Goal: Task Accomplishment & Management: Manage account settings

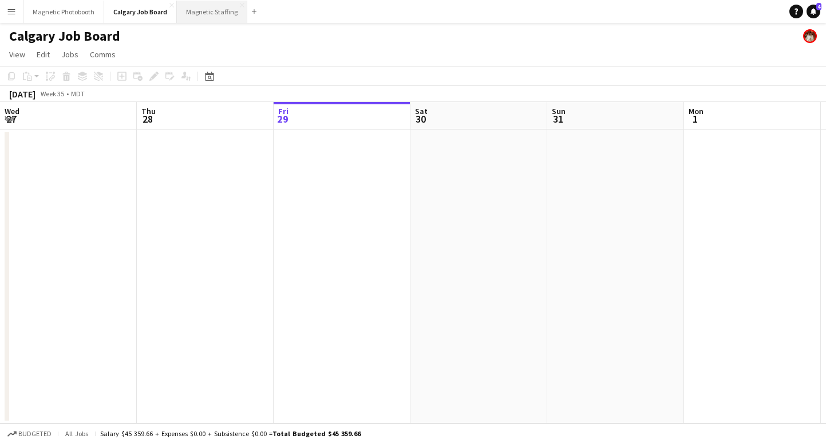
click at [196, 18] on button "Magnetic Staffing Close" at bounding box center [212, 12] width 70 height 22
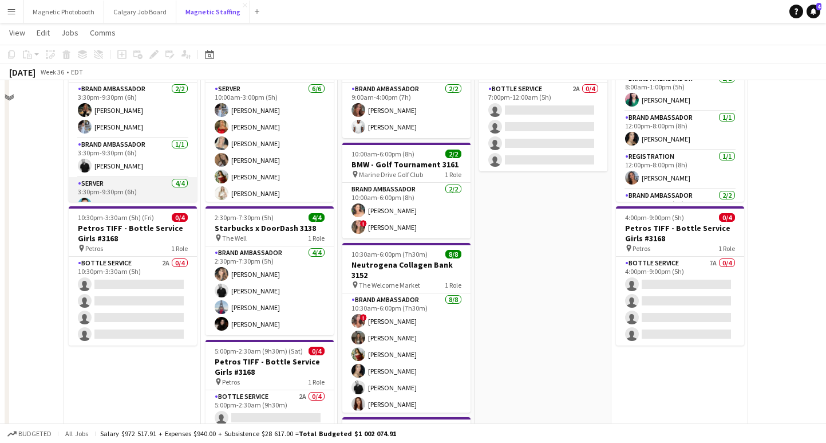
scroll to position [117, 0]
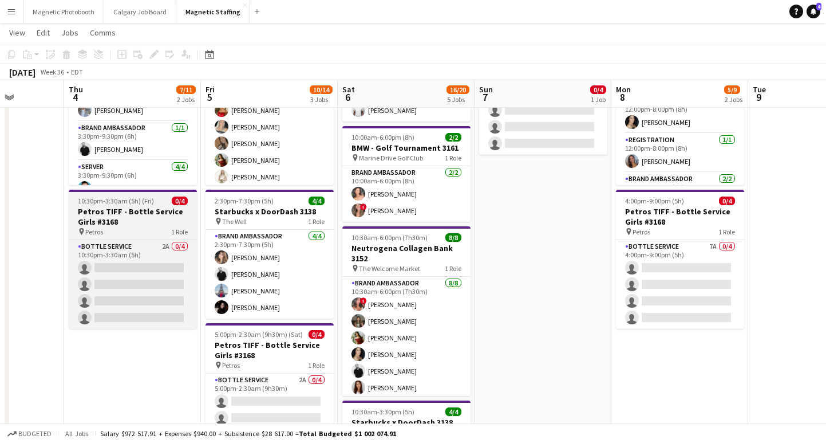
click at [91, 211] on h3 "Petros TIFF - Bottle Service Girls #3168" at bounding box center [133, 216] width 128 height 21
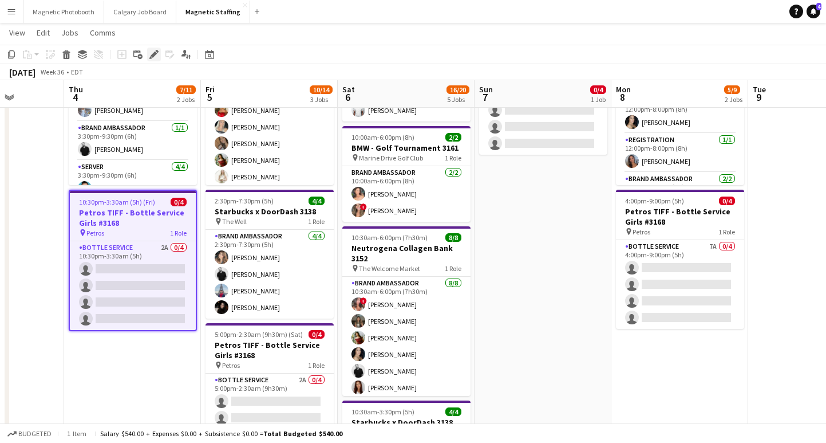
click at [154, 57] on icon "Edit" at bounding box center [153, 54] width 9 height 9
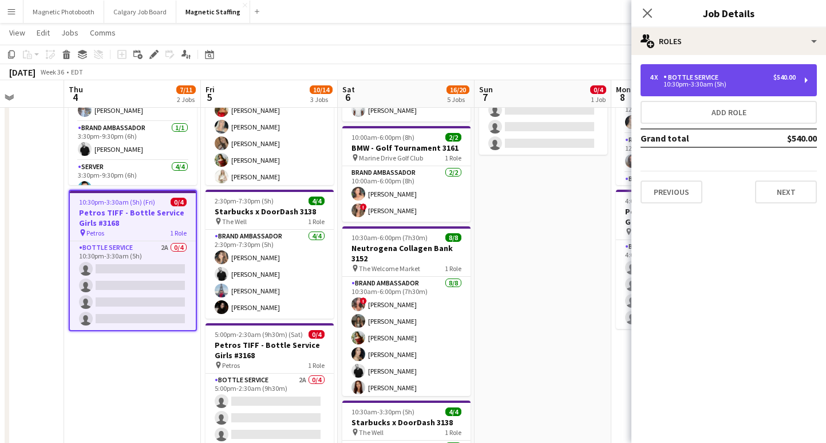
click at [700, 80] on div "Bottle Service" at bounding box center [694, 77] width 60 height 8
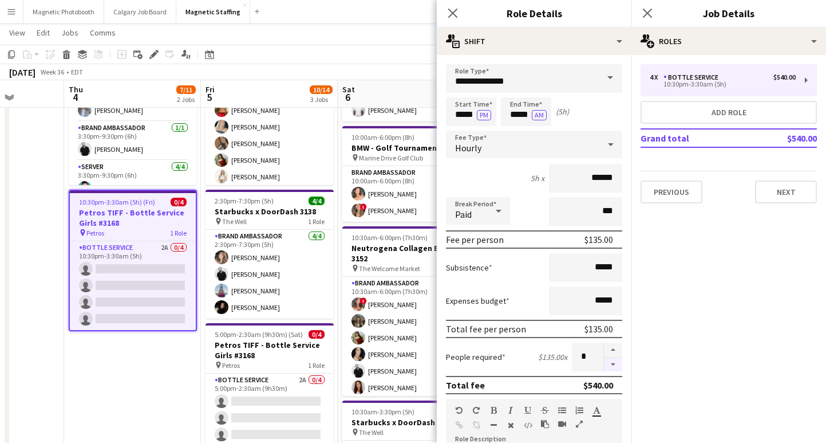
click at [612, 369] on button "button" at bounding box center [613, 364] width 18 height 14
click at [614, 364] on button "button" at bounding box center [613, 364] width 18 height 14
type input "*"
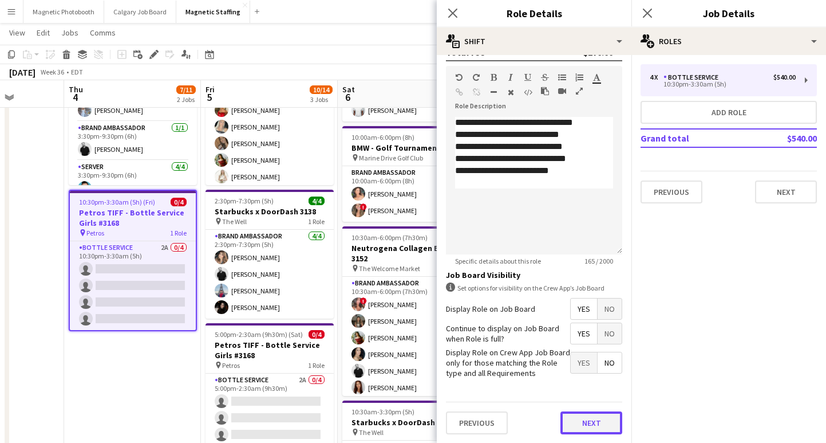
click at [584, 424] on button "Next" at bounding box center [592, 422] width 62 height 23
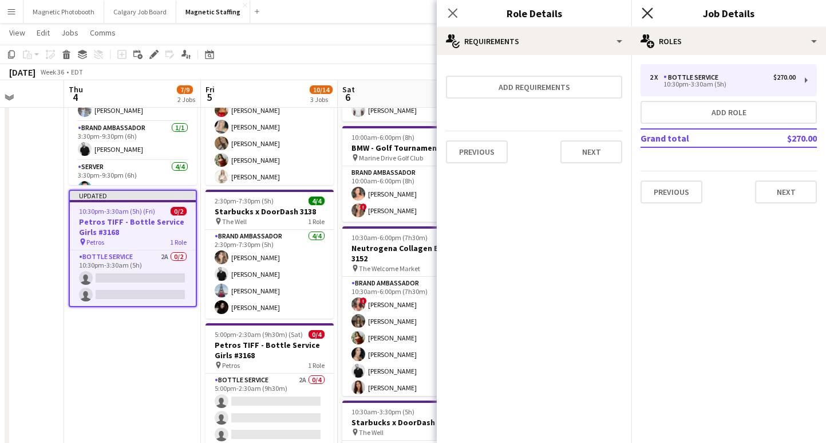
click at [650, 10] on icon at bounding box center [647, 12] width 11 height 11
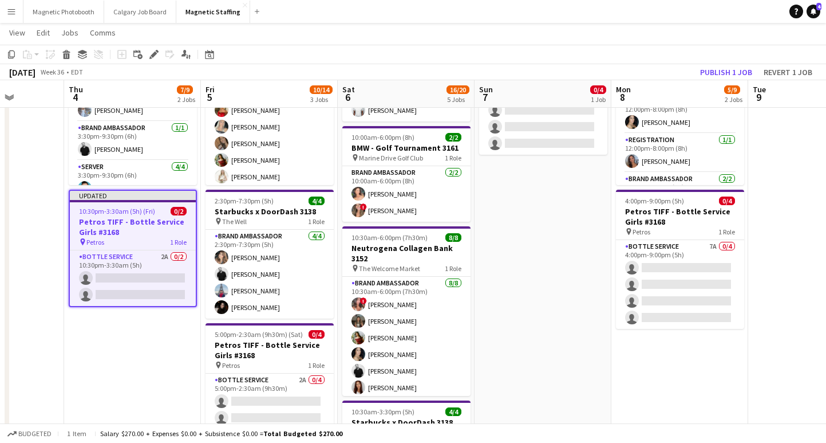
click at [726, 61] on app-toolbar "Copy Paste Paste Command V Paste with crew Command Shift V Paste linked Job [GE…" at bounding box center [413, 54] width 826 height 19
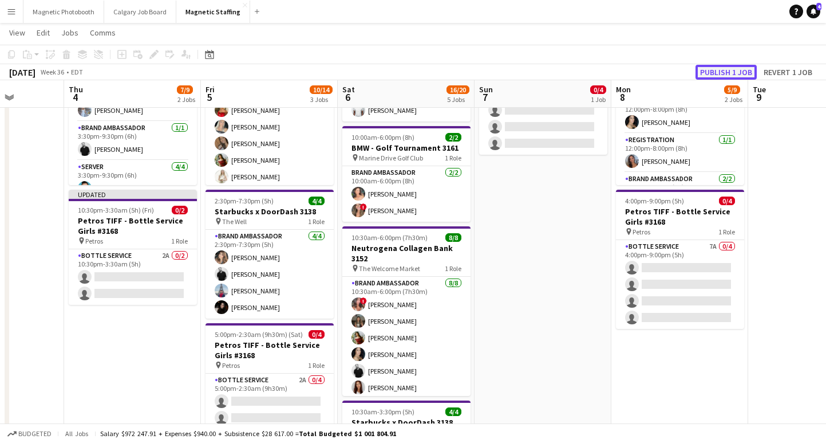
click at [724, 68] on button "Publish 1 job" at bounding box center [726, 72] width 61 height 15
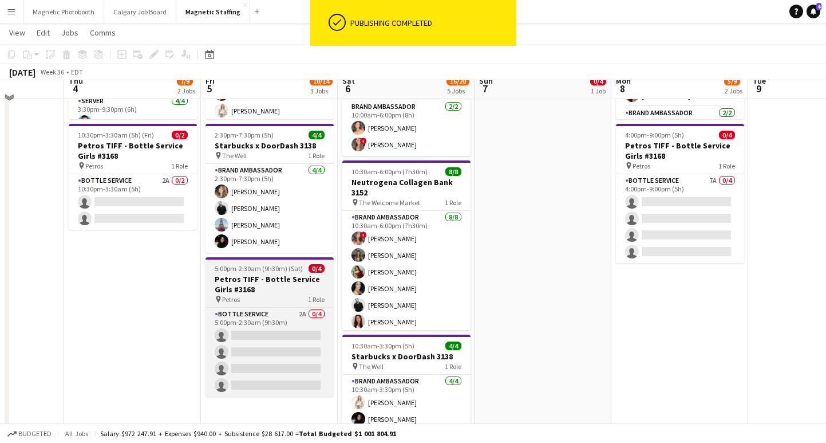
scroll to position [189, 0]
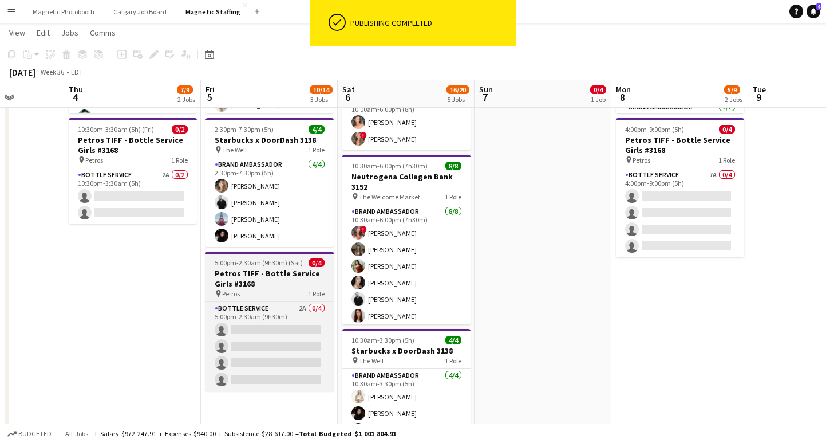
click at [263, 287] on h3 "Petros TIFF - Bottle Service Girls #3168" at bounding box center [270, 278] width 128 height 21
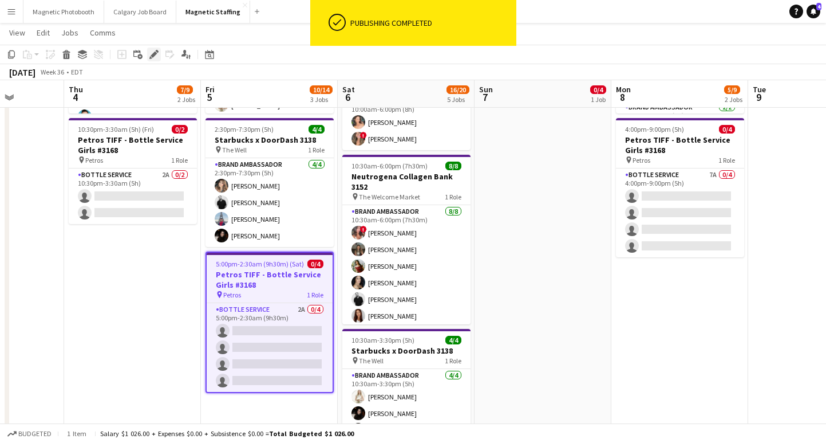
click at [153, 50] on icon "Edit" at bounding box center [153, 54] width 9 height 9
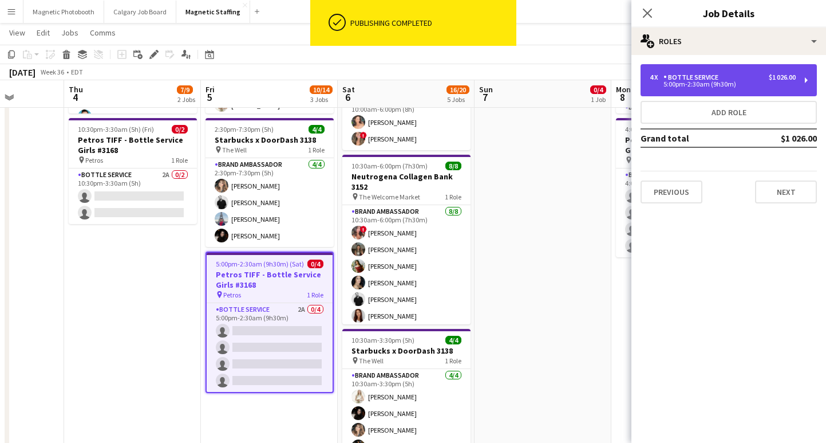
click at [715, 86] on div "5:00pm-2:30am (9h30m)" at bounding box center [723, 84] width 146 height 6
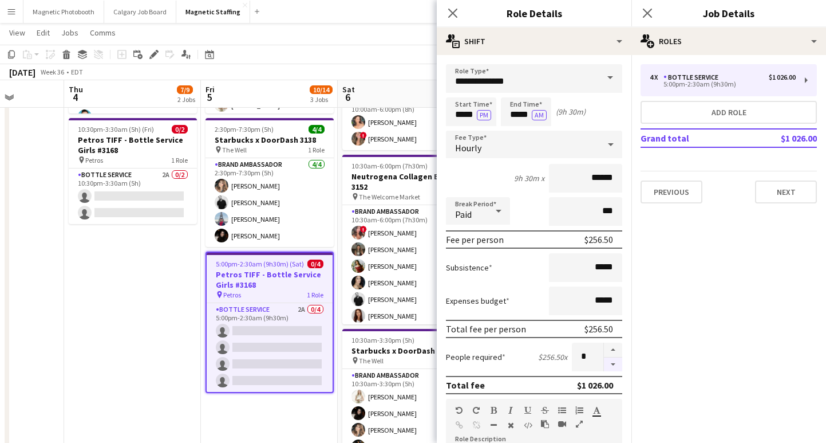
click at [612, 368] on button "button" at bounding box center [613, 364] width 18 height 14
type input "*"
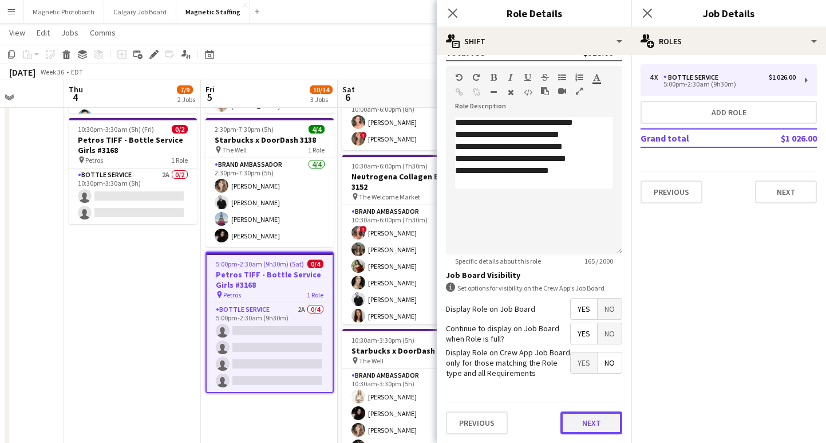
click at [590, 423] on button "Next" at bounding box center [592, 422] width 62 height 23
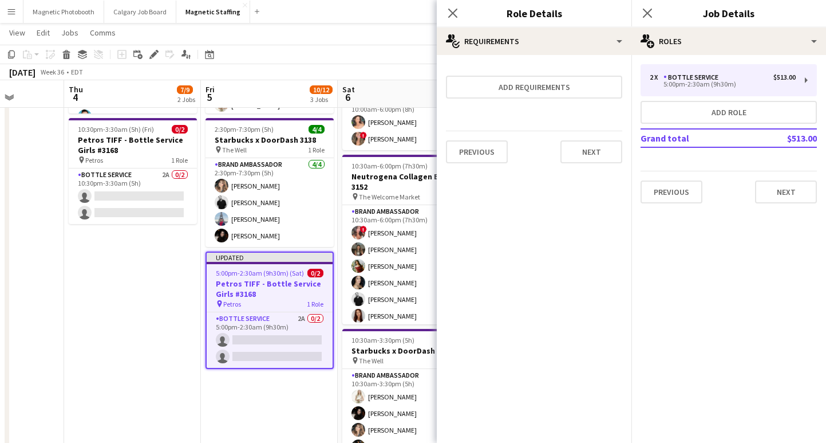
scroll to position [0, 0]
click at [649, 17] on icon "Close pop-in" at bounding box center [647, 12] width 11 height 11
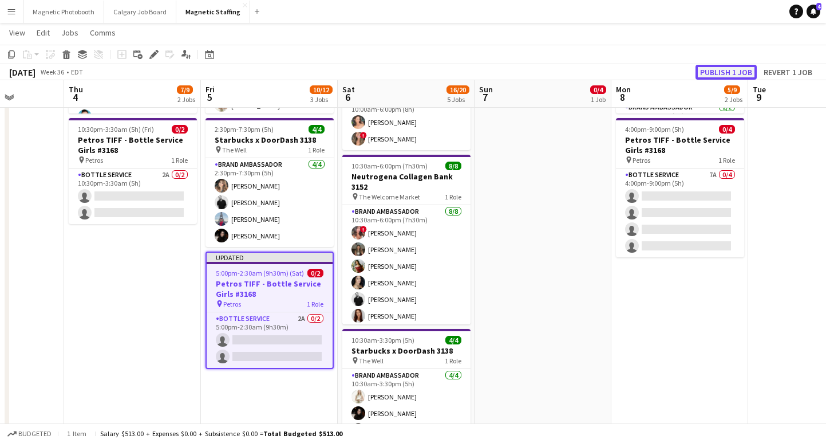
click at [736, 70] on button "Publish 1 job" at bounding box center [726, 72] width 61 height 15
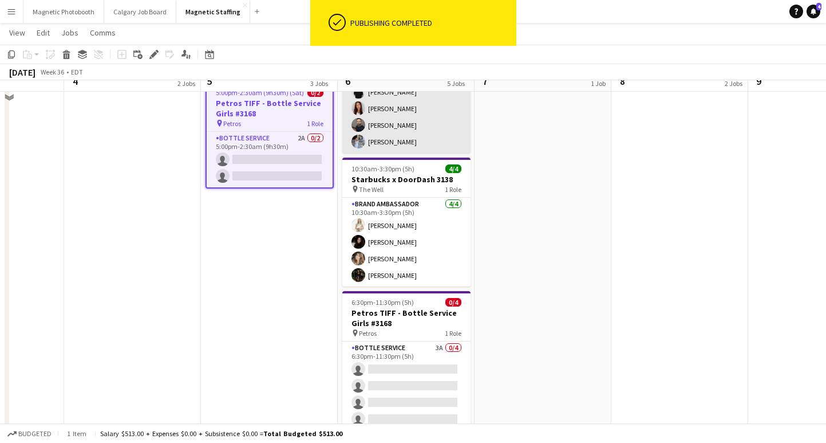
scroll to position [372, 0]
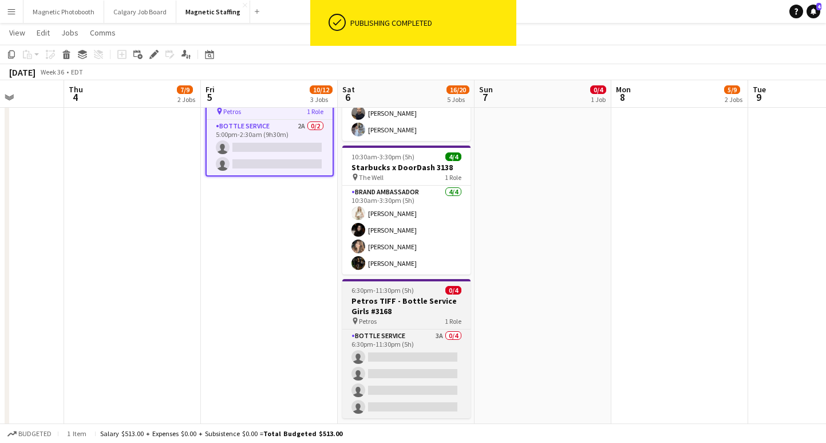
click at [365, 312] on h3 "Petros TIFF - Bottle Service Girls #3168" at bounding box center [406, 305] width 128 height 21
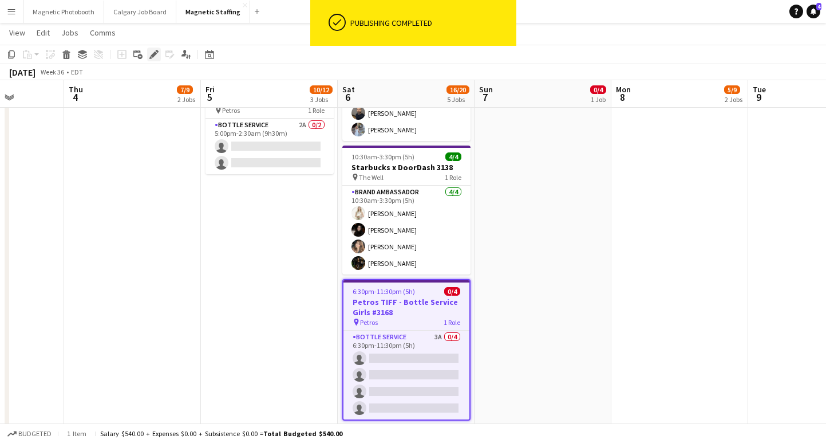
click at [149, 57] on div "Edit" at bounding box center [154, 55] width 14 height 14
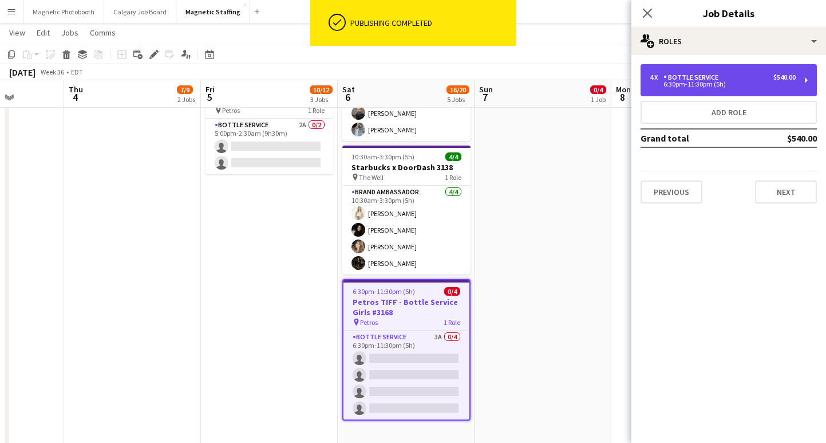
click at [764, 77] on div "4 x Bottle Service $540.00" at bounding box center [723, 77] width 146 height 8
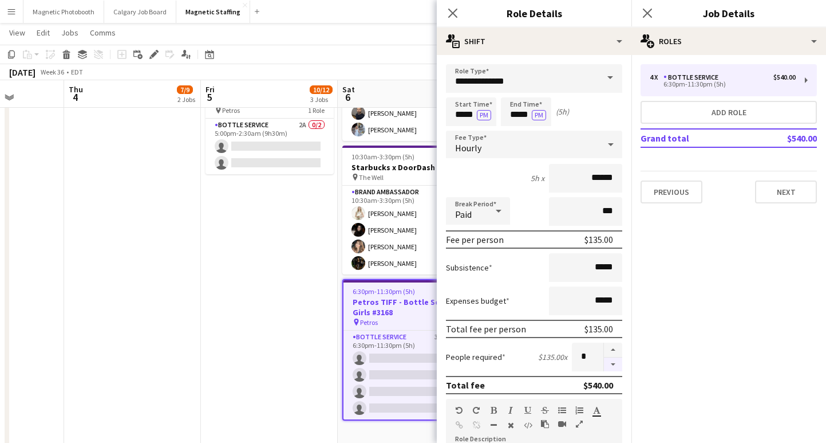
click at [609, 361] on button "button" at bounding box center [613, 364] width 18 height 14
type input "*"
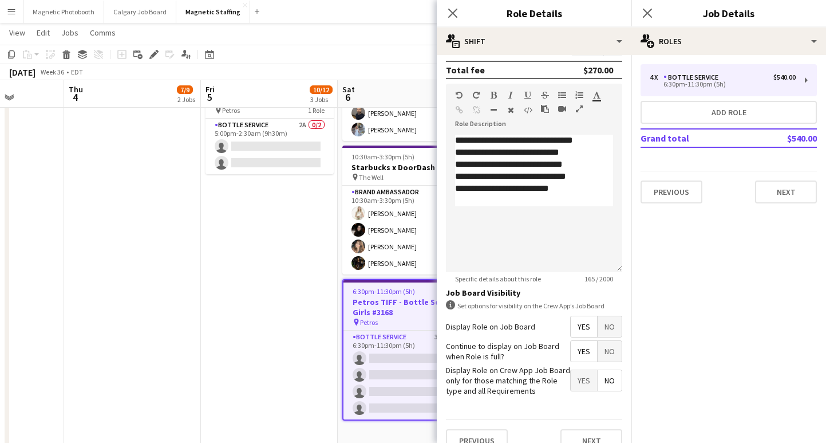
scroll to position [333, 0]
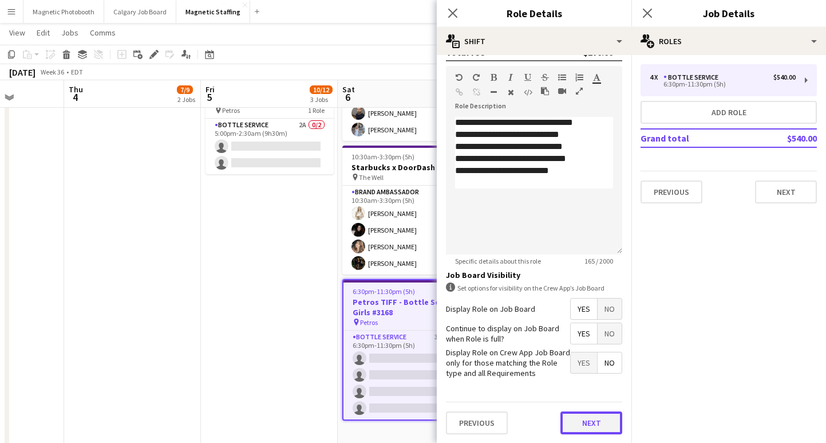
click at [592, 417] on button "Next" at bounding box center [592, 422] width 62 height 23
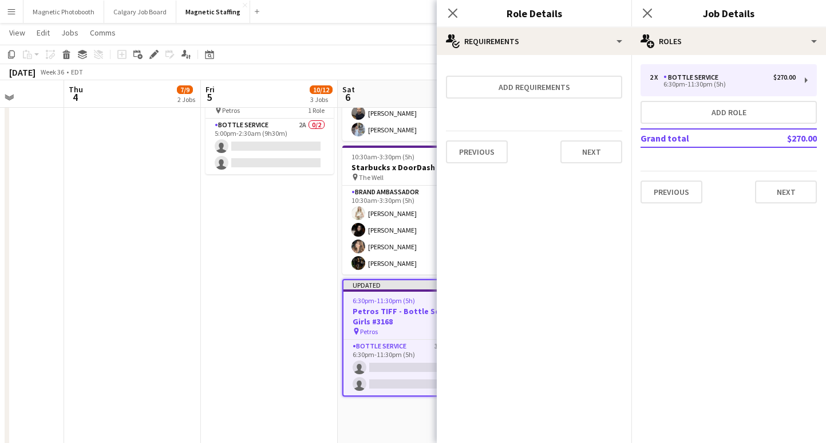
scroll to position [0, 0]
click at [647, 14] on icon "Close pop-in" at bounding box center [647, 12] width 11 height 11
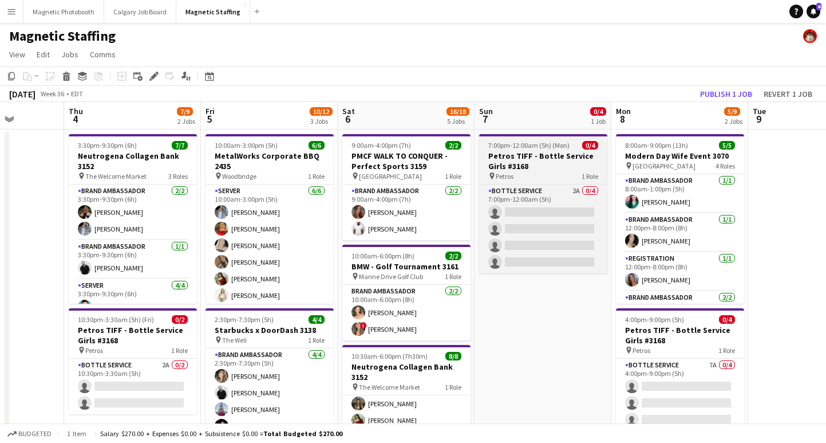
click at [535, 143] on span "7:00pm-12:00am (5h) (Mon)" at bounding box center [528, 145] width 81 height 9
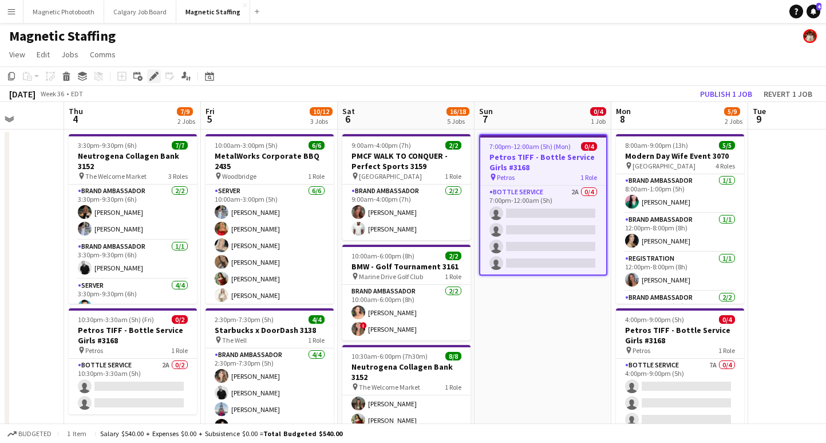
click at [152, 76] on icon at bounding box center [154, 76] width 6 height 6
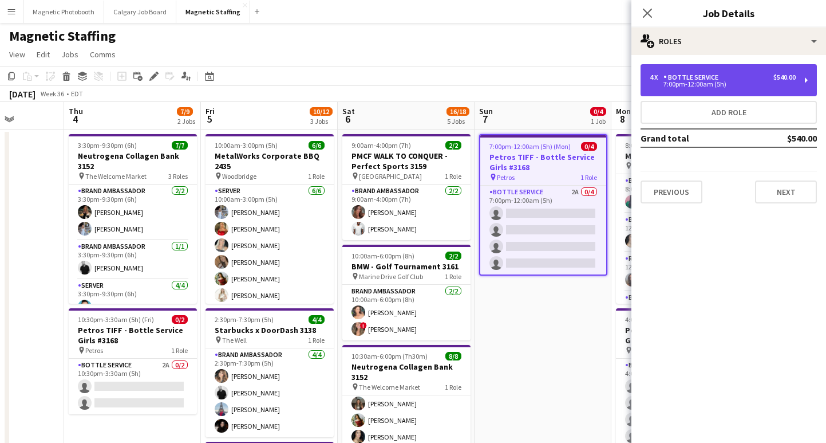
click at [673, 76] on div "Bottle Service" at bounding box center [694, 77] width 60 height 8
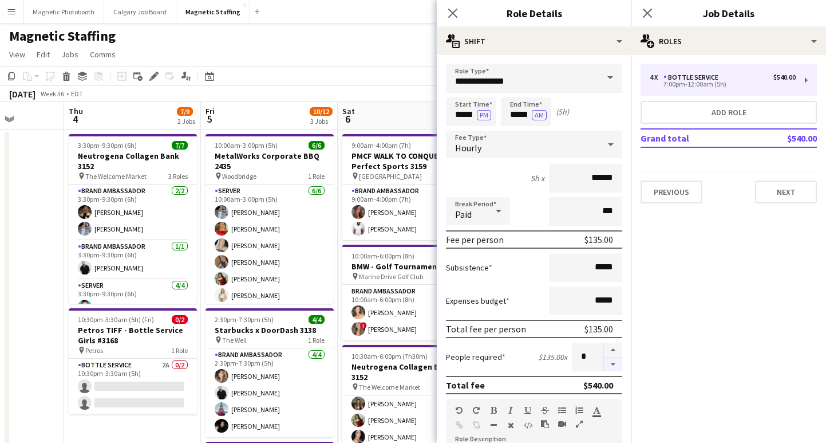
click at [620, 362] on button "button" at bounding box center [613, 364] width 18 height 14
click at [620, 361] on button "button" at bounding box center [613, 364] width 18 height 14
type input "*"
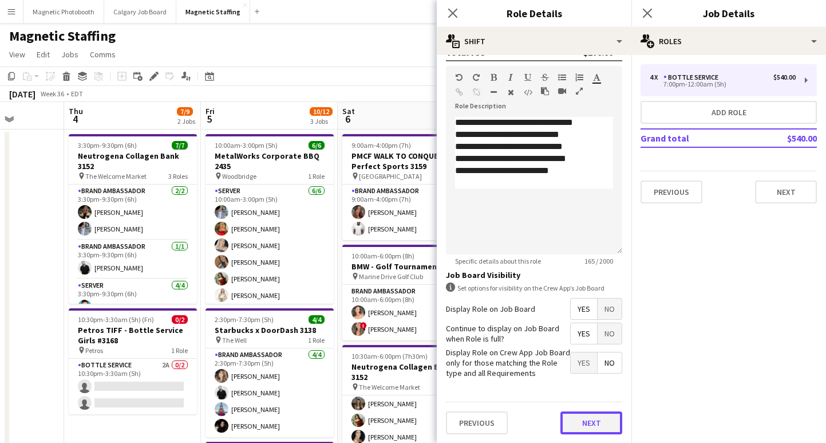
click at [584, 421] on button "Next" at bounding box center [592, 422] width 62 height 23
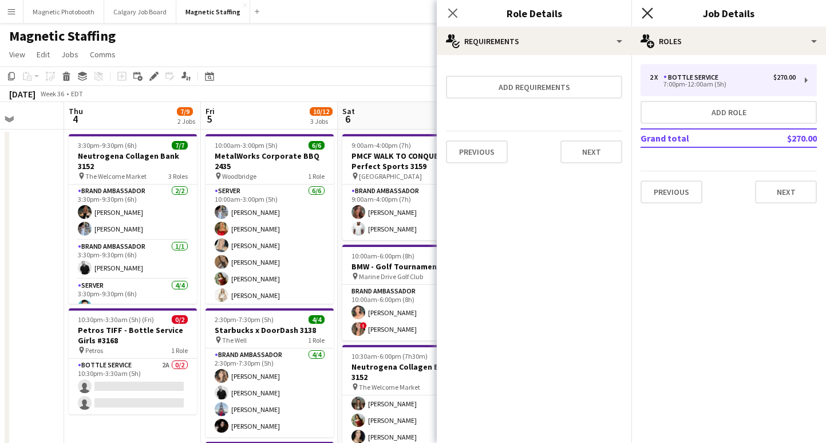
click at [646, 11] on icon at bounding box center [647, 12] width 11 height 11
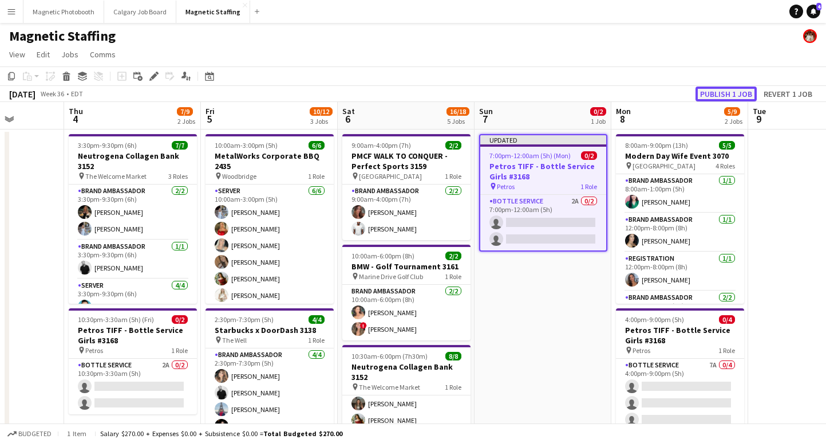
click at [719, 91] on button "Publish 1 job" at bounding box center [726, 93] width 61 height 15
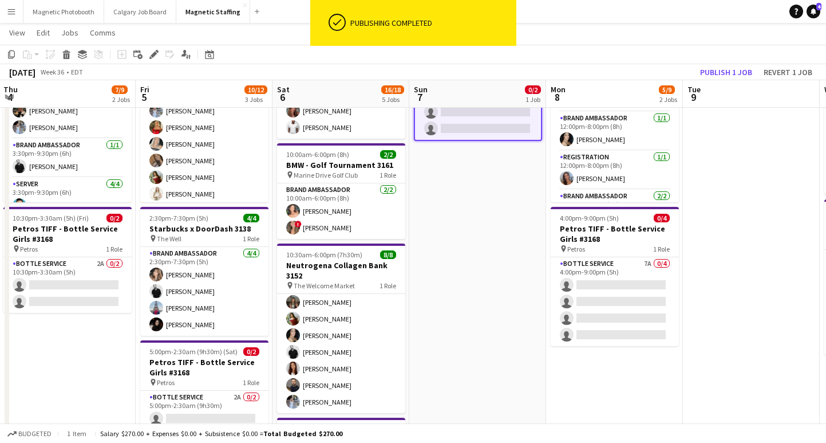
scroll to position [122, 0]
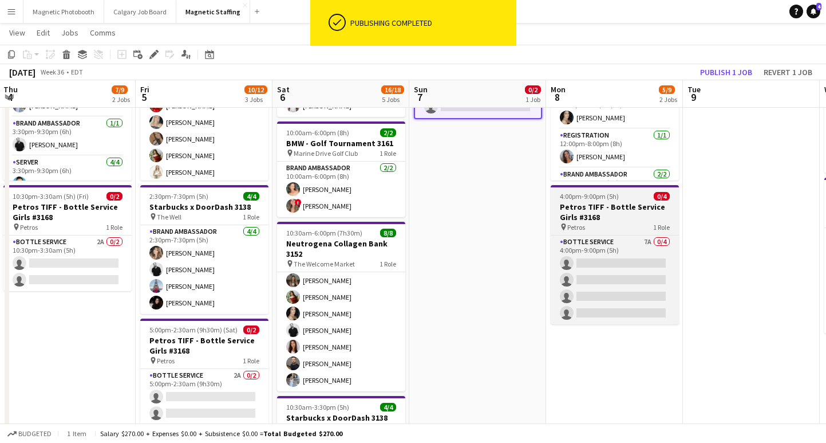
click at [616, 201] on app-job-card "4:00pm-9:00pm (5h) 0/4 Petros TIFF - Bottle Service Girls #3168 pin Petros 1 Ro…" at bounding box center [615, 254] width 128 height 139
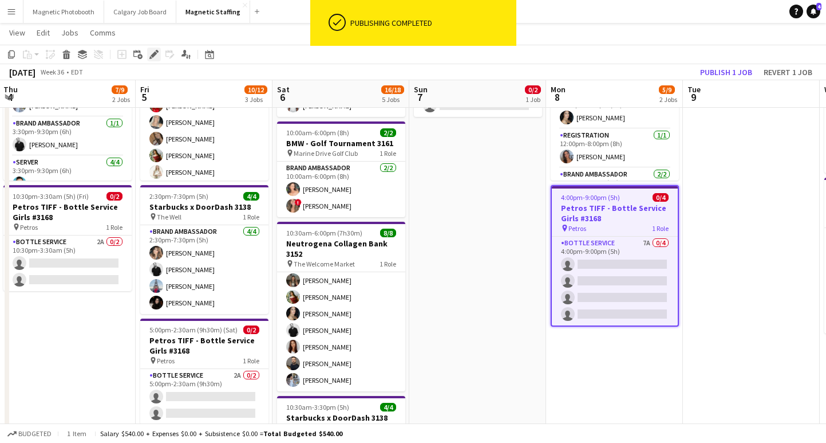
click at [153, 51] on icon "Edit" at bounding box center [153, 54] width 9 height 9
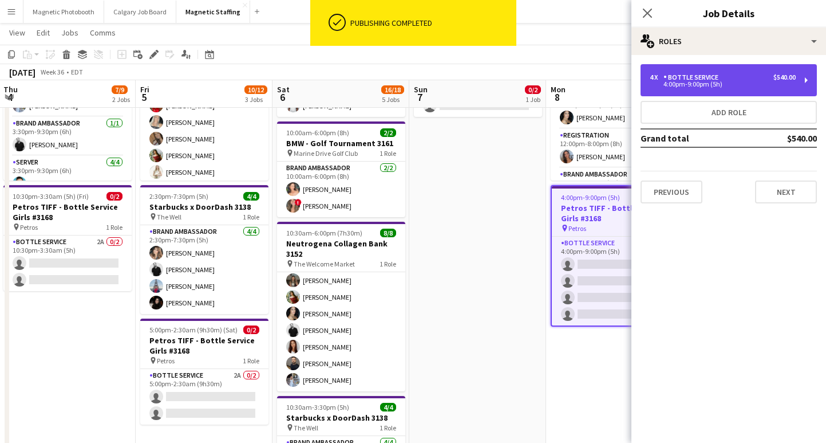
click at [707, 72] on div "4 x Bottle Service $540.00 4:00pm-9:00pm (5h)" at bounding box center [729, 80] width 176 height 32
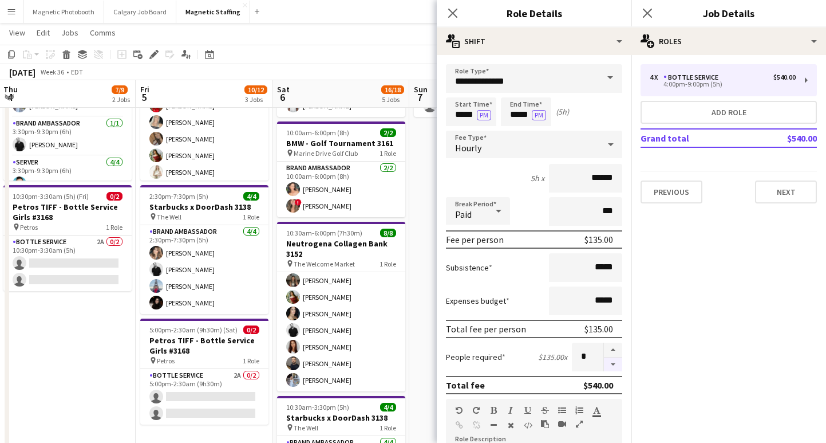
click at [615, 365] on button "button" at bounding box center [613, 364] width 18 height 14
type input "*"
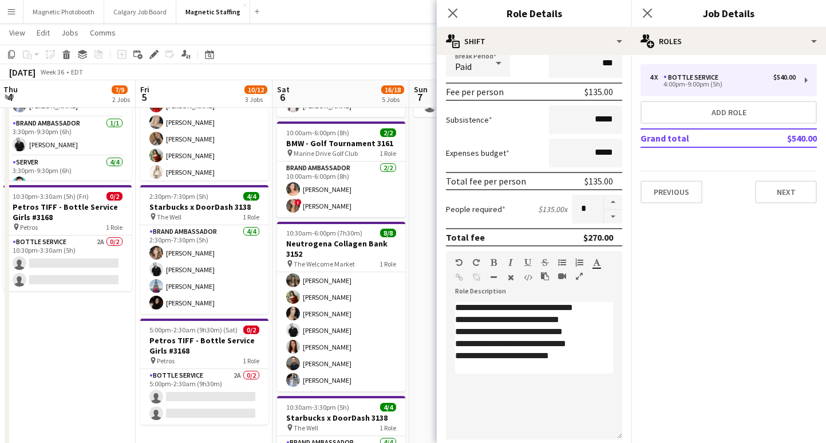
scroll to position [333, 0]
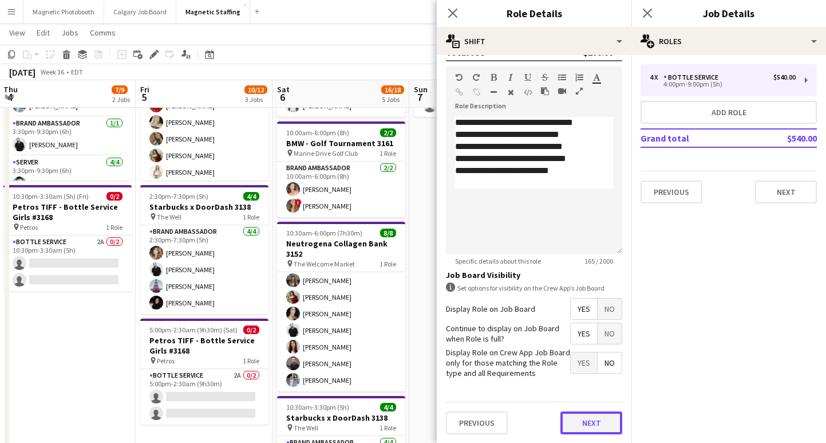
click at [590, 431] on button "Next" at bounding box center [592, 422] width 62 height 23
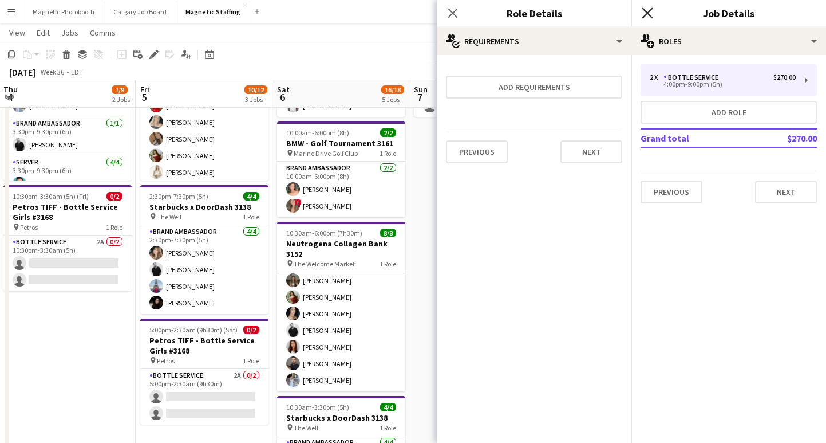
click at [651, 8] on app-icon "Close pop-in" at bounding box center [648, 13] width 17 height 17
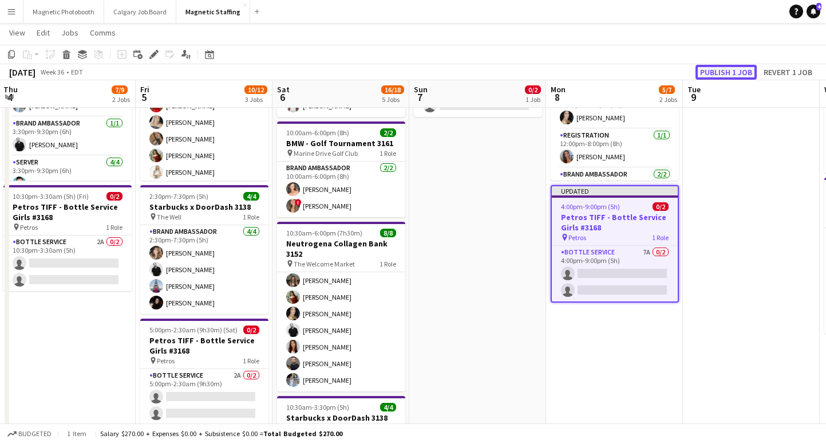
click at [715, 69] on button "Publish 1 job" at bounding box center [726, 72] width 61 height 15
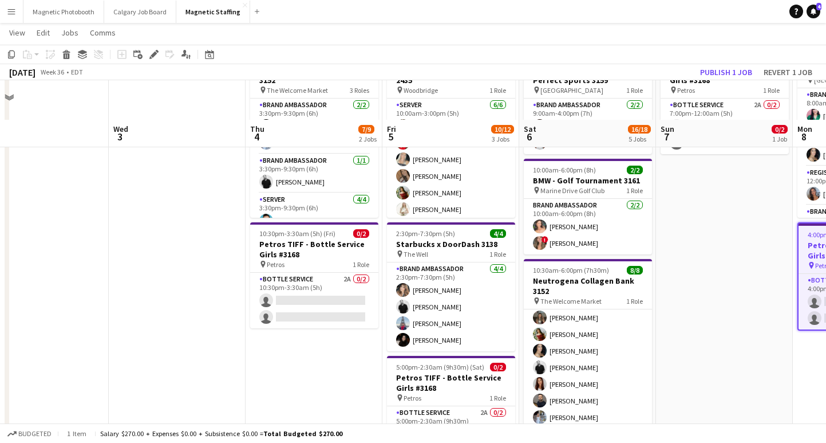
scroll to position [139, 0]
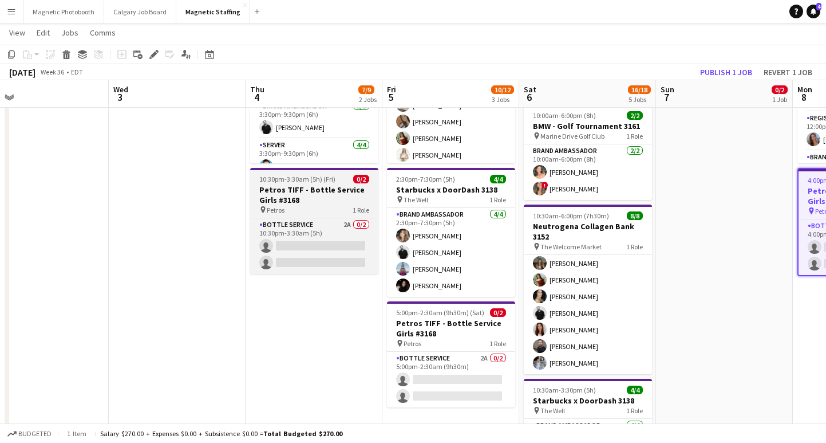
click at [295, 190] on h3 "Petros TIFF - Bottle Service Girls #3168" at bounding box center [314, 194] width 128 height 21
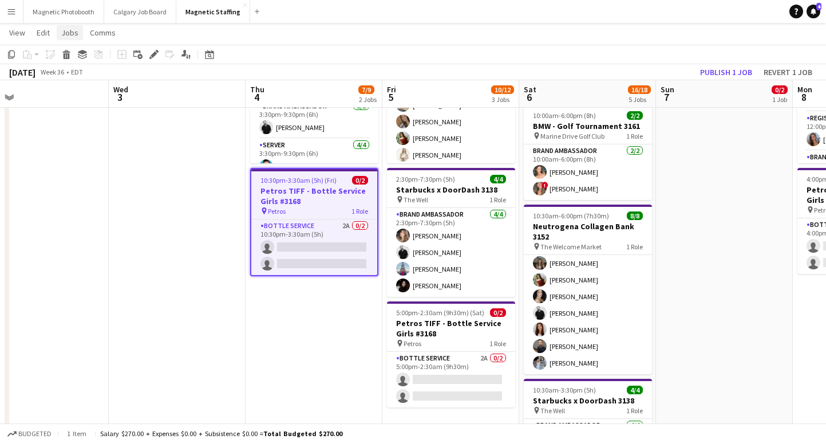
click at [67, 34] on span "Jobs" at bounding box center [69, 32] width 17 height 10
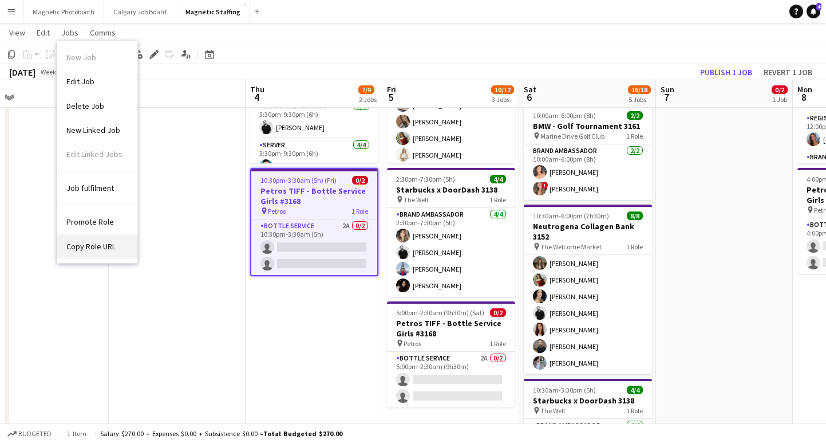
click at [93, 251] on span "Copy Role URL" at bounding box center [90, 246] width 49 height 10
type textarea "**********"
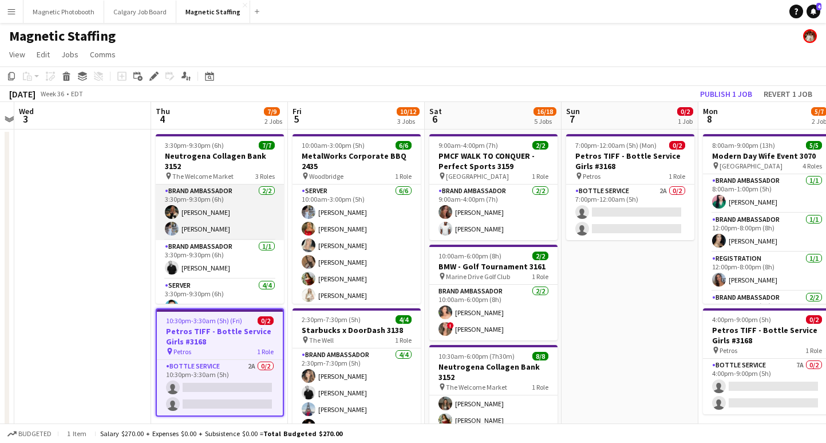
scroll to position [0, 400]
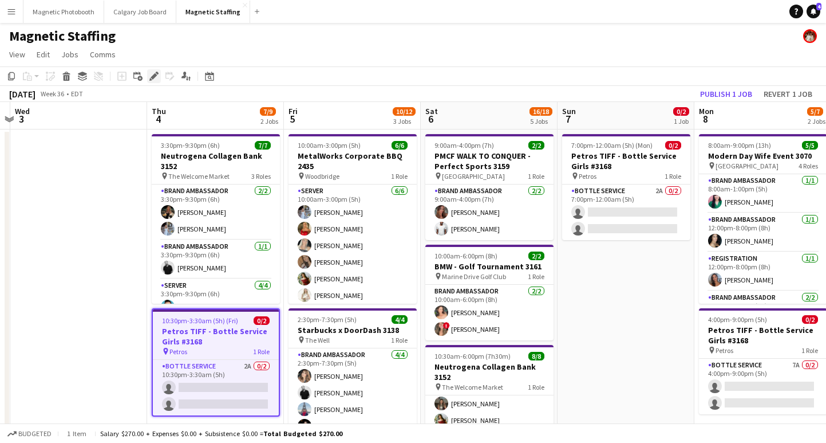
click at [154, 74] on icon "Edit" at bounding box center [153, 76] width 9 height 9
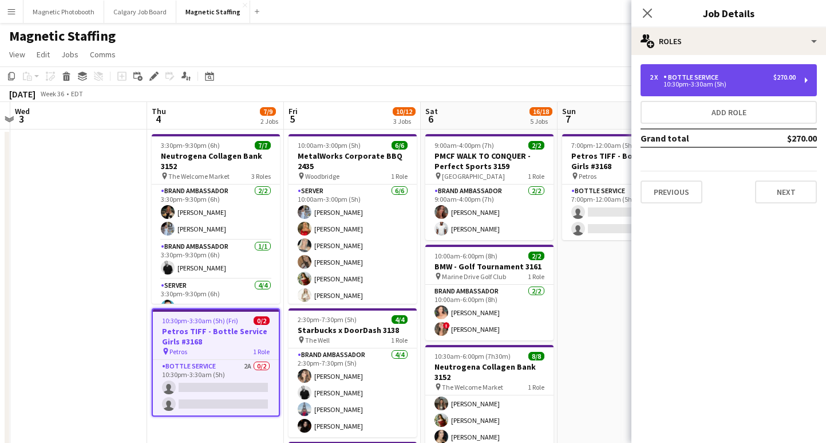
click at [791, 88] on div "2 x Bottle Service $270.00 10:30pm-3:30am (5h)" at bounding box center [729, 80] width 176 height 32
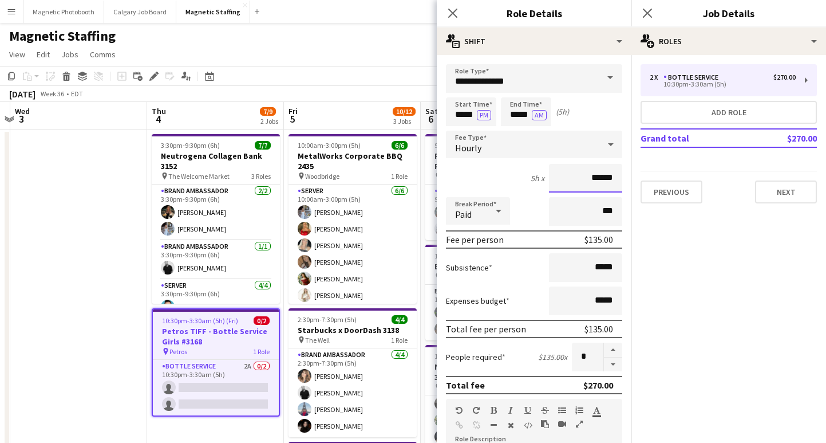
click at [601, 180] on input "******" at bounding box center [585, 178] width 73 height 29
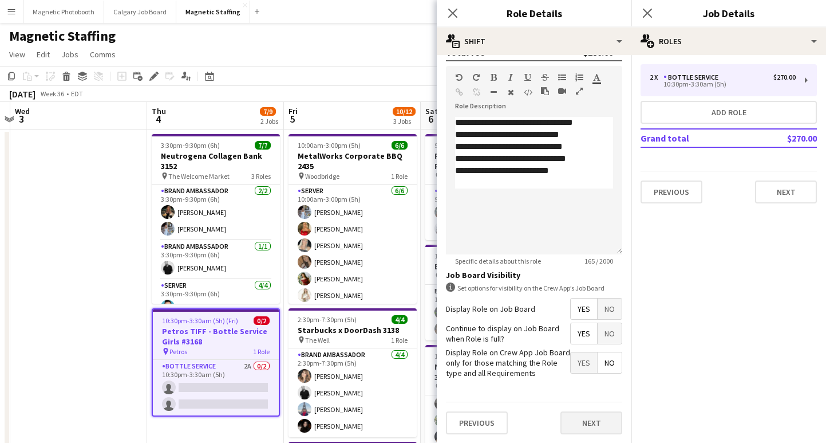
type input "******"
click at [582, 417] on button "Next" at bounding box center [592, 422] width 62 height 23
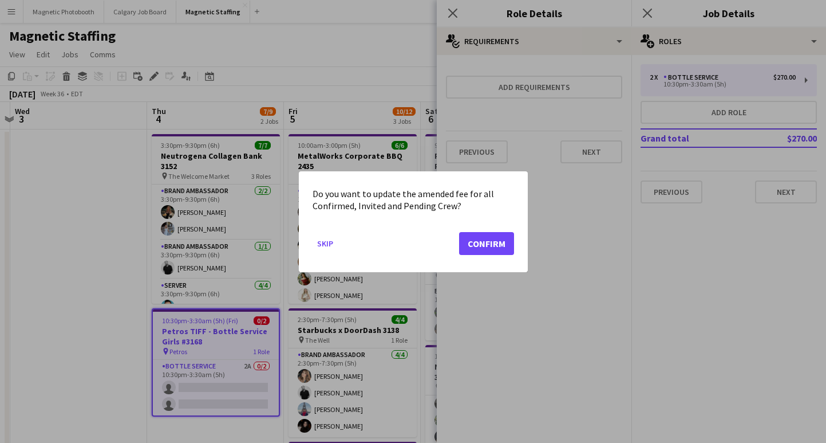
scroll to position [0, 0]
click at [475, 246] on button "Confirm" at bounding box center [486, 242] width 55 height 23
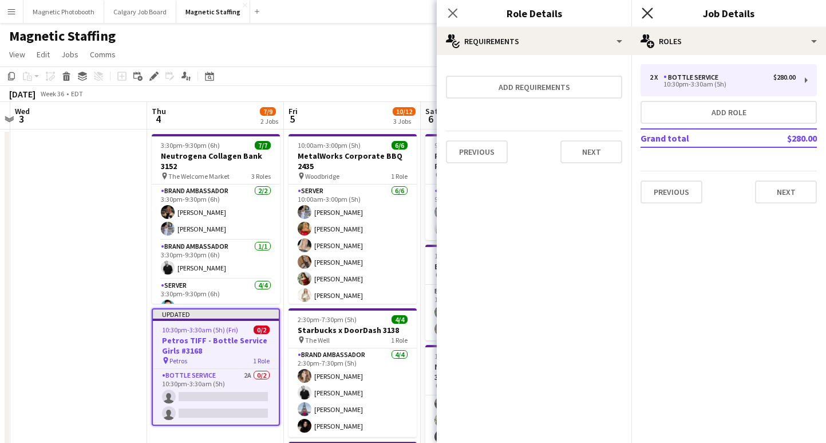
click at [651, 12] on icon "Close pop-in" at bounding box center [647, 12] width 11 height 11
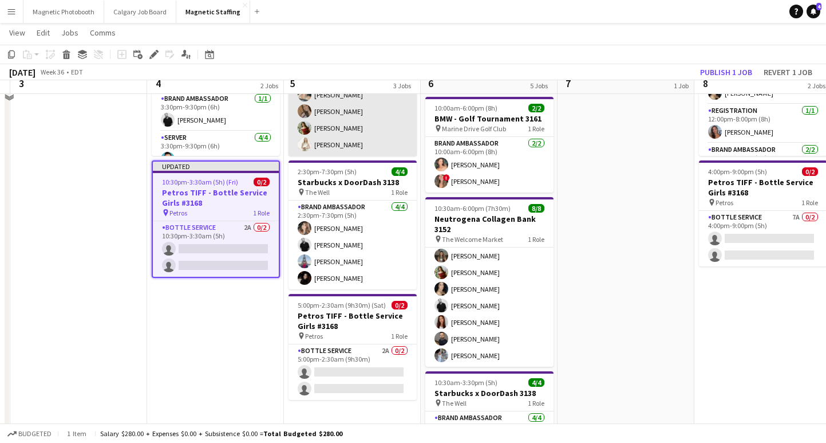
scroll to position [193, 0]
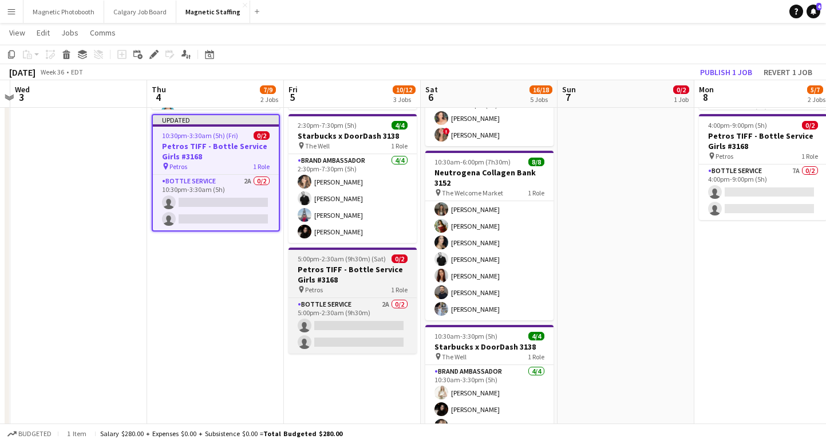
click at [374, 262] on span "5:00pm-2:30am (9h30m) (Sat)" at bounding box center [342, 258] width 88 height 9
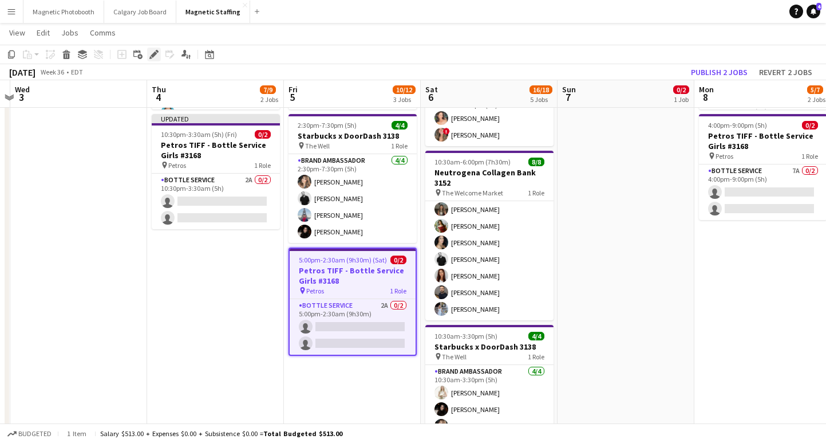
click at [152, 56] on icon at bounding box center [154, 55] width 6 height 6
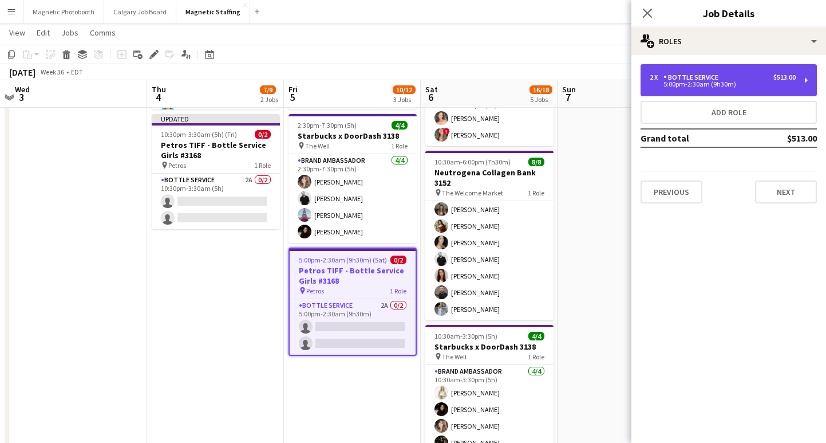
click at [781, 75] on div "$513.00" at bounding box center [785, 77] width 22 height 8
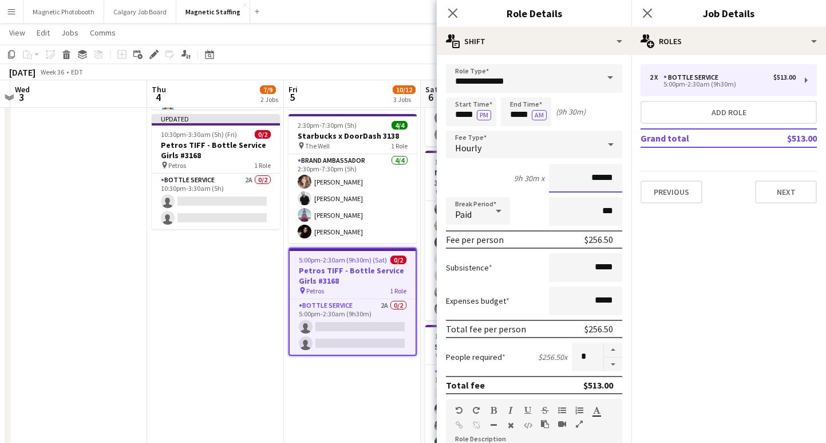
click at [600, 178] on input "******" at bounding box center [585, 178] width 73 height 29
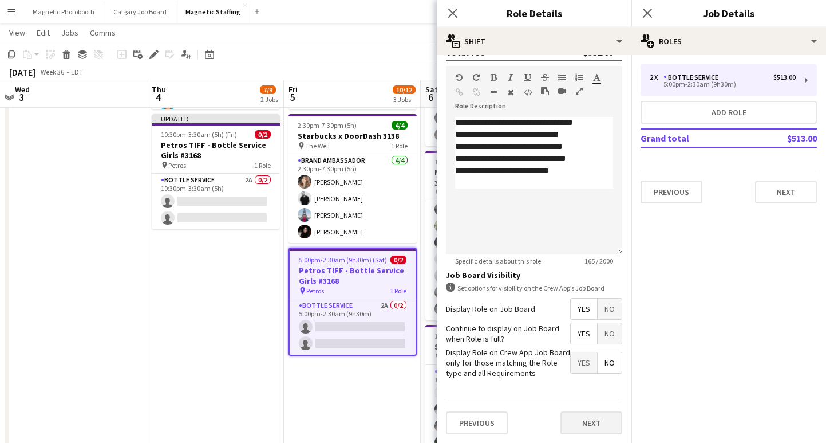
type input "******"
click at [596, 424] on button "Next" at bounding box center [592, 422] width 62 height 23
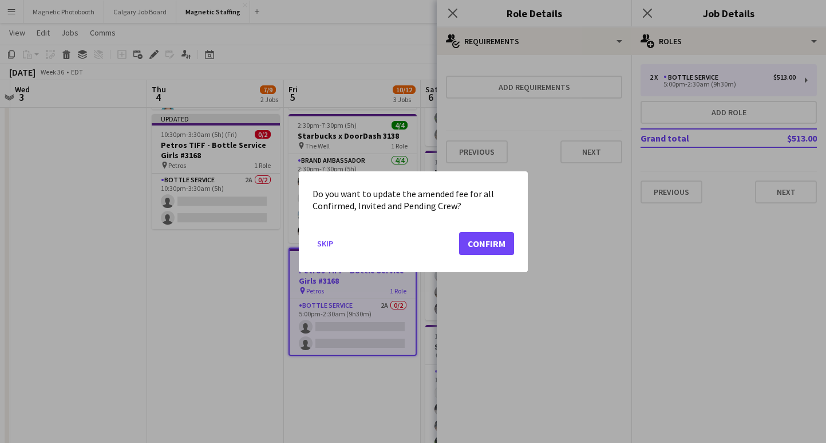
scroll to position [0, 0]
click at [497, 247] on button "Confirm" at bounding box center [486, 242] width 55 height 23
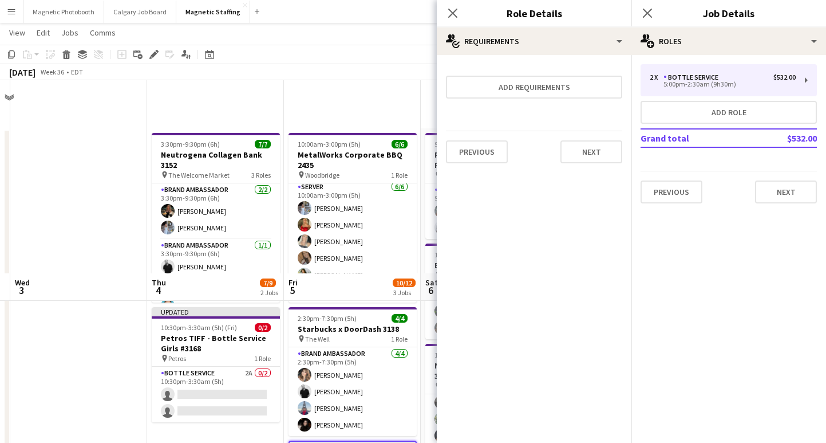
scroll to position [193, 0]
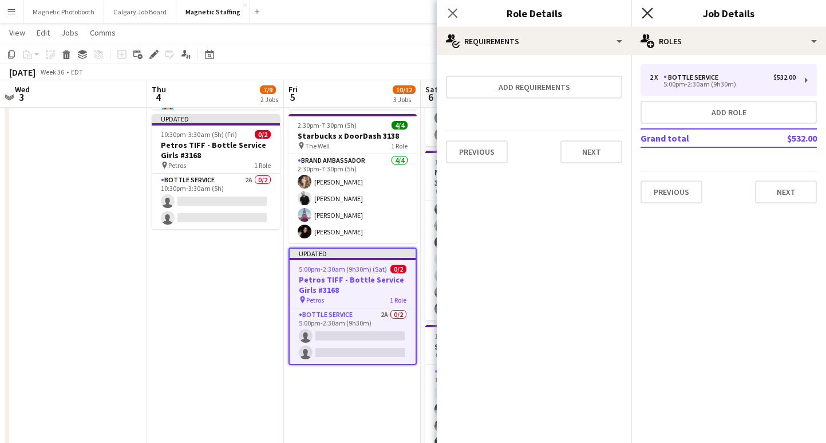
click at [647, 13] on icon at bounding box center [647, 12] width 11 height 11
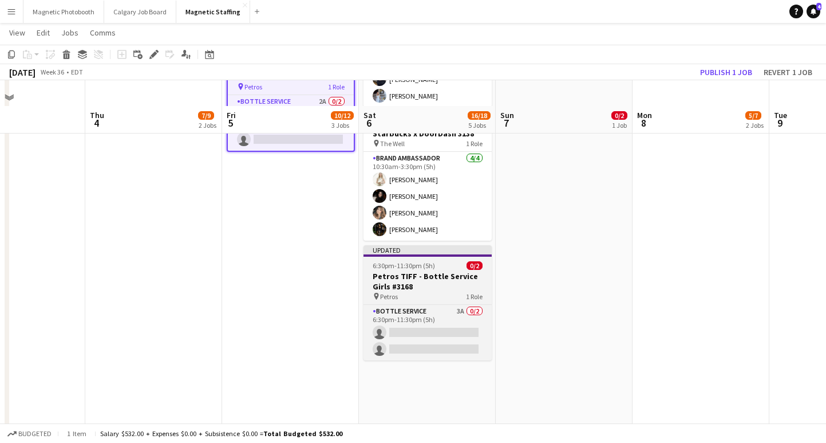
scroll to position [432, 0]
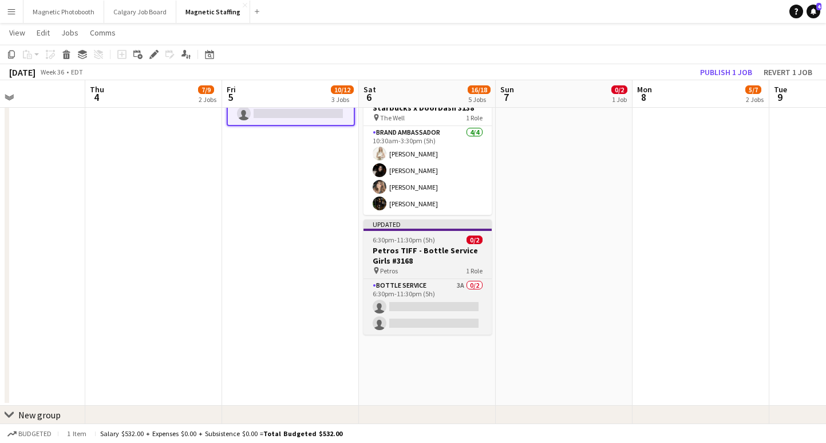
click at [425, 254] on h3 "Petros TIFF - Bottle Service Girls #3168" at bounding box center [428, 255] width 128 height 21
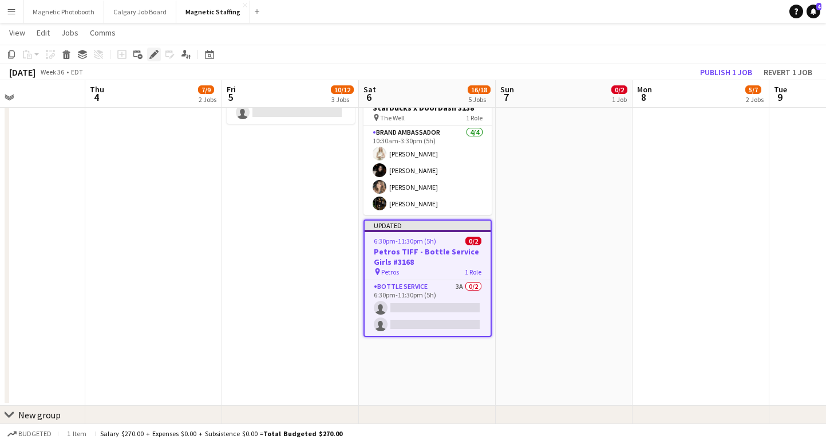
click at [156, 55] on icon "Edit" at bounding box center [153, 54] width 9 height 9
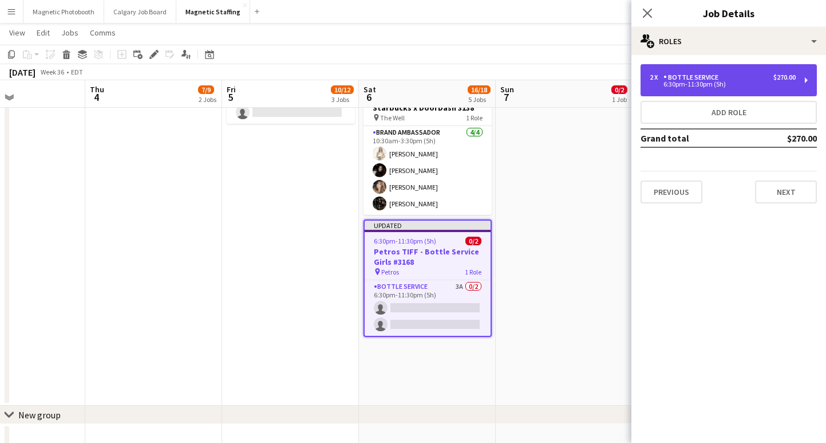
click at [789, 76] on div "$270.00" at bounding box center [785, 77] width 22 height 8
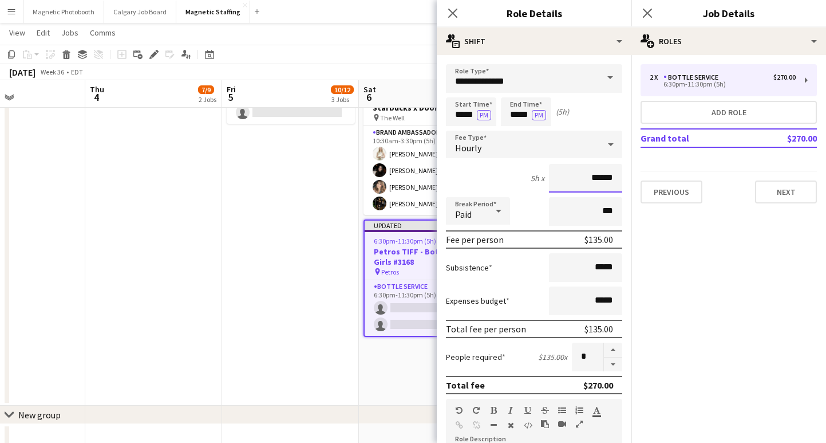
click at [600, 182] on input "******" at bounding box center [585, 178] width 73 height 29
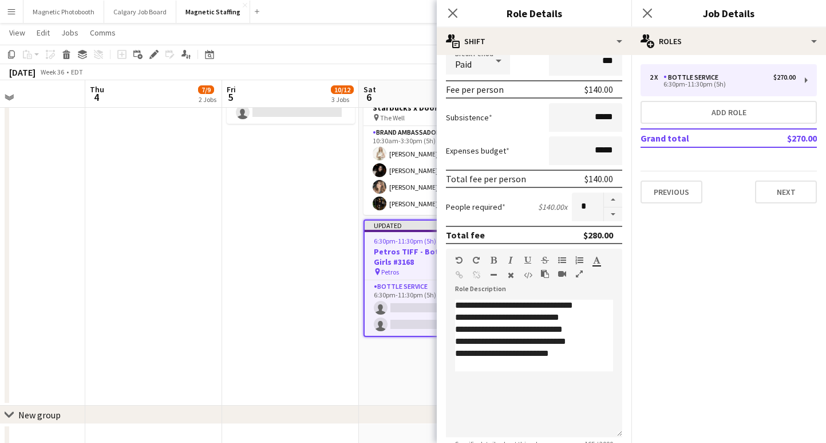
scroll to position [333, 0]
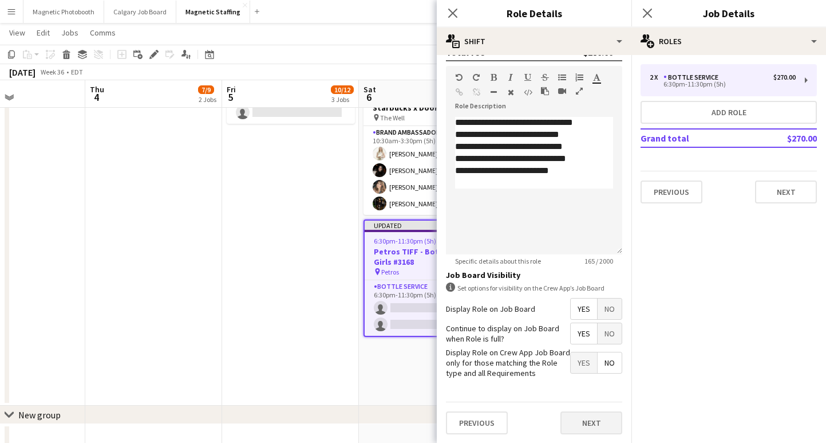
type input "******"
click at [607, 428] on button "Next" at bounding box center [592, 422] width 62 height 23
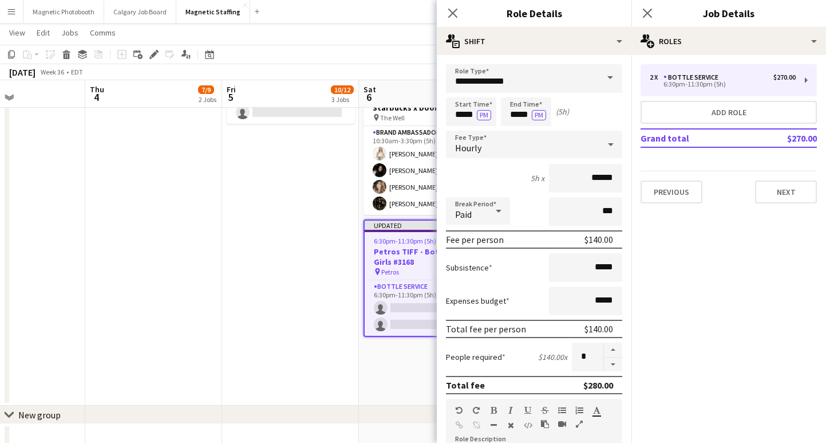
scroll to position [0, 0]
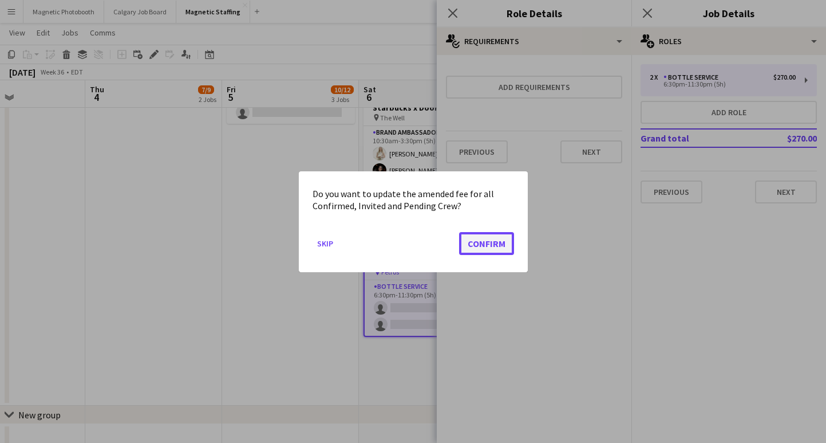
click at [494, 237] on button "Confirm" at bounding box center [486, 242] width 55 height 23
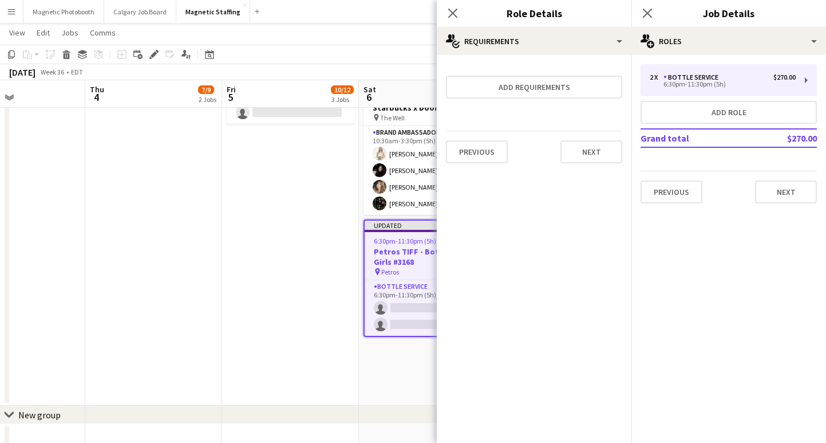
scroll to position [432, 0]
click at [648, 9] on icon "Close pop-in" at bounding box center [647, 12] width 11 height 11
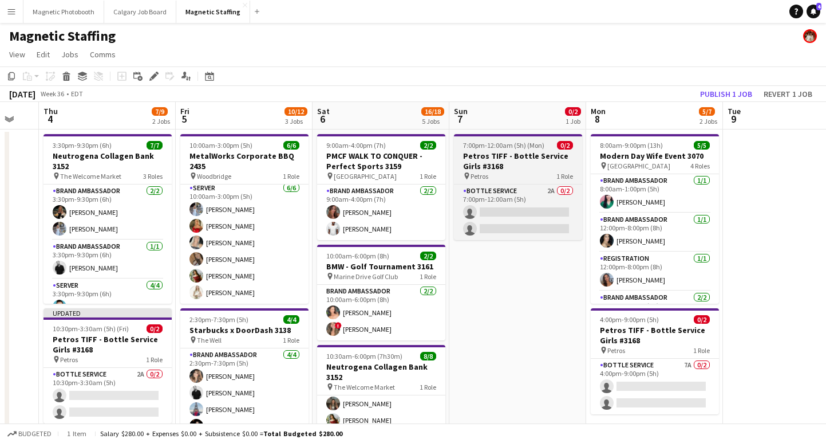
scroll to position [0, 517]
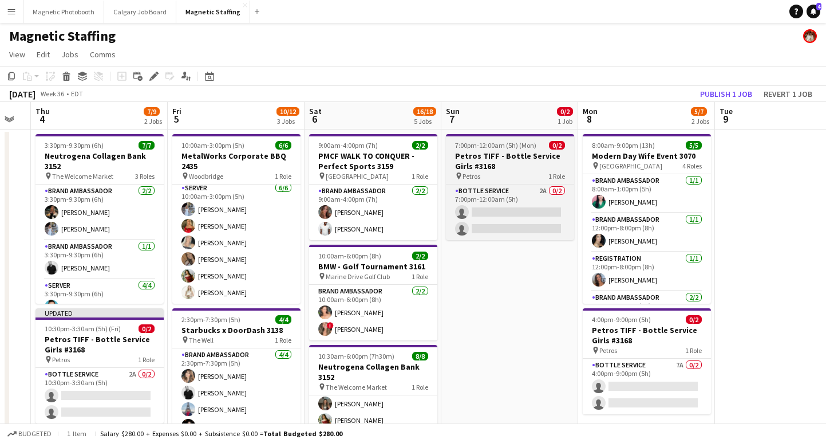
click at [511, 155] on h3 "Petros TIFF - Bottle Service Girls #3168" at bounding box center [510, 161] width 128 height 21
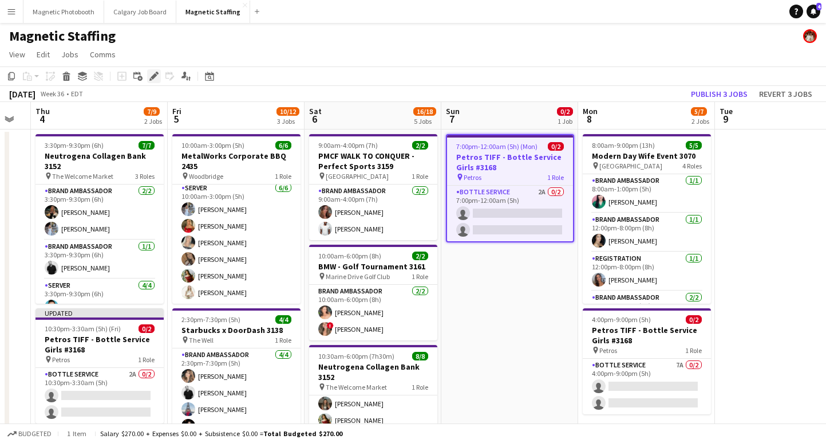
click at [152, 79] on icon "Edit" at bounding box center [153, 76] width 9 height 9
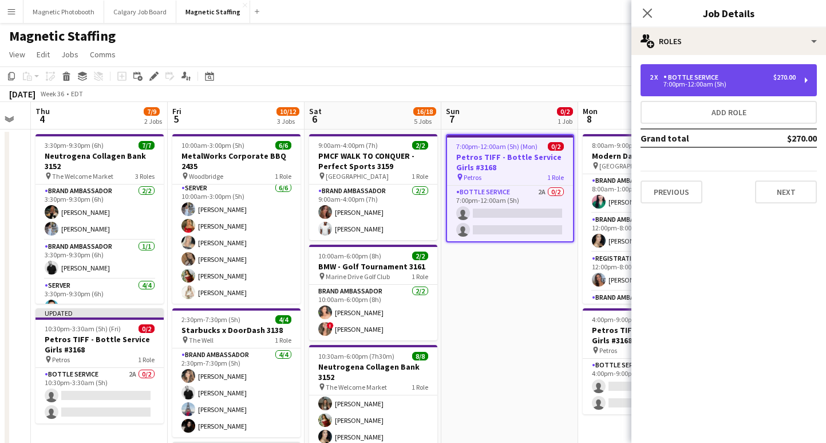
click at [714, 80] on div "Bottle Service" at bounding box center [694, 77] width 60 height 8
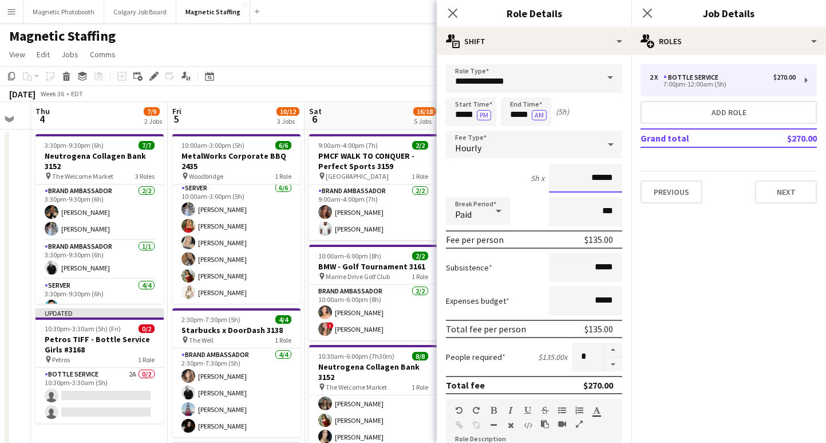
click at [599, 181] on input "******" at bounding box center [585, 178] width 73 height 29
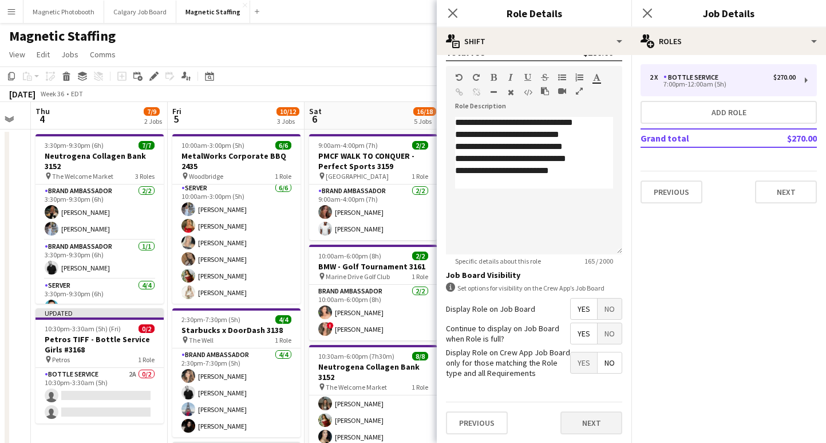
type input "******"
click at [589, 420] on button "Next" at bounding box center [592, 422] width 62 height 23
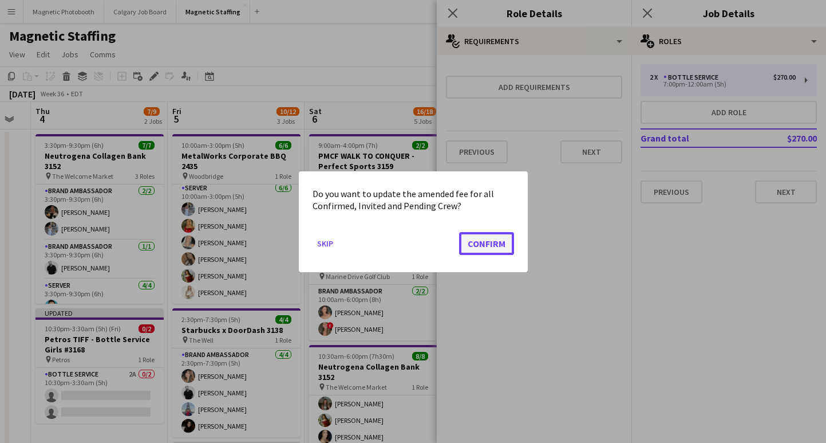
click at [496, 238] on button "Confirm" at bounding box center [486, 242] width 55 height 23
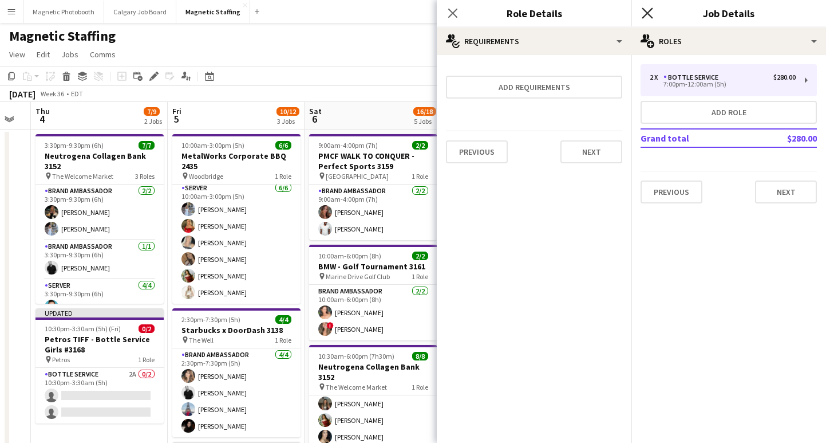
click at [648, 14] on icon at bounding box center [647, 12] width 11 height 11
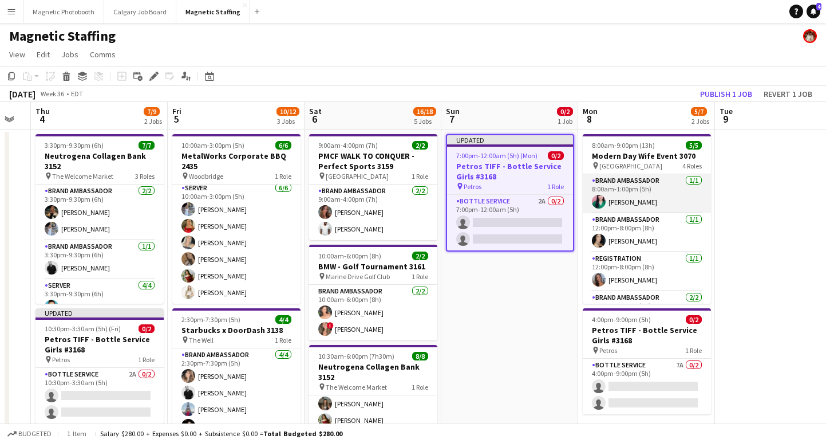
scroll to position [43, 0]
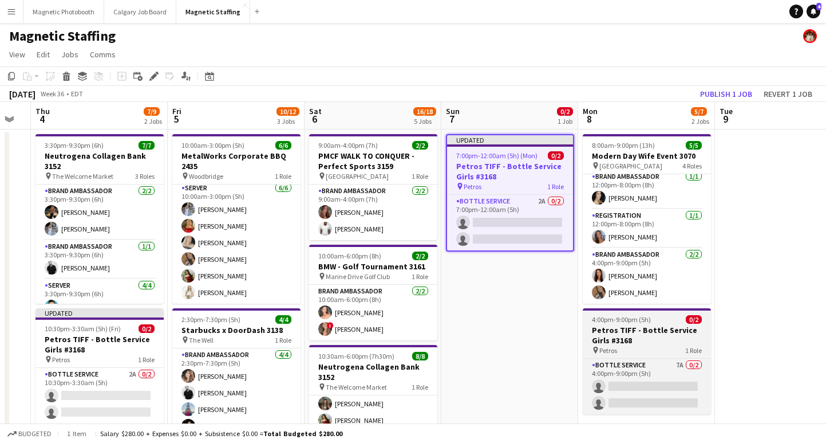
click at [628, 334] on h3 "Petros TIFF - Bottle Service Girls #3168" at bounding box center [647, 335] width 128 height 21
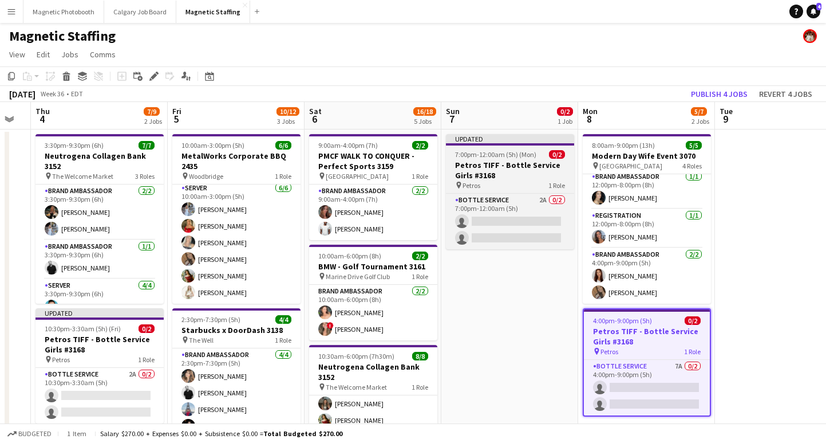
click at [523, 159] on app-job-card "Updated 7:00pm-12:00am (5h) (Mon) 0/2 Petros TIFF - Bottle Service Girls #3168 …" at bounding box center [510, 191] width 128 height 115
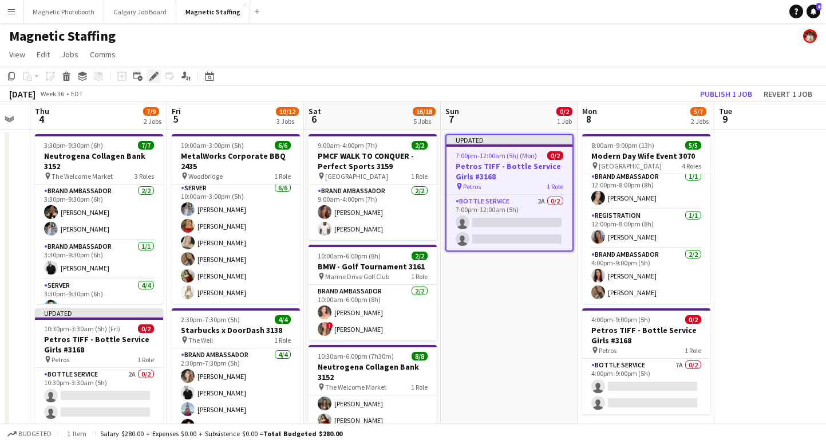
click at [151, 80] on icon "Edit" at bounding box center [153, 76] width 9 height 9
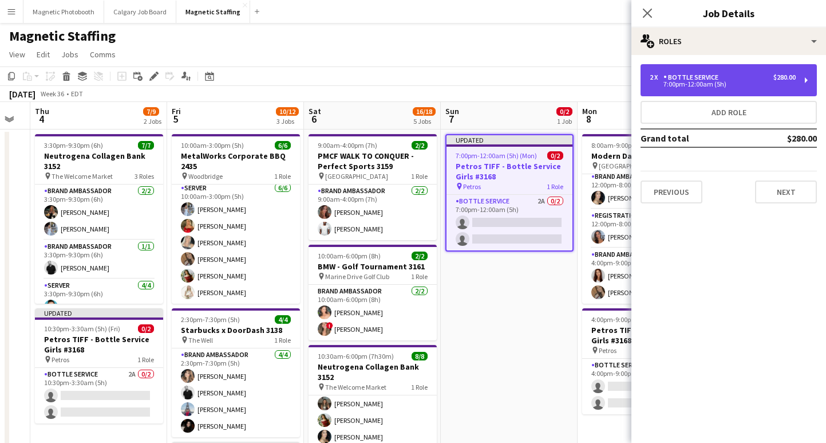
click at [739, 73] on div "2 x Bottle Service $280.00 7:00pm-12:00am (5h)" at bounding box center [729, 80] width 176 height 32
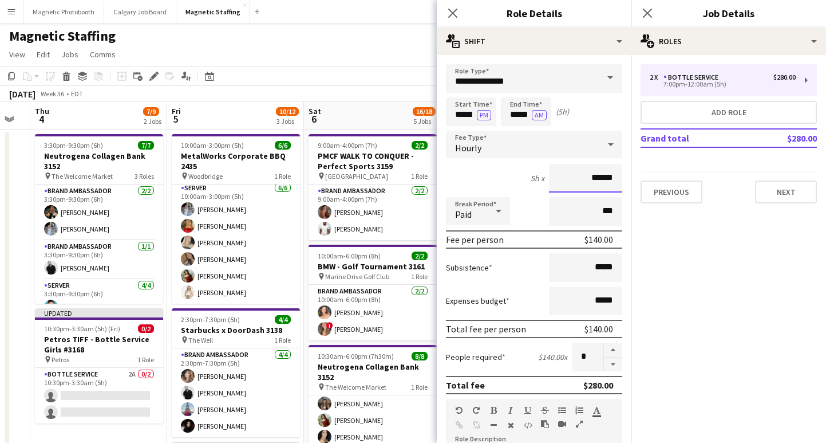
click at [600, 175] on input "******" at bounding box center [585, 178] width 73 height 29
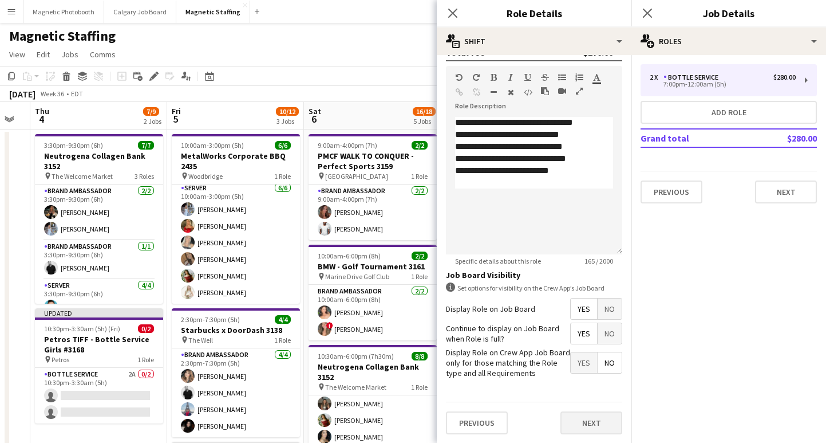
type input "******"
click at [587, 419] on button "Next" at bounding box center [592, 422] width 62 height 23
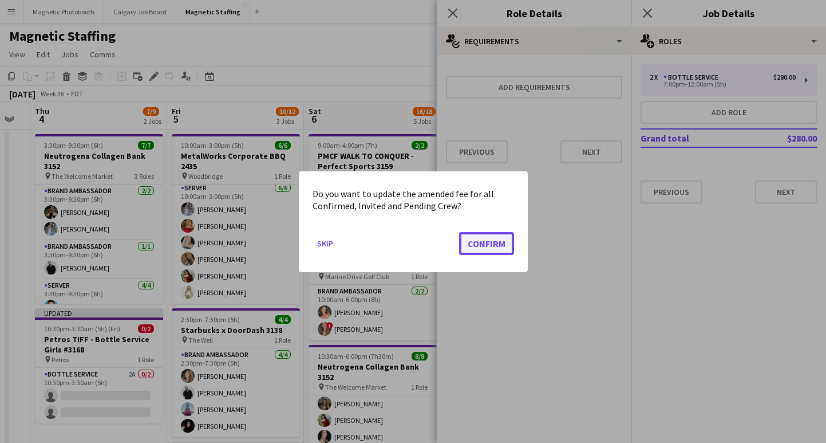
click at [476, 242] on button "Confirm" at bounding box center [486, 242] width 55 height 23
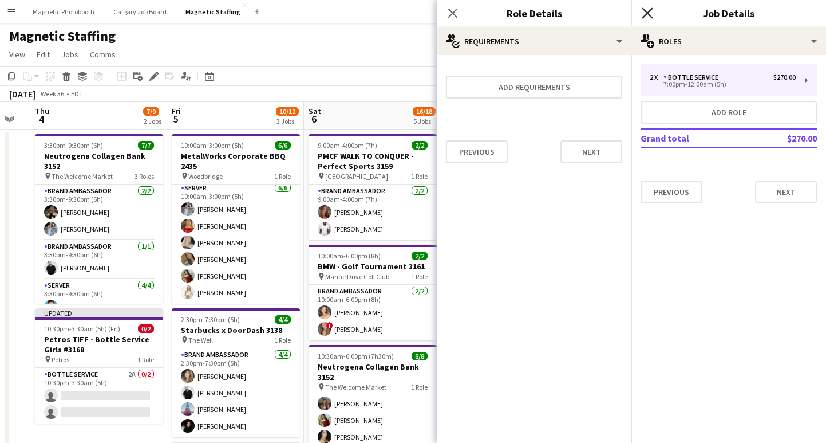
click at [644, 14] on icon "Close pop-in" at bounding box center [647, 12] width 11 height 11
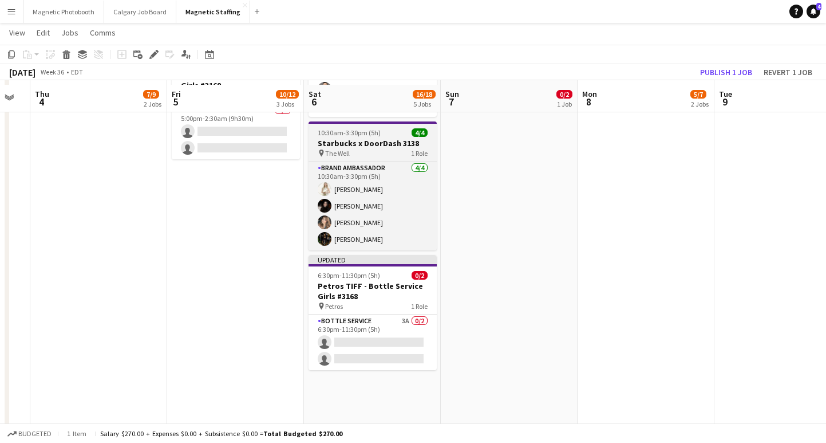
scroll to position [420, 0]
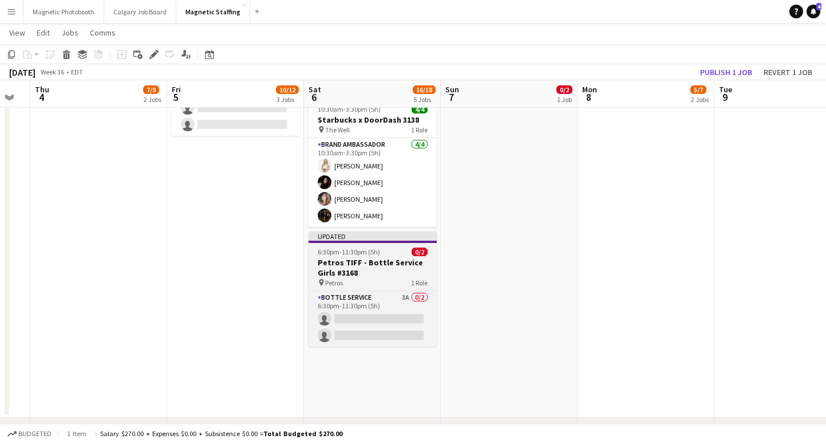
click at [357, 261] on h3 "Petros TIFF - Bottle Service Girls #3168" at bounding box center [373, 267] width 128 height 21
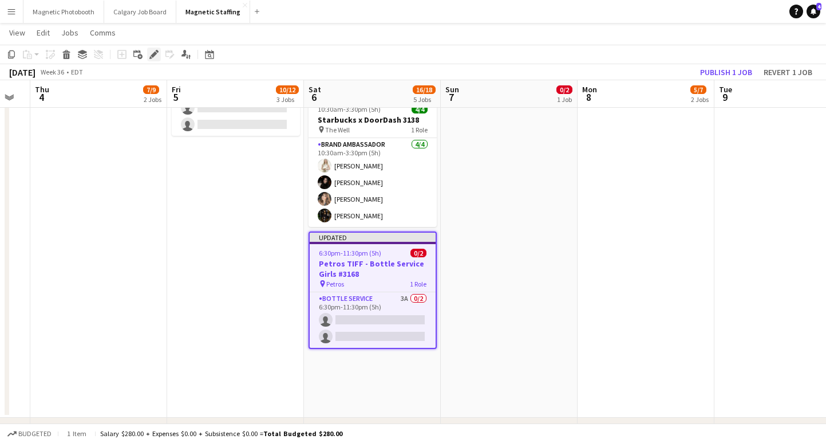
click at [155, 57] on icon "Edit" at bounding box center [153, 54] width 9 height 9
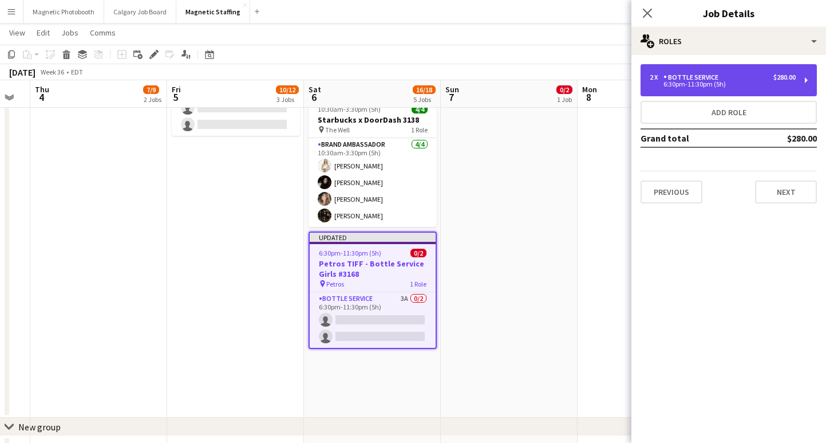
click at [807, 84] on div "2 x Bottle Service $280.00 6:30pm-11:30pm (5h)" at bounding box center [729, 80] width 176 height 32
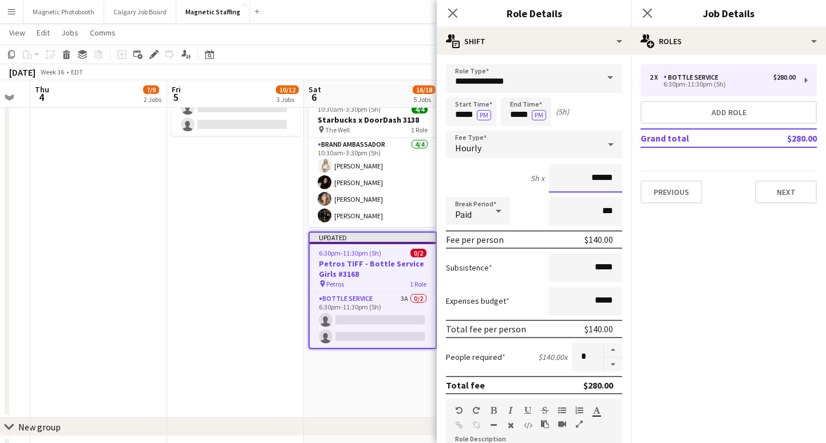
click at [605, 177] on input "******" at bounding box center [585, 178] width 73 height 29
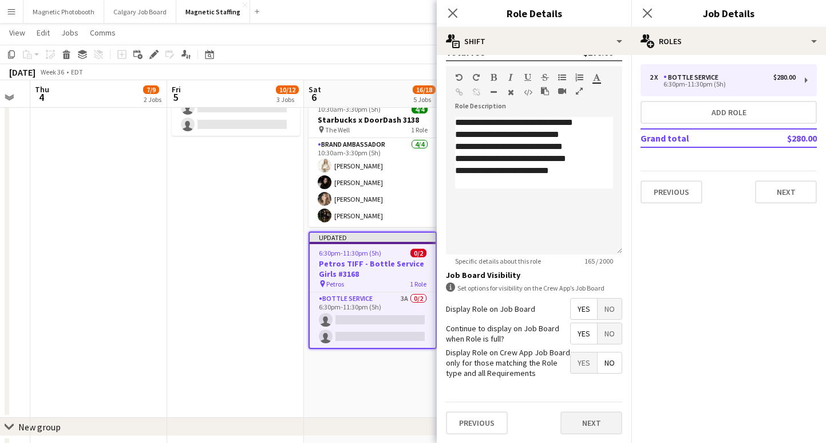
type input "******"
click at [584, 428] on button "Next" at bounding box center [592, 422] width 62 height 23
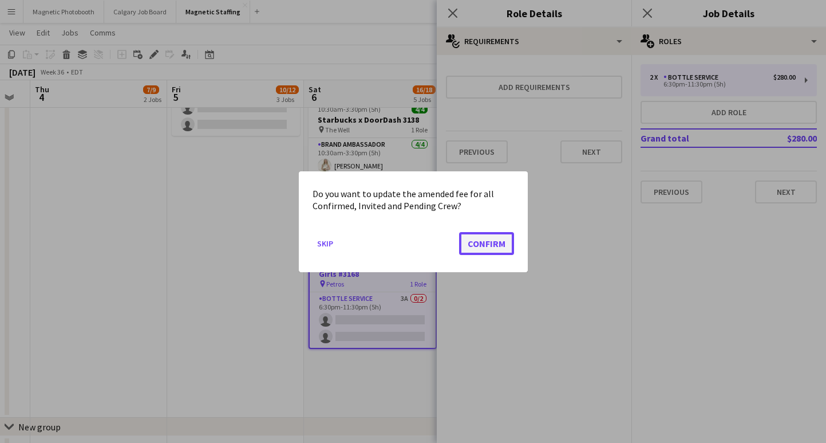
click at [495, 245] on button "Confirm" at bounding box center [486, 242] width 55 height 23
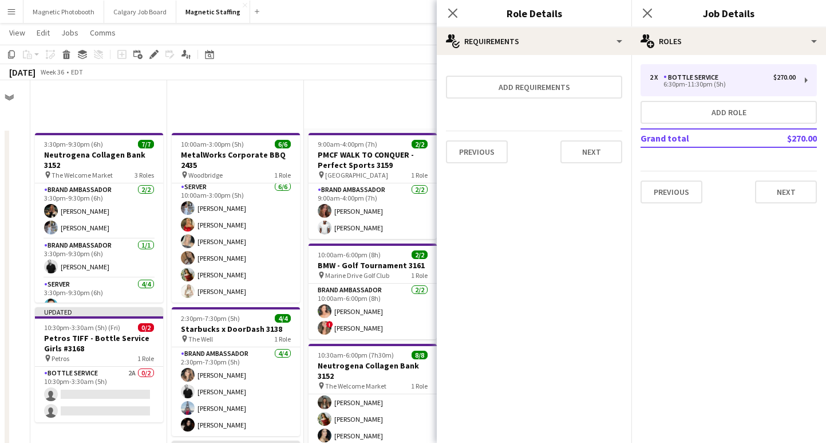
scroll to position [420, 0]
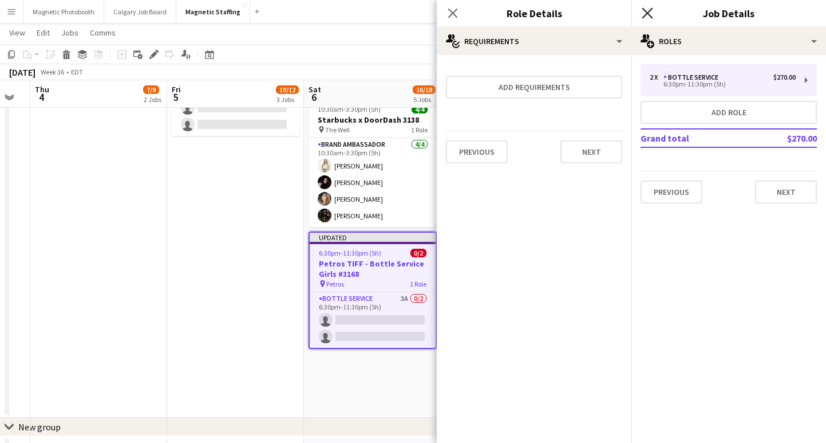
click at [646, 14] on icon at bounding box center [647, 12] width 11 height 11
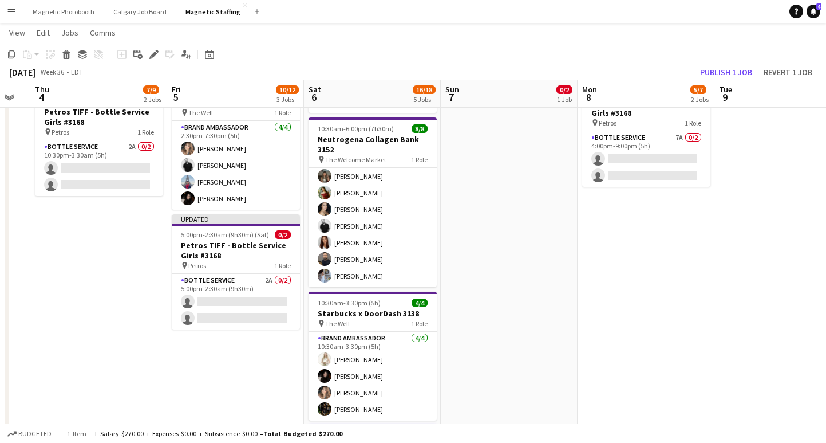
scroll to position [195, 0]
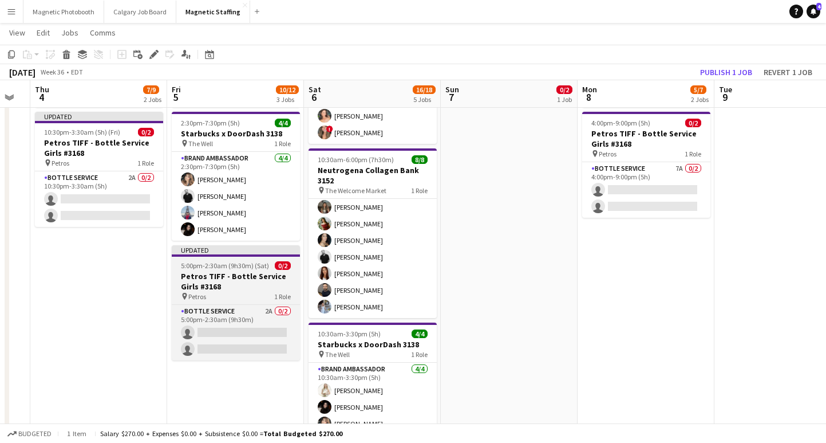
click at [223, 270] on app-job-card "Updated 5:00pm-2:30am (9h30m) (Sat) 0/2 Petros TIFF - Bottle Service Girls #316…" at bounding box center [236, 302] width 128 height 115
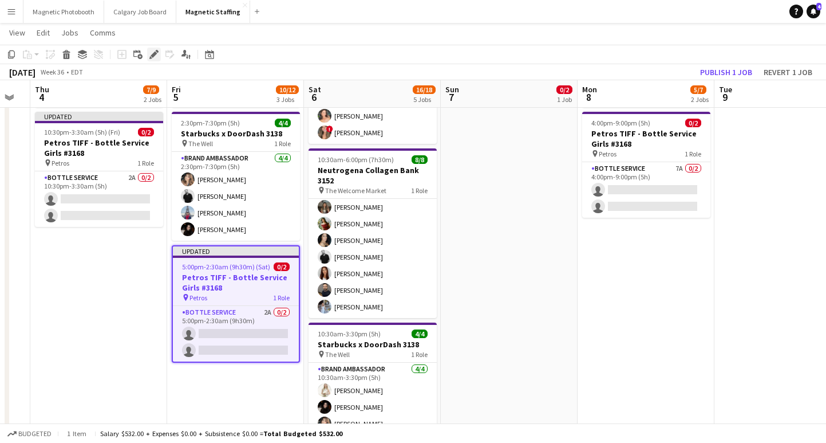
click at [152, 57] on icon at bounding box center [154, 55] width 6 height 6
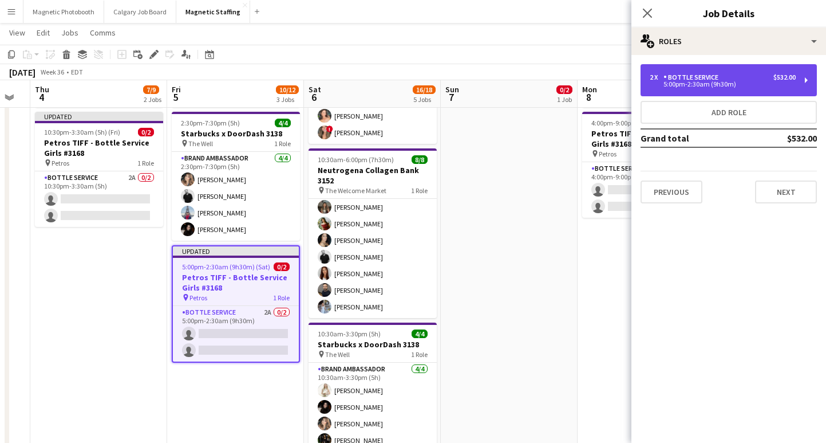
click at [720, 78] on div "Bottle Service" at bounding box center [694, 77] width 60 height 8
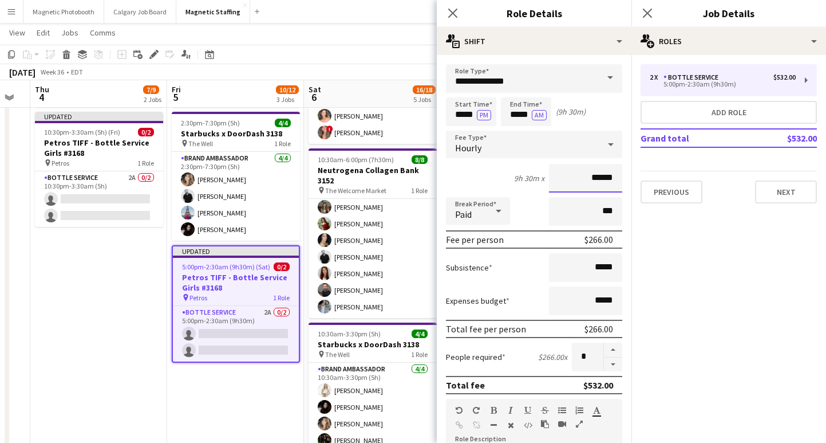
click at [600, 176] on input "******" at bounding box center [585, 178] width 73 height 29
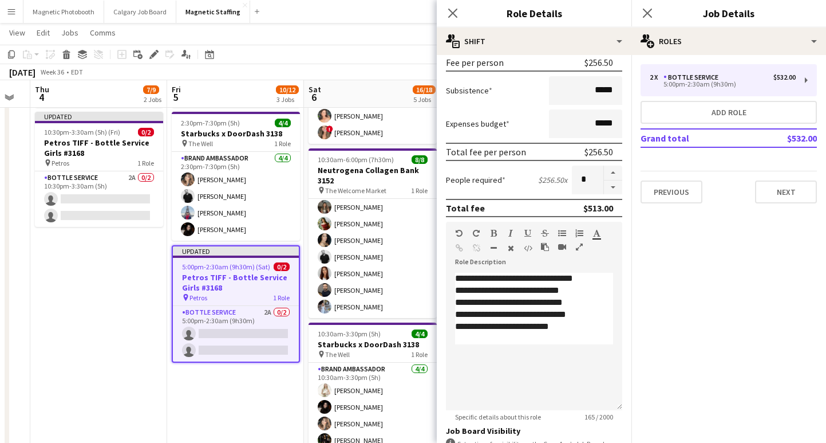
scroll to position [333, 0]
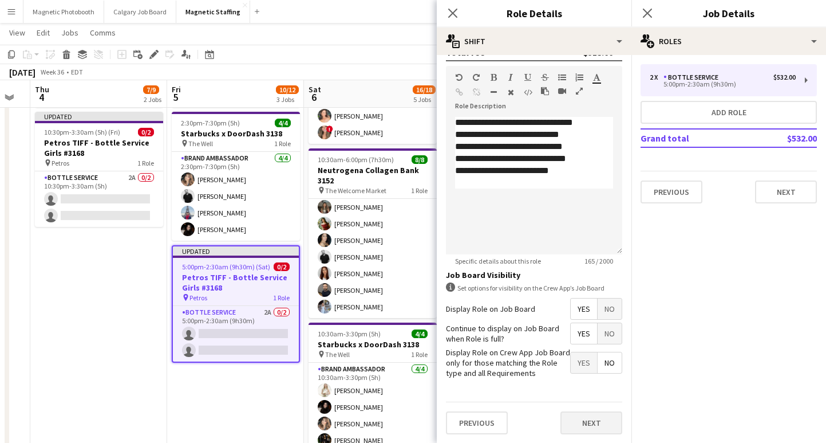
type input "******"
click at [590, 415] on button "Next" at bounding box center [592, 422] width 62 height 23
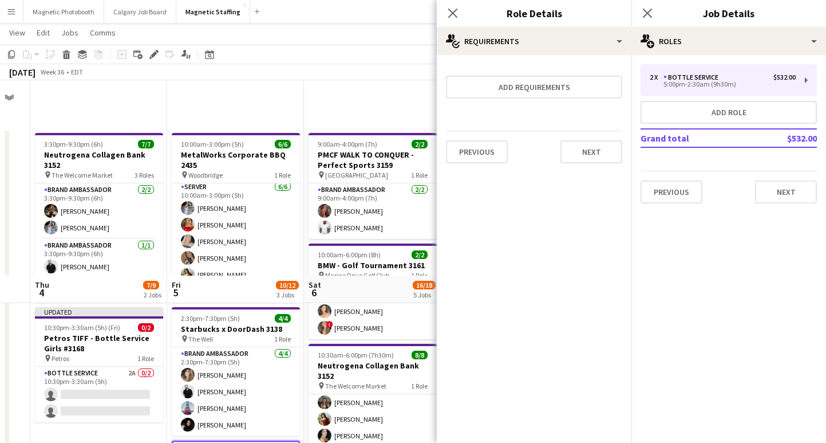
scroll to position [0, 0]
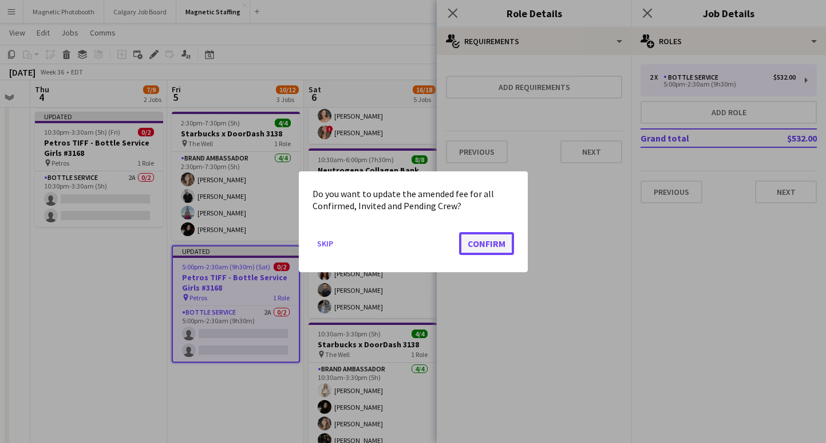
click at [498, 253] on button "Confirm" at bounding box center [486, 242] width 55 height 23
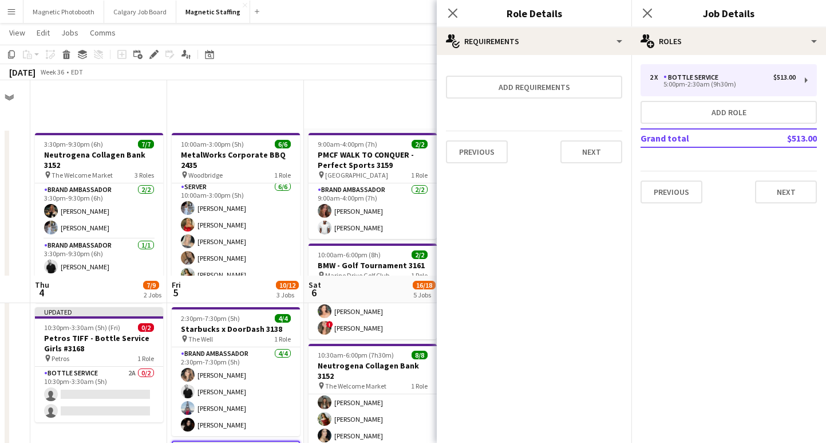
scroll to position [195, 0]
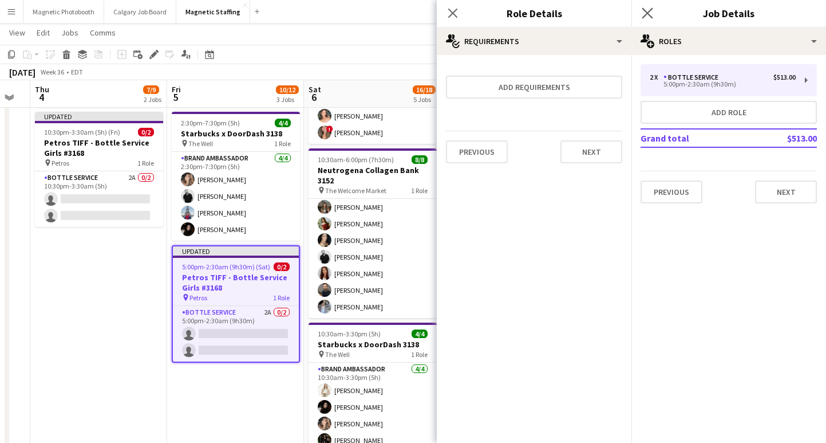
click at [649, 7] on app-icon "Close pop-in" at bounding box center [648, 13] width 17 height 17
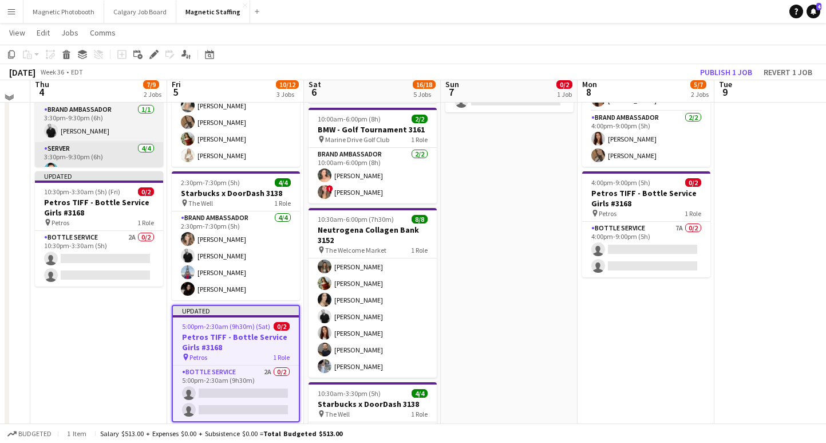
scroll to position [131, 0]
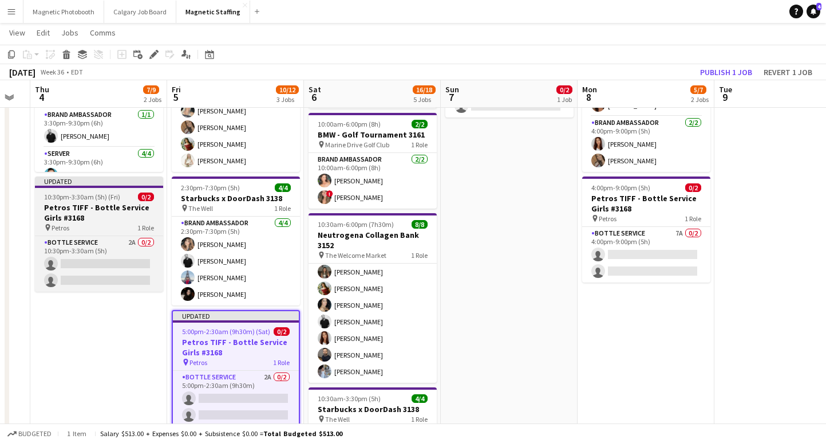
click at [127, 182] on div "Updated" at bounding box center [99, 180] width 128 height 9
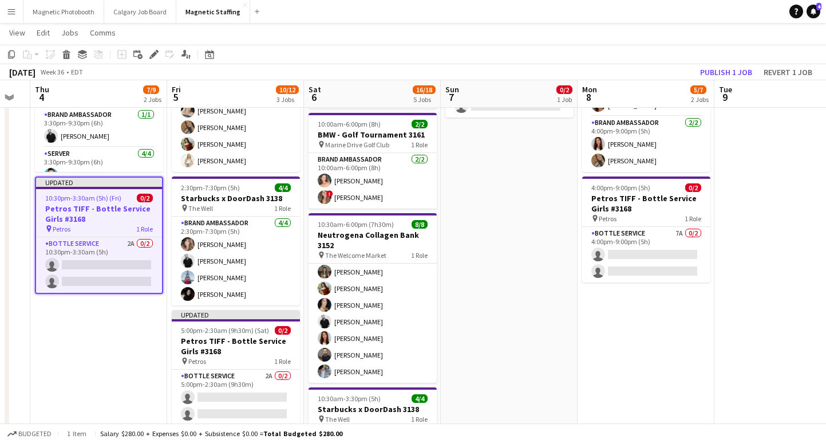
click at [109, 204] on h3 "Petros TIFF - Bottle Service Girls #3168" at bounding box center [99, 213] width 126 height 21
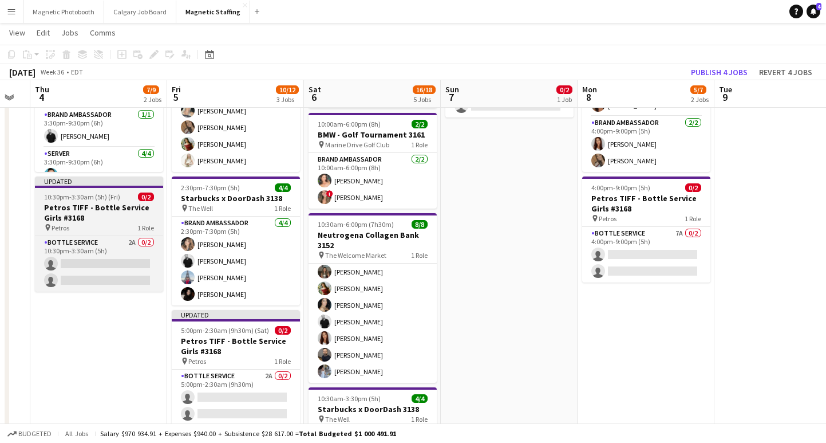
click at [109, 204] on h3 "Petros TIFF - Bottle Service Girls #3168" at bounding box center [99, 212] width 128 height 21
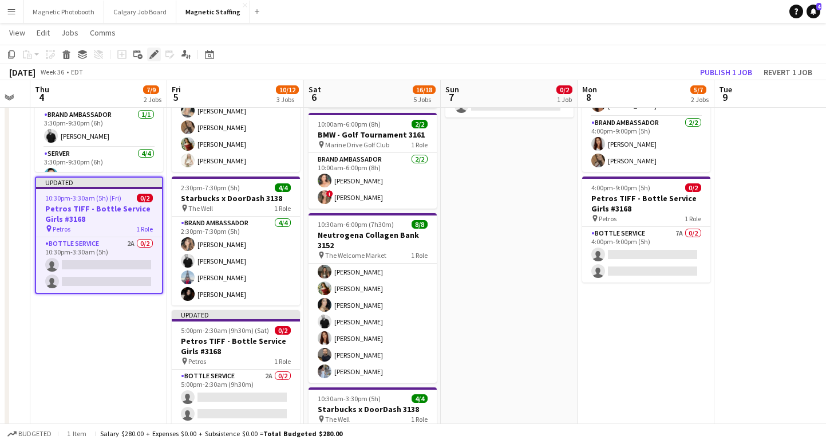
click at [157, 50] on icon "Edit" at bounding box center [153, 54] width 9 height 9
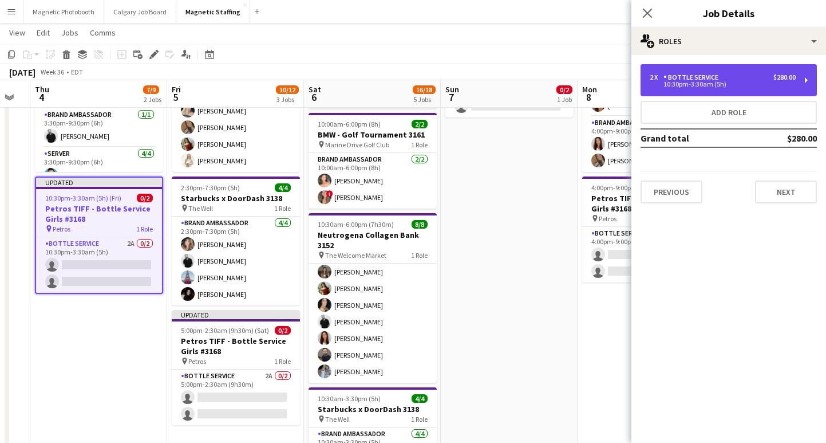
click at [787, 85] on div "10:30pm-3:30am (5h)" at bounding box center [723, 84] width 146 height 6
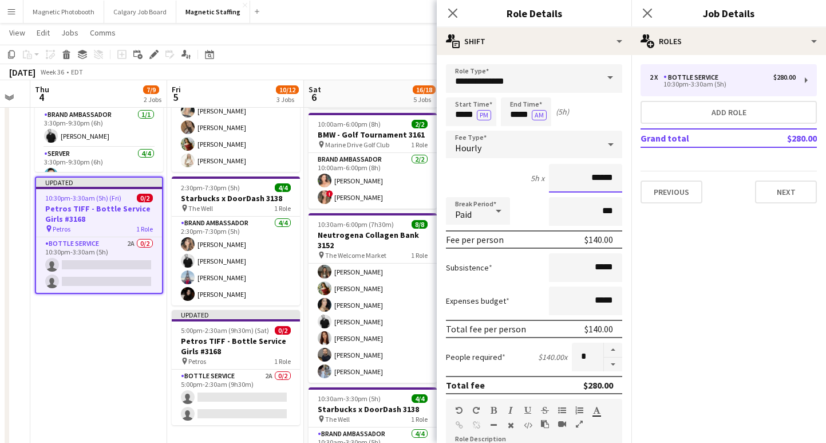
click at [608, 168] on input "******" at bounding box center [585, 178] width 73 height 29
click at [599, 174] on input "******" at bounding box center [585, 178] width 73 height 29
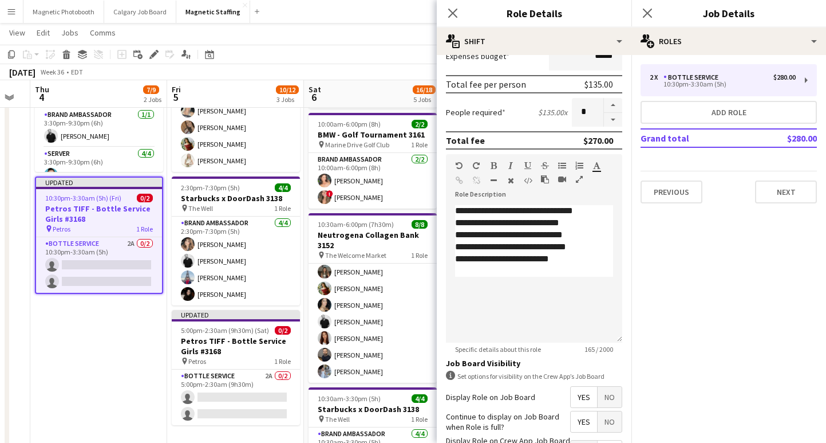
scroll to position [333, 0]
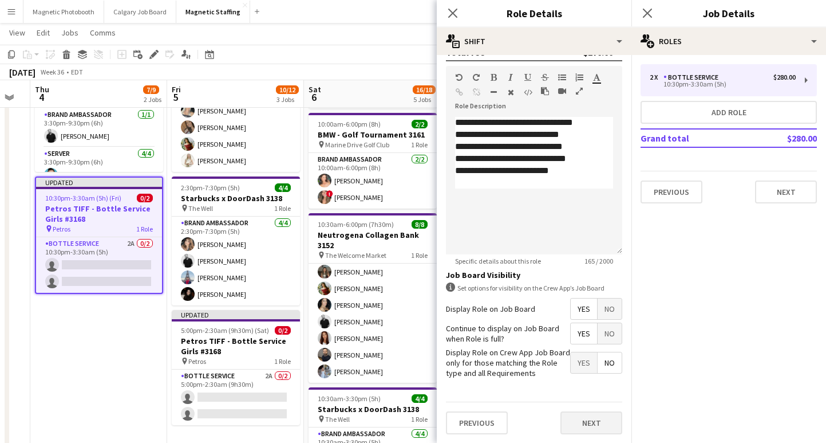
type input "******"
click at [596, 427] on button "Next" at bounding box center [592, 422] width 62 height 23
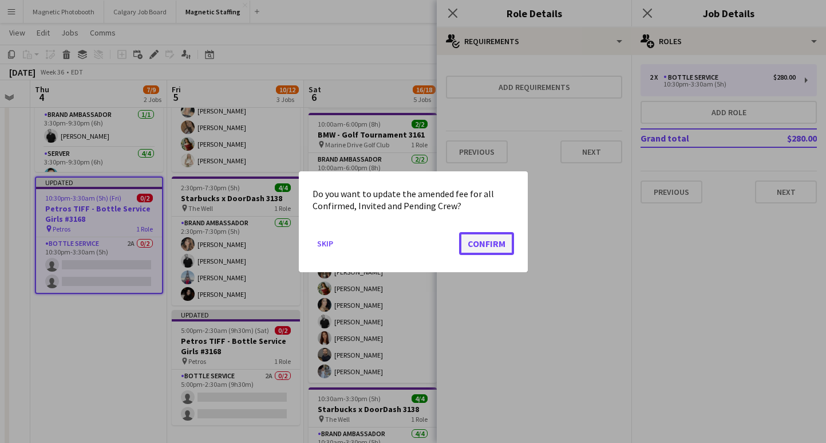
click at [500, 243] on button "Confirm" at bounding box center [486, 242] width 55 height 23
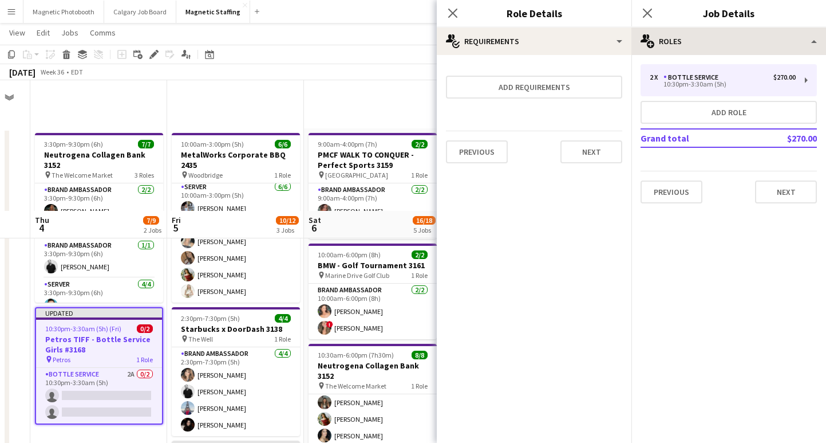
scroll to position [131, 0]
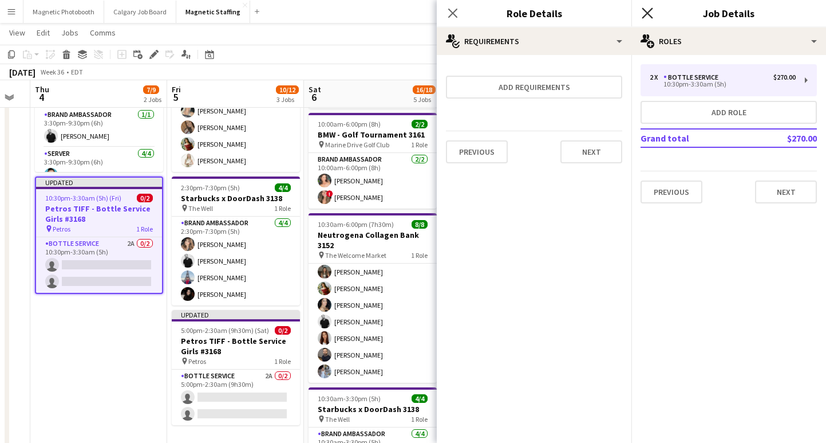
click at [649, 15] on icon at bounding box center [647, 12] width 11 height 11
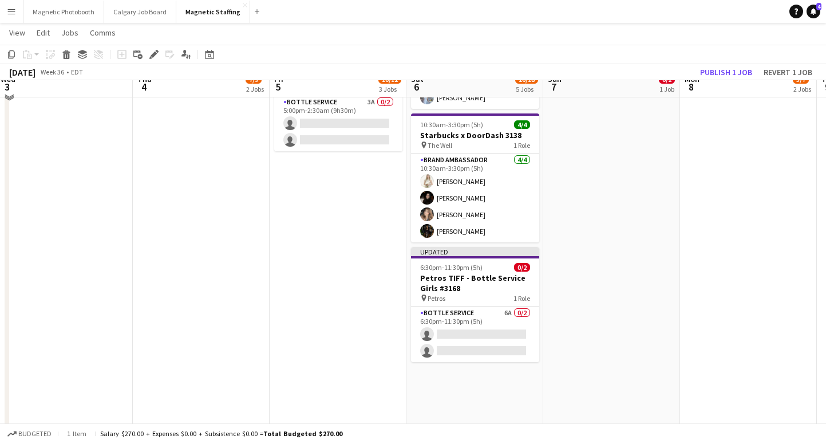
scroll to position [467, 0]
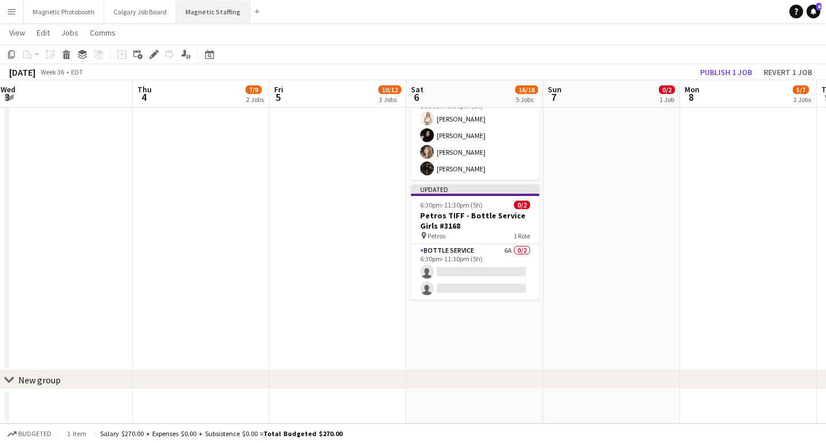
drag, startPoint x: 208, startPoint y: 9, endPoint x: 208, endPoint y: 22, distance: 12.6
click at [208, 9] on button "Magnetic Staffing Close" at bounding box center [213, 12] width 74 height 22
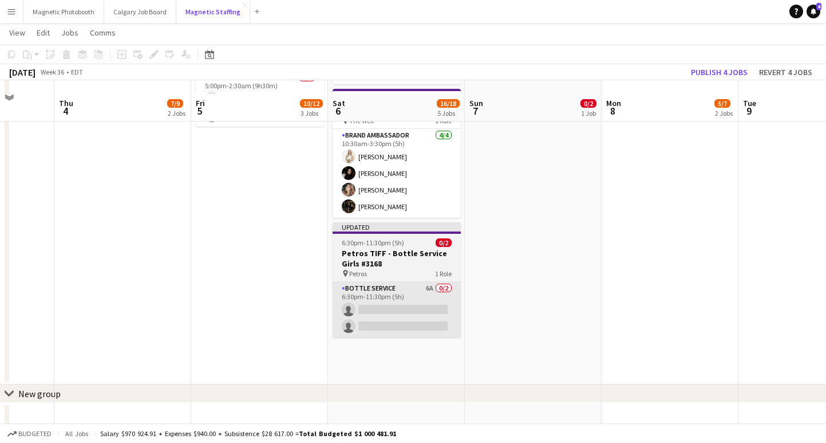
scroll to position [443, 0]
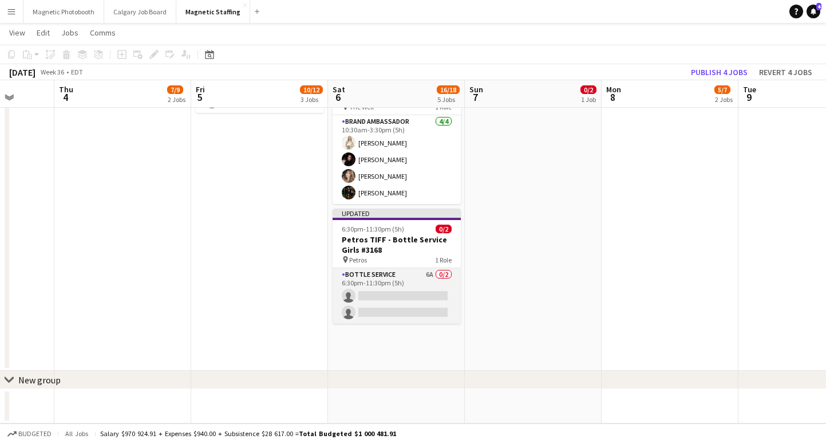
click at [408, 304] on app-card-role "Bottle Service 6A 0/2 6:30pm-11:30pm (5h) single-neutral-actions single-neutral…" at bounding box center [397, 296] width 128 height 56
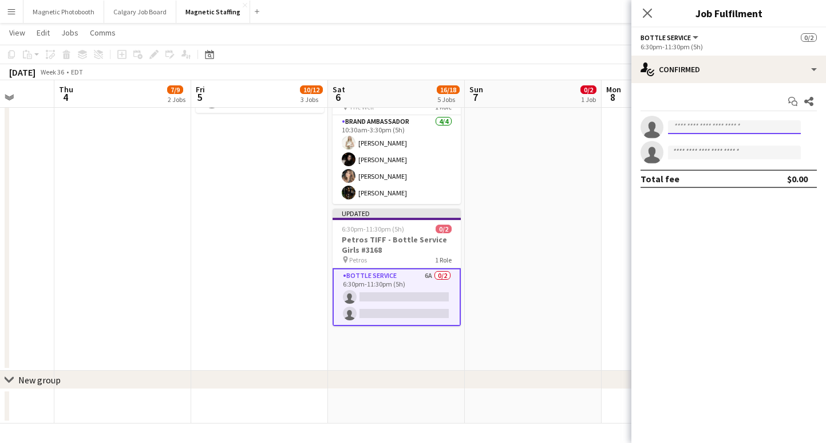
click at [690, 133] on body "Menu Boards Boards Boards All jobs Status Workforce Workforce My Workforce Recr…" at bounding box center [413, -1] width 826 height 885
type input "*"
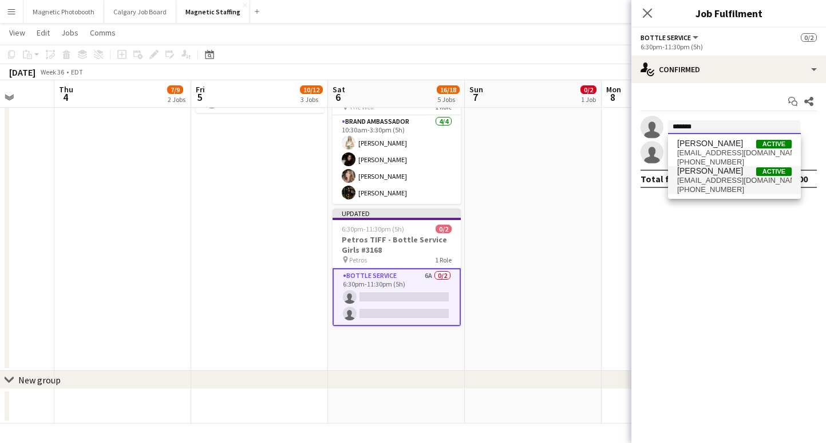
type input "*******"
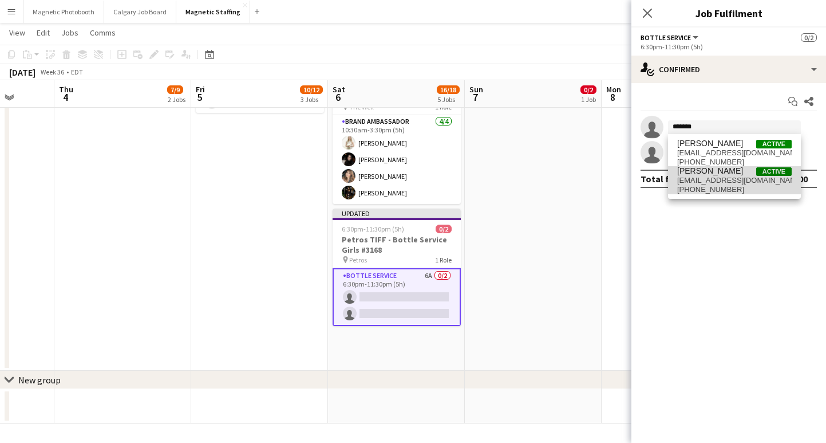
click at [731, 191] on span "+16136507828" at bounding box center [734, 189] width 115 height 9
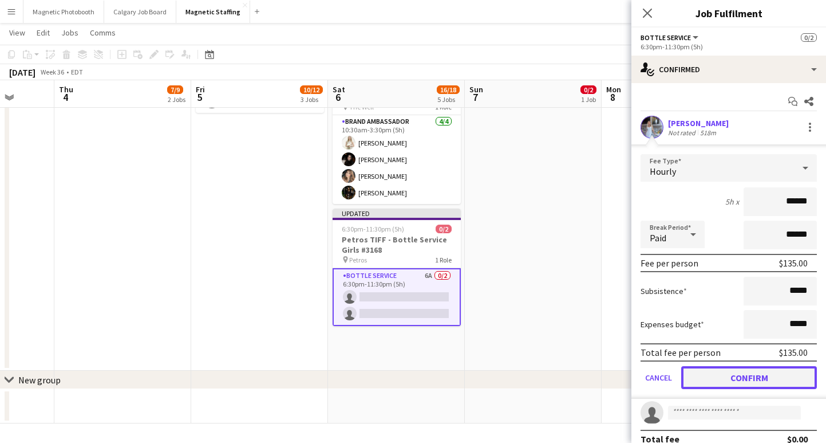
click at [744, 377] on button "Confirm" at bounding box center [749, 377] width 136 height 23
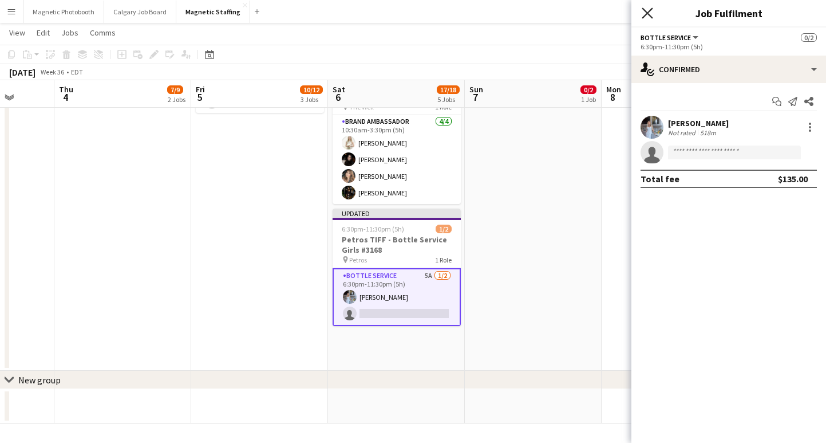
click at [651, 14] on icon "Close pop-in" at bounding box center [647, 12] width 11 height 11
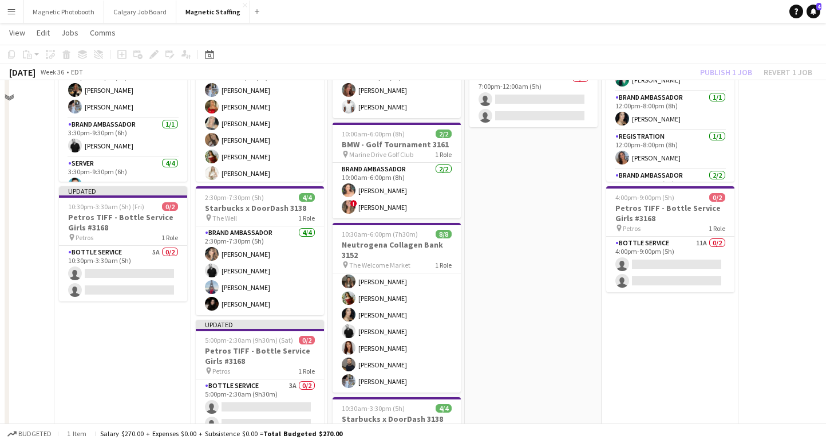
scroll to position [0, 0]
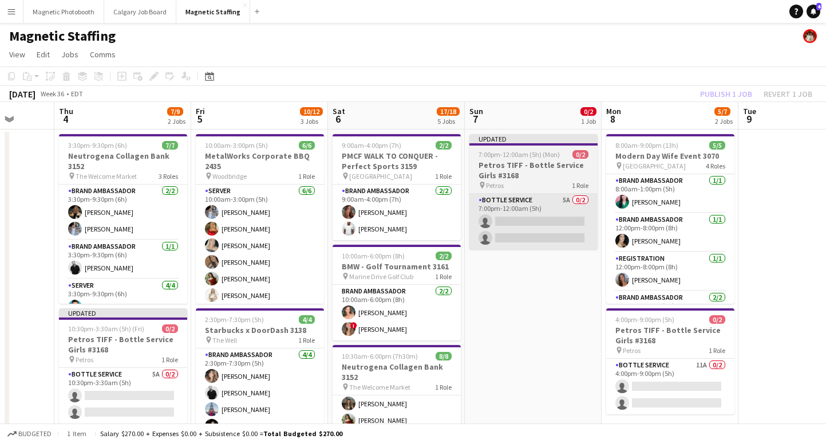
click at [522, 235] on app-card-role "Bottle Service 5A 0/2 7:00pm-12:00am (5h) single-neutral-actions single-neutral…" at bounding box center [534, 222] width 128 height 56
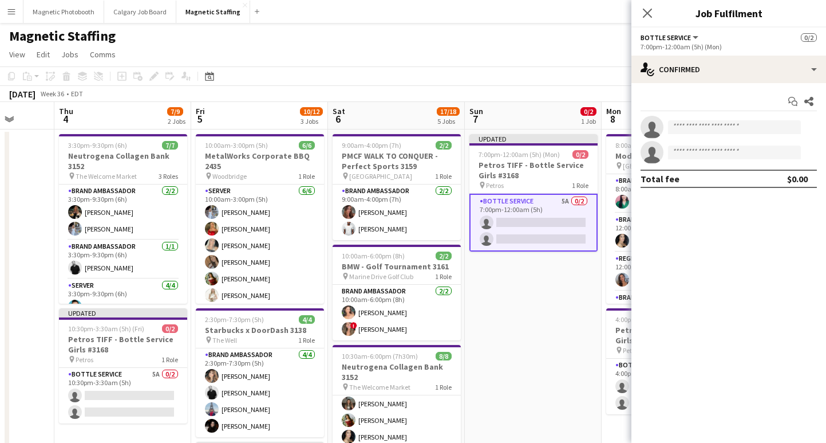
click at [709, 117] on app-invite-slot "single-neutral-actions" at bounding box center [729, 127] width 195 height 23
click at [701, 125] on input at bounding box center [734, 127] width 133 height 14
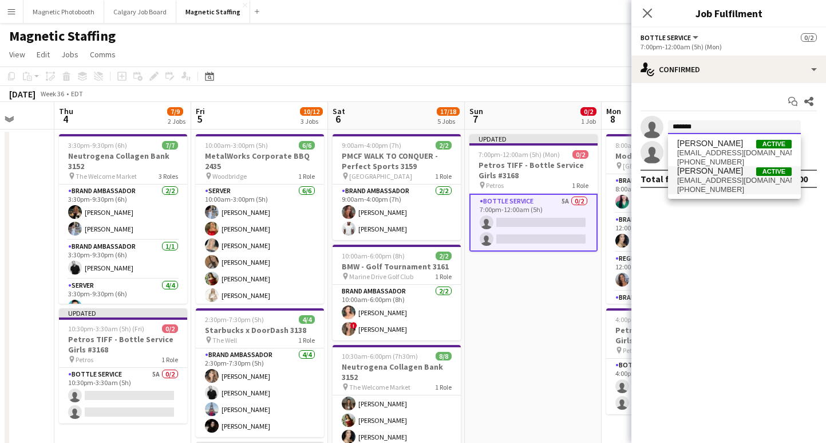
type input "*******"
click at [716, 178] on span "siemonsenheather@hotmail.com" at bounding box center [734, 180] width 115 height 9
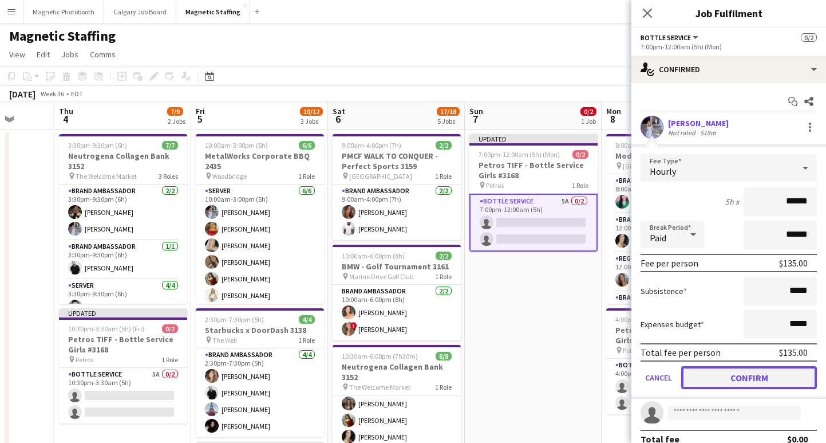
click at [727, 375] on button "Confirm" at bounding box center [749, 377] width 136 height 23
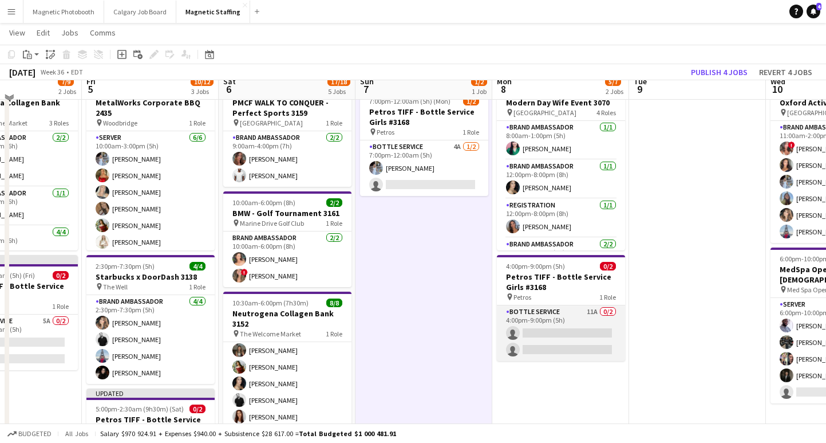
scroll to position [55, 0]
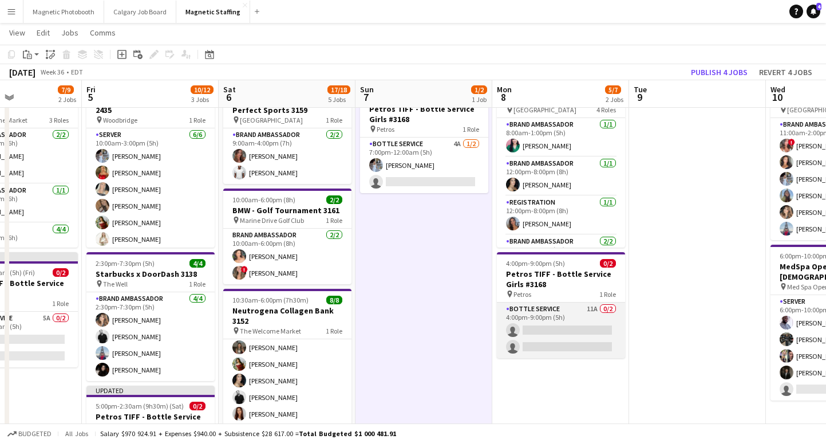
click at [559, 344] on app-card-role "Bottle Service 11A 0/2 4:00pm-9:00pm (5h) single-neutral-actions single-neutral…" at bounding box center [561, 330] width 128 height 56
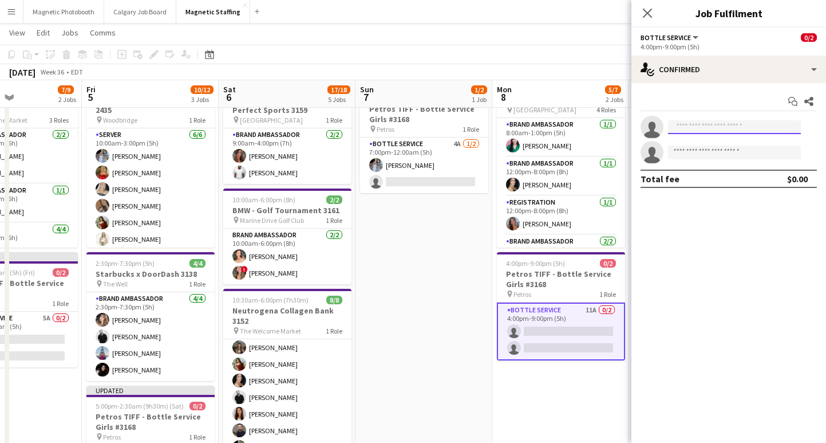
click at [709, 123] on input at bounding box center [734, 127] width 133 height 14
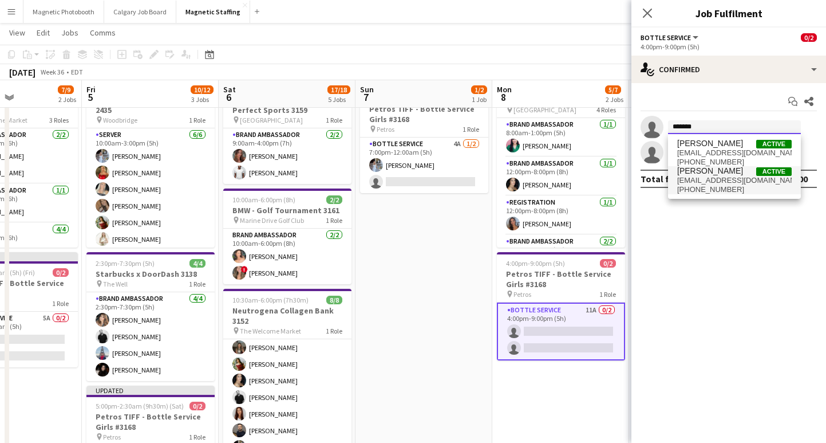
type input "*******"
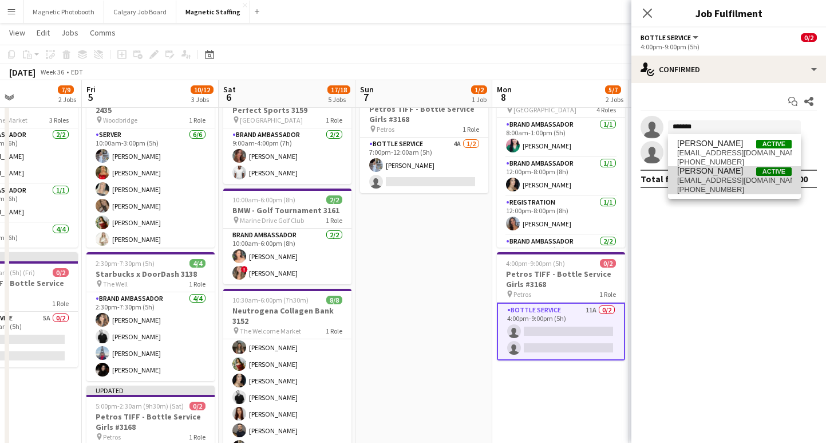
click at [723, 169] on span "[PERSON_NAME]" at bounding box center [710, 171] width 66 height 10
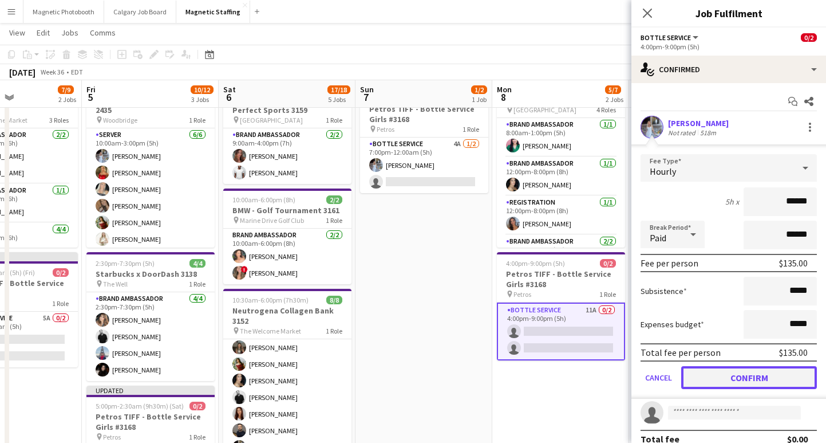
click at [723, 371] on button "Confirm" at bounding box center [749, 377] width 136 height 23
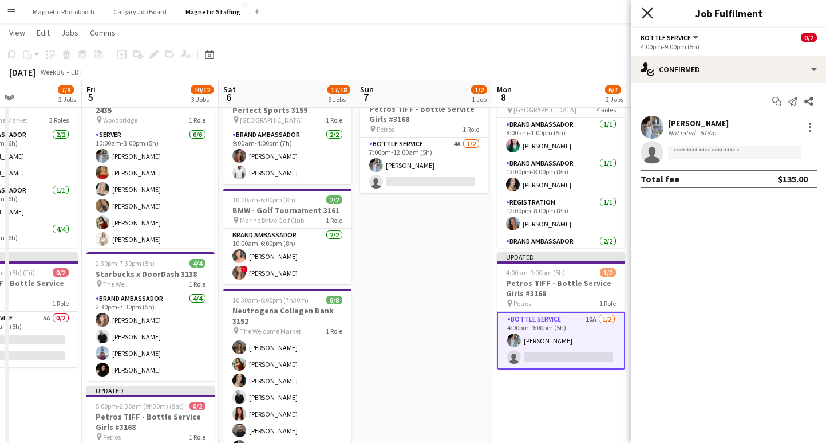
click at [644, 13] on icon "Close pop-in" at bounding box center [647, 12] width 11 height 11
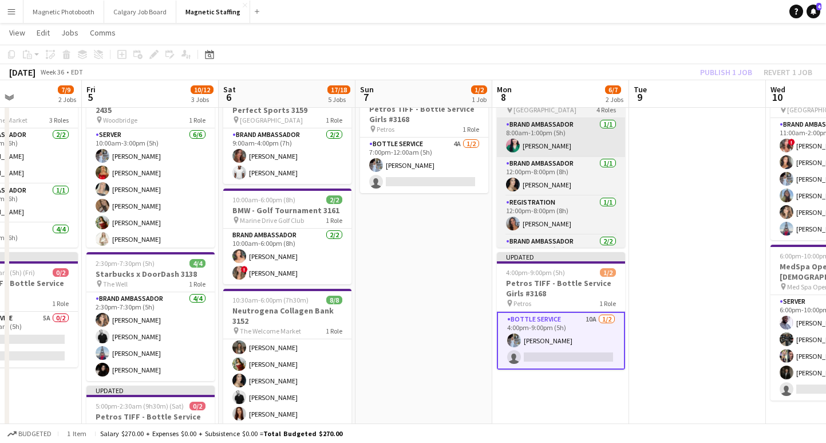
click at [582, 124] on app-card-role "Brand Ambassador 1/1 8:00am-1:00pm (5h) Christine Aziz" at bounding box center [561, 137] width 128 height 39
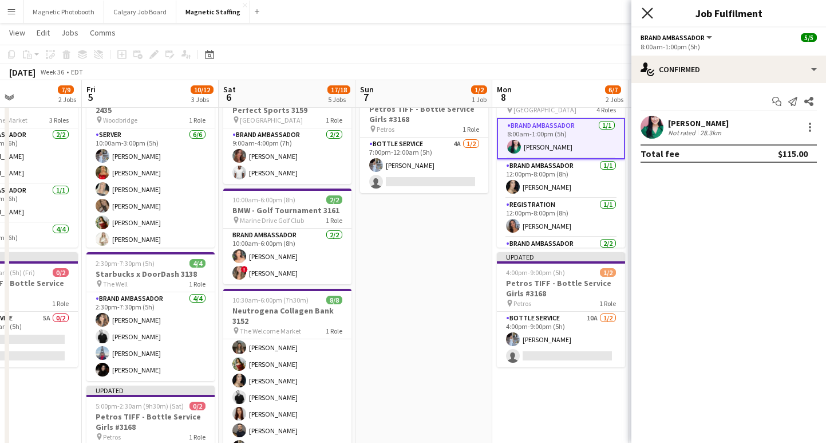
click at [649, 8] on icon "Close pop-in" at bounding box center [647, 12] width 11 height 11
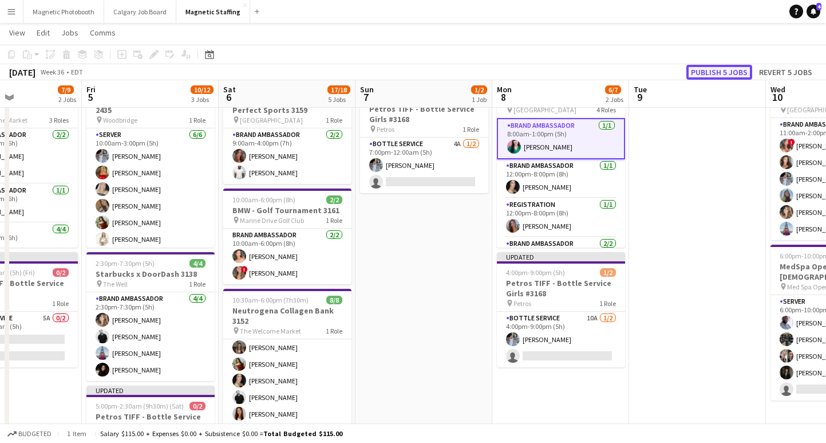
click at [697, 66] on button "Publish 5 jobs" at bounding box center [720, 72] width 66 height 15
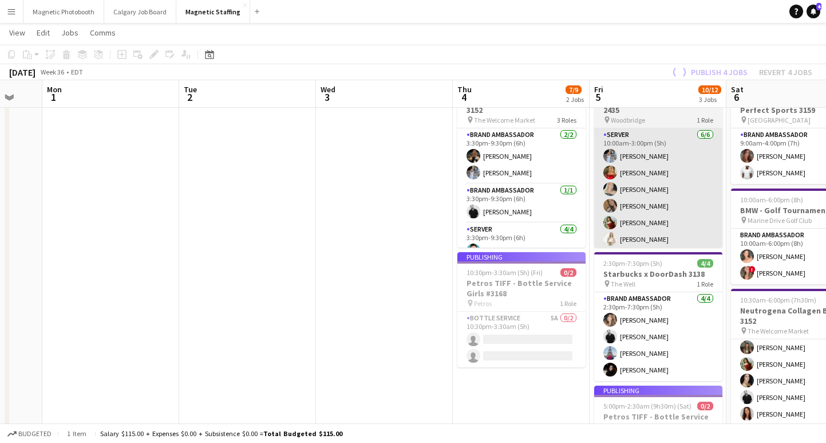
scroll to position [0, 305]
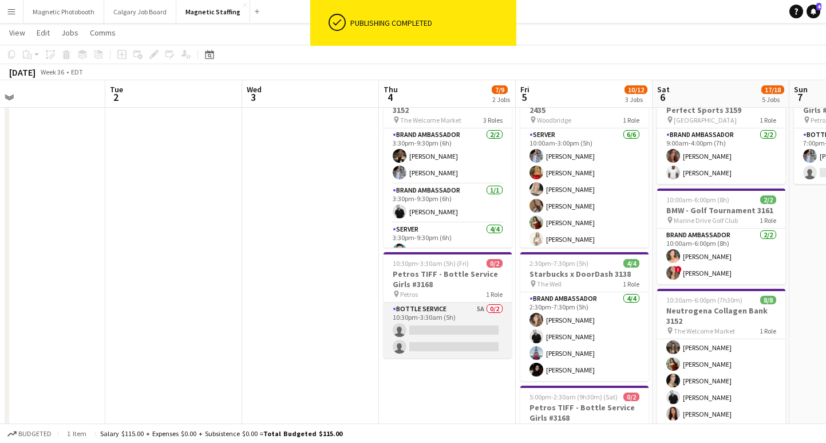
click at [419, 350] on app-card-role "Bottle Service 5A 0/2 10:30pm-3:30am (5h) single-neutral-actions single-neutral…" at bounding box center [448, 330] width 128 height 56
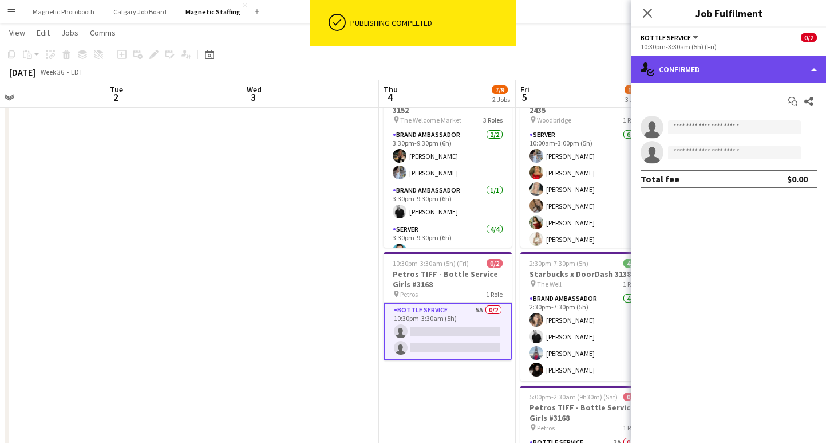
click at [659, 68] on div "single-neutral-actions-check-2 Confirmed" at bounding box center [729, 69] width 195 height 27
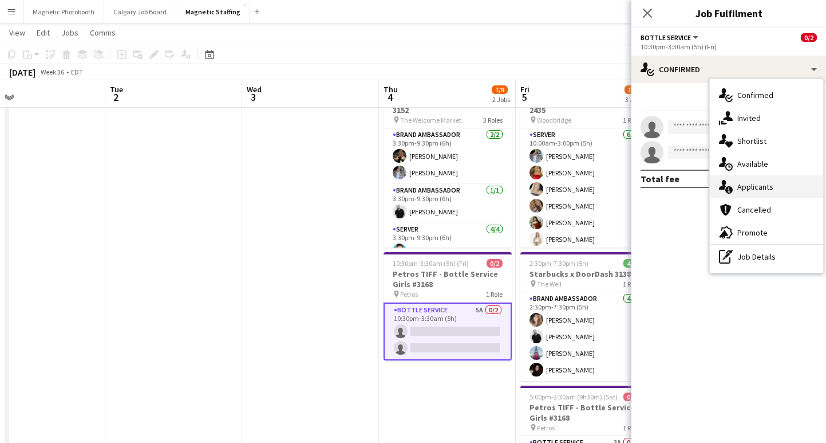
click at [775, 182] on div "single-neutral-actions-information Applicants" at bounding box center [766, 186] width 113 height 23
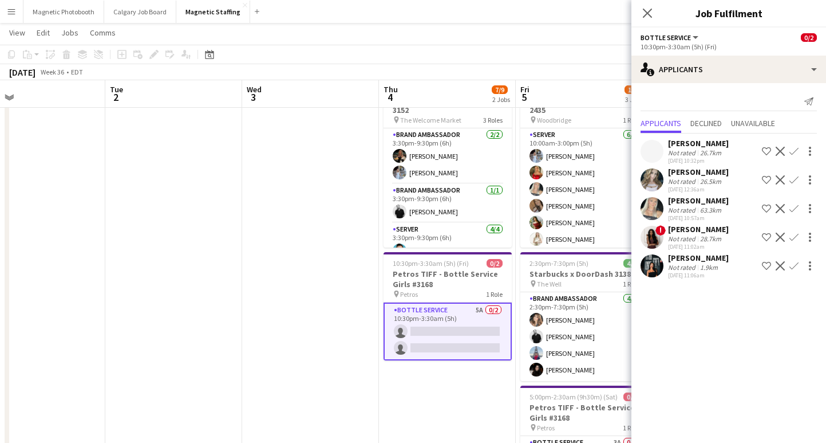
click at [690, 254] on div "[PERSON_NAME]" at bounding box center [698, 258] width 61 height 10
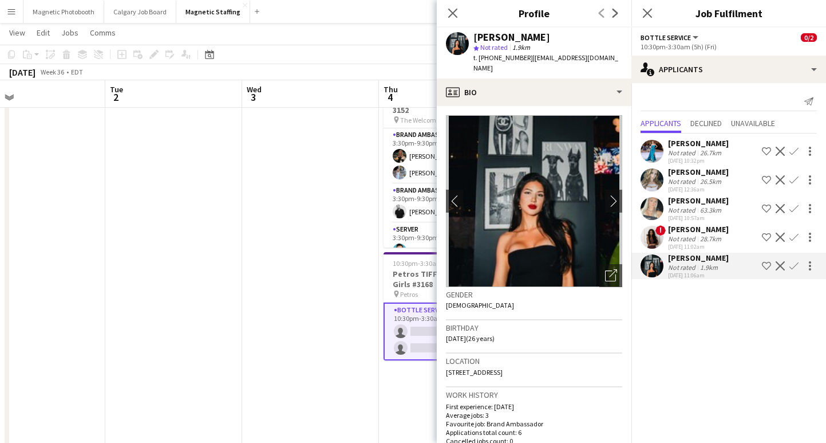
click at [695, 207] on div "Not rated" at bounding box center [683, 210] width 30 height 9
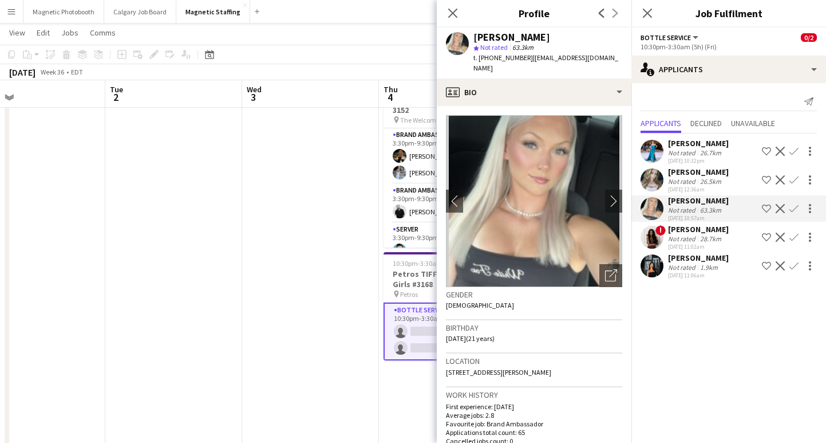
click at [679, 238] on div "Not rated" at bounding box center [683, 238] width 30 height 9
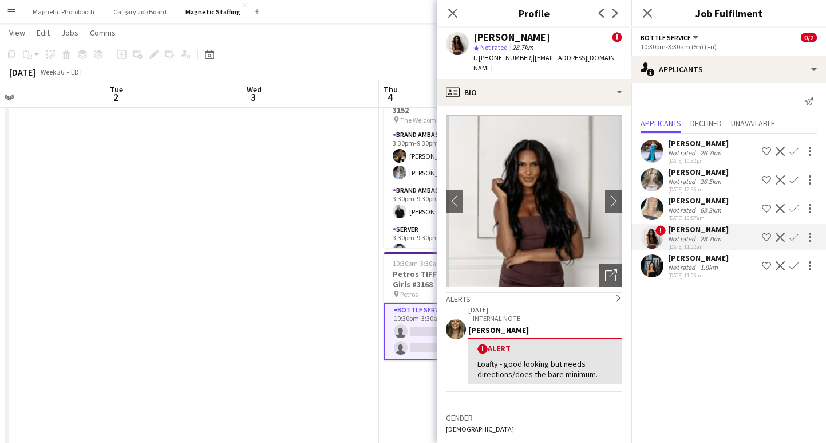
click at [677, 271] on div "[DATE] 11:06am" at bounding box center [698, 274] width 61 height 7
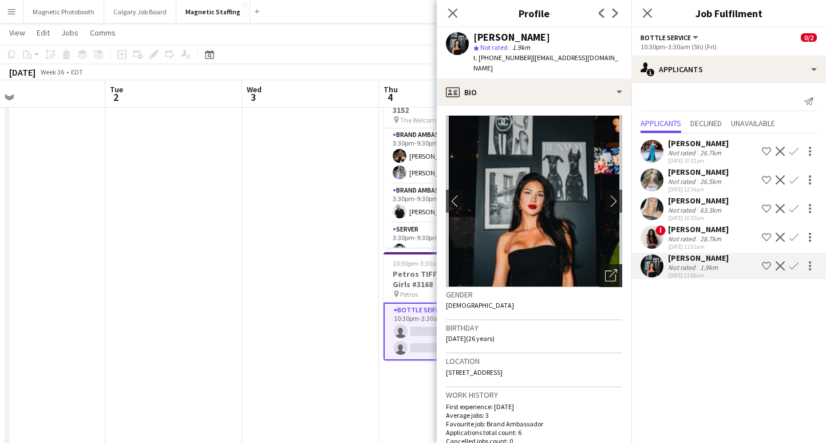
click at [617, 270] on div "Open photos pop-in" at bounding box center [611, 275] width 23 height 23
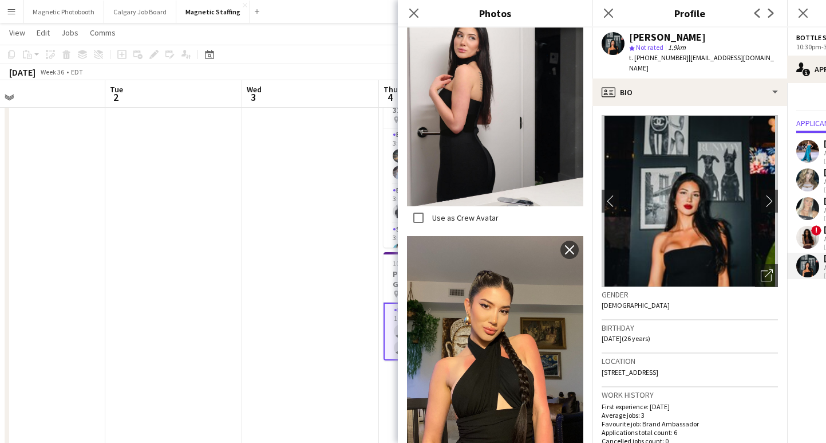
scroll to position [2348, 0]
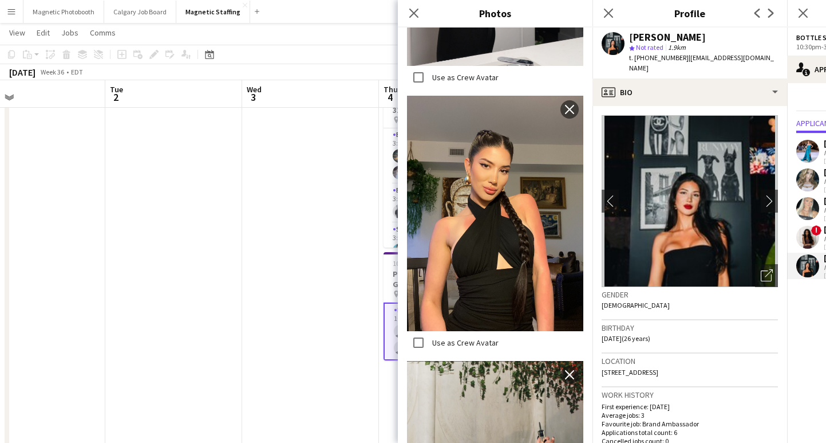
click at [607, 20] on div "Close pop-in" at bounding box center [609, 13] width 32 height 26
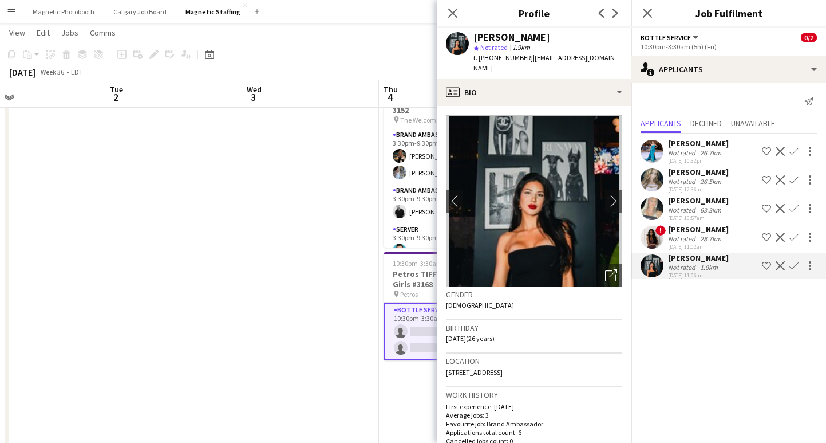
click at [325, 251] on app-date-cell at bounding box center [310, 415] width 137 height 685
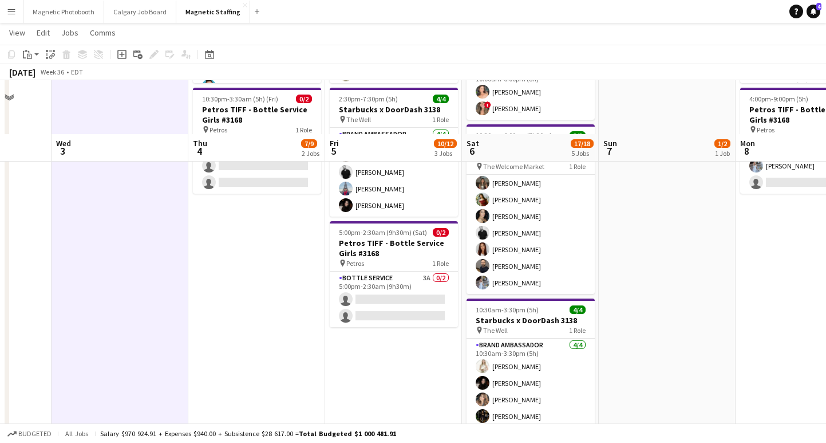
scroll to position [298, 0]
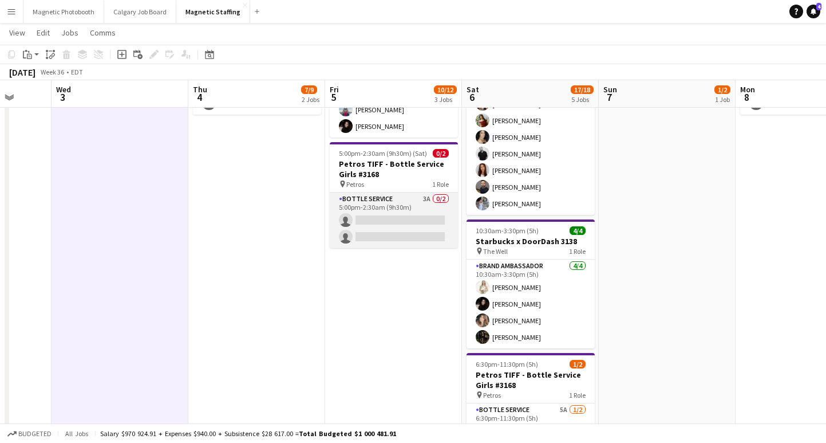
click at [412, 202] on app-card-role "Bottle Service 3A 0/2 5:00pm-2:30am (9h30m) single-neutral-actions single-neutr…" at bounding box center [394, 220] width 128 height 56
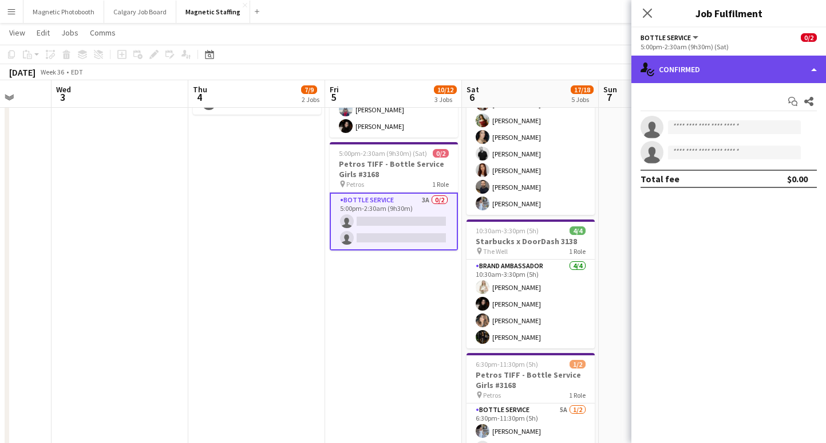
click at [677, 77] on div "single-neutral-actions-check-2 Confirmed" at bounding box center [729, 69] width 195 height 27
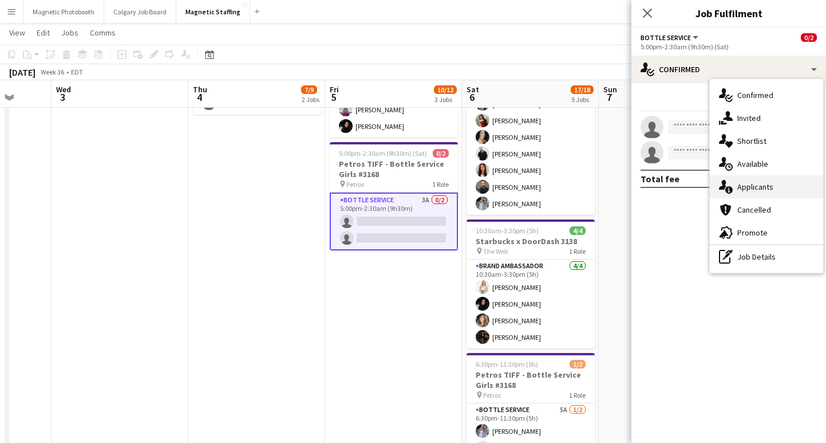
click at [781, 186] on div "single-neutral-actions-information Applicants" at bounding box center [766, 186] width 113 height 23
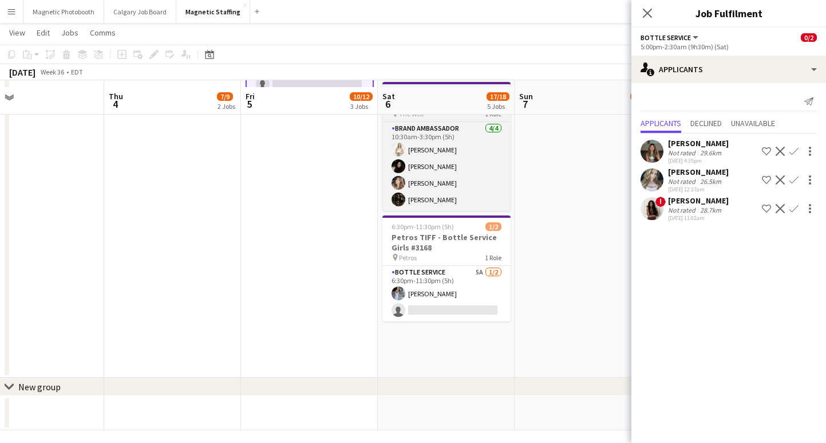
scroll to position [443, 0]
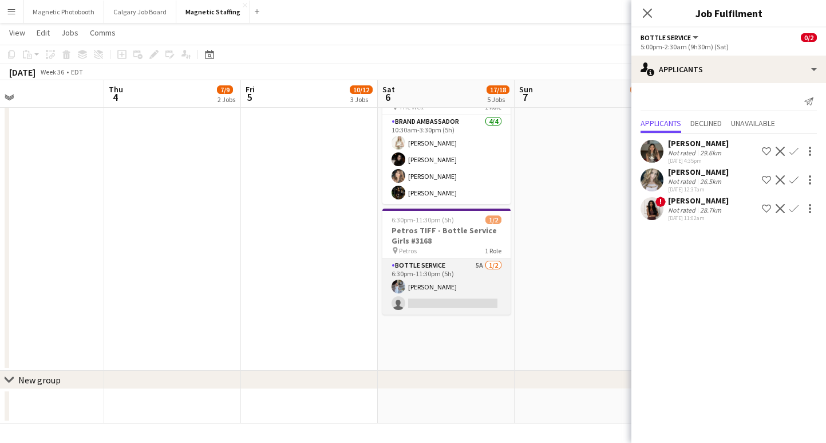
click at [433, 295] on app-card-role "Bottle Service 5A 1/2 6:30pm-11:30pm (5h) Heather Siemonsen single-neutral-acti…" at bounding box center [447, 287] width 128 height 56
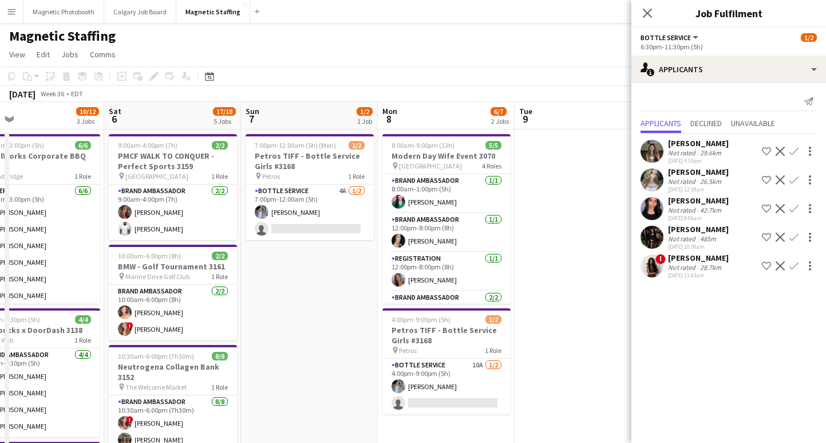
scroll to position [0, 451]
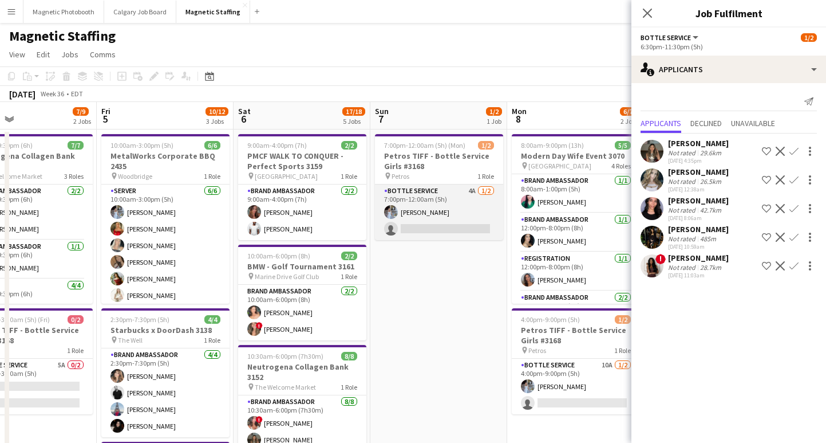
click at [483, 225] on app-card-role "Bottle Service 4A 1/2 7:00pm-12:00am (5h) Heather Siemonsen single-neutral-acti…" at bounding box center [439, 212] width 128 height 56
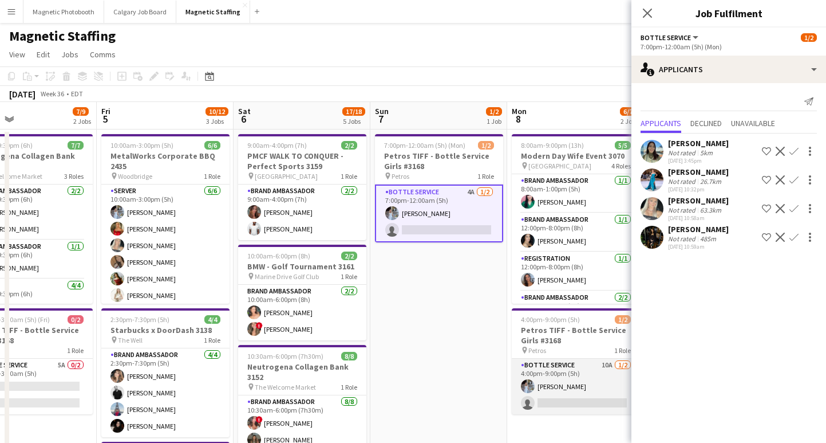
click at [554, 390] on app-card-role "Bottle Service 10A 1/2 4:00pm-9:00pm (5h) Heather Siemonsen single-neutral-acti…" at bounding box center [576, 386] width 128 height 56
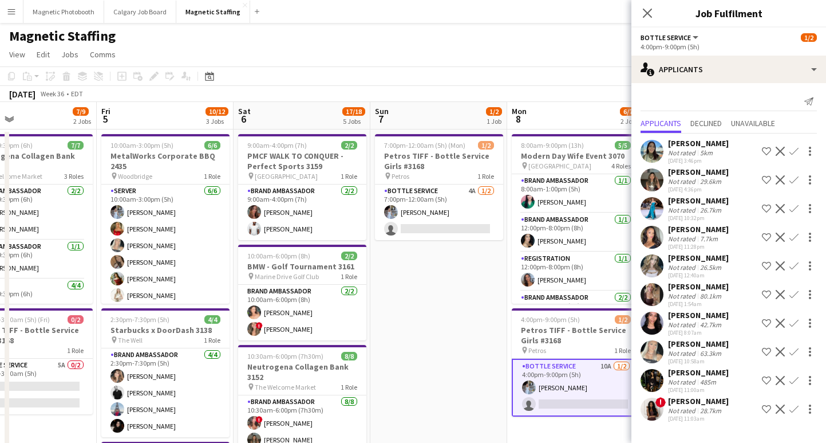
click at [796, 324] on app-icon "Confirm" at bounding box center [794, 322] width 9 height 9
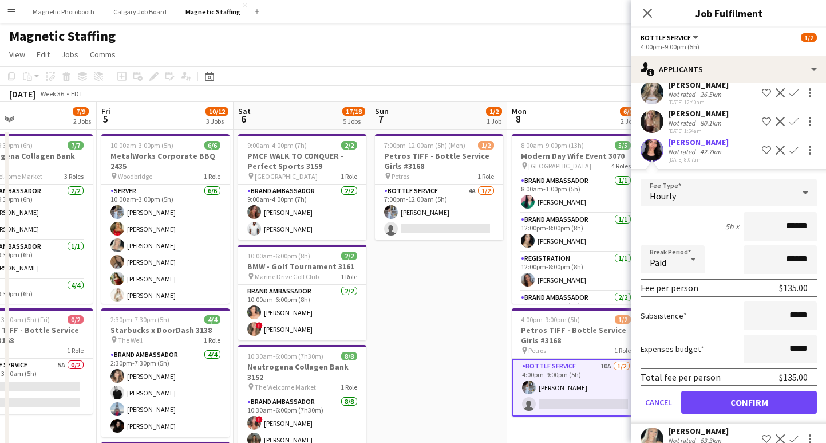
scroll to position [180, 0]
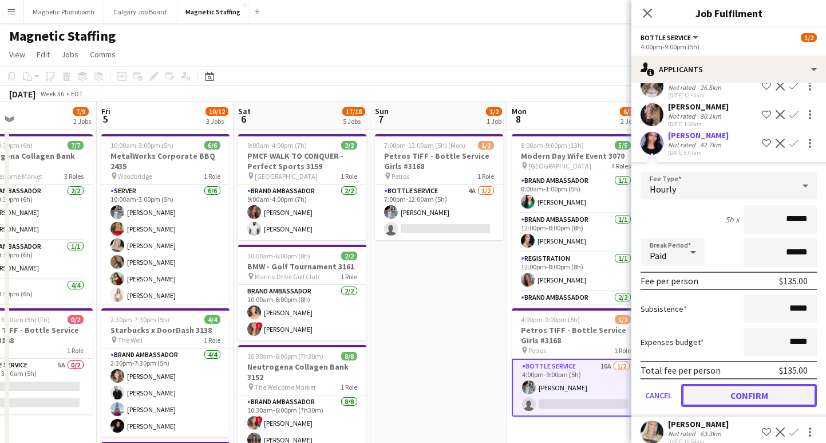
click at [716, 388] on button "Confirm" at bounding box center [749, 395] width 136 height 23
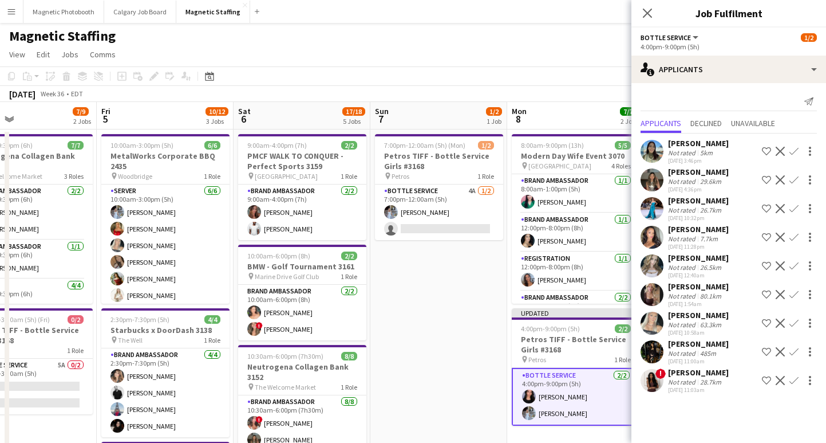
scroll to position [0, 0]
click at [460, 223] on app-card-role "Bottle Service 4A 1/2 7:00pm-12:00am (5h) Heather Siemonsen single-neutral-acti…" at bounding box center [439, 212] width 128 height 56
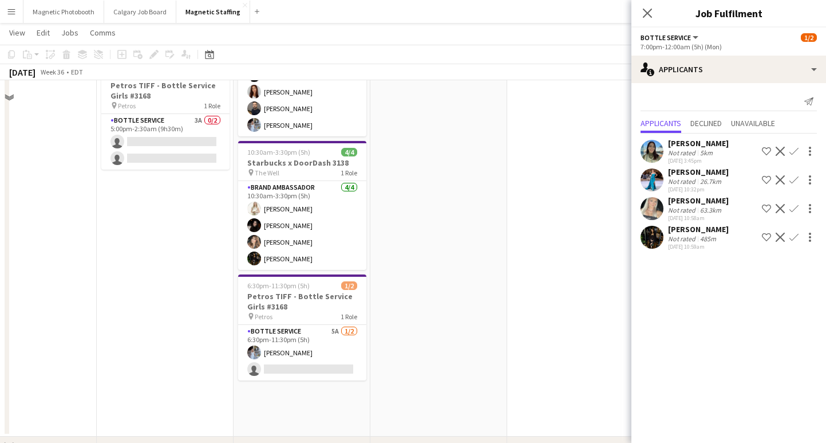
scroll to position [377, 0]
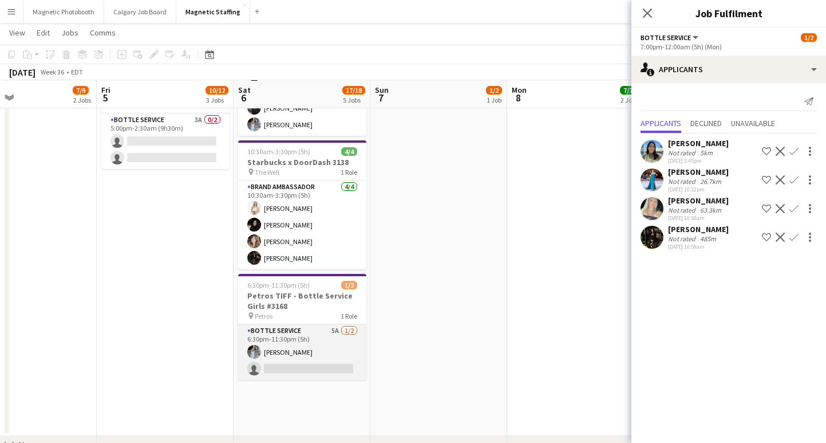
click at [290, 366] on app-card-role "Bottle Service 5A 1/2 6:30pm-11:30pm (5h) Heather Siemonsen single-neutral-acti…" at bounding box center [302, 352] width 128 height 56
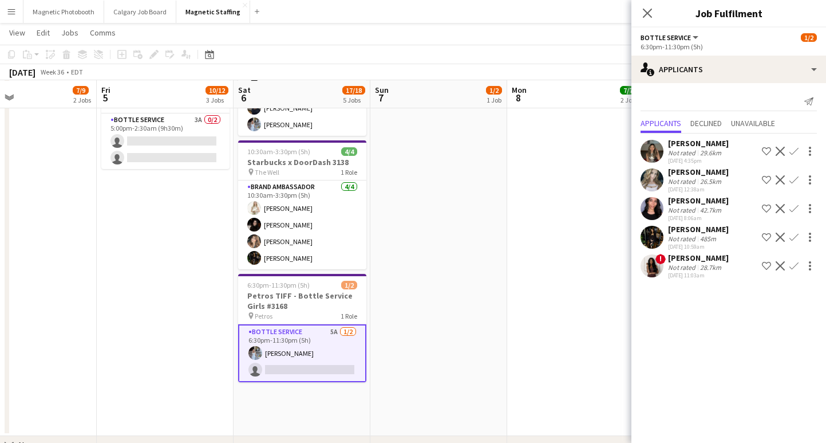
click at [794, 208] on app-icon "Confirm" at bounding box center [794, 208] width 9 height 9
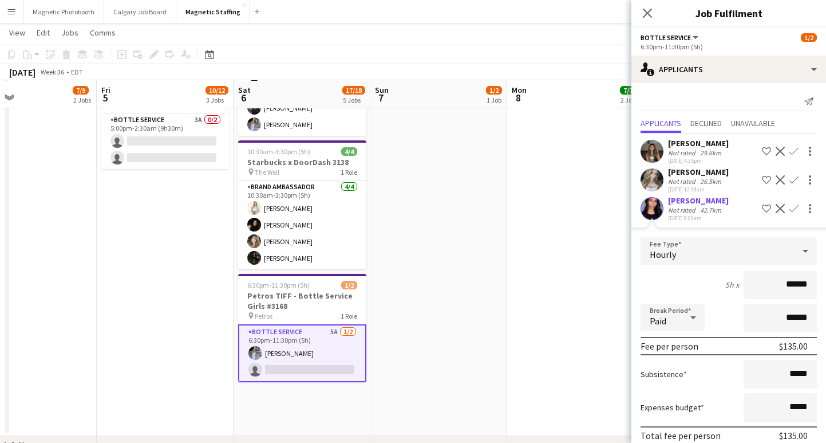
scroll to position [108, 0]
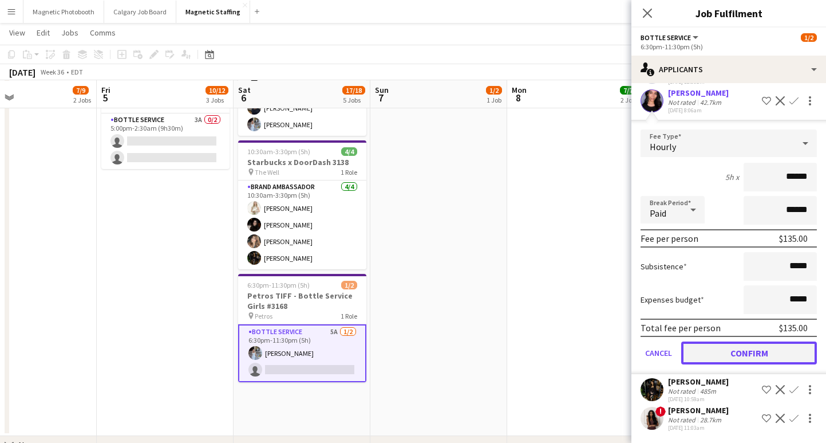
click at [736, 347] on button "Confirm" at bounding box center [749, 352] width 136 height 23
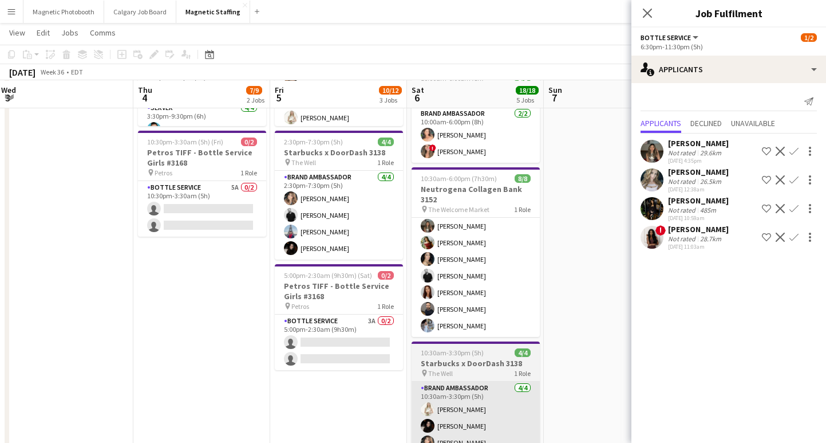
scroll to position [175, 0]
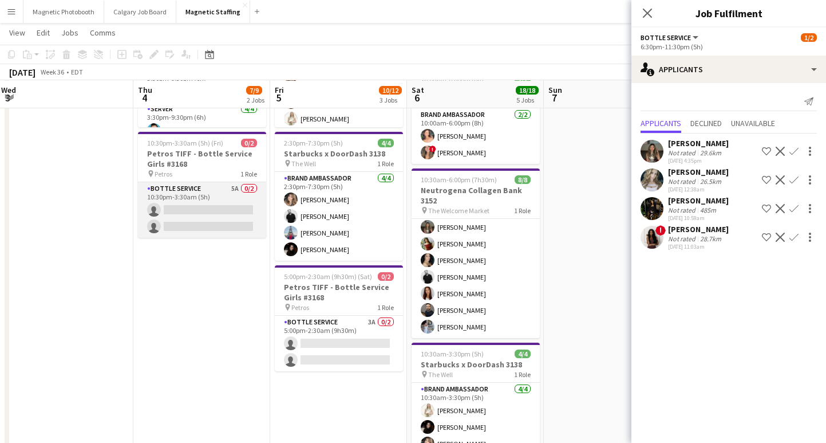
click at [215, 215] on app-card-role "Bottle Service 5A 0/2 10:30pm-3:30am (5h) single-neutral-actions single-neutral…" at bounding box center [202, 210] width 128 height 56
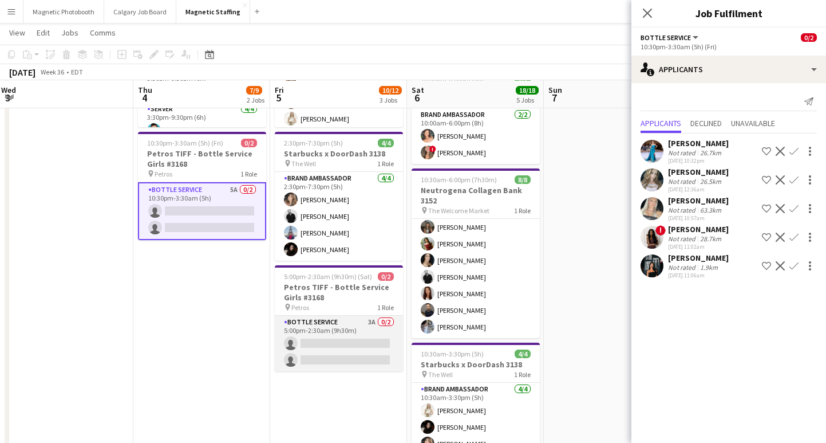
click at [313, 346] on app-card-role "Bottle Service 3A 0/2 5:00pm-2:30am (9h30m) single-neutral-actions single-neutr…" at bounding box center [339, 344] width 128 height 56
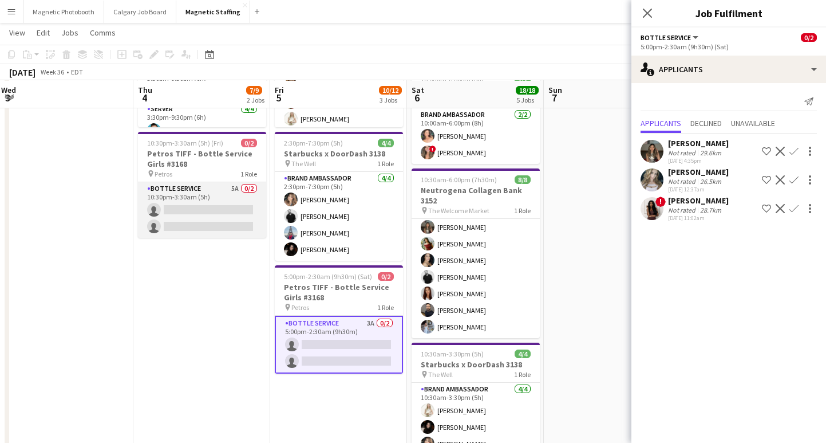
click at [222, 234] on app-card-role "Bottle Service 5A 0/2 10:30pm-3:30am (5h) single-neutral-actions single-neutral…" at bounding box center [202, 210] width 128 height 56
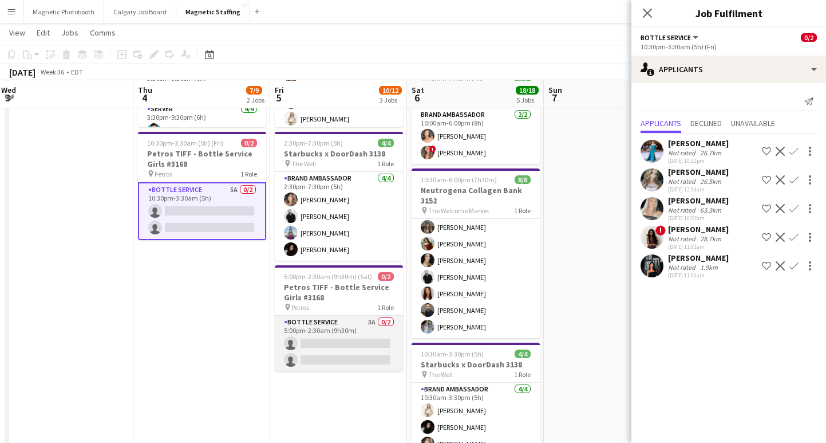
click at [316, 344] on app-card-role "Bottle Service 3A 0/2 5:00pm-2:30am (9h30m) single-neutral-actions single-neutr…" at bounding box center [339, 344] width 128 height 56
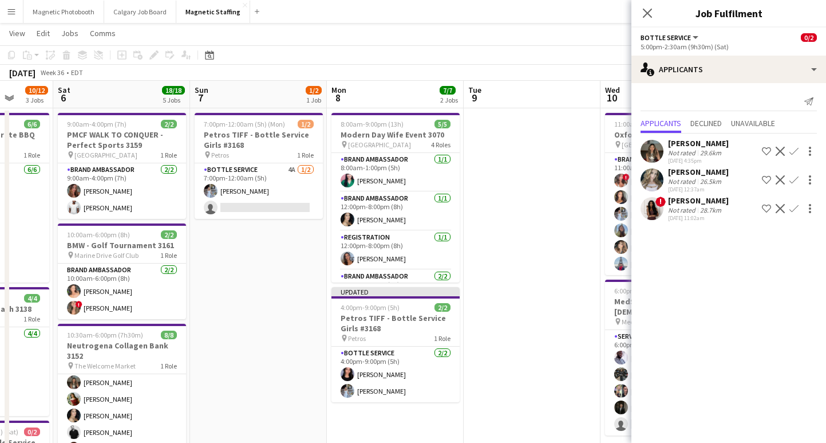
scroll to position [0, 328]
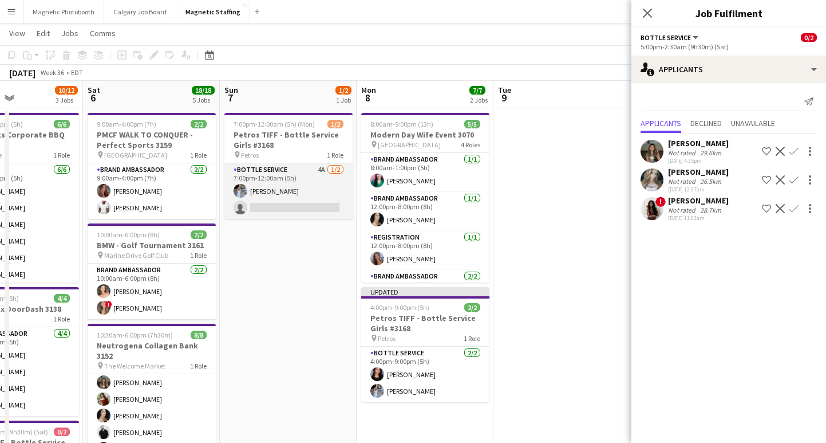
click at [304, 207] on app-card-role "Bottle Service 4A 1/2 7:00pm-12:00am (5h) Heather Siemonsen single-neutral-acti…" at bounding box center [288, 191] width 128 height 56
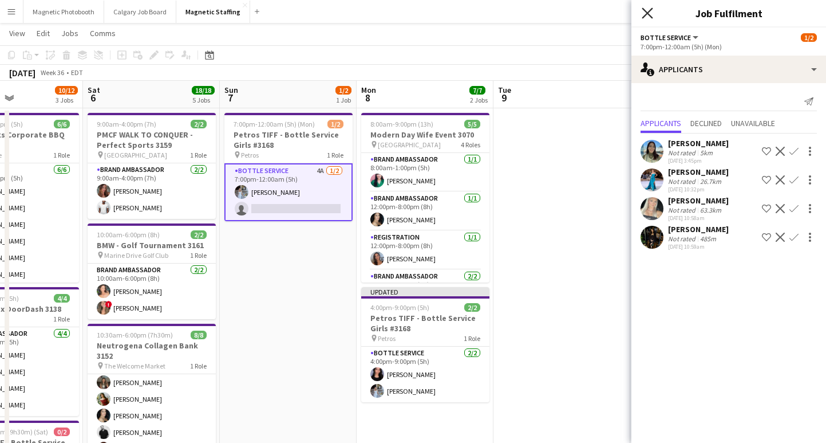
click at [652, 13] on icon "Close pop-in" at bounding box center [647, 12] width 11 height 11
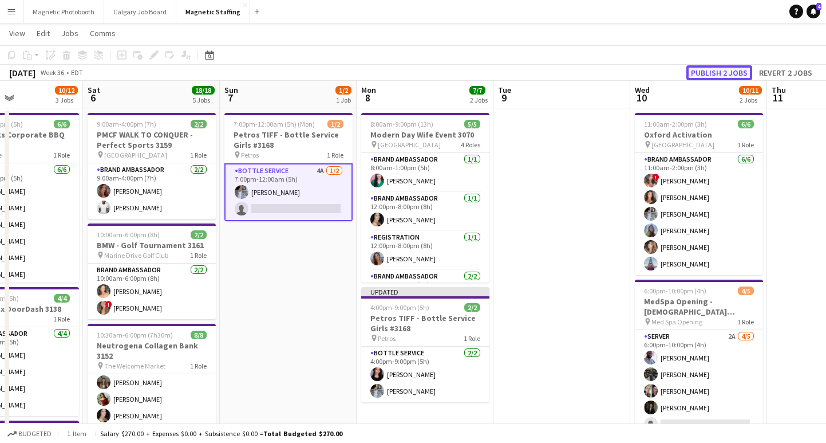
click at [706, 74] on button "Publish 2 jobs" at bounding box center [720, 72] width 66 height 15
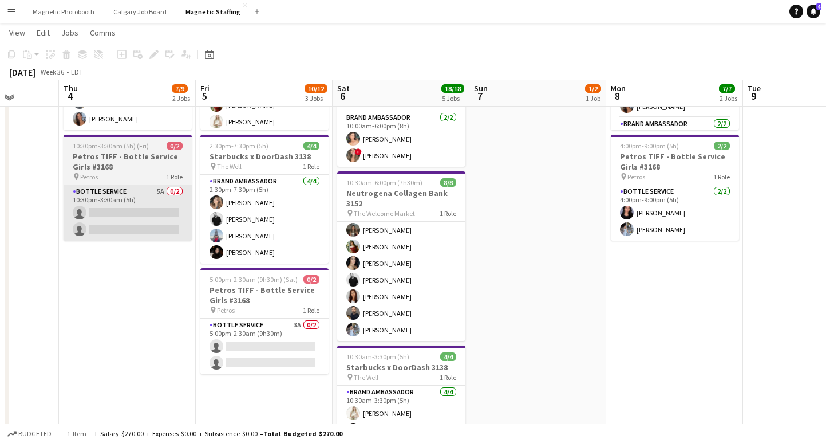
scroll to position [170, 0]
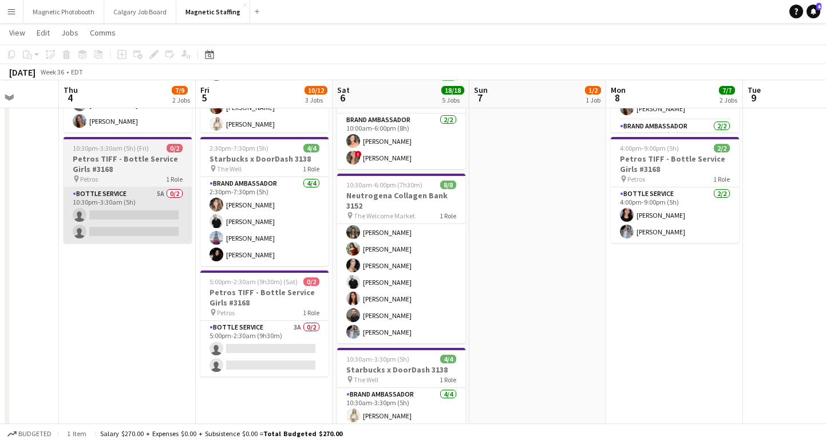
click at [135, 221] on app-card-role "Bottle Service 5A 0/2 10:30pm-3:30am (5h) single-neutral-actions single-neutral…" at bounding box center [128, 215] width 128 height 56
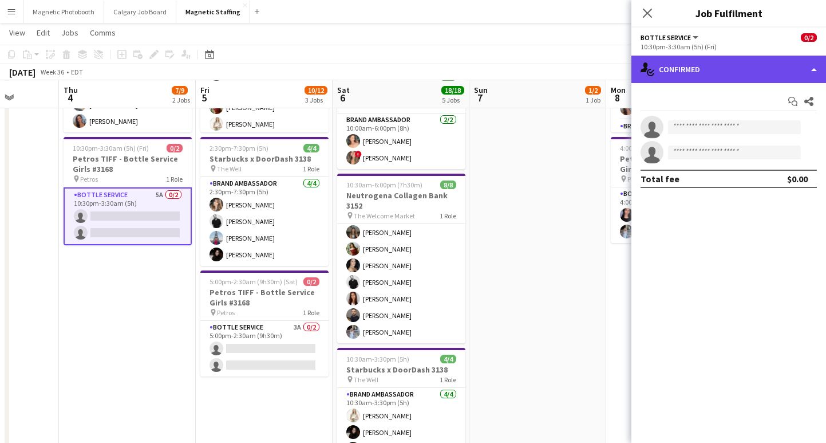
click at [722, 64] on div "single-neutral-actions-check-2 Confirmed" at bounding box center [729, 69] width 195 height 27
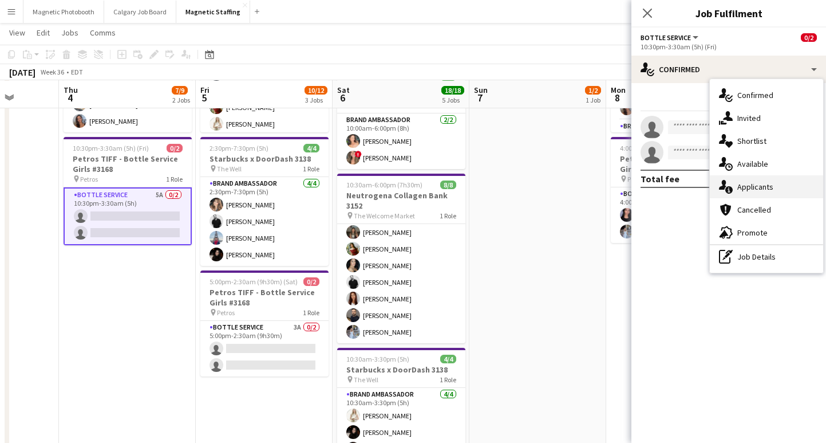
click at [771, 192] on div "single-neutral-actions-information Applicants" at bounding box center [766, 186] width 113 height 23
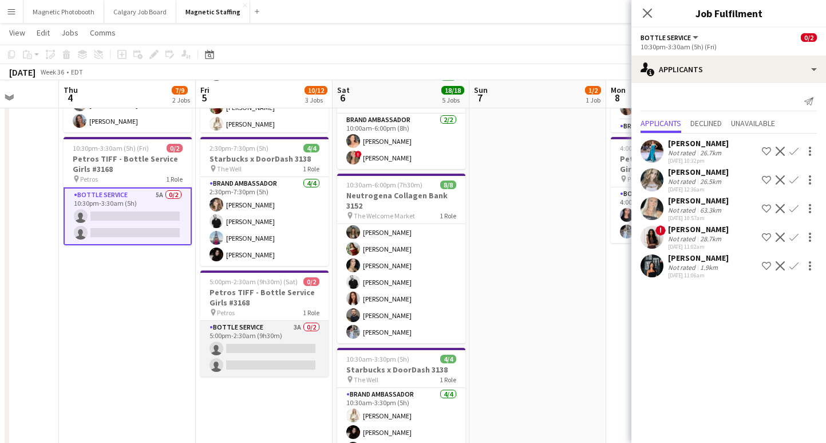
click at [251, 358] on app-card-role "Bottle Service 3A 0/2 5:00pm-2:30am (9h30m) single-neutral-actions single-neutr…" at bounding box center [264, 349] width 128 height 56
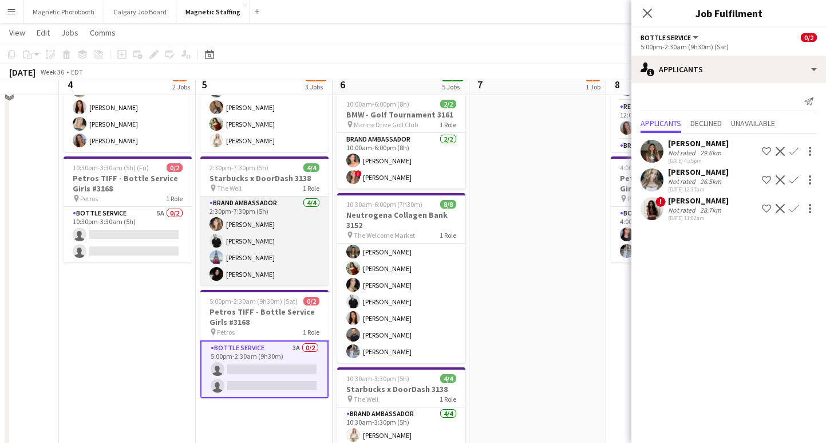
scroll to position [155, 0]
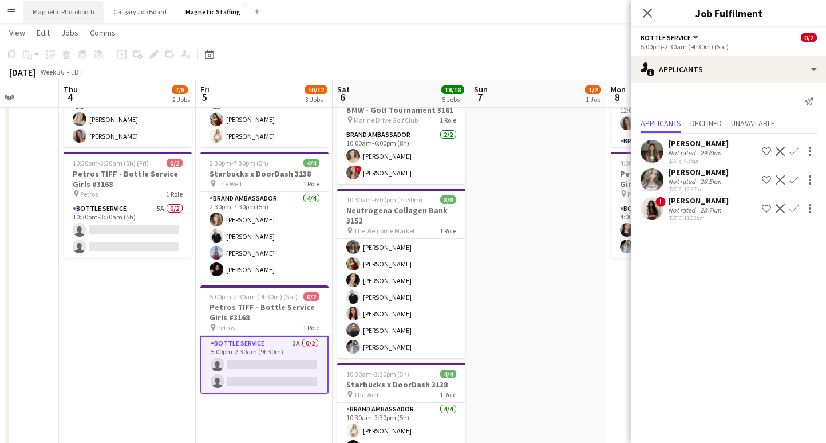
click at [81, 13] on button "Magnetic Photobooth Close" at bounding box center [63, 12] width 81 height 22
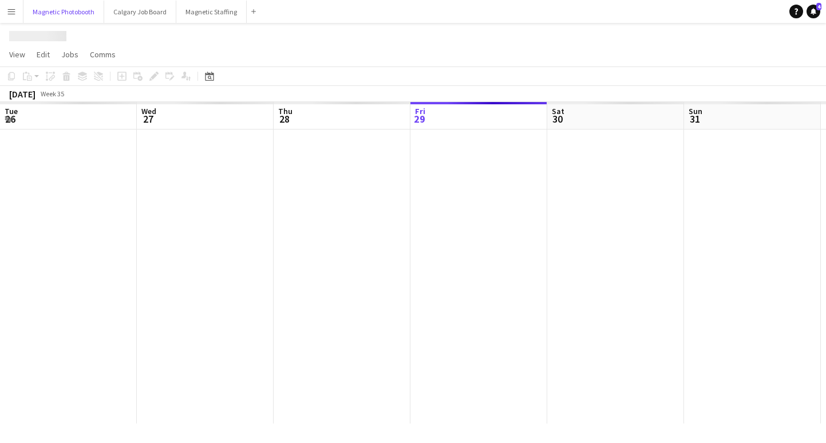
scroll to position [0, 274]
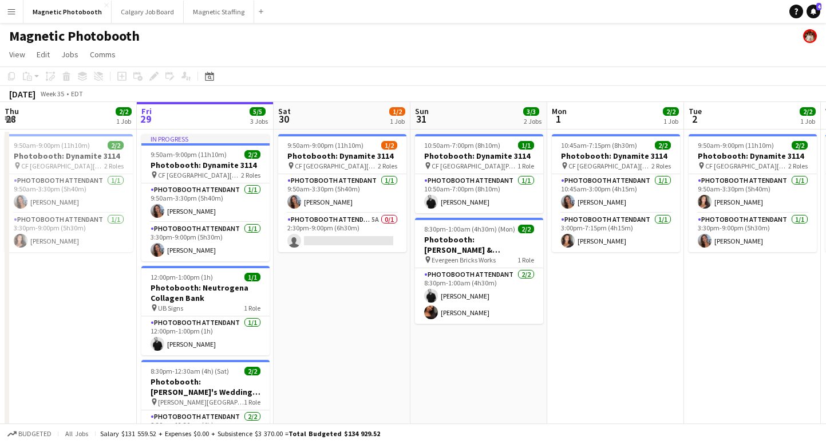
click at [223, 69] on app-toolbar "Copy Paste Paste Command V Paste with crew Command Shift V Paste linked Job [GE…" at bounding box center [413, 75] width 826 height 19
click at [215, 69] on div "Date picker" at bounding box center [210, 76] width 14 height 14
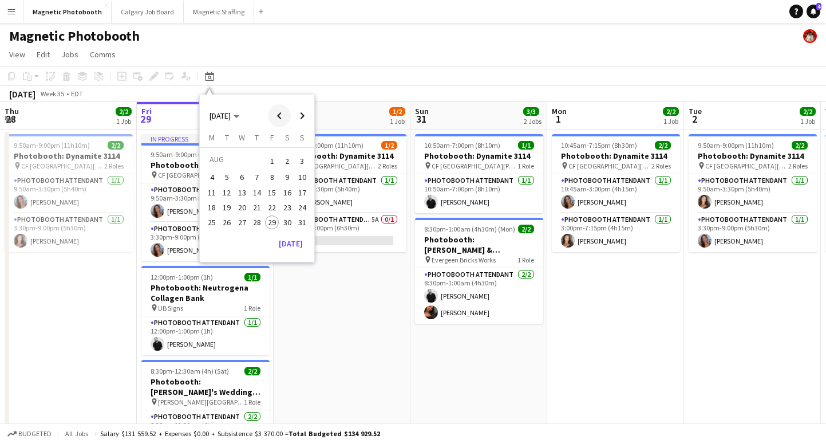
click at [275, 117] on span "Previous month" at bounding box center [279, 115] width 23 height 23
click at [228, 195] on span "10" at bounding box center [227, 193] width 14 height 14
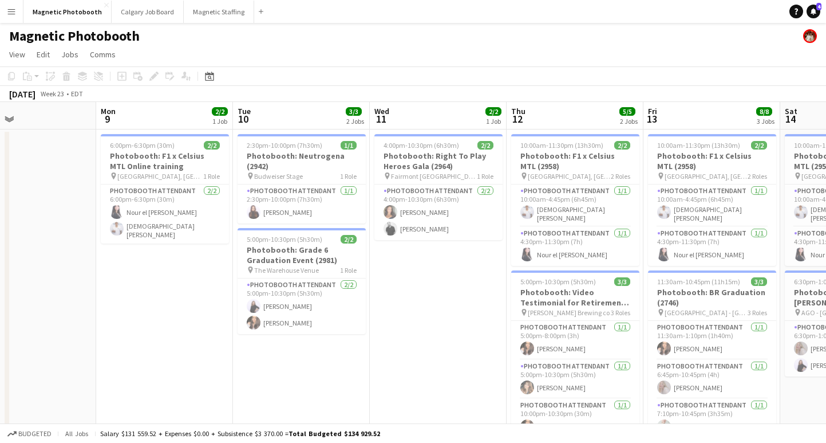
scroll to position [0, 461]
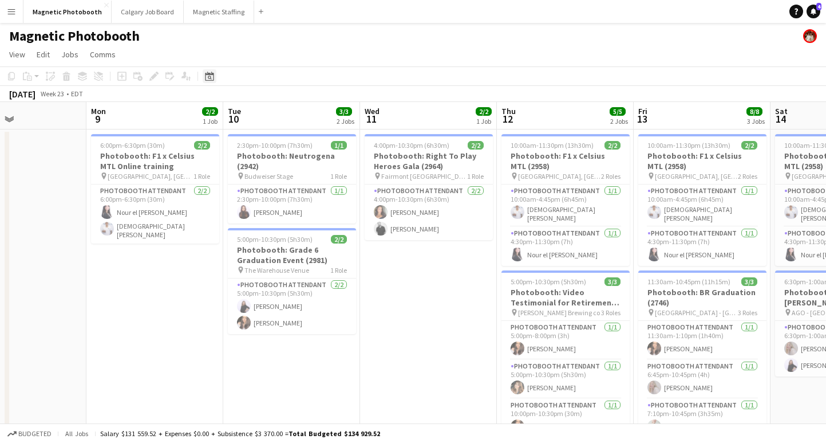
click at [208, 78] on icon at bounding box center [210, 78] width 4 height 4
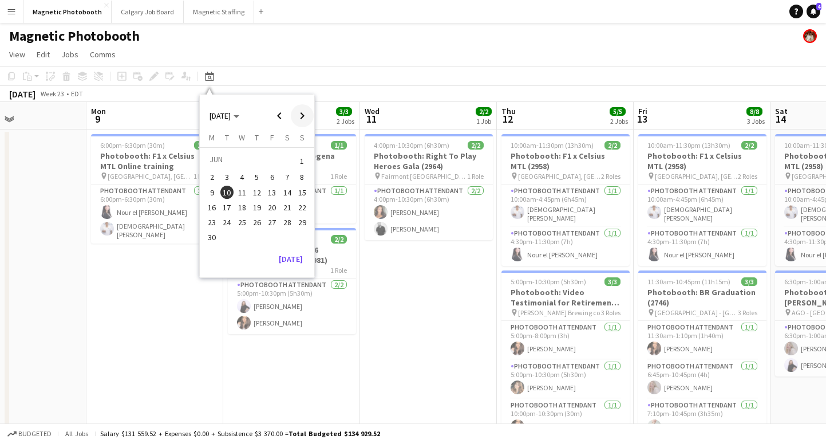
click at [307, 113] on span "Next month" at bounding box center [302, 115] width 23 height 23
click at [256, 190] on span "10" at bounding box center [257, 190] width 14 height 14
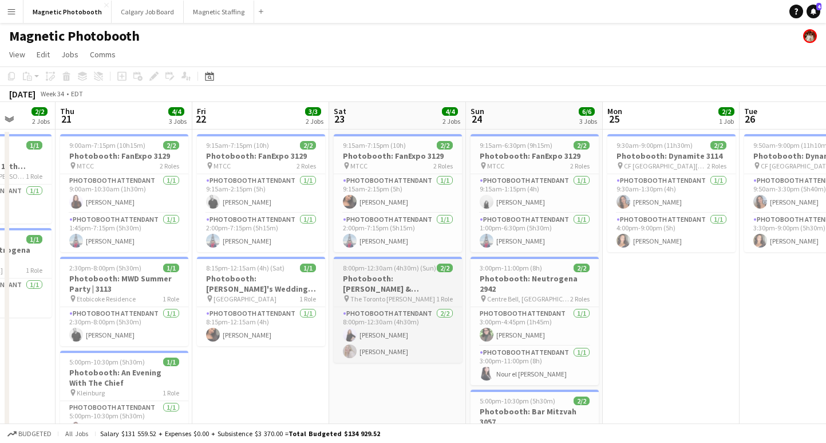
scroll to position [0, 354]
click at [214, 13] on button "Magnetic Staffing Close" at bounding box center [219, 12] width 70 height 22
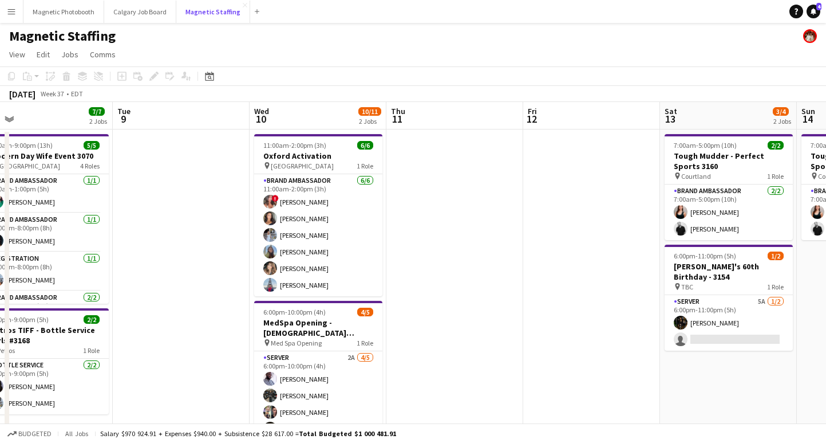
scroll to position [0, 438]
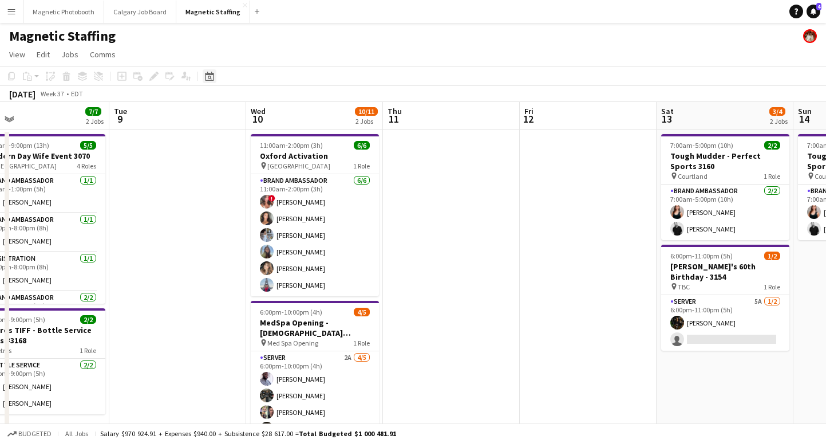
click at [210, 74] on icon at bounding box center [209, 76] width 9 height 9
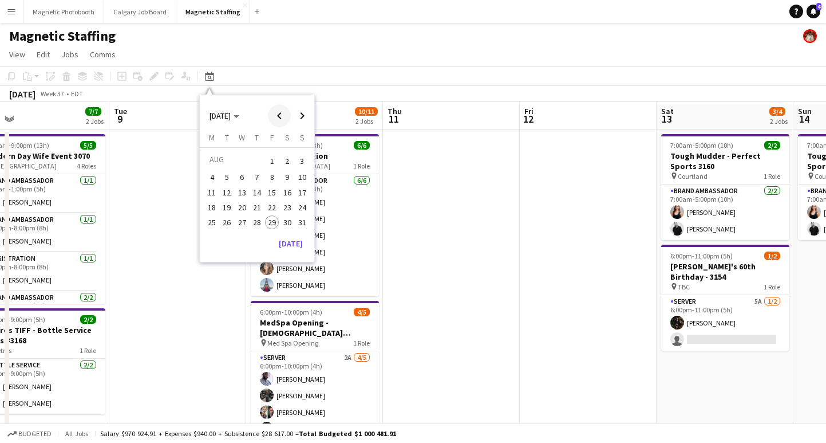
click at [268, 119] on span "Previous month" at bounding box center [279, 115] width 23 height 23
click at [273, 119] on span "Previous month" at bounding box center [279, 115] width 23 height 23
click at [227, 194] on span "10" at bounding box center [227, 193] width 14 height 14
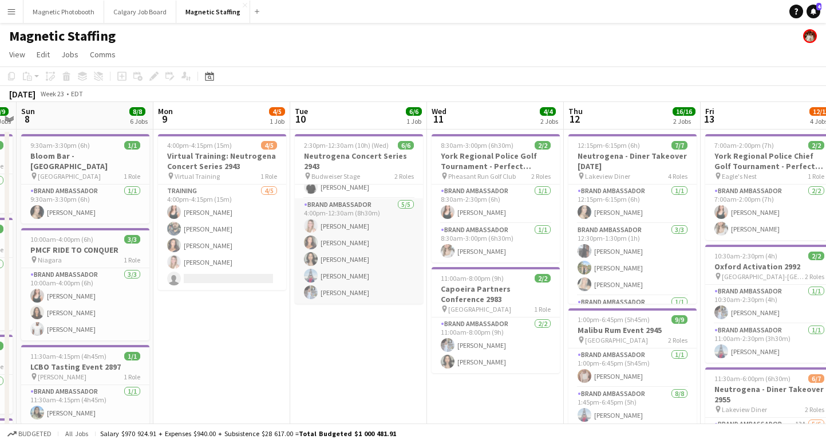
scroll to position [0, 0]
click at [210, 77] on icon "Date picker" at bounding box center [209, 76] width 9 height 9
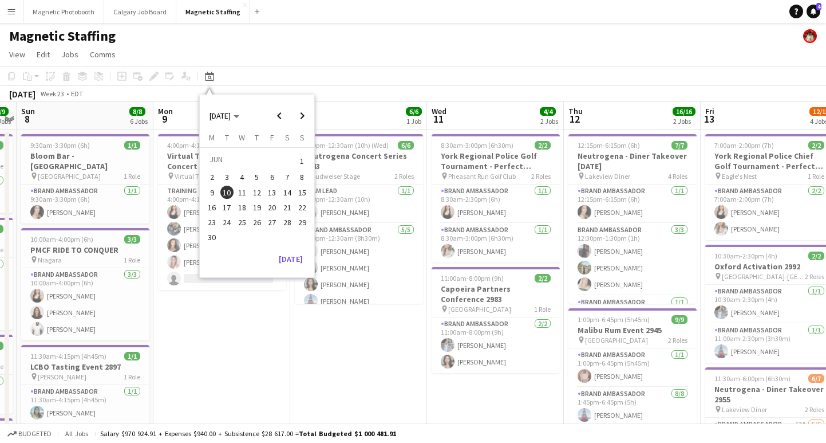
click at [240, 212] on span "18" at bounding box center [242, 207] width 14 height 14
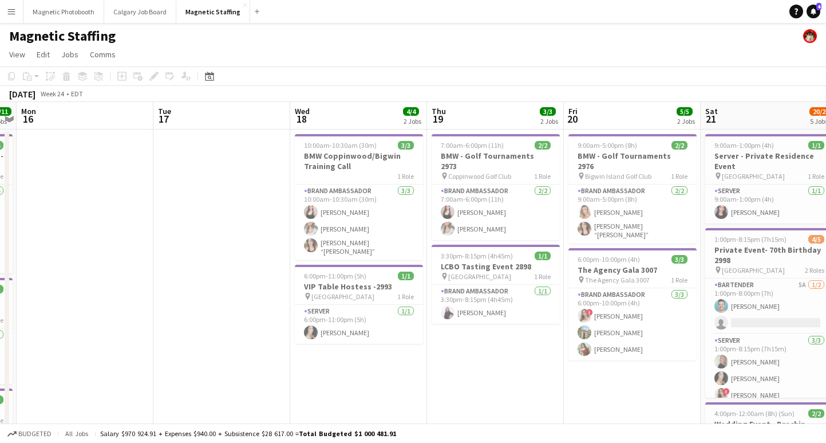
click at [217, 83] on app-toolbar "Copy Paste Paste Command V Paste with crew Command Shift V Paste linked Job Del…" at bounding box center [413, 75] width 826 height 19
click at [209, 77] on icon "Date picker" at bounding box center [209, 76] width 9 height 9
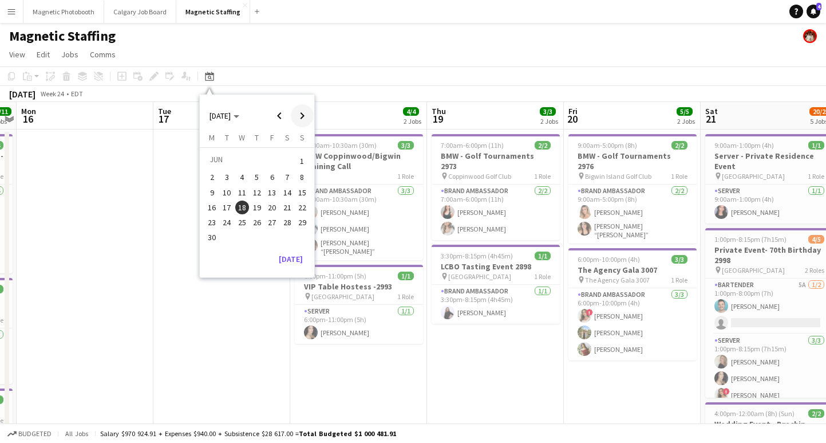
click at [303, 117] on span "Next month" at bounding box center [302, 115] width 23 height 23
click at [273, 207] on span "18" at bounding box center [272, 205] width 14 height 14
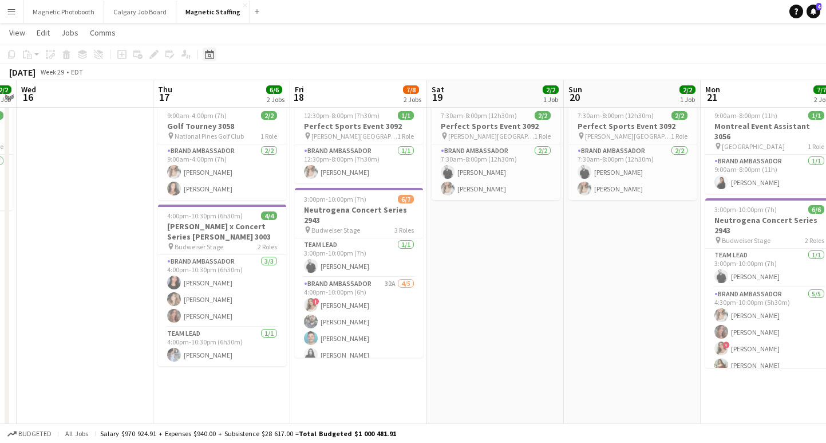
click at [207, 52] on icon at bounding box center [209, 54] width 9 height 9
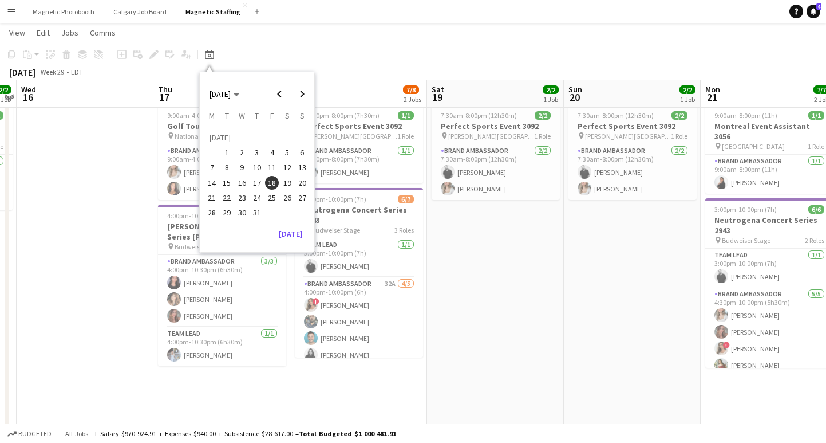
click at [261, 163] on span "10" at bounding box center [257, 168] width 14 height 14
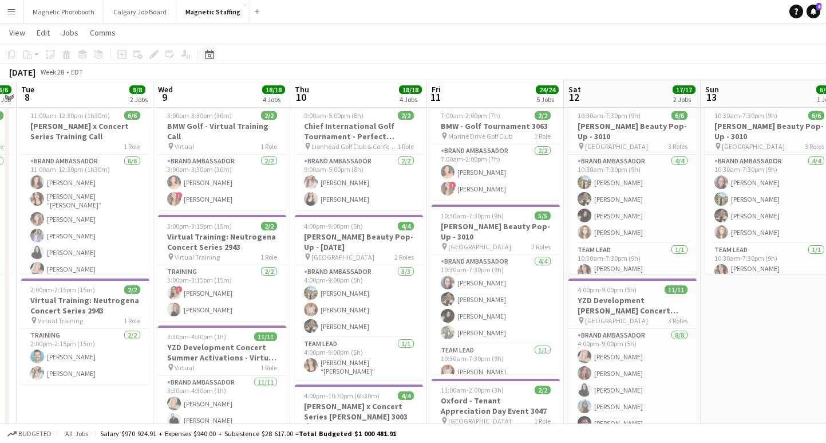
click at [209, 60] on div "Date picker" at bounding box center [210, 55] width 14 height 14
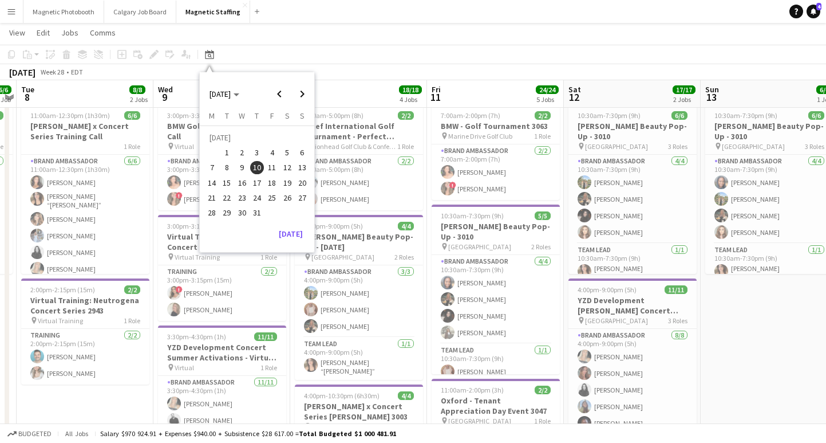
click at [258, 168] on span "10" at bounding box center [257, 168] width 14 height 14
click at [365, 46] on app-toolbar "Copy Paste Paste Command V Paste with crew Command Shift V Paste linked Job Del…" at bounding box center [413, 54] width 826 height 19
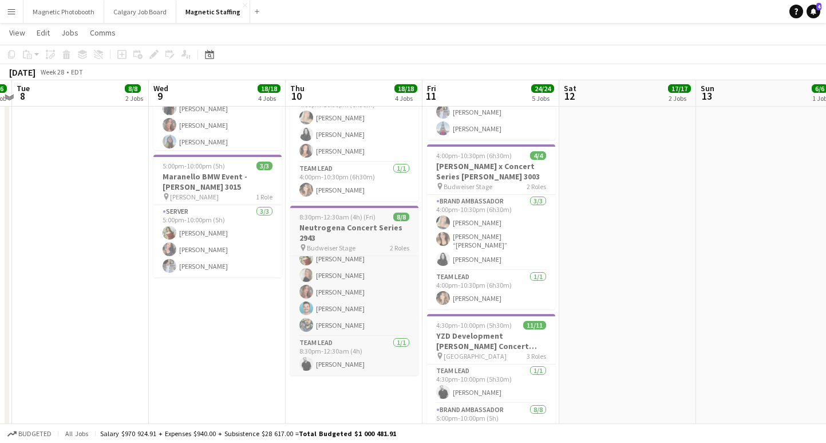
scroll to position [372, 0]
click at [342, 223] on h3 "Neutrogena Concert Series 2943" at bounding box center [354, 233] width 128 height 21
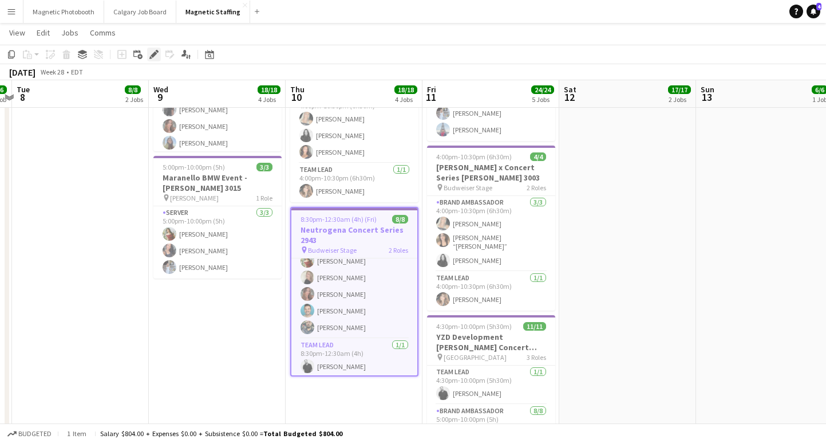
click at [155, 57] on icon "Edit" at bounding box center [153, 54] width 9 height 9
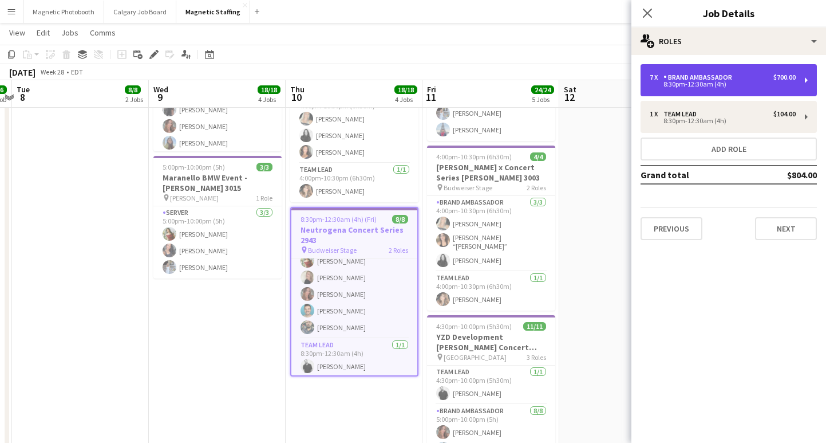
click at [746, 84] on div "8:30pm-12:30am (4h)" at bounding box center [723, 84] width 146 height 6
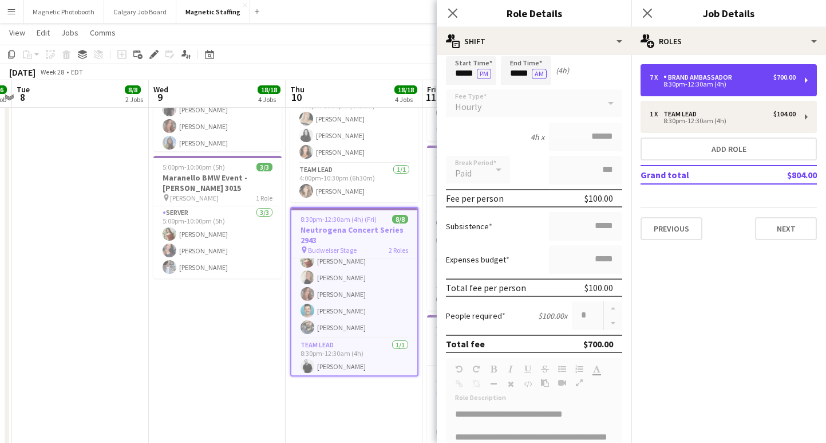
scroll to position [0, 0]
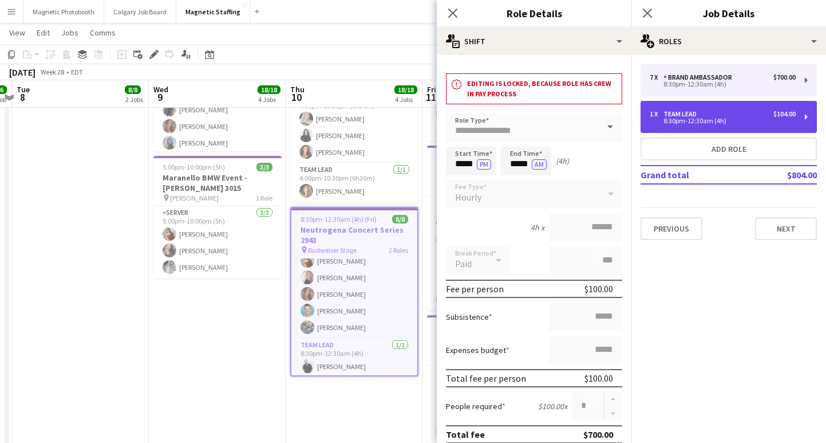
click at [704, 115] on div "1 x Team Lead $104.00" at bounding box center [723, 114] width 146 height 8
type input "*********"
type input "******"
type input "*"
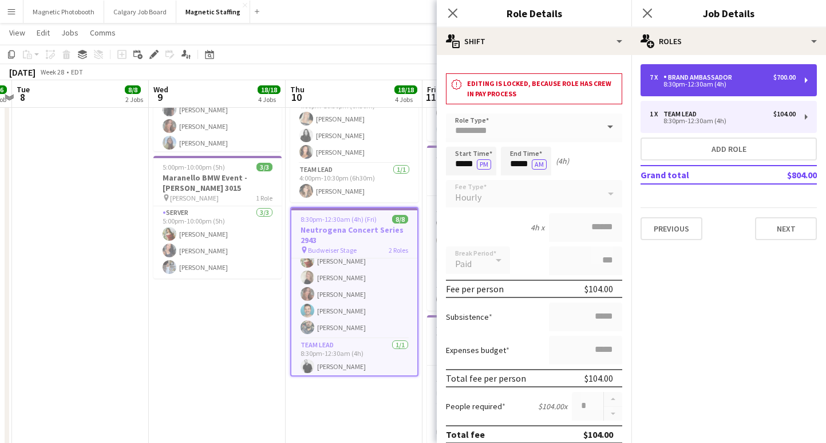
click at [716, 74] on div "Brand Ambassador" at bounding box center [700, 77] width 73 height 8
type input "**********"
type input "******"
type input "*"
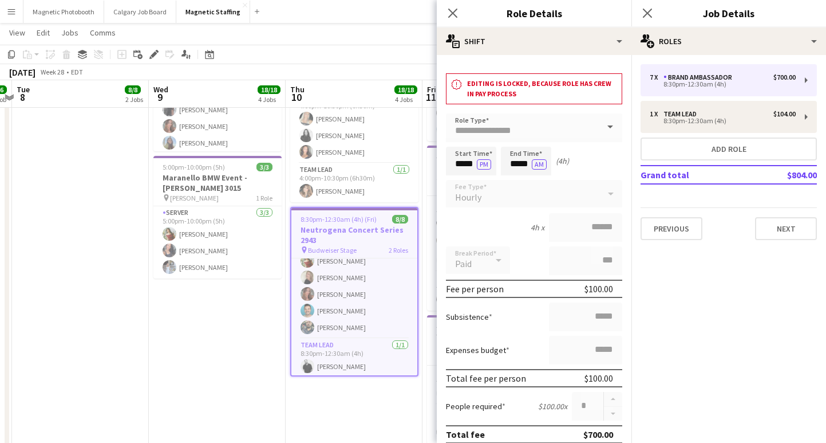
click at [673, 97] on div "7 x Brand Ambassador $700.00 8:30pm-12:30am (4h) 1 x Team Lead $104.00 8:30pm-1…" at bounding box center [729, 152] width 195 height 176
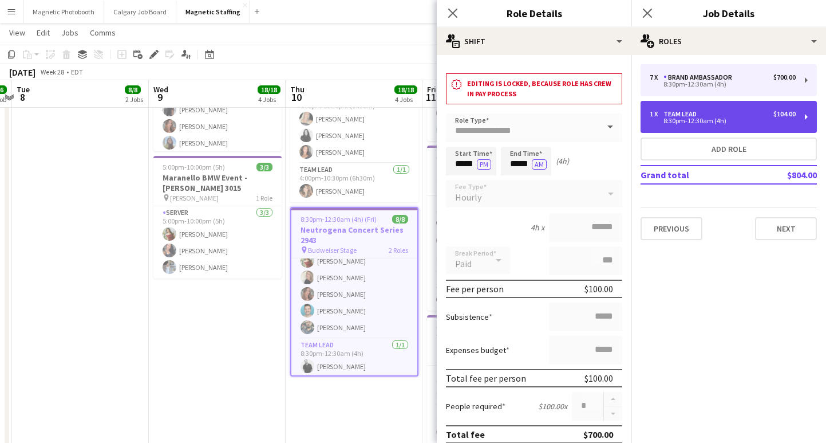
click at [670, 110] on div "Team Lead" at bounding box center [683, 114] width 38 height 8
type input "*********"
type input "******"
type input "*"
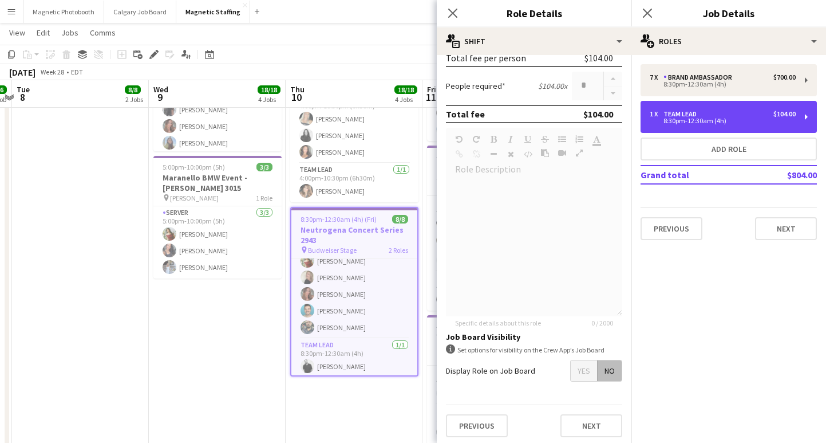
scroll to position [320, 0]
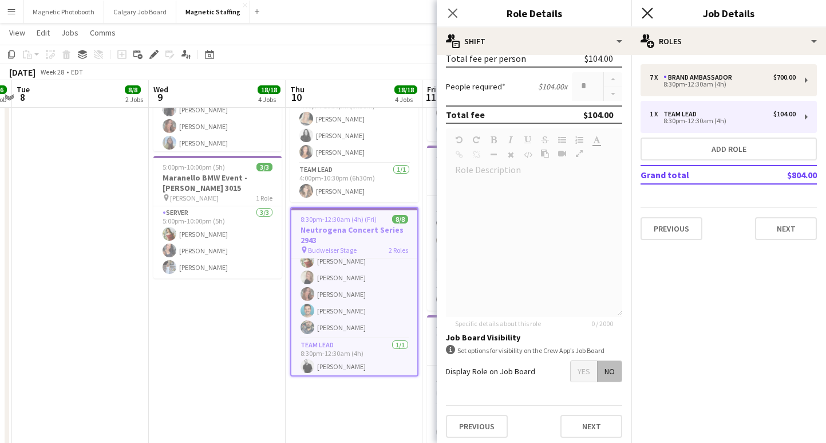
click at [648, 14] on icon at bounding box center [647, 12] width 11 height 11
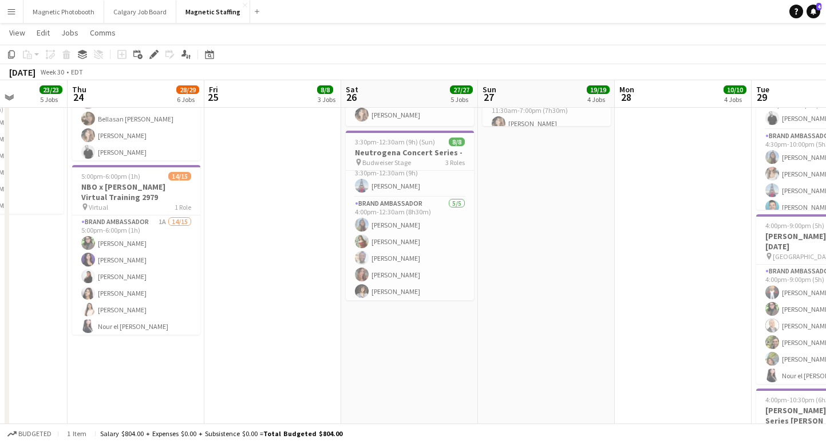
scroll to position [0, 0]
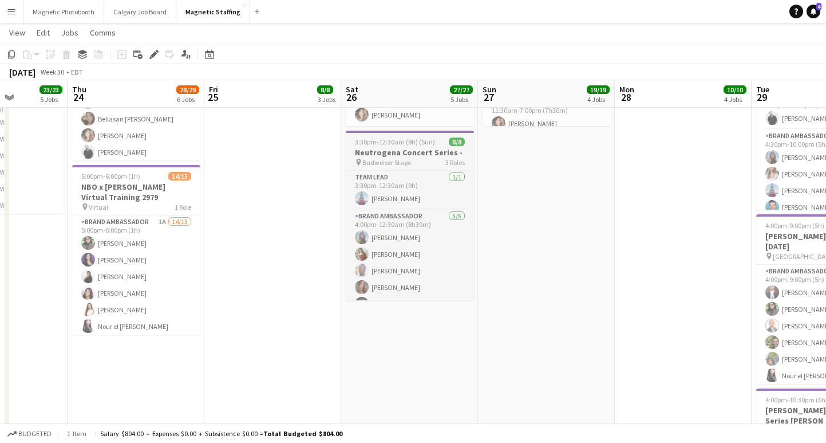
click at [400, 150] on h3 "Neutrogena Concert Series -" at bounding box center [410, 152] width 128 height 10
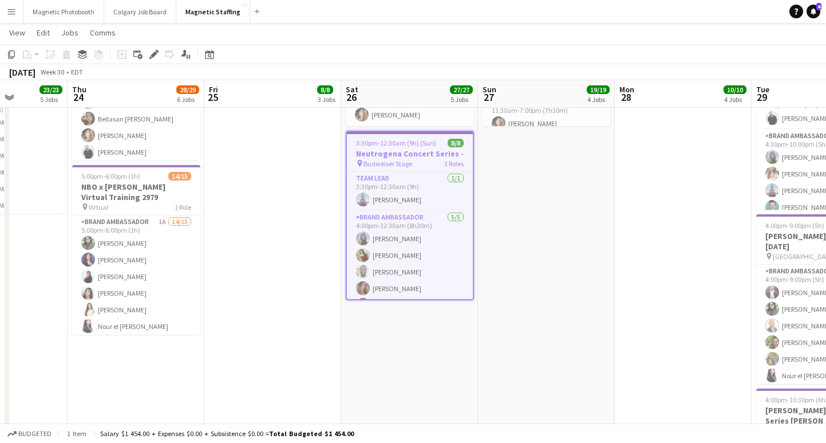
click at [151, 54] on icon "Edit" at bounding box center [153, 54] width 9 height 9
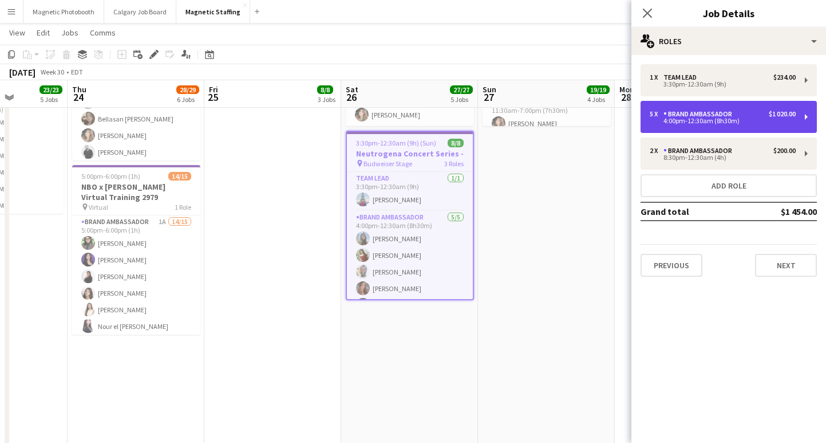
click at [775, 113] on div "$1 020.00" at bounding box center [782, 114] width 27 height 8
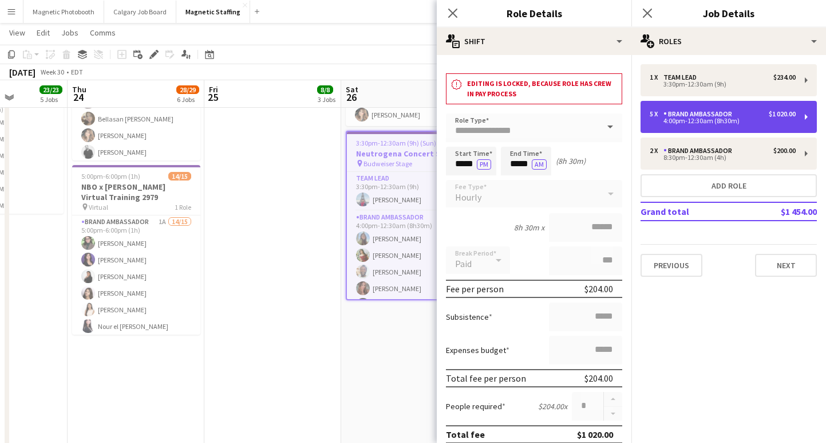
click at [738, 117] on div "5 x Brand Ambassador $1 020.00" at bounding box center [723, 114] width 146 height 8
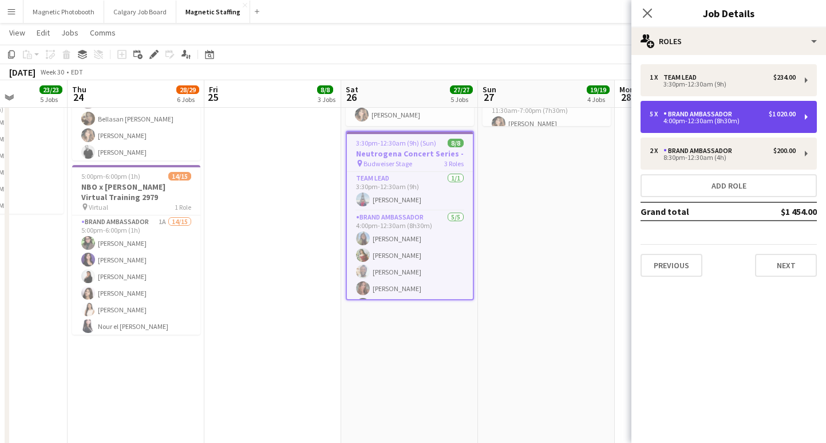
click at [738, 117] on div "5 x Brand Ambassador $1 020.00" at bounding box center [723, 114] width 146 height 8
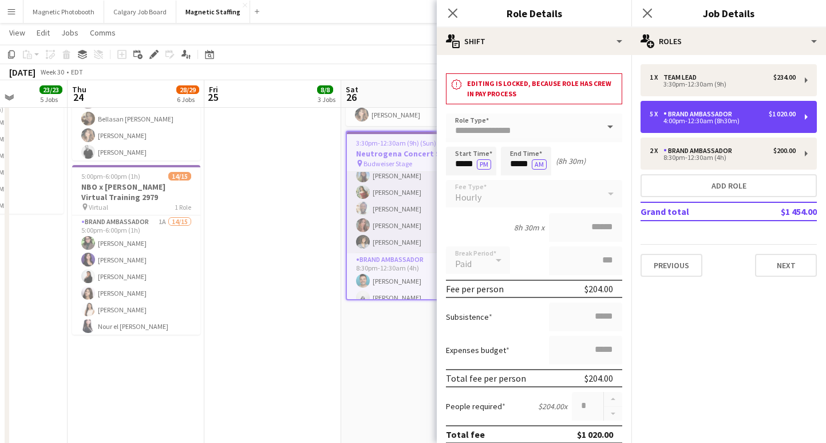
scroll to position [73, 0]
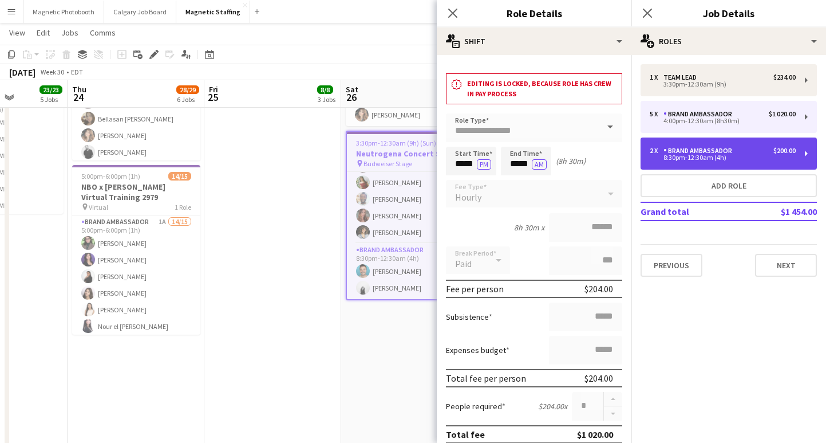
click at [751, 149] on div "2 x Brand Ambassador $200.00" at bounding box center [723, 151] width 146 height 8
type input "*****"
type input "******"
type input "*"
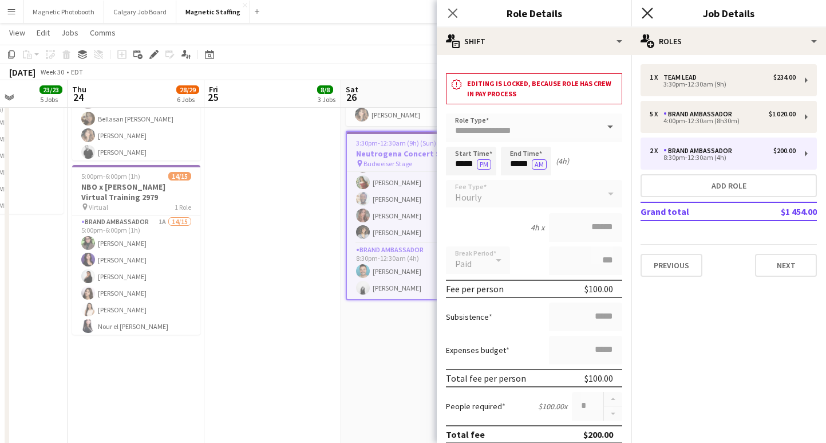
click at [651, 12] on icon "Close pop-in" at bounding box center [647, 12] width 11 height 11
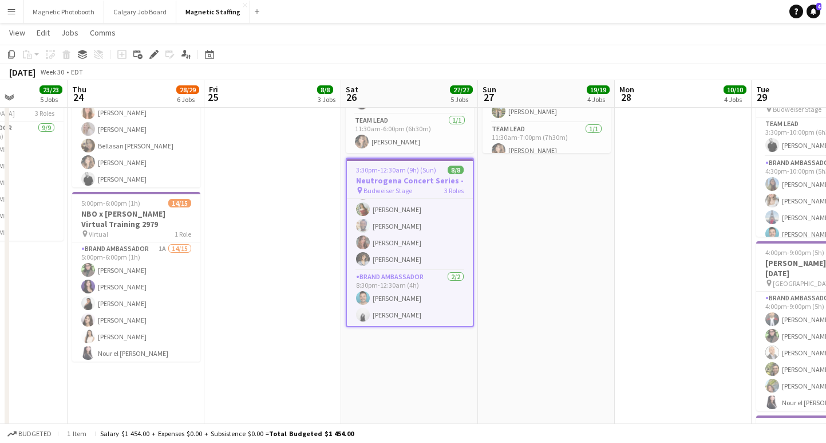
scroll to position [593, 0]
click at [524, 224] on app-date-cell "9:00am-10:00pm (13h) 8/8 NBO x Shein - 2979 pin IGA Stadium 4 Roles Brand Ambas…" at bounding box center [546, 64] width 137 height 1059
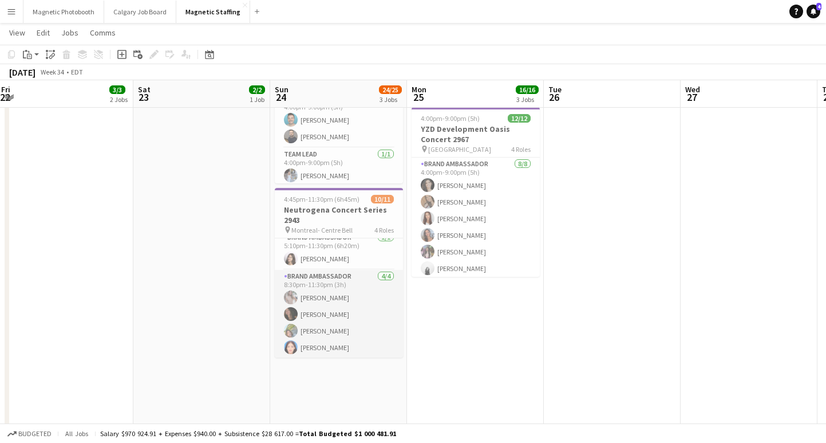
scroll to position [153, 0]
click at [210, 23] on app-page-menu "View Day view expanded Day view collapsed Month view Date picker Jump to today …" at bounding box center [413, 34] width 826 height 22
click at [208, 11] on button "Magnetic Staffing Close" at bounding box center [213, 12] width 74 height 22
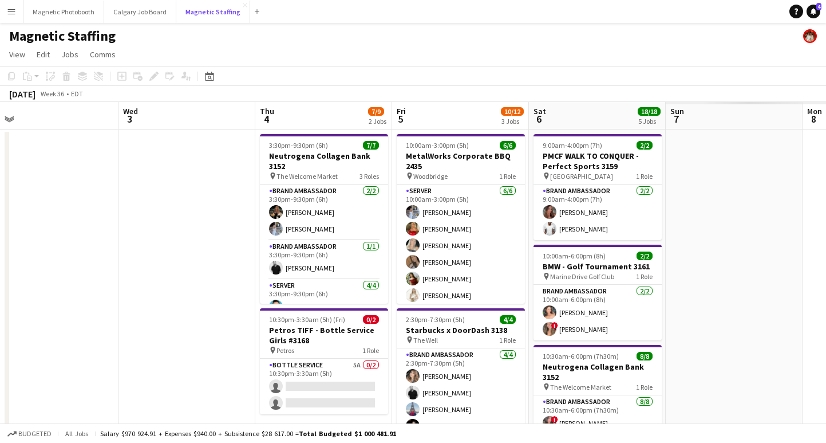
scroll to position [0, 434]
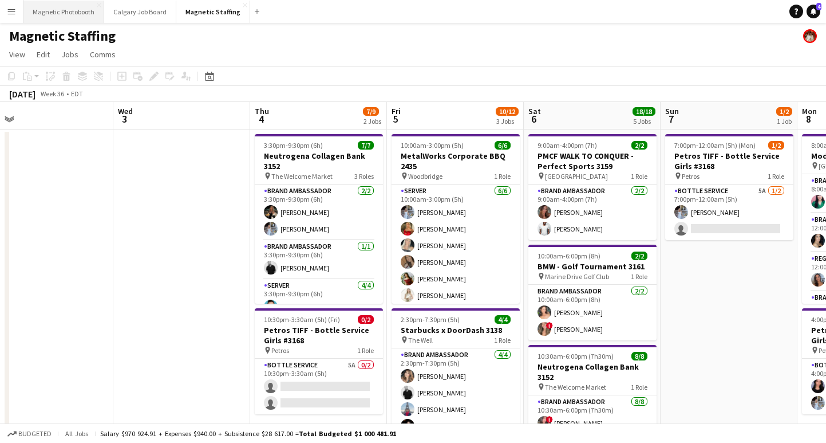
click at [63, 2] on button "Magnetic Photobooth Close" at bounding box center [63, 12] width 81 height 22
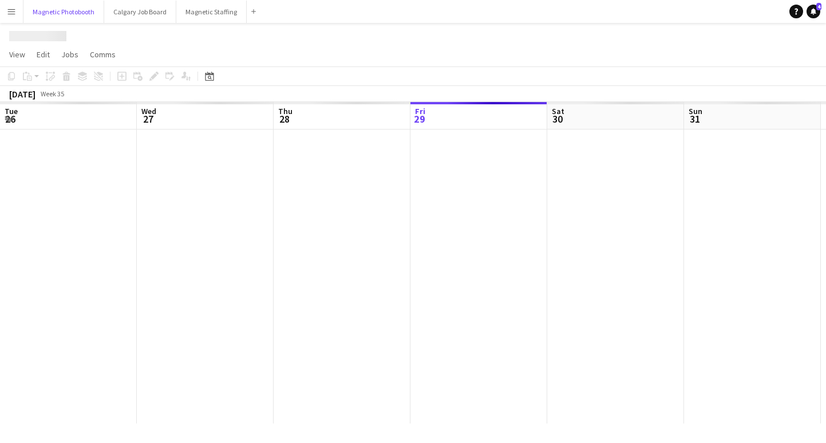
scroll to position [0, 274]
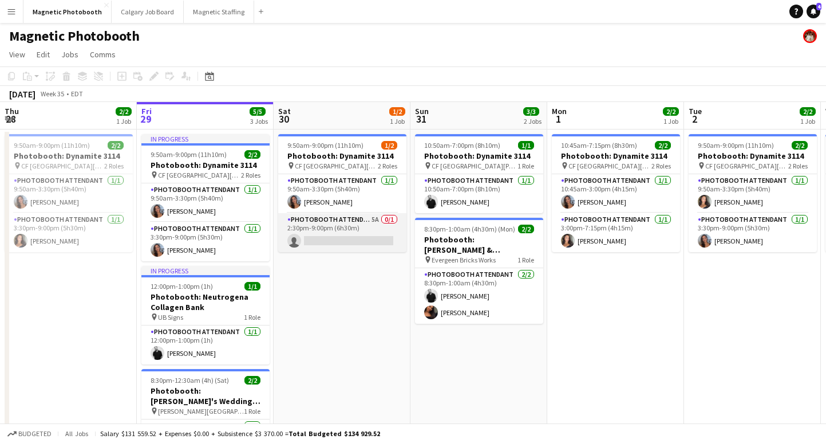
click at [323, 238] on app-card-role "Photobooth Attendant 5A 0/1 2:30pm-9:00pm (6h30m) single-neutral-actions" at bounding box center [342, 232] width 128 height 39
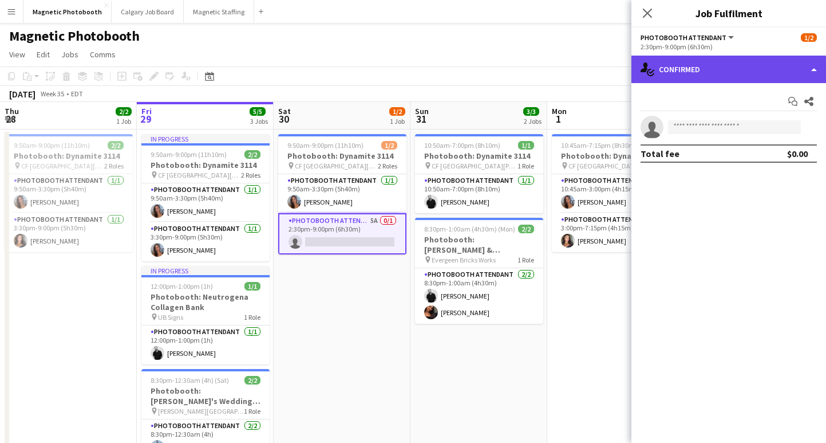
click at [719, 68] on div "single-neutral-actions-check-2 Confirmed" at bounding box center [729, 69] width 195 height 27
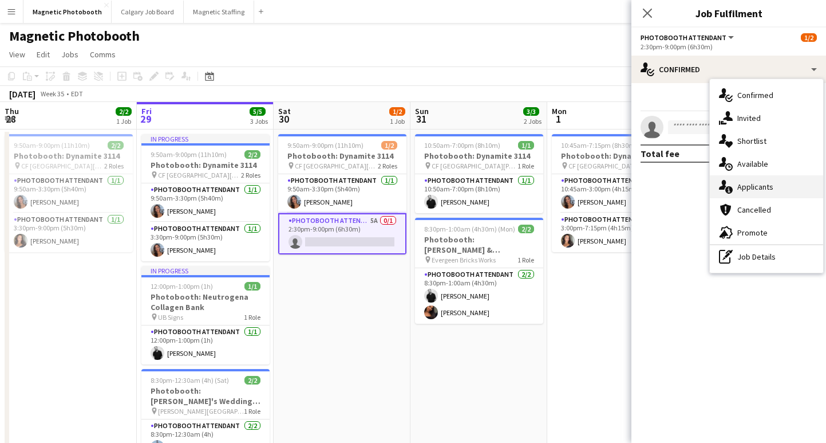
click at [790, 188] on div "single-neutral-actions-information Applicants" at bounding box center [766, 186] width 113 height 23
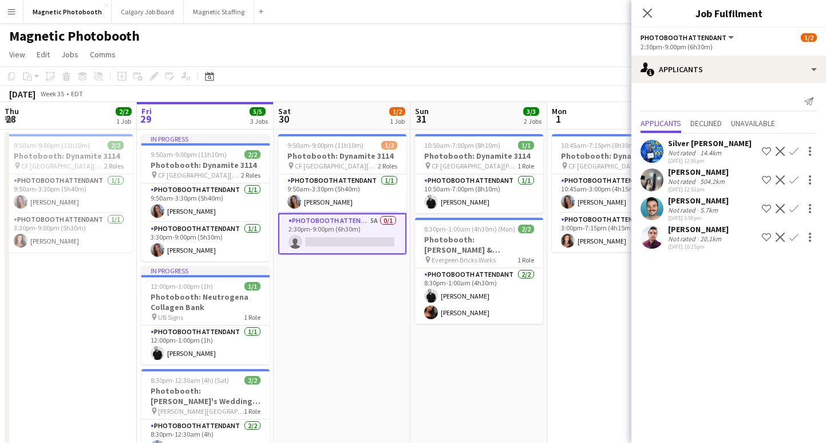
click at [716, 209] on div "5.7km" at bounding box center [709, 210] width 22 height 9
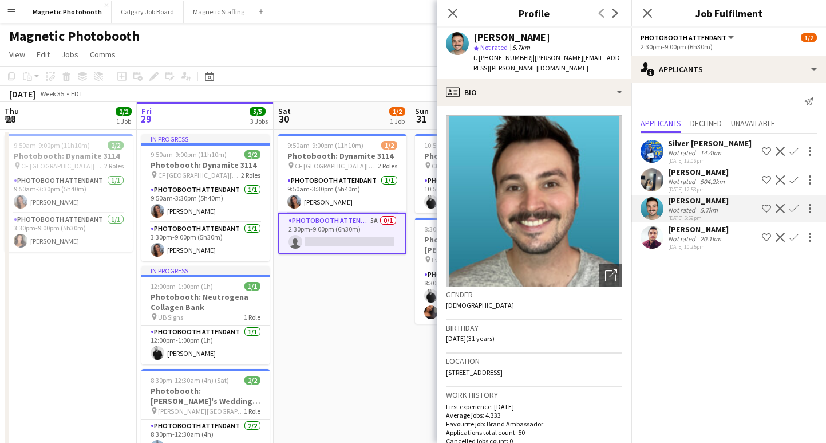
click at [716, 209] on div "5.7km" at bounding box center [709, 210] width 22 height 9
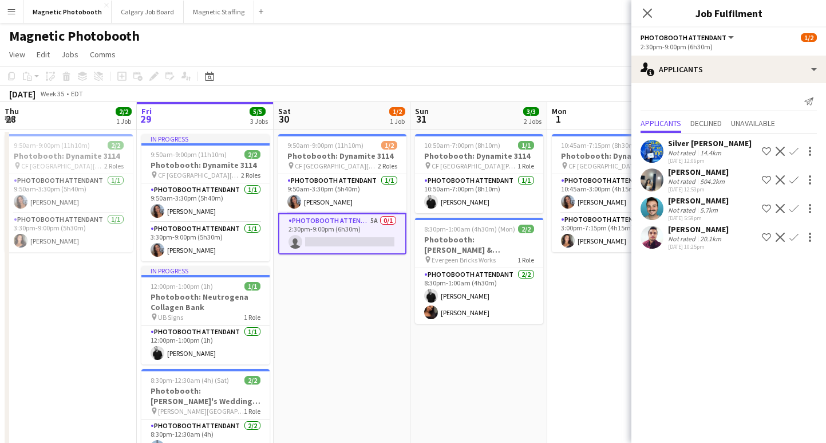
click at [792, 210] on app-icon "Confirm" at bounding box center [794, 208] width 9 height 9
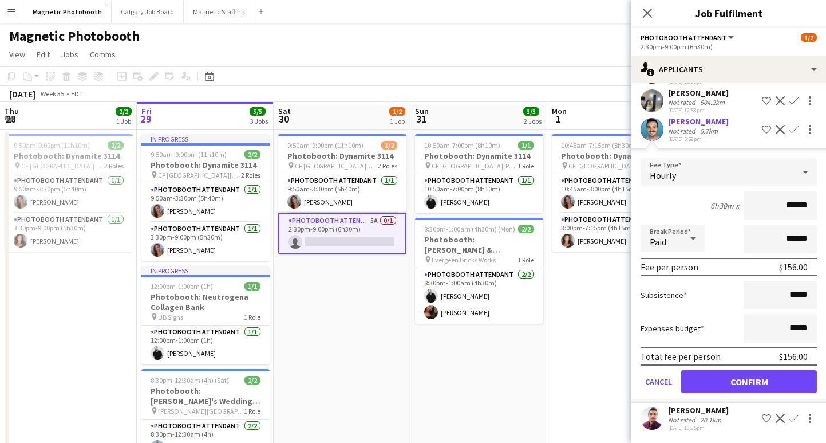
scroll to position [78, 0]
click at [711, 377] on button "Confirm" at bounding box center [749, 381] width 136 height 23
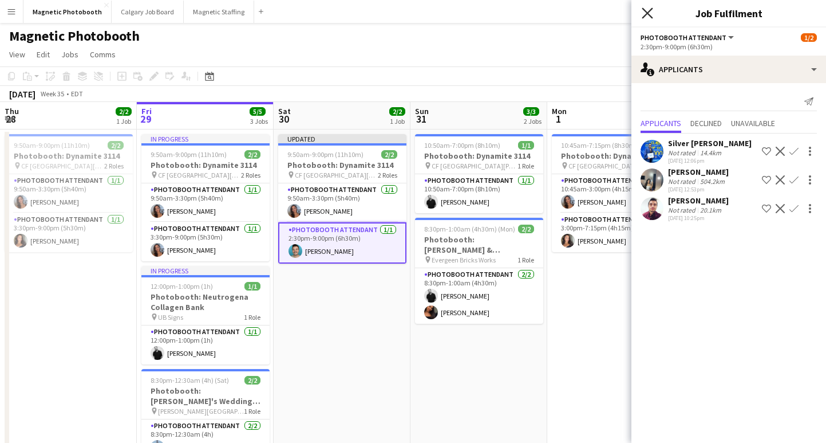
click at [646, 13] on icon "Close pop-in" at bounding box center [647, 12] width 11 height 11
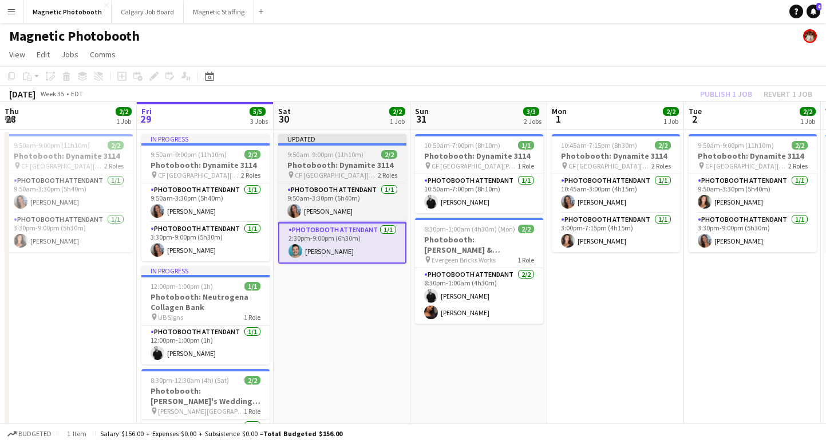
click at [364, 160] on h3 "Photobooth: Dynamite 3114" at bounding box center [342, 165] width 128 height 10
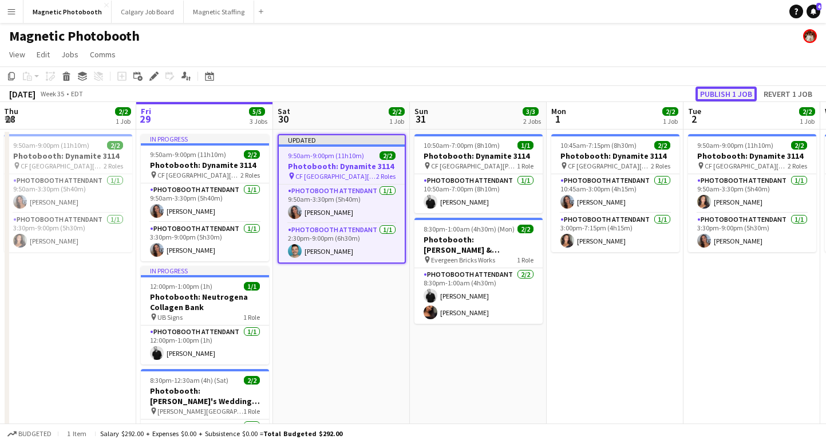
click at [737, 86] on button "Publish 1 job" at bounding box center [726, 93] width 61 height 15
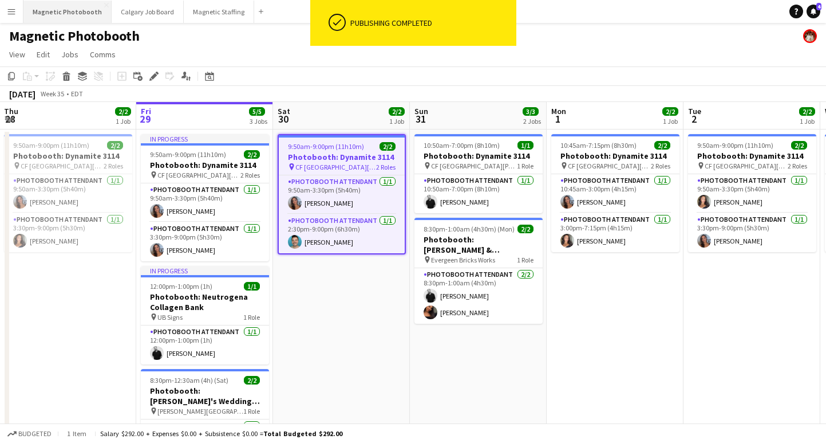
click at [60, 10] on button "Magnetic Photobooth Close" at bounding box center [67, 12] width 88 height 22
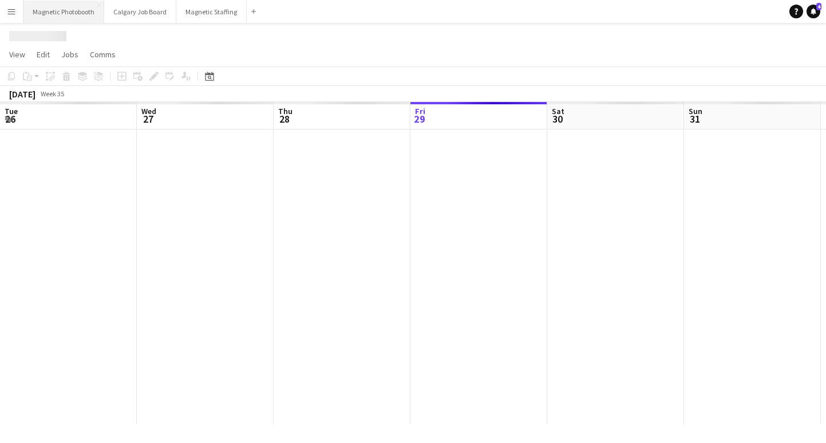
scroll to position [0, 274]
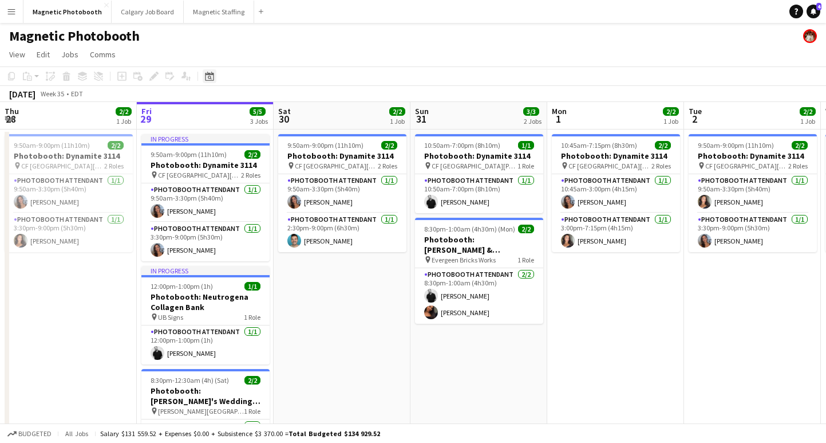
click at [209, 73] on icon at bounding box center [209, 76] width 9 height 9
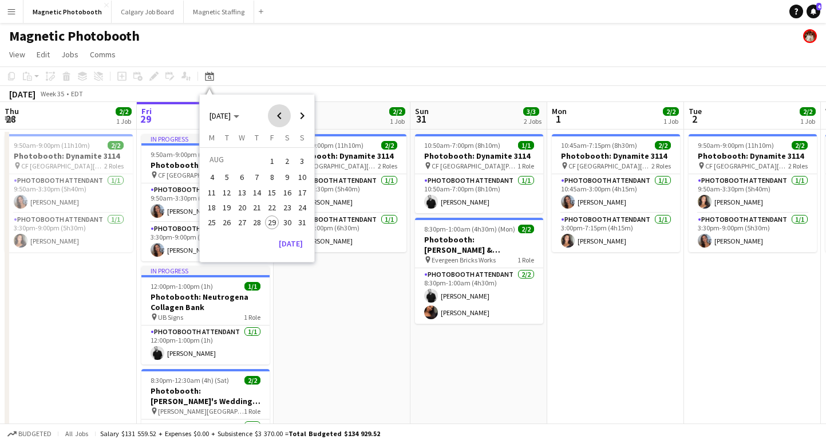
click at [279, 115] on span "Previous month" at bounding box center [279, 115] width 23 height 23
click at [308, 112] on span "Next month" at bounding box center [302, 115] width 23 height 23
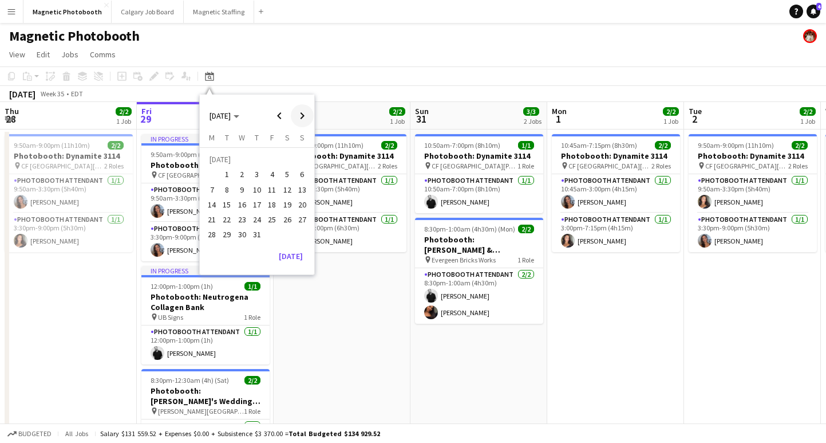
click at [308, 112] on span "Next month" at bounding box center [302, 115] width 23 height 23
click at [283, 112] on span "Previous month" at bounding box center [279, 115] width 23 height 23
click at [225, 176] on span "5" at bounding box center [227, 178] width 14 height 14
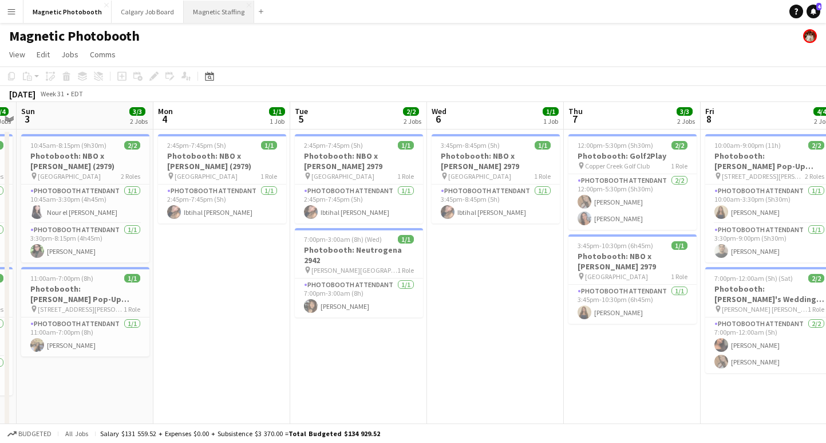
click at [196, 18] on button "Magnetic Staffing Close" at bounding box center [219, 12] width 70 height 22
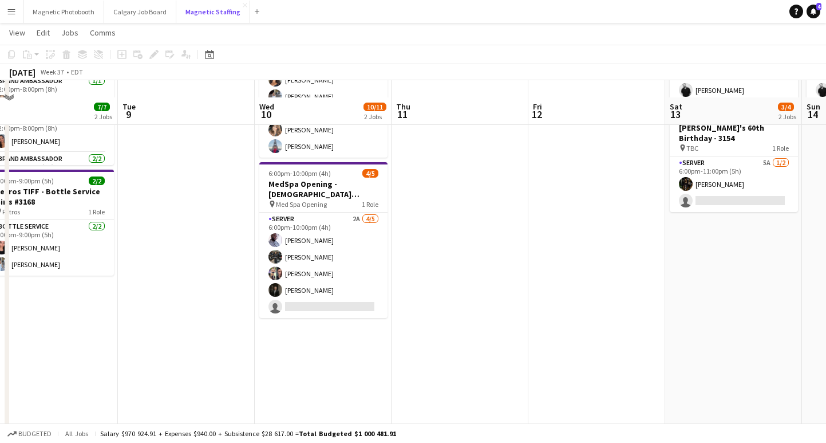
scroll to position [191, 0]
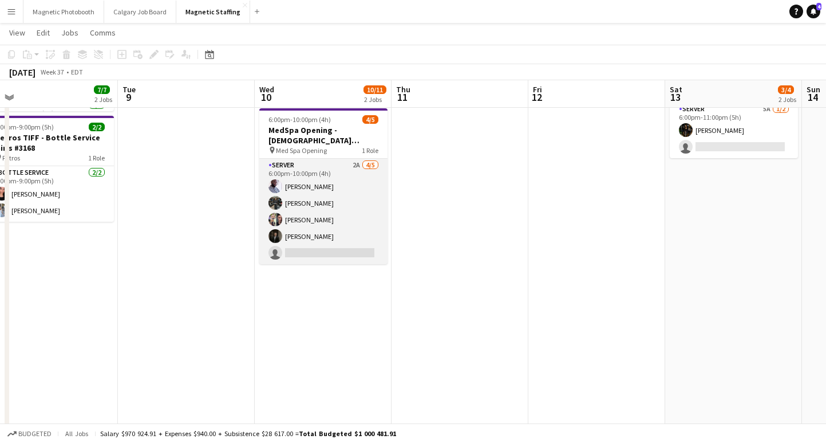
click at [316, 255] on app-card-role "Server 2A 4/5 6:00pm-10:00pm (4h) Charles Ofori-Attah Karim Bennoui Lucas Berto…" at bounding box center [323, 211] width 128 height 105
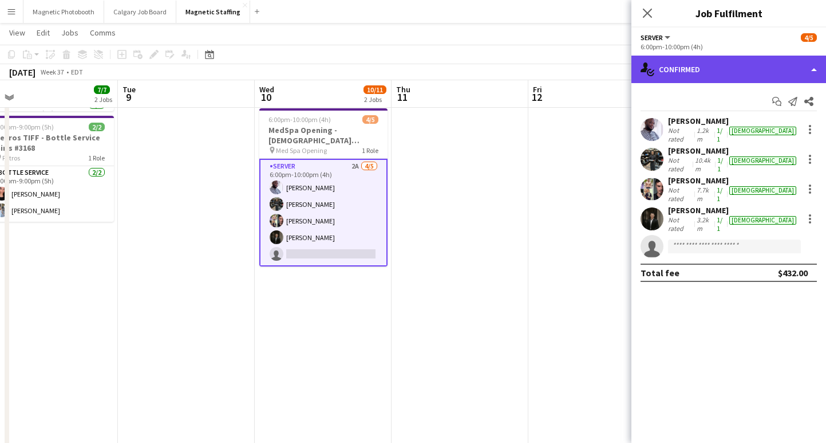
click at [701, 74] on div "single-neutral-actions-check-2 Confirmed" at bounding box center [729, 69] width 195 height 27
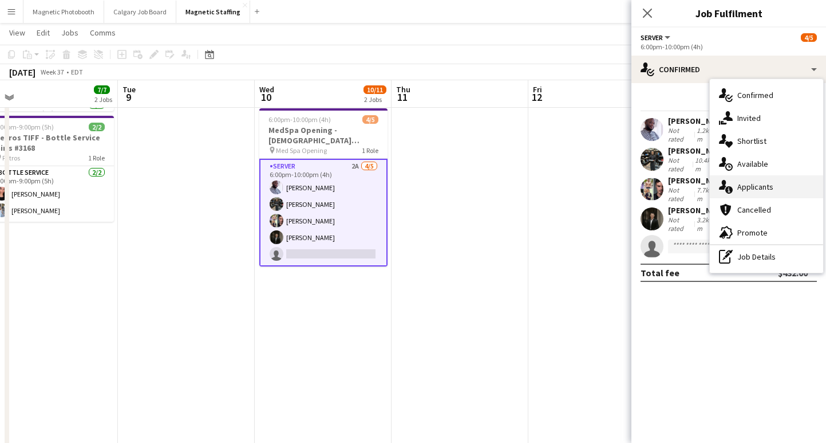
click at [759, 190] on div "single-neutral-actions-information Applicants" at bounding box center [766, 186] width 113 height 23
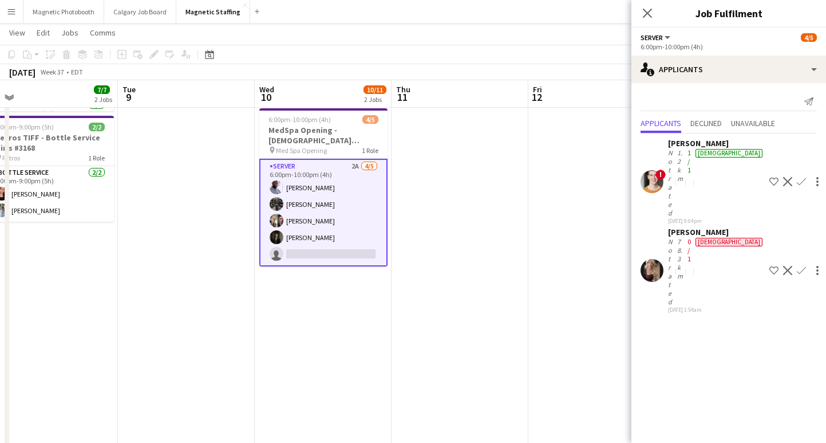
click at [783, 266] on app-icon "Decline" at bounding box center [787, 270] width 9 height 9
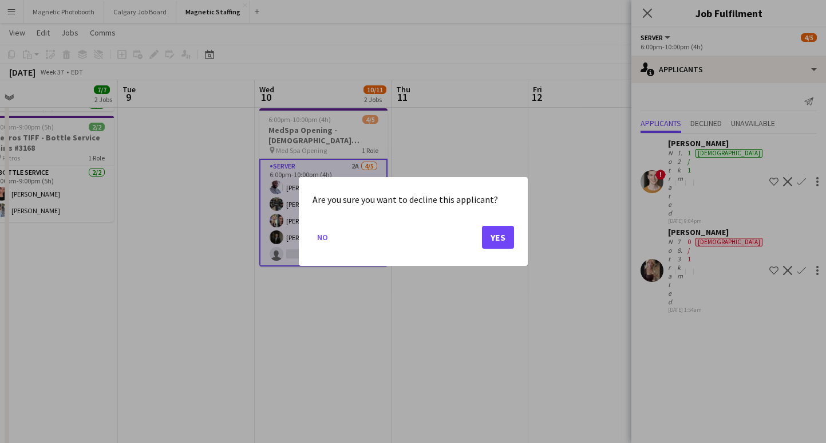
scroll to position [0, 0]
click at [502, 243] on button "Yes" at bounding box center [498, 237] width 32 height 23
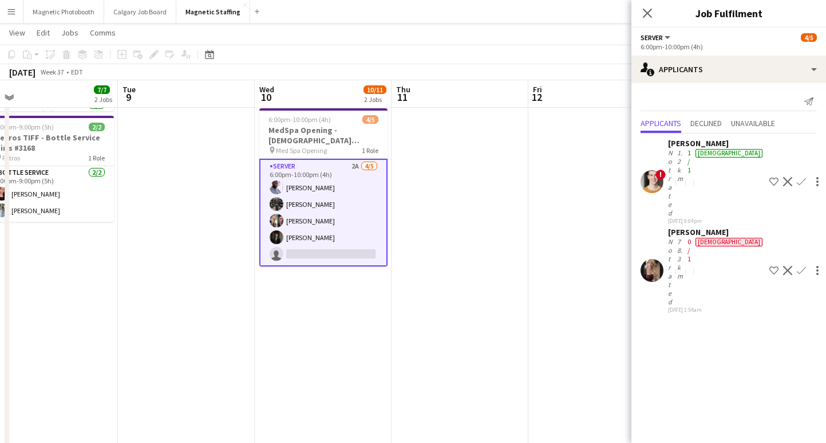
scroll to position [191, 0]
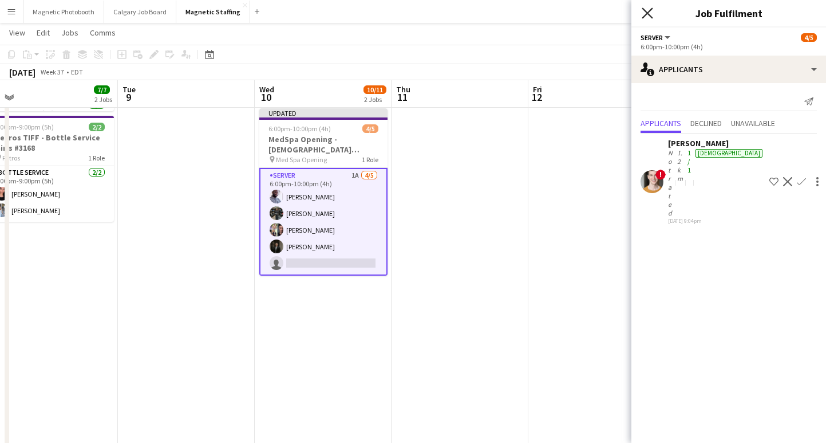
click at [649, 12] on icon "Close pop-in" at bounding box center [647, 12] width 11 height 11
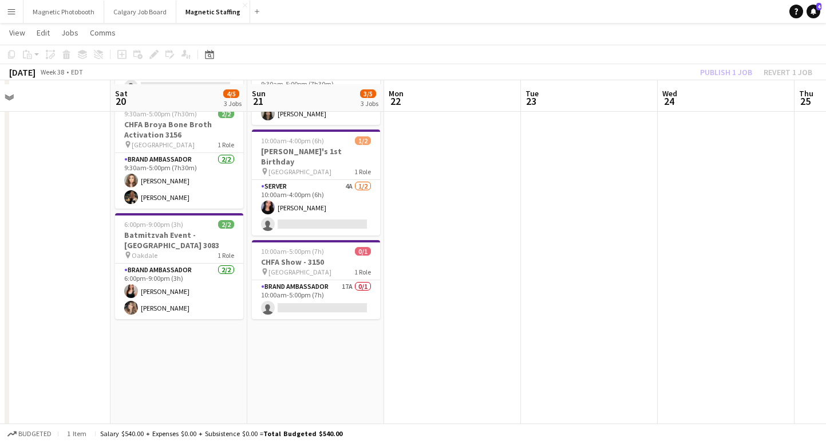
scroll to position [119, 0]
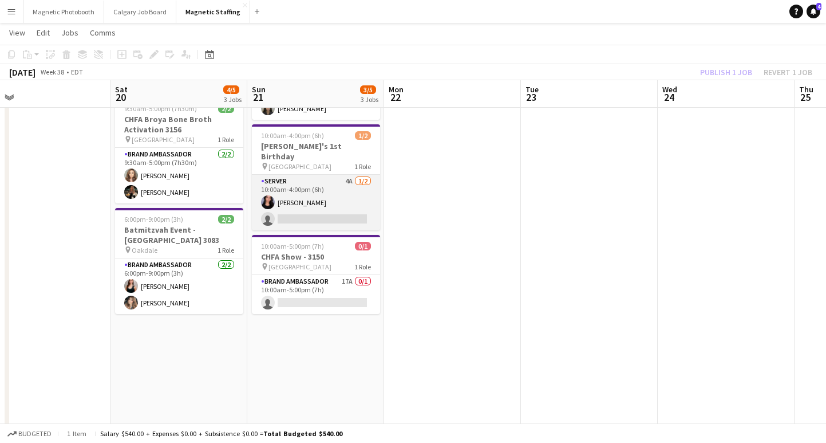
click at [334, 207] on app-card-role "Server 4A 1/2 10:00am-4:00pm (6h) Jennifer Bigirimana single-neutral-actions" at bounding box center [316, 203] width 128 height 56
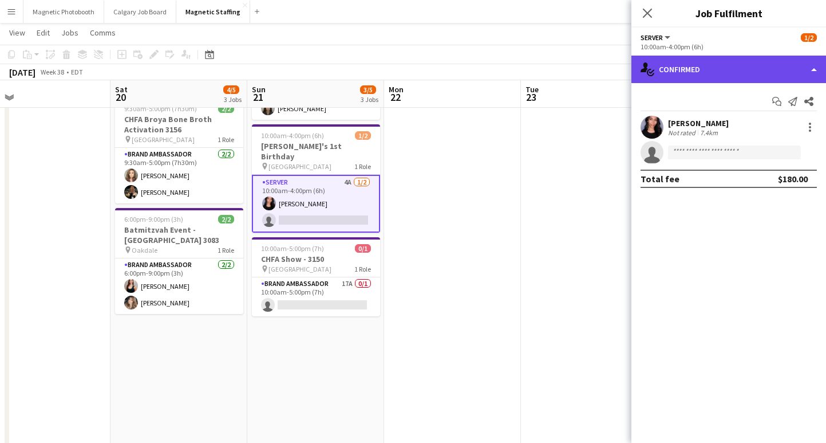
click at [738, 70] on div "single-neutral-actions-check-2 Confirmed" at bounding box center [729, 69] width 195 height 27
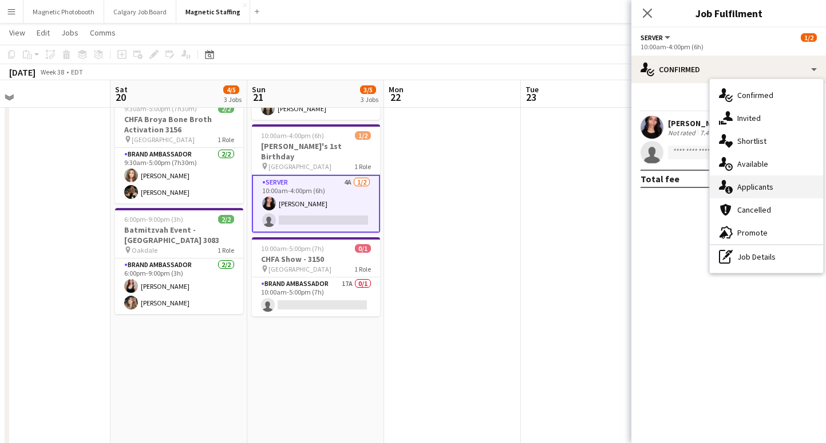
click at [760, 186] on div "single-neutral-actions-information Applicants" at bounding box center [766, 186] width 113 height 23
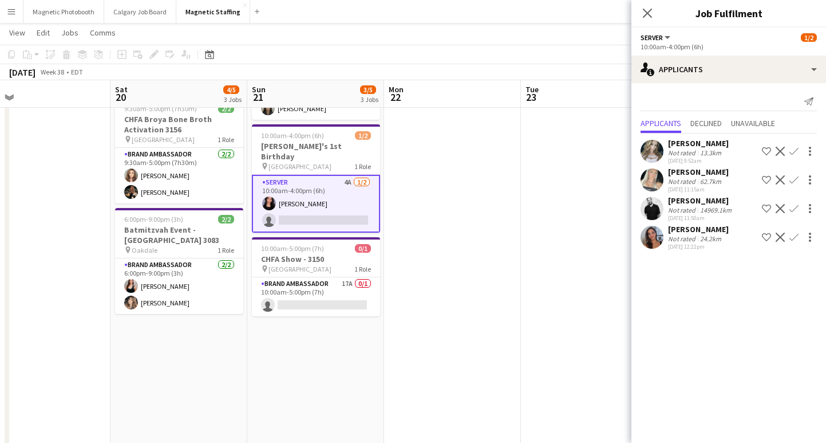
click at [588, 212] on app-date-cell at bounding box center [589, 347] width 137 height 676
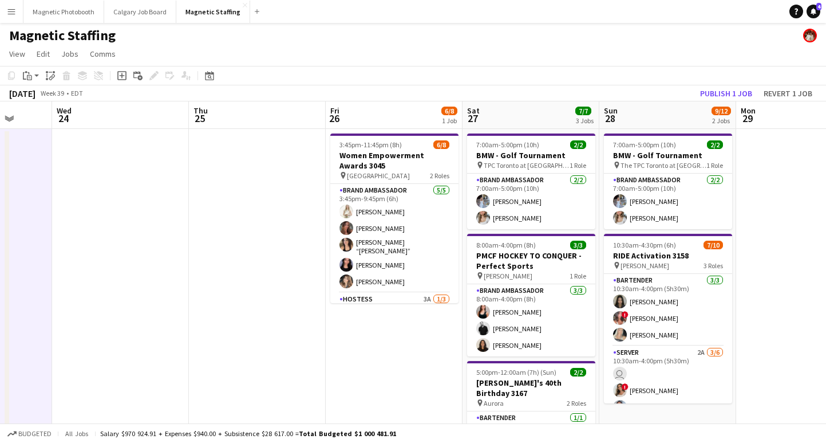
scroll to position [0, 521]
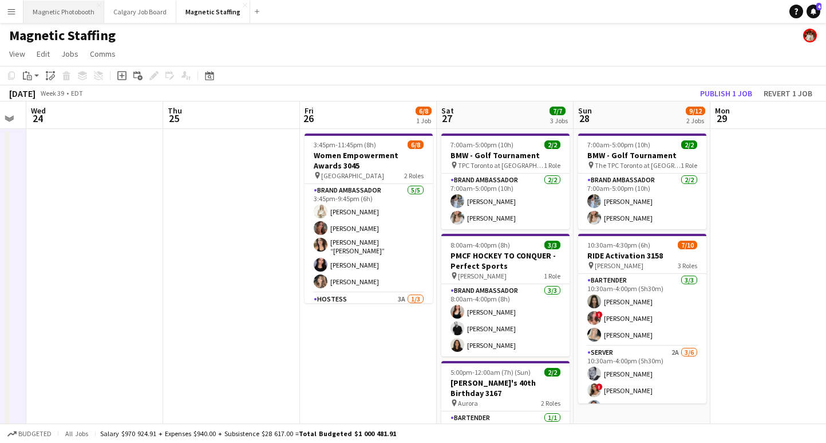
click at [61, 18] on button "Magnetic Photobooth Close" at bounding box center [63, 12] width 81 height 22
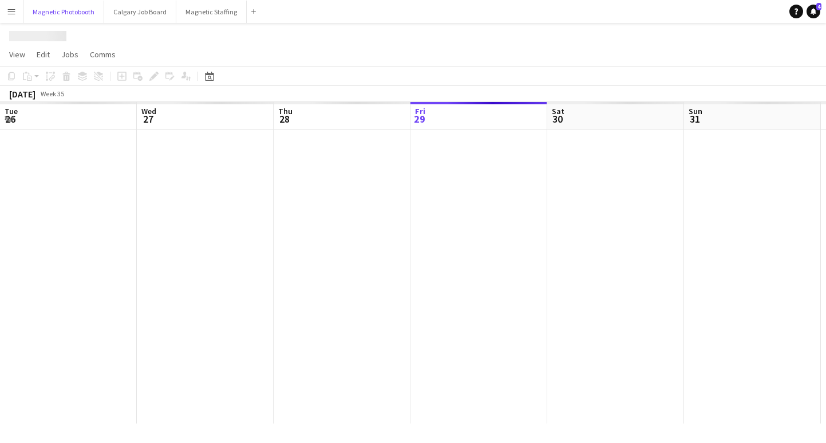
scroll to position [0, 274]
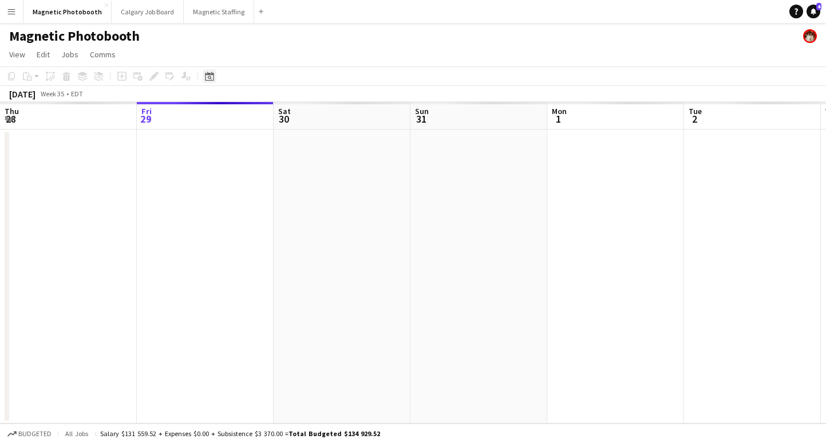
click at [210, 70] on div "Date picker" at bounding box center [210, 76] width 14 height 14
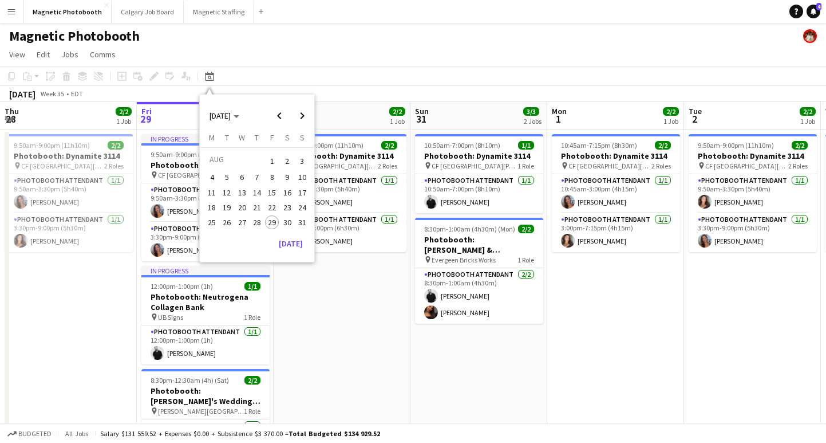
click at [274, 179] on span "8" at bounding box center [272, 178] width 14 height 14
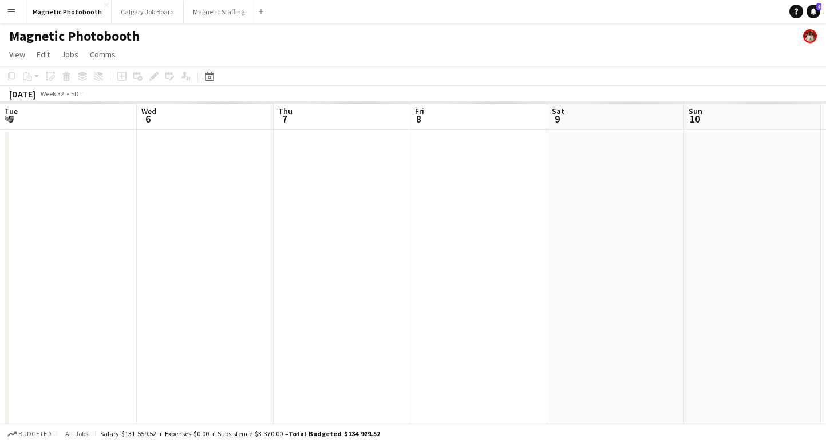
scroll to position [0, 394]
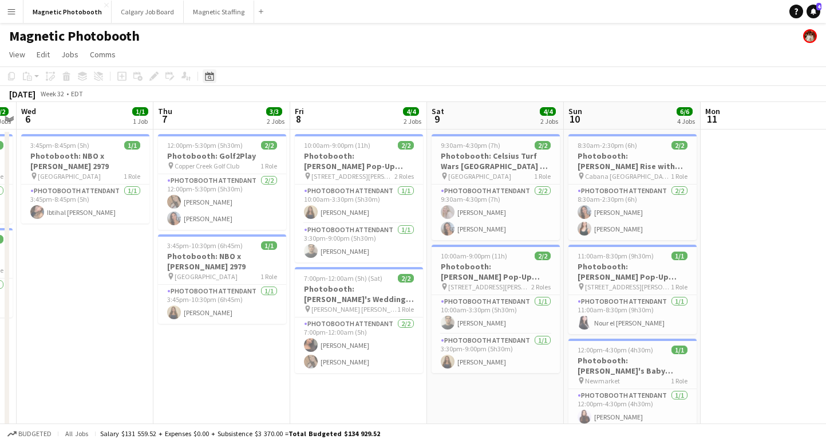
click at [208, 78] on icon "Date picker" at bounding box center [209, 76] width 9 height 9
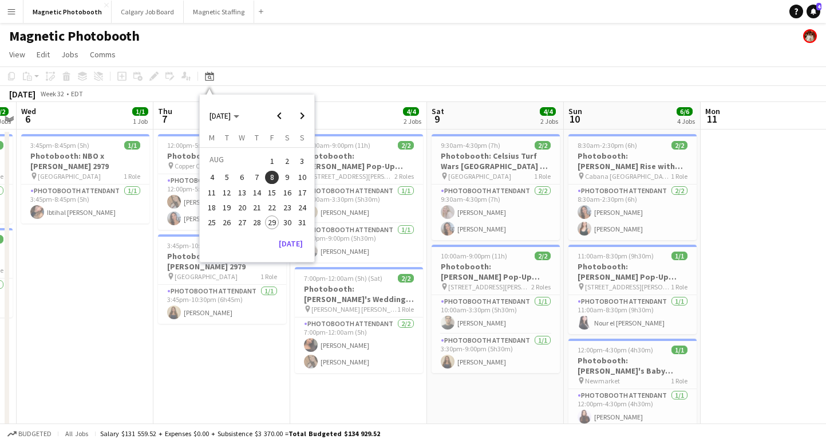
click at [286, 225] on span "30" at bounding box center [288, 222] width 14 height 14
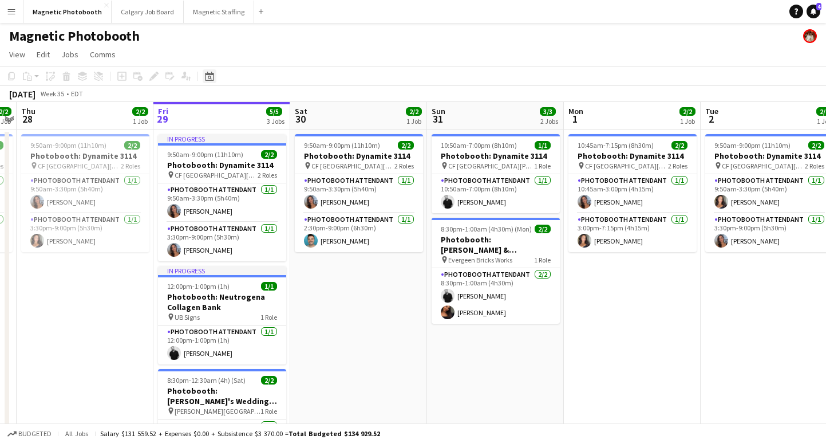
click at [210, 79] on icon "Date picker" at bounding box center [209, 76] width 9 height 9
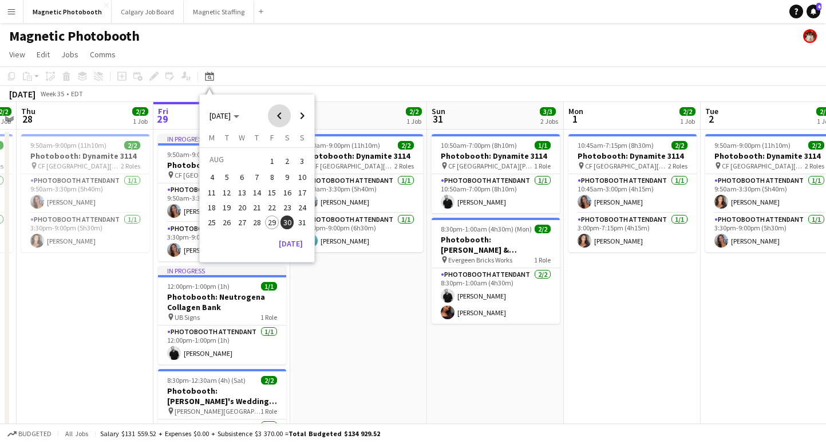
click at [277, 120] on span "Previous month" at bounding box center [279, 115] width 23 height 23
click at [240, 241] on span "30" at bounding box center [242, 235] width 14 height 14
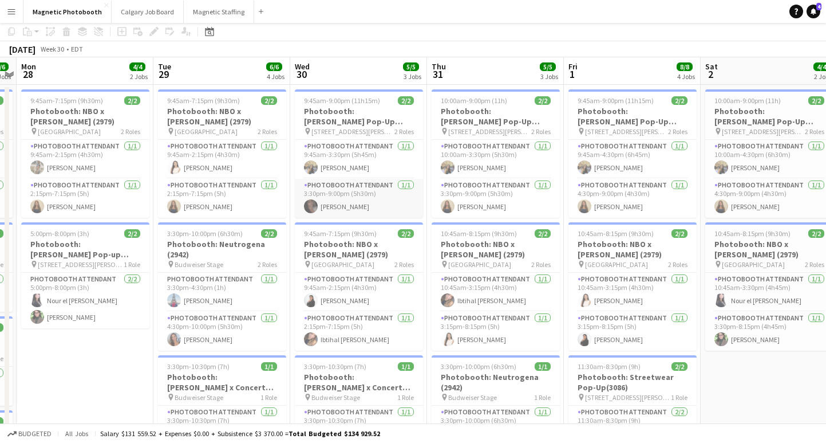
scroll to position [0, 0]
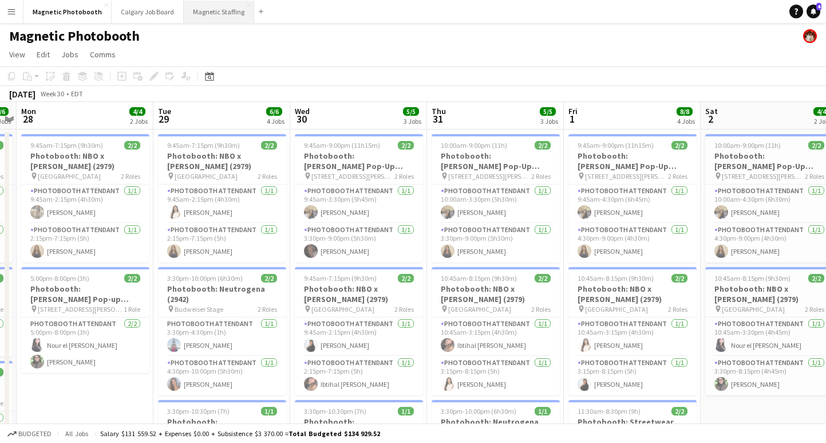
click at [191, 12] on button "Magnetic Staffing Close" at bounding box center [219, 12] width 70 height 22
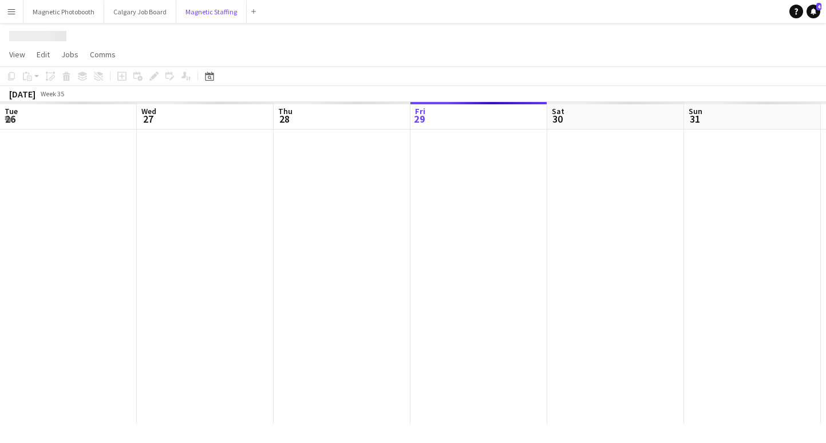
scroll to position [0, 274]
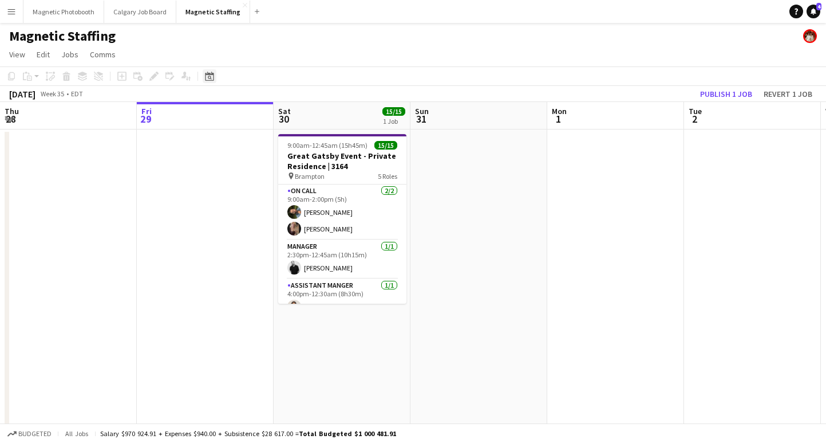
click at [206, 76] on icon "Date picker" at bounding box center [209, 76] width 9 height 9
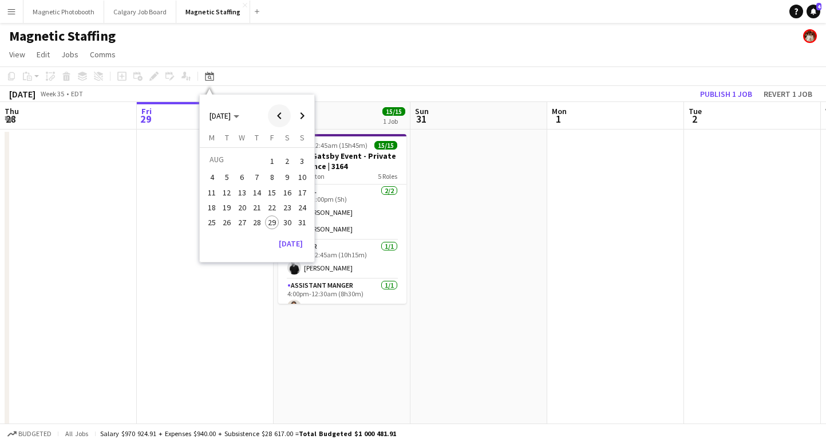
click at [279, 116] on span "Previous month" at bounding box center [279, 115] width 23 height 23
click at [231, 237] on span "29" at bounding box center [227, 235] width 14 height 14
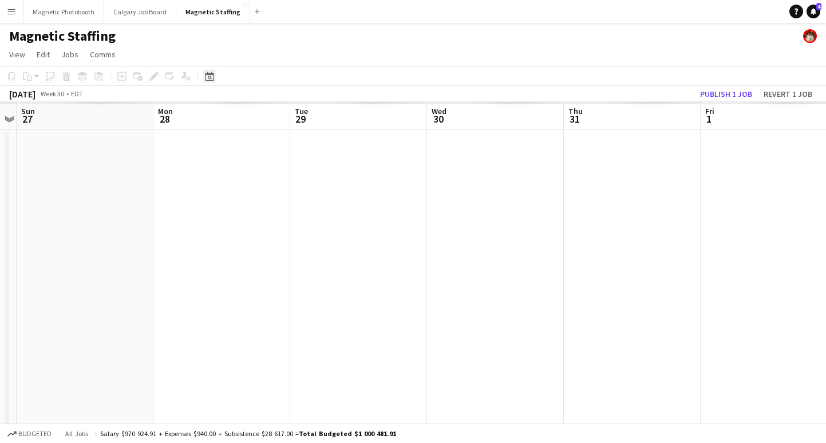
click at [207, 72] on icon at bounding box center [209, 76] width 9 height 9
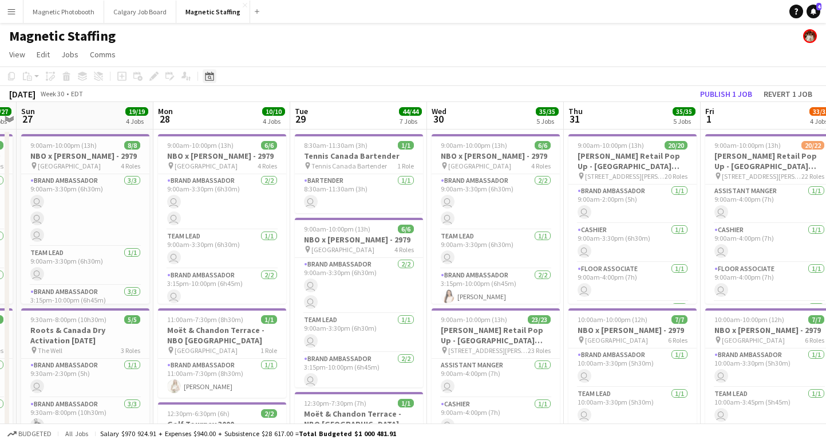
click at [207, 81] on div "Date picker" at bounding box center [210, 76] width 14 height 14
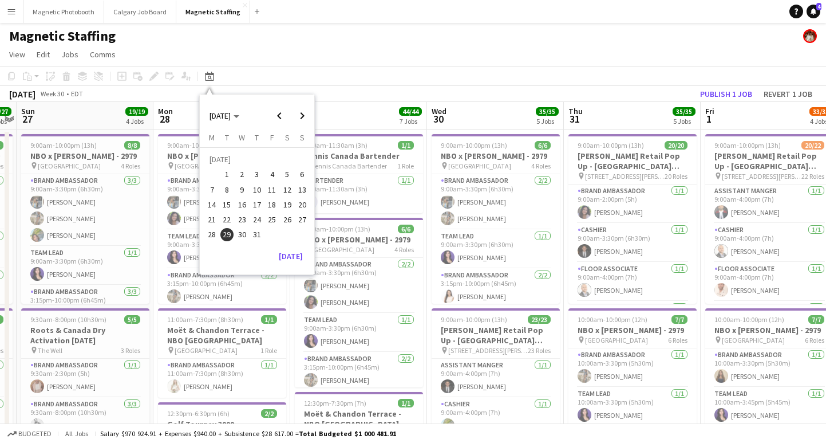
click at [240, 236] on span "30" at bounding box center [242, 235] width 14 height 14
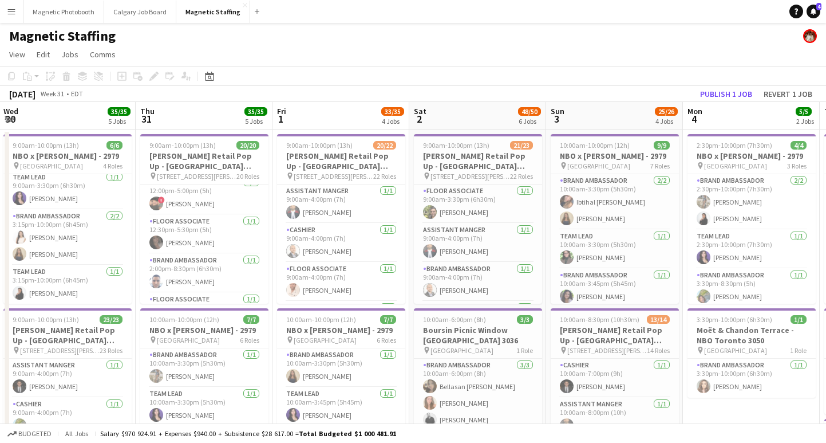
scroll to position [423, 0]
click at [201, 79] on div "Date picker JUL 2025 JUL 2025 Monday M Tuesday T Wednesday W Thursday T Friday …" at bounding box center [206, 76] width 26 height 14
click at [206, 78] on icon "Date picker" at bounding box center [209, 76] width 9 height 9
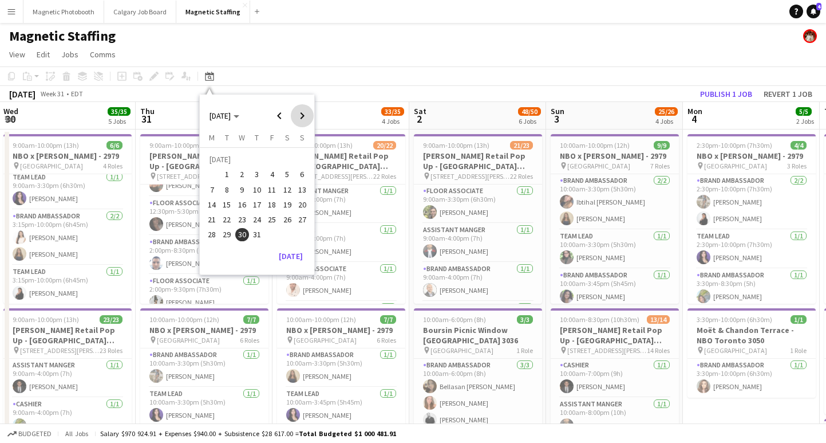
click at [307, 114] on span "Next month" at bounding box center [302, 115] width 23 height 23
click at [274, 163] on span "1" at bounding box center [272, 161] width 14 height 16
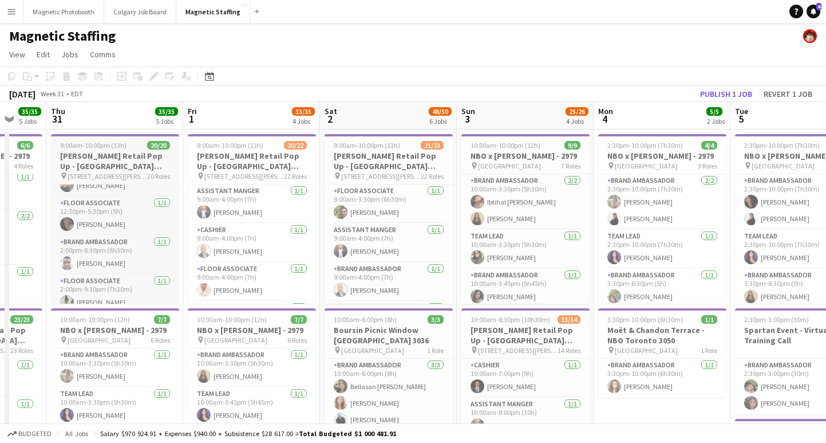
scroll to position [0, 502]
click at [64, 8] on button "Magnetic Photobooth Close" at bounding box center [63, 12] width 81 height 22
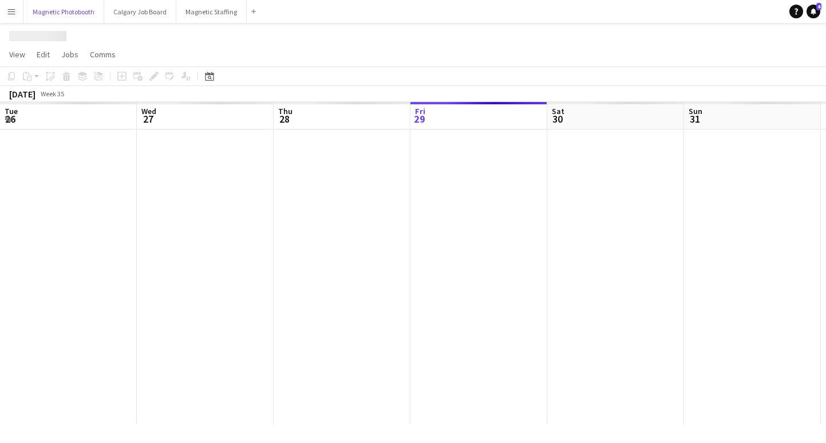
scroll to position [0, 274]
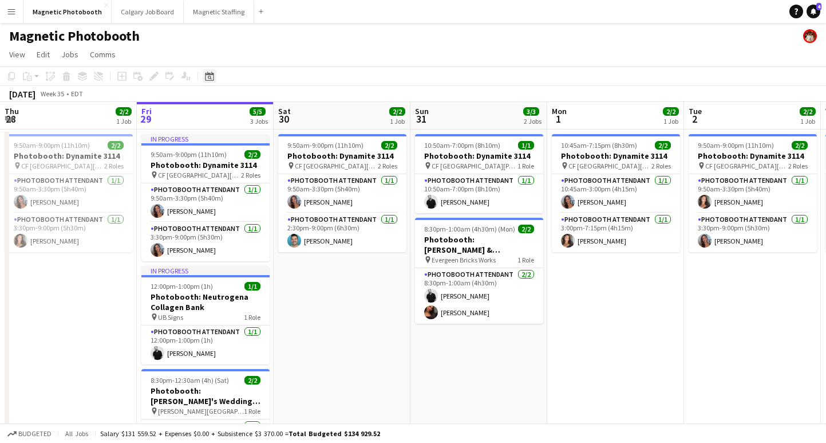
click at [210, 75] on icon "Date picker" at bounding box center [209, 76] width 9 height 9
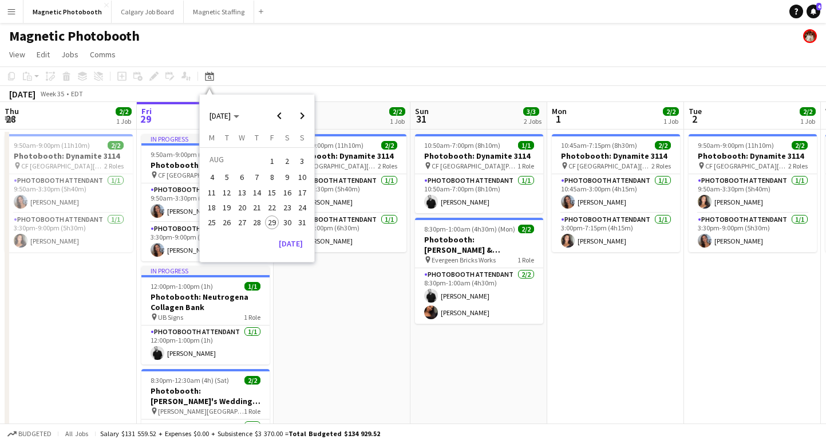
click at [274, 165] on span "1" at bounding box center [272, 161] width 14 height 16
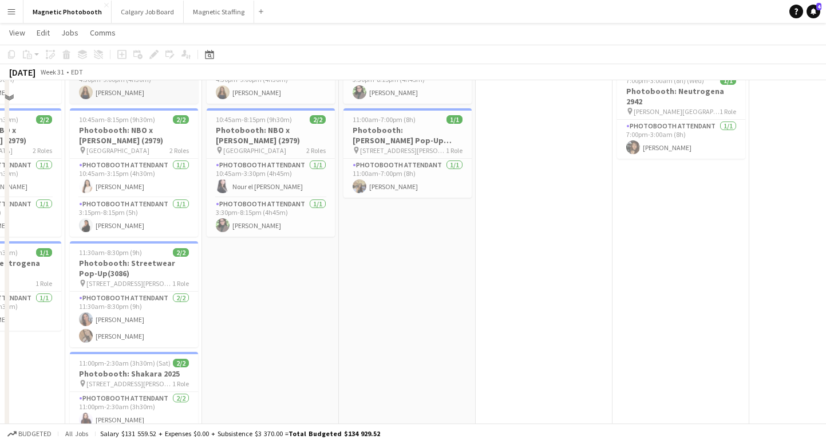
scroll to position [0, 0]
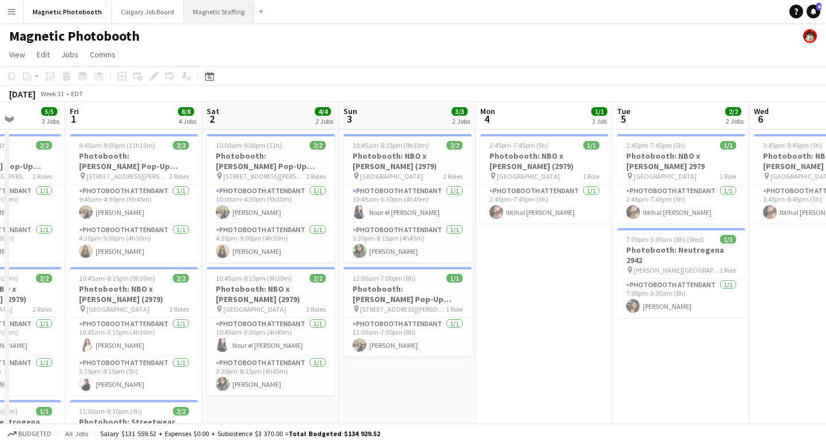
click at [224, 13] on button "Magnetic Staffing Close" at bounding box center [219, 12] width 70 height 22
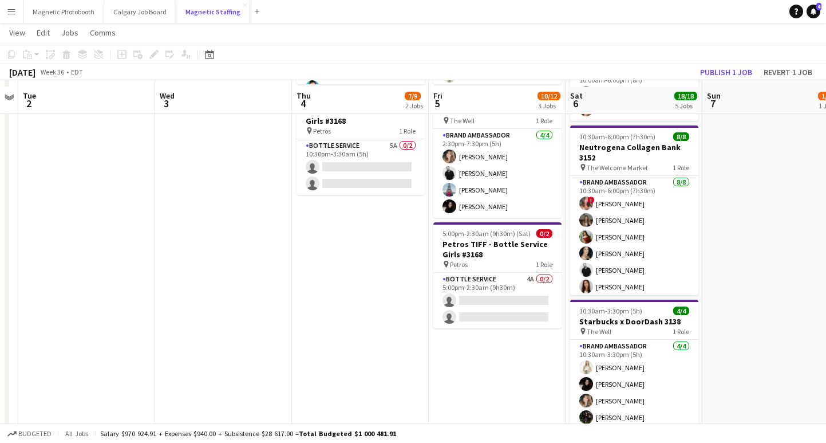
scroll to position [224, 0]
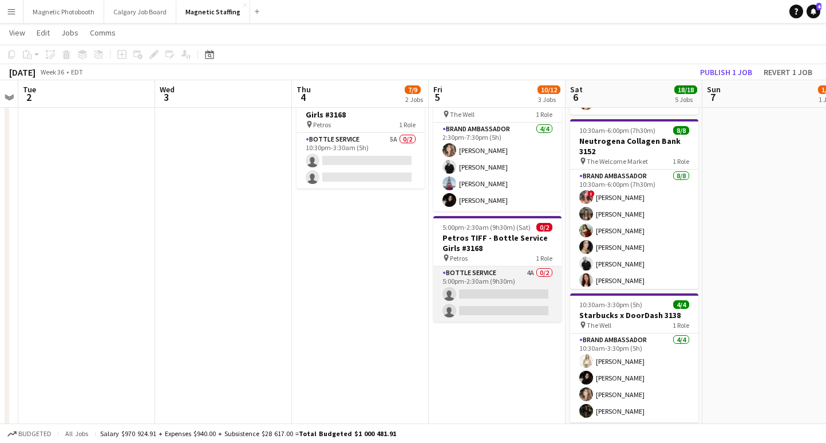
click at [522, 302] on app-card-role "Bottle Service 4A 0/2 5:00pm-2:30am (9h30m) single-neutral-actions single-neutr…" at bounding box center [497, 294] width 128 height 56
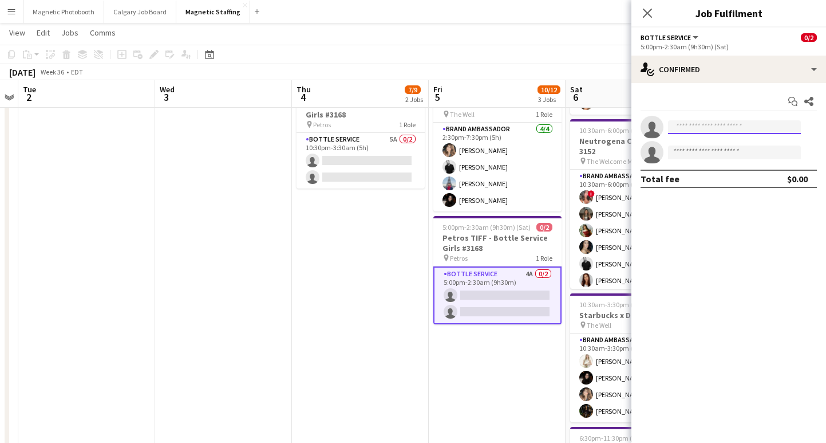
click at [694, 123] on input at bounding box center [734, 127] width 133 height 14
type input "*******"
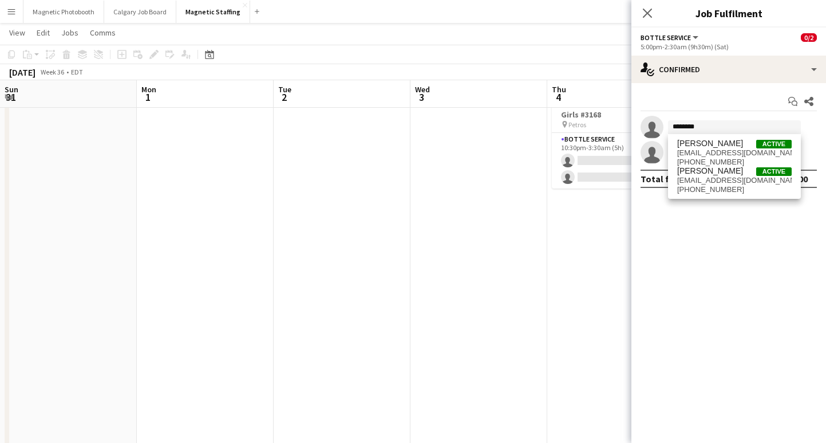
scroll to position [0, 255]
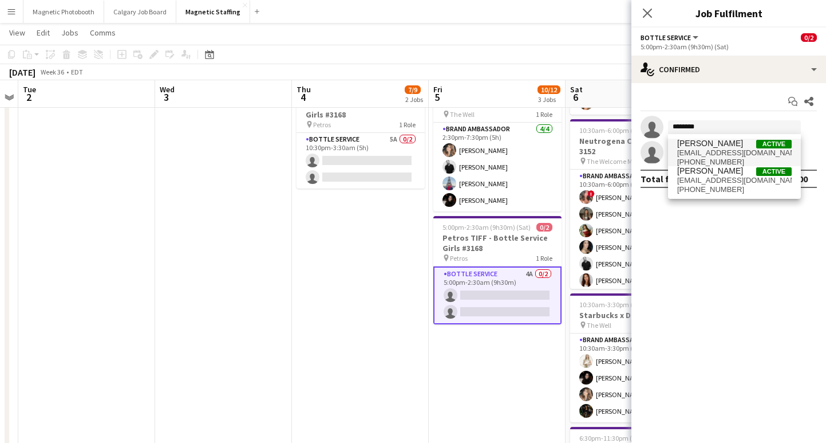
type input "********"
click at [748, 152] on span "[EMAIL_ADDRESS][DOMAIN_NAME]" at bounding box center [734, 152] width 115 height 9
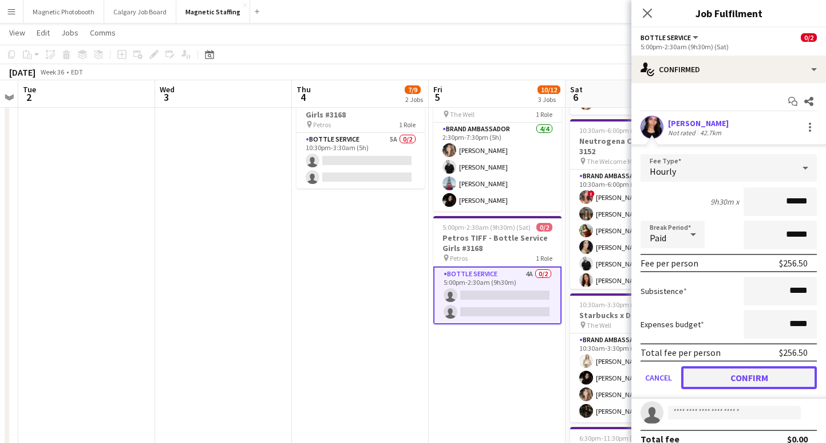
click at [738, 376] on button "Confirm" at bounding box center [749, 377] width 136 height 23
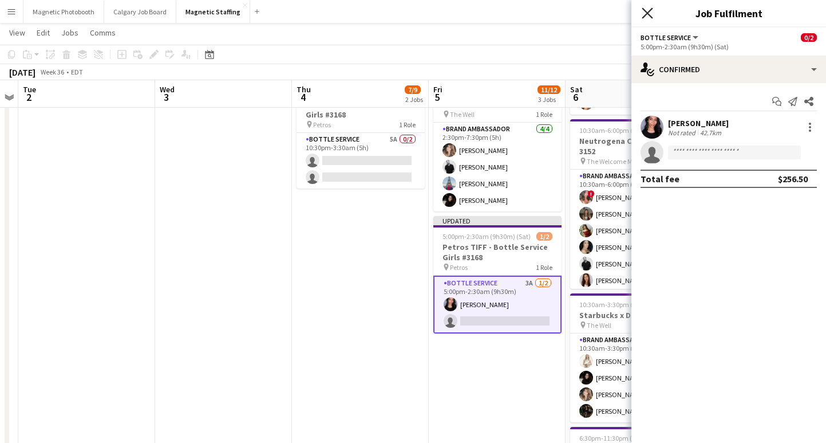
click at [648, 9] on icon "Close pop-in" at bounding box center [647, 12] width 11 height 11
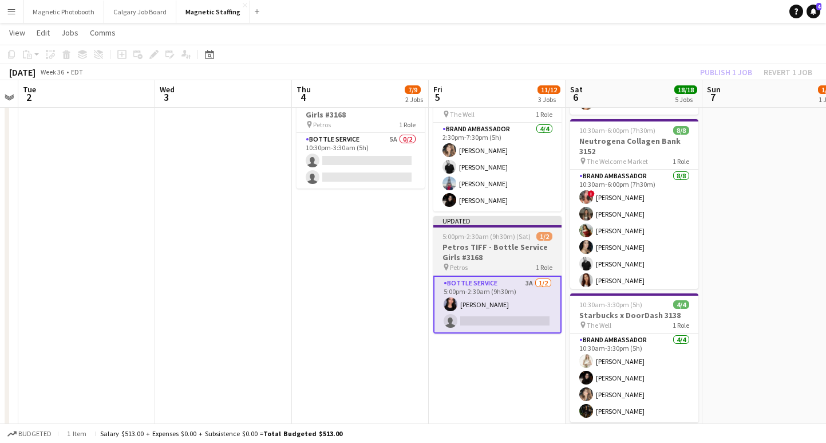
click at [510, 251] on h3 "Petros TIFF - Bottle Service Girls #3168" at bounding box center [497, 252] width 128 height 21
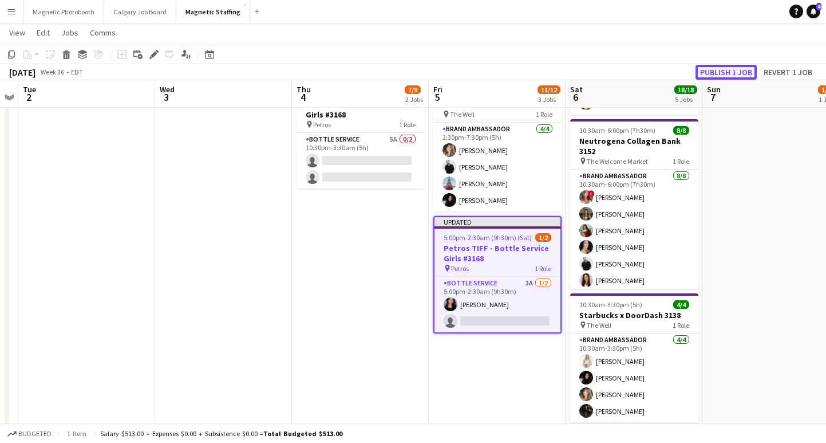
click at [708, 70] on button "Publish 1 job" at bounding box center [726, 72] width 61 height 15
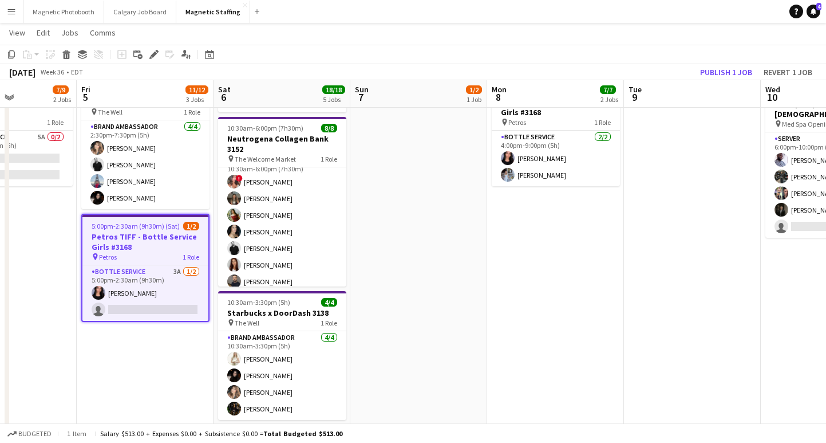
scroll to position [36, 0]
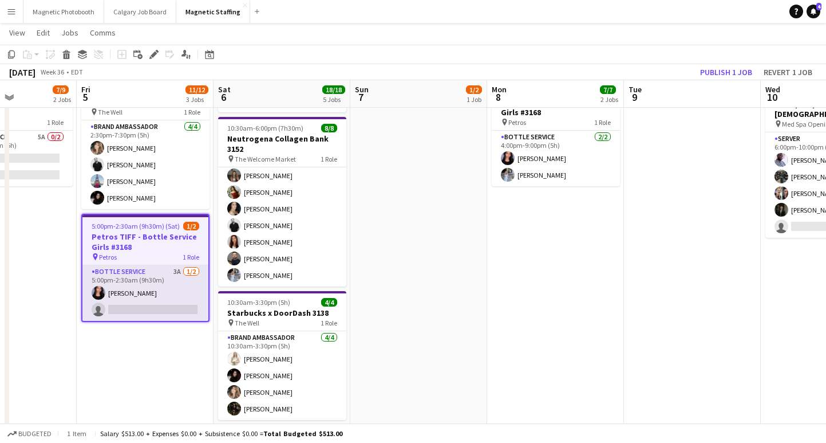
click at [133, 314] on app-card-role "Bottle Service 3A [DATE] 5:00pm-2:30am (9h30m) [PERSON_NAME] single-neutral-act…" at bounding box center [145, 293] width 126 height 56
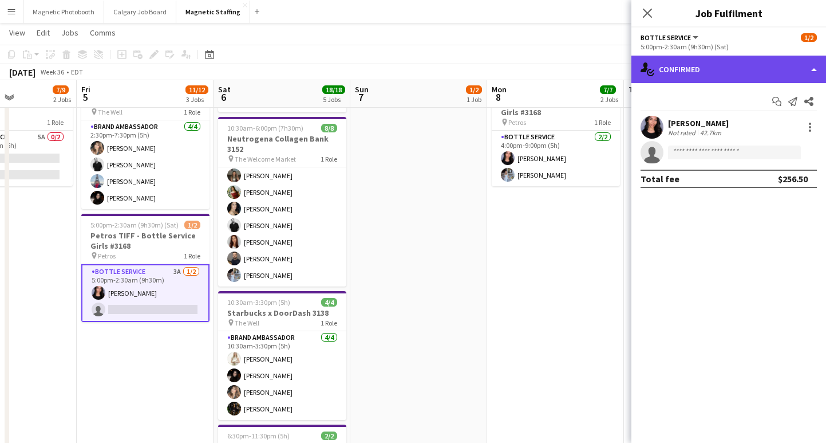
click at [711, 71] on div "single-neutral-actions-check-2 Confirmed" at bounding box center [729, 69] width 195 height 27
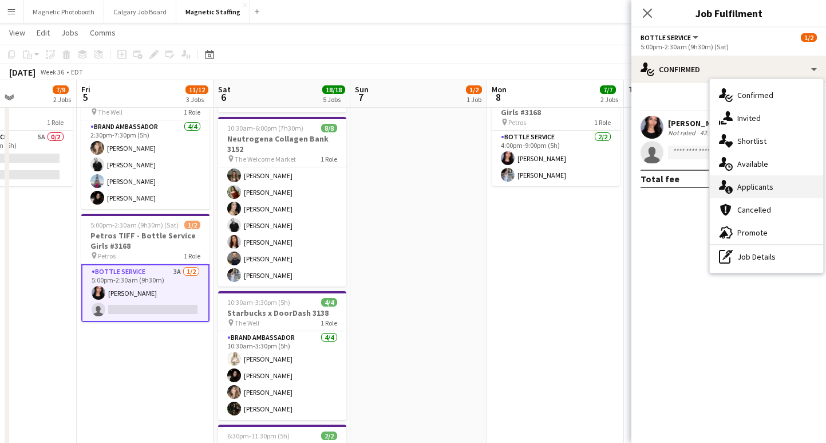
click at [774, 193] on div "single-neutral-actions-information Applicants" at bounding box center [766, 186] width 113 height 23
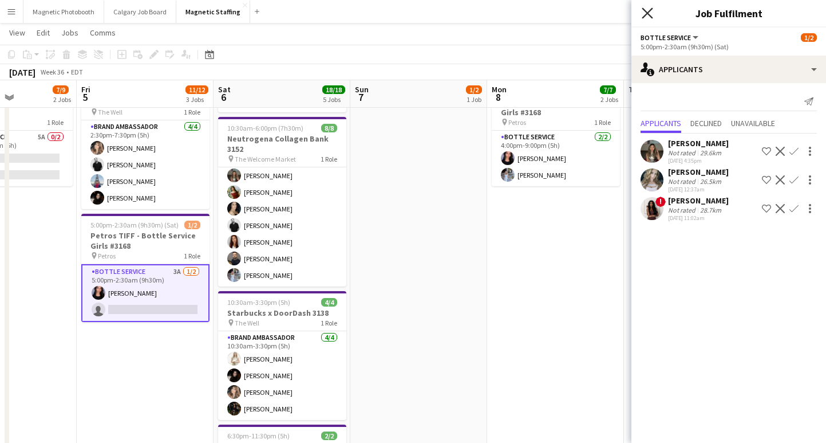
click at [647, 9] on icon "Close pop-in" at bounding box center [647, 12] width 11 height 11
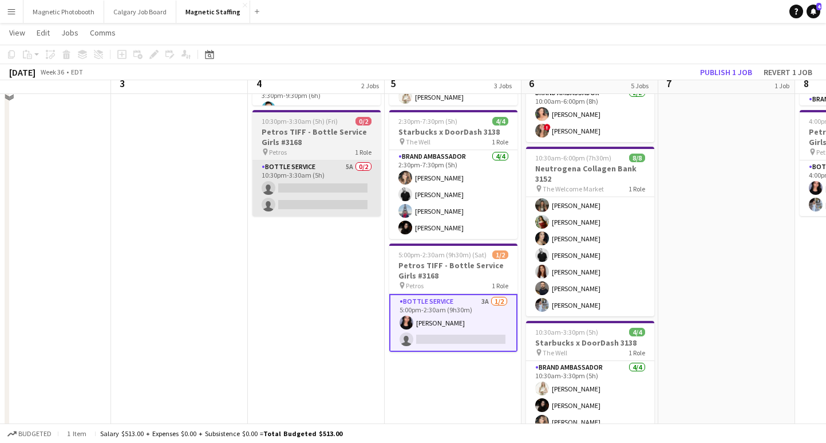
scroll to position [183, 0]
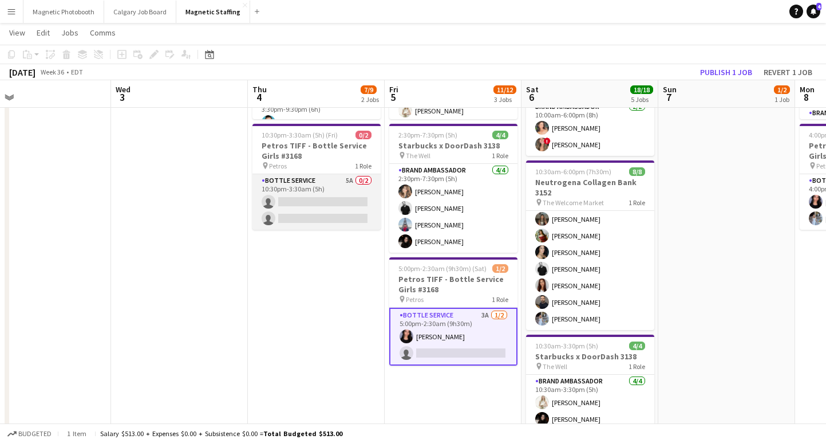
click at [304, 202] on app-card-role "Bottle Service 5A 0/2 10:30pm-3:30am (5h) single-neutral-actions single-neutral…" at bounding box center [317, 202] width 128 height 56
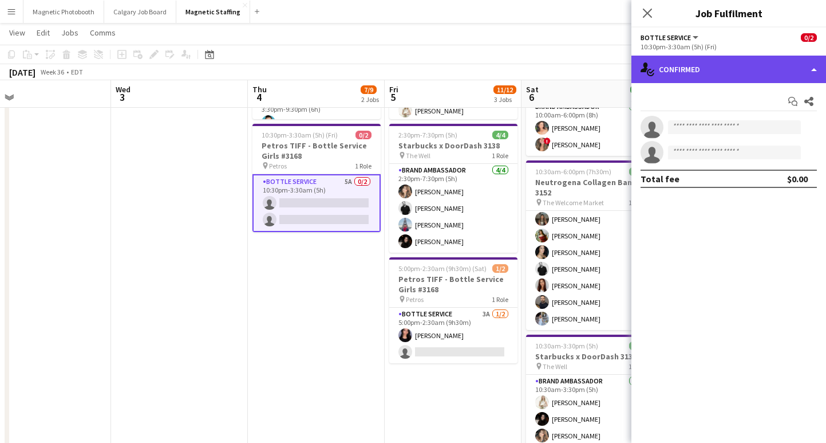
click at [696, 64] on div "single-neutral-actions-check-2 Confirmed" at bounding box center [729, 69] width 195 height 27
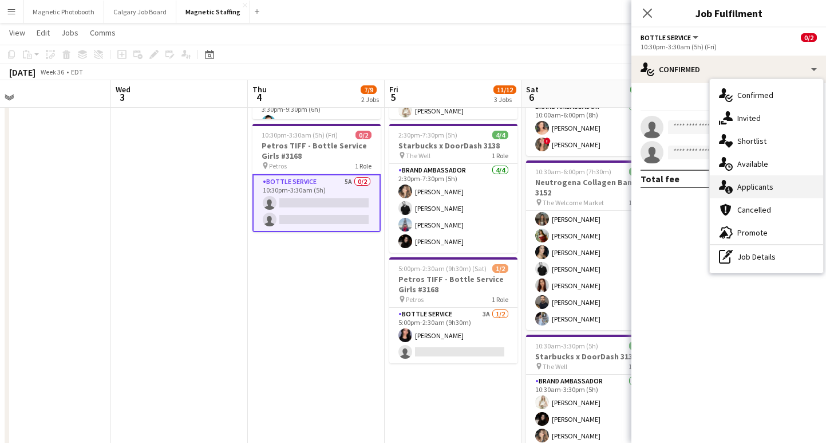
click at [769, 180] on div "single-neutral-actions-information Applicants" at bounding box center [766, 186] width 113 height 23
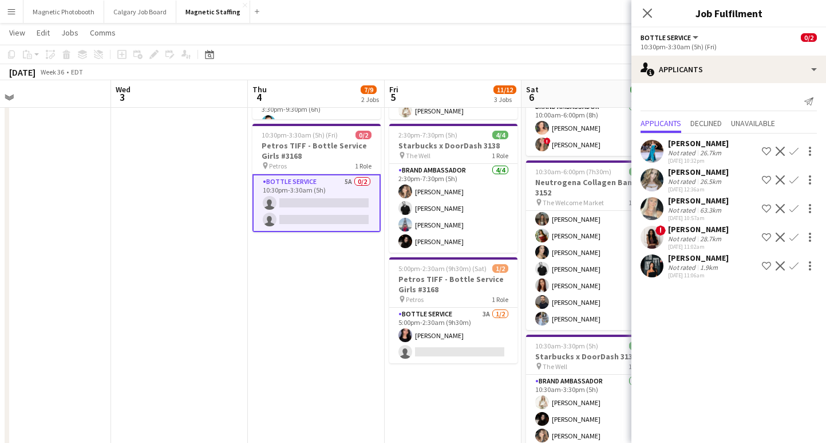
click at [705, 265] on div "1.9km" at bounding box center [709, 267] width 22 height 9
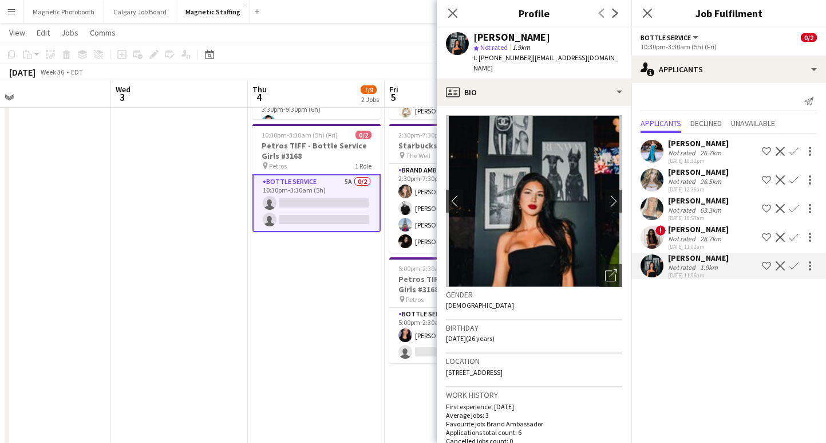
click at [698, 207] on div "63.3km" at bounding box center [711, 210] width 26 height 9
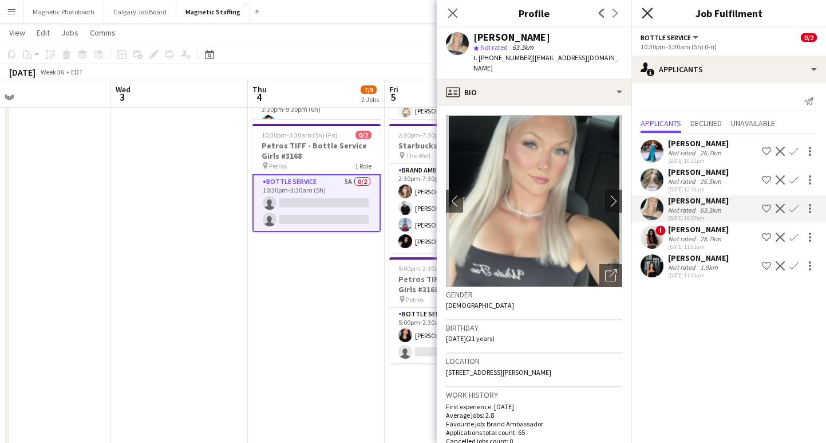
click at [647, 10] on icon "Close pop-in" at bounding box center [647, 12] width 11 height 11
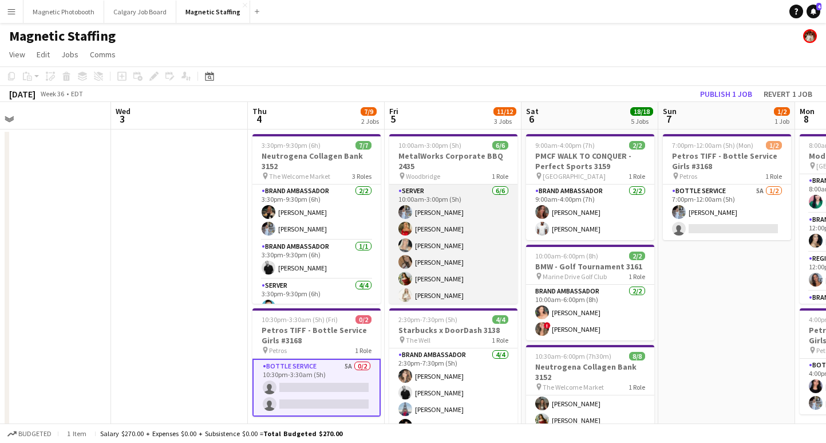
scroll to position [3, 0]
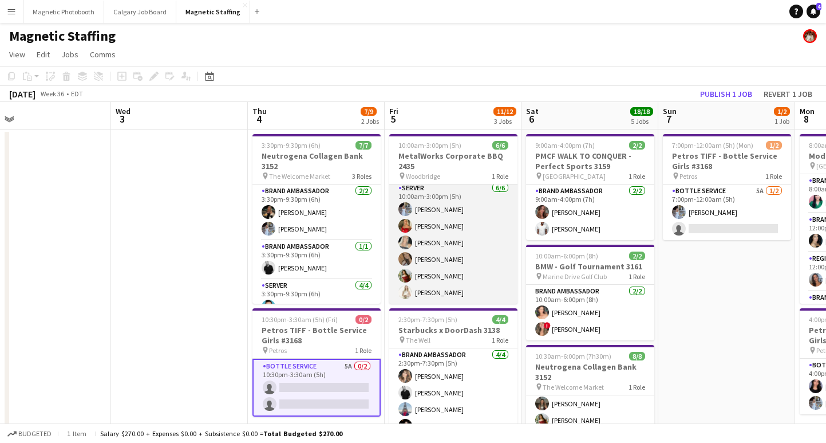
click at [447, 235] on app-card-role "Server [DATE] 10:00am-3:00pm (5h) [PERSON_NAME] [PERSON_NAME] [PERSON_NAME] [PE…" at bounding box center [453, 243] width 128 height 122
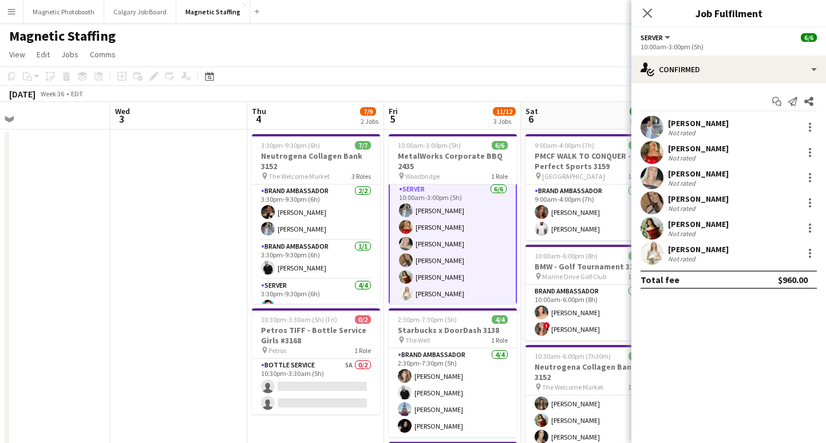
scroll to position [4, 0]
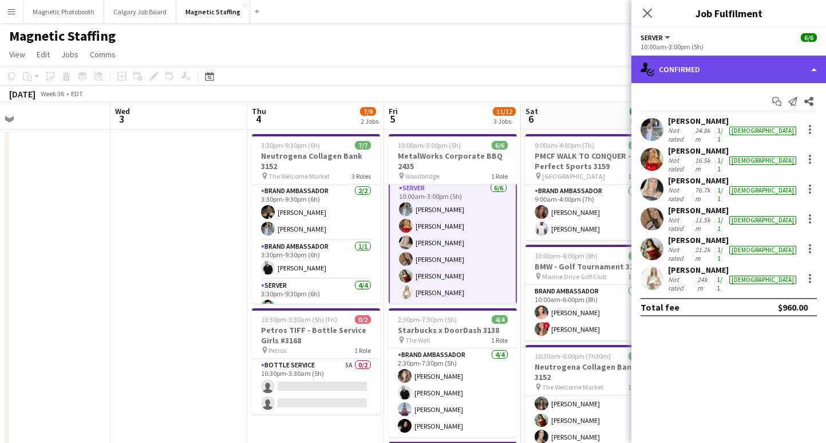
click at [717, 70] on div "single-neutral-actions-check-2 Confirmed" at bounding box center [729, 69] width 195 height 27
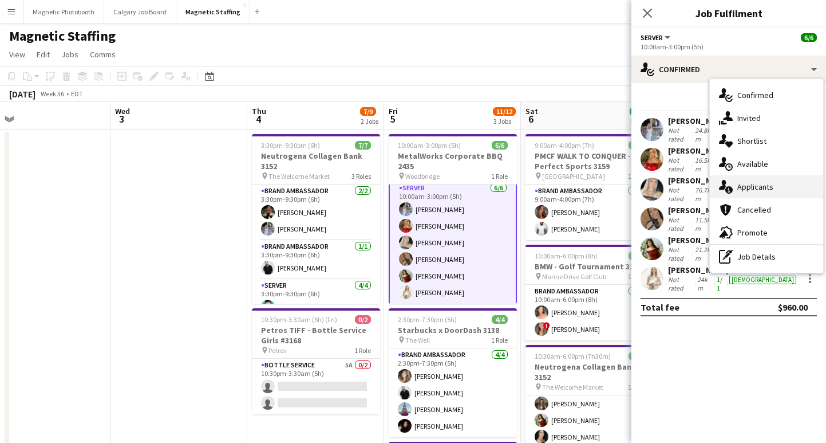
click at [764, 180] on div "single-neutral-actions-information Applicants" at bounding box center [766, 186] width 113 height 23
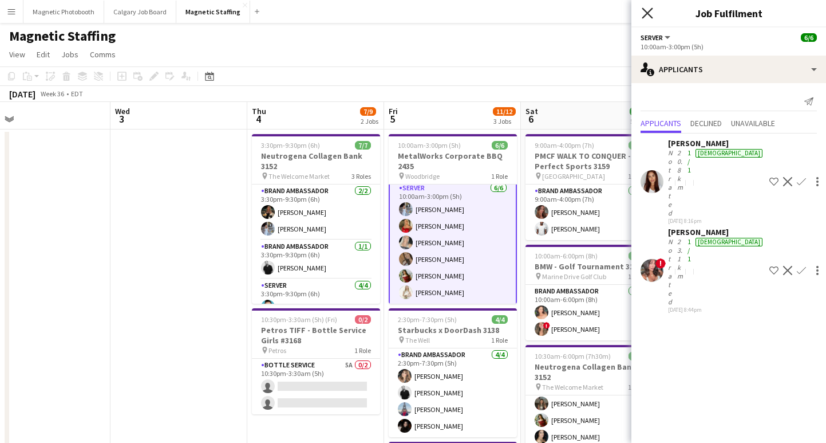
click at [648, 17] on icon "Close pop-in" at bounding box center [647, 12] width 11 height 11
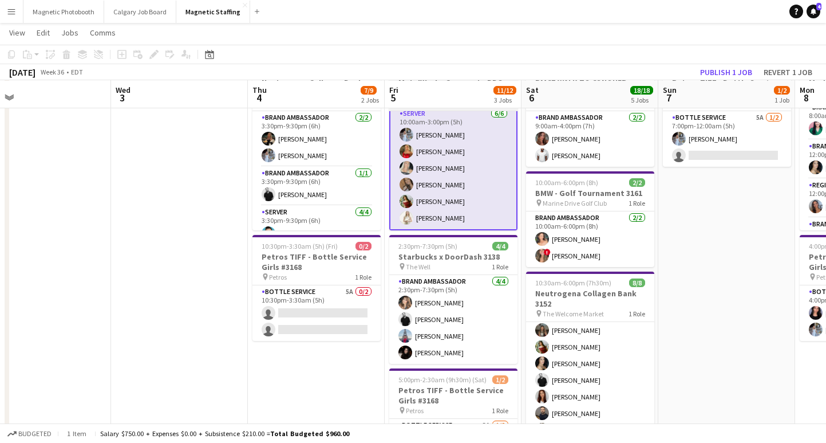
scroll to position [73, 0]
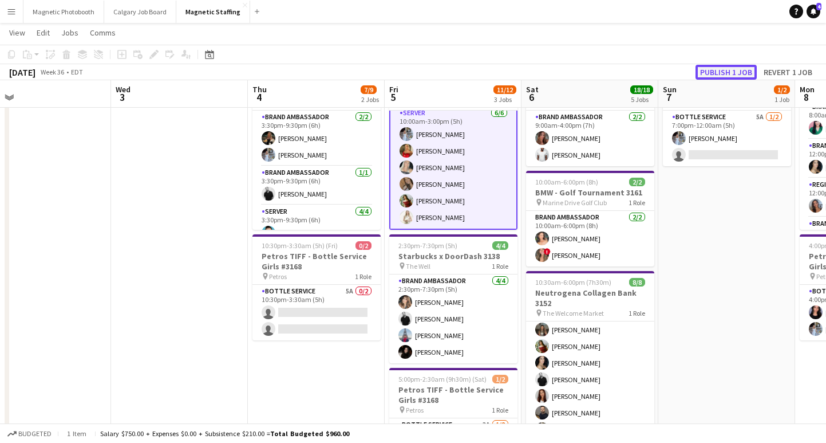
click at [731, 72] on button "Publish 1 job" at bounding box center [726, 72] width 61 height 15
click at [211, 5] on button "Magnetic Staffing Close" at bounding box center [213, 12] width 74 height 22
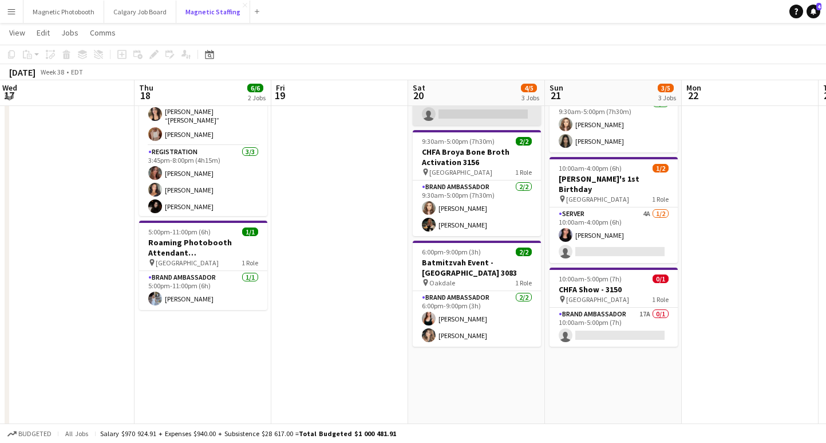
scroll to position [86, 0]
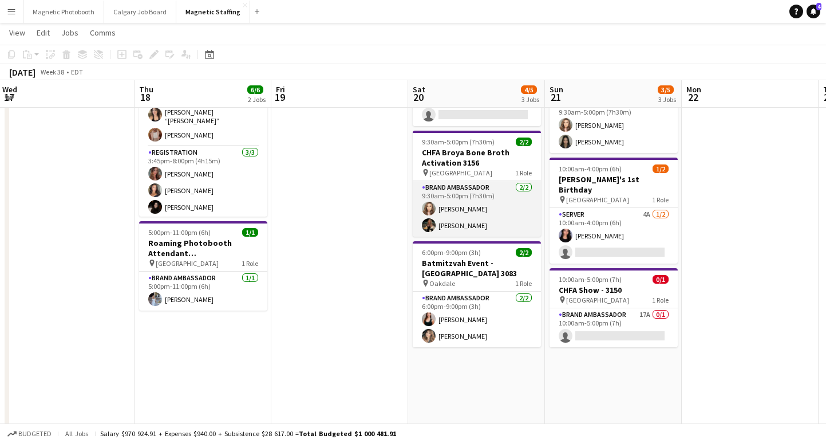
click at [460, 208] on app-card-role "Brand Ambassador [DATE] 9:30am-5:00pm (7h30m) [PERSON_NAME] [PERSON_NAME]" at bounding box center [477, 209] width 128 height 56
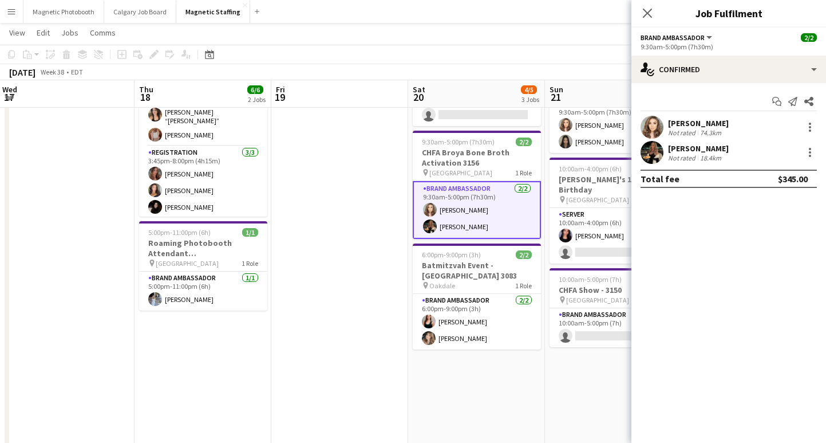
click at [693, 122] on div "[PERSON_NAME]" at bounding box center [698, 123] width 61 height 10
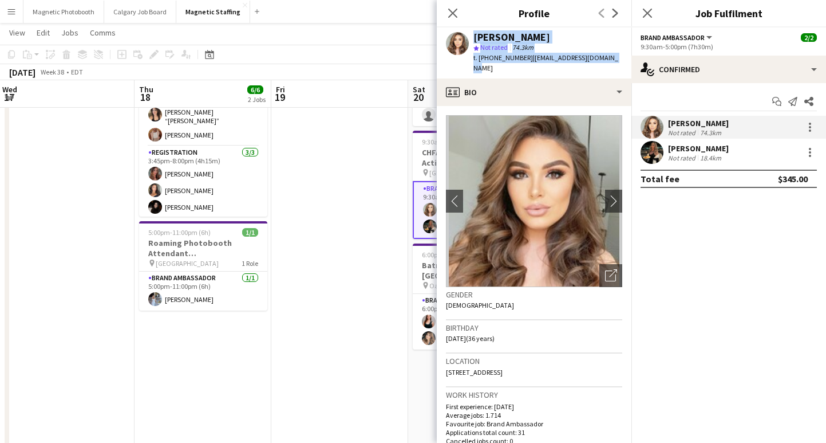
drag, startPoint x: 612, startPoint y: 57, endPoint x: 470, endPoint y: 53, distance: 142.1
click at [470, 53] on div "[PERSON_NAME] star Not rated 74.3km t. [PHONE_NUMBER] | [EMAIL_ADDRESS][DOMAIN_…" at bounding box center [534, 52] width 195 height 51
drag, startPoint x: 610, startPoint y: 57, endPoint x: 470, endPoint y: 38, distance: 141.6
click at [470, 38] on div "[PERSON_NAME] star Not rated 74.3km t. [PHONE_NUMBER] | [EMAIL_ADDRESS][DOMAIN_…" at bounding box center [534, 52] width 195 height 51
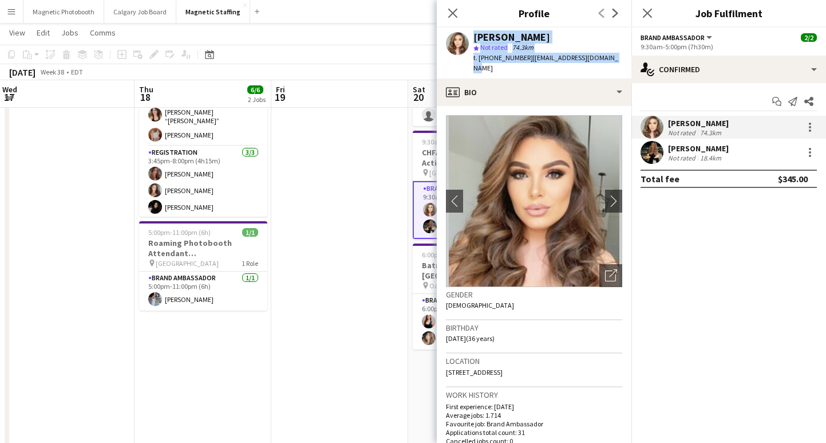
copy div "[PERSON_NAME] star Not rated 74.3km t. [PHONE_NUMBER] | [EMAIL_ADDRESS][DOMAIN_…"
click at [689, 149] on div "[PERSON_NAME]" at bounding box center [698, 148] width 61 height 10
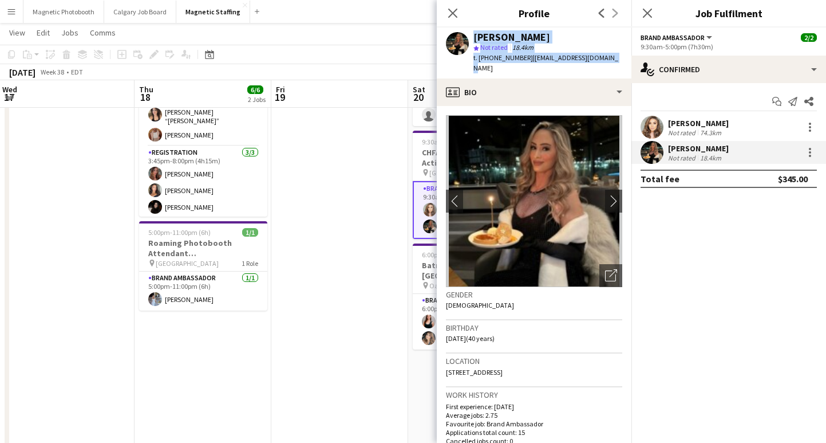
drag, startPoint x: 606, startPoint y: 58, endPoint x: 459, endPoint y: 37, distance: 148.8
click at [459, 37] on div "[PERSON_NAME] star Not rated 18.4km t. [PHONE_NUMBER] | [EMAIL_ADDRESS][DOMAIN_…" at bounding box center [534, 52] width 195 height 51
copy div "[PERSON_NAME] star Not rated 18.4km t. [PHONE_NUMBER] | [EMAIL_ADDRESS][DOMAIN_…"
click at [644, 13] on icon "Close pop-in" at bounding box center [647, 12] width 11 height 11
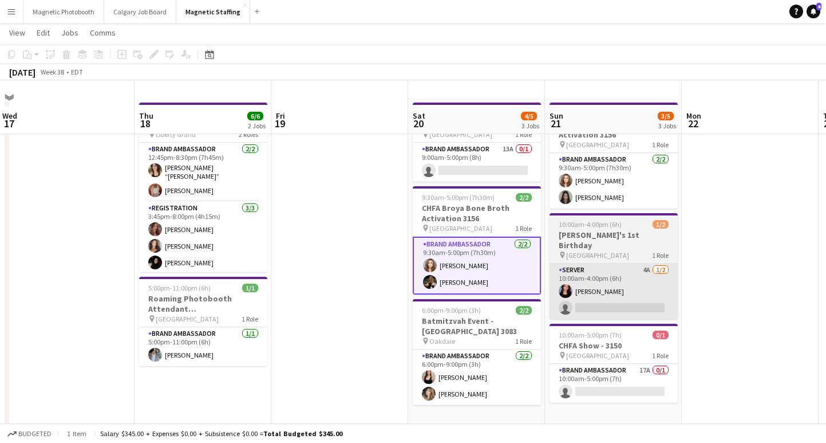
scroll to position [0, 0]
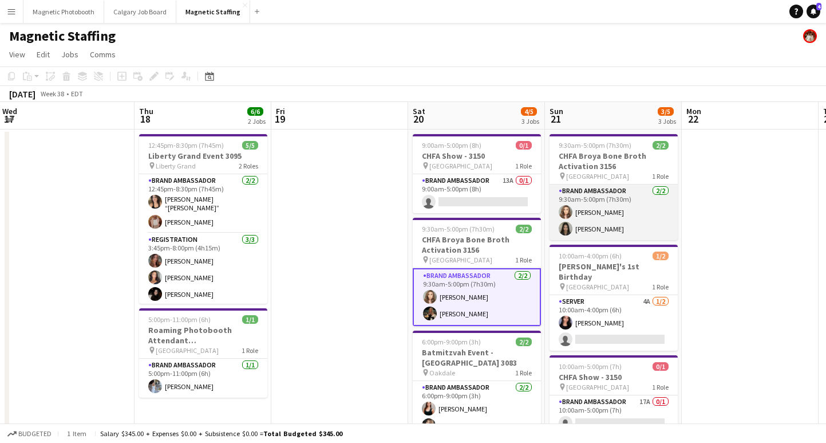
click at [620, 213] on app-card-role "Brand Ambassador [DATE] 9:30am-5:00pm (7h30m) [PERSON_NAME] [PERSON_NAME]" at bounding box center [614, 212] width 128 height 56
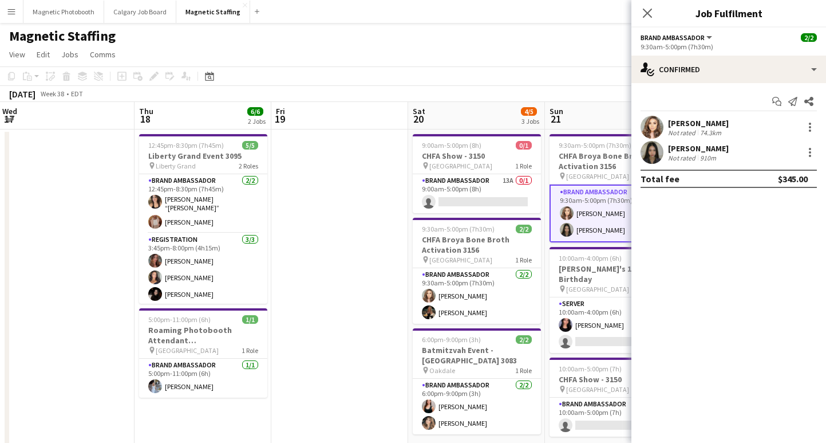
click at [727, 120] on div "[PERSON_NAME] Not rated 74.3km" at bounding box center [729, 127] width 195 height 23
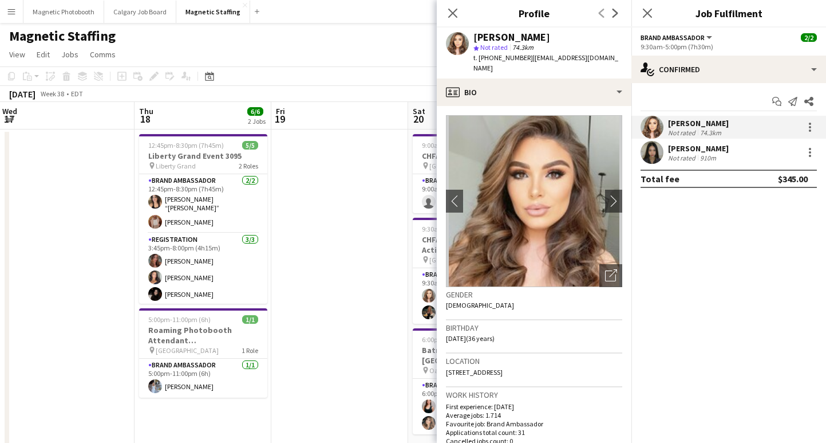
click at [680, 157] on div "Not rated" at bounding box center [683, 157] width 30 height 9
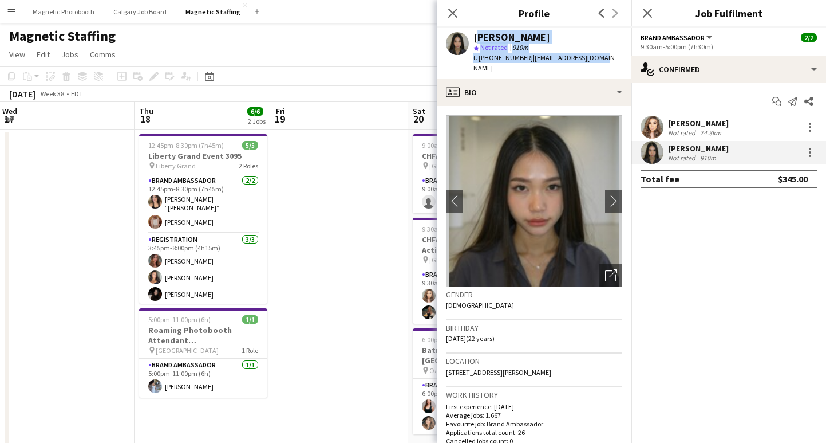
drag, startPoint x: 596, startPoint y: 60, endPoint x: 476, endPoint y: 36, distance: 122.7
click at [476, 36] on div "[PERSON_NAME] star Not rated 910m t. [PHONE_NUMBER] | [EMAIL_ADDRESS][DOMAIN_NA…" at bounding box center [534, 52] width 195 height 51
copy div "[PERSON_NAME] star Not rated 910m t. [PHONE_NUMBER] | [EMAIL_ADDRESS][DOMAIN_NA…"
click at [647, 9] on icon "Close pop-in" at bounding box center [647, 12] width 11 height 11
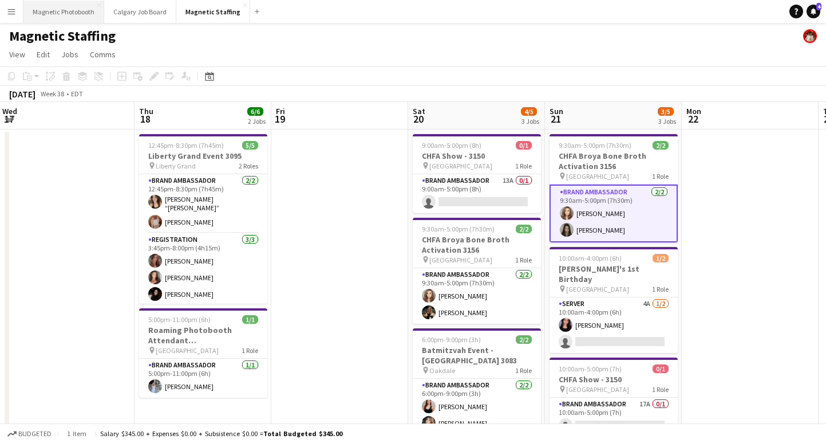
click at [77, 8] on button "Magnetic Photobooth Close" at bounding box center [63, 12] width 81 height 22
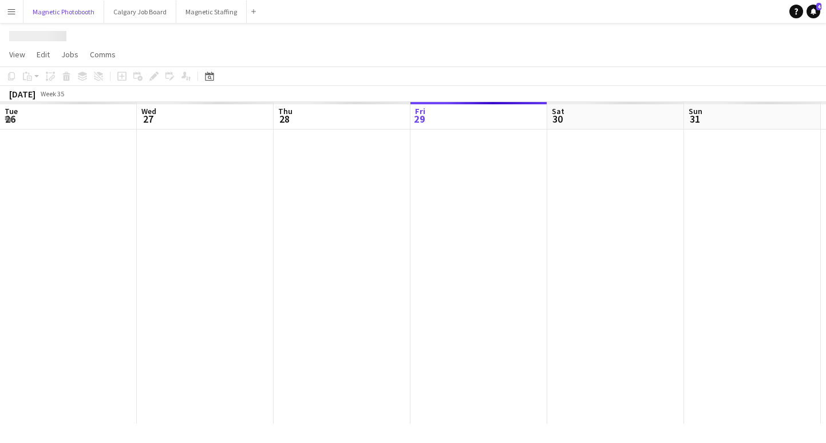
scroll to position [0, 274]
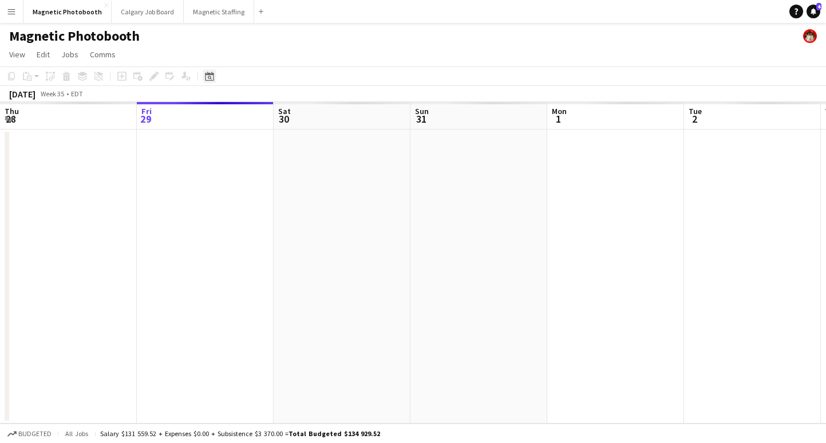
click at [210, 82] on div "Date picker" at bounding box center [210, 76] width 14 height 14
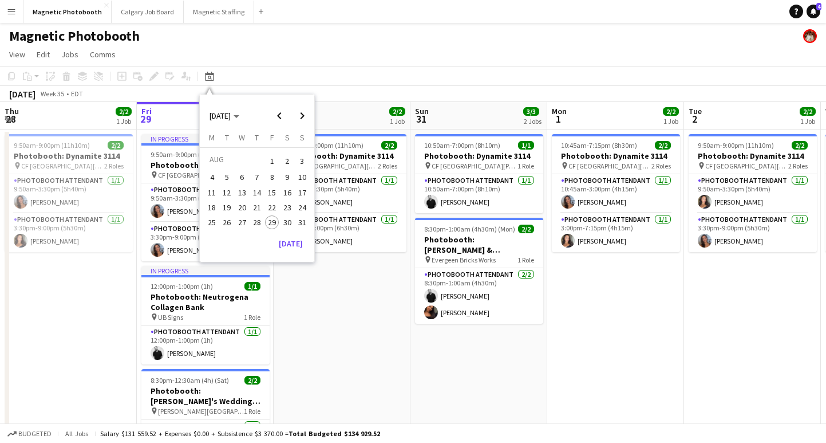
click at [271, 161] on span "1" at bounding box center [272, 161] width 14 height 16
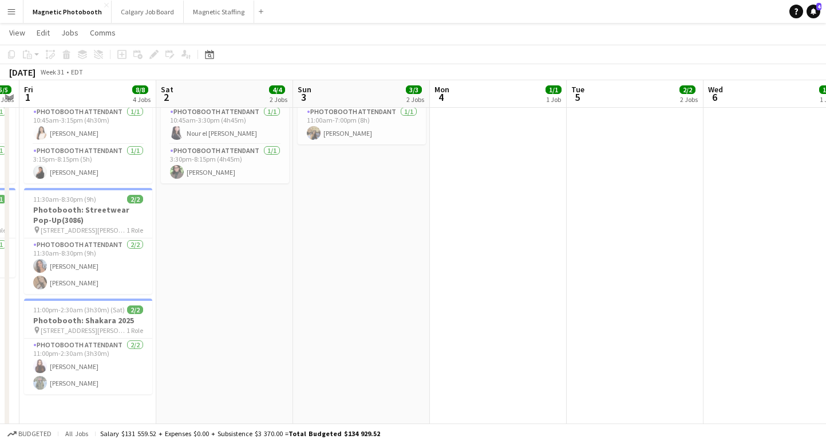
scroll to position [210, 0]
click at [198, 16] on button "Magnetic Staffing Close" at bounding box center [219, 12] width 70 height 22
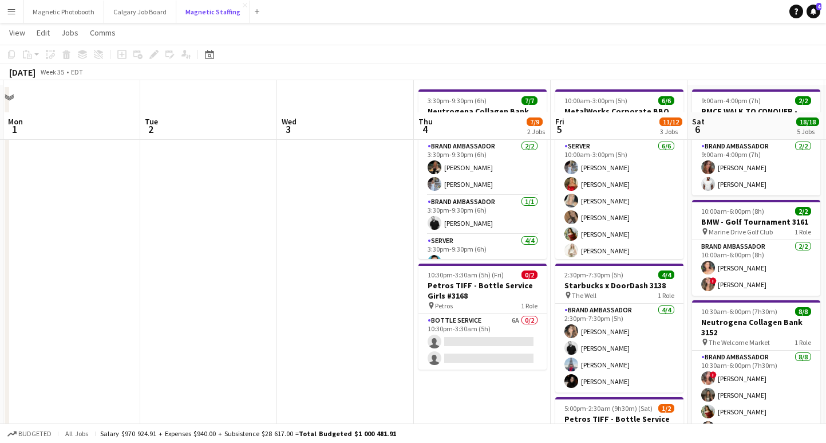
scroll to position [85, 0]
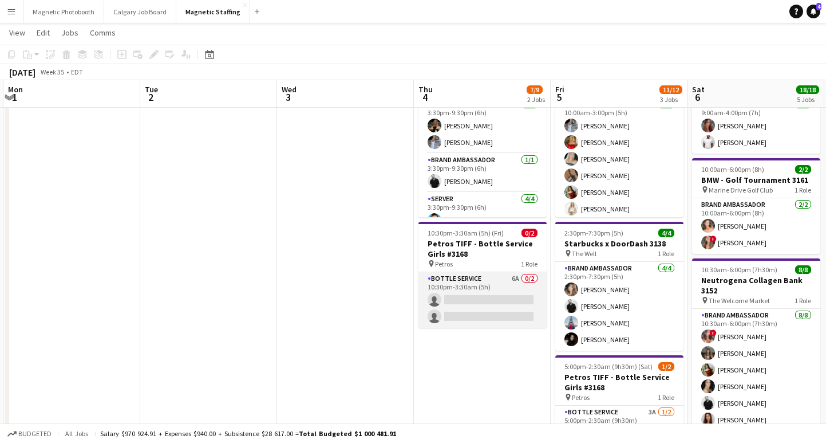
click at [472, 307] on app-card-role "Bottle Service 6A 0/2 10:30pm-3:30am (5h) single-neutral-actions single-neutral…" at bounding box center [483, 300] width 128 height 56
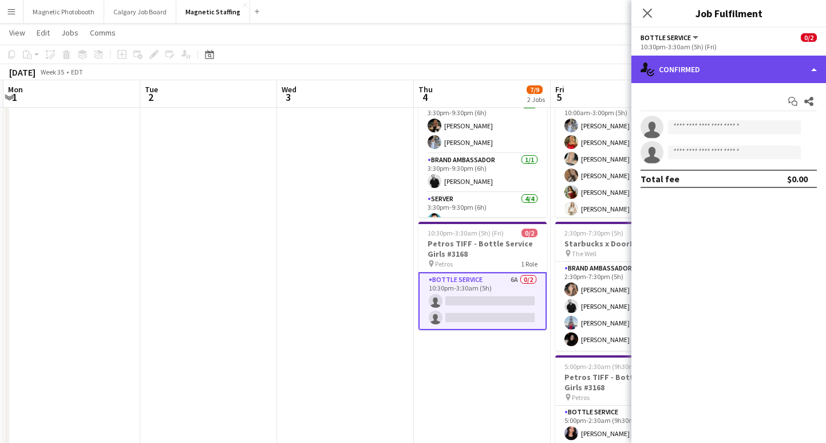
click at [703, 66] on div "single-neutral-actions-check-2 Confirmed" at bounding box center [729, 69] width 195 height 27
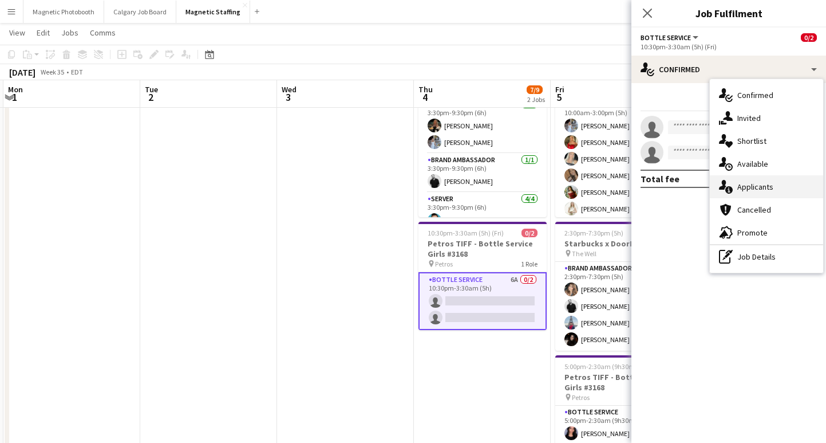
click at [754, 186] on div "single-neutral-actions-information Applicants" at bounding box center [766, 186] width 113 height 23
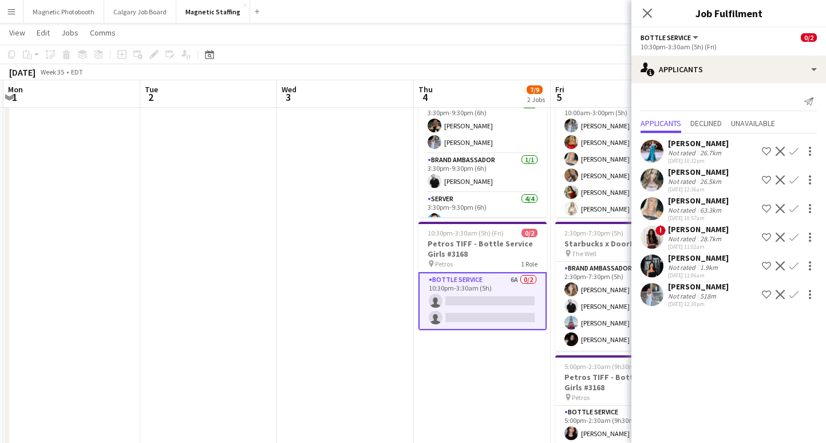
click at [795, 294] on app-icon "Confirm" at bounding box center [794, 294] width 9 height 9
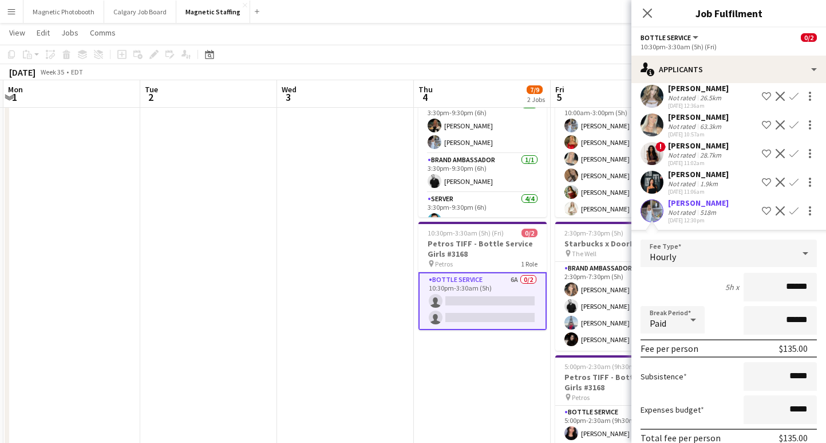
scroll to position [136, 0]
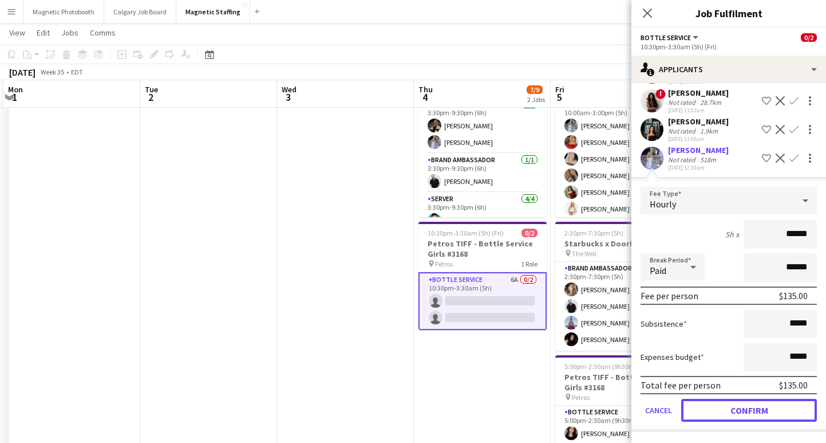
click at [730, 415] on button "Confirm" at bounding box center [749, 410] width 136 height 23
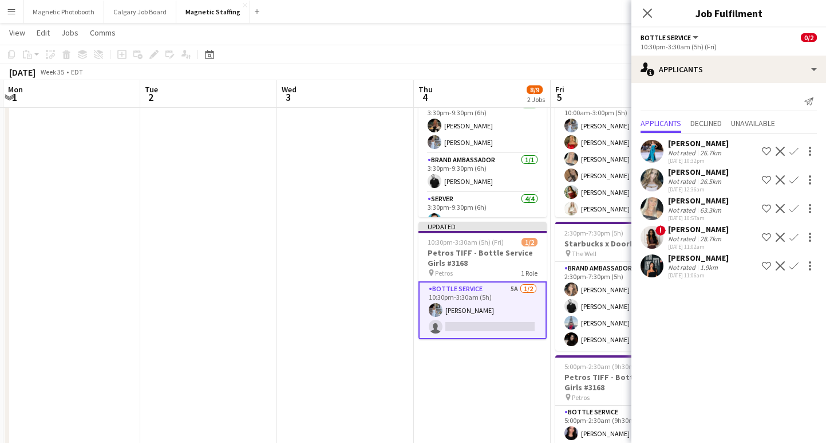
scroll to position [0, 0]
click at [467, 375] on app-date-cell "3:30pm-9:30pm (6h) 7/7 Neutrogena Collagen Bank 3152 pin The Welcome Market 3 R…" at bounding box center [482, 381] width 137 height 676
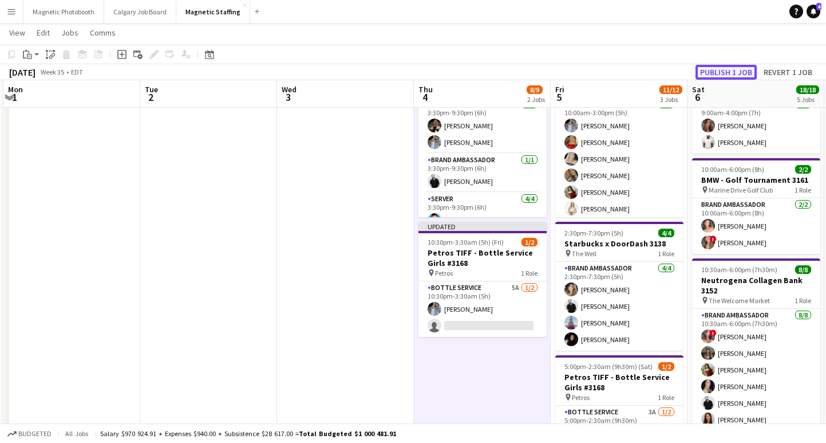
click at [720, 69] on button "Publish 1 job" at bounding box center [726, 72] width 61 height 15
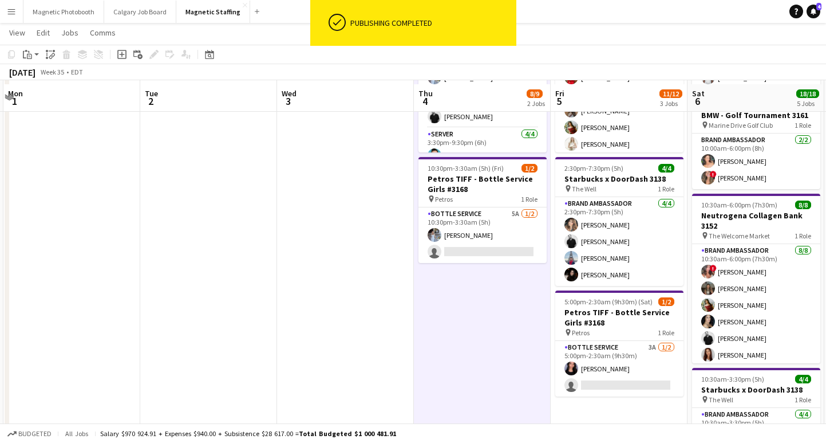
scroll to position [156, 0]
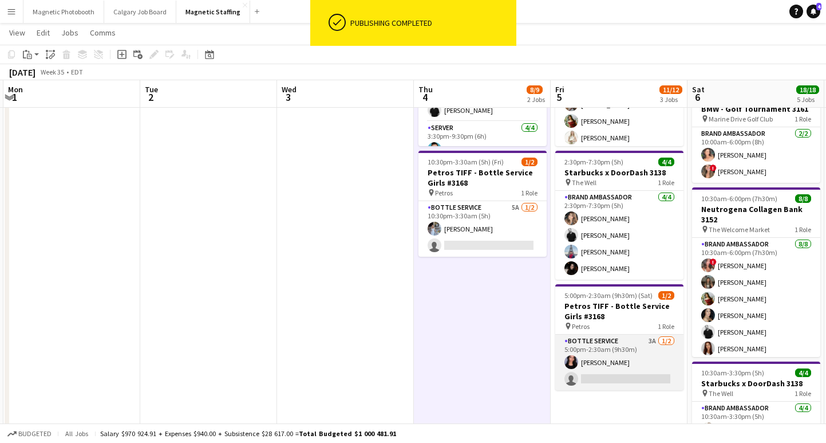
click at [597, 375] on app-card-role "Bottle Service 3A [DATE] 5:00pm-2:30am (9h30m) [PERSON_NAME] single-neutral-act…" at bounding box center [619, 362] width 128 height 56
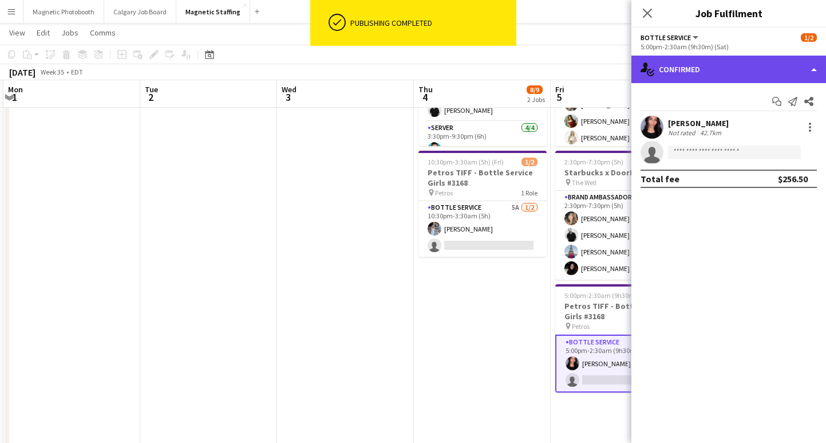
click at [731, 72] on div "single-neutral-actions-check-2 Confirmed" at bounding box center [729, 69] width 195 height 27
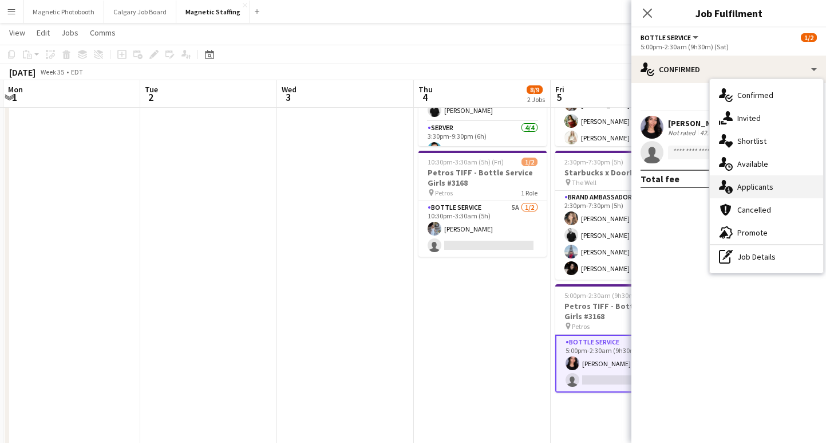
click at [755, 185] on div "single-neutral-actions-information Applicants" at bounding box center [766, 186] width 113 height 23
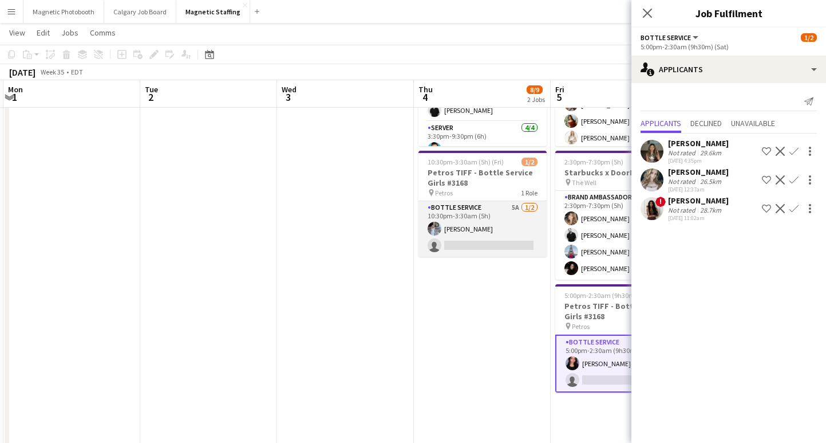
click at [498, 235] on app-card-role "Bottle Service 5A [DATE] 10:30pm-3:30am (5h) [PERSON_NAME] single-neutral-actio…" at bounding box center [483, 229] width 128 height 56
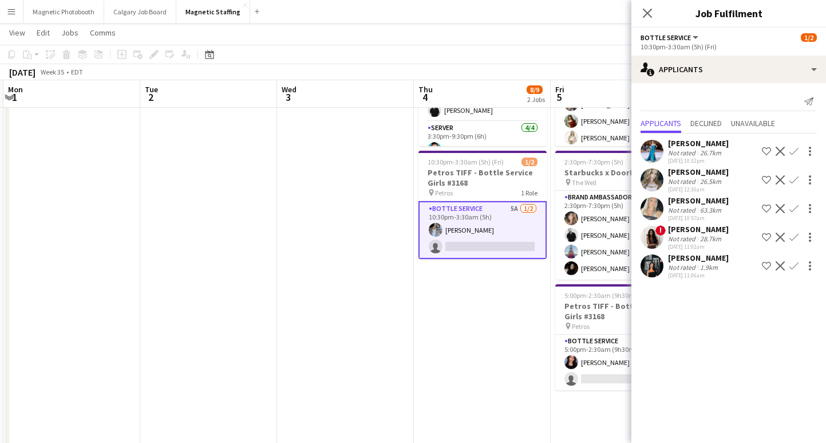
click at [714, 236] on div "28.7km" at bounding box center [711, 238] width 26 height 9
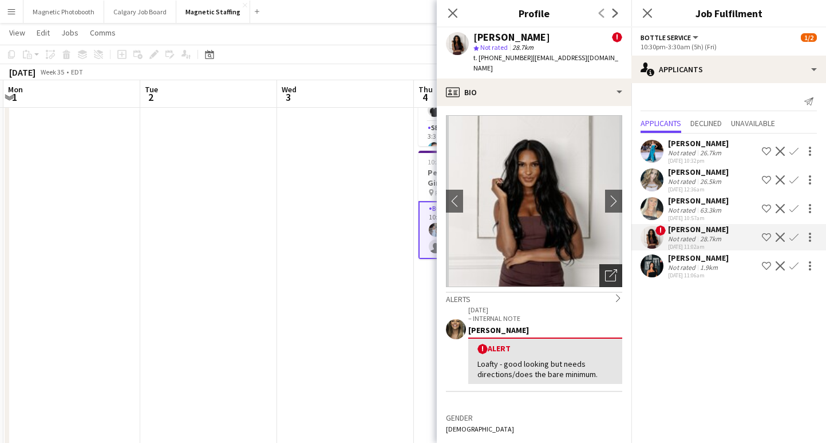
click at [606, 270] on icon at bounding box center [610, 275] width 11 height 11
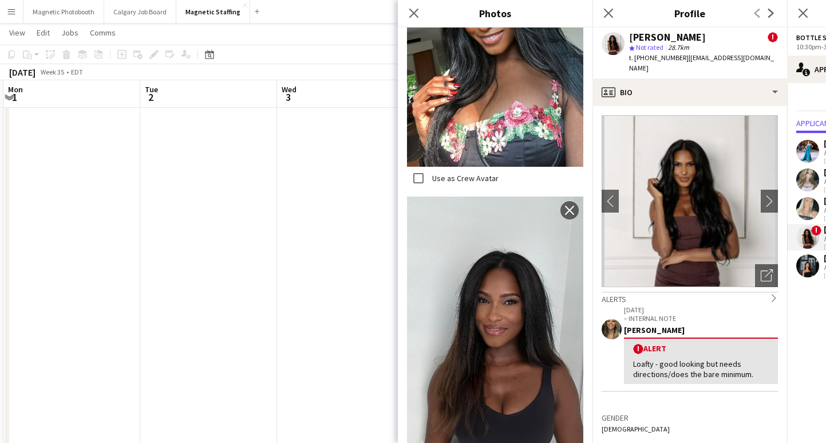
scroll to position [1106, 0]
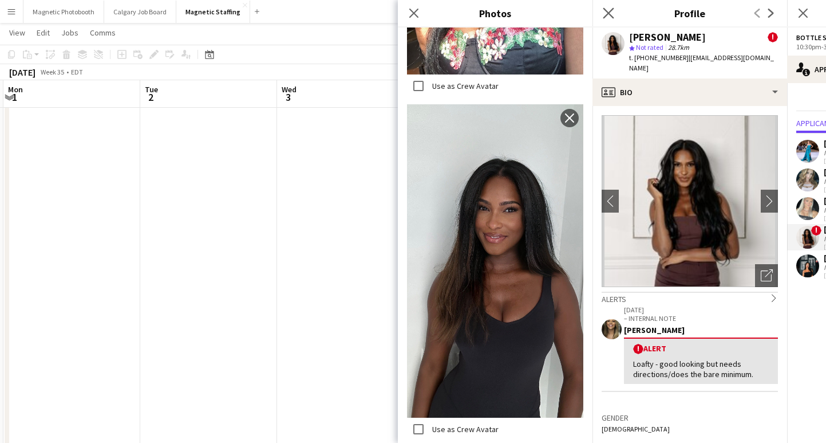
click at [615, 11] on app-icon "Close pop-in" at bounding box center [609, 13] width 17 height 17
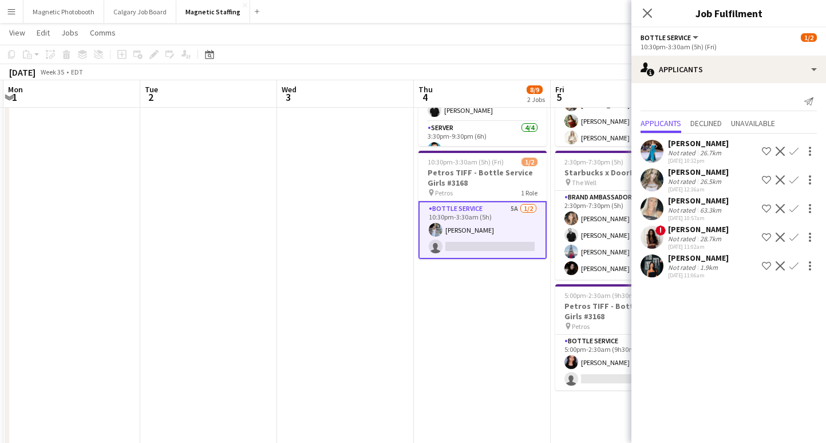
click at [795, 212] on app-icon "Confirm" at bounding box center [794, 208] width 9 height 9
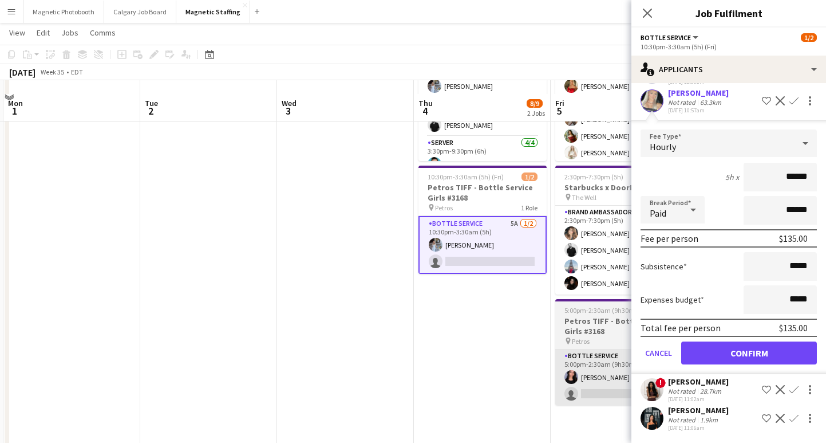
scroll to position [159, 0]
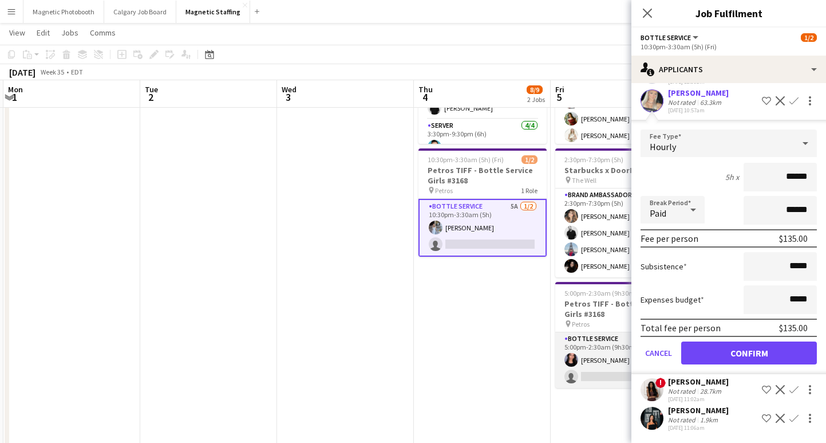
click at [595, 380] on app-card-role "Bottle Service 3A [DATE] 5:00pm-2:30am (9h30m) [PERSON_NAME] single-neutral-act…" at bounding box center [619, 360] width 128 height 56
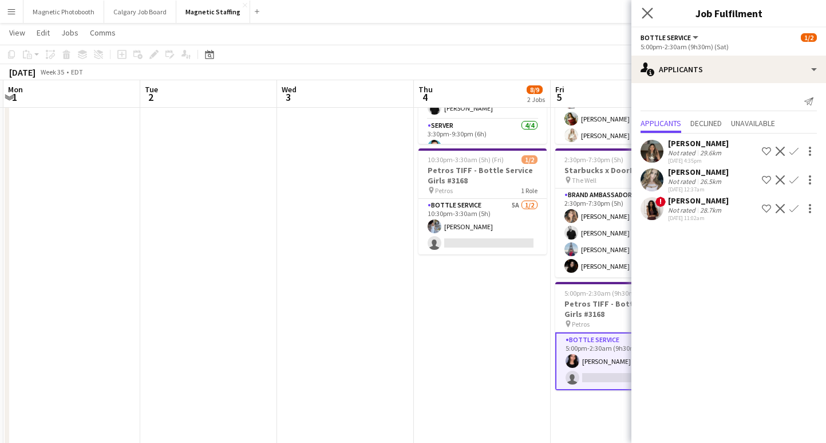
click at [642, 5] on app-icon "Close pop-in" at bounding box center [648, 13] width 17 height 17
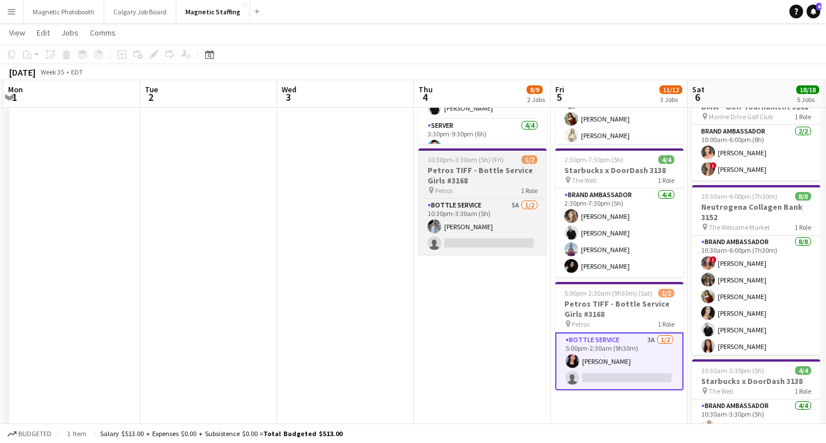
click at [493, 173] on h3 "Petros TIFF - Bottle Service Girls #3168" at bounding box center [483, 175] width 128 height 21
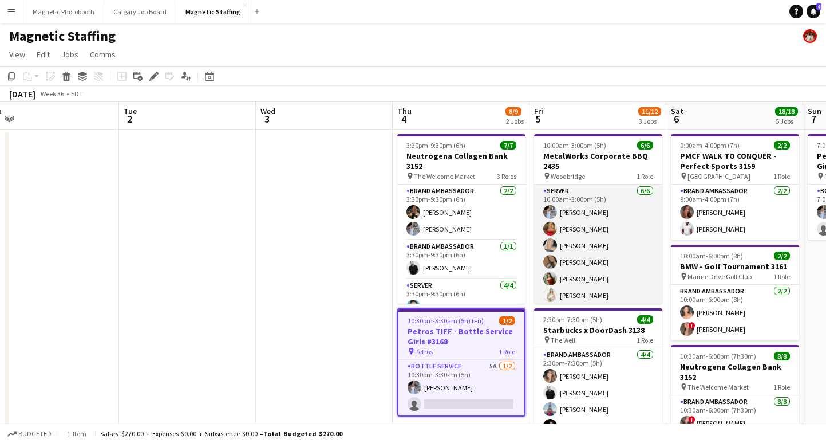
scroll to position [0, 365]
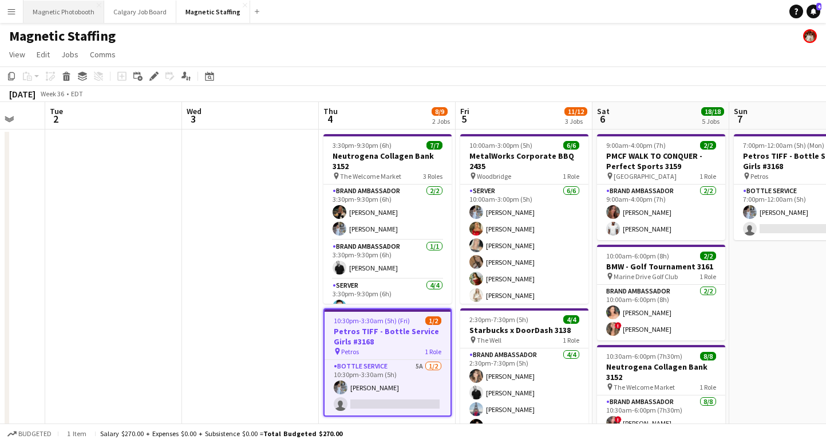
click at [83, 10] on button "Magnetic Photobooth Close" at bounding box center [63, 12] width 81 height 22
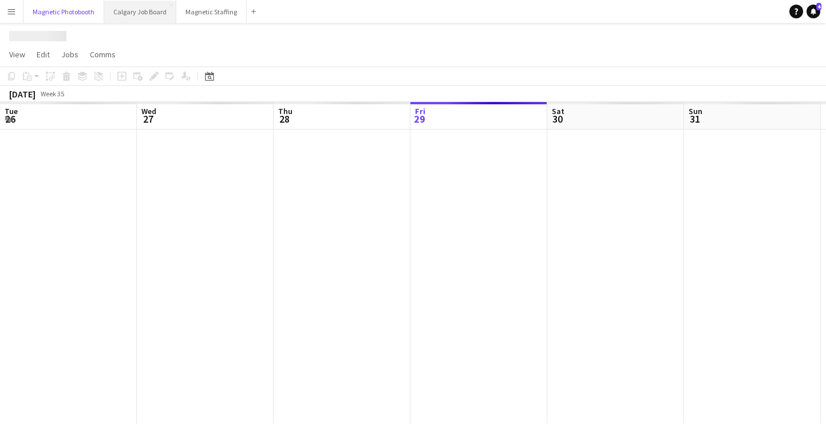
scroll to position [0, 274]
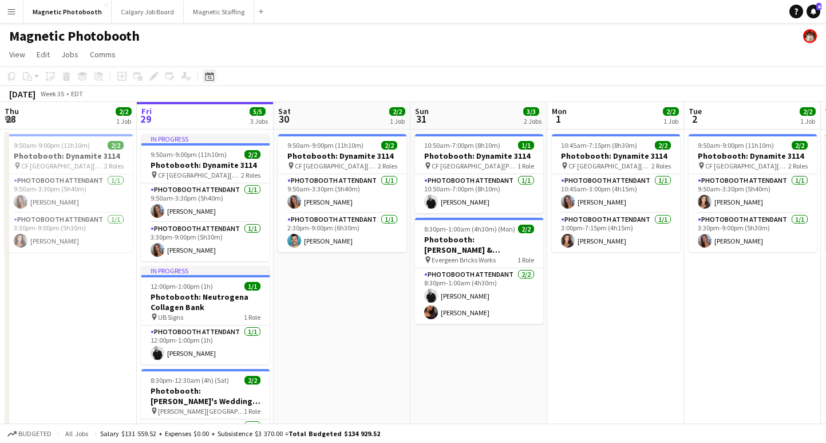
click at [210, 77] on icon "Date picker" at bounding box center [209, 76] width 9 height 9
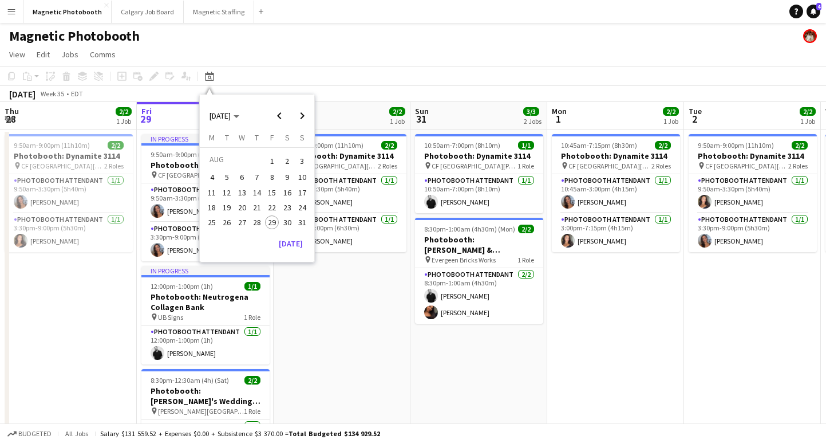
click at [275, 169] on button "1" at bounding box center [272, 161] width 15 height 18
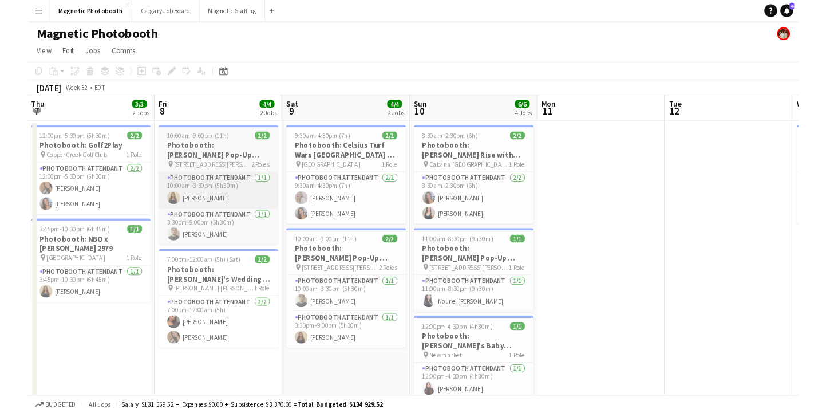
scroll to position [0, 413]
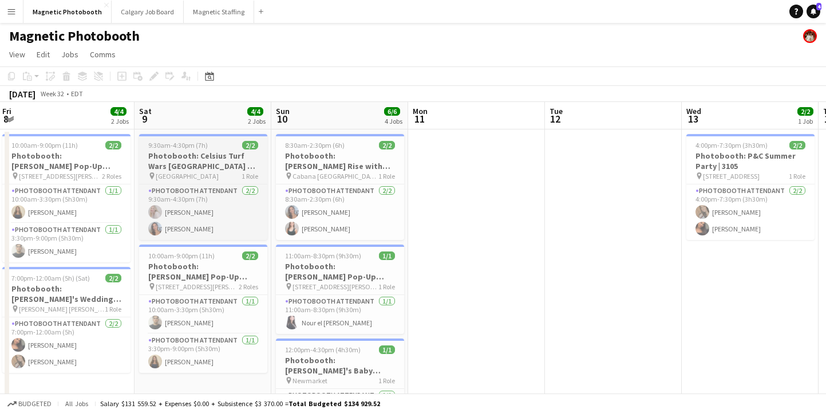
click at [206, 157] on h3 "Photobooth: Celsius Turf Wars [GEOGRAPHIC_DATA] #1 - 2956" at bounding box center [203, 161] width 128 height 21
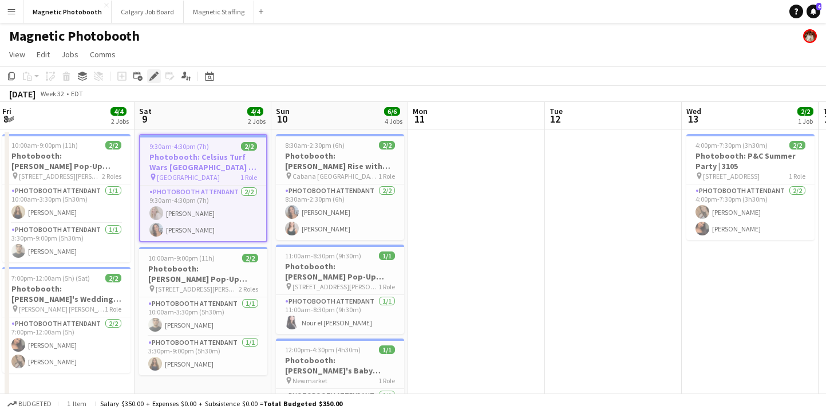
click at [156, 74] on icon at bounding box center [154, 76] width 6 height 6
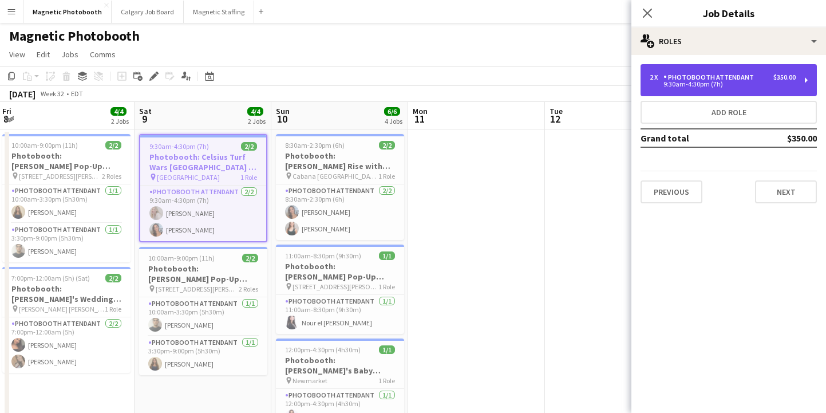
click at [780, 86] on div "2 x Photobooth Attendant $350.00 9:30am-4:30pm (7h)" at bounding box center [729, 80] width 176 height 32
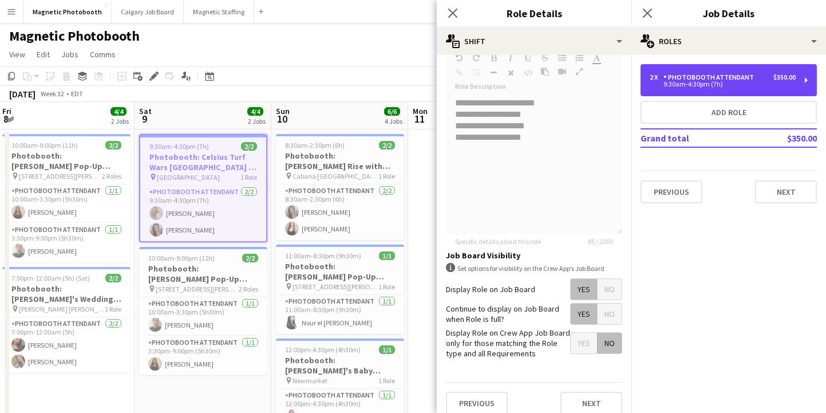
scroll to position [399, 0]
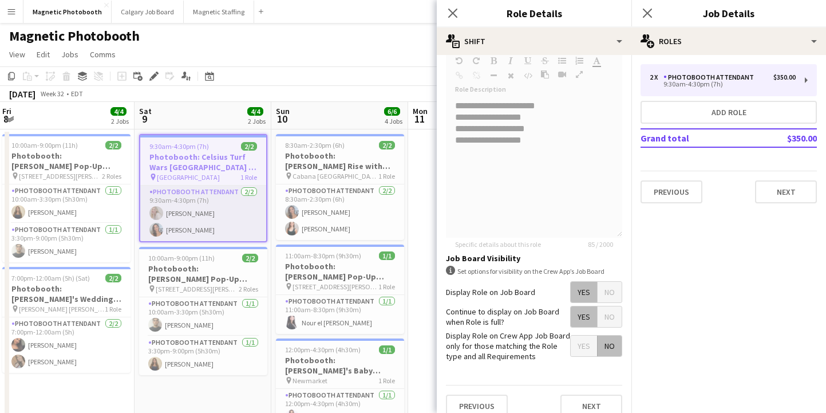
click at [173, 228] on app-card-role "Photobooth Attendant [DATE] 9:30am-4:30pm (7h) [PERSON_NAME] [PERSON_NAME]" at bounding box center [203, 214] width 126 height 56
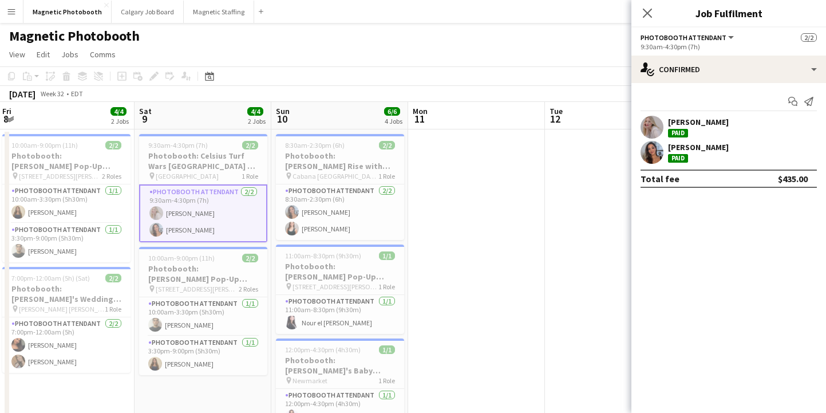
click at [709, 145] on div "[PERSON_NAME]" at bounding box center [698, 147] width 61 height 10
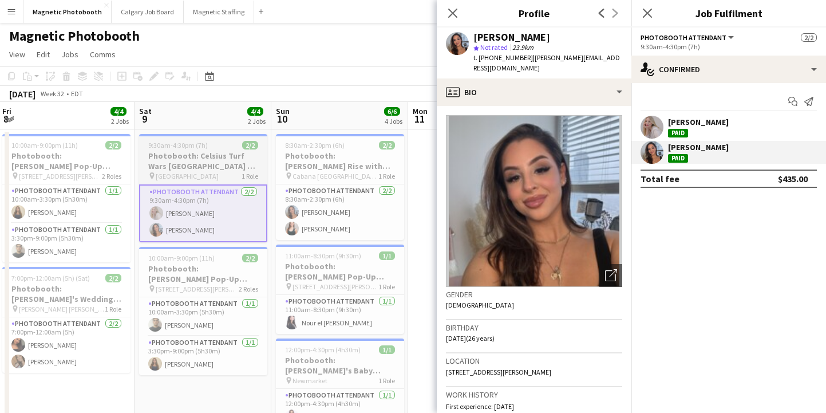
click at [176, 161] on h3 "Photobooth: Celsius Turf Wars [GEOGRAPHIC_DATA] #1 - 2956" at bounding box center [203, 161] width 128 height 21
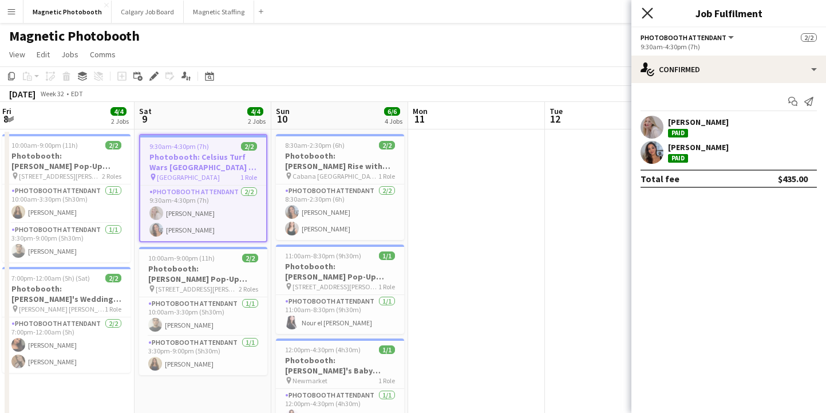
click at [650, 9] on icon "Close pop-in" at bounding box center [647, 12] width 11 height 11
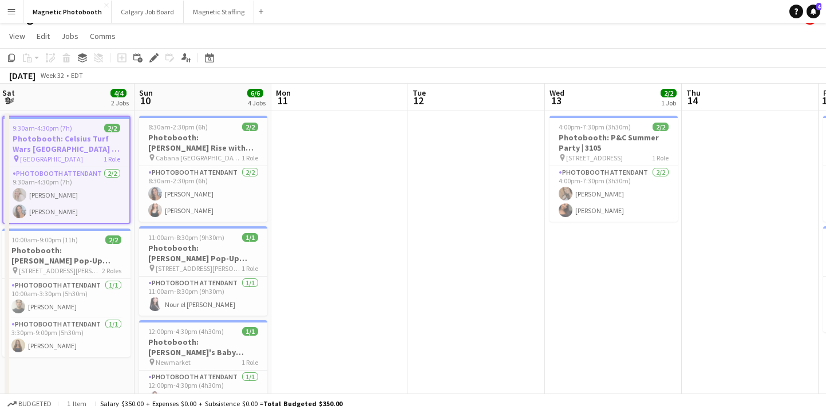
scroll to position [18, 0]
click at [245, 195] on app-card-role "Photobooth Attendant [DATE] 8:30am-2:30pm (6h) [PERSON_NAME] [PERSON_NAME]" at bounding box center [203, 195] width 128 height 56
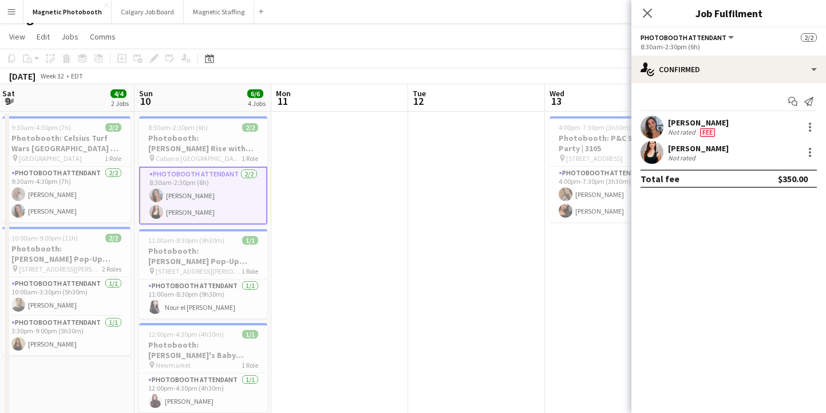
click at [236, 141] on h3 "Photobooth: [PERSON_NAME] Rise with the Sun #1 - 3072" at bounding box center [203, 143] width 128 height 21
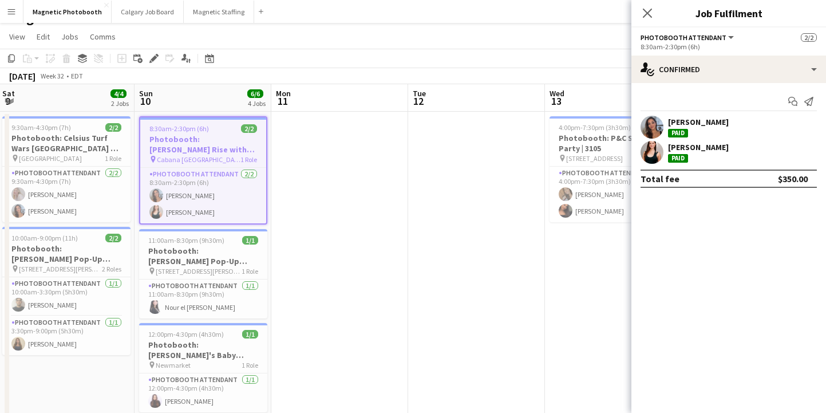
click at [334, 146] on app-date-cell at bounding box center [339, 368] width 137 height 513
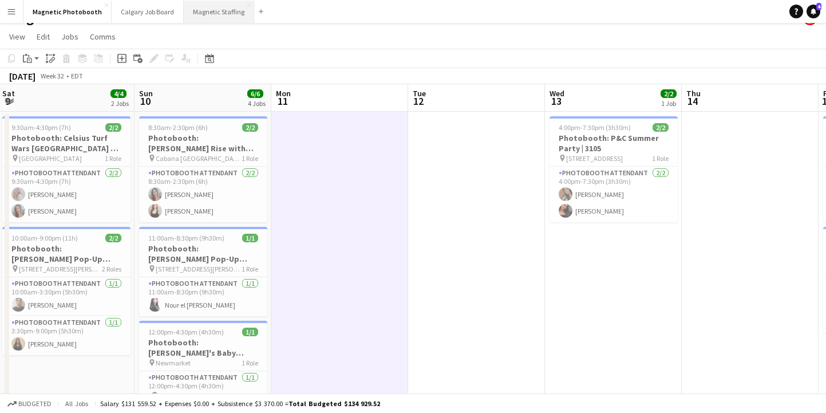
click at [214, 18] on button "Magnetic Staffing Close" at bounding box center [219, 12] width 70 height 22
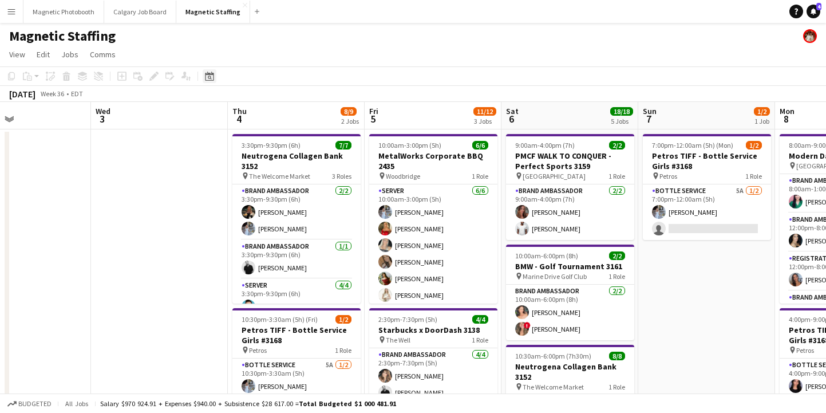
click at [206, 81] on div "Date picker" at bounding box center [210, 76] width 14 height 14
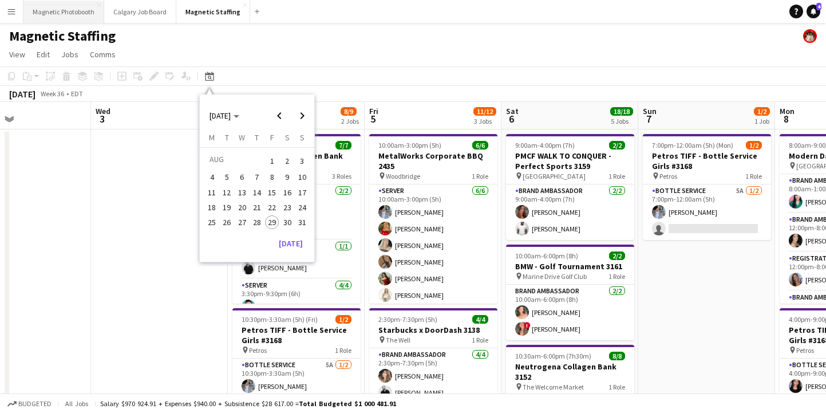
click at [41, 6] on button "Magnetic Photobooth Close" at bounding box center [63, 12] width 81 height 22
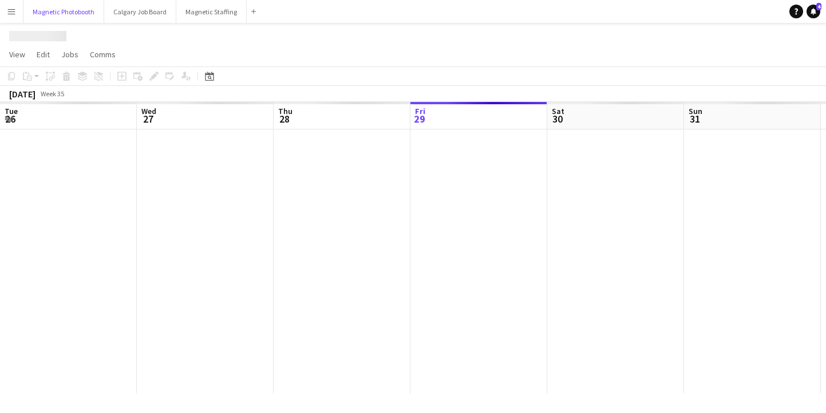
scroll to position [0, 274]
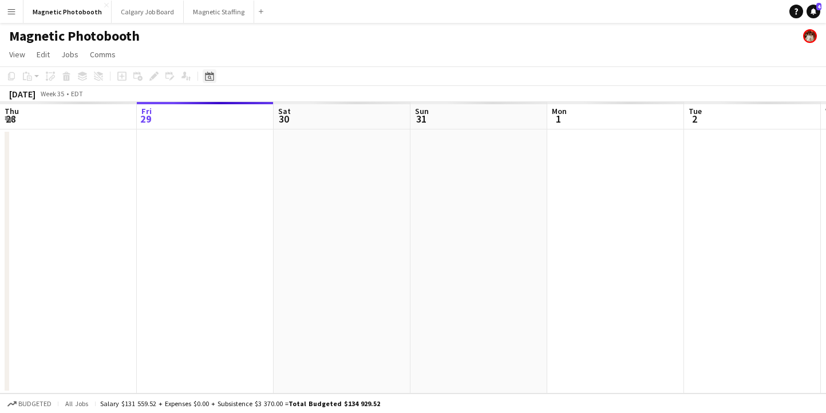
click at [213, 77] on icon at bounding box center [209, 76] width 9 height 9
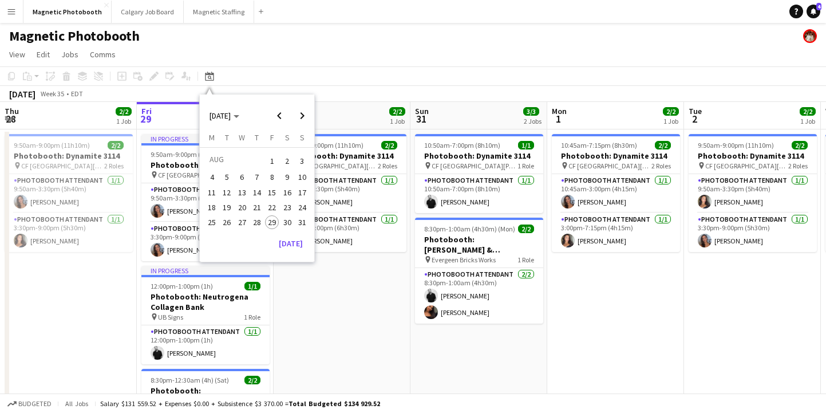
click at [270, 192] on span "15" at bounding box center [272, 193] width 14 height 14
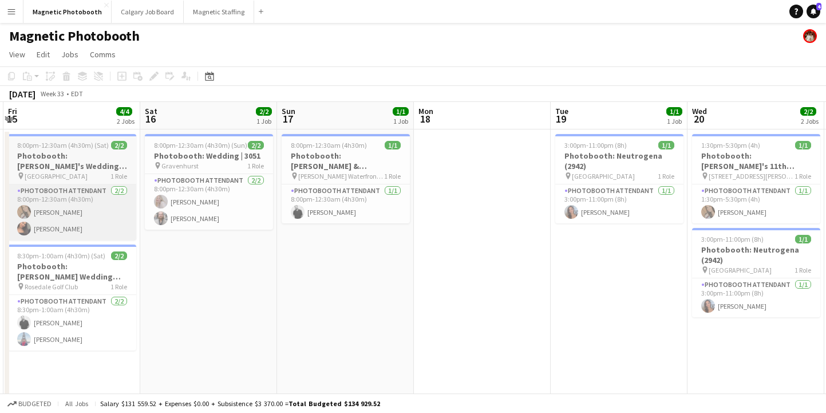
scroll to position [0, 393]
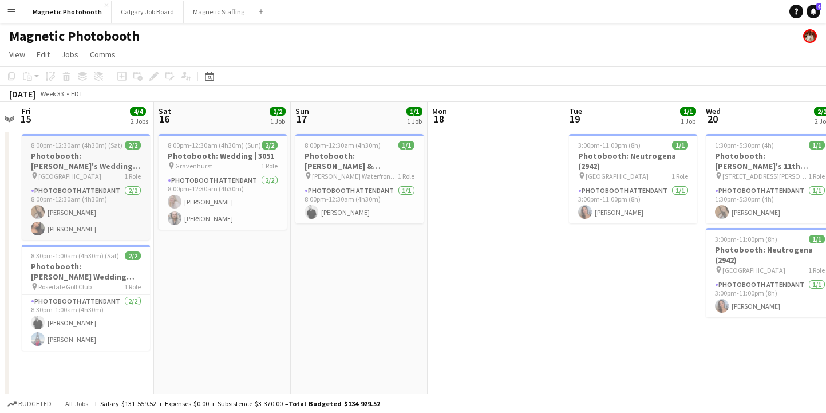
click at [81, 152] on h3 "Photobooth: [PERSON_NAME]'s Wedding | 3132" at bounding box center [86, 161] width 128 height 21
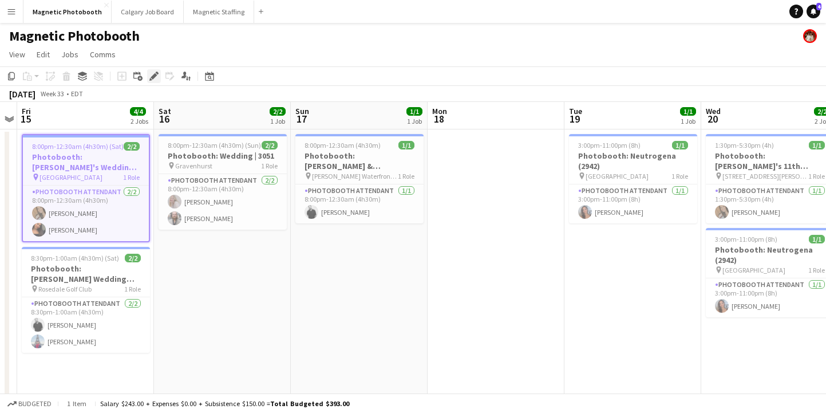
click at [156, 76] on icon at bounding box center [154, 76] width 6 height 6
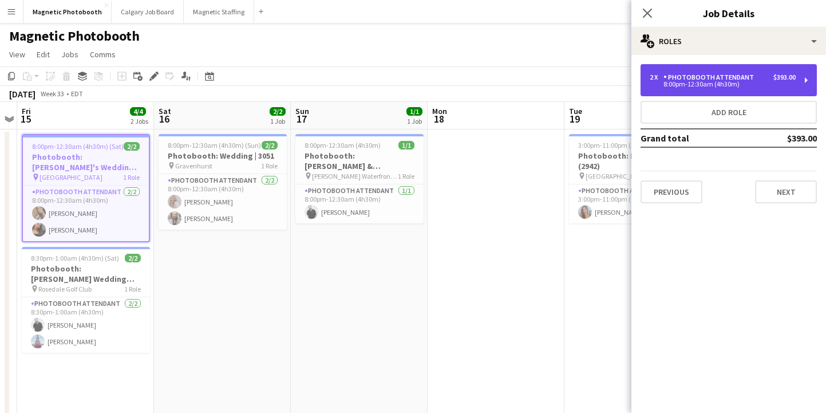
click at [756, 64] on div "2 x Photobooth Attendant $393.00 8:00pm-12:30am (4h30m)" at bounding box center [729, 80] width 176 height 32
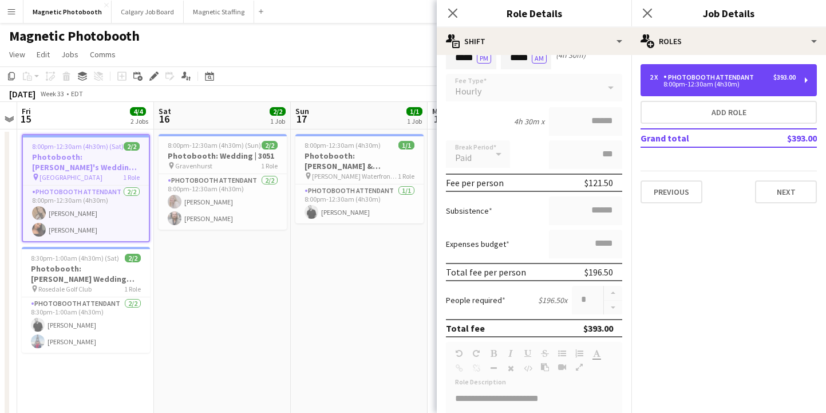
scroll to position [0, 0]
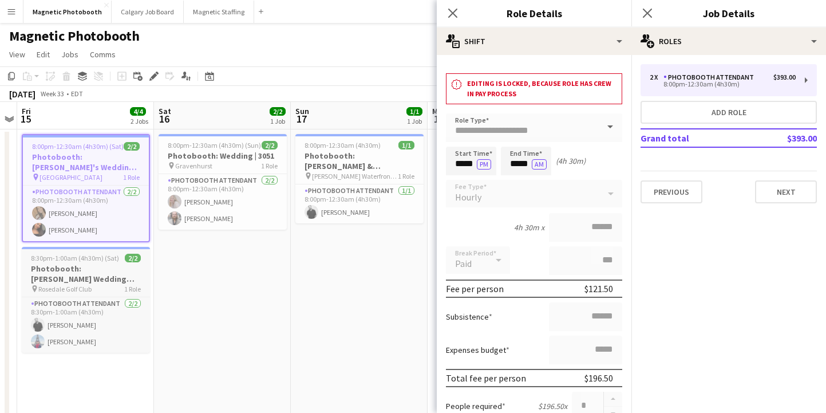
click at [95, 271] on h3 "Photobooth: [PERSON_NAME] Wedding |3116" at bounding box center [86, 273] width 128 height 21
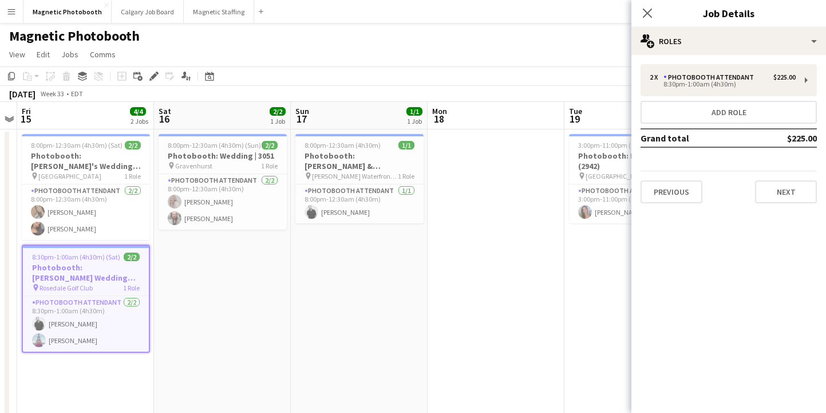
click at [161, 81] on div "Add job Add linked Job Edit Edit linked Job Applicants" at bounding box center [149, 76] width 88 height 14
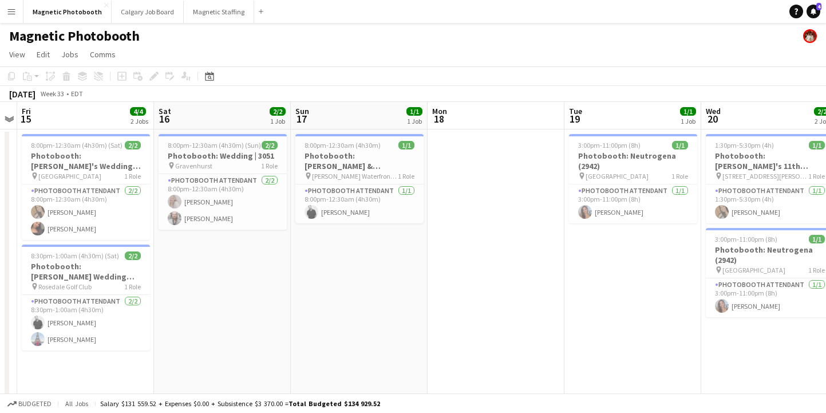
click at [156, 80] on div "Add job Add linked Job Edit Edit linked Job Applicants" at bounding box center [149, 76] width 88 height 14
click at [69, 279] on h3 "Photobooth: [PERSON_NAME] Wedding |3116" at bounding box center [86, 271] width 128 height 21
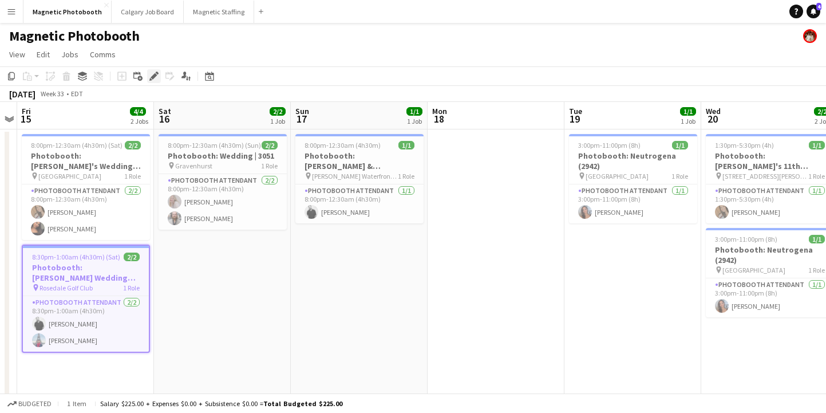
click at [152, 77] on icon at bounding box center [154, 76] width 6 height 6
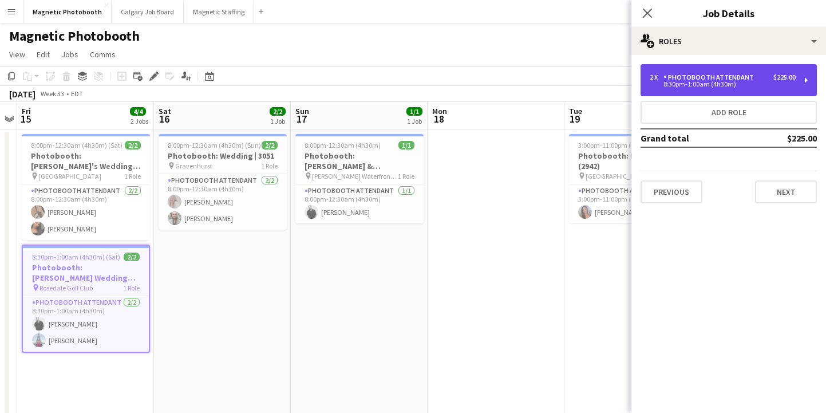
click at [722, 77] on div "Photobooth Attendant" at bounding box center [711, 77] width 95 height 8
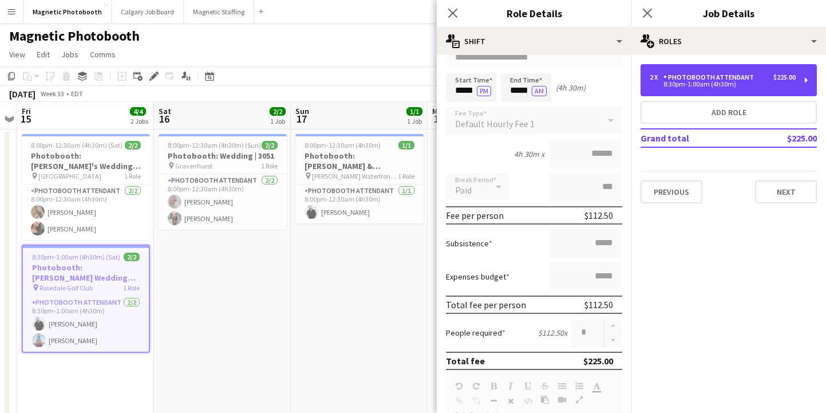
scroll to position [72, 0]
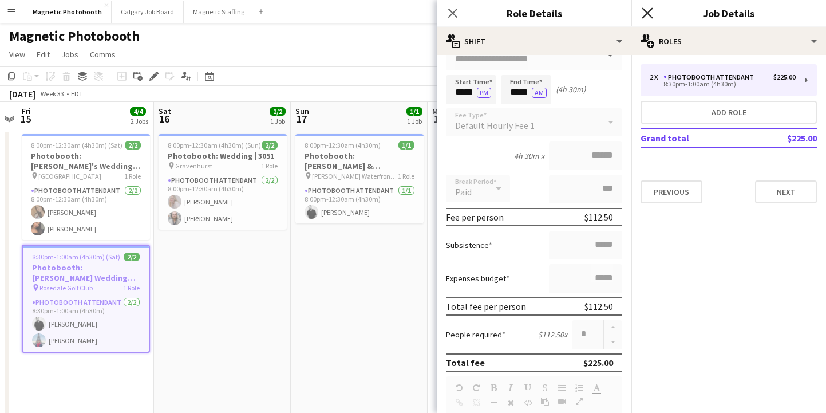
click at [651, 14] on icon "Close pop-in" at bounding box center [647, 12] width 11 height 11
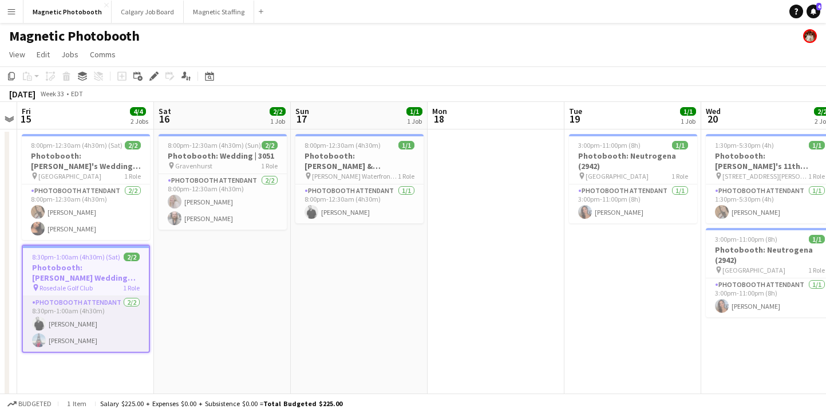
click at [93, 325] on app-card-role "Photobooth Attendant [DATE] 8:30pm-1:00am (4h30m) [PERSON_NAME] [PERSON_NAME]" at bounding box center [86, 324] width 126 height 56
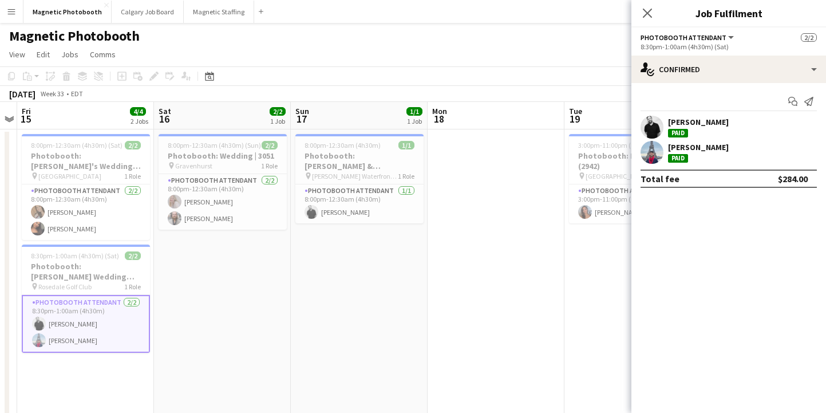
click at [749, 124] on div "[PERSON_NAME]" at bounding box center [729, 127] width 195 height 23
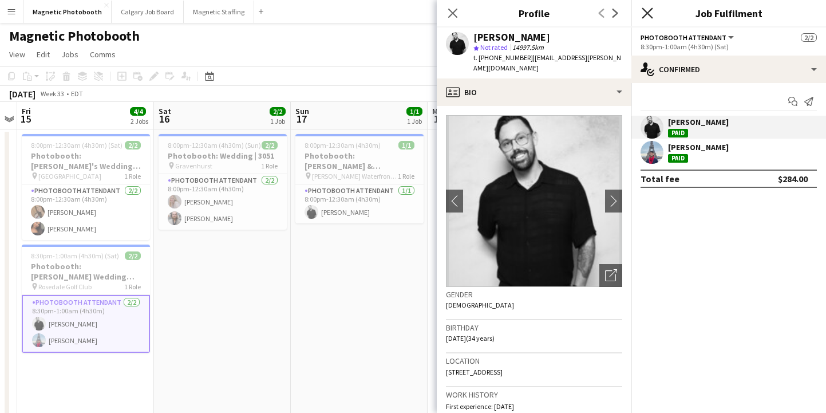
click at [652, 17] on icon at bounding box center [647, 12] width 11 height 11
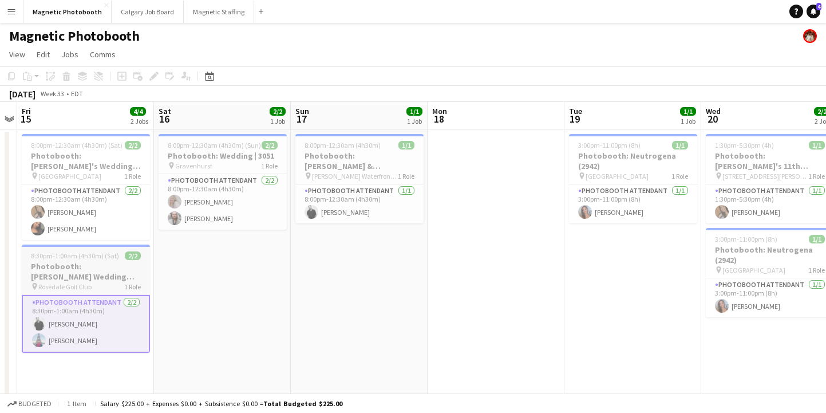
click at [97, 278] on h3 "Photobooth: [PERSON_NAME] Wedding |3116" at bounding box center [86, 271] width 128 height 21
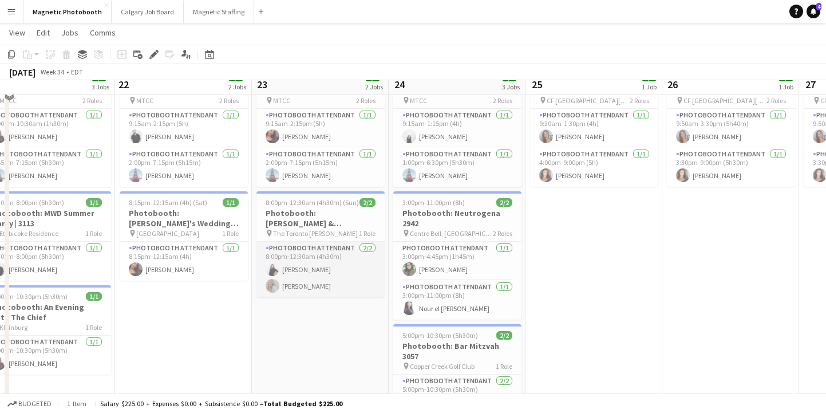
scroll to position [52, 0]
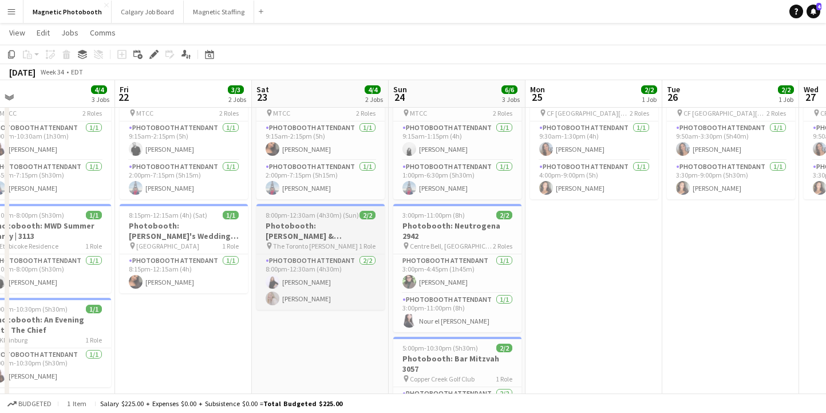
click at [322, 204] on div at bounding box center [321, 205] width 128 height 2
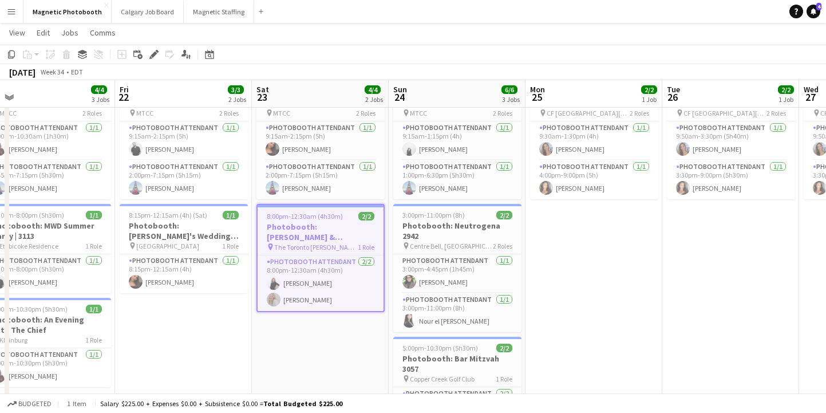
click at [155, 63] on app-toolbar "Copy Paste Paste Command V Paste with crew Command Shift V Paste linked Job [GE…" at bounding box center [413, 54] width 826 height 19
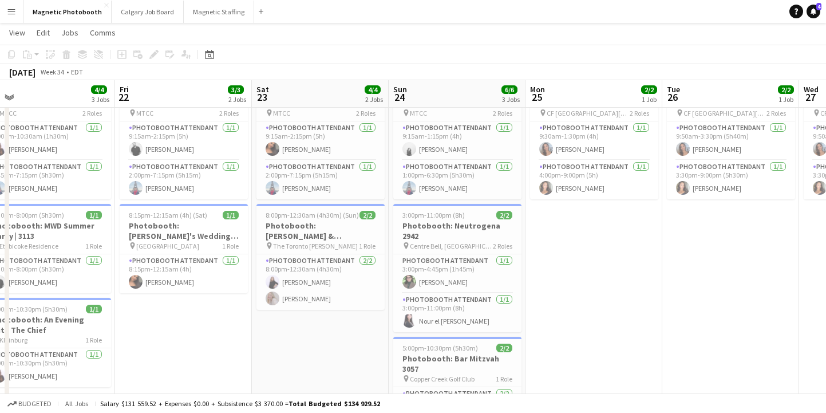
click at [151, 56] on div "Add job Add linked Job Edit Edit linked Job Applicants" at bounding box center [149, 55] width 88 height 14
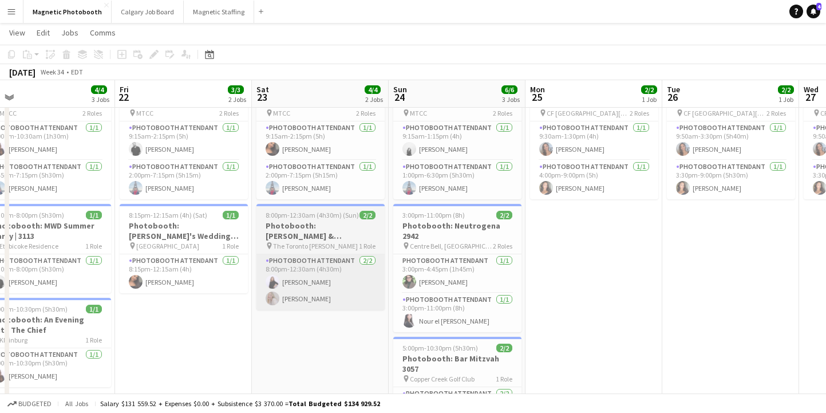
click at [314, 275] on app-card-role "Photobooth Attendant [DATE] 8:00pm-12:30am (4h30m) [PERSON_NAME] [PERSON_NAME]" at bounding box center [321, 282] width 128 height 56
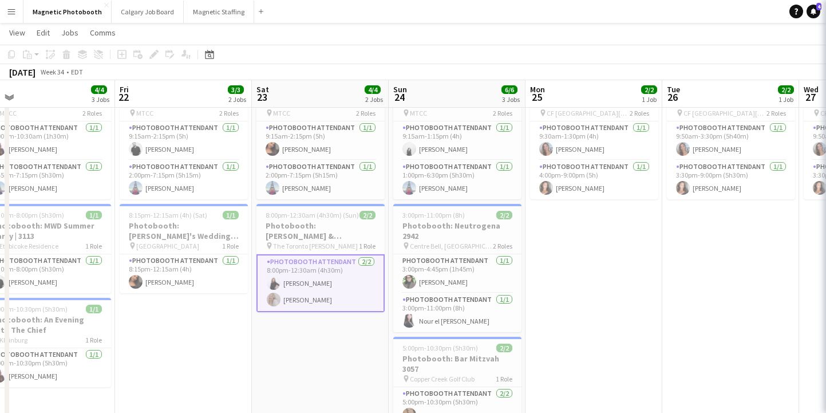
click at [286, 243] on span "The Toronto [PERSON_NAME]" at bounding box center [315, 246] width 85 height 9
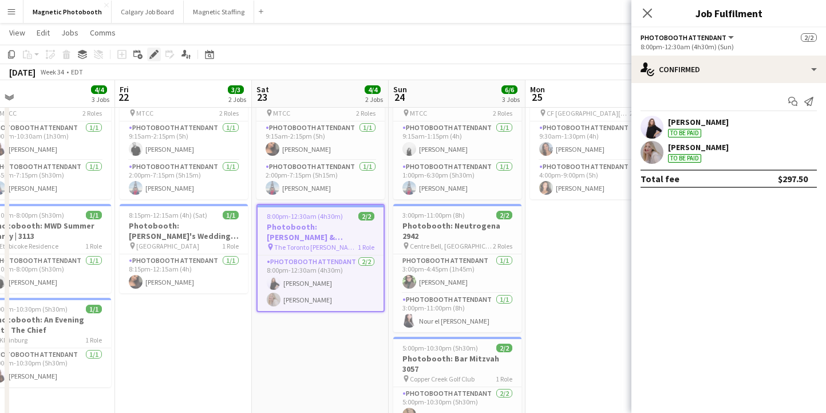
click at [159, 54] on div "Edit" at bounding box center [154, 55] width 14 height 14
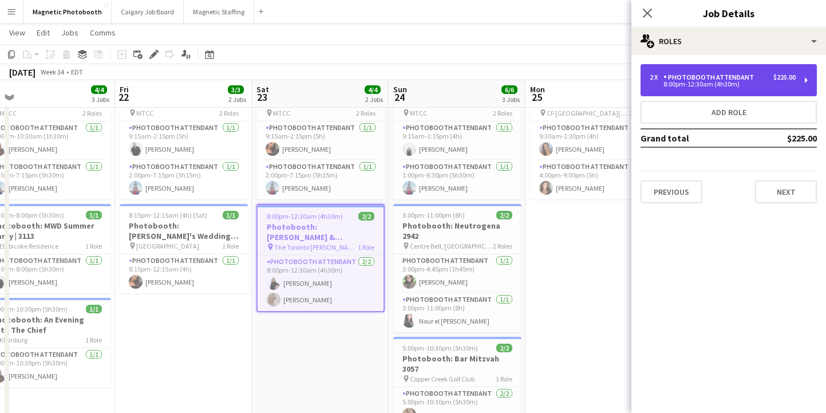
click at [752, 88] on div "2 x Photobooth Attendant $225.00 8:00pm-12:30am (4h30m)" at bounding box center [729, 80] width 176 height 32
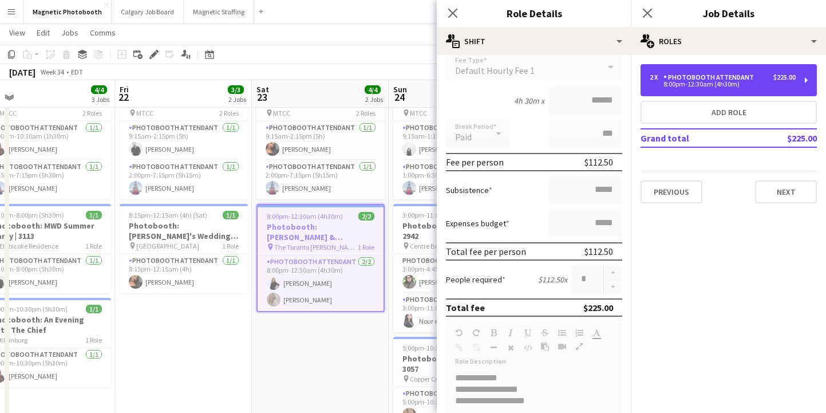
scroll to position [125, 0]
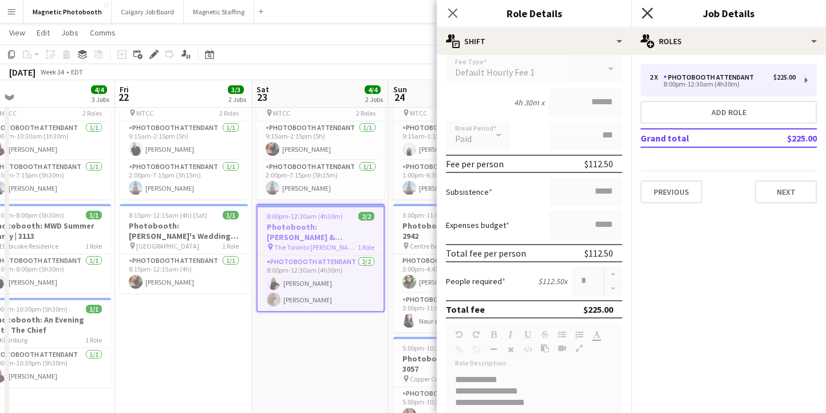
click at [648, 10] on icon "Close pop-in" at bounding box center [647, 12] width 11 height 11
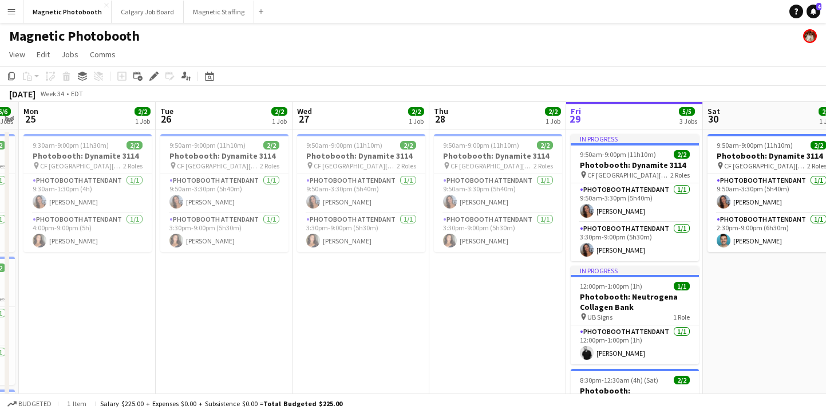
scroll to position [0, 399]
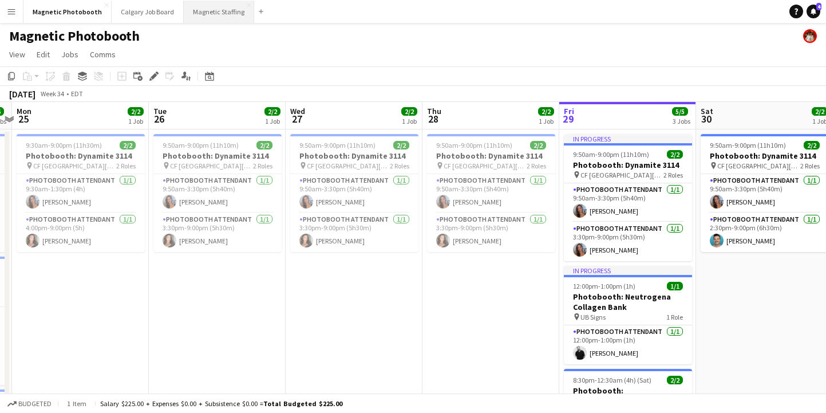
click at [216, 20] on button "Magnetic Staffing Close" at bounding box center [219, 12] width 70 height 22
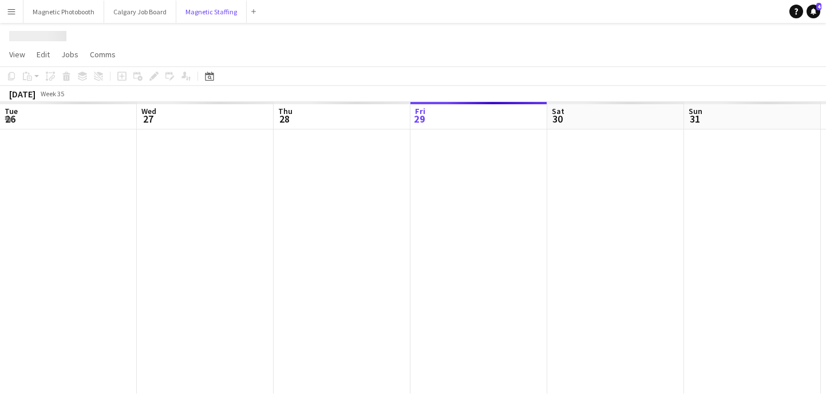
scroll to position [0, 274]
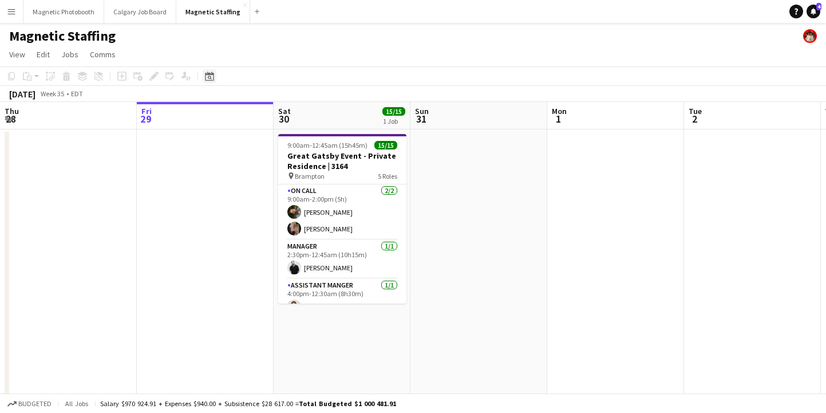
click at [211, 77] on icon "Date picker" at bounding box center [209, 76] width 9 height 9
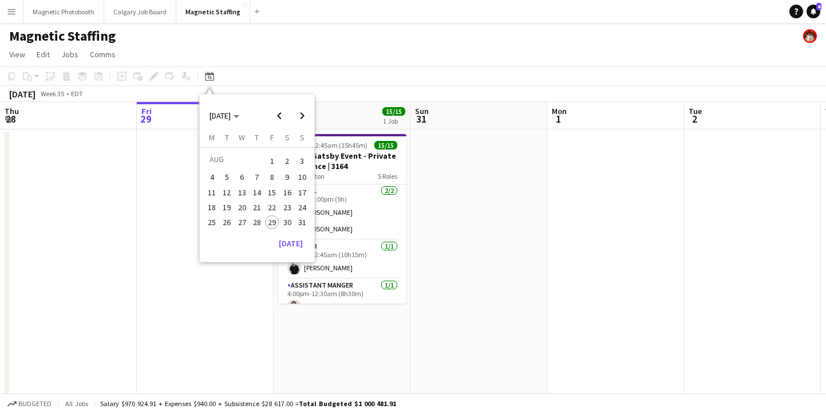
click at [277, 154] on span "1" at bounding box center [272, 161] width 14 height 16
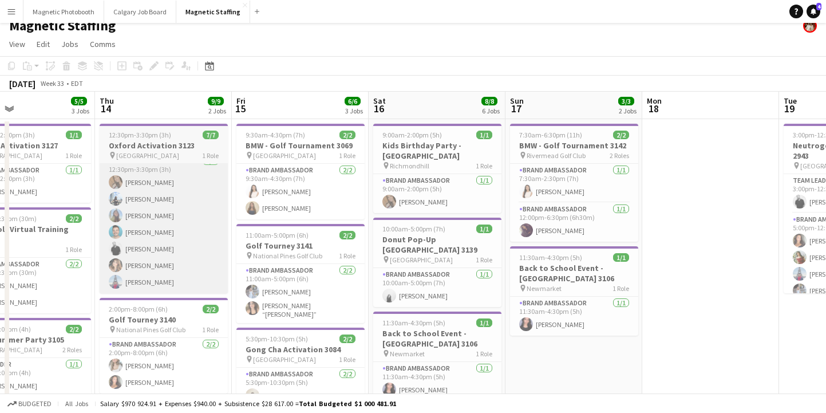
scroll to position [0, 458]
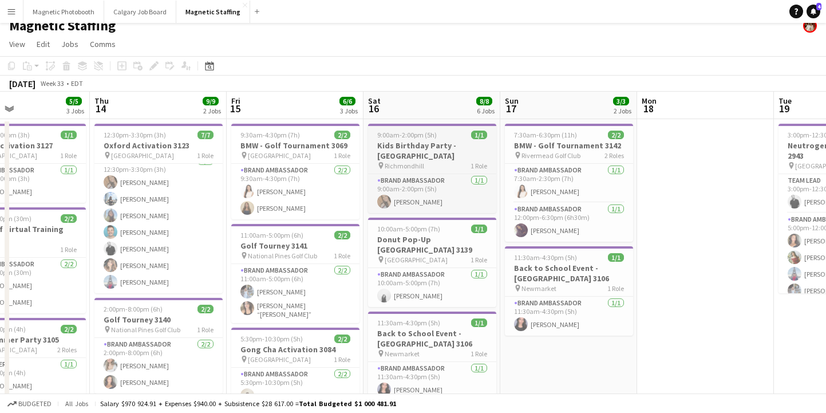
click at [447, 137] on div "9:00am-2:00pm (5h) 1/1" at bounding box center [432, 135] width 128 height 9
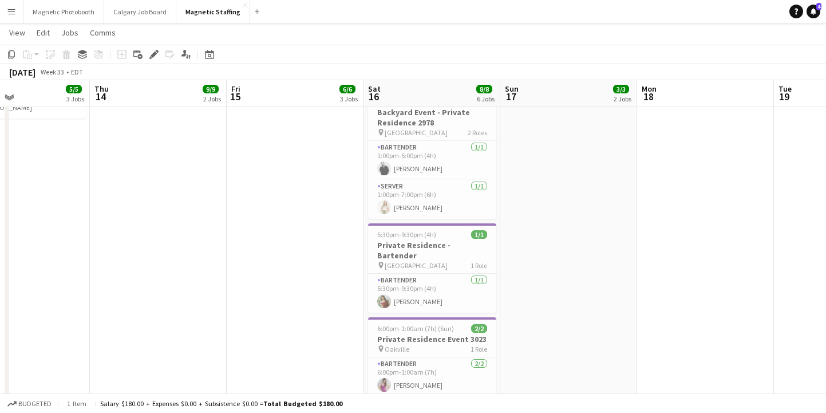
scroll to position [326, 0]
click at [438, 261] on div "pin Toronto 1 Role" at bounding box center [432, 265] width 128 height 9
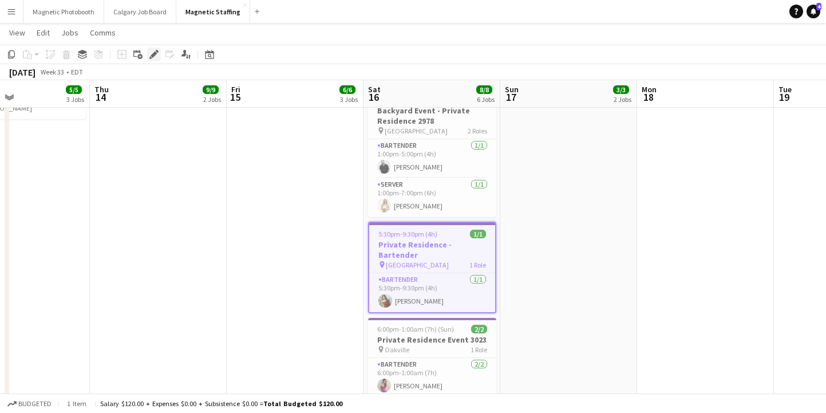
click at [155, 52] on icon at bounding box center [154, 55] width 6 height 6
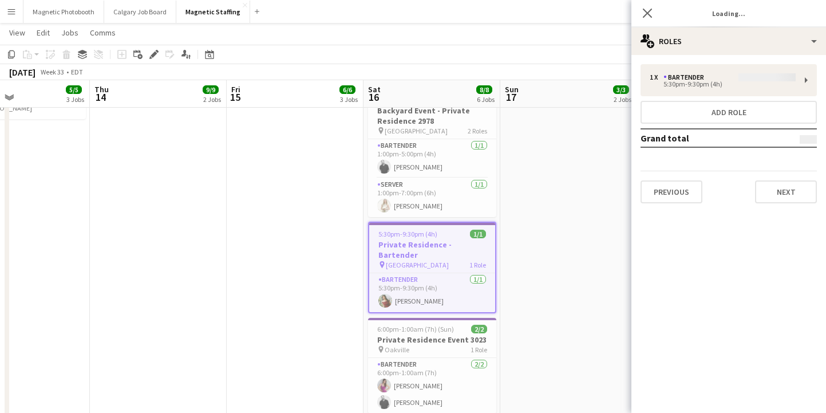
type input "*******"
click at [779, 195] on button "Next" at bounding box center [786, 191] width 62 height 23
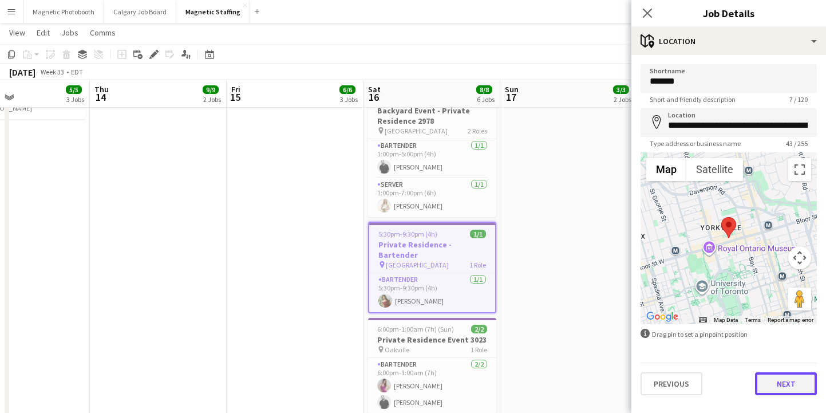
click at [776, 385] on button "Next" at bounding box center [786, 383] width 62 height 23
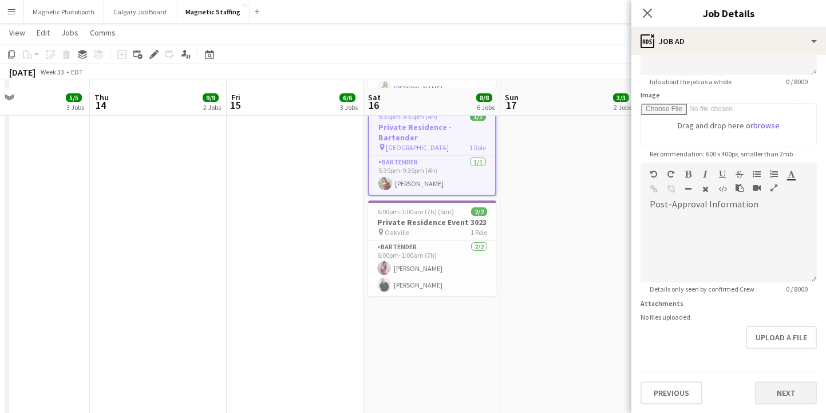
scroll to position [451, 0]
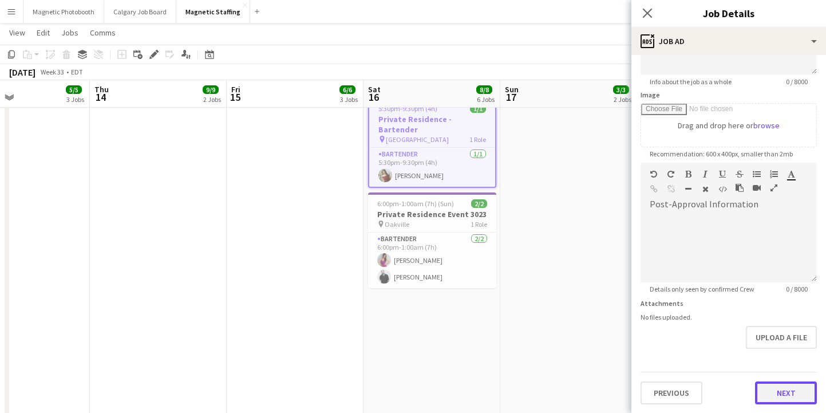
click at [781, 394] on button "Next" at bounding box center [786, 392] width 62 height 23
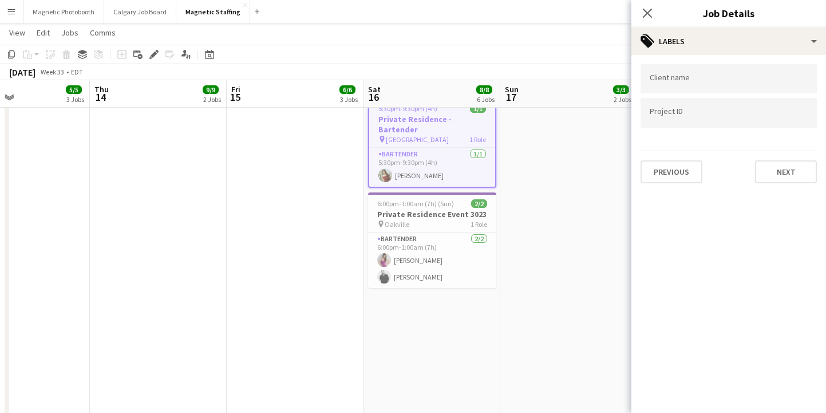
scroll to position [0, 0]
click at [775, 174] on button "Next" at bounding box center [786, 171] width 62 height 23
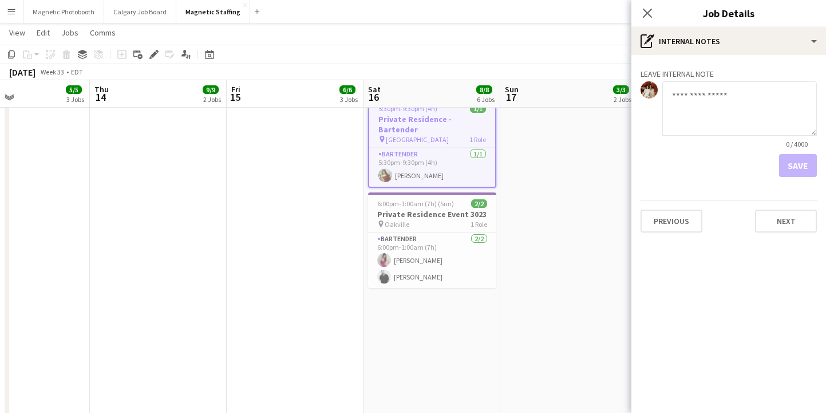
click at [781, 207] on div "Previous Next" at bounding box center [729, 216] width 176 height 33
click at [781, 216] on button "Next" at bounding box center [786, 221] width 62 height 23
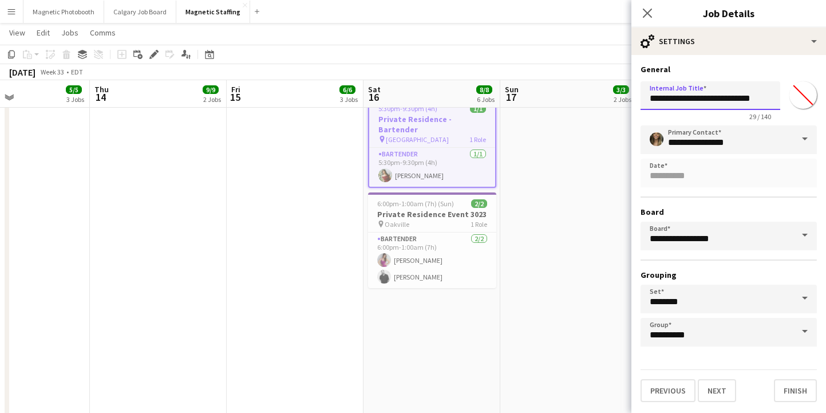
drag, startPoint x: 723, startPoint y: 101, endPoint x: 833, endPoint y: 98, distance: 109.4
click at [826, 98] on html "Menu Boards Boards Boards All jobs Status Workforce Workforce My Workforce Recr…" at bounding box center [413, 179] width 826 height 1260
click at [753, 97] on input "**********" at bounding box center [711, 95] width 140 height 29
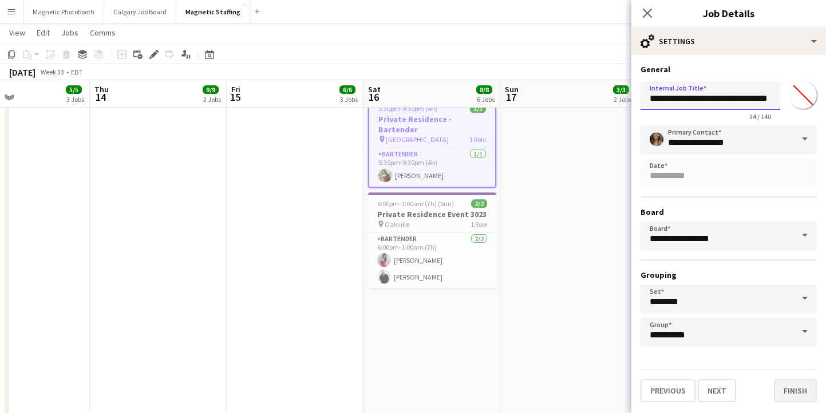
type input "**********"
click at [801, 383] on button "Finish" at bounding box center [795, 390] width 43 height 23
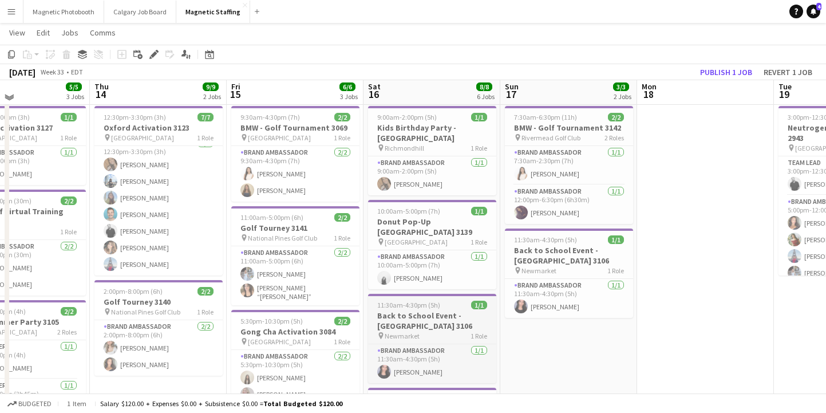
scroll to position [19, 0]
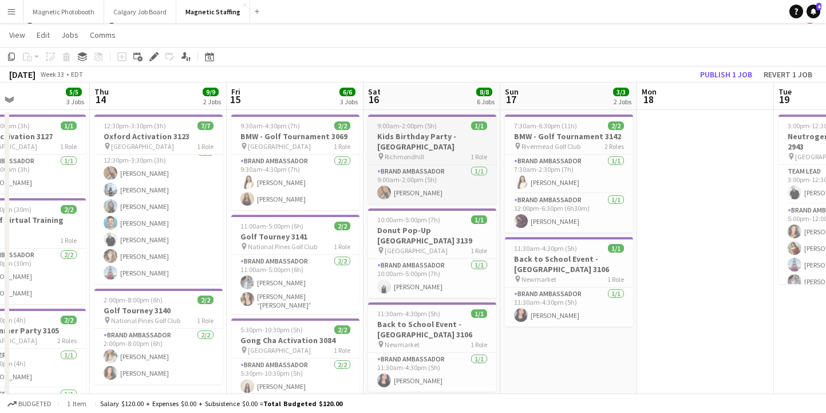
click at [433, 132] on h3 "Kids Birthday Party - [GEOGRAPHIC_DATA]" at bounding box center [432, 141] width 128 height 21
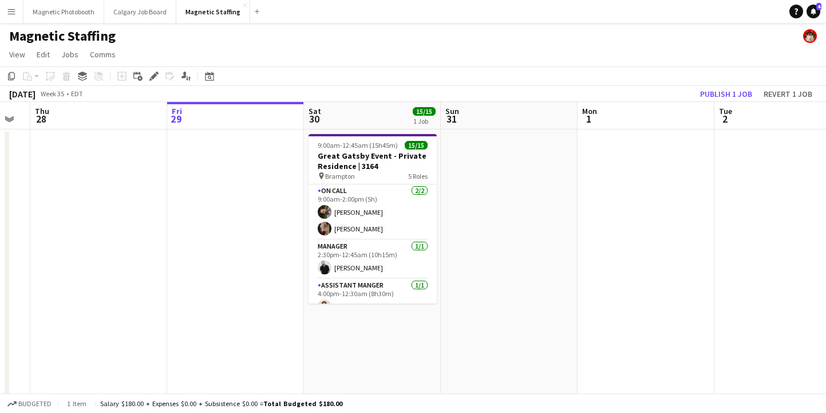
scroll to position [0, 518]
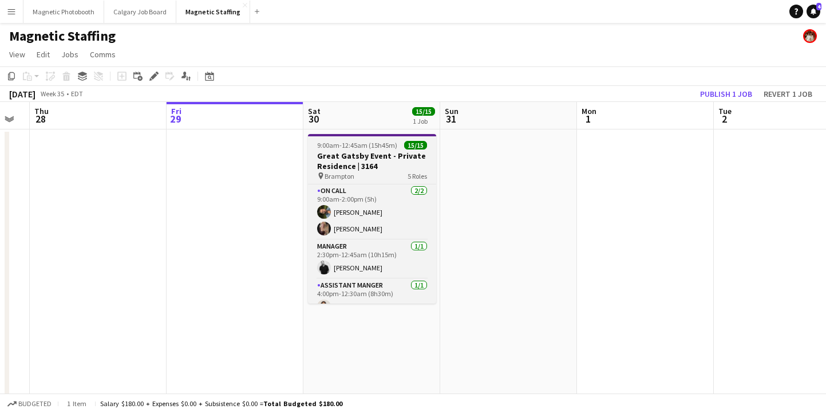
click at [393, 161] on h3 "Great Gatsby Event - Private Residence | 3164" at bounding box center [372, 161] width 128 height 21
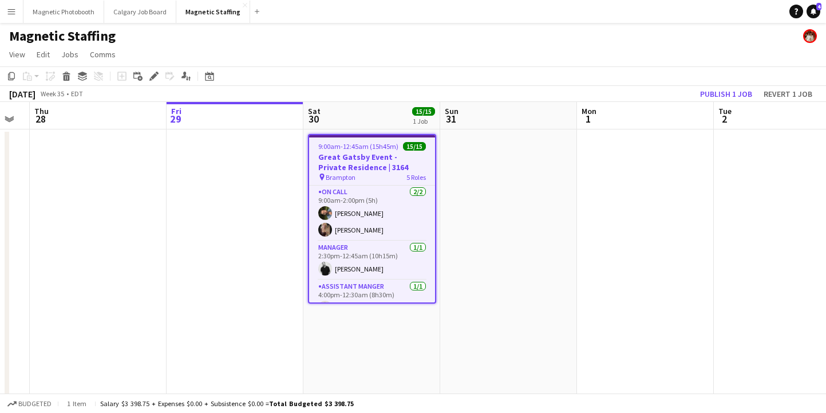
click at [152, 73] on icon "Edit" at bounding box center [153, 76] width 9 height 9
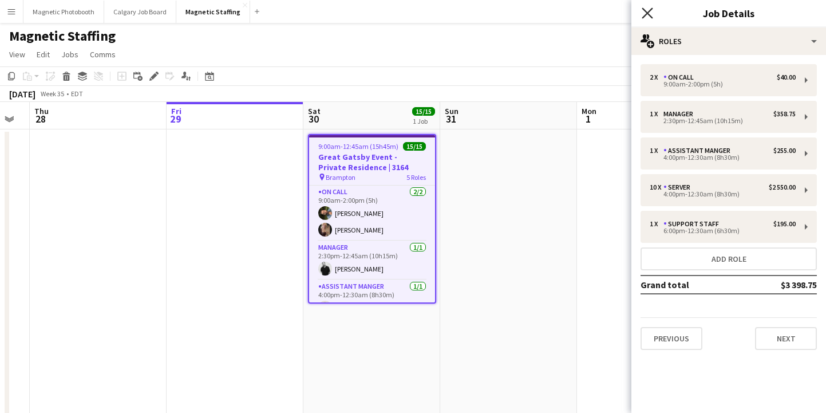
click at [644, 13] on icon "Close pop-in" at bounding box center [647, 12] width 11 height 11
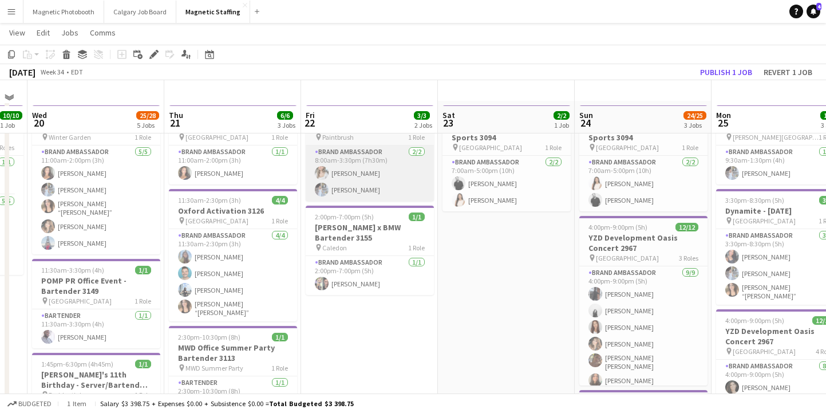
scroll to position [53, 0]
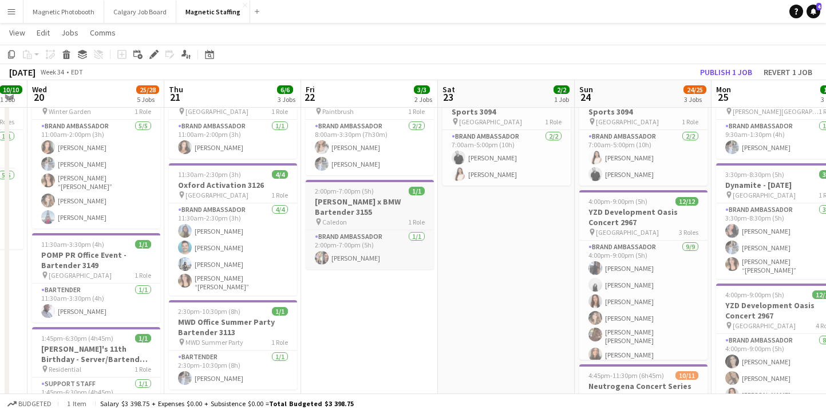
click at [344, 199] on h3 "[PERSON_NAME] x BMW Bartender 3155" at bounding box center [370, 206] width 128 height 21
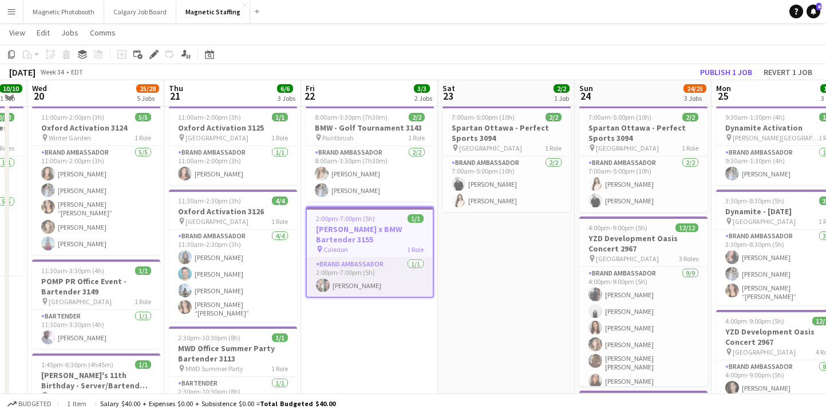
scroll to position [26, 0]
click at [153, 54] on icon at bounding box center [154, 55] width 6 height 6
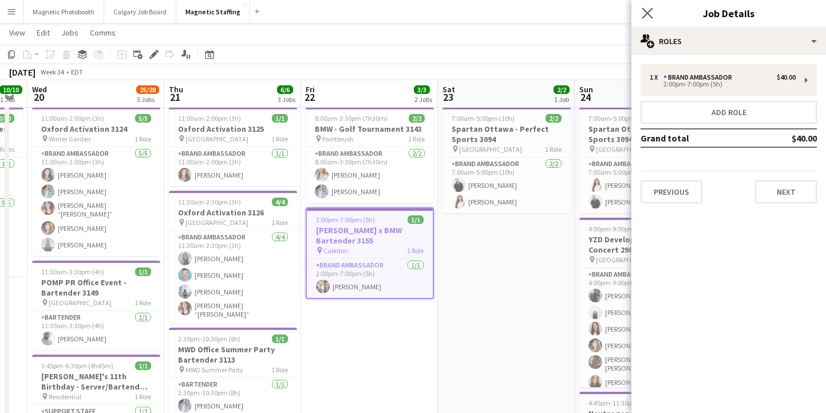
click at [649, 5] on app-icon "Close pop-in" at bounding box center [648, 13] width 17 height 17
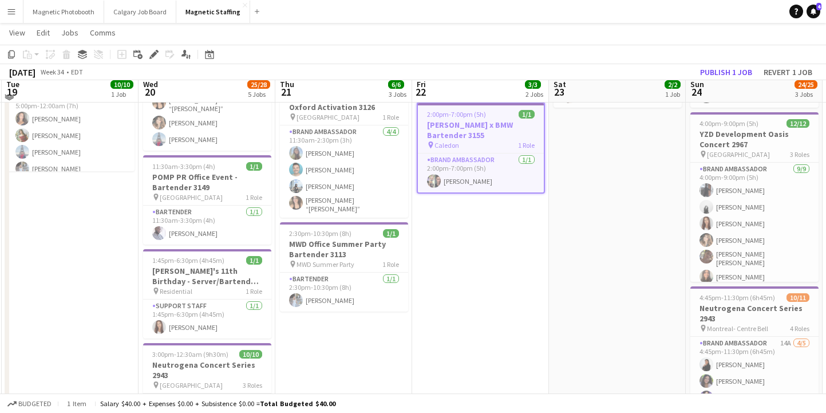
scroll to position [120, 0]
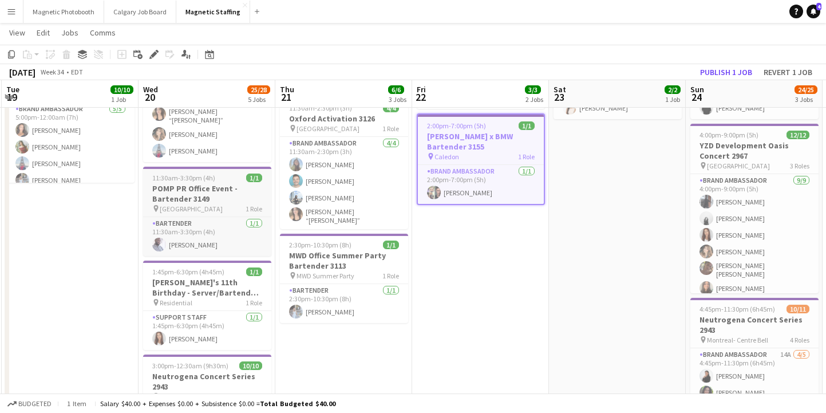
click at [211, 199] on h3 "POMP PR Office Event - Bartender 3149" at bounding box center [207, 193] width 128 height 21
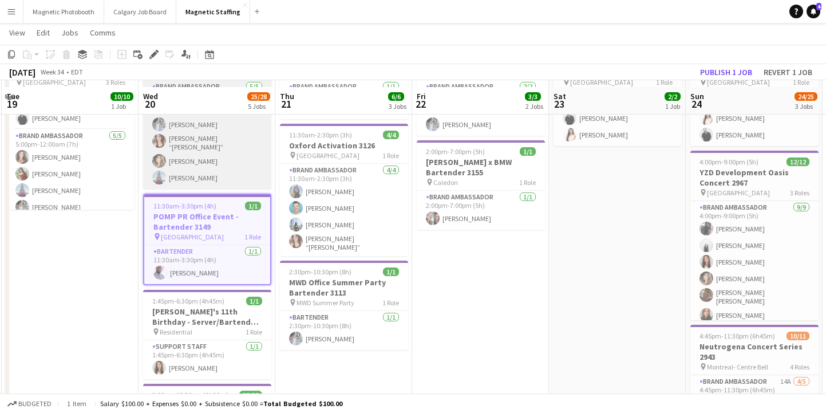
scroll to position [86, 0]
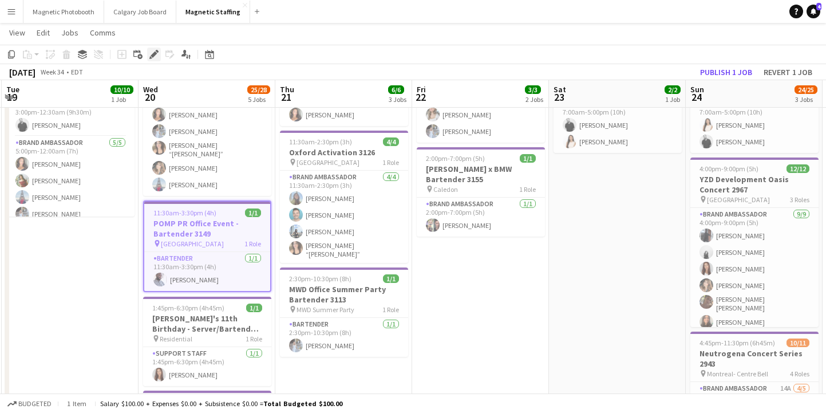
click at [150, 54] on icon "Edit" at bounding box center [153, 54] width 9 height 9
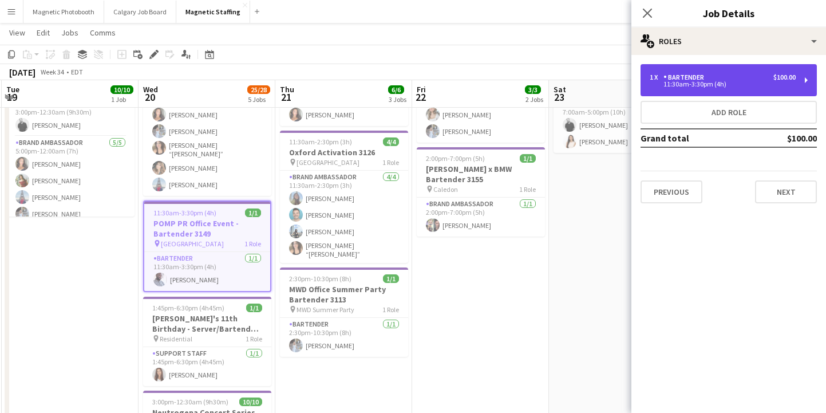
click at [741, 82] on div "11:30am-3:30pm (4h)" at bounding box center [723, 84] width 146 height 6
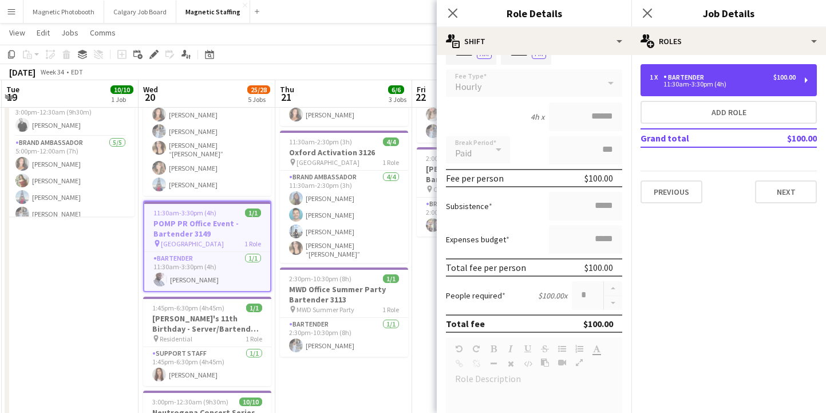
scroll to position [108, 0]
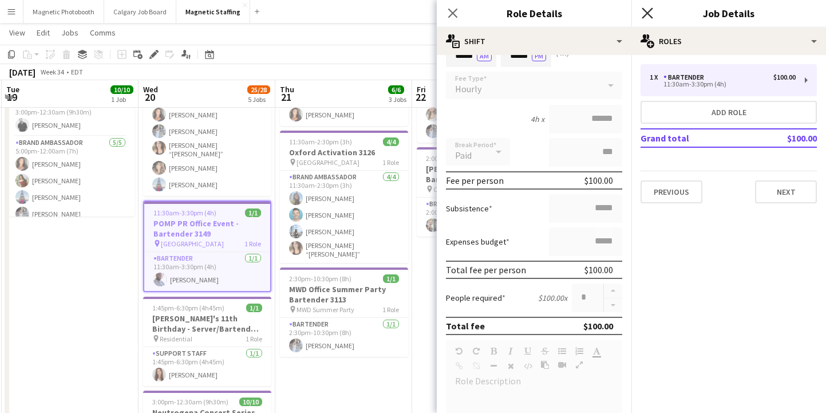
click at [648, 14] on icon at bounding box center [647, 12] width 11 height 11
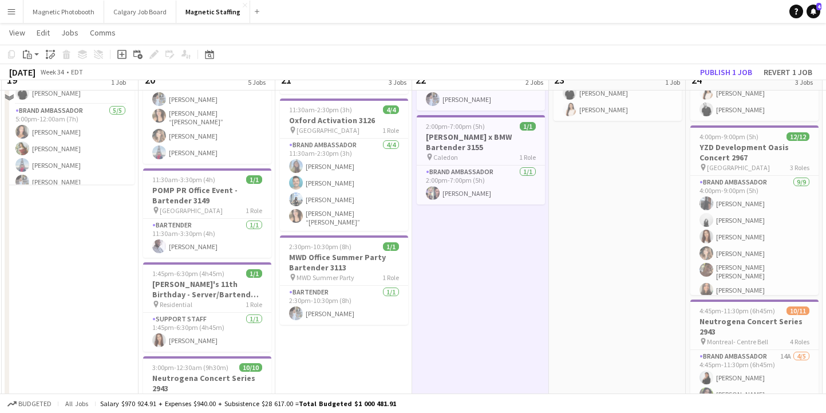
scroll to position [120, 0]
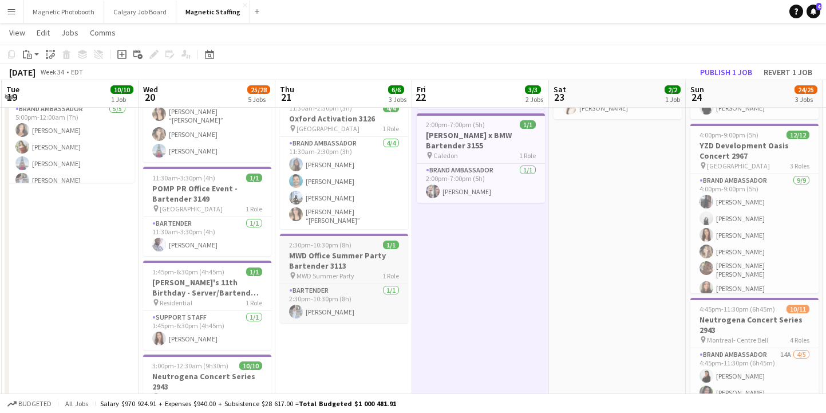
click at [357, 250] on h3 "MWD Office Summer Party Bartender 3113" at bounding box center [344, 260] width 128 height 21
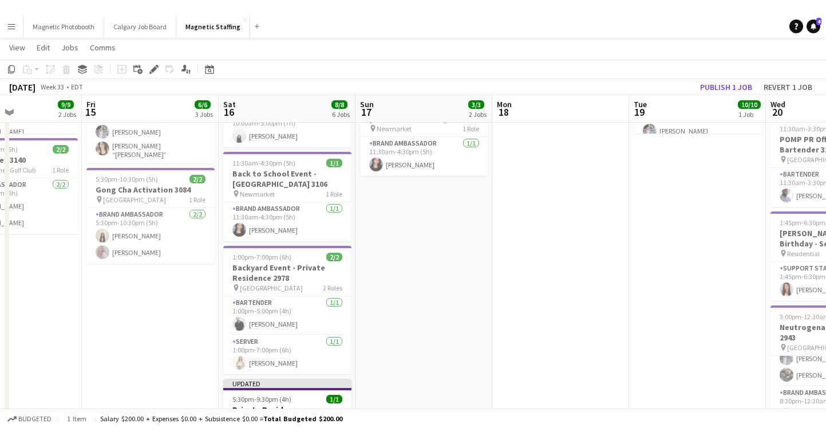
scroll to position [188, 0]
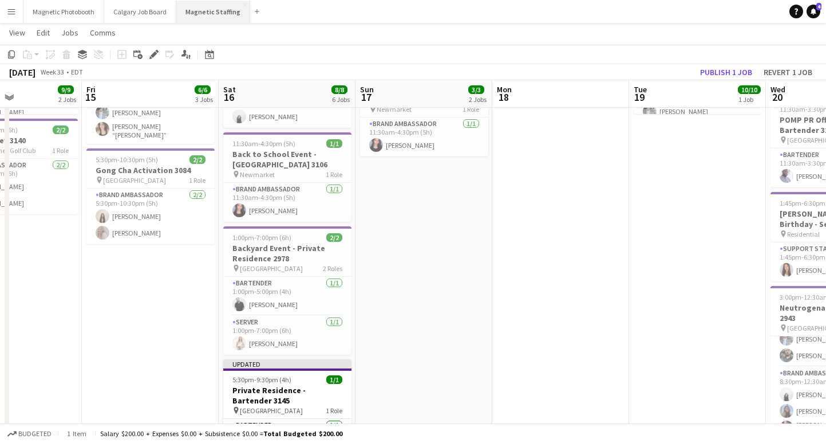
click at [214, 17] on button "Magnetic Staffing Close" at bounding box center [213, 12] width 74 height 22
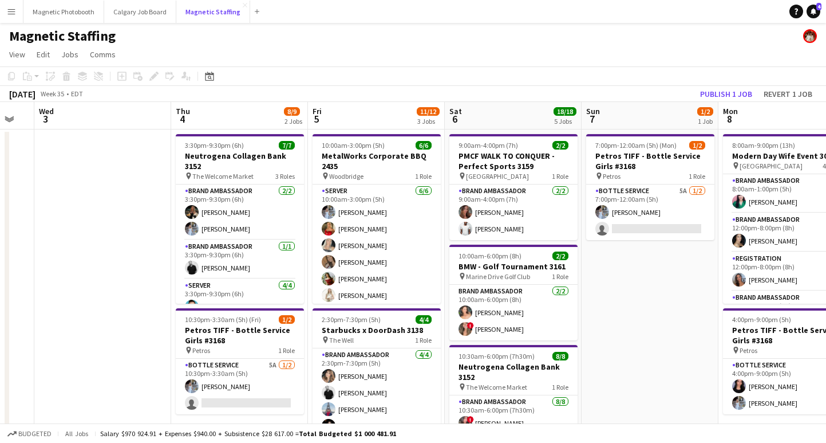
scroll to position [0, 559]
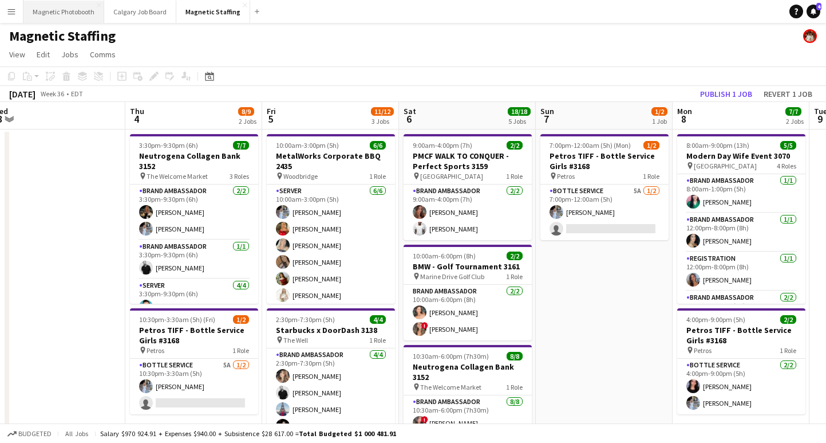
click at [53, 9] on button "Magnetic Photobooth Close" at bounding box center [63, 12] width 81 height 22
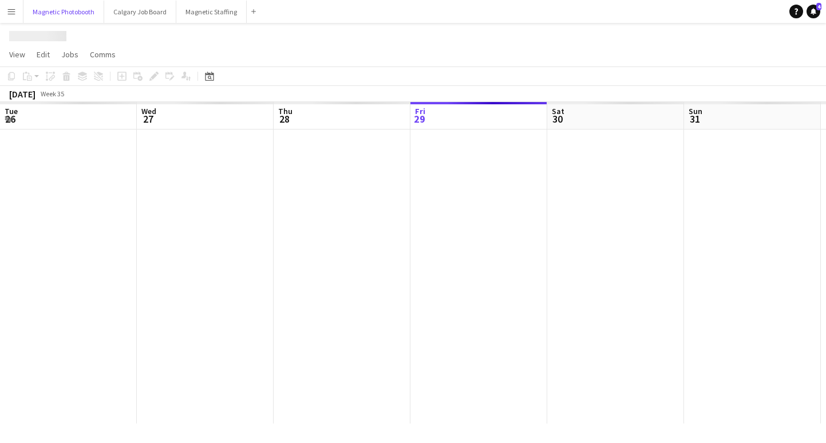
scroll to position [0, 274]
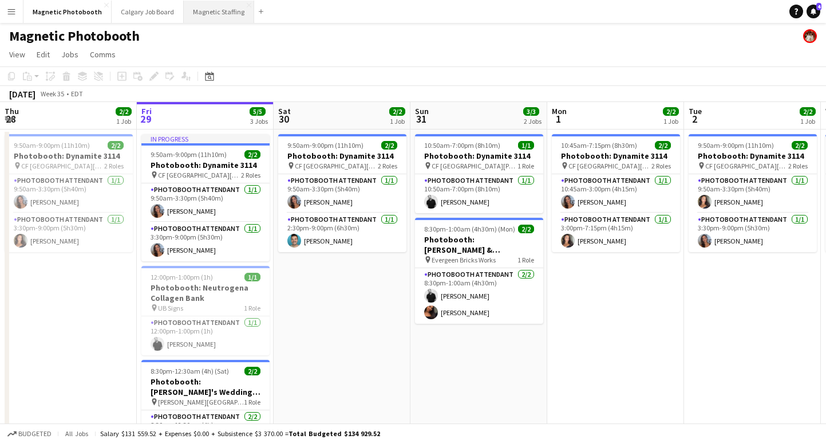
click at [204, 12] on button "Magnetic Staffing Close" at bounding box center [219, 12] width 70 height 22
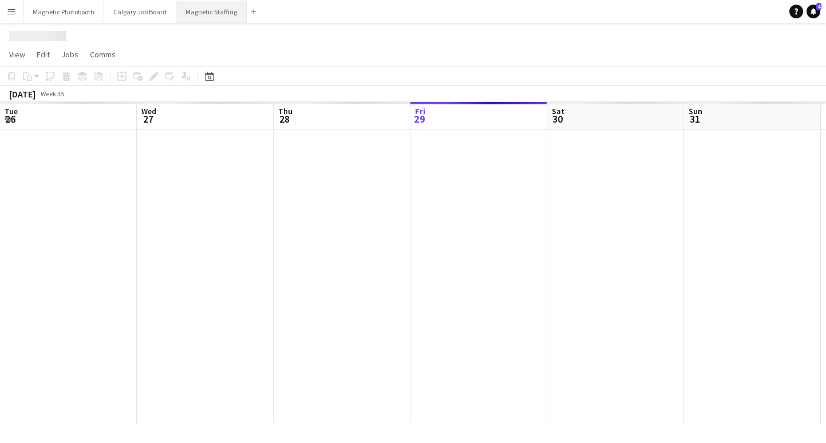
scroll to position [0, 274]
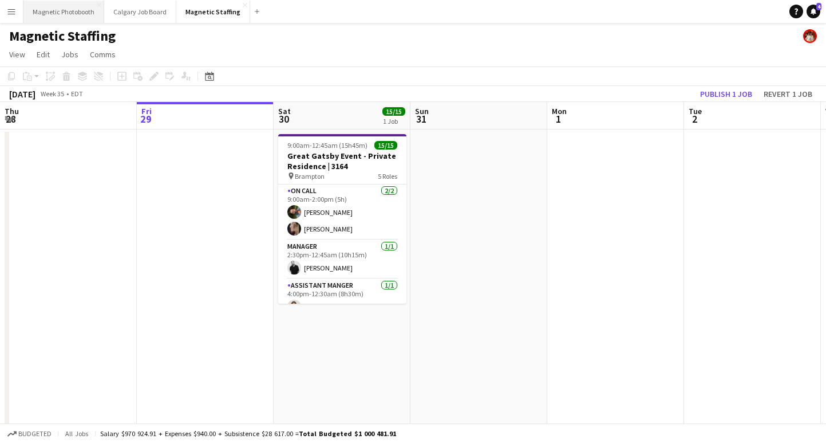
click at [69, 7] on button "Magnetic Photobooth Close" at bounding box center [63, 12] width 81 height 22
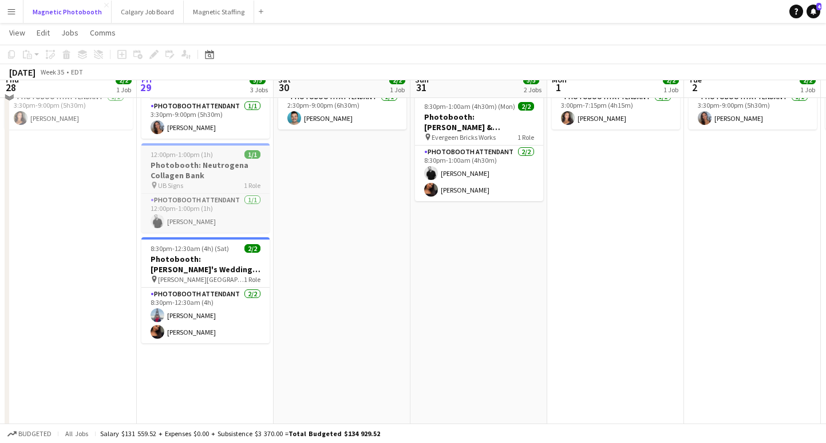
scroll to position [128, 0]
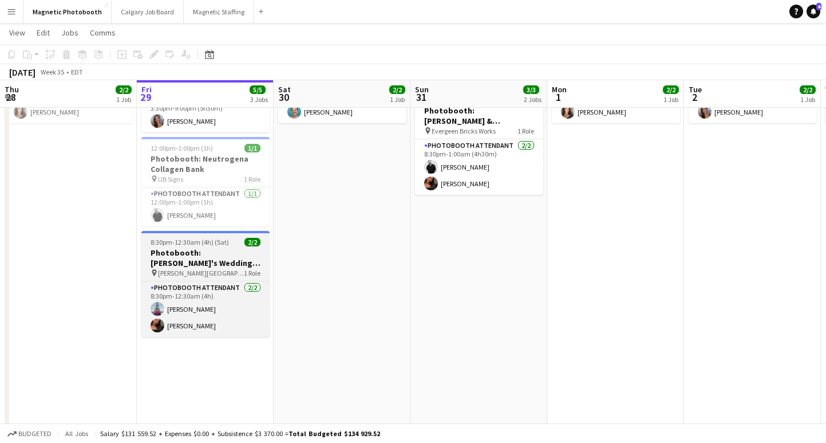
click at [191, 247] on h3 "Photobooth: [PERSON_NAME]'s Wedding (3134)" at bounding box center [205, 257] width 128 height 21
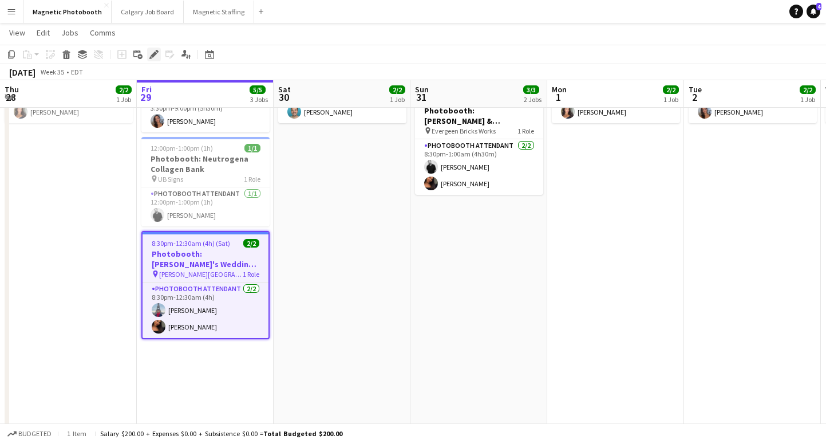
click at [157, 53] on icon "Edit" at bounding box center [153, 54] width 9 height 9
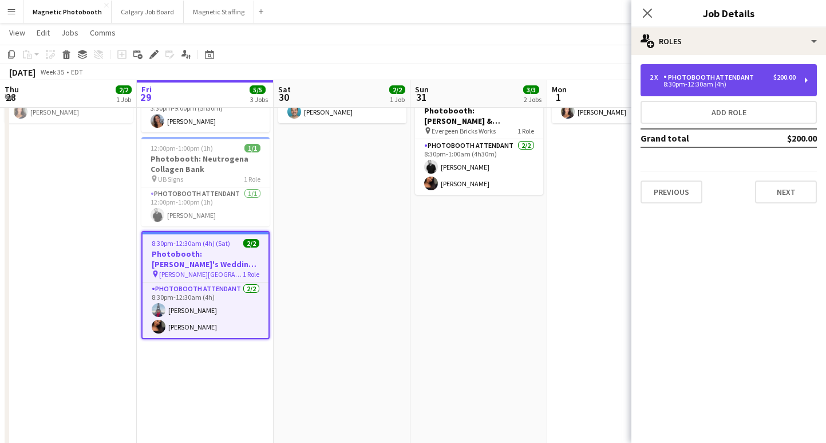
click at [710, 82] on div "8:30pm-12:30am (4h)" at bounding box center [723, 84] width 146 height 6
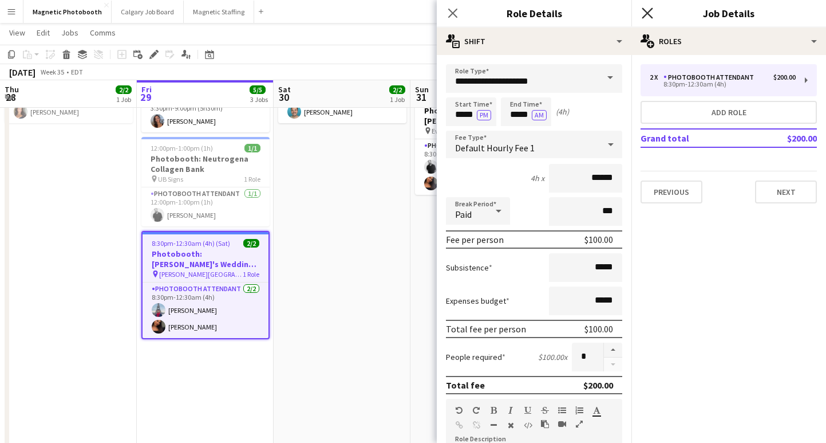
click at [650, 10] on icon at bounding box center [647, 12] width 11 height 11
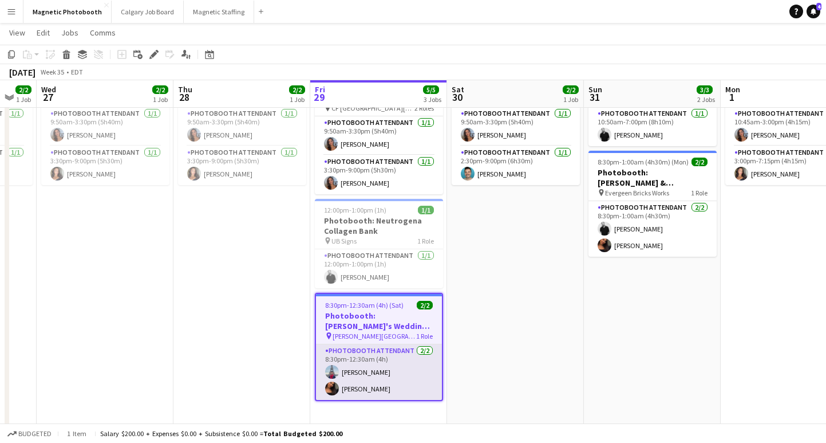
scroll to position [0, 354]
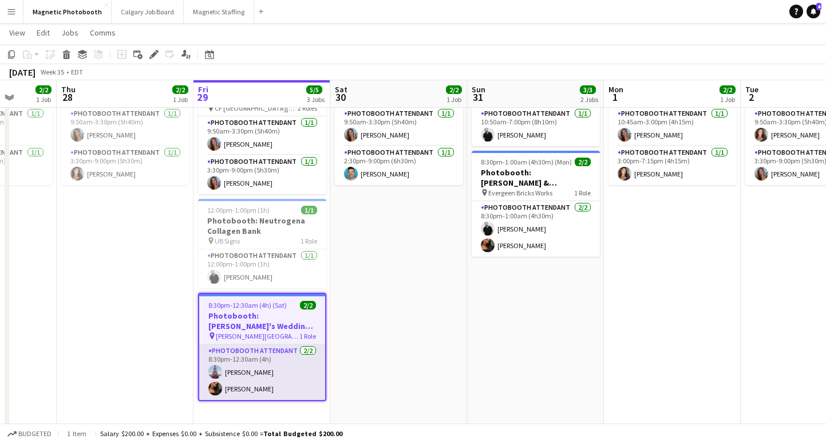
click at [261, 390] on app-card-role "Photobooth Attendant [DATE] 8:30pm-12:30am (4h) [PERSON_NAME] [PERSON_NAME]" at bounding box center [262, 372] width 126 height 56
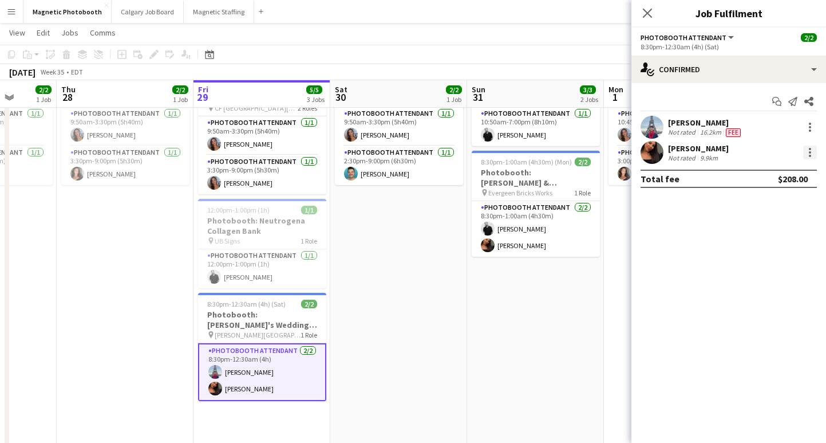
click at [811, 153] on div at bounding box center [810, 152] width 14 height 14
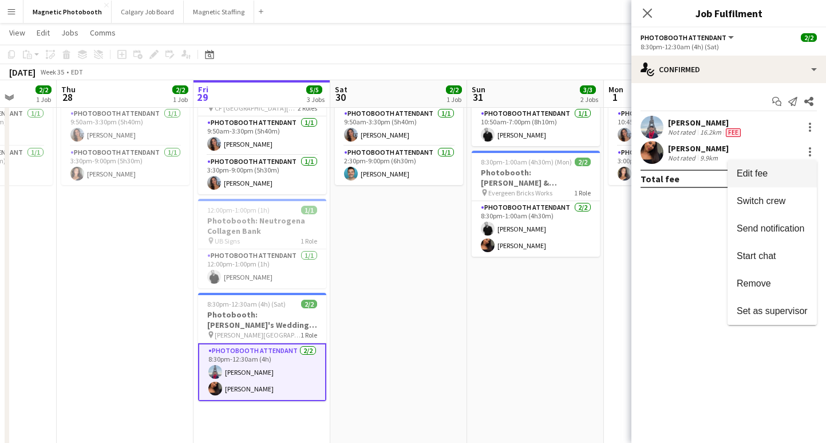
click at [760, 178] on span "Edit fee" at bounding box center [752, 173] width 31 height 10
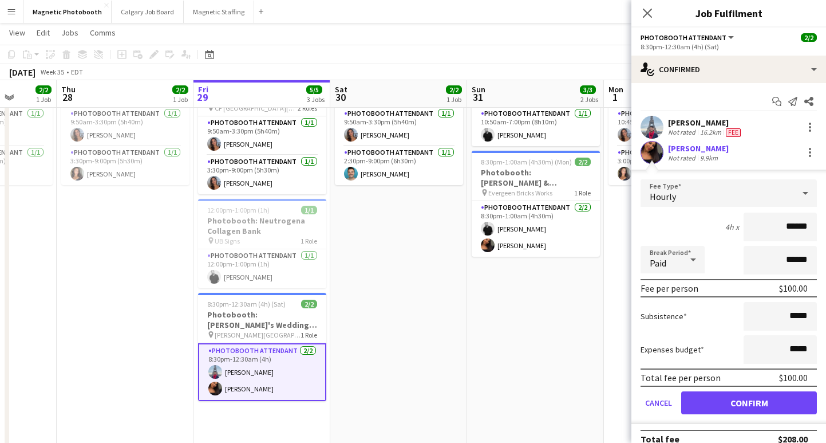
click at [793, 227] on input "******" at bounding box center [780, 226] width 73 height 29
type input "**"
type input "******"
click at [726, 399] on button "Confirm" at bounding box center [749, 402] width 136 height 23
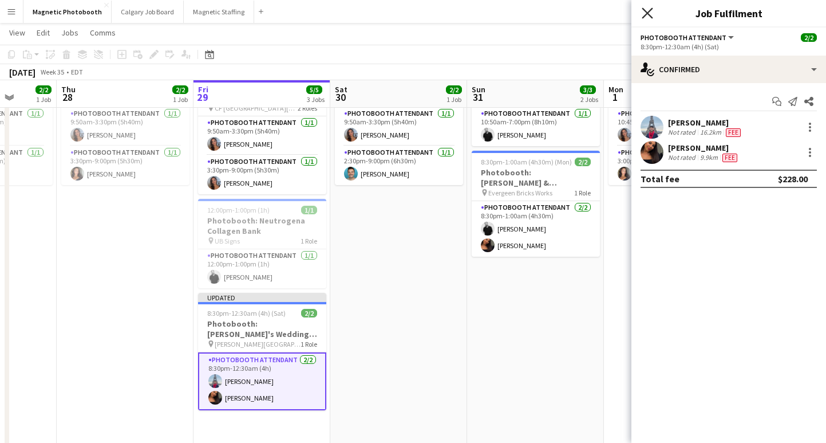
click at [644, 12] on icon "Close pop-in" at bounding box center [647, 12] width 11 height 11
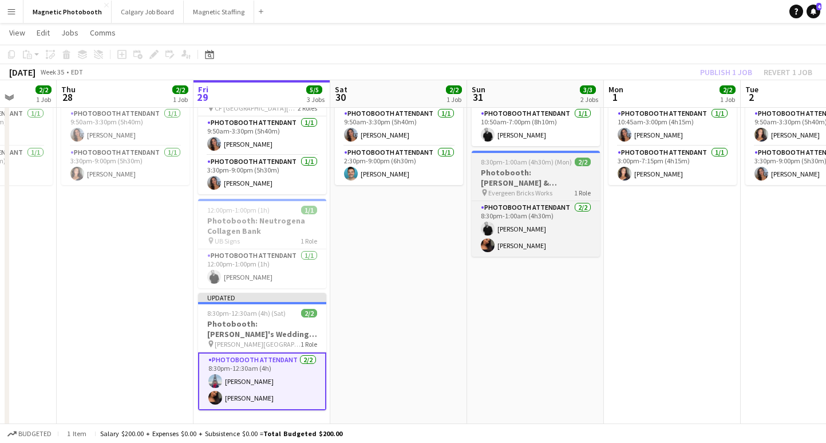
click at [516, 169] on h3 "Photobooth: [PERSON_NAME] & [PERSON_NAME]'s Wedding 2881" at bounding box center [536, 177] width 128 height 21
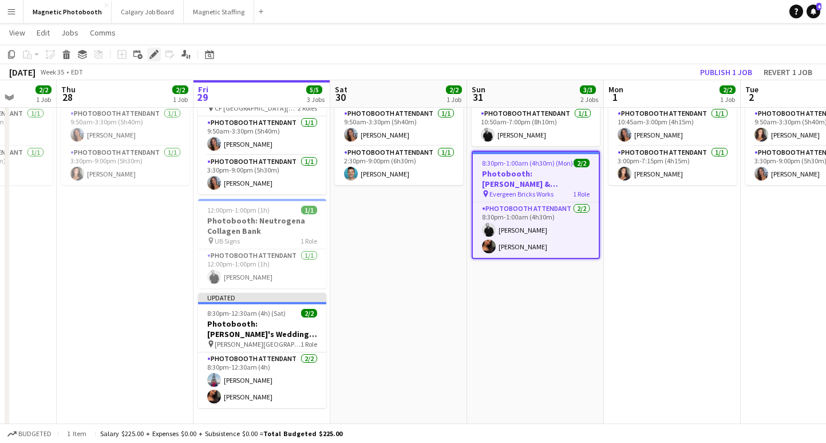
click at [152, 54] on icon at bounding box center [154, 55] width 6 height 6
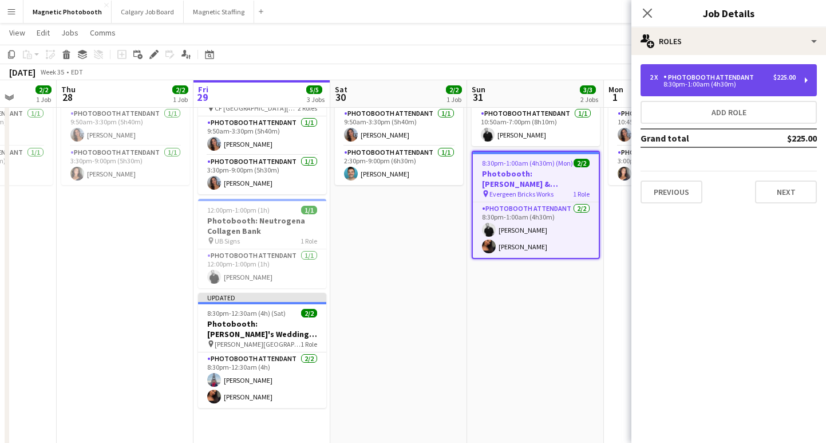
click at [726, 87] on div "8:30pm-1:00am (4h30m)" at bounding box center [723, 84] width 146 height 6
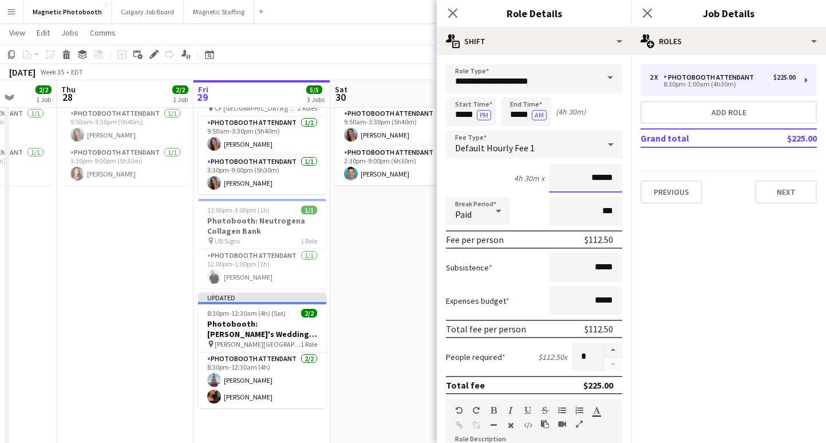
click at [596, 175] on input "******" at bounding box center [585, 178] width 73 height 29
type input "**"
type input "***"
click at [663, 235] on mat-expansion-panel "pencil3 General details 2 x Photobooth Attendant $225.00 8:30pm-1:00am (4h30m) …" at bounding box center [729, 249] width 195 height 388
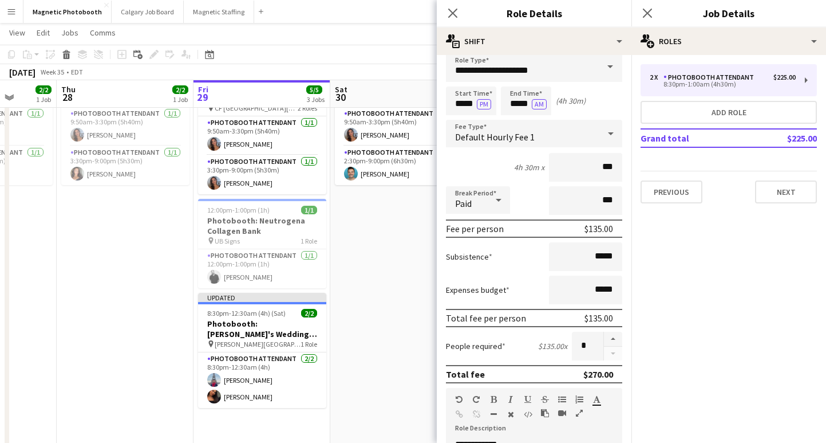
scroll to position [333, 0]
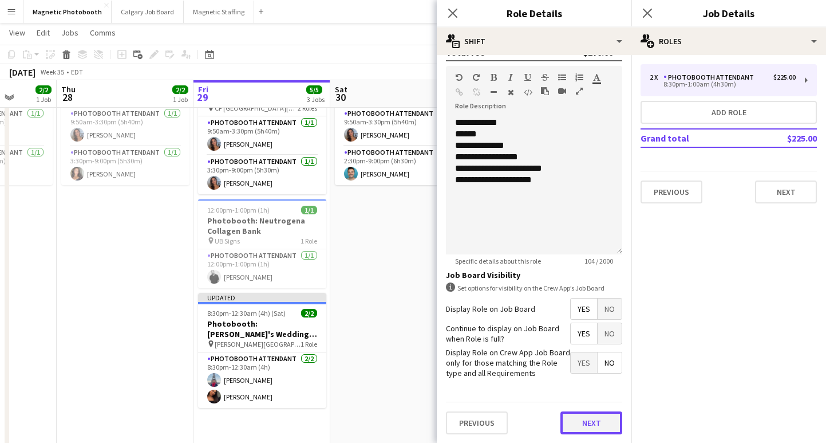
click at [578, 419] on button "Next" at bounding box center [592, 422] width 62 height 23
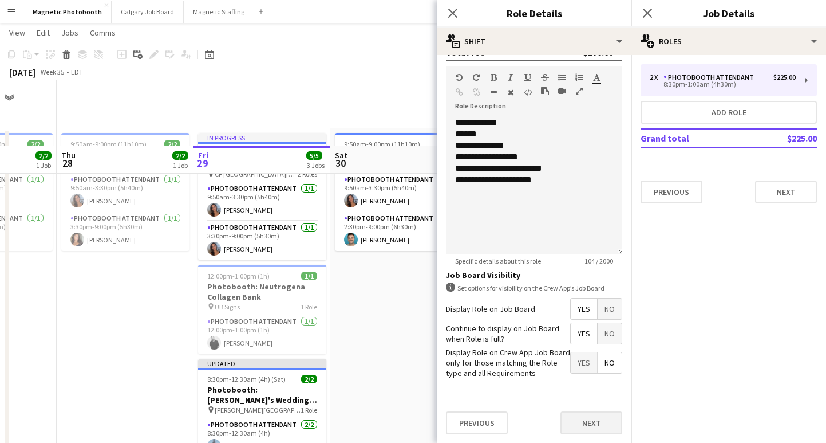
scroll to position [0, 0]
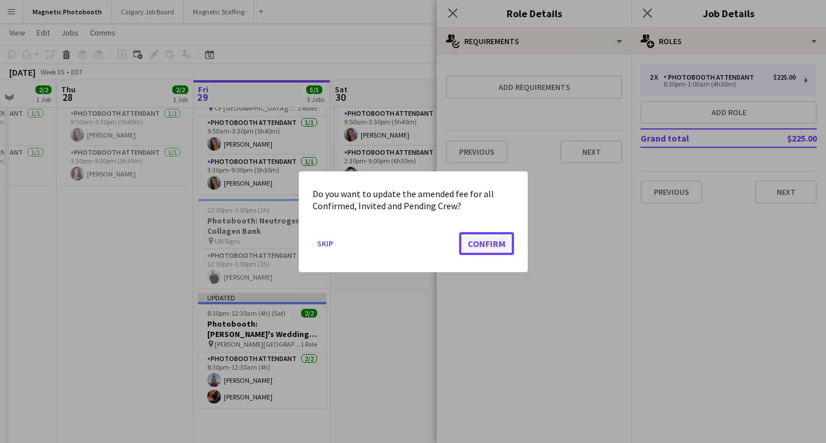
click at [484, 241] on button "Confirm" at bounding box center [486, 242] width 55 height 23
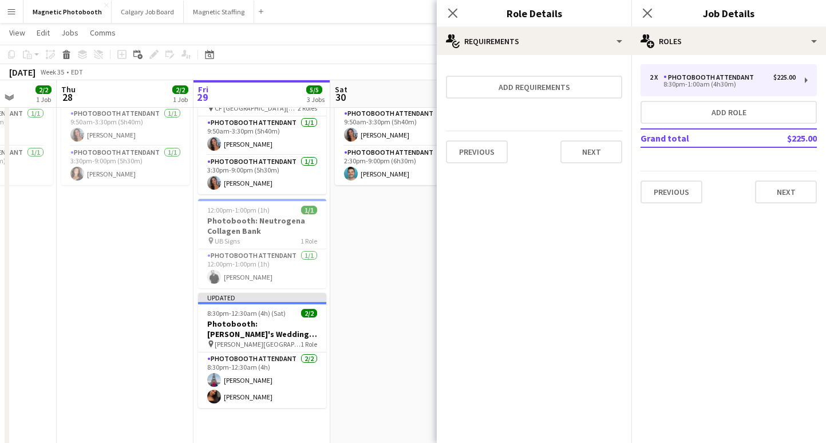
scroll to position [66, 0]
click at [648, 15] on icon "Close pop-in" at bounding box center [647, 12] width 11 height 11
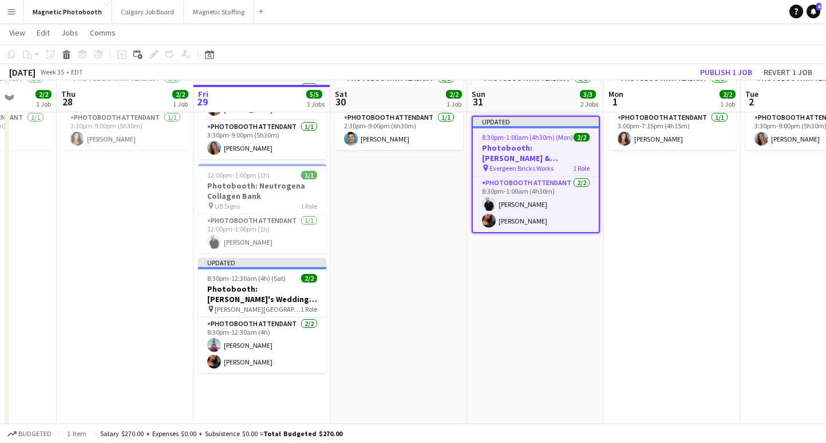
scroll to position [105, 0]
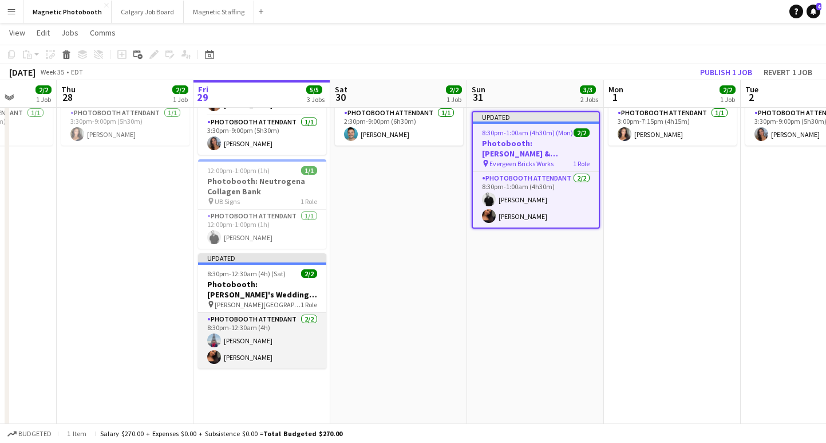
click at [254, 358] on app-card-role "Photobooth Attendant [DATE] 8:30pm-12:30am (4h) [PERSON_NAME] [PERSON_NAME]" at bounding box center [262, 341] width 128 height 56
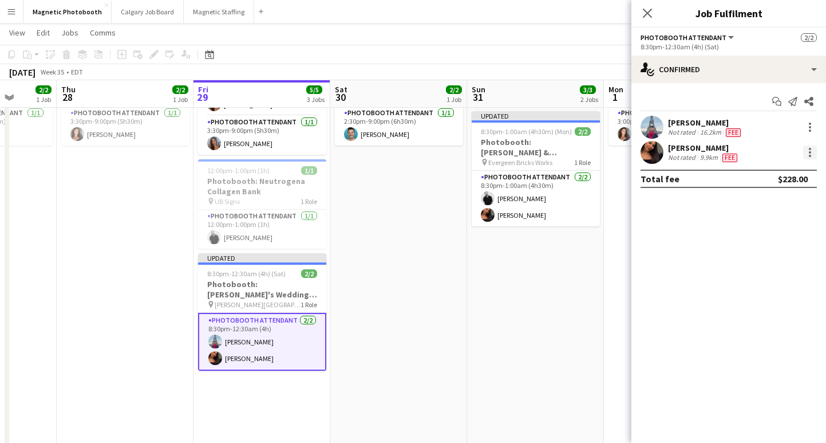
click at [806, 159] on div at bounding box center [810, 152] width 14 height 14
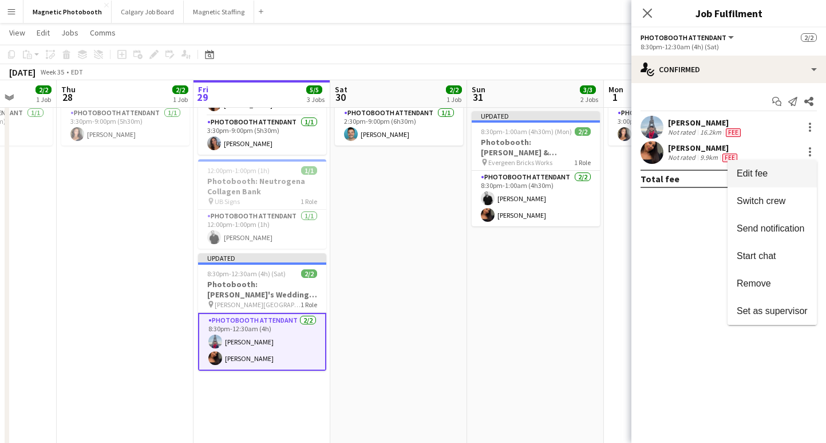
click at [768, 180] on button "Edit fee" at bounding box center [772, 173] width 89 height 27
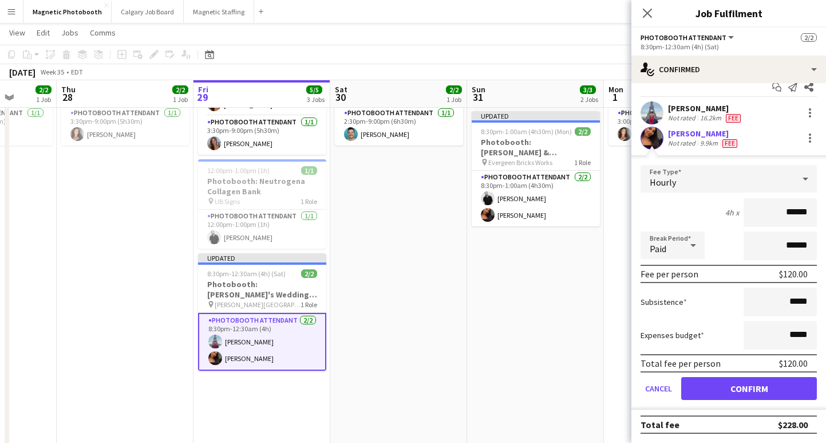
scroll to position [14, 0]
click at [793, 295] on input "*****" at bounding box center [780, 302] width 73 height 29
type input "**"
type input "******"
click at [760, 389] on button "Confirm" at bounding box center [749, 388] width 136 height 23
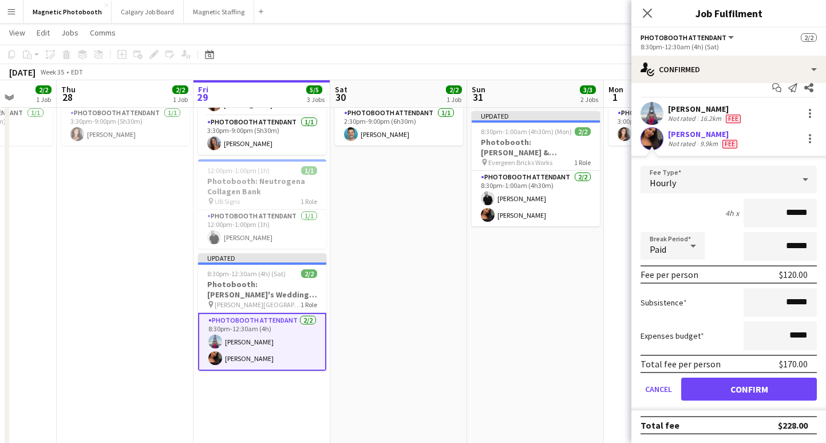
scroll to position [0, 0]
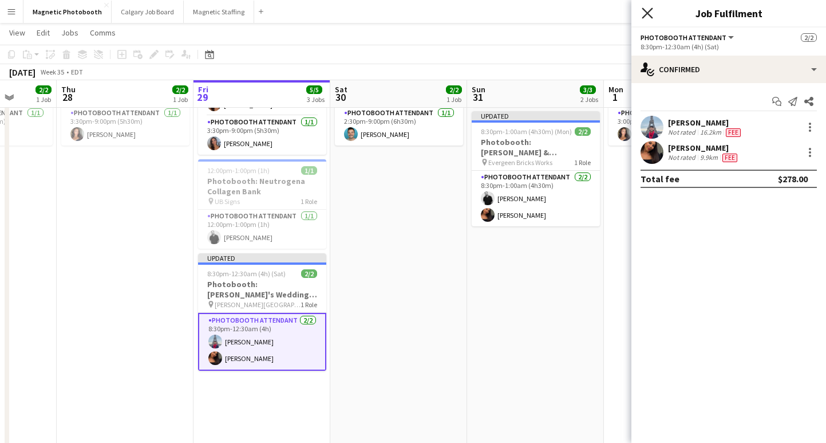
click at [648, 11] on icon "Close pop-in" at bounding box center [647, 12] width 11 height 11
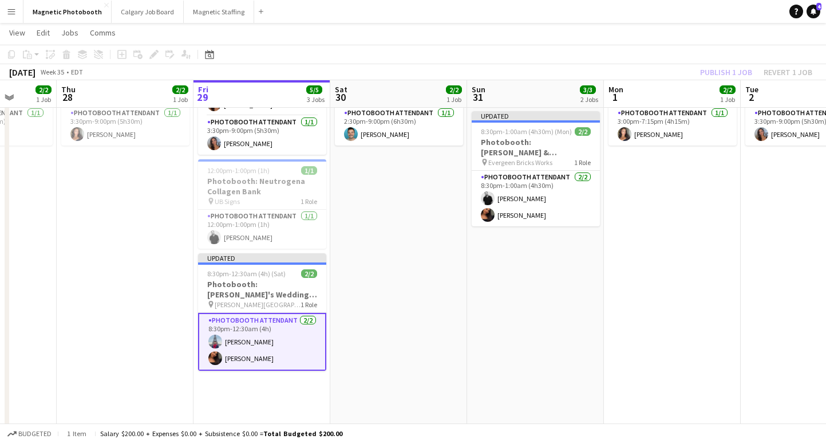
click at [719, 74] on div "Publish 1 job Revert 1 job" at bounding box center [757, 72] width 140 height 15
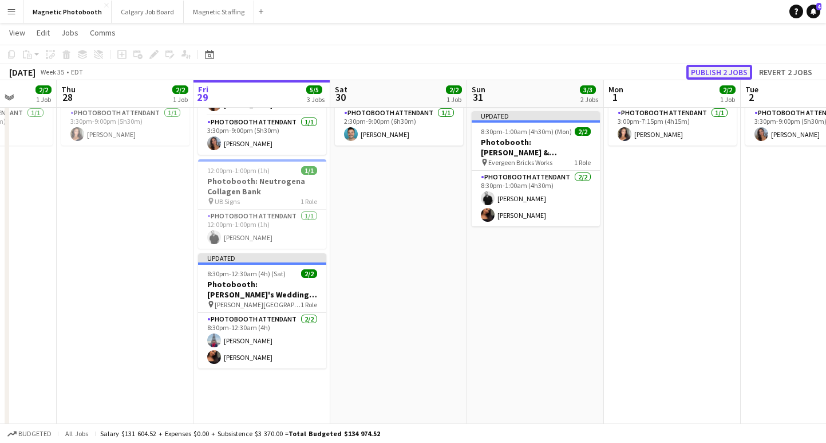
click at [695, 73] on button "Publish 2 jobs" at bounding box center [720, 72] width 66 height 15
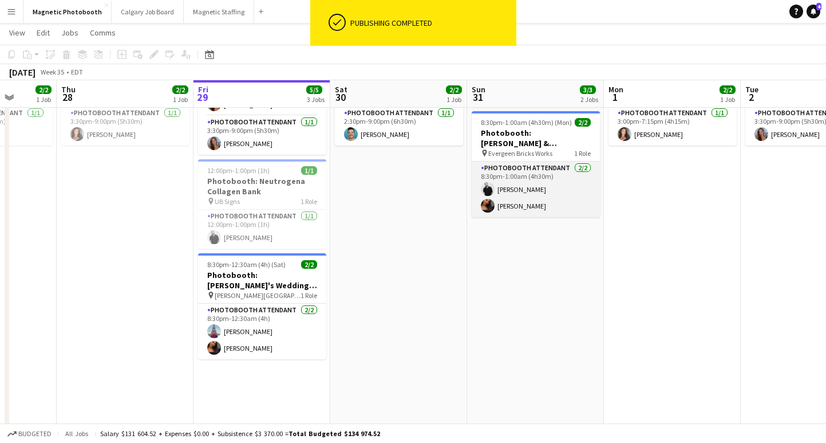
click at [530, 207] on app-card-role "Photobooth Attendant [DATE] 8:30pm-1:00am (4h30m) [PERSON_NAME] [PERSON_NAME]" at bounding box center [536, 189] width 128 height 56
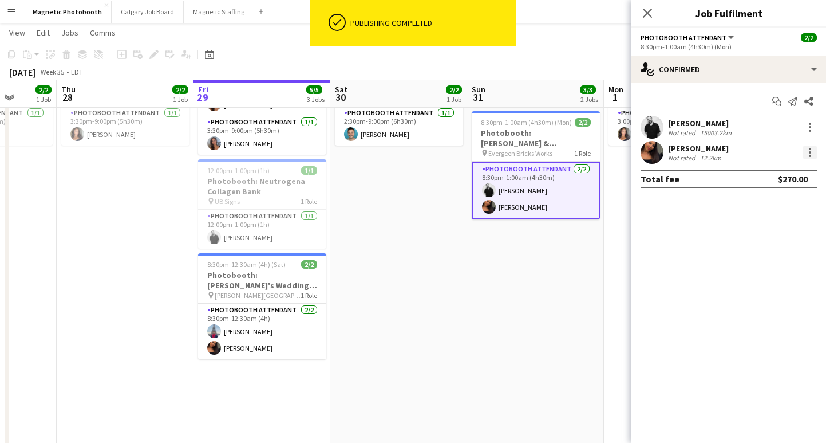
click at [809, 153] on div at bounding box center [810, 152] width 14 height 14
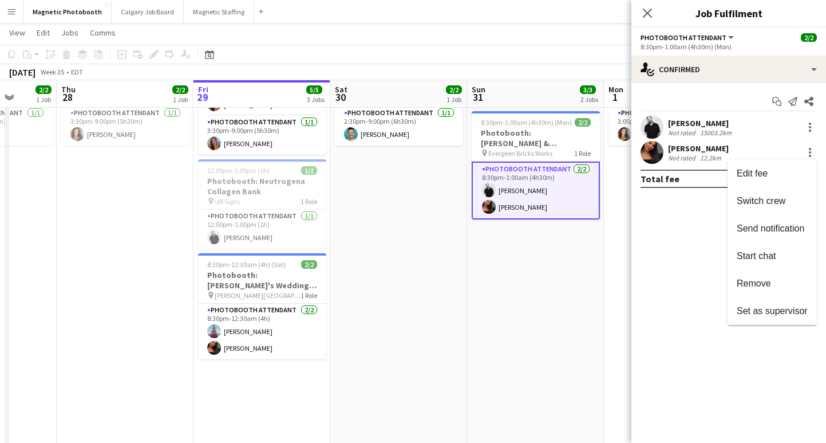
click at [254, 271] on div at bounding box center [413, 221] width 826 height 443
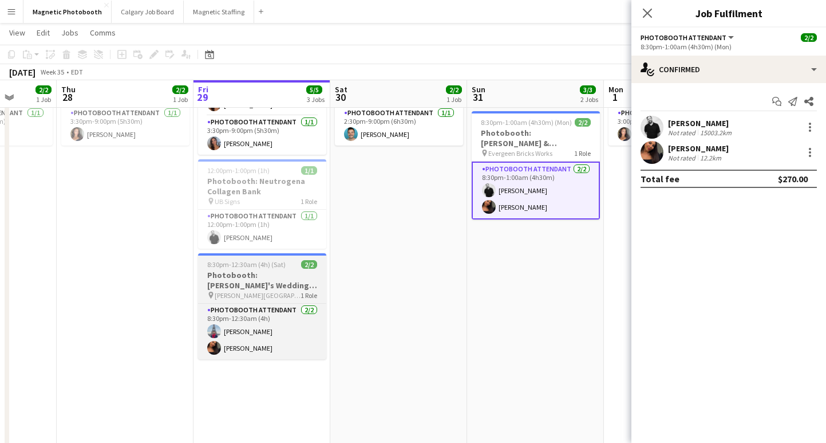
scroll to position [0, 353]
click at [220, 267] on span "8:30pm-12:30am (4h) (Sat)" at bounding box center [247, 264] width 78 height 9
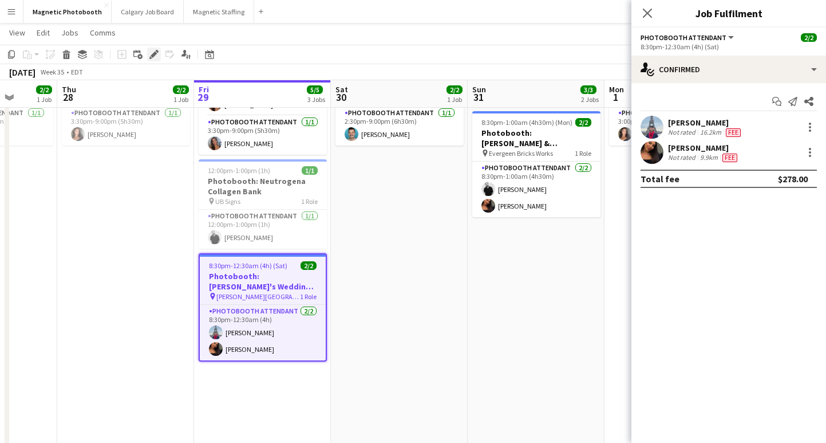
click at [156, 53] on icon at bounding box center [154, 55] width 6 height 6
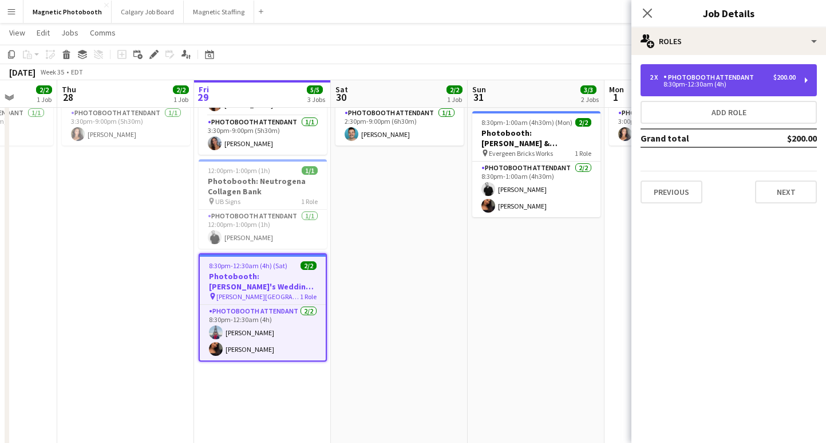
click at [782, 75] on div "$200.00" at bounding box center [785, 77] width 22 height 8
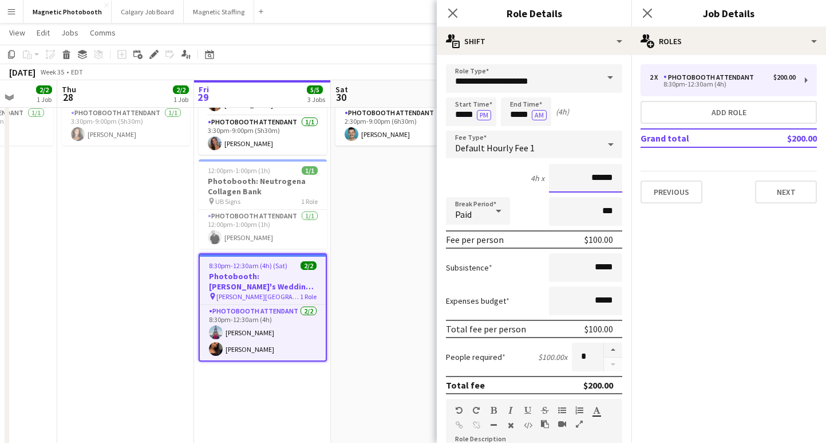
click at [601, 180] on input "******" at bounding box center [585, 178] width 73 height 29
type input "**"
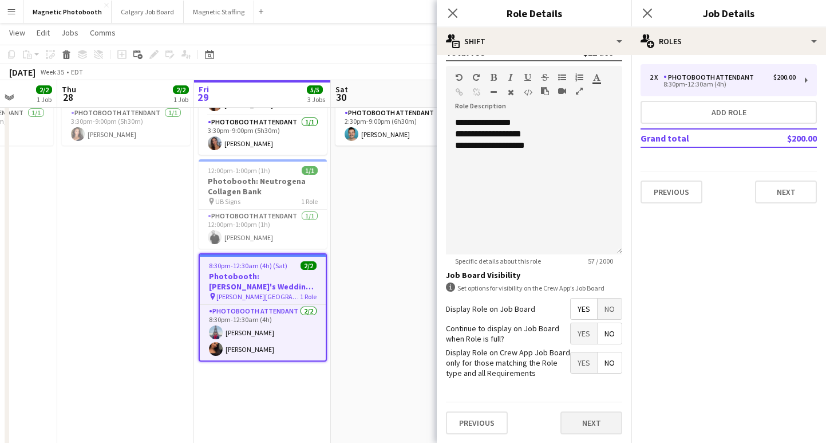
type input "******"
click at [597, 416] on button "Next" at bounding box center [592, 422] width 62 height 23
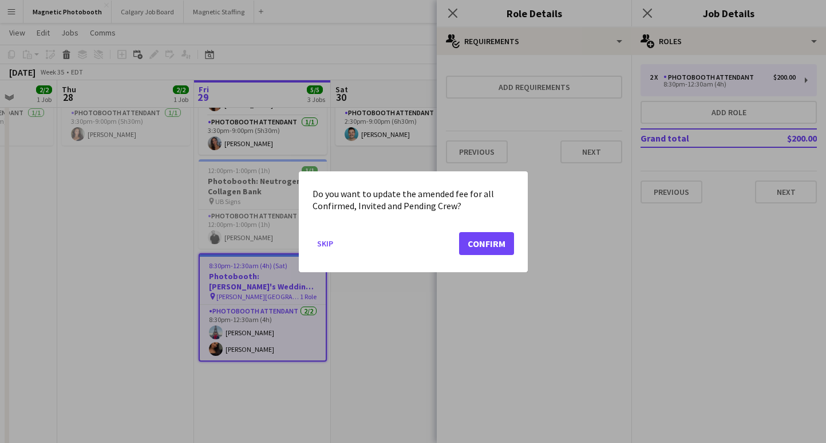
scroll to position [0, 0]
click at [486, 245] on button "Confirm" at bounding box center [486, 242] width 55 height 23
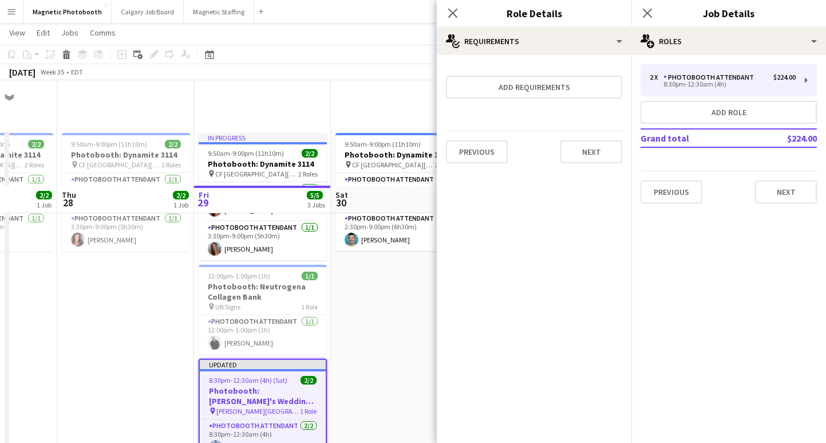
scroll to position [105, 0]
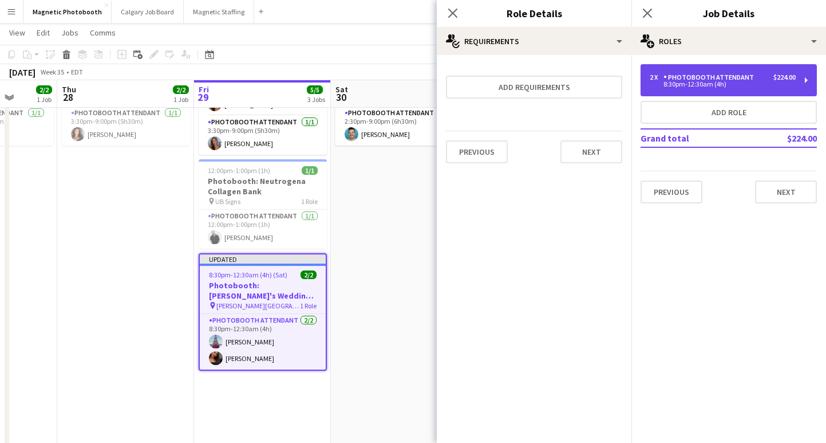
click at [696, 78] on div "Photobooth Attendant" at bounding box center [711, 77] width 95 height 8
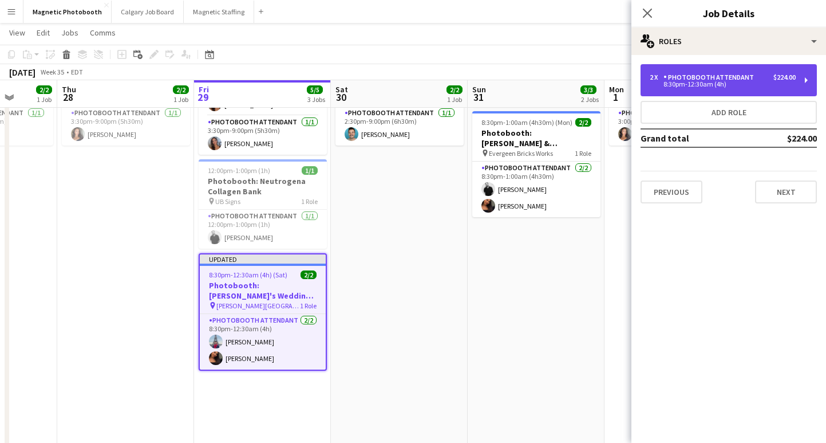
click at [696, 78] on div "Photobooth Attendant" at bounding box center [711, 77] width 95 height 8
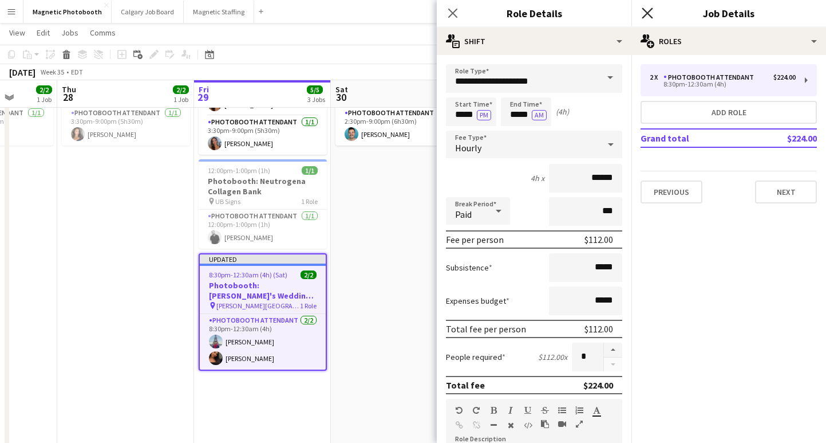
click at [649, 9] on icon "Close pop-in" at bounding box center [647, 12] width 11 height 11
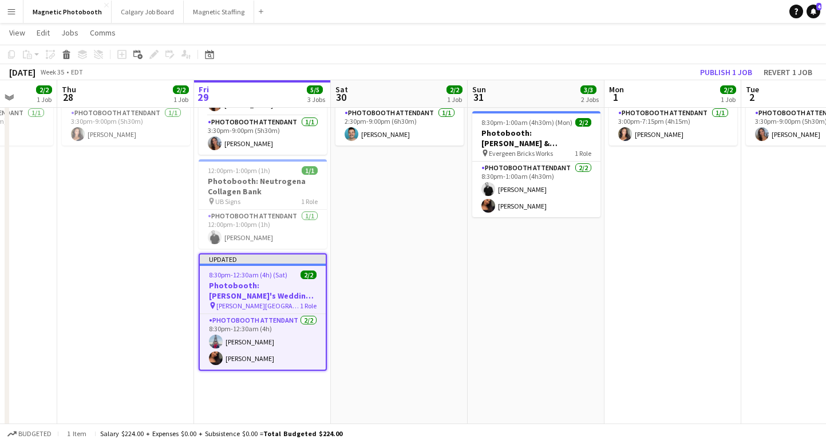
click at [726, 57] on app-toolbar "Copy Paste Paste Command V Paste with crew Command Shift V Paste linked Job [GE…" at bounding box center [413, 54] width 826 height 19
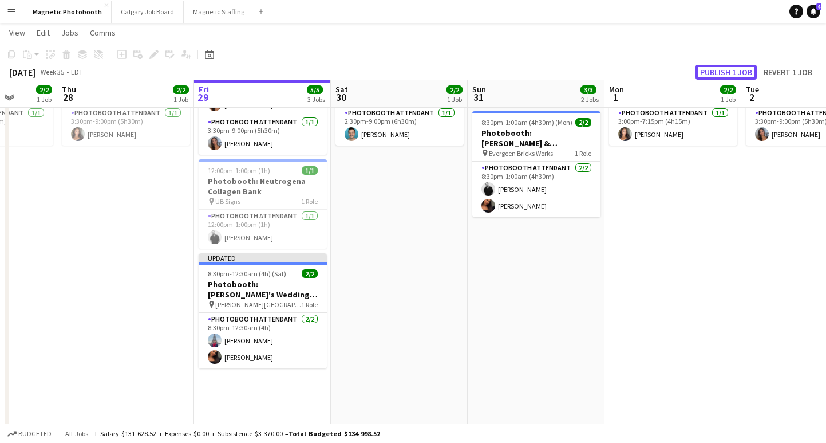
click at [721, 73] on button "Publish 1 job" at bounding box center [726, 72] width 61 height 15
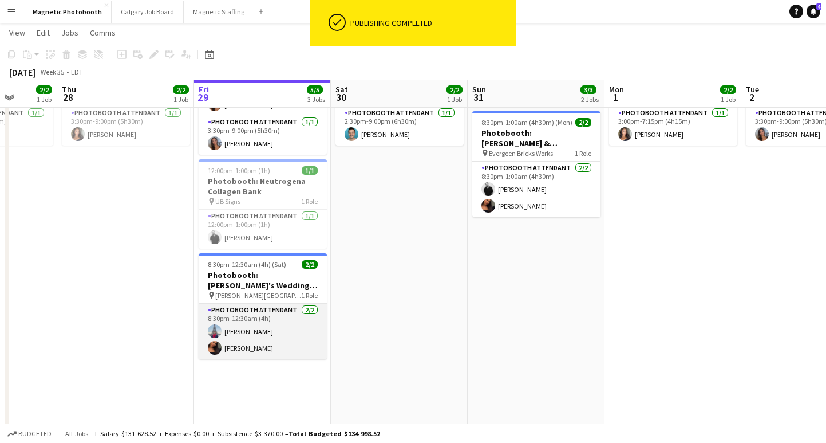
click at [255, 354] on app-card-role "Photobooth Attendant [DATE] 8:30pm-12:30am (4h) [PERSON_NAME] [PERSON_NAME]" at bounding box center [263, 331] width 128 height 56
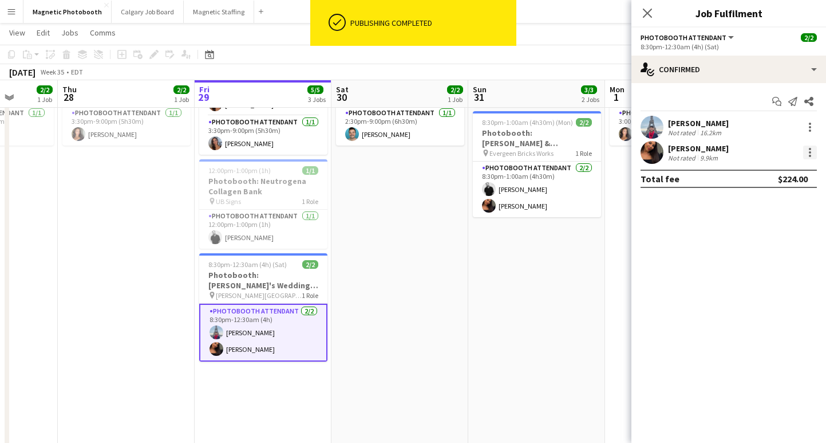
click at [813, 156] on div at bounding box center [810, 152] width 14 height 14
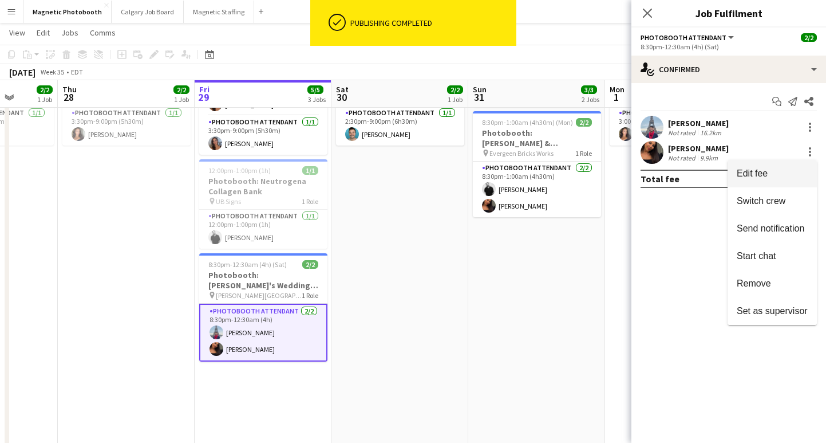
click at [771, 178] on span "Edit fee" at bounding box center [772, 173] width 71 height 10
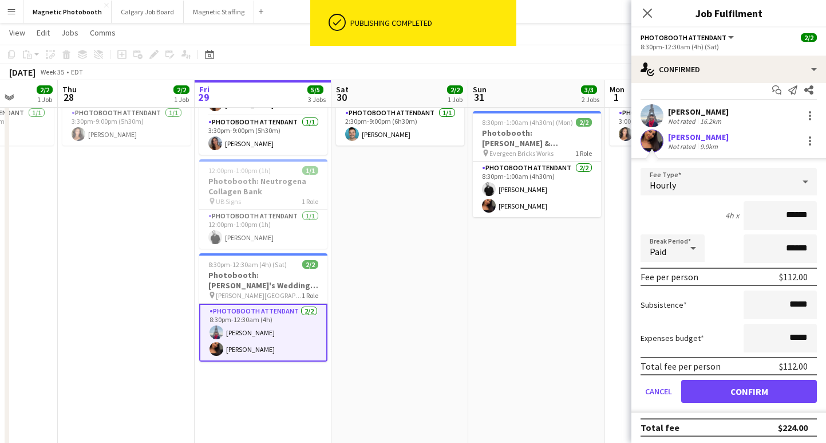
scroll to position [13, 0]
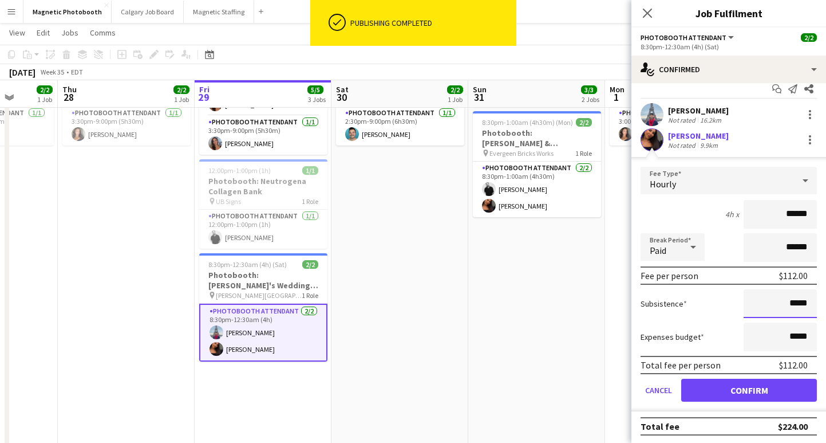
click at [795, 305] on input "*****" at bounding box center [780, 303] width 73 height 29
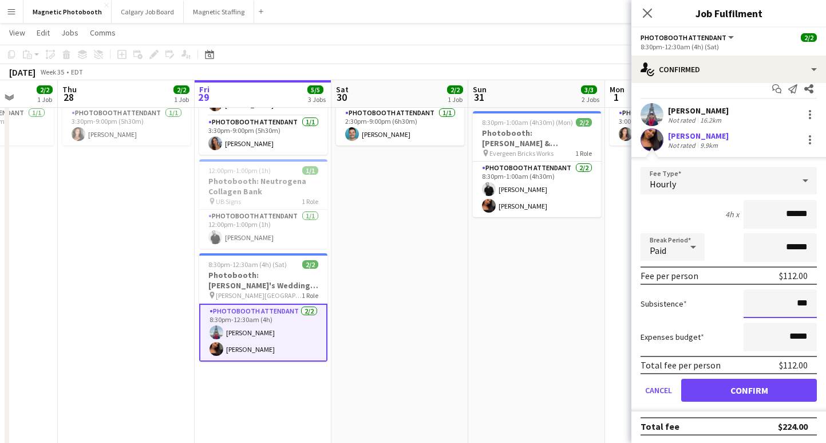
type input "**"
type input "******"
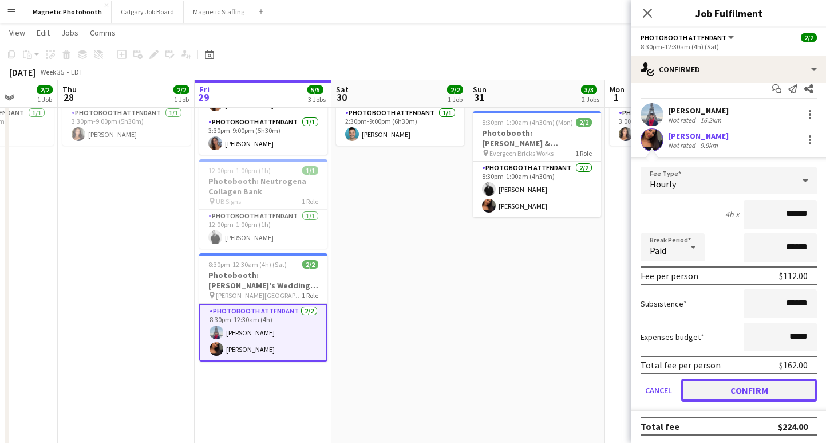
click at [756, 393] on button "Confirm" at bounding box center [749, 390] width 136 height 23
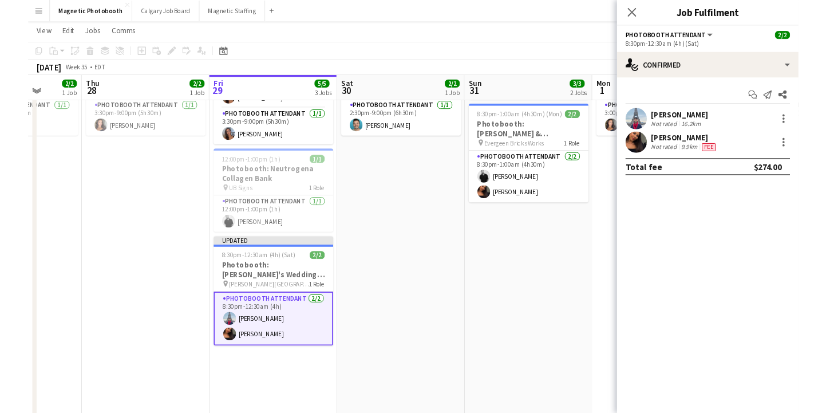
scroll to position [0, 0]
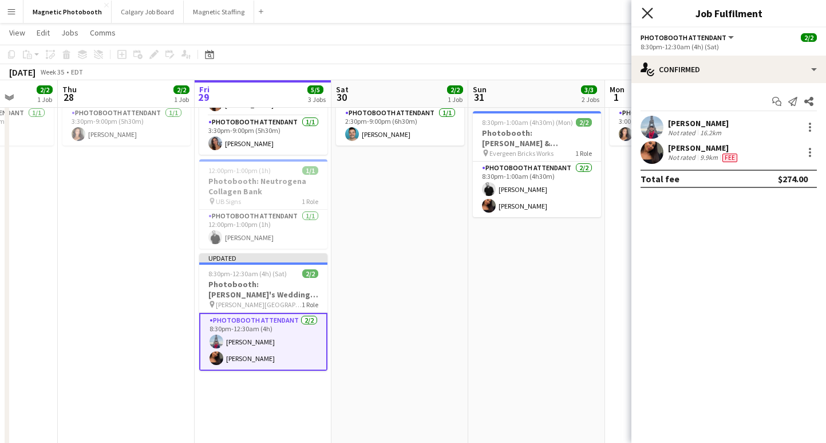
click at [647, 15] on icon "Close pop-in" at bounding box center [647, 12] width 11 height 11
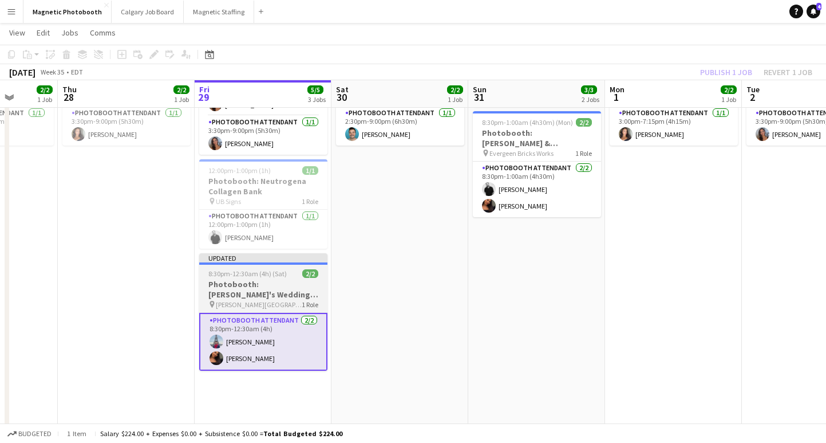
click at [255, 298] on h3 "Photobooth: [PERSON_NAME]'s Wedding (3134)" at bounding box center [263, 289] width 128 height 21
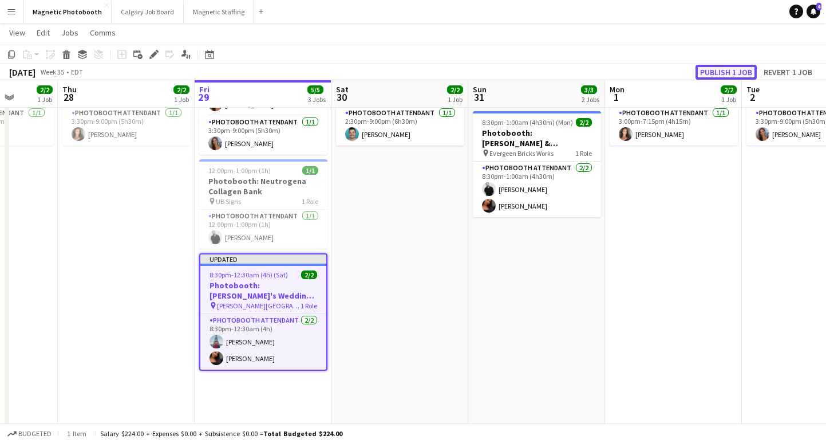
click at [717, 73] on button "Publish 1 job" at bounding box center [726, 72] width 61 height 15
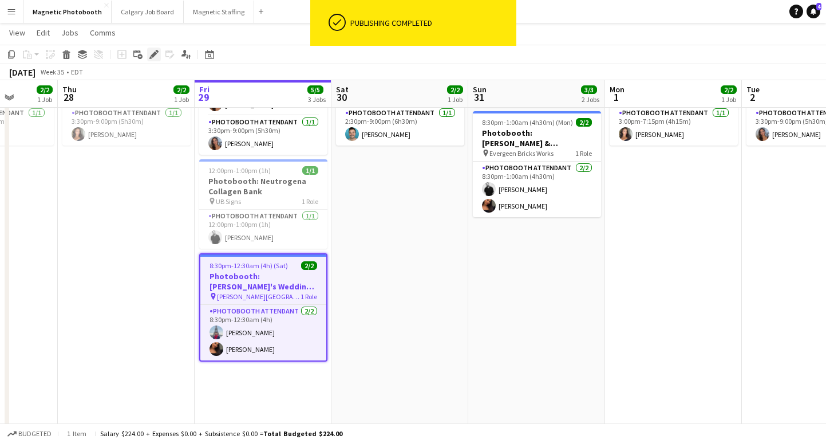
click at [155, 58] on icon "Edit" at bounding box center [153, 54] width 9 height 9
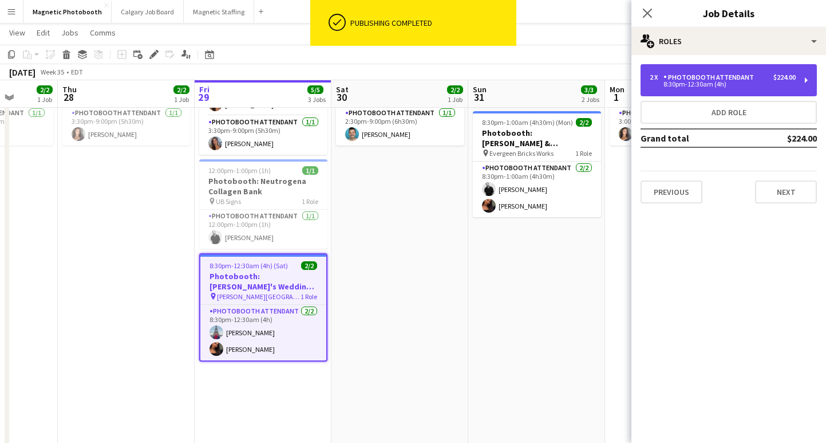
click at [775, 78] on div "$224.00" at bounding box center [785, 77] width 22 height 8
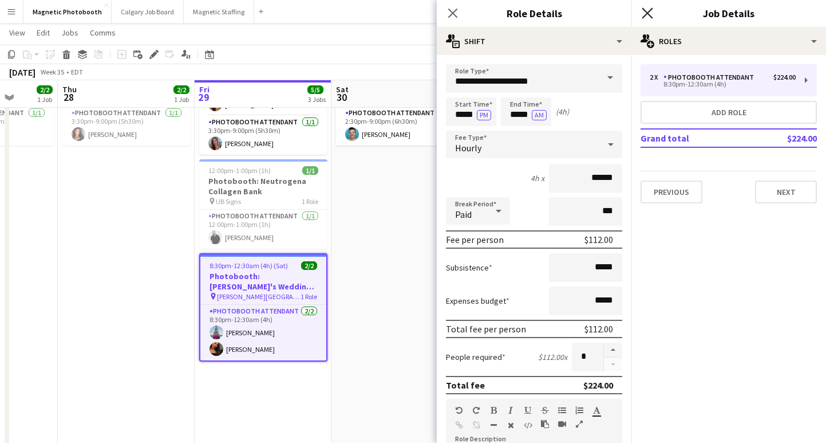
click at [648, 14] on icon "Close pop-in" at bounding box center [647, 12] width 11 height 11
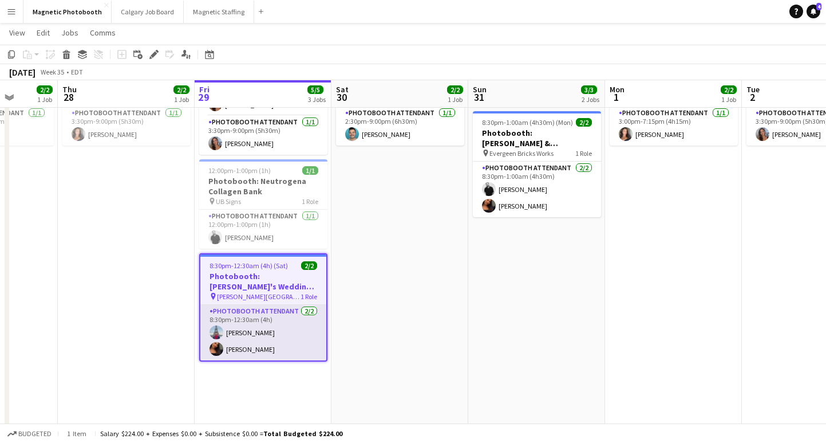
click at [277, 338] on app-card-role "Photobooth Attendant [DATE] 8:30pm-12:30am (4h) [PERSON_NAME] [PERSON_NAME]" at bounding box center [263, 333] width 126 height 56
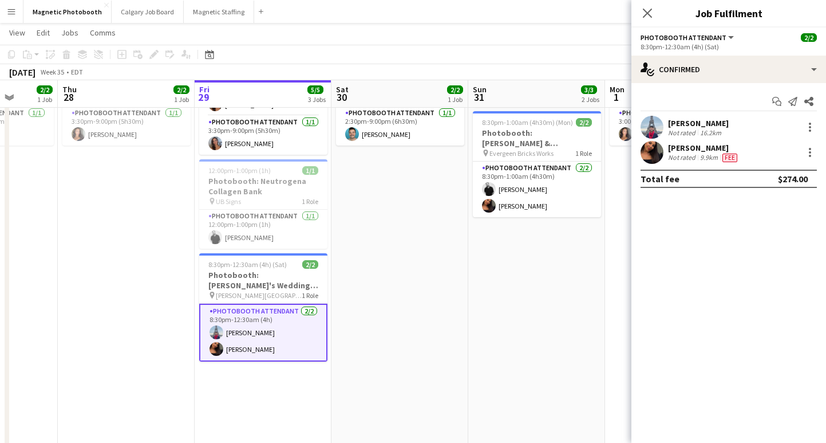
click at [253, 357] on app-card-role "Photobooth Attendant [DATE] 8:30pm-12:30am (4h) [PERSON_NAME] [PERSON_NAME]" at bounding box center [263, 332] width 128 height 58
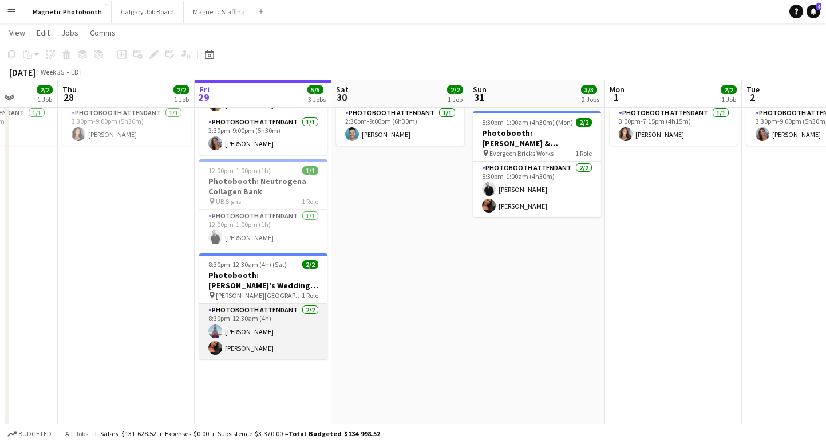
click at [254, 353] on app-card-role "Photobooth Attendant [DATE] 8:30pm-12:30am (4h) [PERSON_NAME] [PERSON_NAME]" at bounding box center [263, 331] width 128 height 56
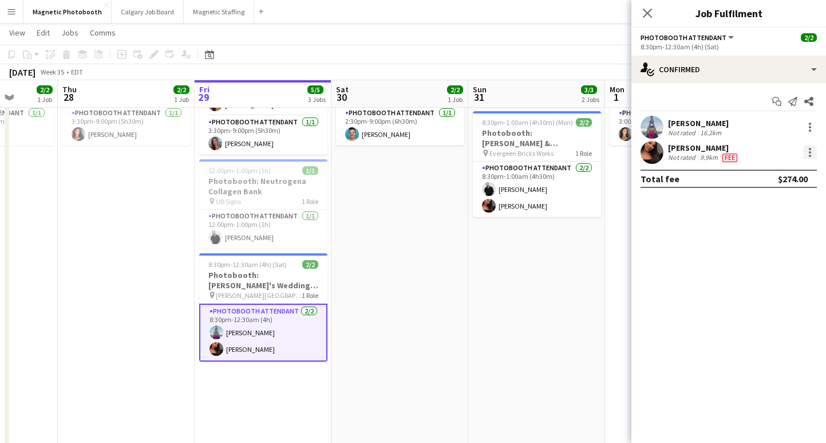
click at [811, 152] on div at bounding box center [810, 152] width 14 height 14
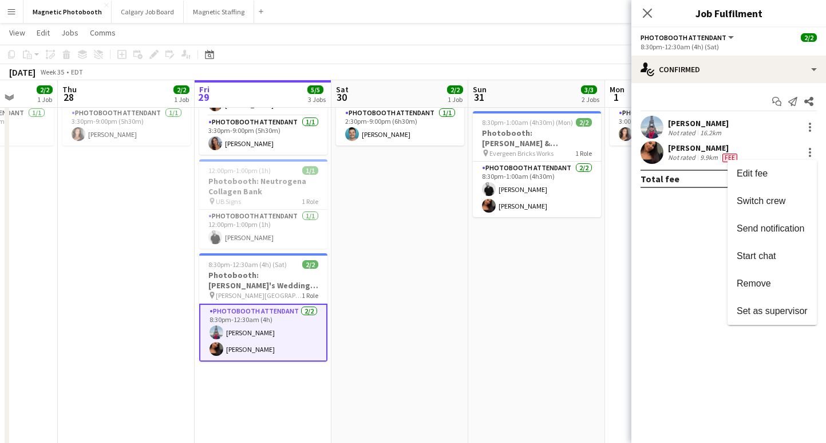
click at [643, 14] on div at bounding box center [413, 221] width 826 height 443
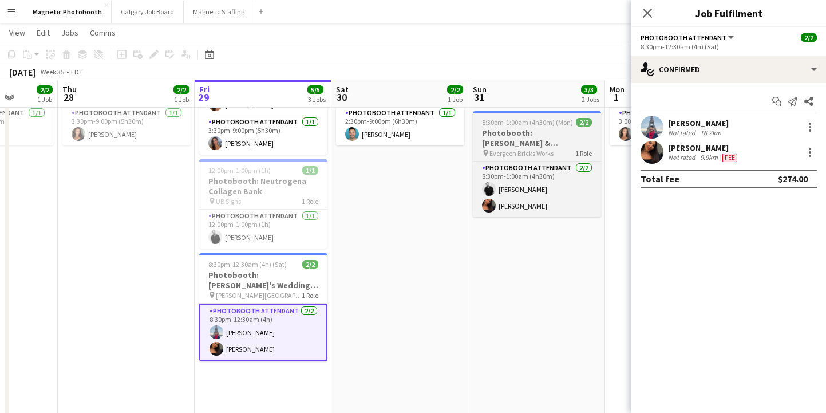
click at [515, 143] on h3 "Photobooth: [PERSON_NAME] & [PERSON_NAME]'s Wedding 2881" at bounding box center [537, 138] width 128 height 21
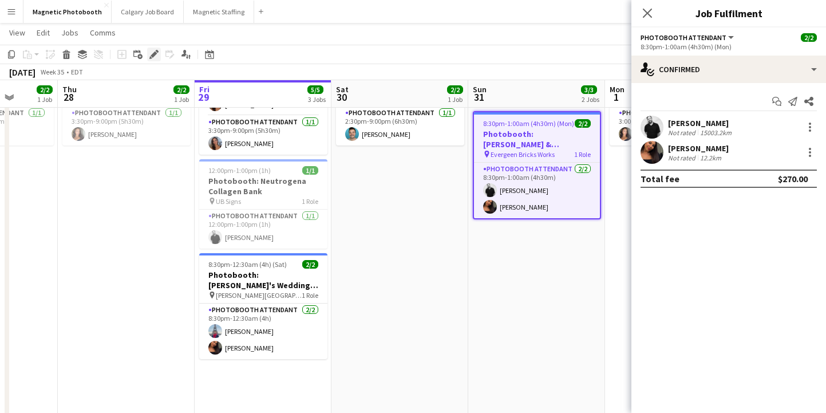
click at [155, 52] on icon at bounding box center [154, 55] width 6 height 6
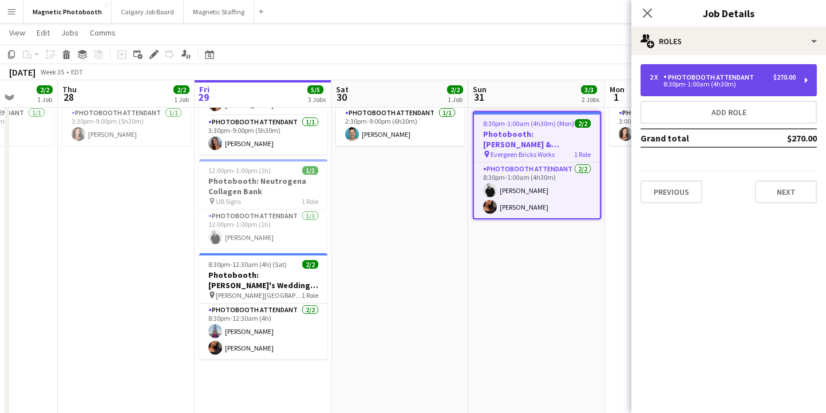
click at [718, 82] on div "8:30pm-1:00am (4h30m)" at bounding box center [723, 84] width 146 height 6
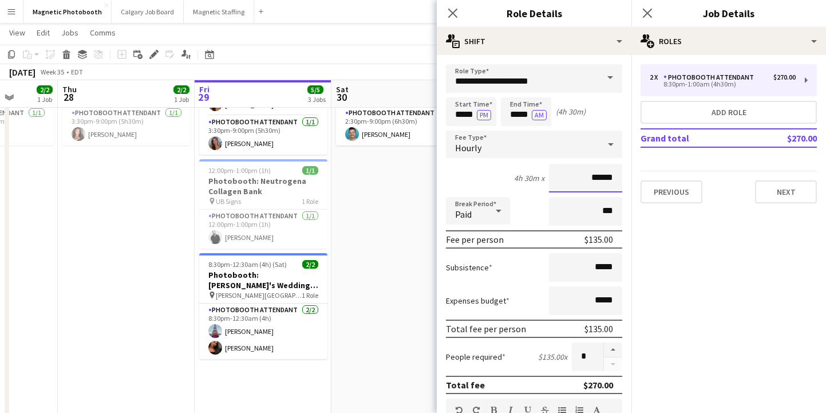
click at [599, 181] on input "******" at bounding box center [585, 178] width 73 height 29
type input "**"
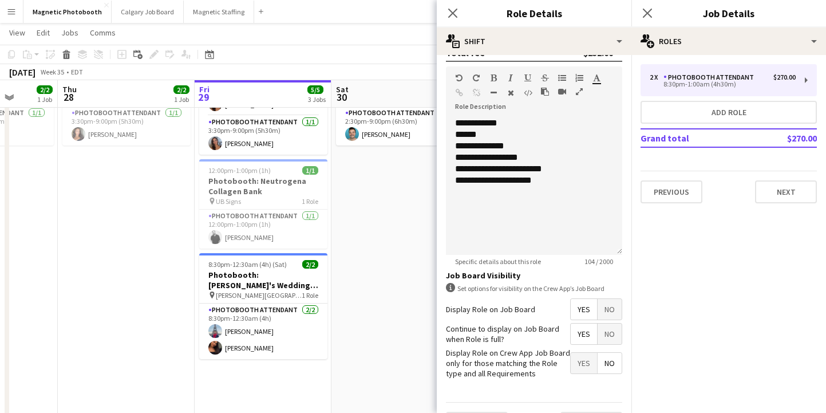
scroll to position [362, 0]
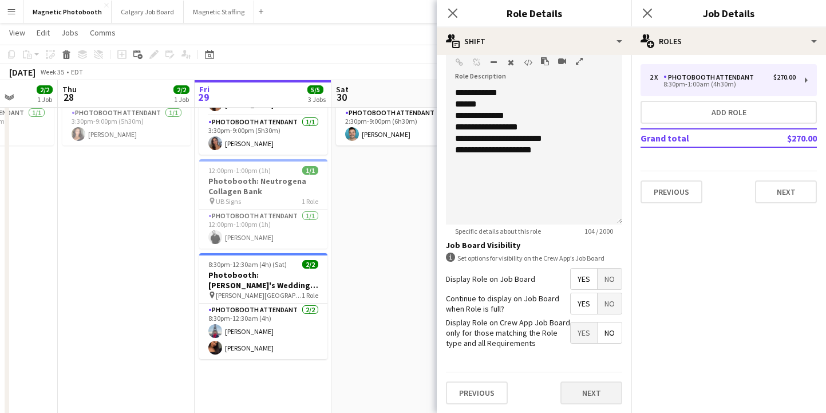
type input "******"
click at [606, 392] on button "Next" at bounding box center [592, 392] width 62 height 23
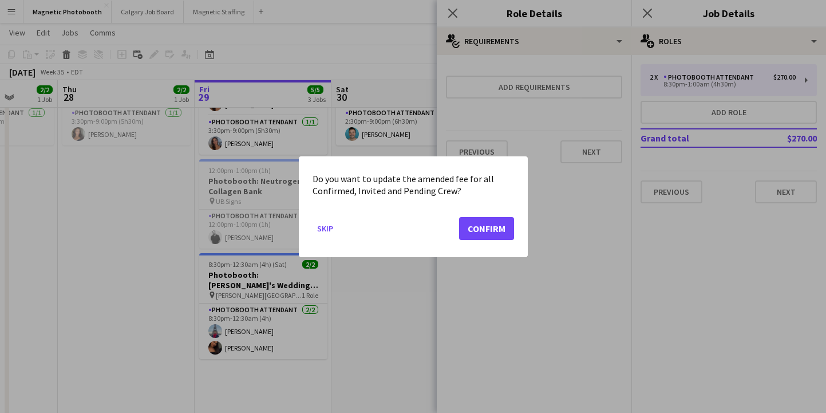
scroll to position [0, 0]
click at [487, 222] on button "Confirm" at bounding box center [486, 227] width 55 height 23
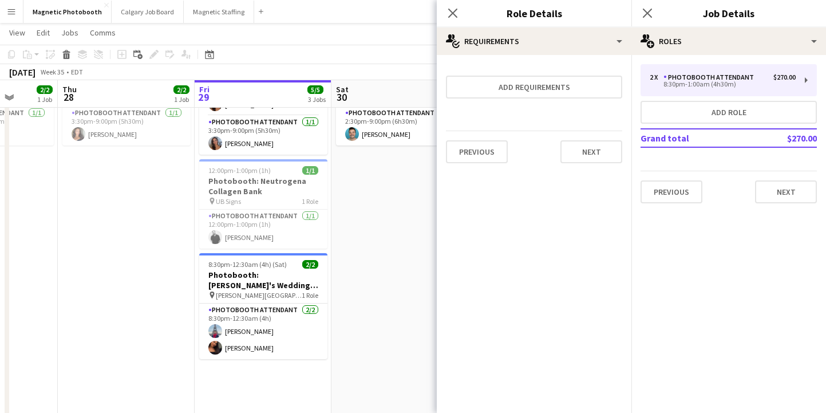
scroll to position [105, 0]
click at [654, 11] on app-icon "Close pop-in" at bounding box center [648, 13] width 17 height 17
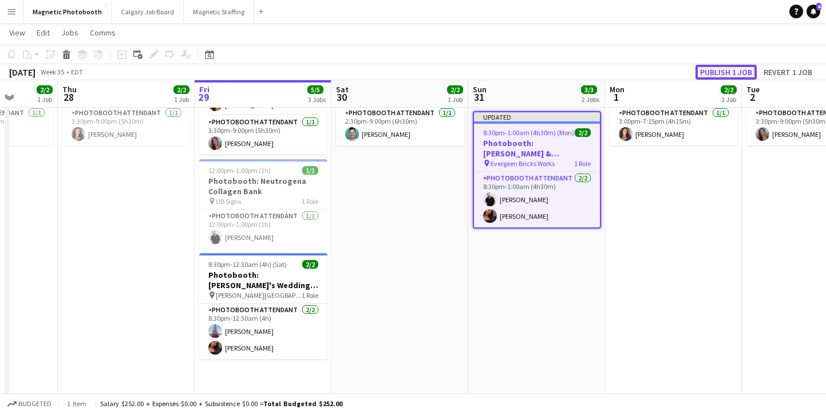
click at [717, 66] on button "Publish 1 job" at bounding box center [726, 72] width 61 height 15
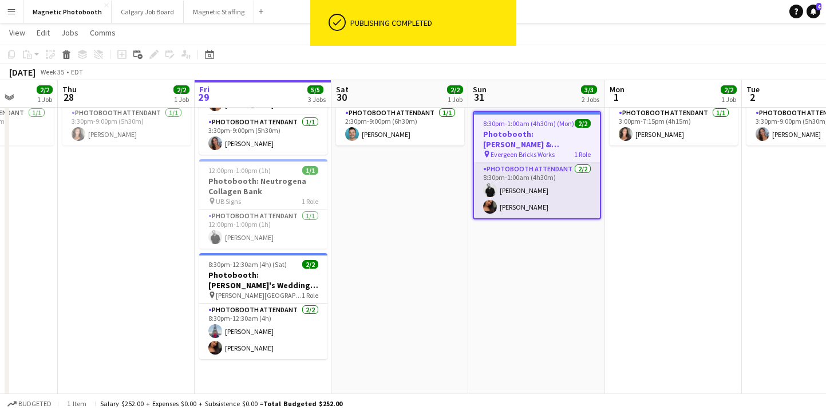
click at [531, 207] on app-card-role "Photobooth Attendant [DATE] 8:30pm-1:00am (4h30m) [PERSON_NAME] [PERSON_NAME]" at bounding box center [537, 191] width 126 height 56
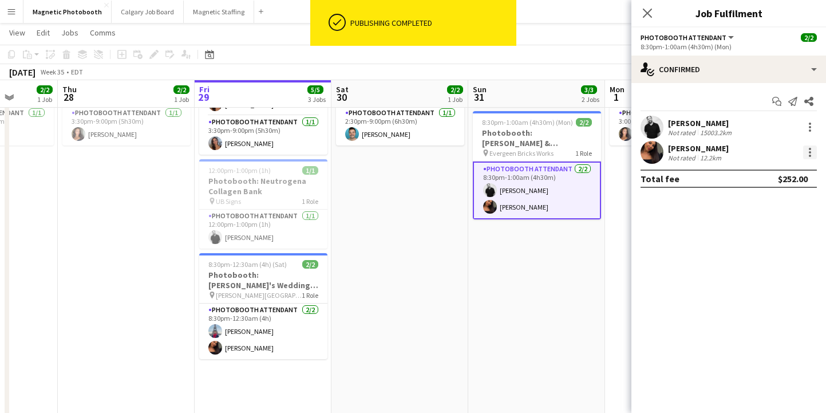
click at [807, 158] on div at bounding box center [810, 152] width 14 height 14
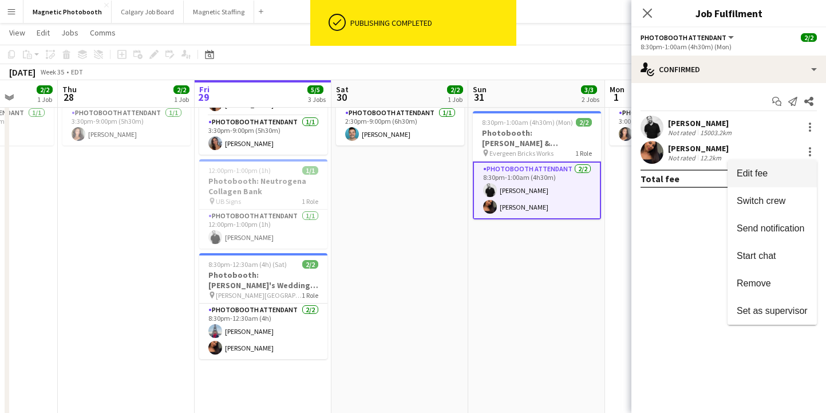
click at [770, 178] on span "Edit fee" at bounding box center [772, 173] width 71 height 10
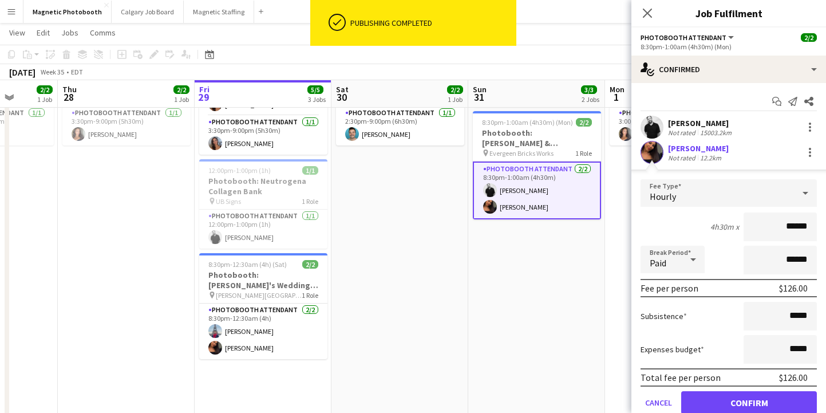
scroll to position [18, 0]
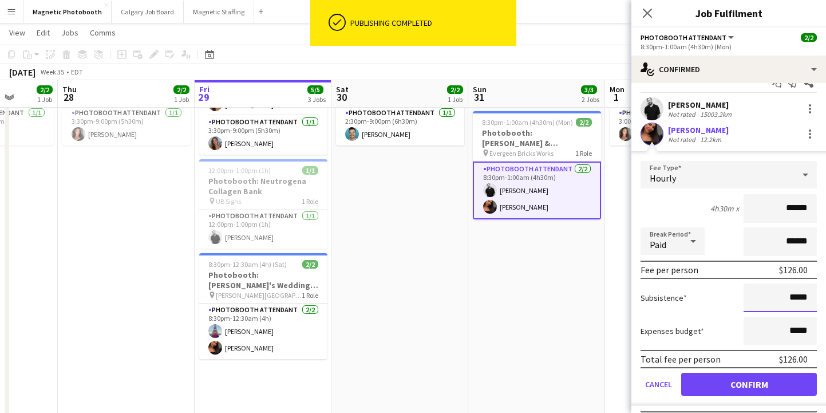
click at [794, 295] on input "*****" at bounding box center [780, 297] width 73 height 29
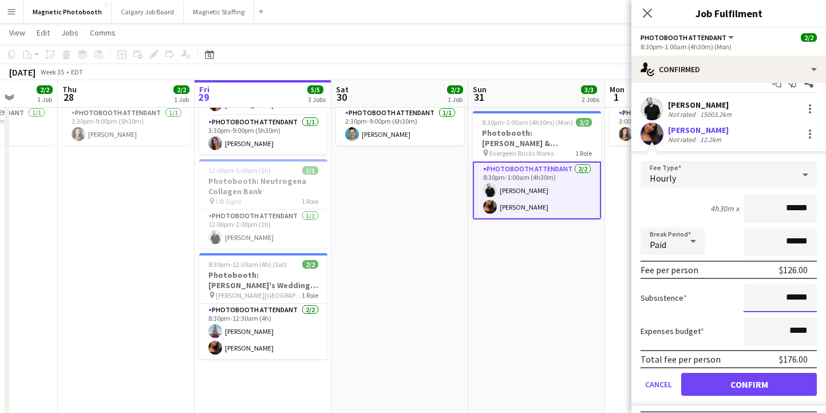
type input "******"
click at [746, 383] on button "Confirm" at bounding box center [749, 384] width 136 height 23
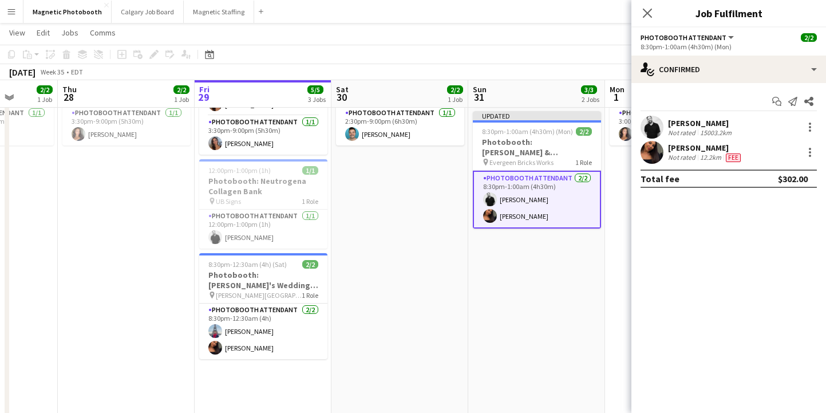
scroll to position [0, 0]
click at [650, 13] on icon "Close pop-in" at bounding box center [647, 12] width 11 height 11
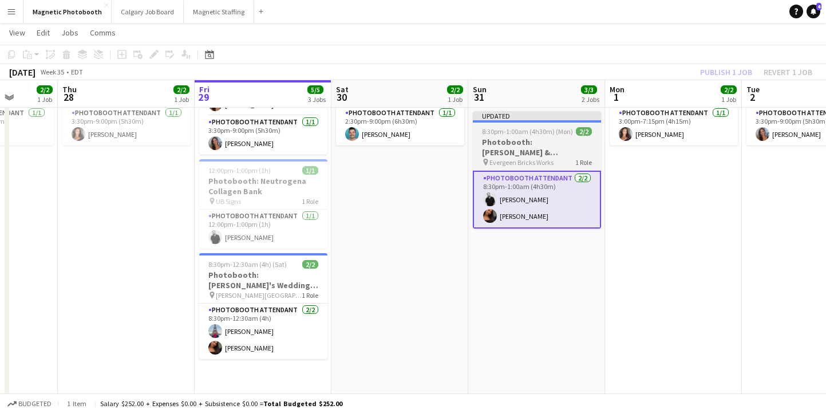
click at [564, 119] on div "Updated" at bounding box center [537, 115] width 128 height 9
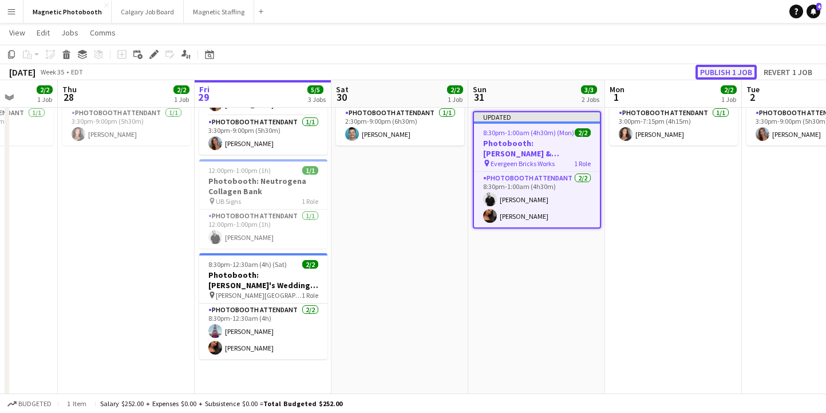
click at [718, 70] on button "Publish 1 job" at bounding box center [726, 72] width 61 height 15
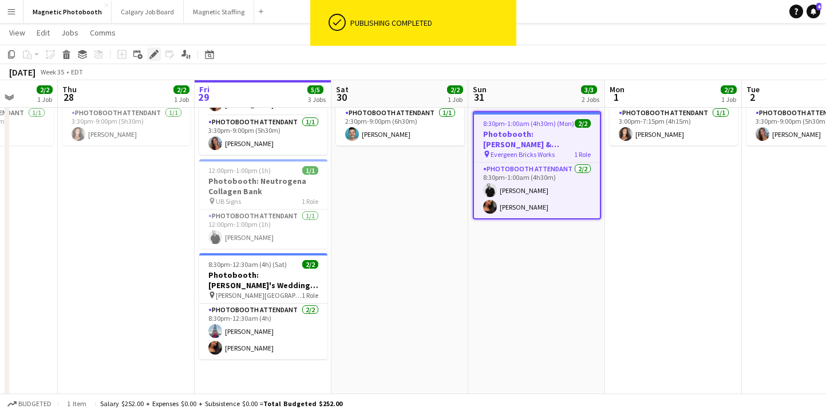
click at [154, 52] on icon at bounding box center [154, 55] width 6 height 6
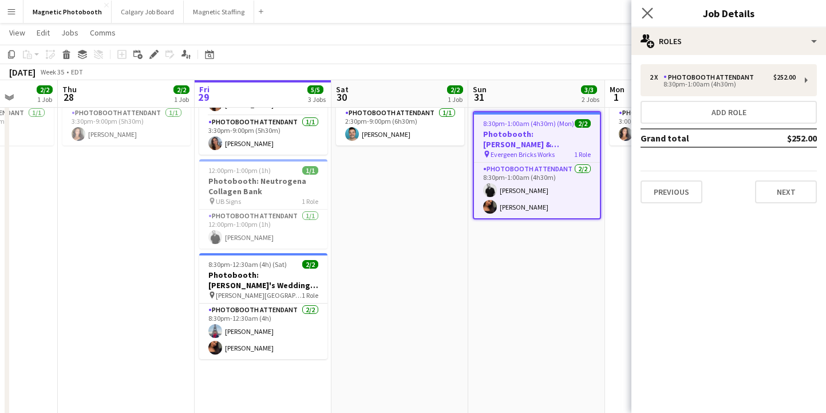
click at [652, 14] on app-icon "Close pop-in" at bounding box center [648, 13] width 17 height 17
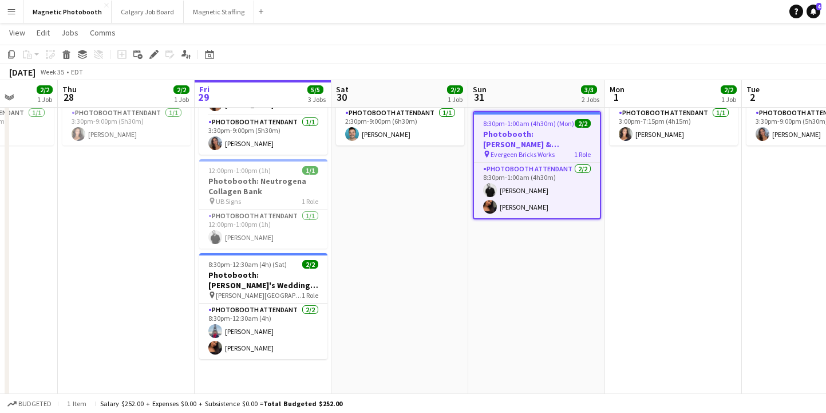
click at [396, 207] on app-date-cell "9:50am-9:00pm (11h10m) 2/2 Photobooth: Dynamite 3114 pin [GEOGRAPHIC_DATA][PERS…" at bounding box center [400, 249] width 137 height 452
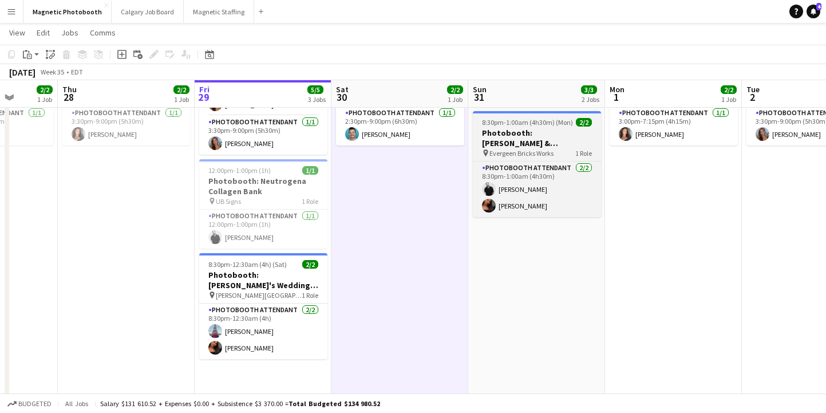
click at [539, 127] on app-job-card "8:30pm-1:00am (4h30m) (Mon) 2/2 Photobooth: [PERSON_NAME] & [PERSON_NAME]'s Wed…" at bounding box center [537, 164] width 128 height 106
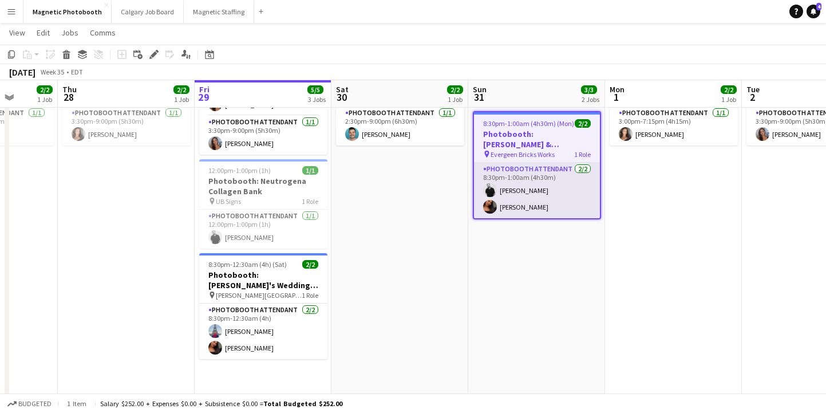
click at [549, 216] on app-card-role "Photobooth Attendant [DATE] 8:30pm-1:00am (4h30m) [PERSON_NAME] [PERSON_NAME]" at bounding box center [537, 191] width 126 height 56
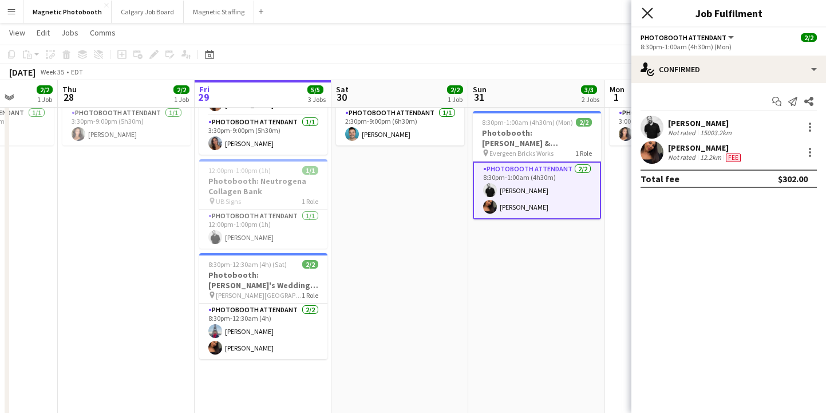
click at [649, 9] on icon "Close pop-in" at bounding box center [647, 12] width 11 height 11
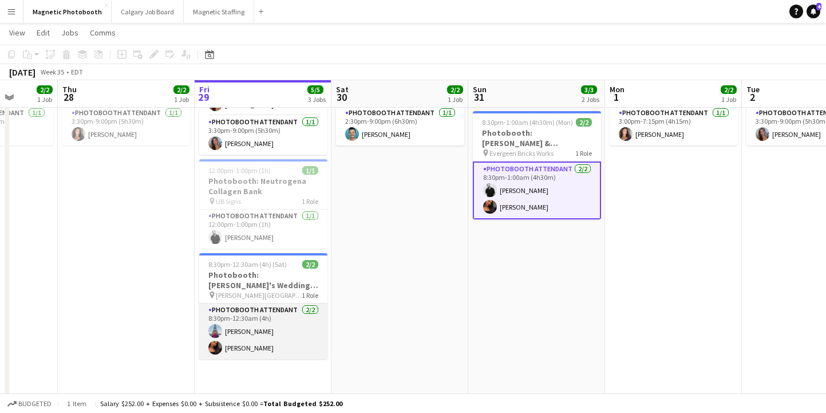
click at [265, 349] on app-card-role "Photobooth Attendant [DATE] 8:30pm-12:30am (4h) [PERSON_NAME] [PERSON_NAME]" at bounding box center [263, 331] width 128 height 56
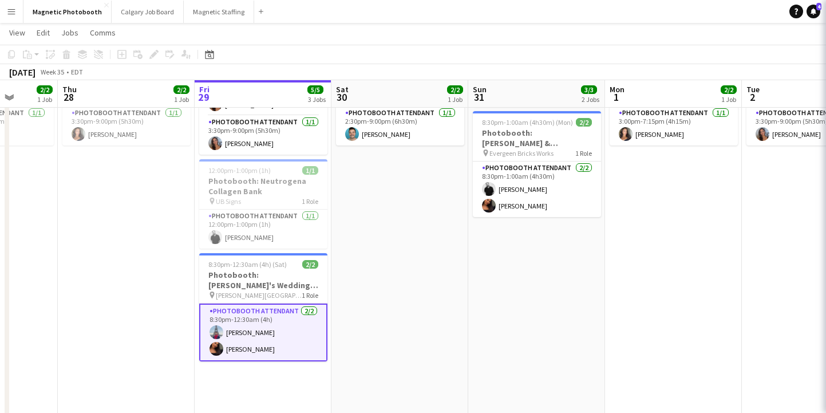
scroll to position [0, 352]
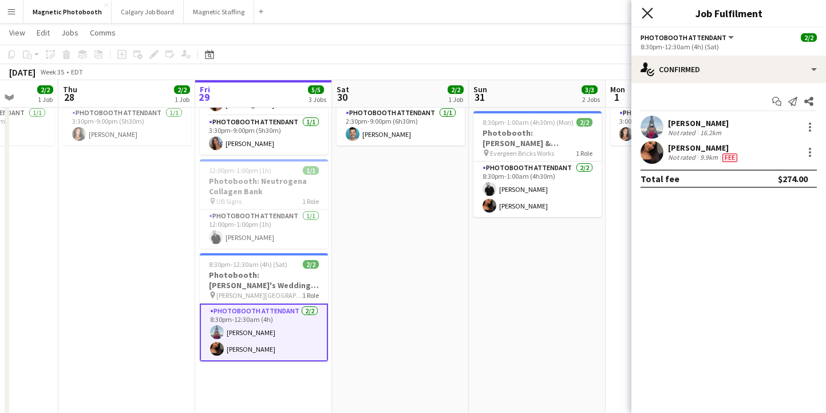
click at [642, 13] on icon "Close pop-in" at bounding box center [647, 12] width 11 height 11
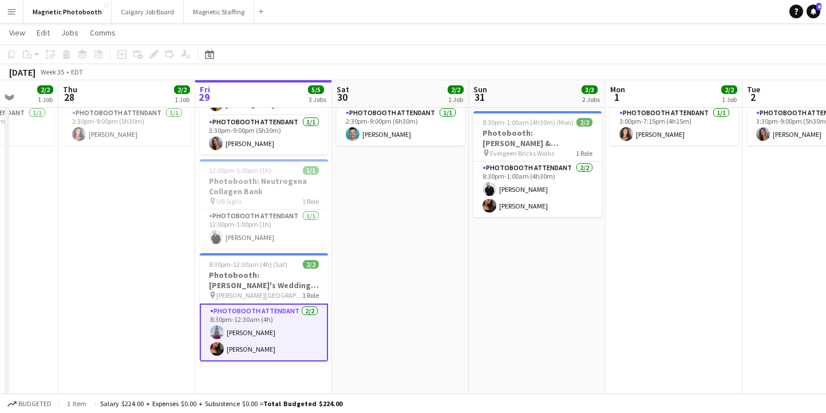
click at [388, 232] on app-date-cell "9:50am-9:00pm (11h10m) 2/2 Photobooth: Dynamite 3114 pin [GEOGRAPHIC_DATA][PERS…" at bounding box center [400, 249] width 137 height 452
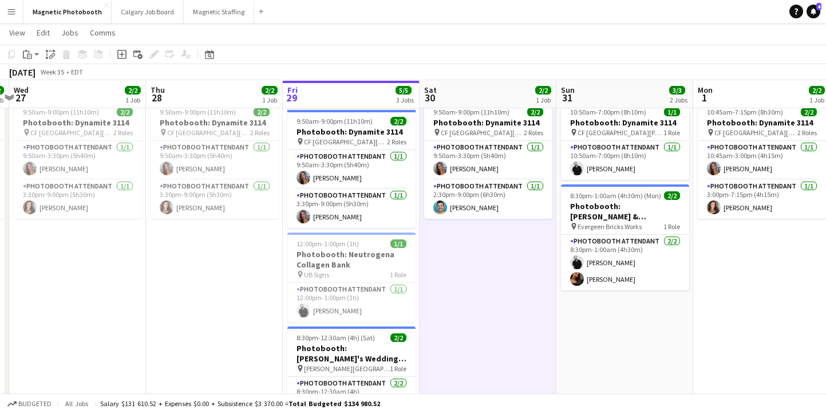
scroll to position [33, 0]
click at [346, 226] on app-card-role "Photobooth Attendant [DATE] 3:30pm-9:00pm (5h30m) [PERSON_NAME]" at bounding box center [351, 207] width 128 height 39
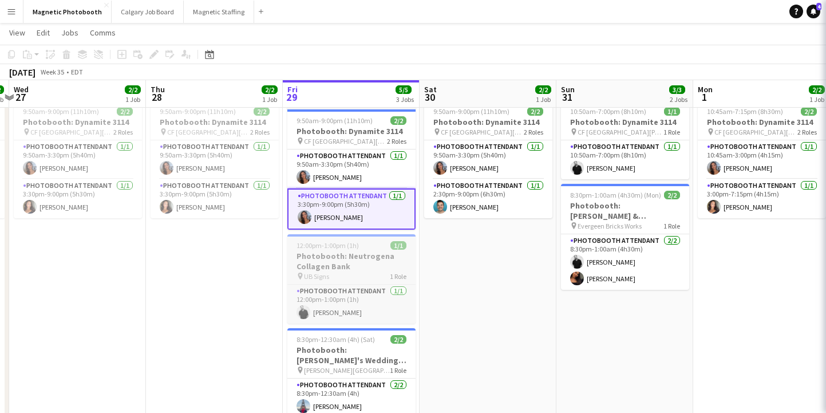
click at [324, 257] on h3 "Photobooth: Neutrogena Collagen Bank" at bounding box center [351, 261] width 128 height 21
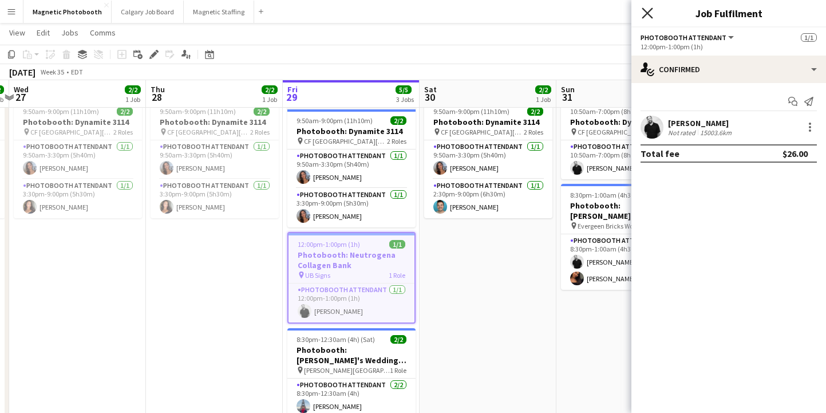
click at [646, 14] on icon at bounding box center [647, 12] width 11 height 11
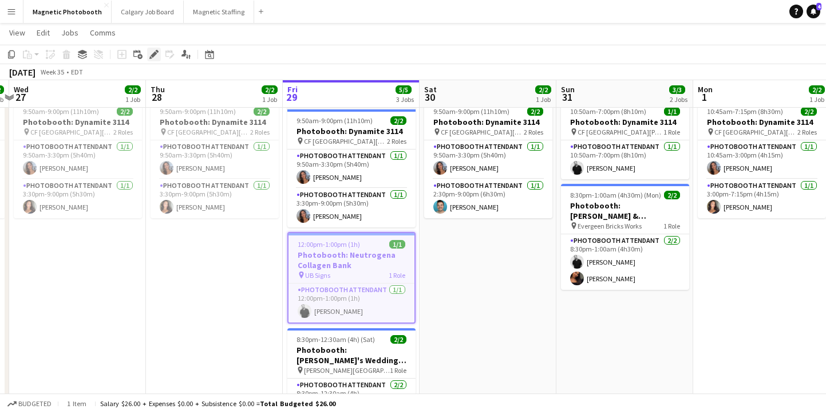
click at [153, 55] on icon at bounding box center [154, 55] width 6 height 6
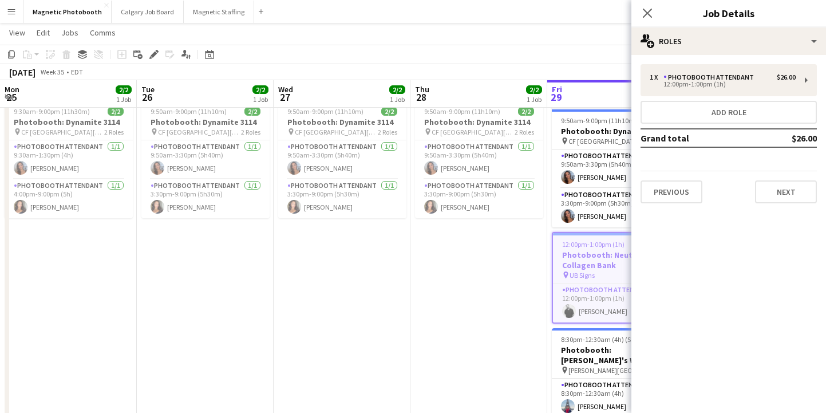
scroll to position [0, 265]
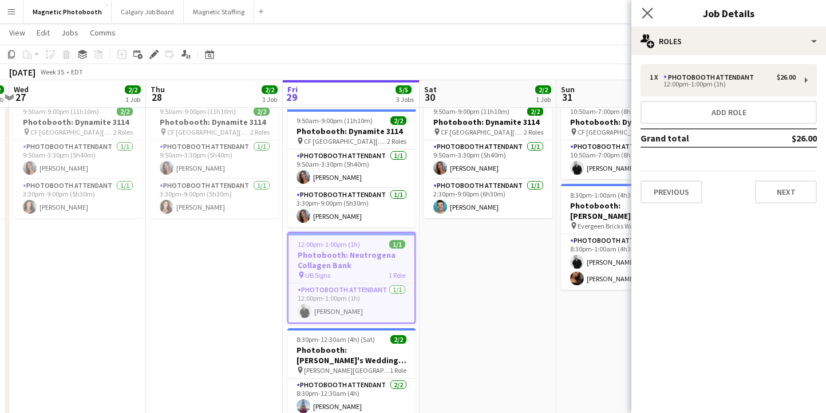
click at [641, 9] on app-icon "Close pop-in" at bounding box center [648, 13] width 17 height 17
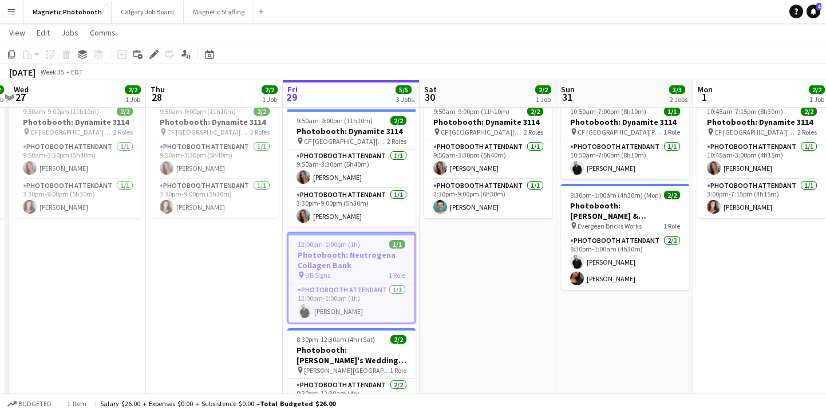
click at [490, 231] on app-date-cell "9:50am-9:00pm (11h10m) 2/2 Photobooth: Dynamite 3114 pin [GEOGRAPHIC_DATA][PERS…" at bounding box center [488, 322] width 137 height 452
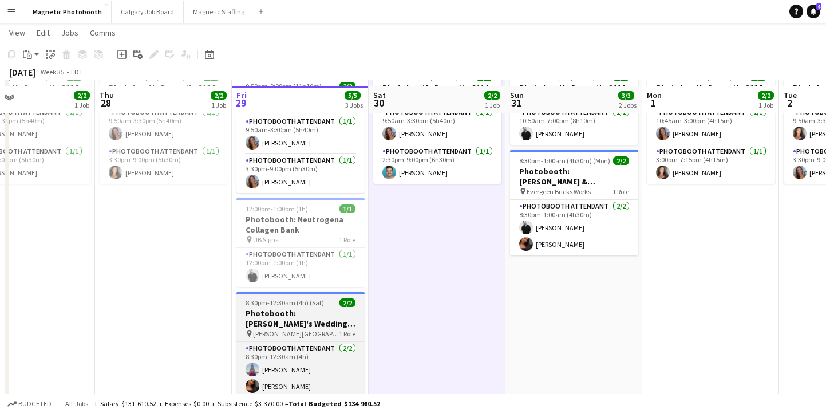
scroll to position [73, 0]
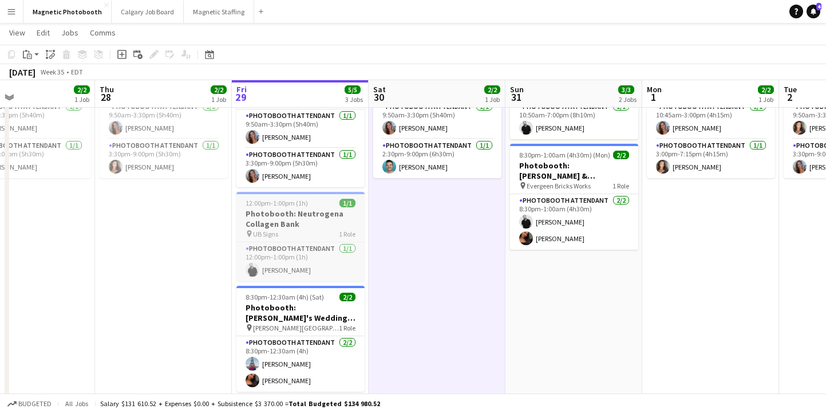
click at [286, 211] on h3 "Photobooth: Neutrogena Collagen Bank" at bounding box center [300, 218] width 128 height 21
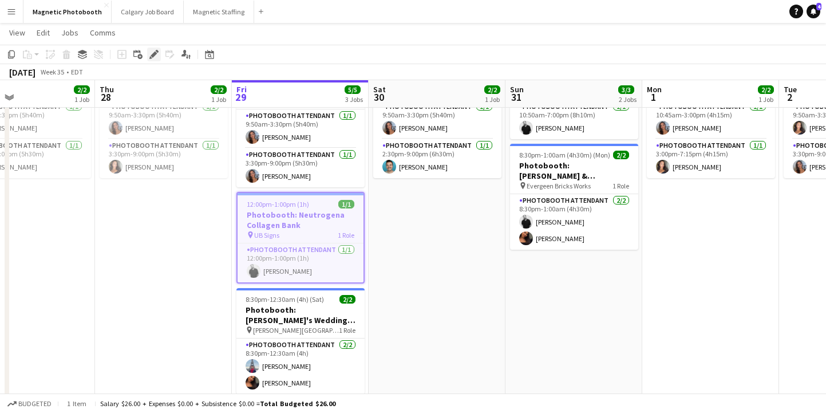
click at [154, 54] on icon at bounding box center [154, 55] width 6 height 6
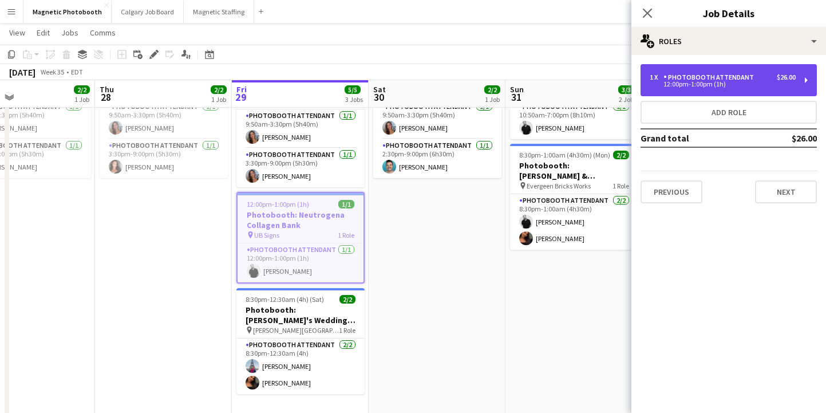
click at [699, 92] on div "1 x Photobooth Attendant $26.00 12:00pm-1:00pm (1h)" at bounding box center [729, 80] width 176 height 32
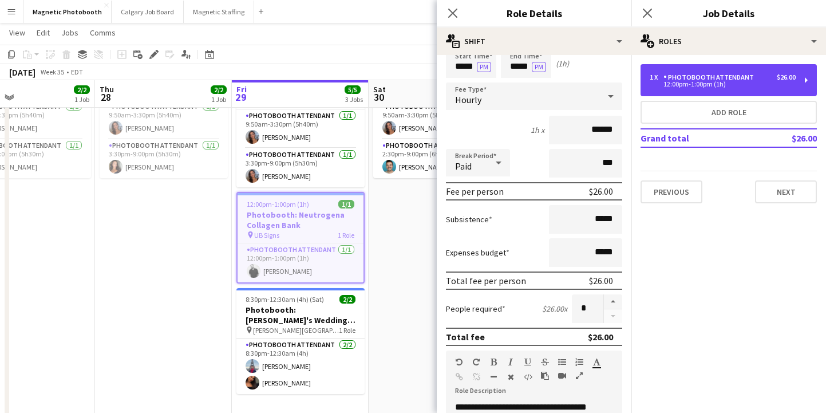
scroll to position [27, 0]
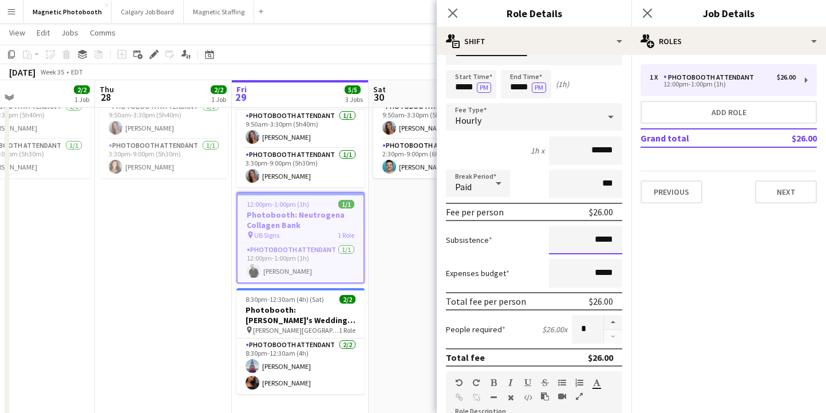
click at [601, 238] on input "*****" at bounding box center [585, 240] width 73 height 29
type input "**"
type input "******"
click at [504, 262] on div "Expenses budget *****" at bounding box center [534, 273] width 176 height 29
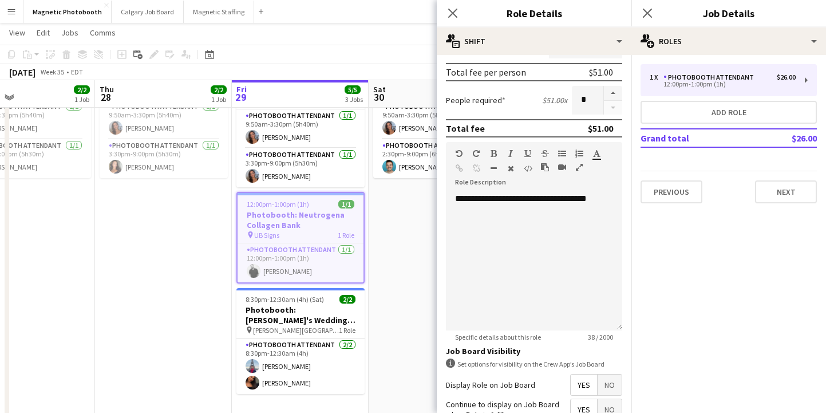
scroll to position [362, 0]
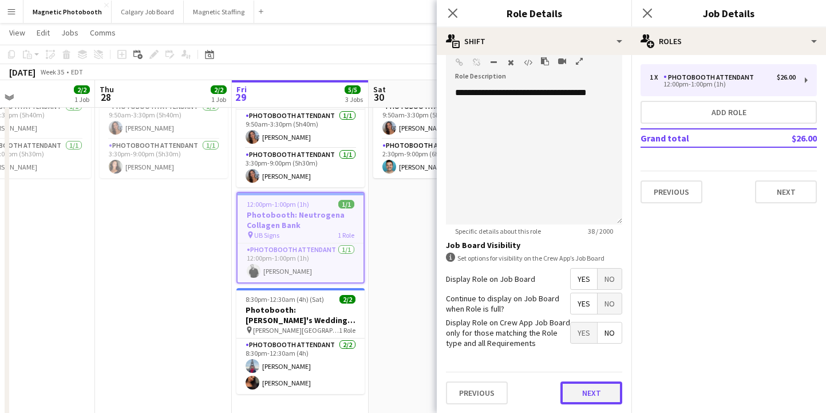
click at [584, 387] on button "Next" at bounding box center [592, 392] width 62 height 23
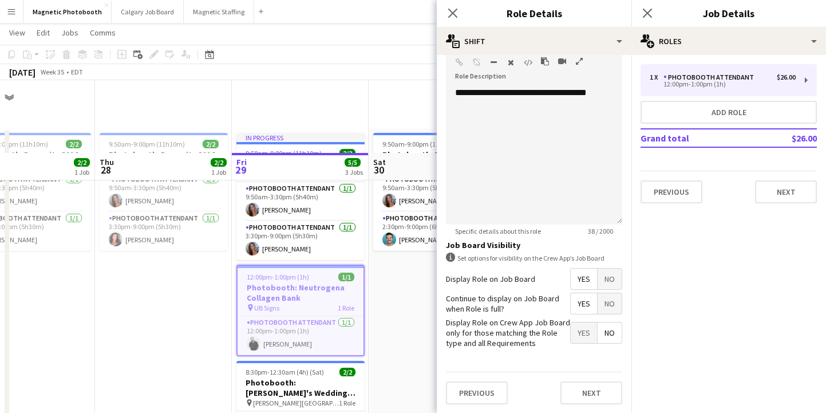
scroll to position [0, 0]
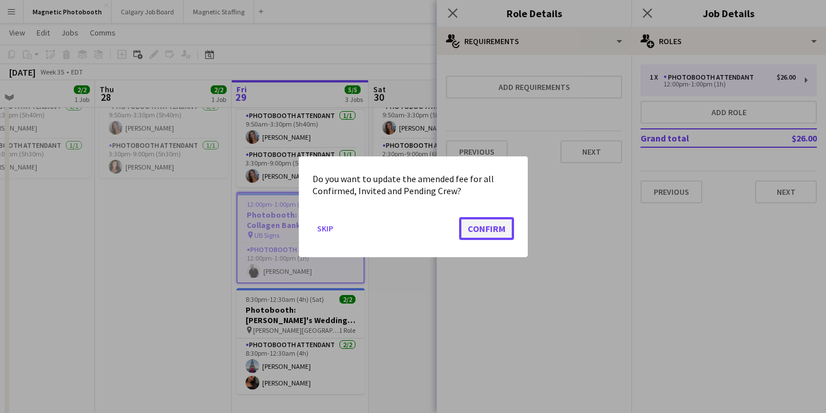
click at [488, 230] on button "Confirm" at bounding box center [486, 227] width 55 height 23
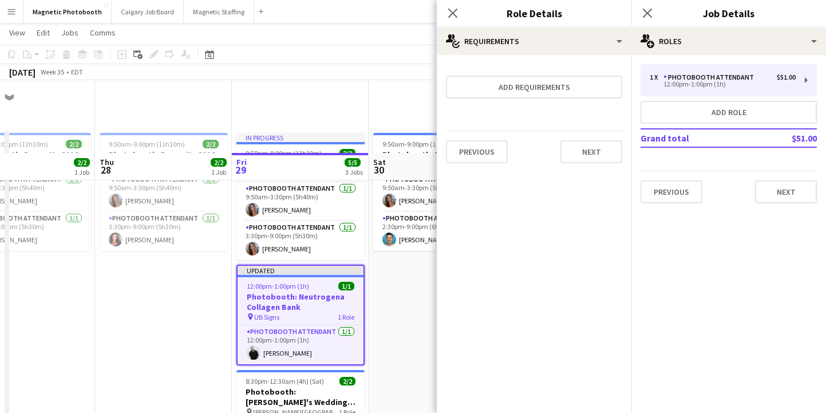
scroll to position [73, 0]
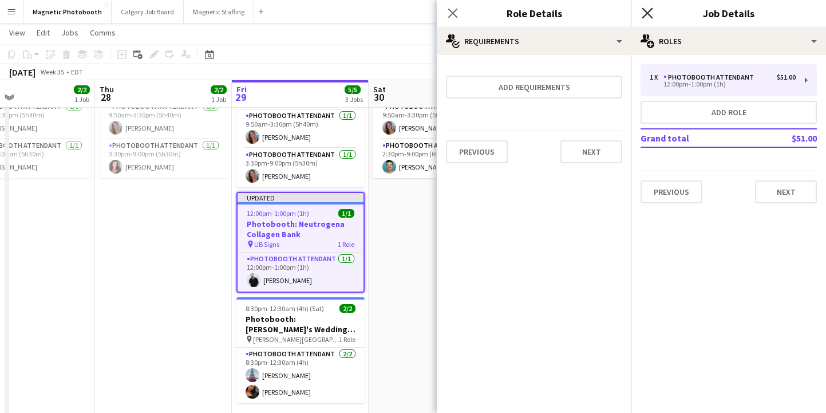
click at [648, 17] on icon "Close pop-in" at bounding box center [647, 12] width 11 height 11
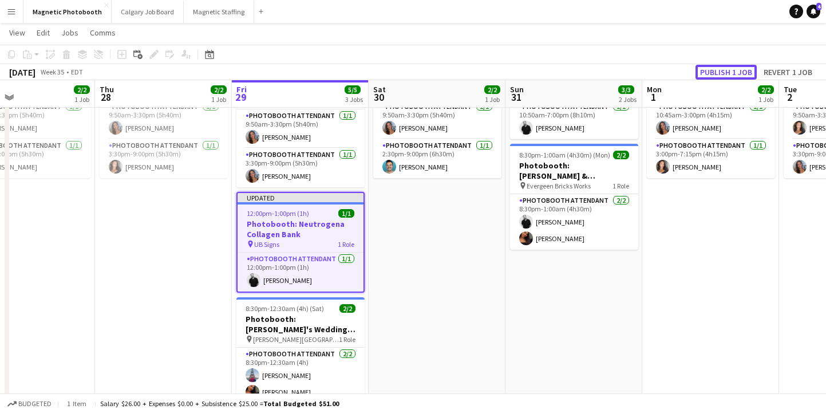
click at [724, 72] on button "Publish 1 job" at bounding box center [726, 72] width 61 height 15
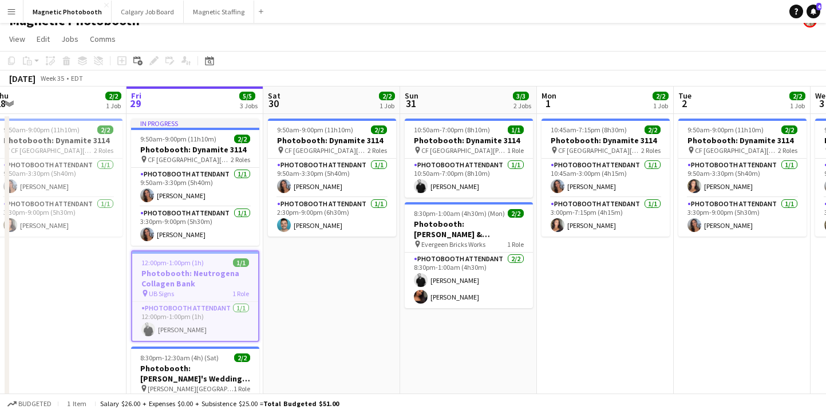
scroll to position [18, 0]
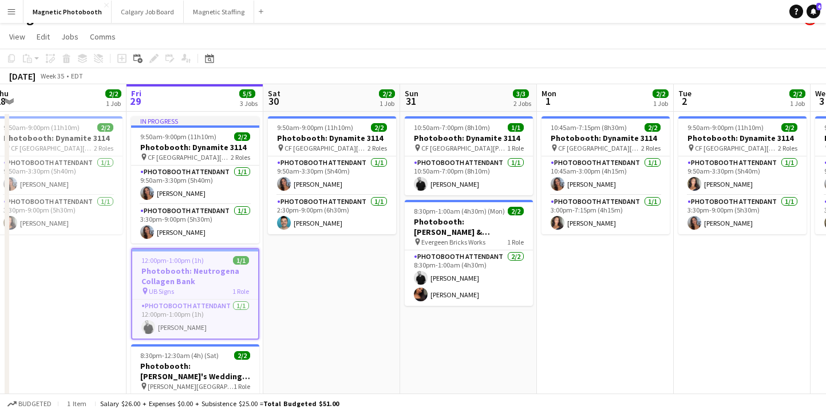
click at [89, 286] on app-date-cell "9:50am-9:00pm (11h10m) 2/2 Photobooth: Dynamite 3114 pin CF Toronto Eaton Centr…" at bounding box center [58, 338] width 137 height 452
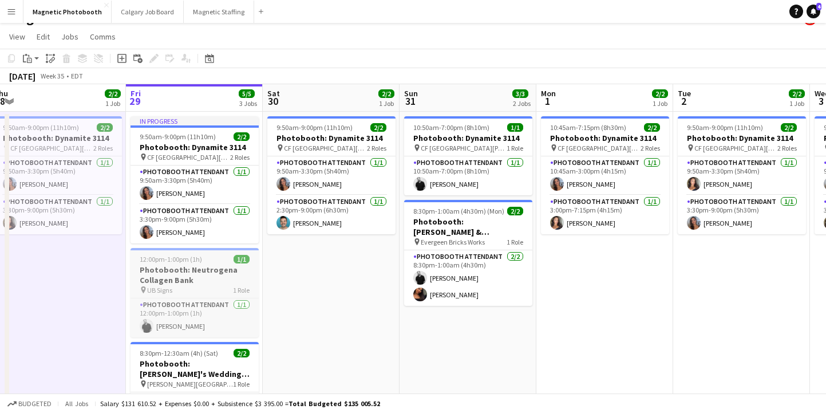
click at [177, 266] on h3 "Photobooth: Neutrogena Collagen Bank" at bounding box center [195, 275] width 128 height 21
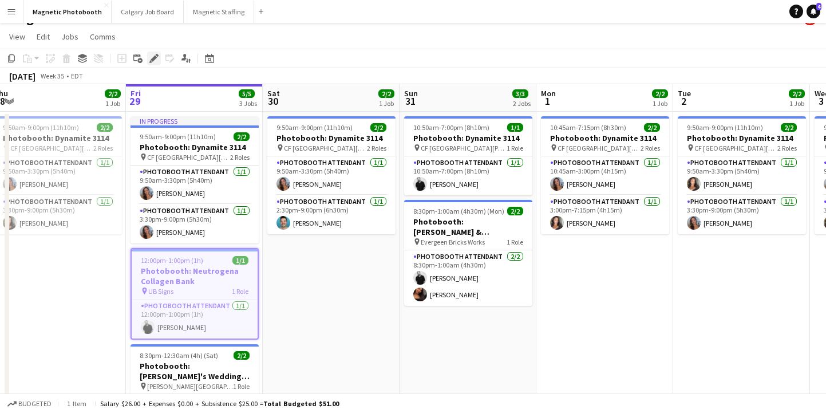
click at [152, 59] on icon at bounding box center [154, 59] width 6 height 6
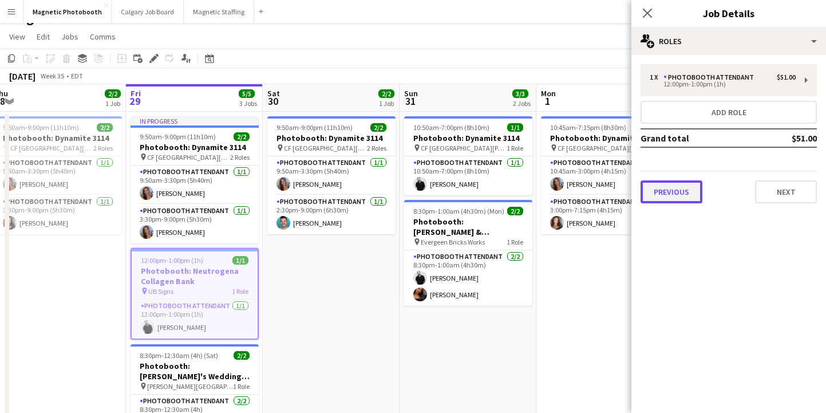
click at [659, 194] on button "Previous" at bounding box center [672, 191] width 62 height 23
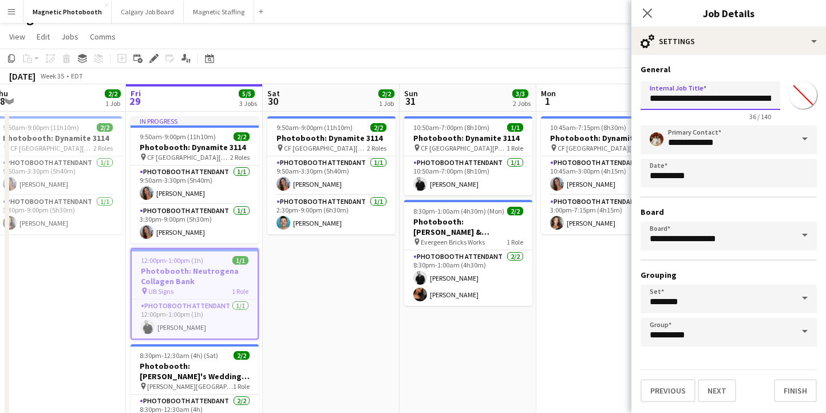
scroll to position [0, 30]
drag, startPoint x: 715, startPoint y: 98, endPoint x: 829, endPoint y: 96, distance: 114.0
click at [826, 96] on html "Menu Boards Boards Boards All jobs Status Workforce Workforce My Workforce Recr…" at bounding box center [413, 282] width 826 height 601
type input "**********"
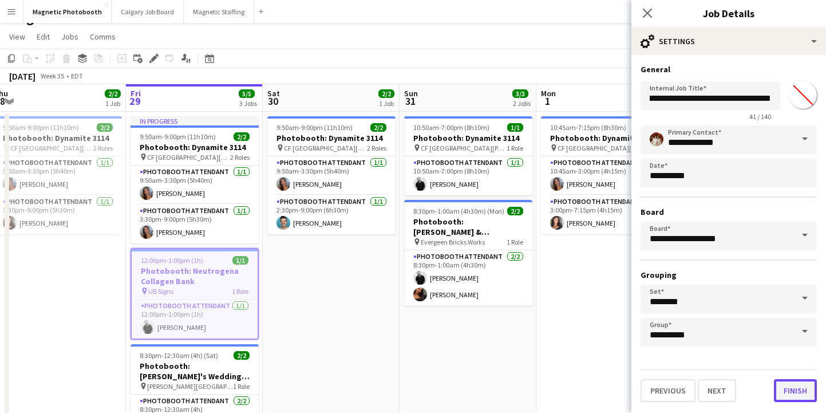
click at [802, 392] on button "Finish" at bounding box center [795, 390] width 43 height 23
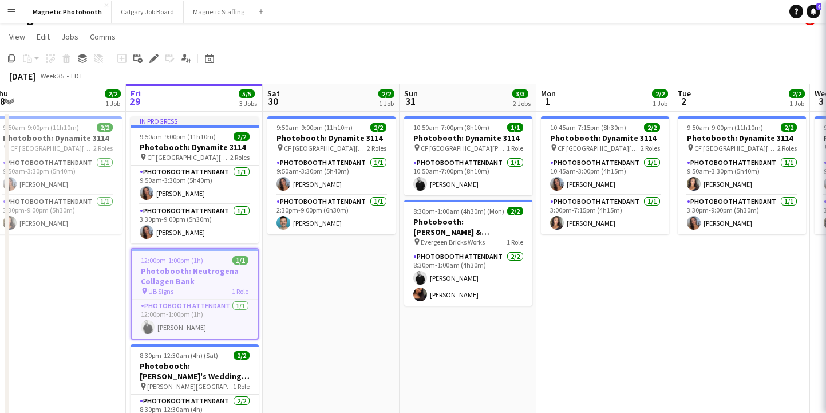
scroll to position [0, 0]
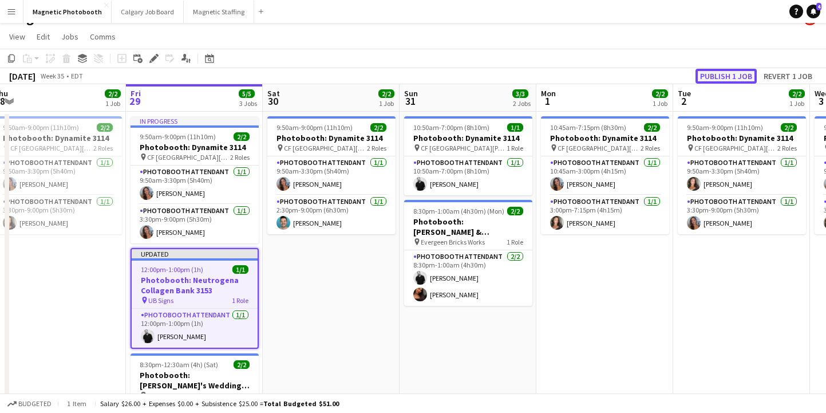
click at [722, 81] on button "Publish 1 job" at bounding box center [726, 76] width 61 height 15
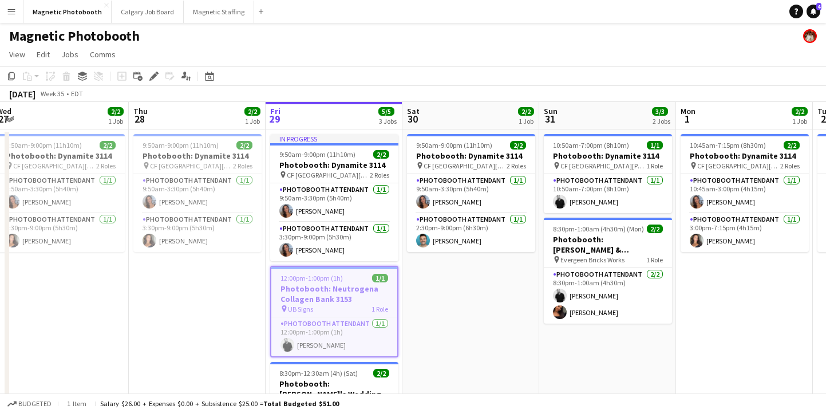
scroll to position [0, 232]
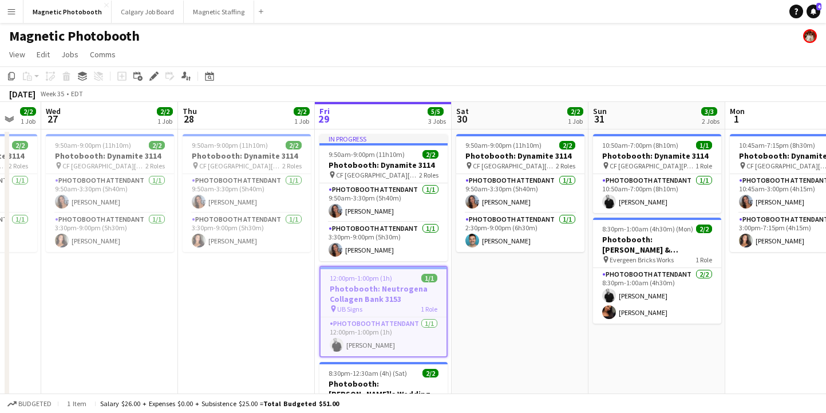
click at [241, 303] on app-date-cell "9:50am-9:00pm (11h10m) 2/2 Photobooth: Dynamite 3114 pin CF Toronto Eaton Centr…" at bounding box center [246, 355] width 137 height 452
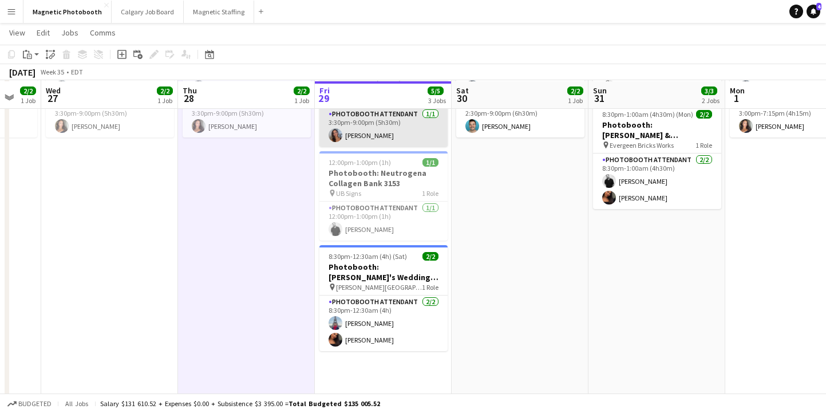
scroll to position [116, 0]
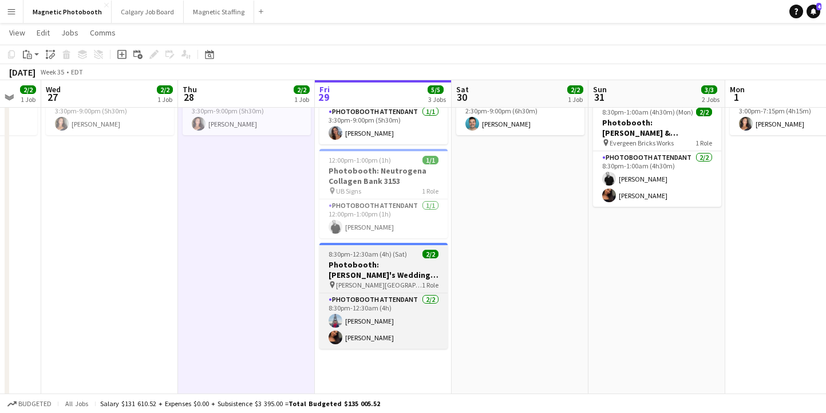
click at [366, 258] on app-job-card "8:30pm-12:30am (4h) (Sat) 2/2 Photobooth: [PERSON_NAME]'s Wedding (3134) pin [P…" at bounding box center [384, 296] width 128 height 106
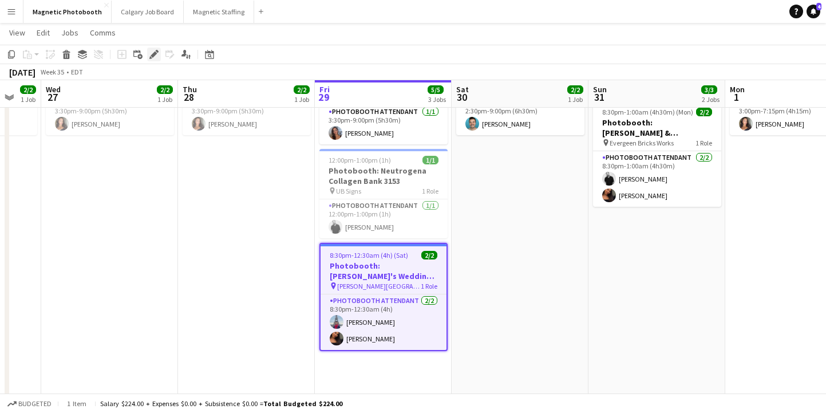
click at [157, 54] on icon "Edit" at bounding box center [153, 54] width 9 height 9
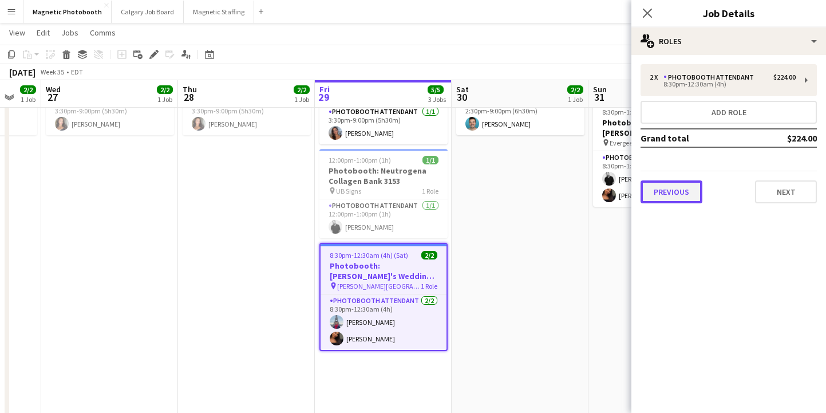
click at [695, 186] on button "Previous" at bounding box center [672, 191] width 62 height 23
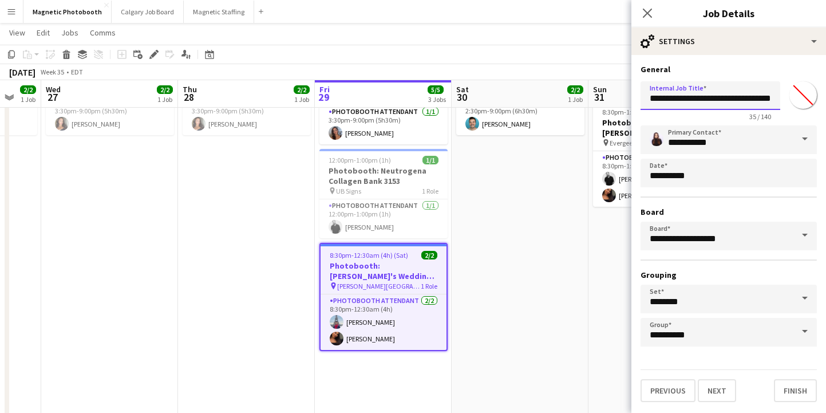
drag, startPoint x: 749, startPoint y: 94, endPoint x: 833, endPoint y: 94, distance: 84.2
click at [826, 94] on html "Menu Boards Boards Boards All jobs Status Workforce Workforce My Workforce Recr…" at bounding box center [413, 184] width 826 height 600
type input "**********"
click at [799, 388] on button "Finish" at bounding box center [795, 390] width 43 height 23
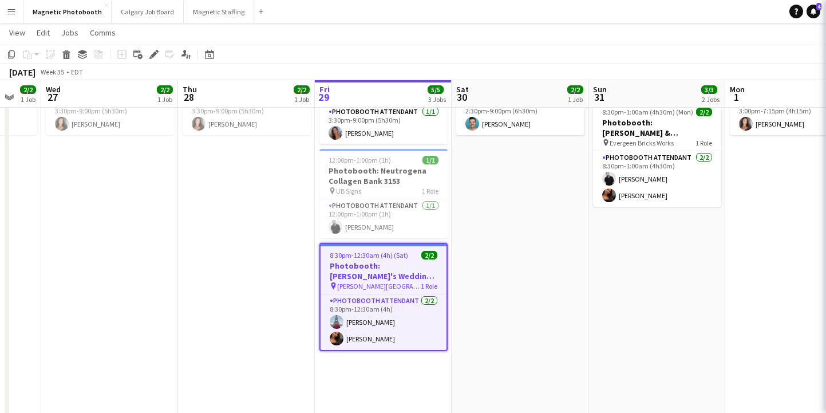
scroll to position [0, 0]
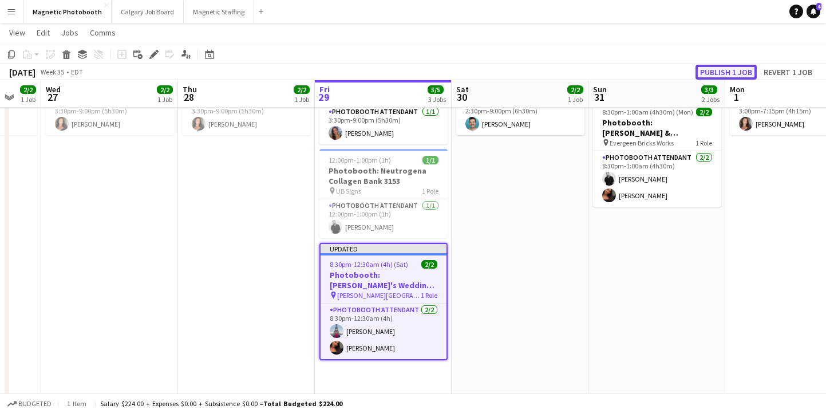
click at [736, 71] on button "Publish 1 job" at bounding box center [726, 72] width 61 height 15
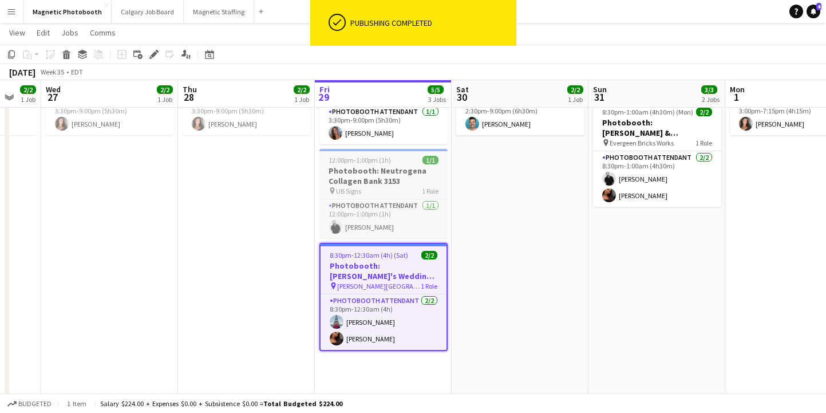
click at [422, 176] on h3 "Photobooth: Neutrogena Collagen Bank 3153" at bounding box center [384, 175] width 128 height 21
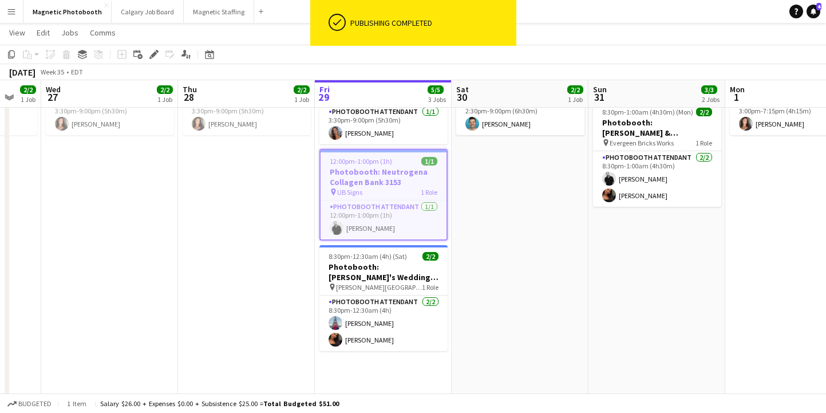
click at [503, 169] on app-date-cell "9:50am-9:00pm (11h10m) 2/2 Photobooth: Dynamite 3114 pin [GEOGRAPHIC_DATA][PERS…" at bounding box center [520, 239] width 137 height 452
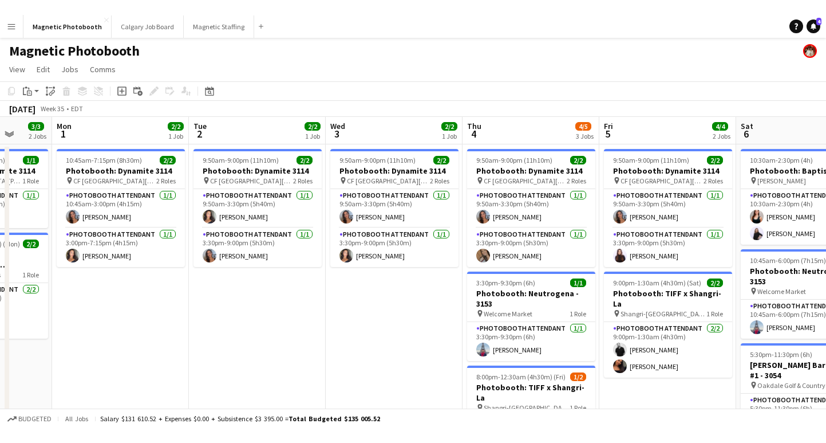
scroll to position [0, 360]
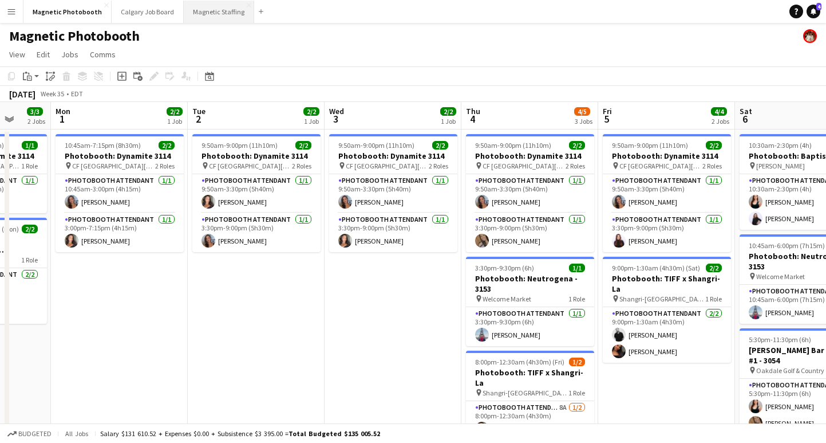
click at [207, 13] on button "Magnetic Staffing Close" at bounding box center [219, 12] width 70 height 22
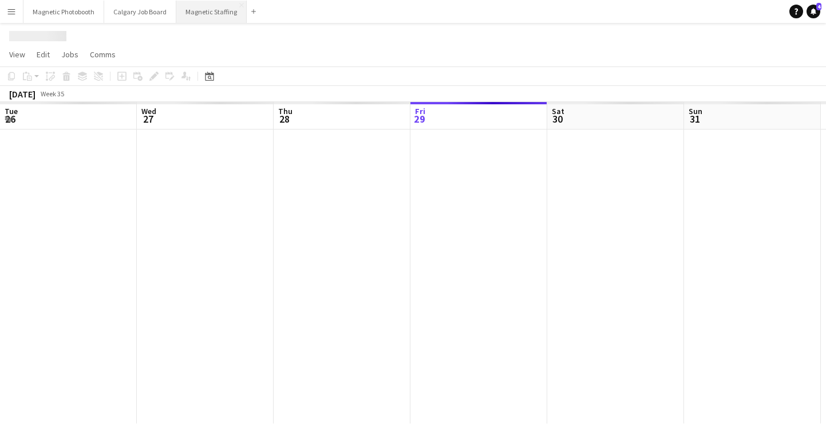
scroll to position [0, 274]
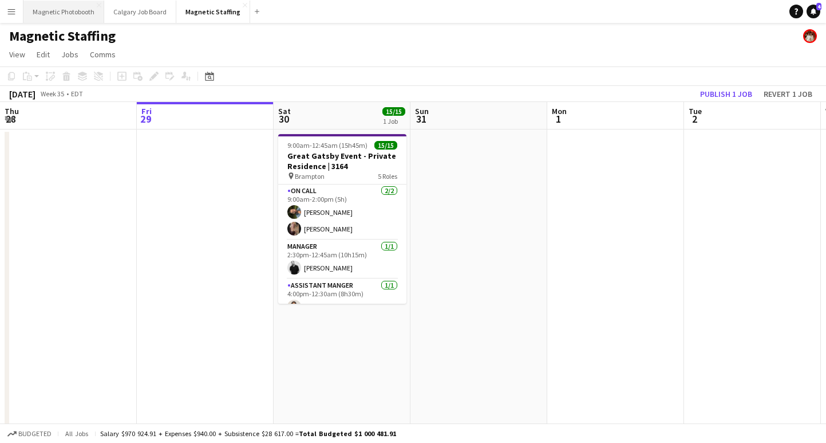
click at [58, 9] on button "Magnetic Photobooth Close" at bounding box center [63, 12] width 81 height 22
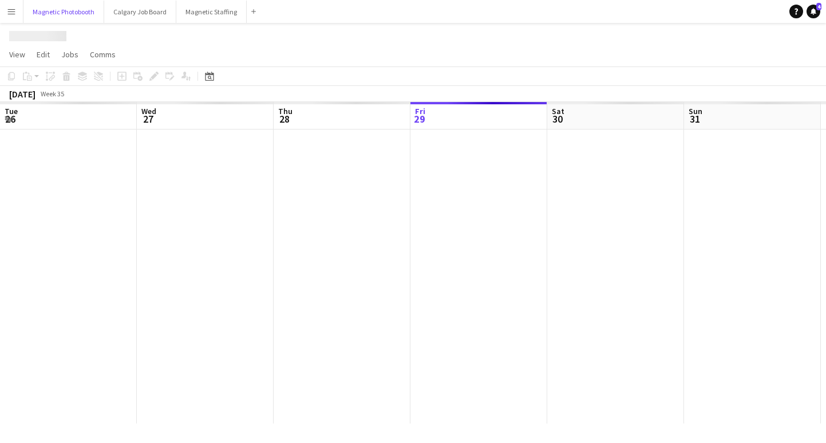
scroll to position [0, 274]
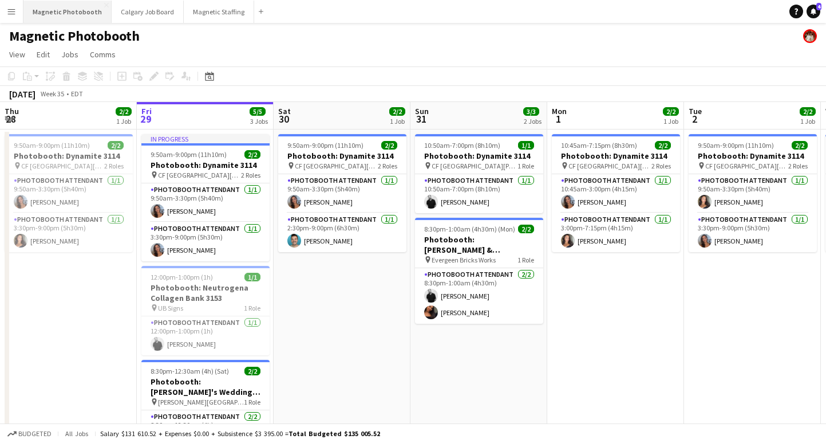
click at [76, 10] on button "Magnetic Photobooth Close" at bounding box center [67, 12] width 88 height 22
click at [216, 11] on button "Magnetic Staffing Close" at bounding box center [219, 12] width 70 height 22
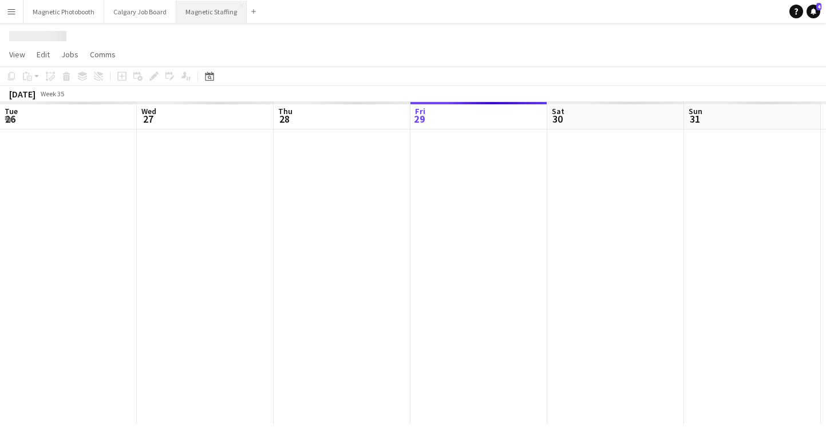
scroll to position [0, 274]
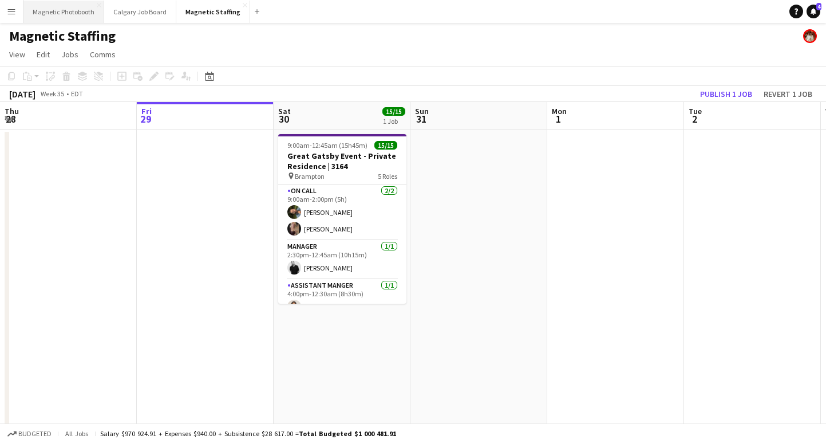
click at [82, 15] on button "Magnetic Photobooth Close" at bounding box center [63, 12] width 81 height 22
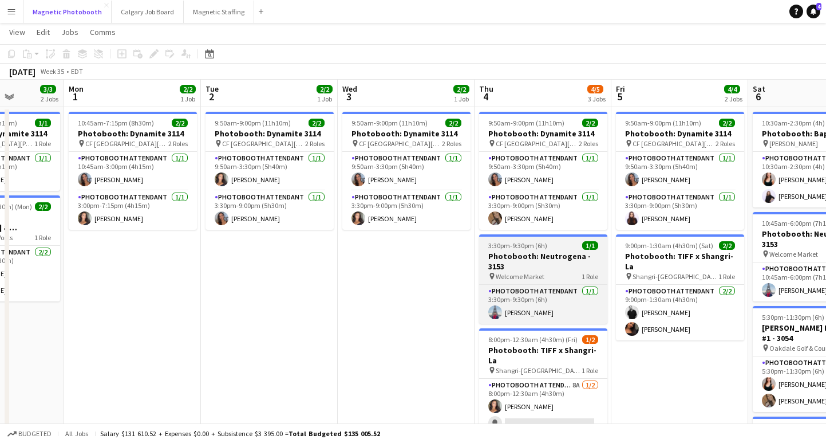
scroll to position [25, 0]
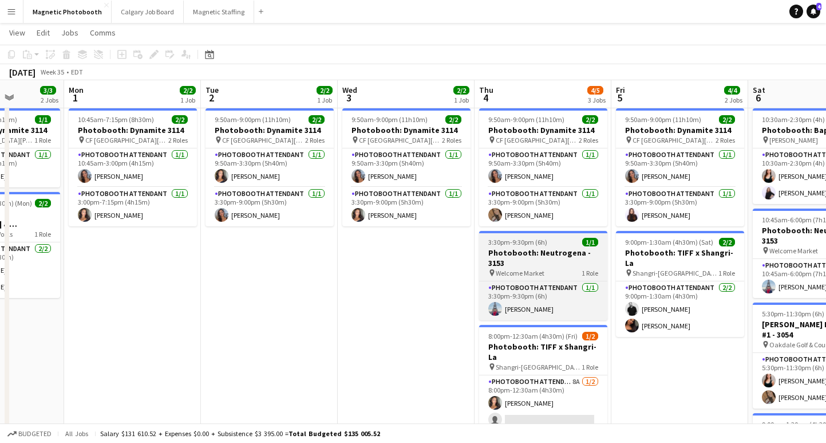
click at [550, 241] on div "3:30pm-9:30pm (6h) 1/1" at bounding box center [543, 242] width 128 height 9
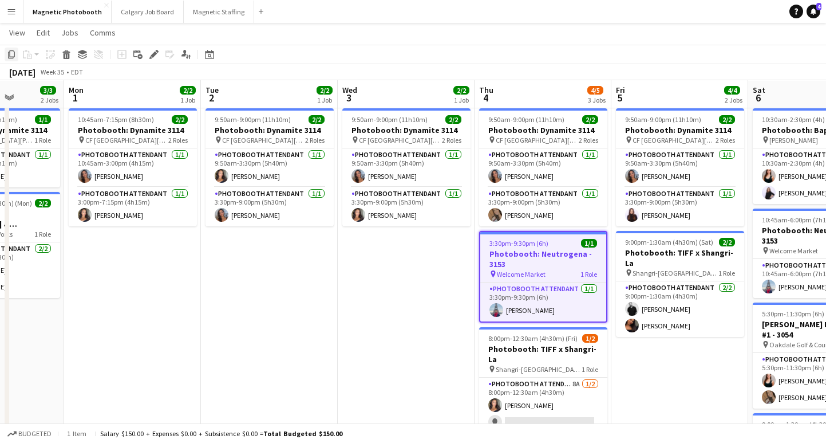
click at [12, 56] on icon "Copy" at bounding box center [11, 54] width 9 height 9
click at [360, 238] on app-date-cell "9:50am-9:00pm (11h10m) 2/2 Photobooth: Dynamite 3114 pin CF Toronto Eaton Centr…" at bounding box center [406, 330] width 137 height 452
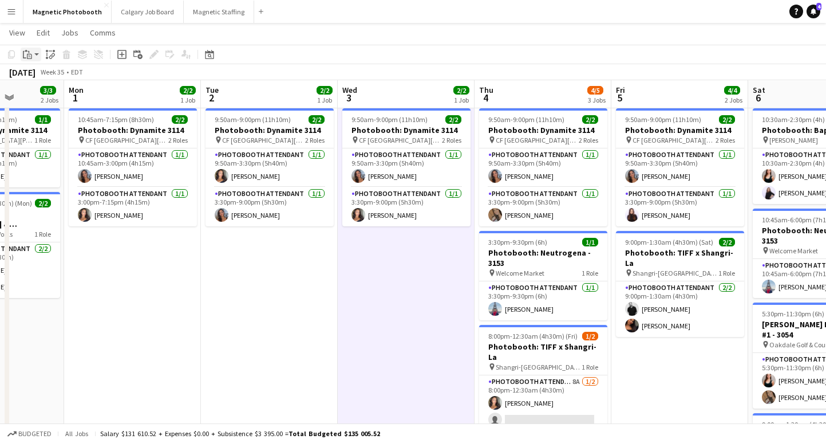
click at [30, 56] on icon "Paste" at bounding box center [27, 54] width 9 height 9
click at [65, 77] on link "Paste Command V" at bounding box center [75, 76] width 90 height 10
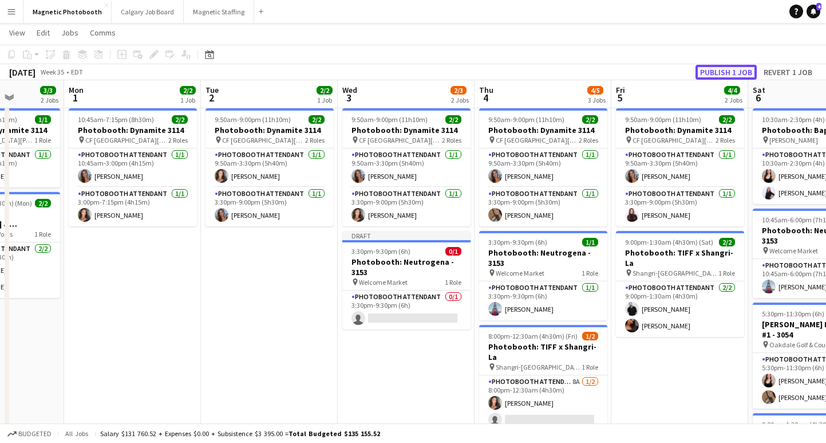
click at [720, 70] on button "Publish 1 job" at bounding box center [726, 72] width 61 height 15
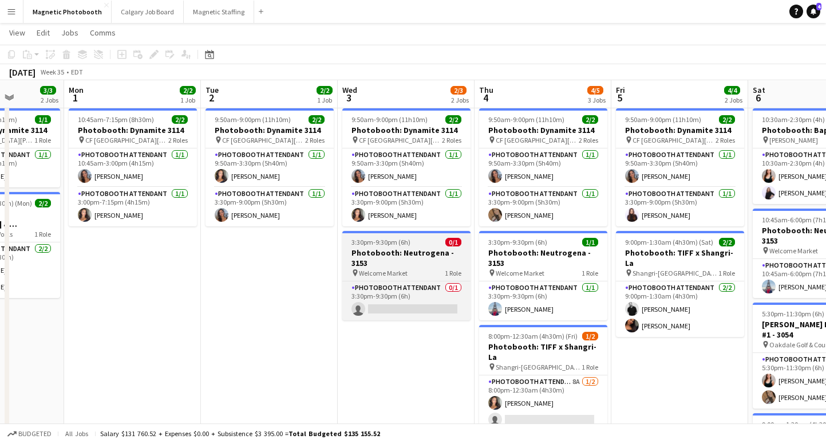
click at [371, 239] on span "3:30pm-9:30pm (6h)" at bounding box center [381, 242] width 59 height 9
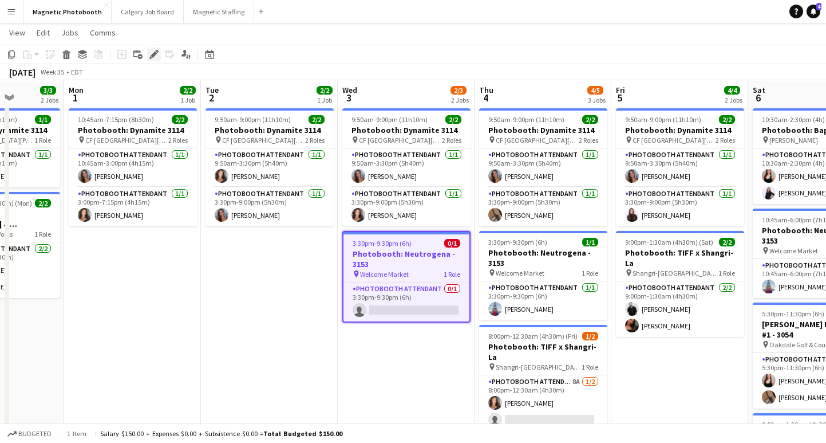
click at [151, 53] on icon "Edit" at bounding box center [153, 54] width 9 height 9
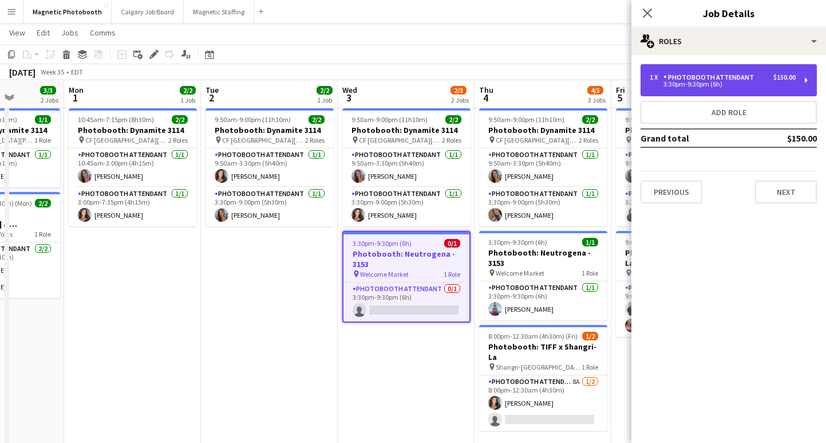
click at [700, 86] on div "3:30pm-9:30pm (6h)" at bounding box center [723, 84] width 146 height 6
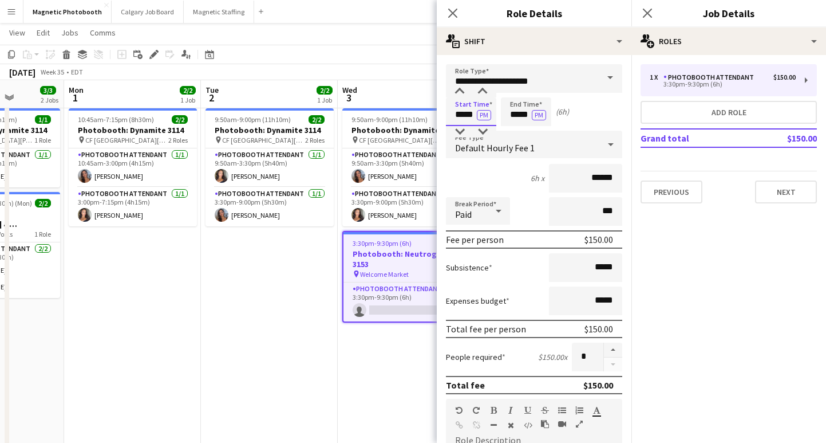
click at [463, 116] on input "*****" at bounding box center [471, 111] width 50 height 29
click at [517, 115] on input "*****" at bounding box center [526, 111] width 50 height 29
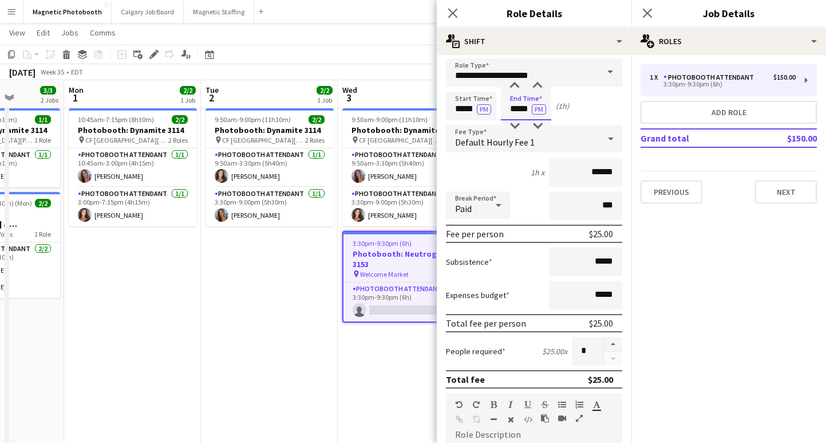
scroll to position [5, 0]
type input "*****"
click at [599, 262] on input "*****" at bounding box center [585, 263] width 73 height 29
type input "**"
type input "******"
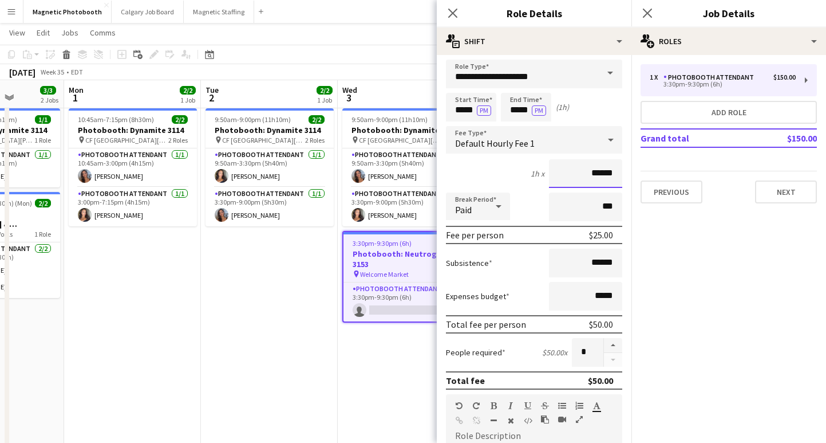
click at [600, 172] on input "******" at bounding box center [585, 173] width 73 height 29
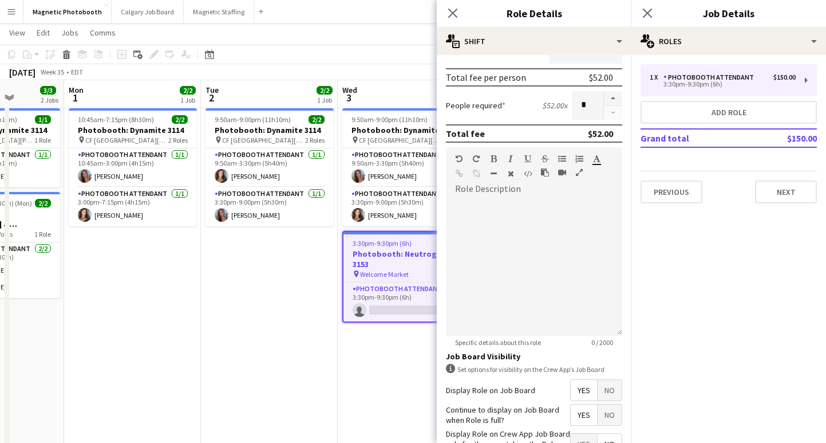
scroll to position [333, 0]
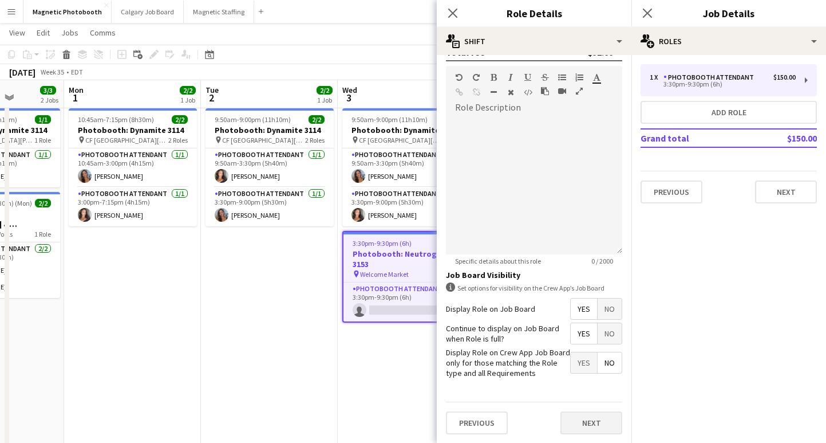
type input "******"
click at [589, 412] on button "Next" at bounding box center [592, 422] width 62 height 23
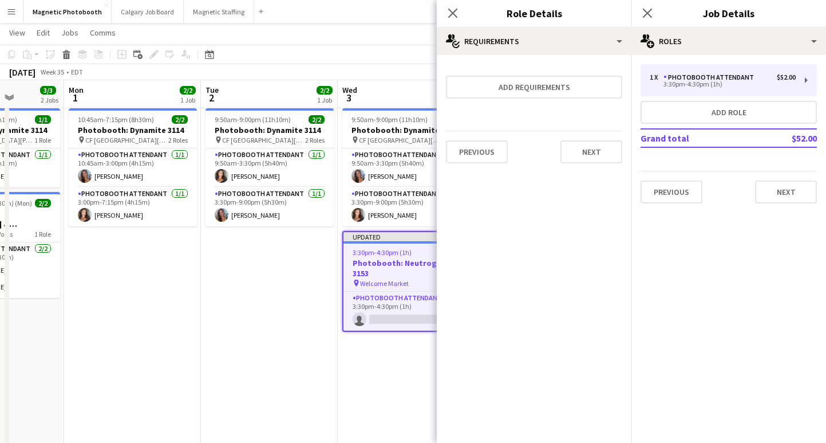
scroll to position [0, 0]
click at [649, 10] on icon "Close pop-in" at bounding box center [647, 12] width 11 height 11
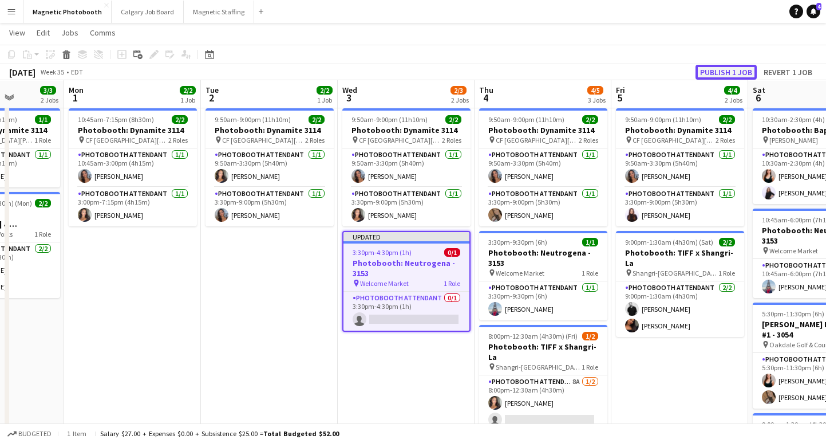
click at [724, 69] on button "Publish 1 job" at bounding box center [726, 72] width 61 height 15
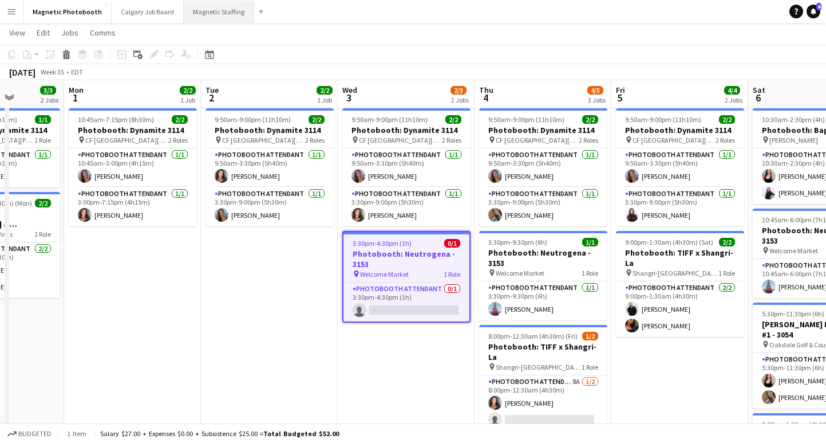
click at [218, 13] on button "Magnetic Staffing Close" at bounding box center [219, 12] width 70 height 22
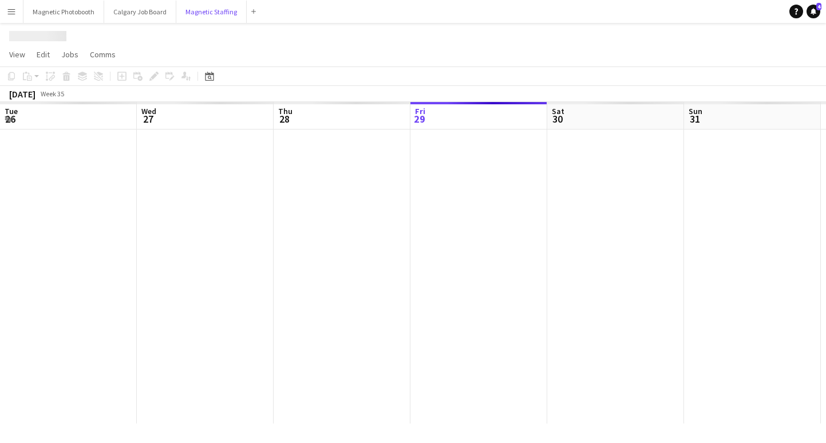
scroll to position [0, 274]
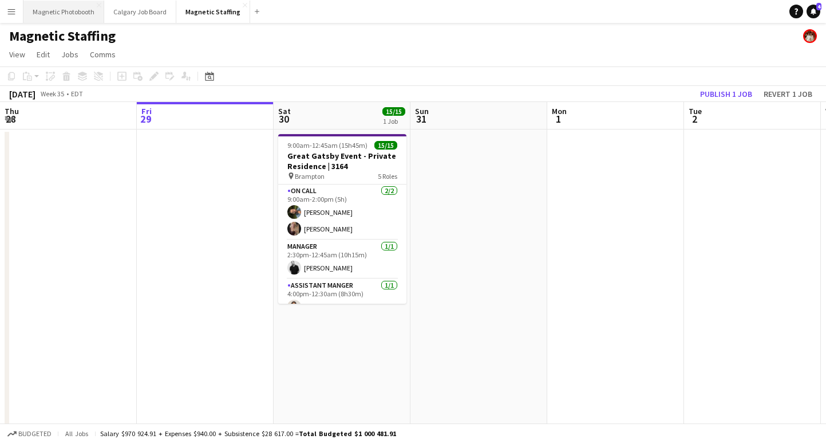
click at [57, 14] on button "Magnetic Photobooth Close" at bounding box center [63, 12] width 81 height 22
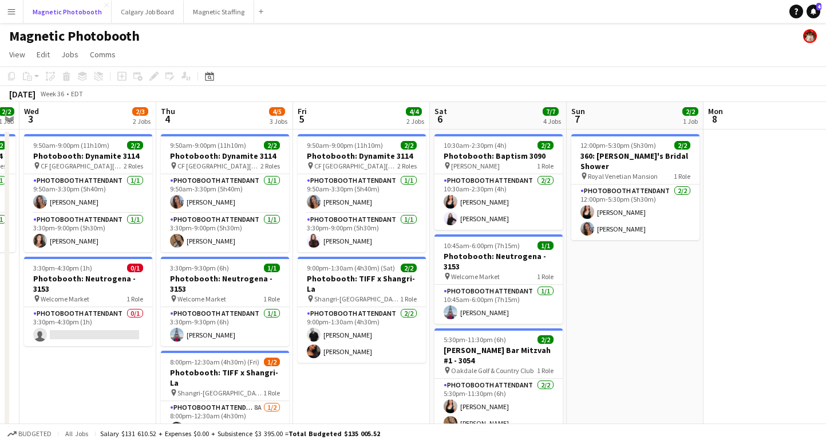
scroll to position [0, 349]
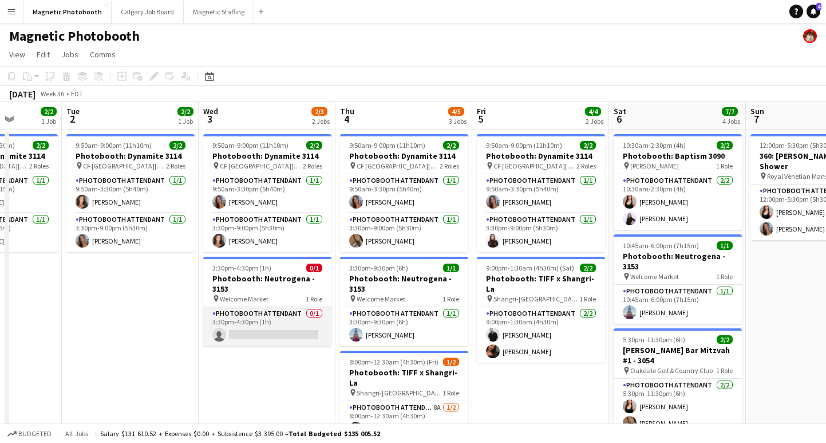
click at [250, 332] on app-card-role "Photobooth Attendant 0/1 3:30pm-4:30pm (1h) single-neutral-actions" at bounding box center [267, 326] width 128 height 39
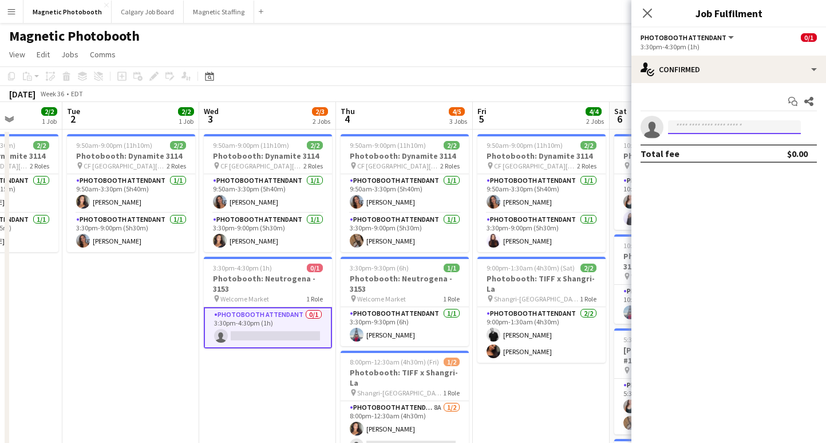
click at [723, 128] on input at bounding box center [734, 127] width 133 height 14
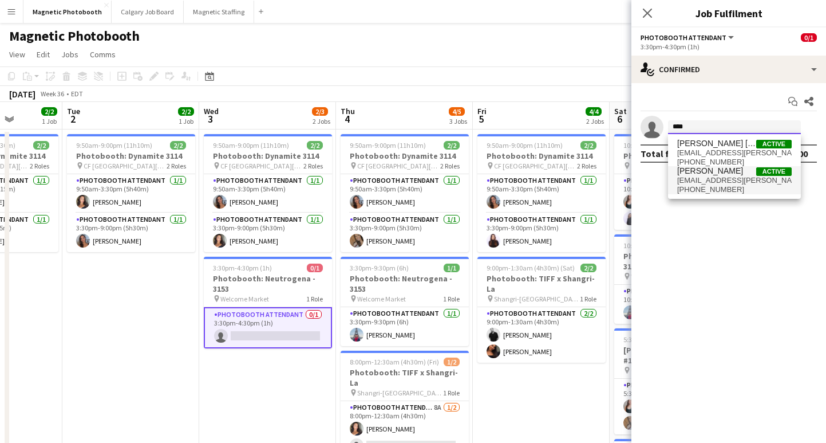
type input "****"
click at [728, 179] on span "[EMAIL_ADDRESS][PERSON_NAME][DOMAIN_NAME]" at bounding box center [734, 180] width 115 height 9
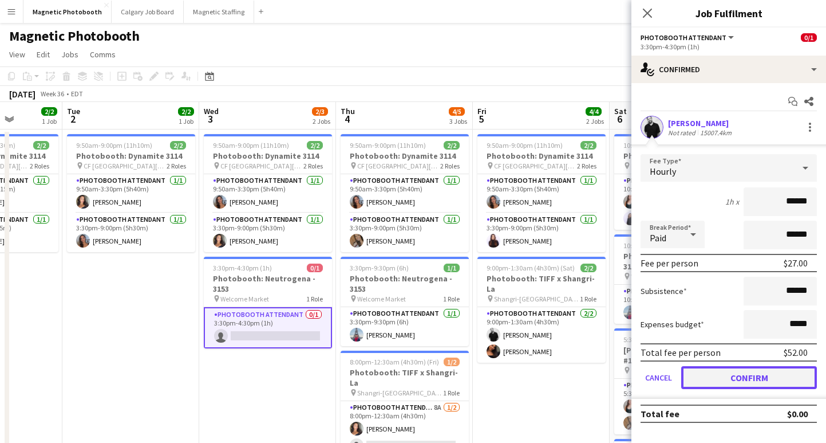
click at [739, 380] on button "Confirm" at bounding box center [749, 377] width 136 height 23
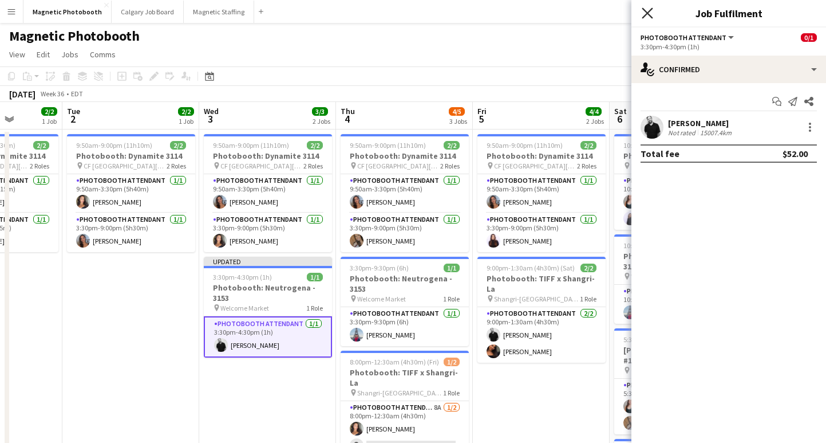
click at [651, 11] on icon "Close pop-in" at bounding box center [647, 12] width 11 height 11
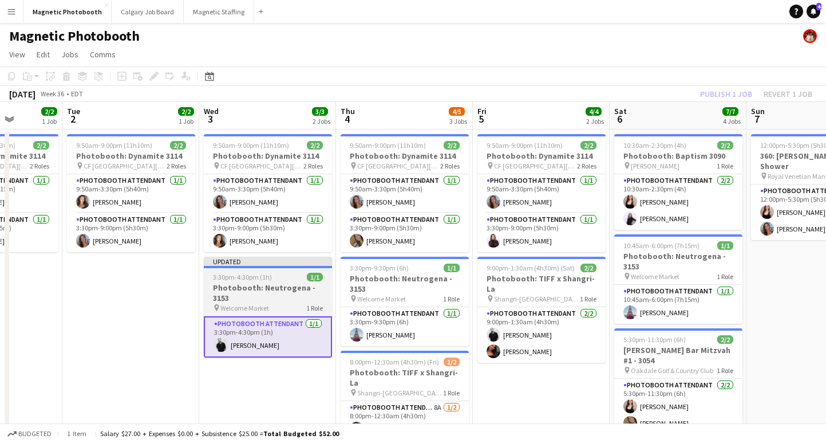
click at [271, 289] on h3 "Photobooth: Neutrogena - 3153" at bounding box center [268, 292] width 128 height 21
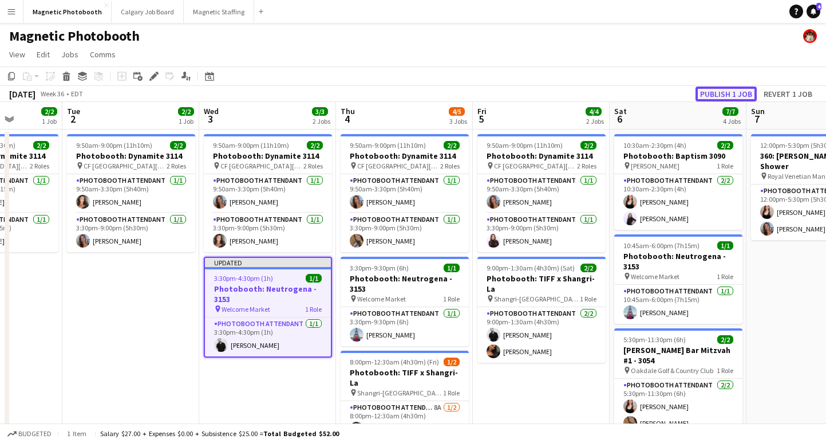
click at [709, 95] on button "Publish 1 job" at bounding box center [726, 93] width 61 height 15
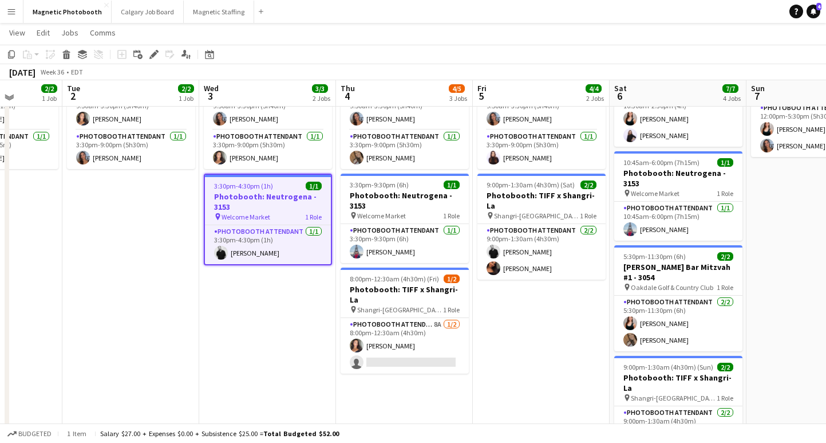
click at [116, 286] on app-date-cell "9:50am-9:00pm (11h10m) 2/2 Photobooth: Dynamite 3114 pin CF Toronto Eaton Centr…" at bounding box center [130, 272] width 137 height 452
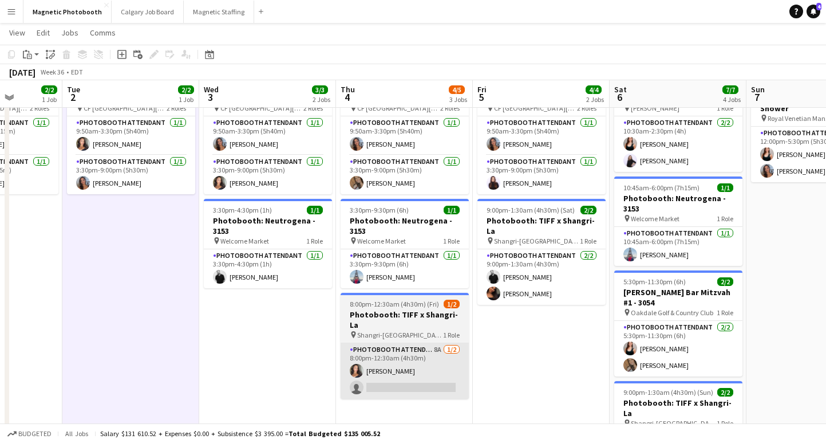
scroll to position [56, 0]
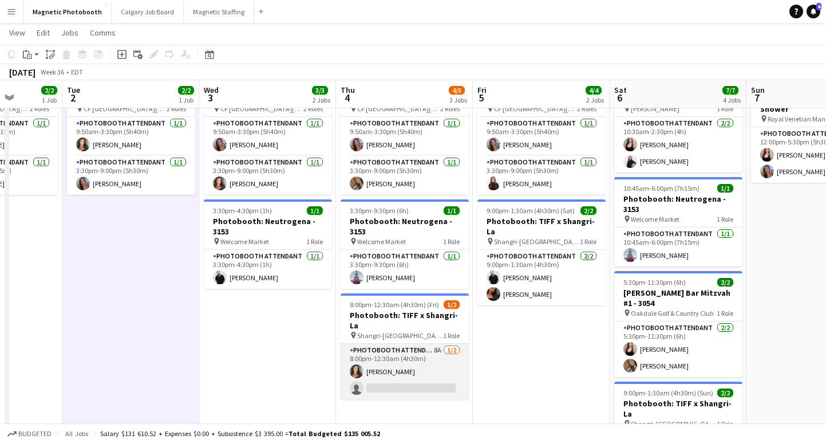
click at [401, 380] on app-card-role "Photobooth Attendant 8A 1/2 8:00pm-12:30am (4h30m) Katelynn Espinosa single-neu…" at bounding box center [405, 372] width 128 height 56
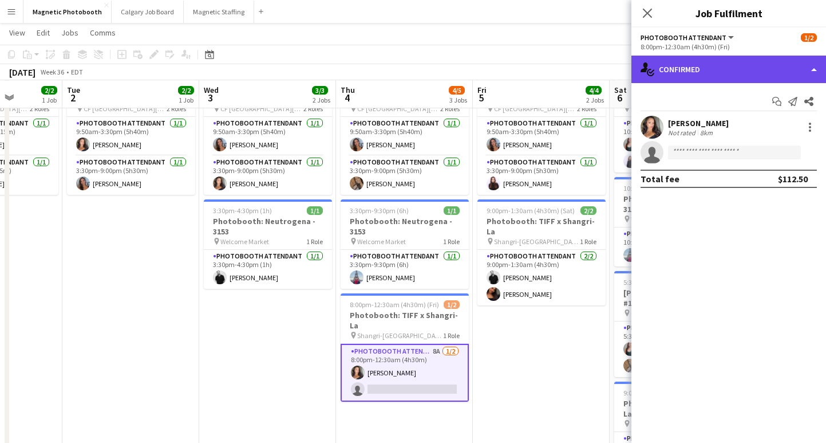
click at [699, 72] on div "single-neutral-actions-check-2 Confirmed" at bounding box center [729, 69] width 195 height 27
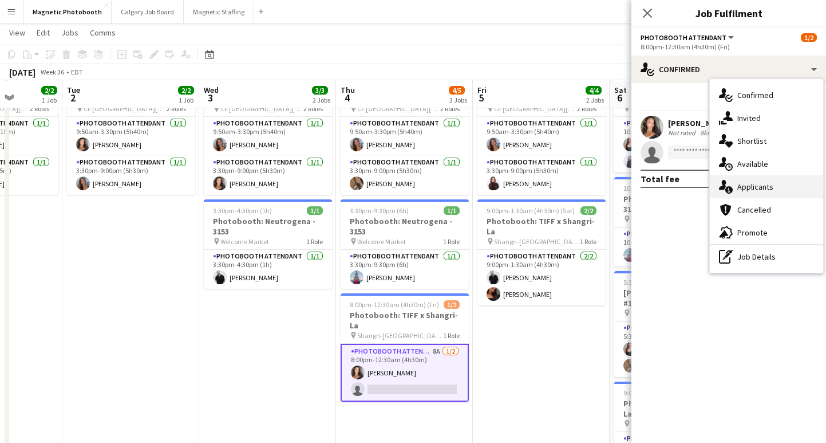
click at [755, 187] on div "single-neutral-actions-information Applicants" at bounding box center [766, 186] width 113 height 23
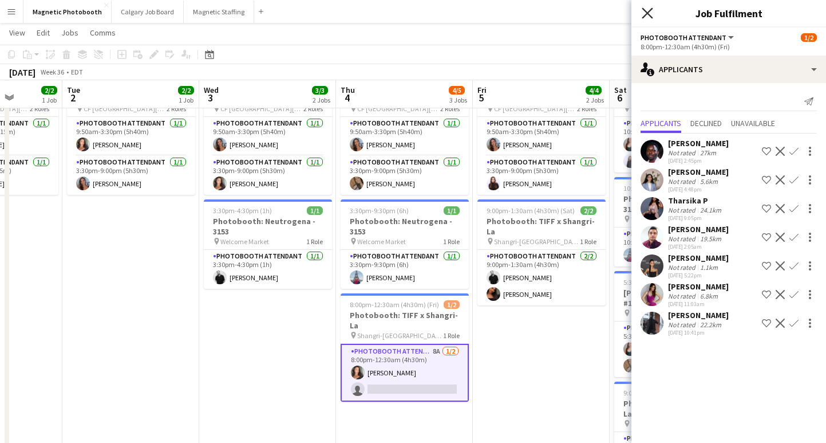
click at [645, 15] on icon at bounding box center [647, 12] width 11 height 11
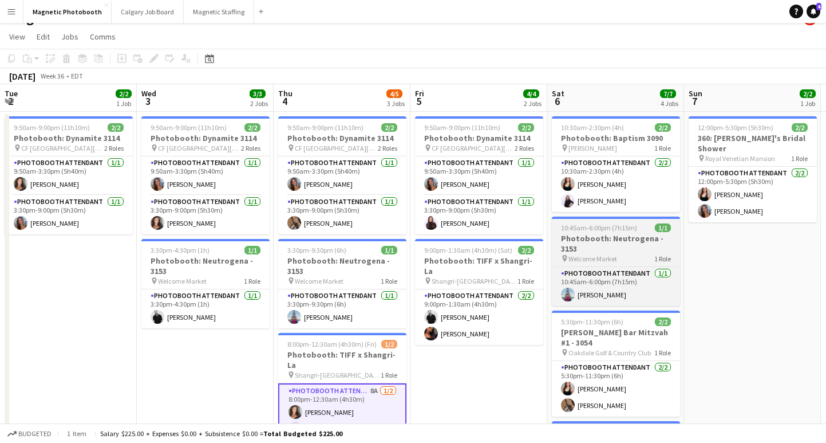
scroll to position [0, 413]
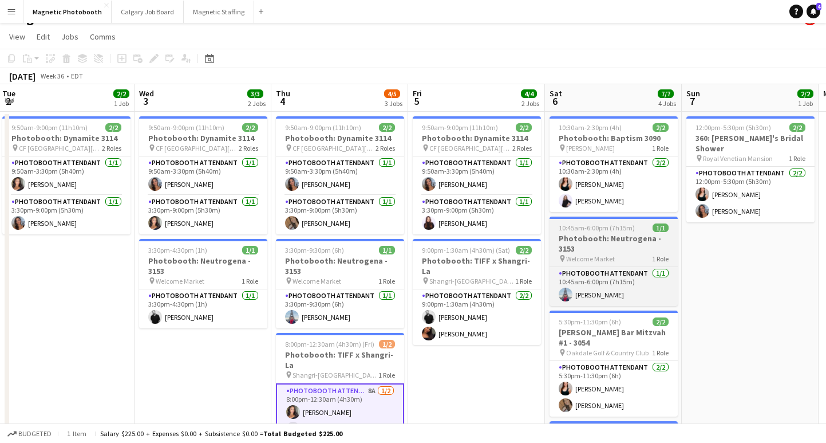
click at [611, 237] on h3 "Photobooth: Neutrogena - 3153" at bounding box center [614, 243] width 128 height 21
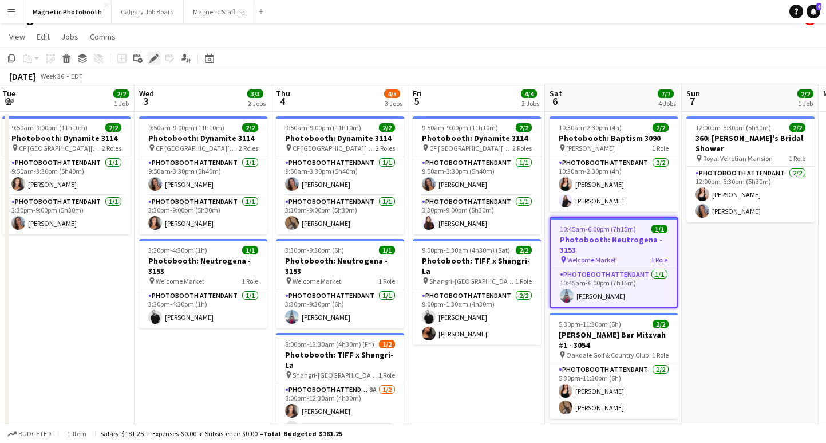
click at [154, 55] on icon "Edit" at bounding box center [153, 58] width 9 height 9
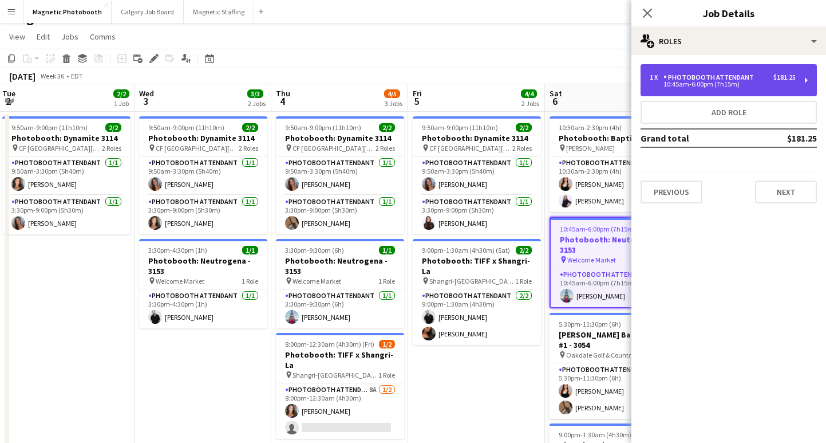
click at [759, 77] on div "1 x Photobooth Attendant $181.25" at bounding box center [723, 77] width 146 height 8
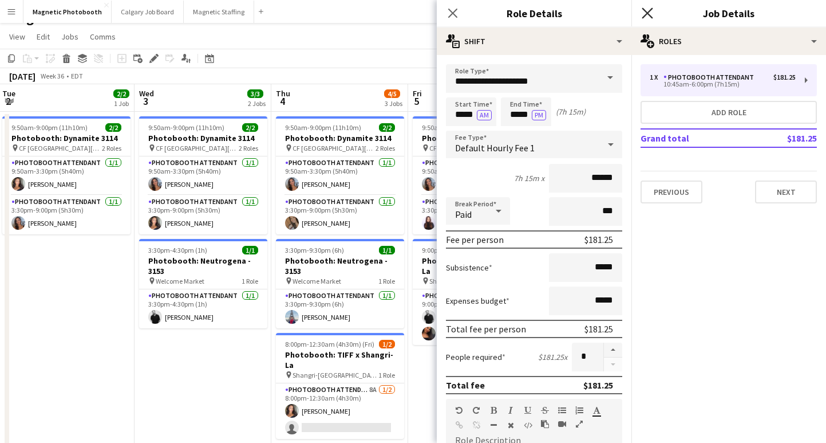
click at [644, 12] on icon "Close pop-in" at bounding box center [647, 12] width 11 height 11
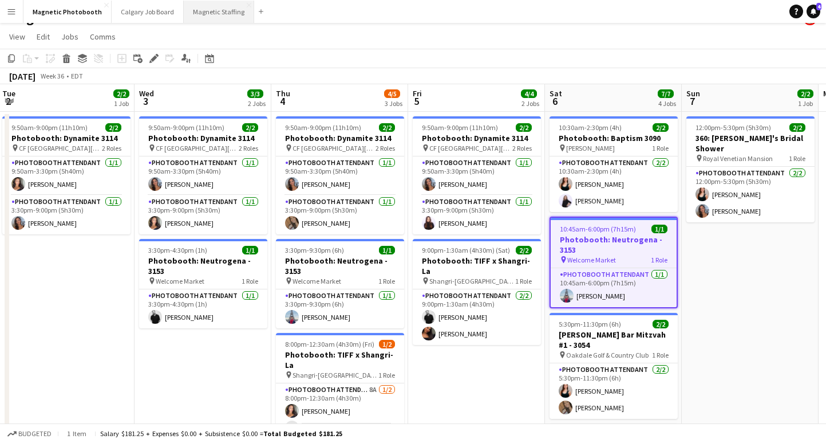
click at [207, 10] on button "Magnetic Staffing Close" at bounding box center [219, 12] width 70 height 22
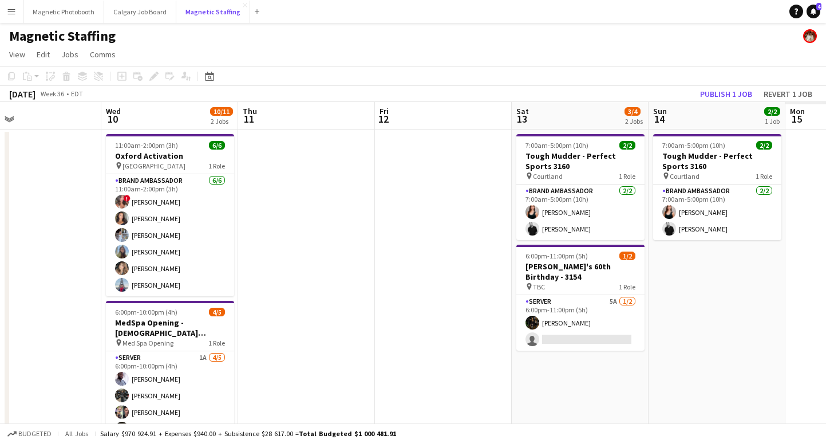
scroll to position [0, 399]
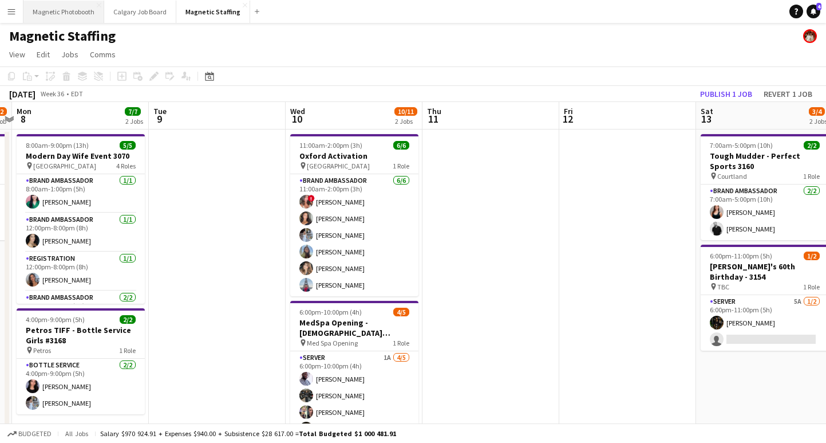
click at [62, 15] on button "Magnetic Photobooth Close" at bounding box center [63, 12] width 81 height 22
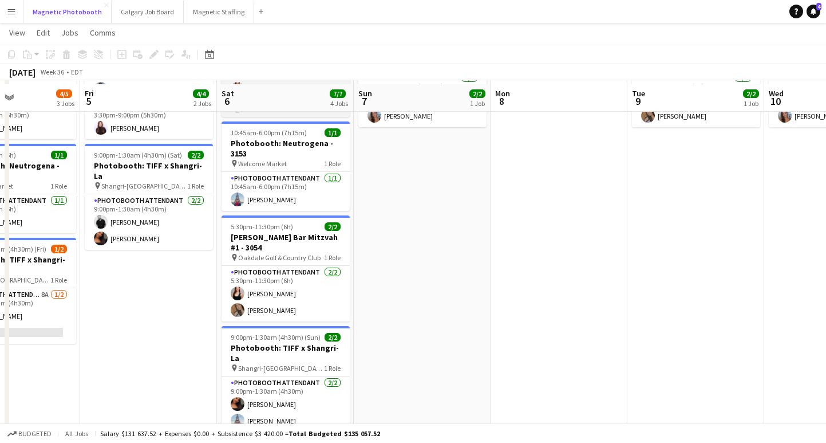
scroll to position [116, 0]
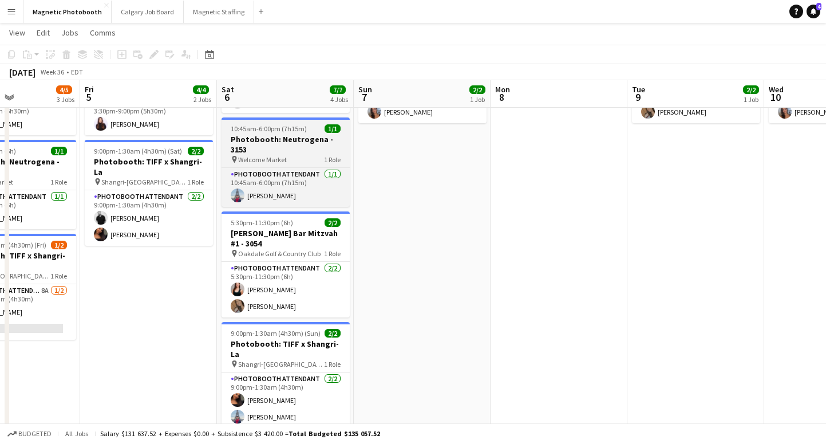
click at [281, 140] on h3 "Photobooth: Neutrogena - 3153" at bounding box center [286, 144] width 128 height 21
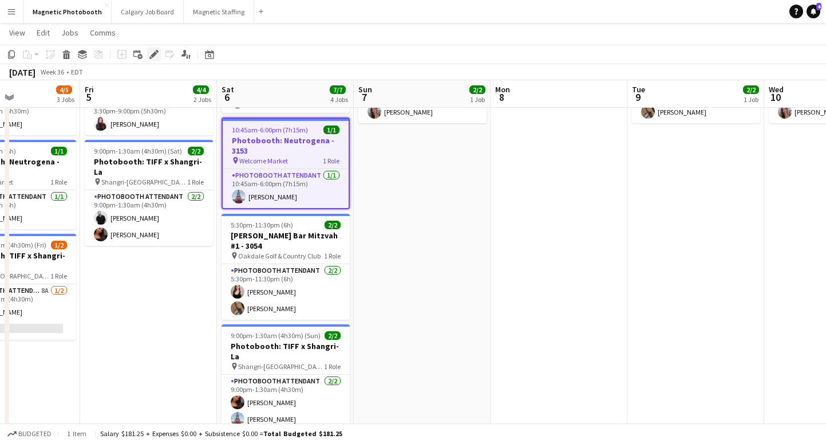
click at [155, 54] on icon at bounding box center [154, 55] width 6 height 6
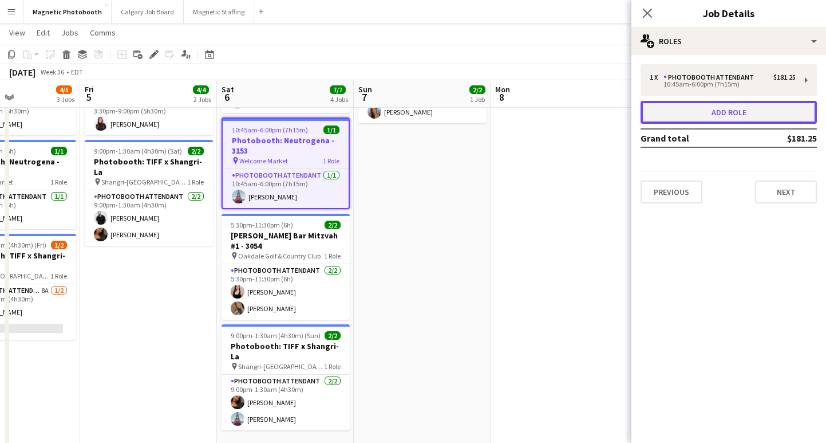
click at [712, 112] on button "Add role" at bounding box center [729, 112] width 176 height 23
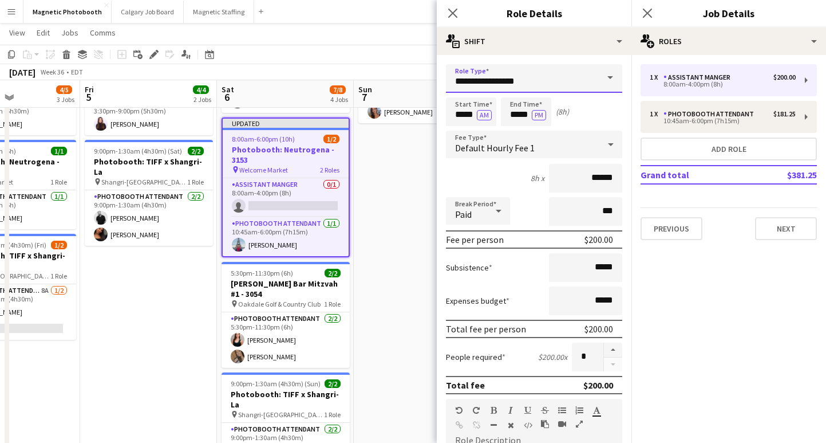
click at [480, 88] on input "**********" at bounding box center [534, 78] width 176 height 29
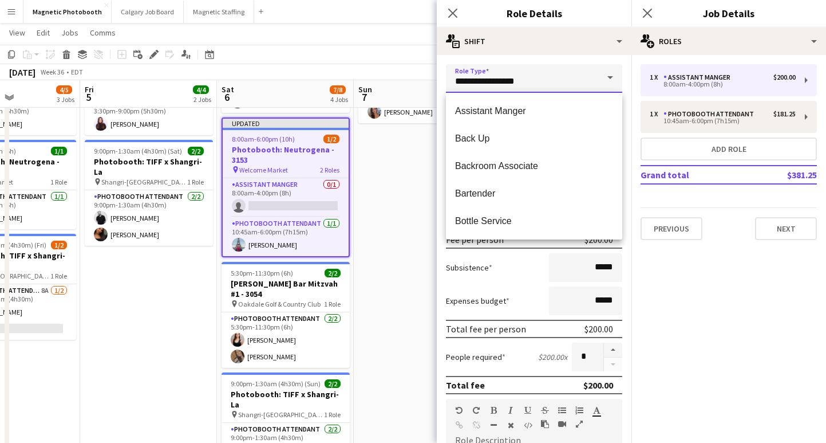
drag, startPoint x: 535, startPoint y: 78, endPoint x: 301, endPoint y: 90, distance: 234.5
click at [301, 90] on body "Menu Boards Boards Boards All jobs Status Workforce Workforce My Workforce Recr…" at bounding box center [413, 184] width 826 height 600
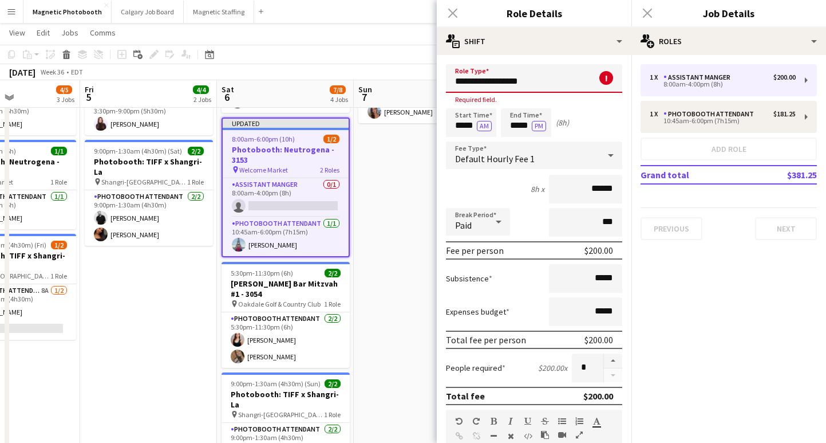
drag, startPoint x: 541, startPoint y: 86, endPoint x: 427, endPoint y: 69, distance: 115.2
click at [427, 69] on body "Menu Boards Boards Boards All jobs Status Workforce Workforce My Workforce Recr…" at bounding box center [413, 184] width 826 height 600
type input "*"
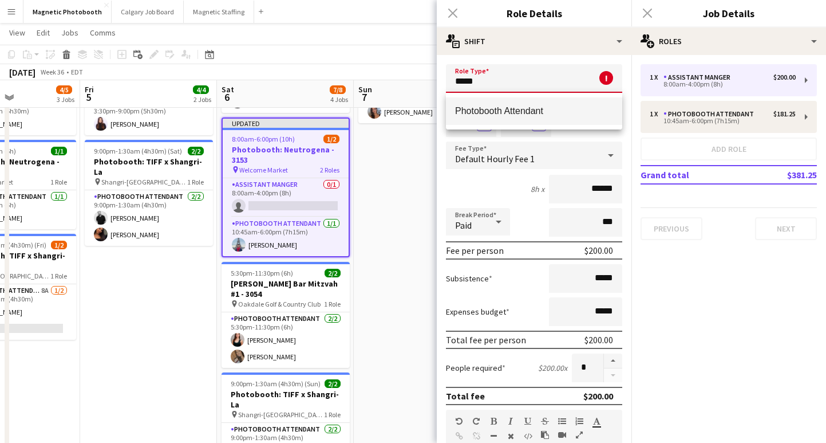
click at [500, 111] on span "Photobooth Attendant" at bounding box center [534, 110] width 158 height 11
type input "**********"
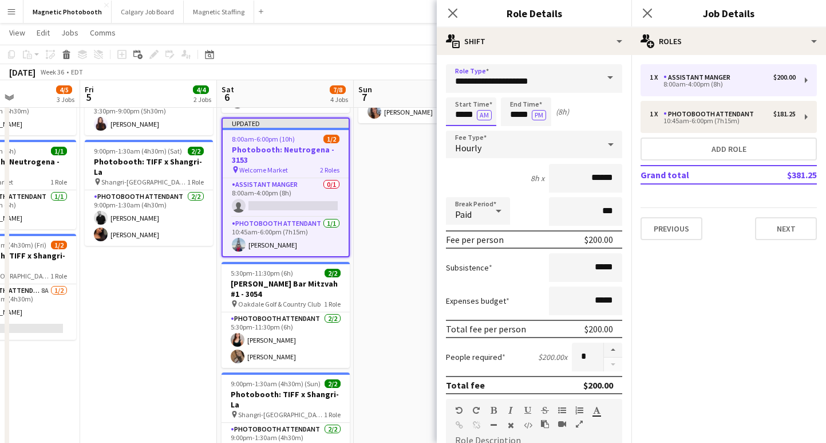
click at [464, 117] on input "*****" at bounding box center [471, 111] width 50 height 29
type input "*****"
click at [478, 113] on button "AM" at bounding box center [484, 115] width 15 height 10
click at [519, 116] on input "*****" at bounding box center [526, 111] width 50 height 29
type input "*****"
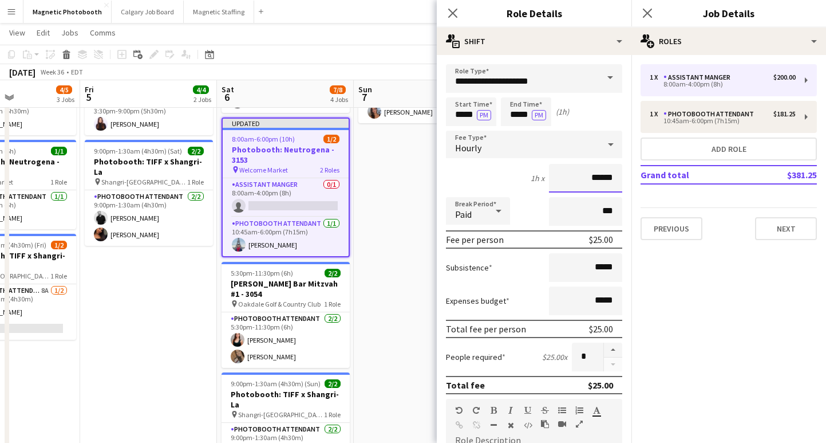
click at [602, 178] on input "******" at bounding box center [585, 178] width 73 height 29
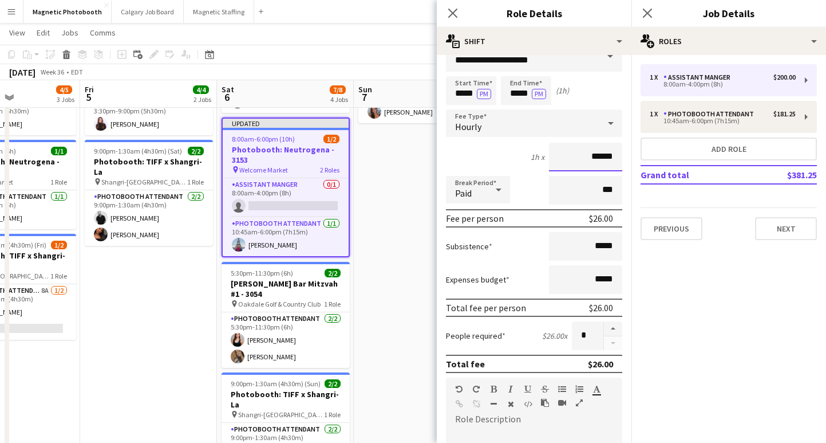
scroll to position [27, 0]
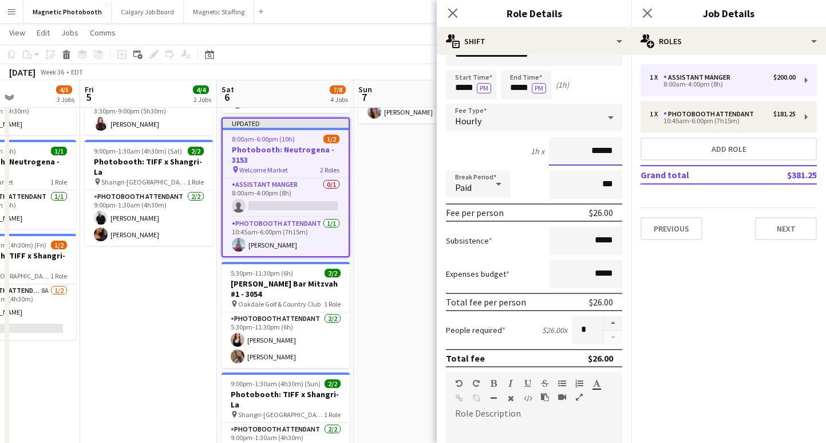
type input "******"
click at [601, 240] on input "*****" at bounding box center [585, 240] width 73 height 29
type input "**"
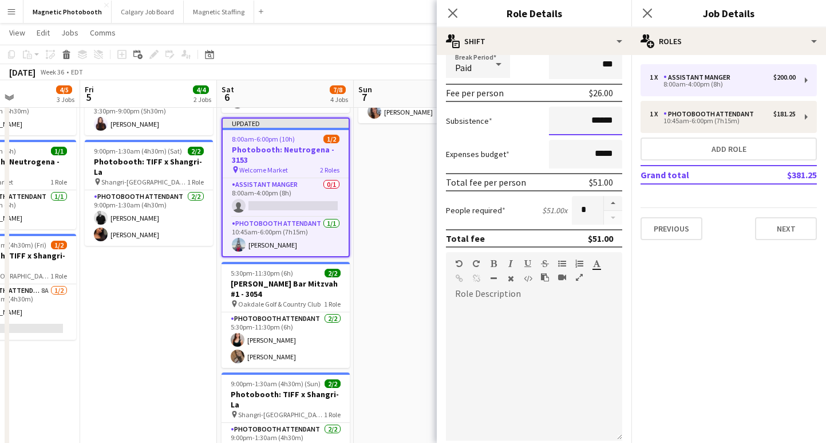
scroll to position [196, 0]
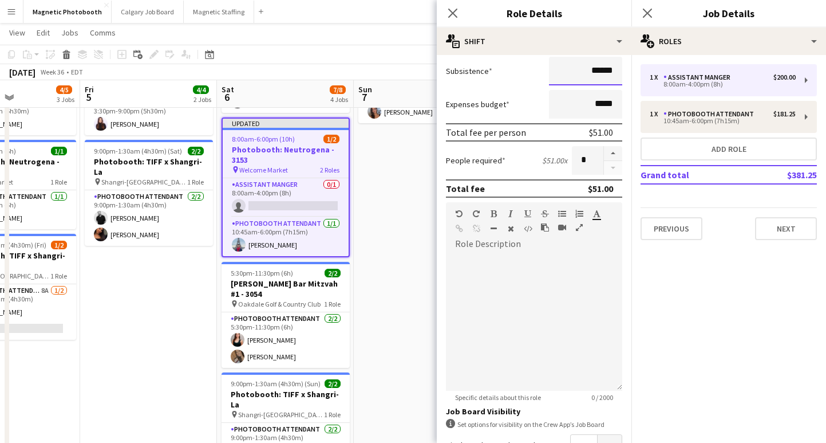
type input "******"
click at [510, 290] on div at bounding box center [534, 321] width 176 height 137
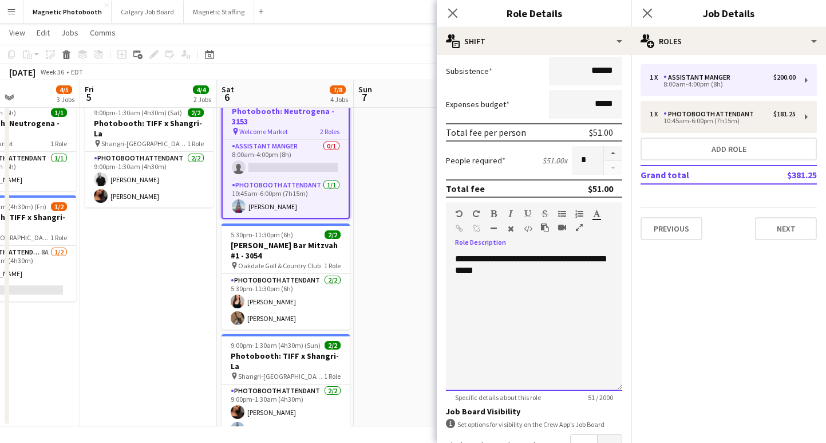
scroll to position [333, 0]
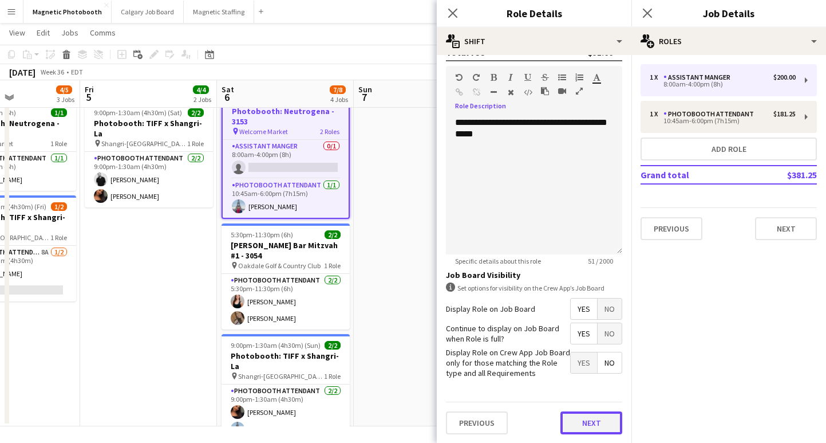
click at [586, 412] on button "Next" at bounding box center [592, 422] width 62 height 23
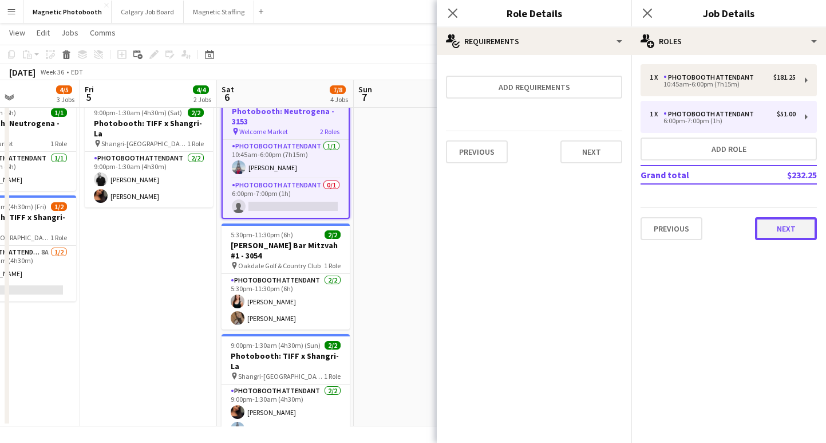
click at [786, 228] on button "Next" at bounding box center [786, 228] width 62 height 23
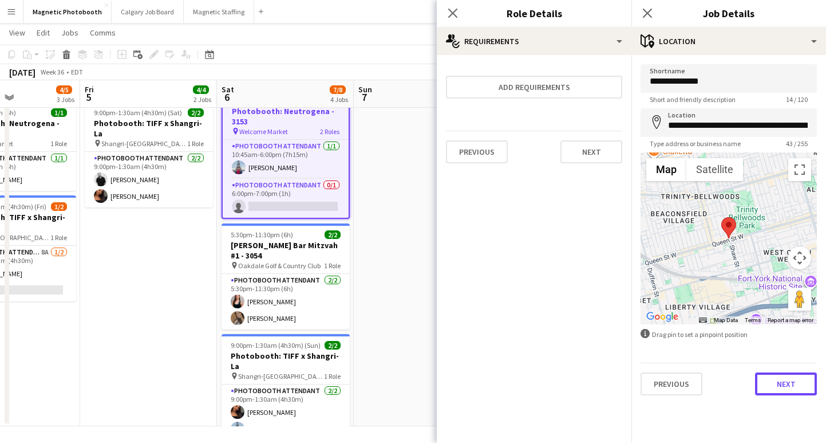
click at [781, 387] on button "Next" at bounding box center [786, 383] width 62 height 23
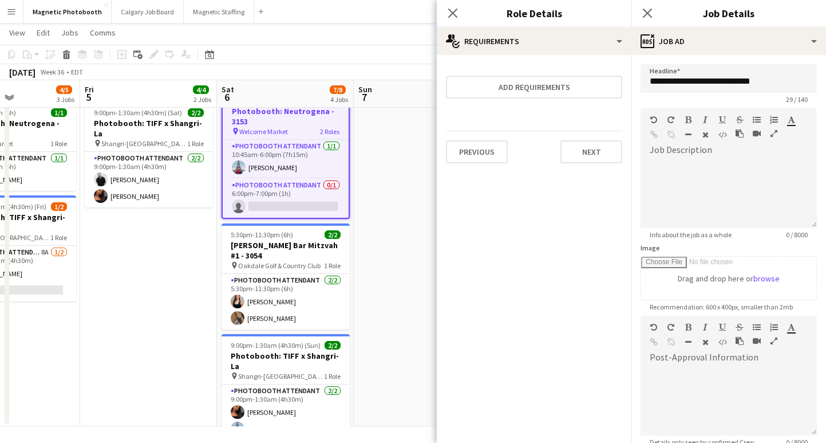
scroll to position [123, 0]
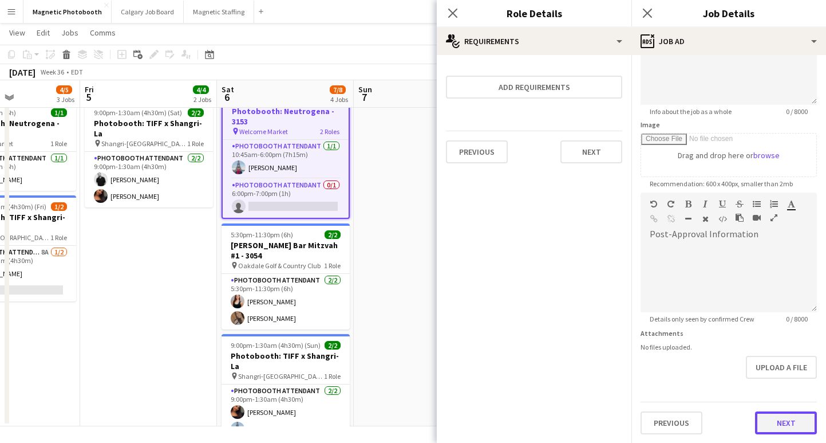
click at [792, 412] on button "Next" at bounding box center [786, 422] width 62 height 23
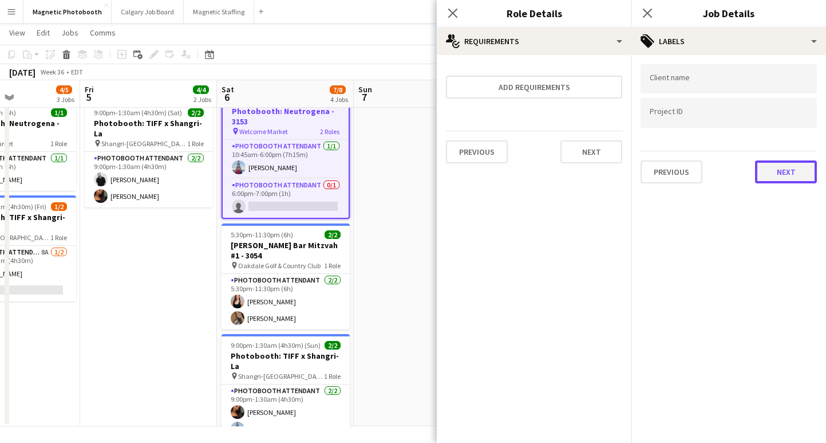
click at [791, 167] on button "Next" at bounding box center [786, 171] width 62 height 23
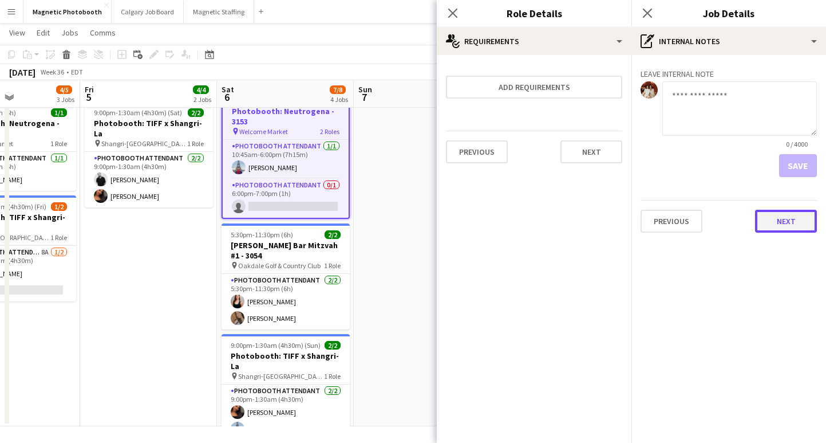
click at [803, 224] on button "Next" at bounding box center [786, 221] width 62 height 23
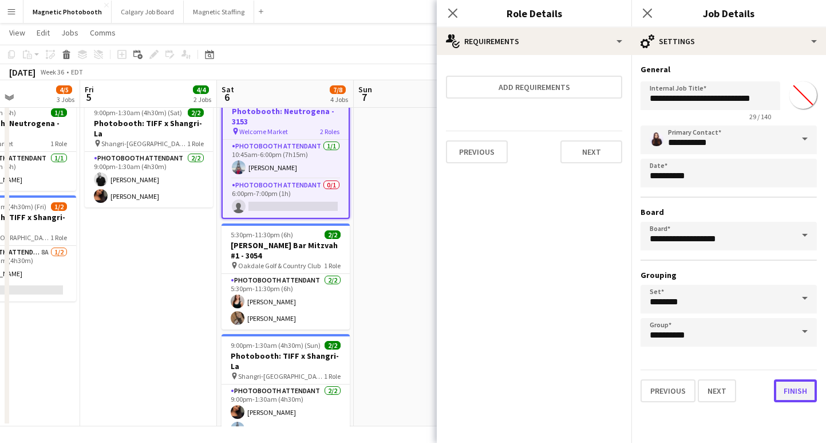
click at [790, 395] on button "Finish" at bounding box center [795, 390] width 43 height 23
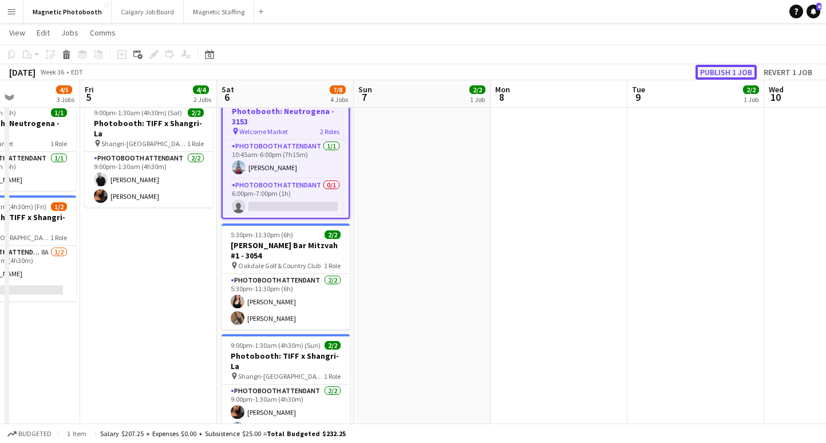
click at [726, 72] on button "Publish 1 job" at bounding box center [726, 72] width 61 height 15
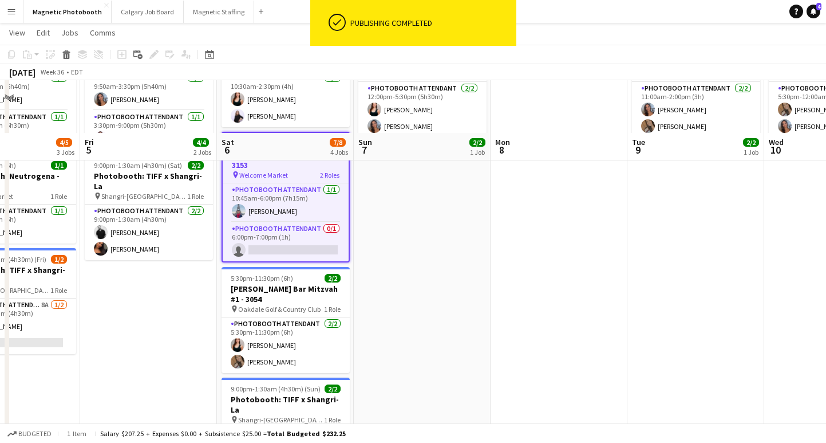
scroll to position [83, 0]
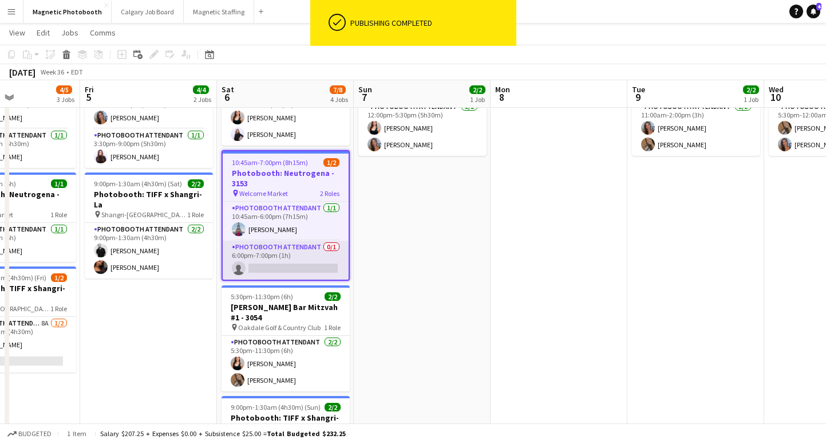
click at [279, 271] on app-card-role "Photobooth Attendant 0/1 6:00pm-7:00pm (1h) single-neutral-actions" at bounding box center [286, 260] width 126 height 39
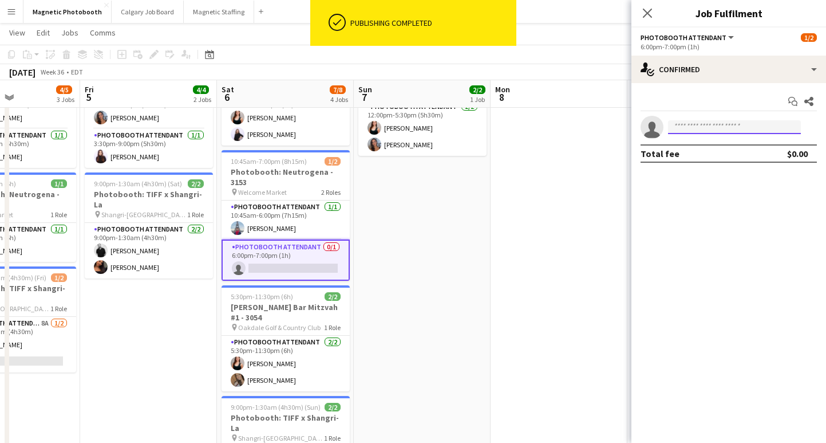
click at [690, 128] on input at bounding box center [734, 127] width 133 height 14
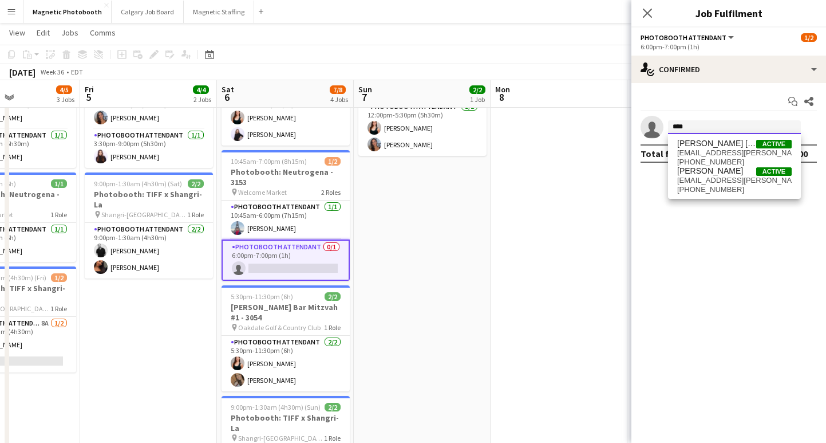
type input "****"
click at [712, 178] on span "[EMAIL_ADDRESS][PERSON_NAME][DOMAIN_NAME]" at bounding box center [734, 180] width 115 height 9
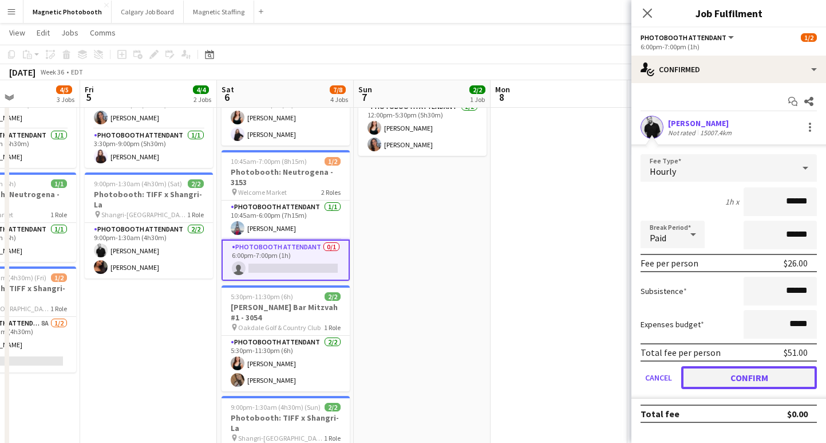
click at [718, 384] on button "Confirm" at bounding box center [749, 377] width 136 height 23
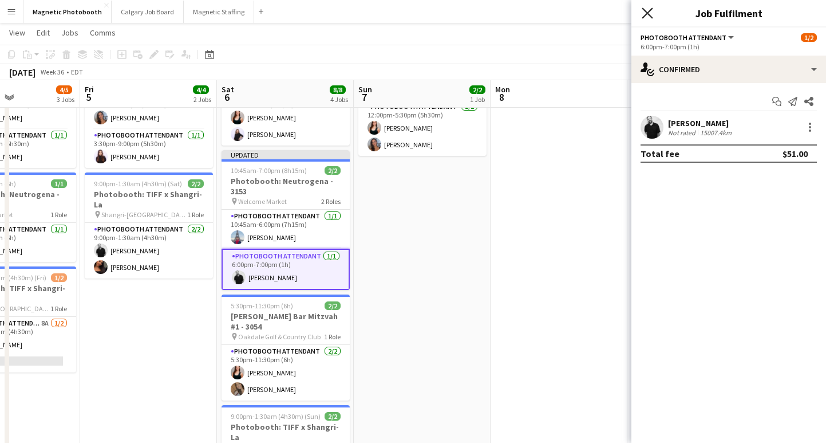
click at [645, 11] on icon at bounding box center [647, 12] width 11 height 11
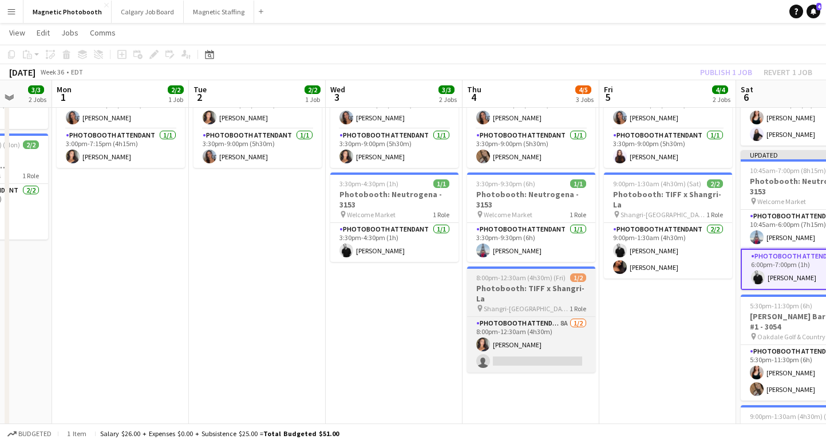
scroll to position [0, 305]
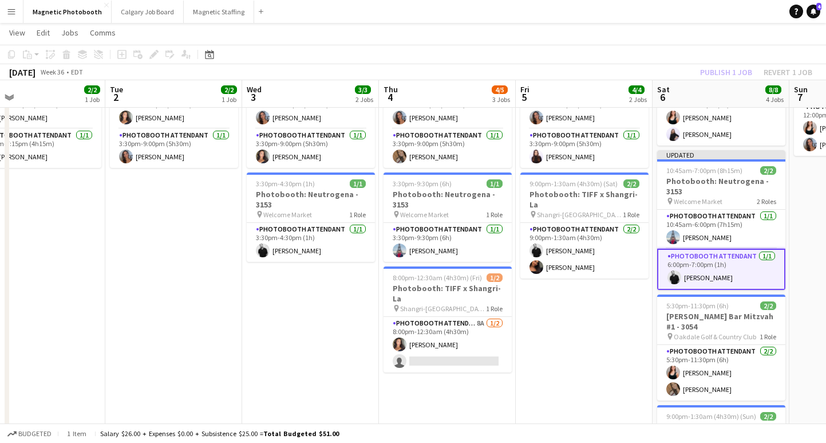
click at [302, 200] on h3 "Photobooth: Neutrogena - 3153" at bounding box center [311, 199] width 128 height 21
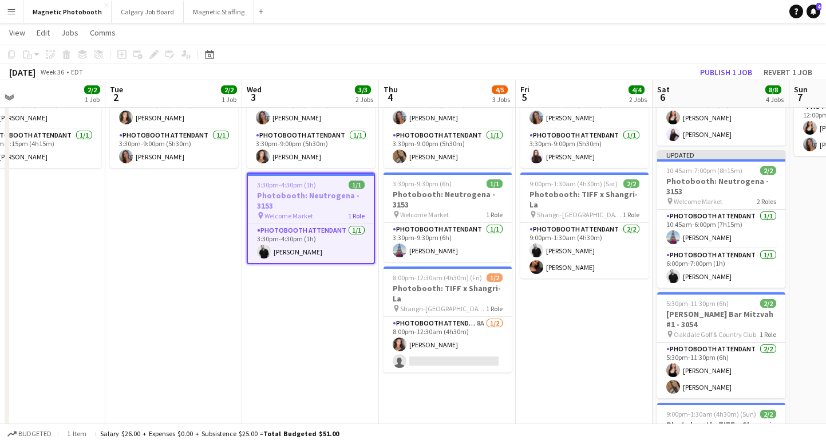
scroll to position [0, 306]
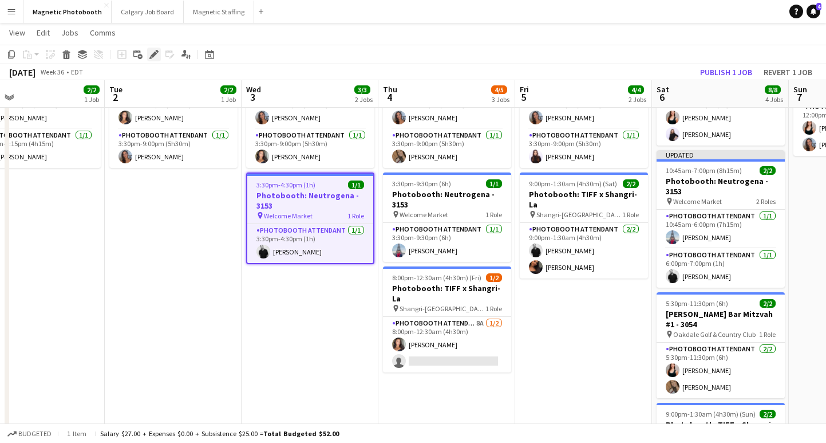
click at [153, 58] on icon "Edit" at bounding box center [153, 54] width 9 height 9
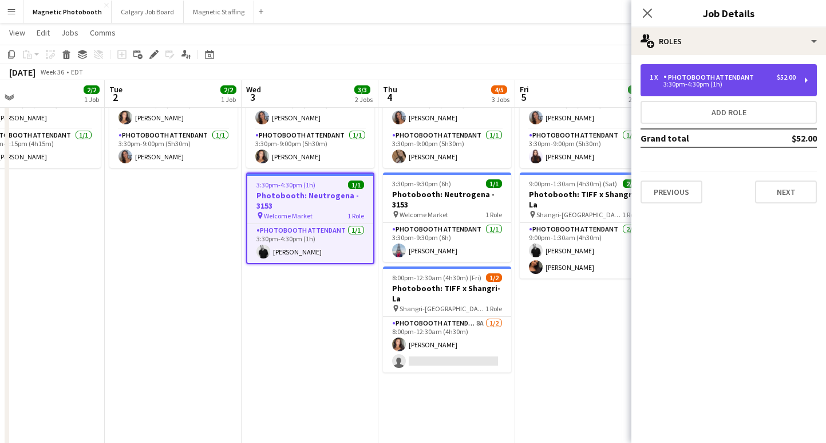
click at [779, 72] on div "1 x Photobooth Attendant $52.00 3:30pm-4:30pm (1h)" at bounding box center [729, 80] width 176 height 32
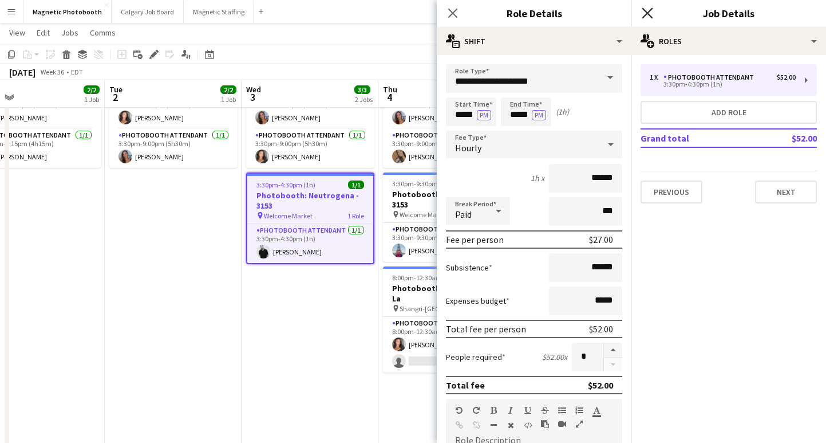
click at [646, 10] on icon "Close pop-in" at bounding box center [647, 12] width 11 height 11
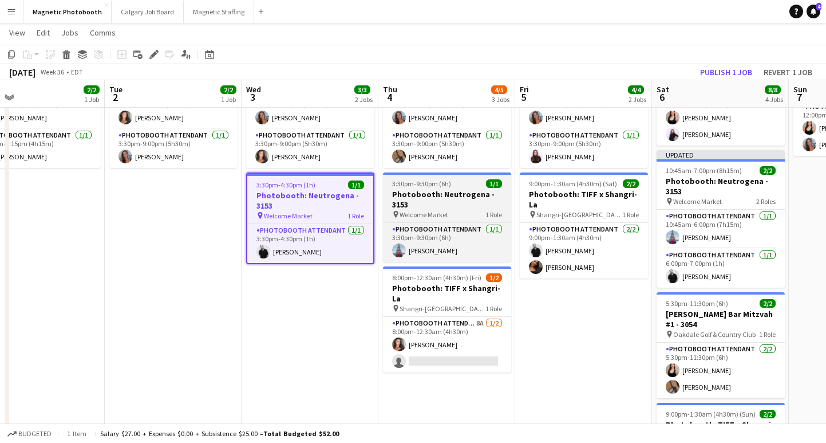
scroll to position [82, 0]
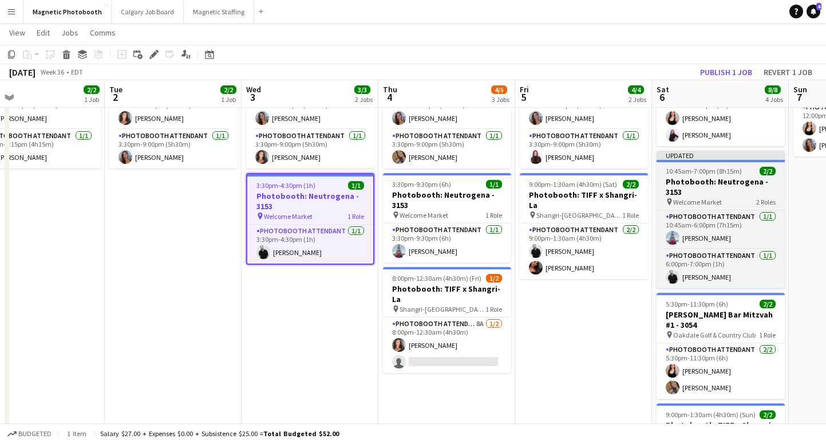
click at [698, 184] on h3 "Photobooth: Neutrogena - 3153" at bounding box center [721, 186] width 128 height 21
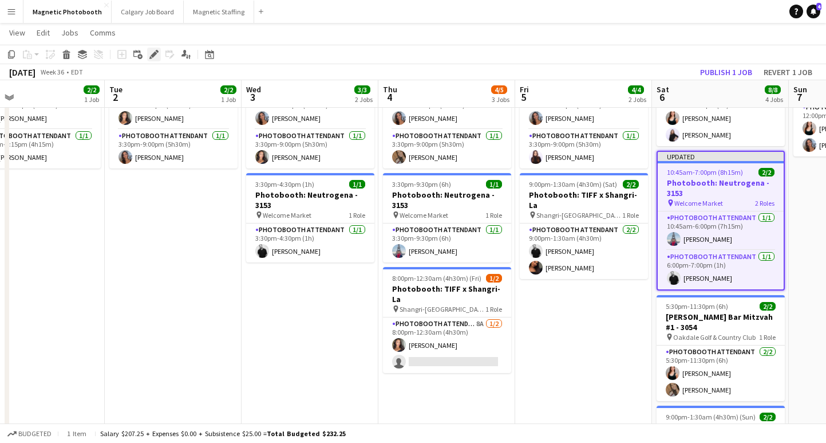
click at [155, 56] on icon "Edit" at bounding box center [153, 54] width 9 height 9
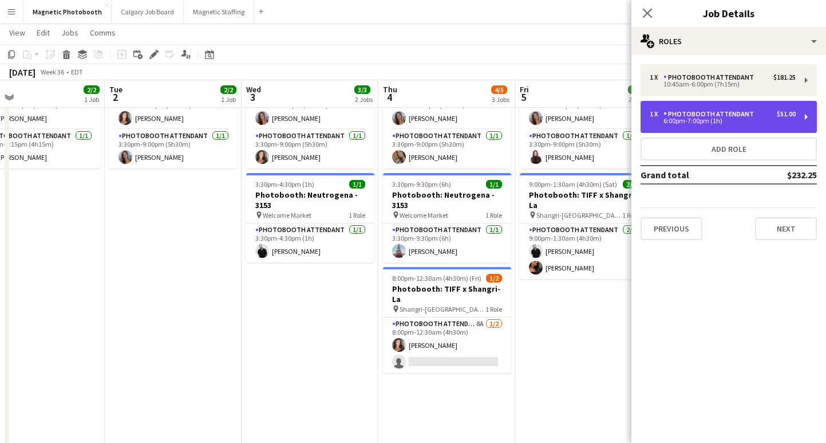
click at [705, 115] on div "Photobooth Attendant" at bounding box center [711, 114] width 95 height 8
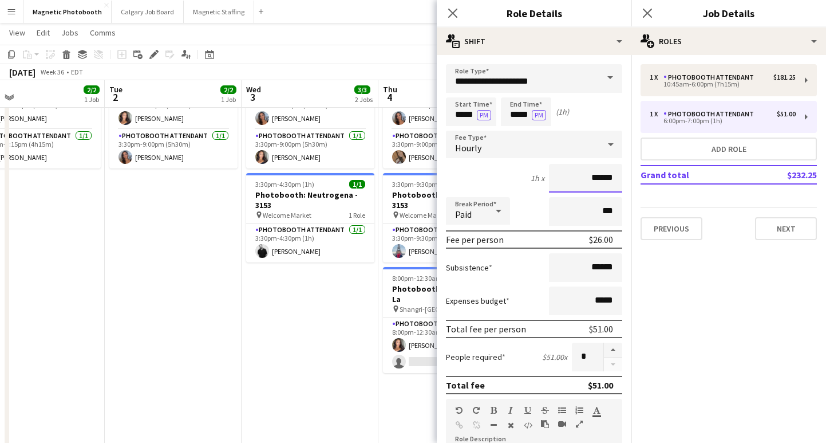
click at [599, 176] on input "******" at bounding box center [585, 178] width 73 height 29
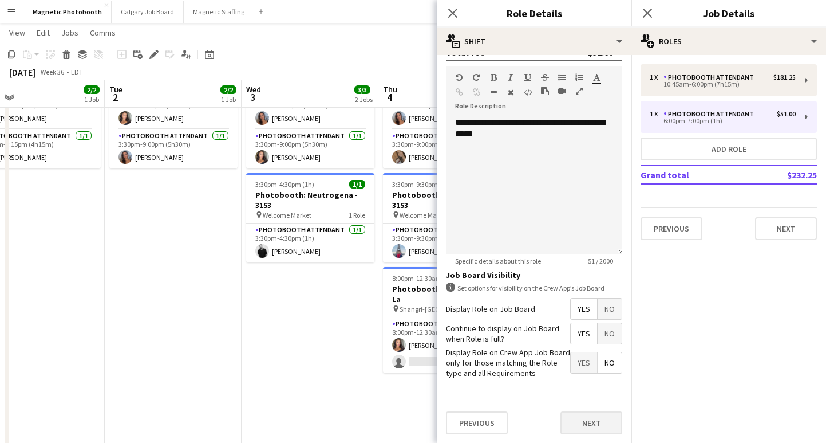
type input "******"
click at [606, 412] on button "Next" at bounding box center [592, 422] width 62 height 23
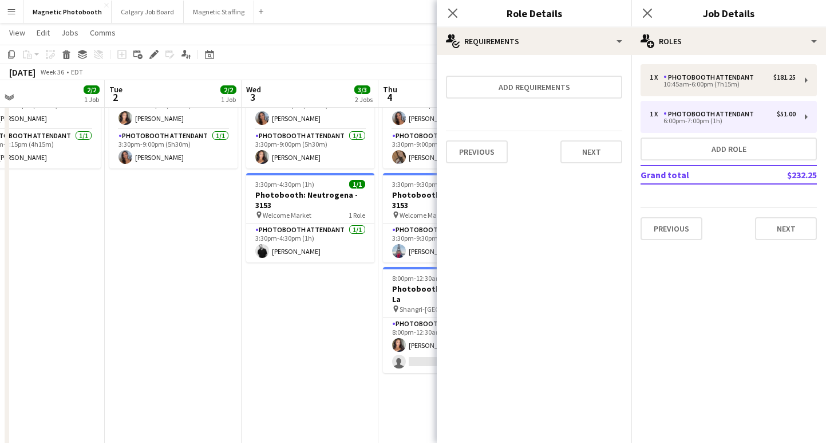
scroll to position [0, 0]
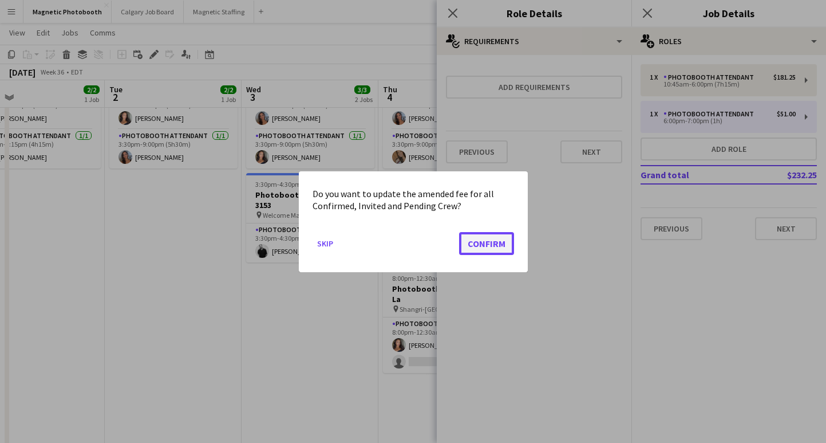
click at [494, 251] on button "Confirm" at bounding box center [486, 242] width 55 height 23
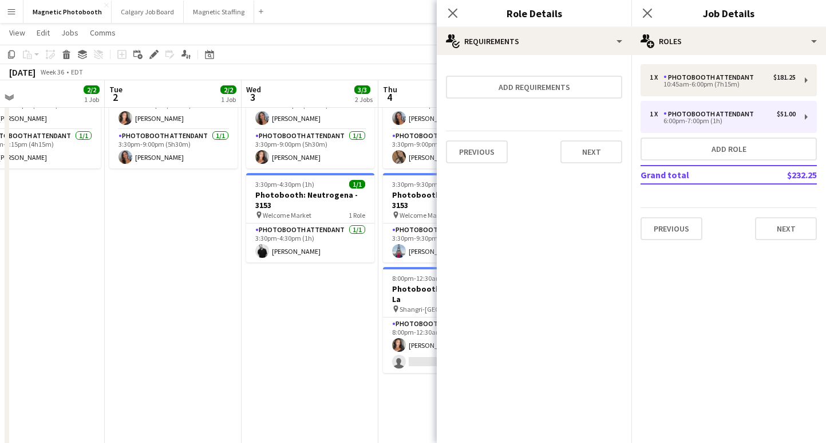
scroll to position [82, 0]
click at [644, 17] on icon at bounding box center [647, 12] width 11 height 11
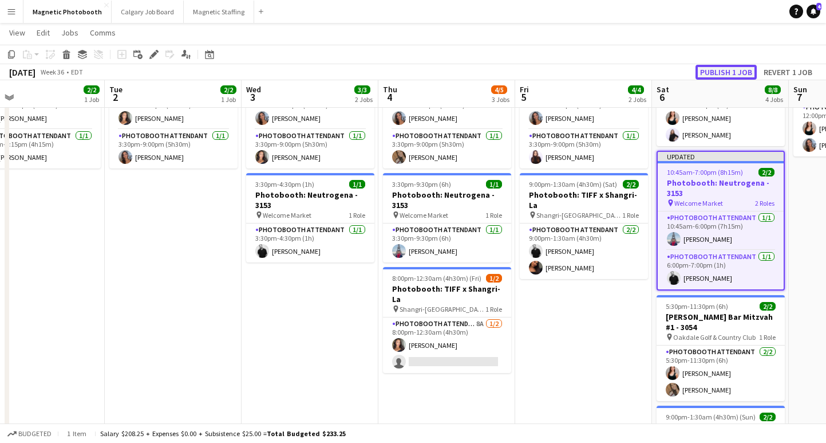
click at [708, 78] on button "Publish 1 job" at bounding box center [726, 72] width 61 height 15
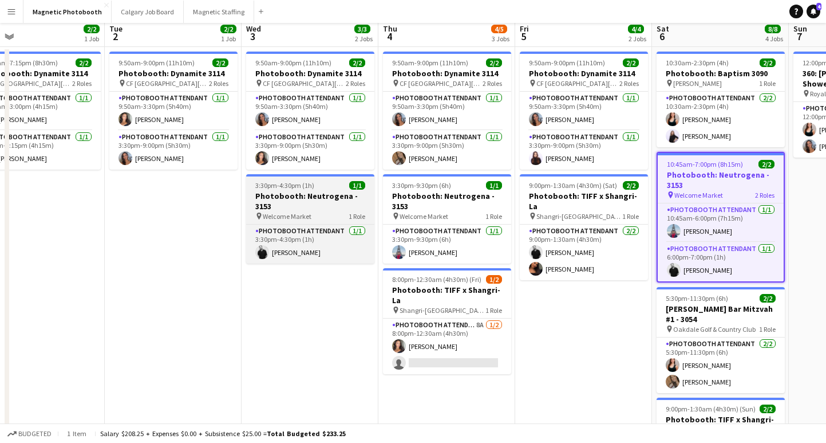
scroll to position [0, 0]
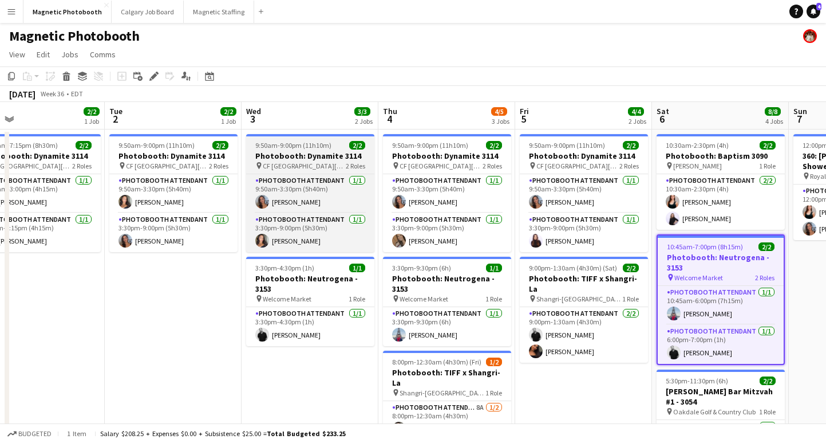
click at [306, 157] on h3 "Photobooth: Dynamite 3114" at bounding box center [310, 156] width 128 height 10
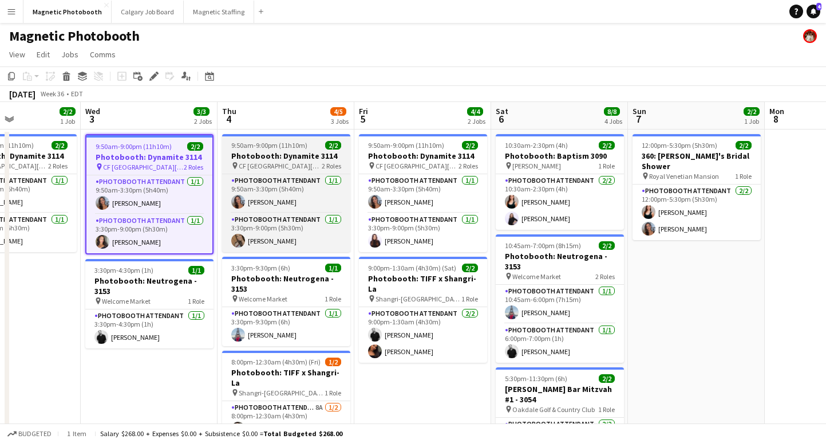
scroll to position [0, 471]
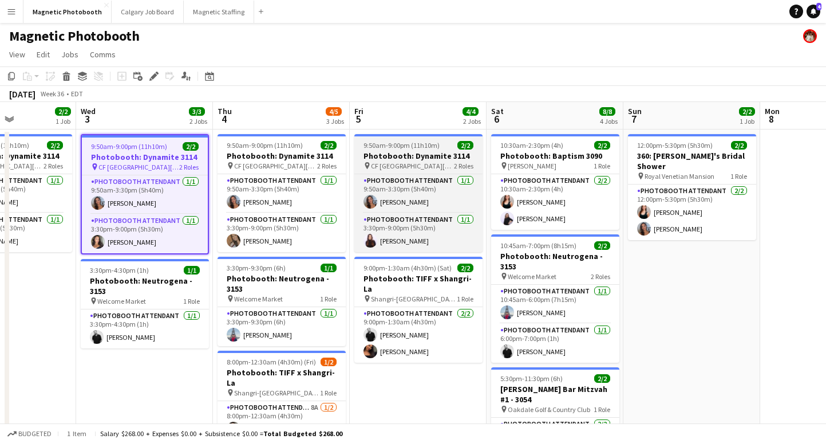
click at [406, 158] on h3 "Photobooth: Dynamite 3114" at bounding box center [418, 156] width 128 height 10
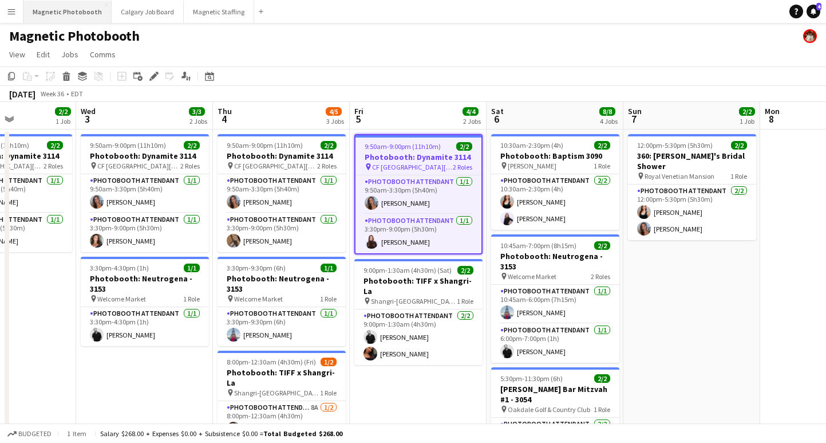
click at [81, 11] on button "Magnetic Photobooth Close" at bounding box center [67, 12] width 88 height 22
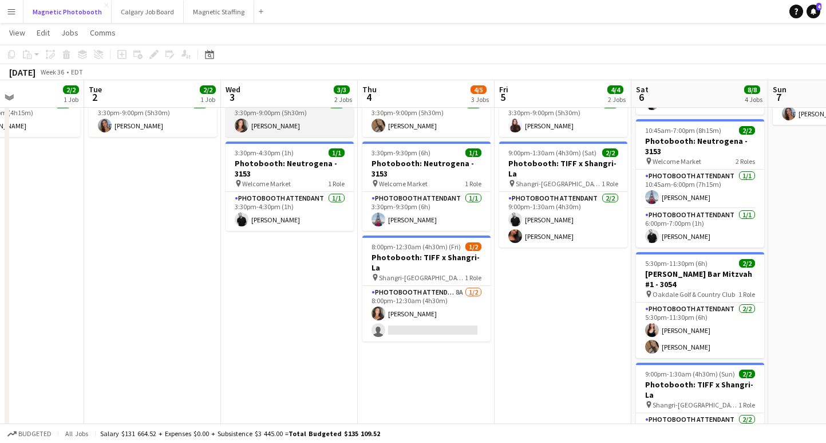
scroll to position [119, 0]
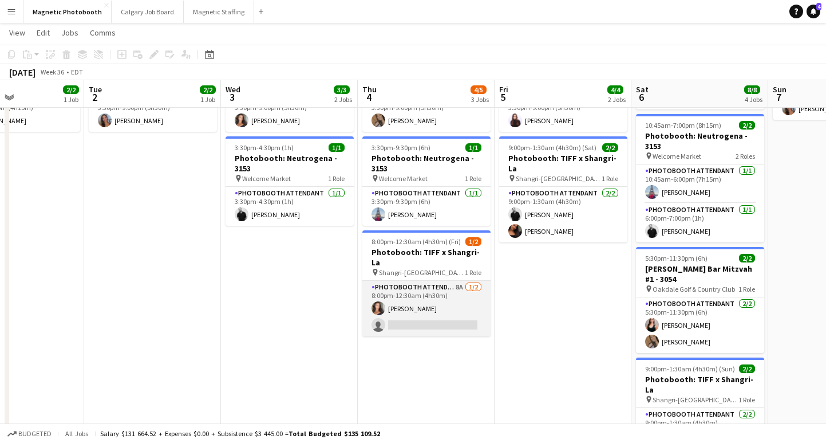
click at [416, 297] on app-card-role "Photobooth Attendant 8A 1/2 8:00pm-12:30am (4h30m) Katelynn Espinosa single-neu…" at bounding box center [426, 309] width 128 height 56
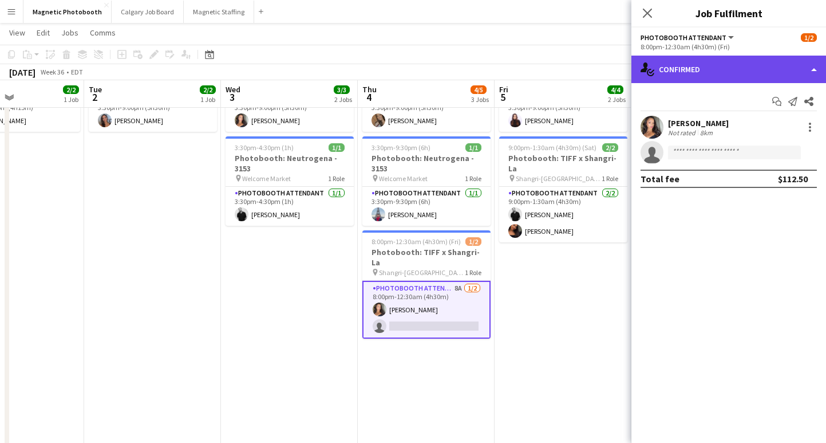
click at [665, 73] on div "single-neutral-actions-check-2 Confirmed" at bounding box center [729, 69] width 195 height 27
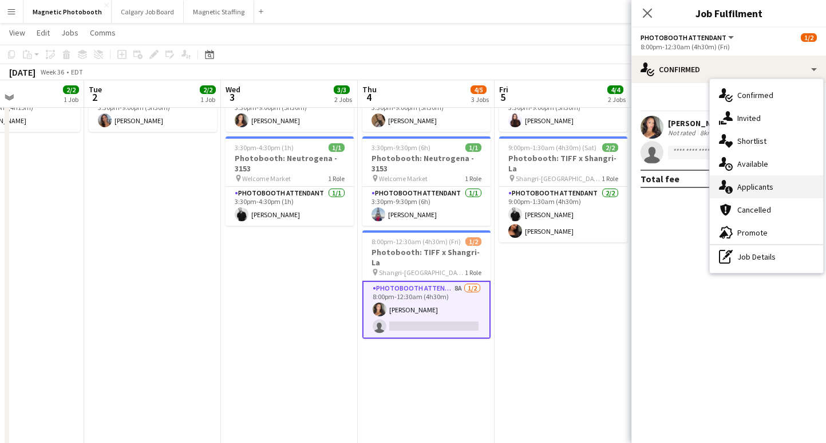
click at [763, 192] on div "single-neutral-actions-information Applicants" at bounding box center [766, 186] width 113 height 23
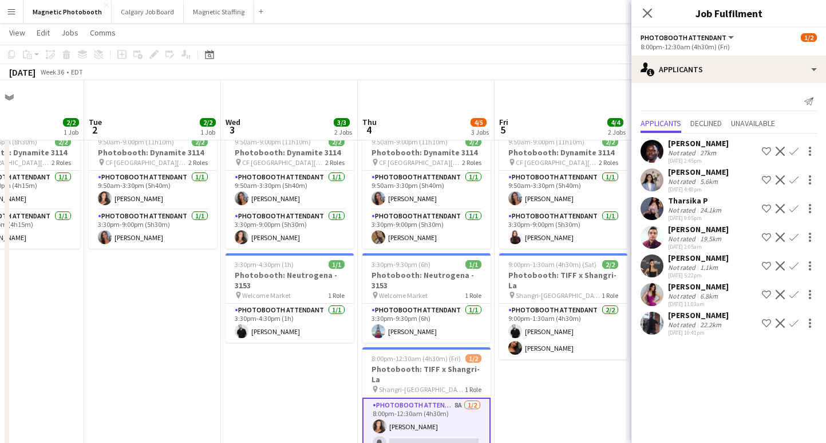
scroll to position [0, 0]
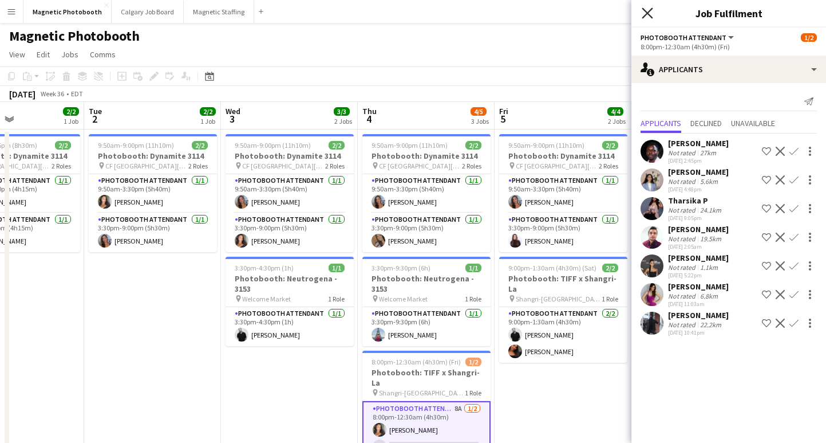
click at [647, 11] on icon "Close pop-in" at bounding box center [647, 12] width 11 height 11
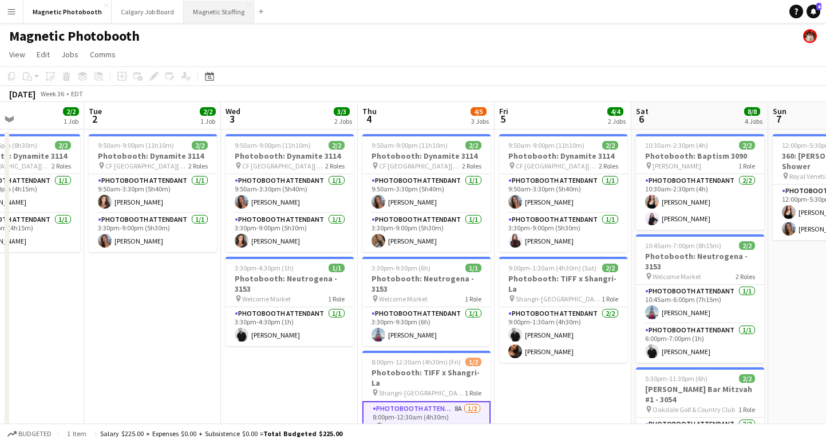
click at [203, 12] on button "Magnetic Staffing Close" at bounding box center [219, 12] width 70 height 22
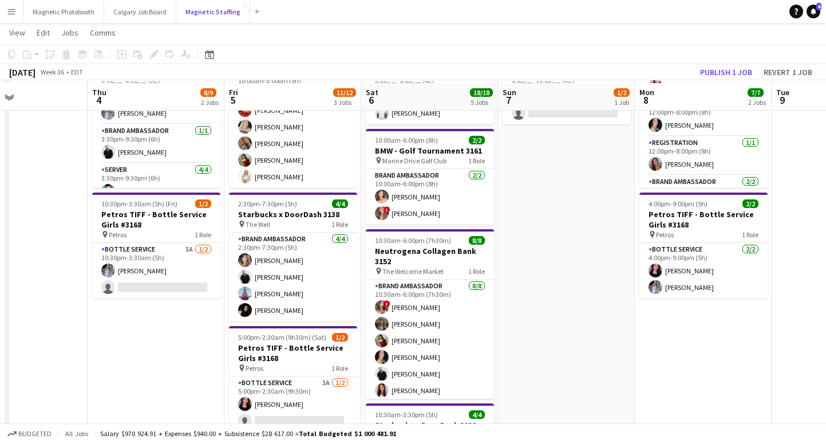
scroll to position [113, 0]
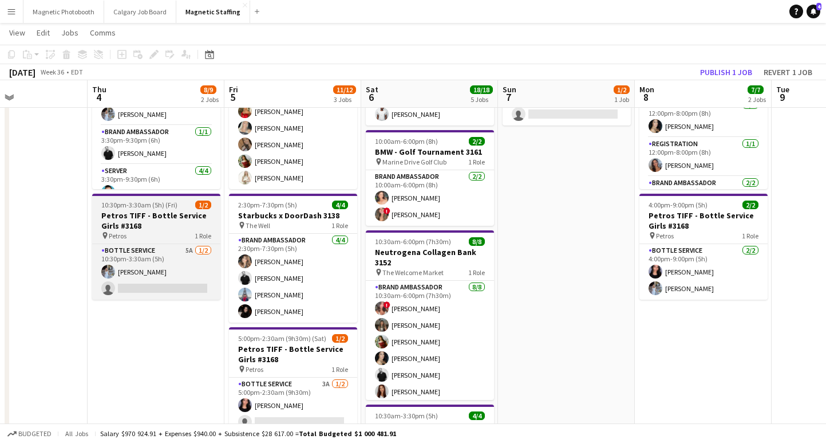
click at [163, 207] on span "10:30pm-3:30am (5h) (Fri)" at bounding box center [139, 204] width 76 height 9
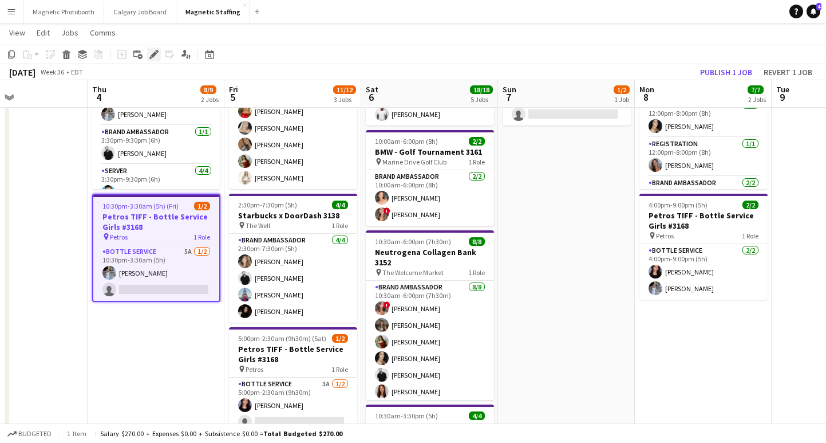
click at [155, 58] on icon "Edit" at bounding box center [153, 54] width 9 height 9
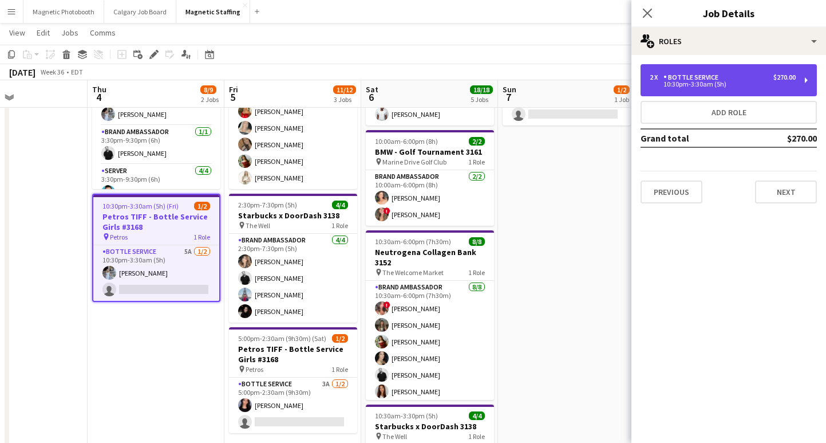
click at [697, 82] on div "10:30pm-3:30am (5h)" at bounding box center [723, 84] width 146 height 6
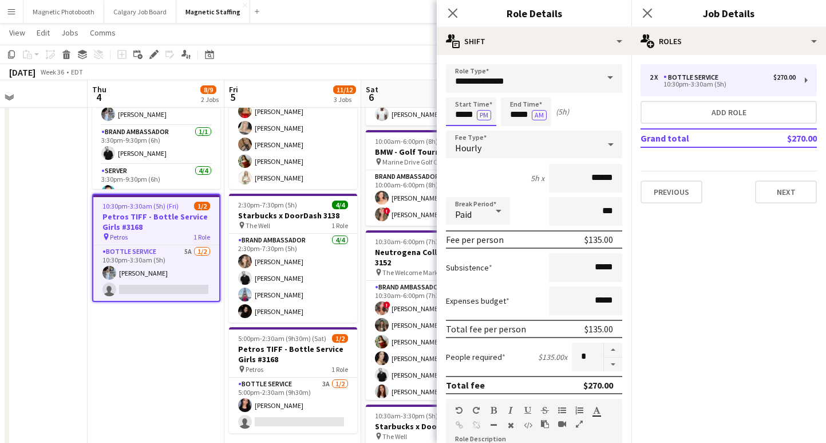
click at [471, 109] on input "*****" at bounding box center [471, 111] width 50 height 29
type input "*****"
click at [525, 113] on input "*****" at bounding box center [526, 111] width 50 height 29
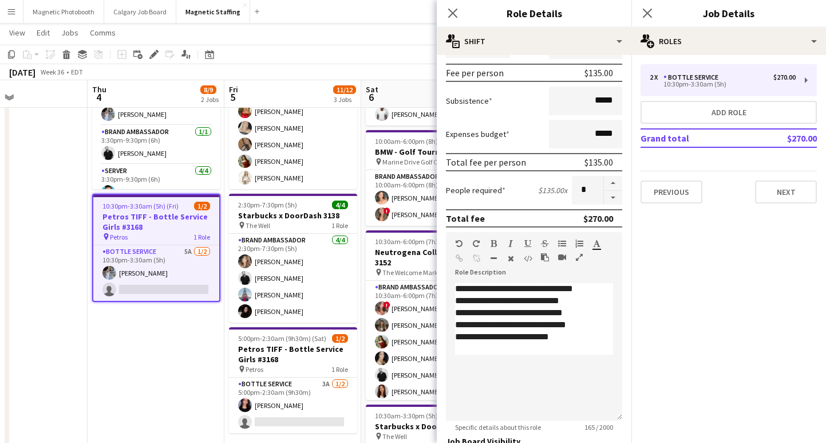
scroll to position [333, 0]
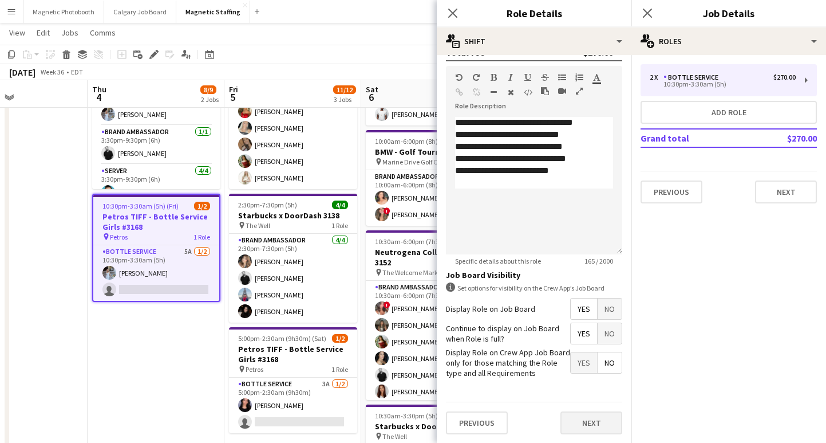
type input "*****"
click at [588, 412] on button "Next" at bounding box center [592, 422] width 62 height 23
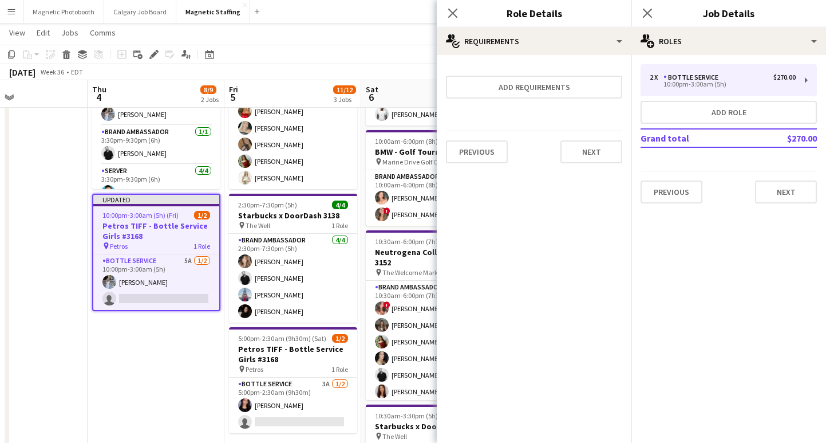
scroll to position [0, 0]
click at [652, 11] on icon "Close pop-in" at bounding box center [647, 12] width 11 height 11
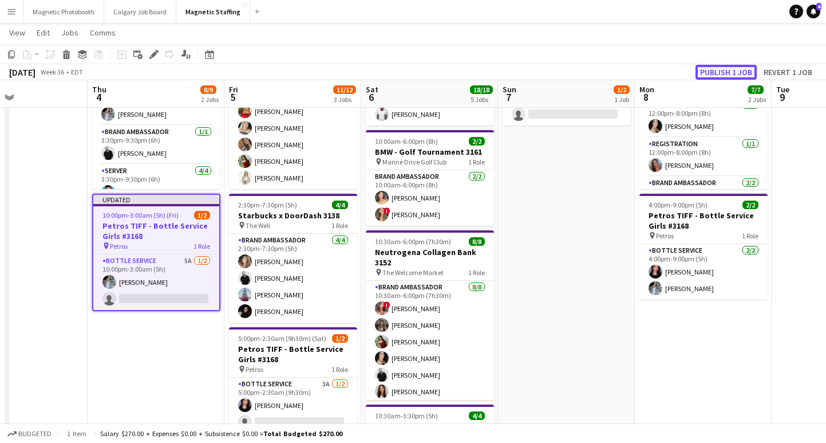
click at [734, 67] on button "Publish 1 job" at bounding box center [726, 72] width 61 height 15
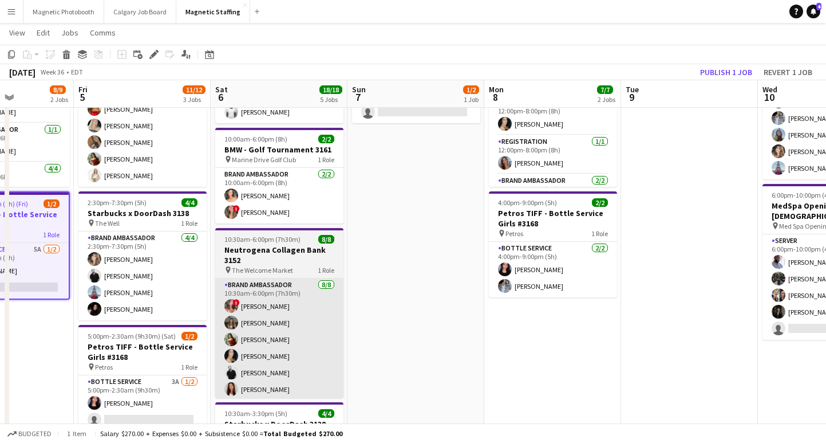
scroll to position [0, 516]
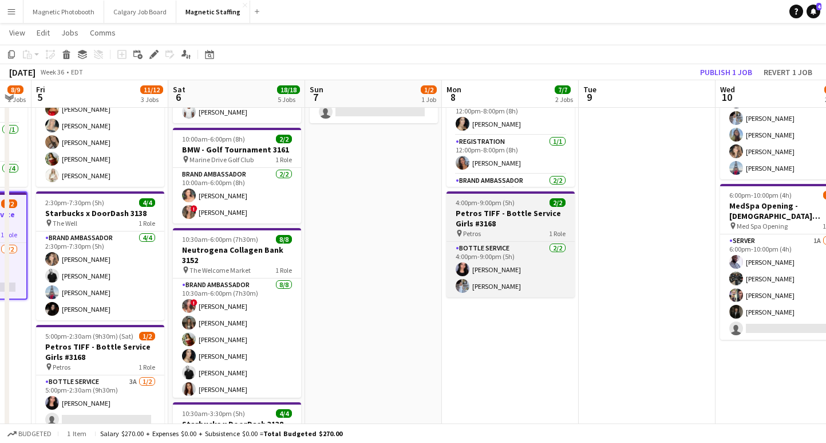
click at [466, 213] on h3 "Petros TIFF - Bottle Service Girls #3168" at bounding box center [511, 218] width 128 height 21
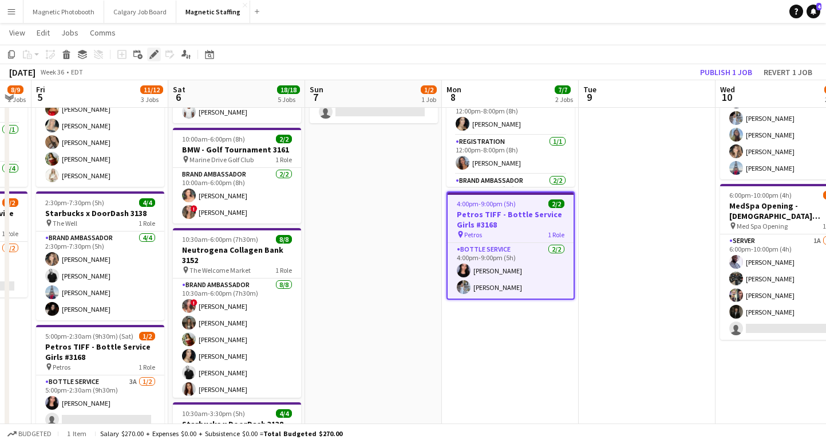
click at [154, 56] on icon at bounding box center [154, 55] width 6 height 6
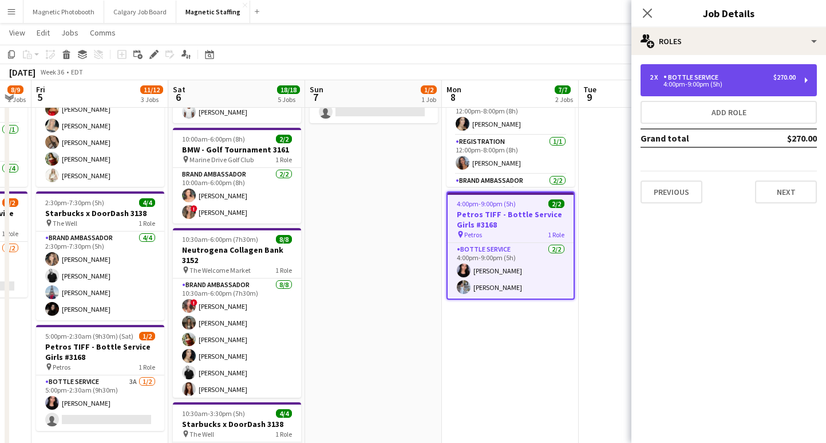
click at [675, 77] on div "Bottle Service" at bounding box center [694, 77] width 60 height 8
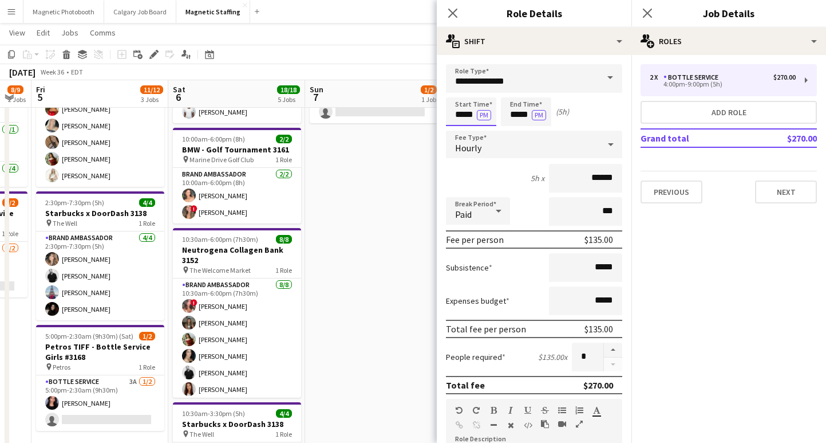
click at [461, 116] on input "*****" at bounding box center [471, 111] width 50 height 29
type input "*****"
click at [517, 116] on input "*****" at bounding box center [526, 111] width 50 height 29
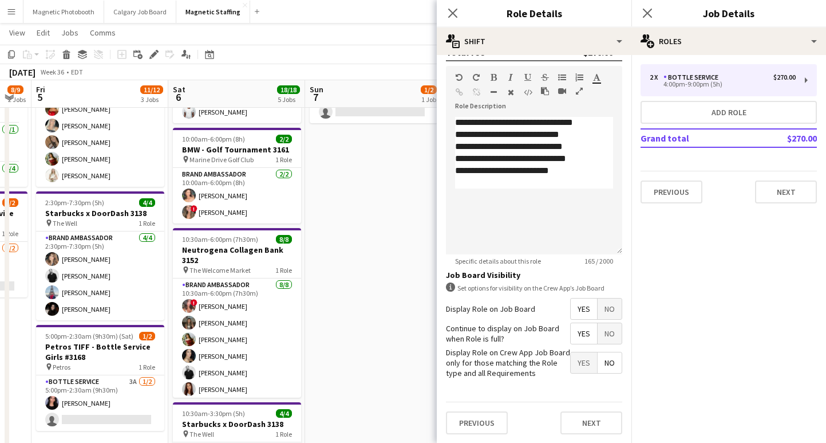
type input "*****"
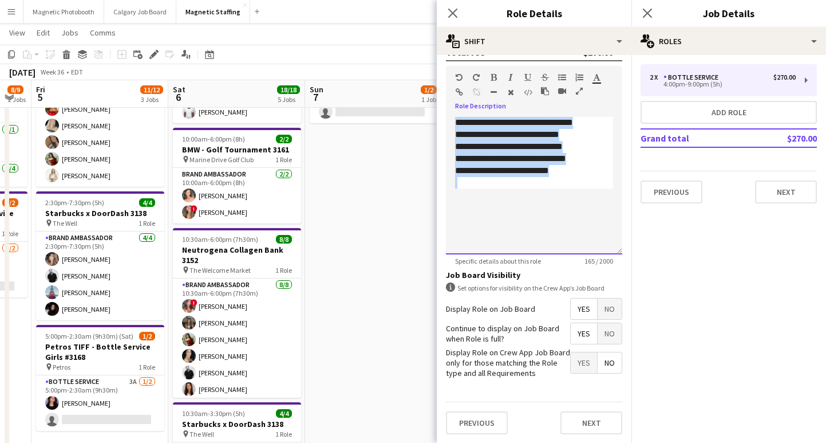
drag, startPoint x: 545, startPoint y: 159, endPoint x: 452, endPoint y: 109, distance: 105.0
click at [452, 109] on div "**********" at bounding box center [534, 181] width 176 height 145
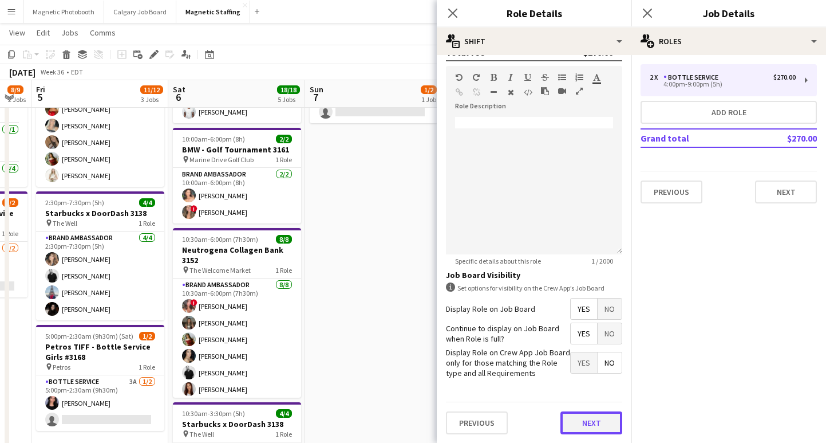
click at [589, 412] on button "Next" at bounding box center [592, 422] width 62 height 23
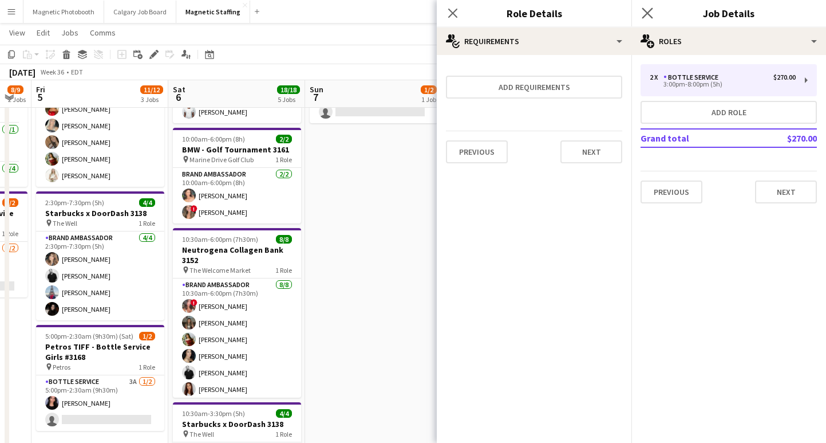
click at [644, 6] on div "Close pop-in" at bounding box center [648, 13] width 32 height 26
click at [652, 17] on icon at bounding box center [647, 12] width 11 height 11
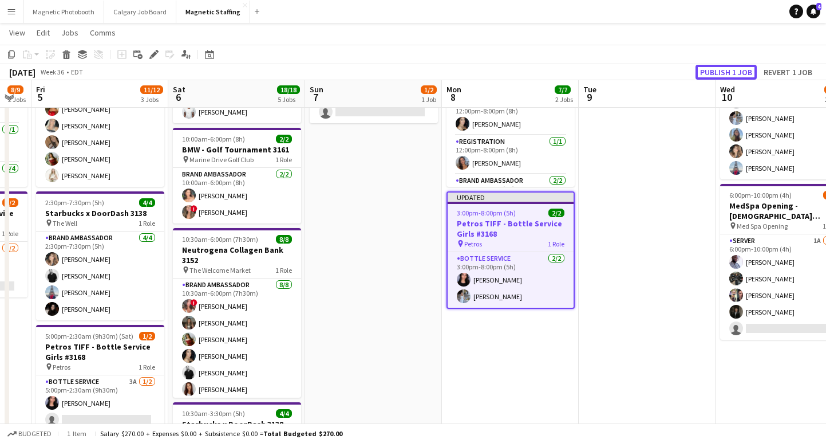
click at [720, 72] on button "Publish 1 job" at bounding box center [726, 72] width 61 height 15
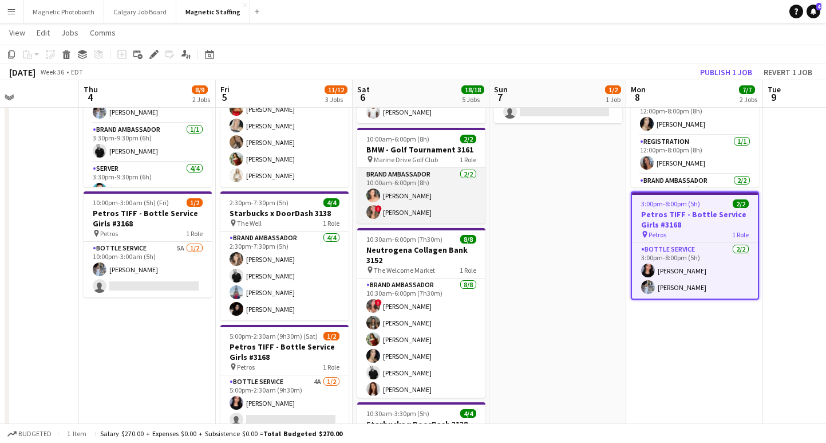
scroll to position [0, 231]
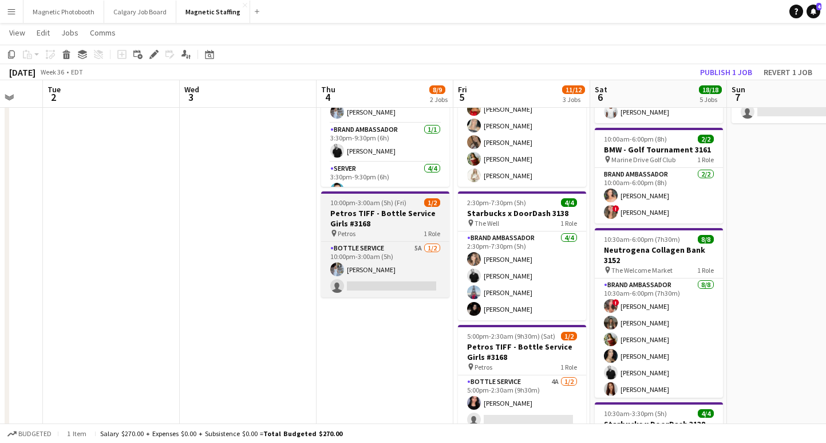
click at [387, 205] on span "10:00pm-3:00am (5h) (Fri)" at bounding box center [368, 202] width 76 height 9
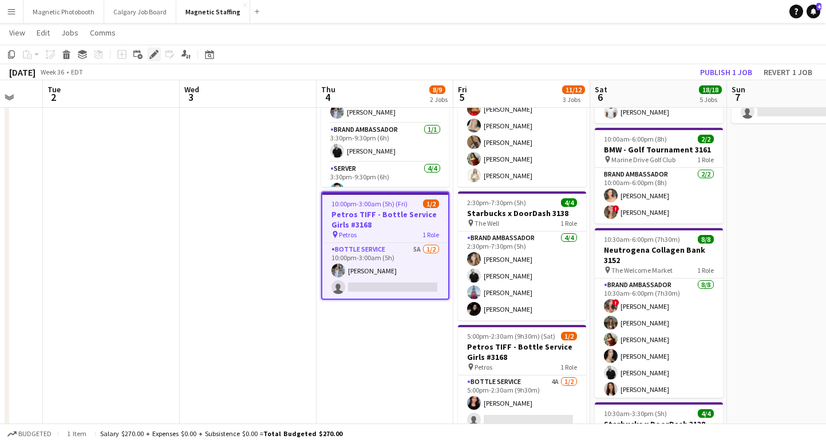
click at [155, 54] on icon at bounding box center [154, 55] width 6 height 6
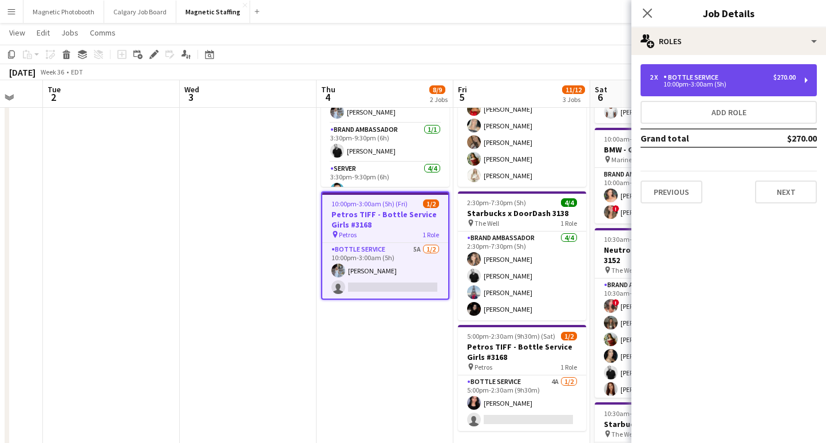
click at [695, 87] on div "10:00pm-3:00am (5h)" at bounding box center [723, 84] width 146 height 6
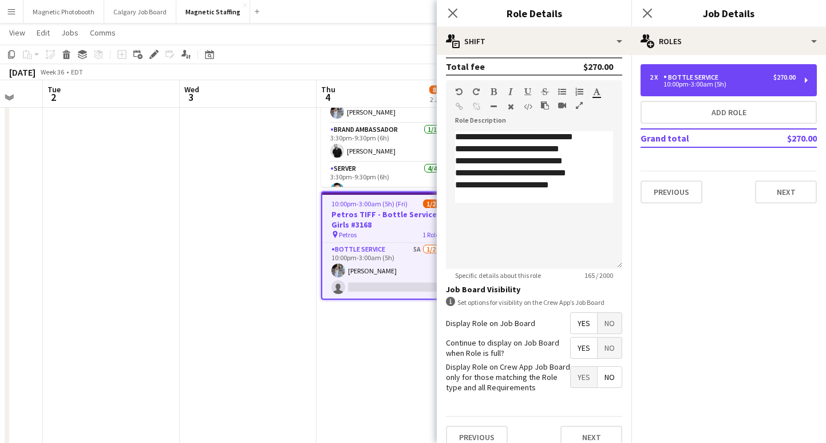
scroll to position [333, 0]
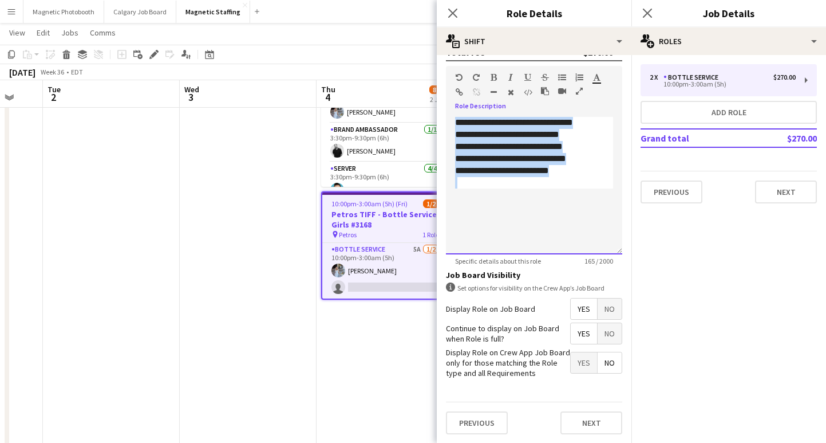
drag, startPoint x: 591, startPoint y: 206, endPoint x: 438, endPoint y: 121, distance: 174.5
click at [438, 121] on form "**********" at bounding box center [534, 87] width 195 height 712
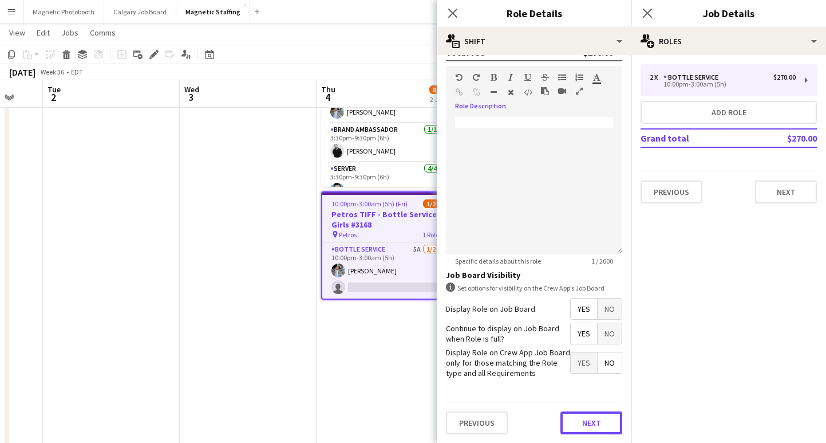
click at [606, 412] on button "Next" at bounding box center [592, 422] width 62 height 23
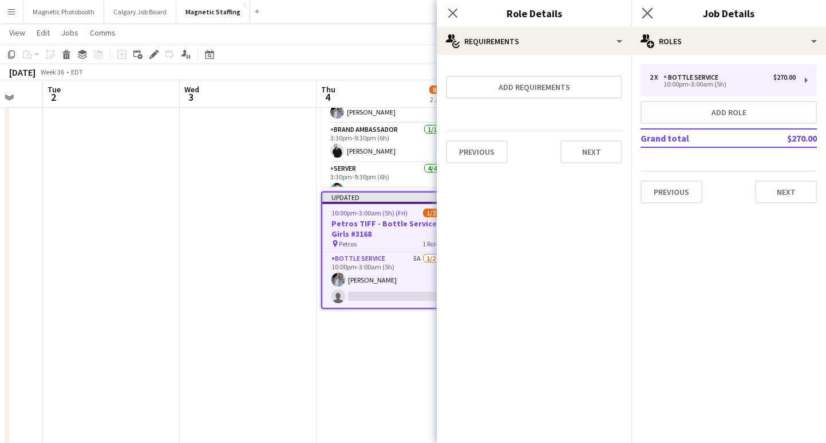
click at [651, 6] on app-icon "Close pop-in" at bounding box center [648, 13] width 17 height 17
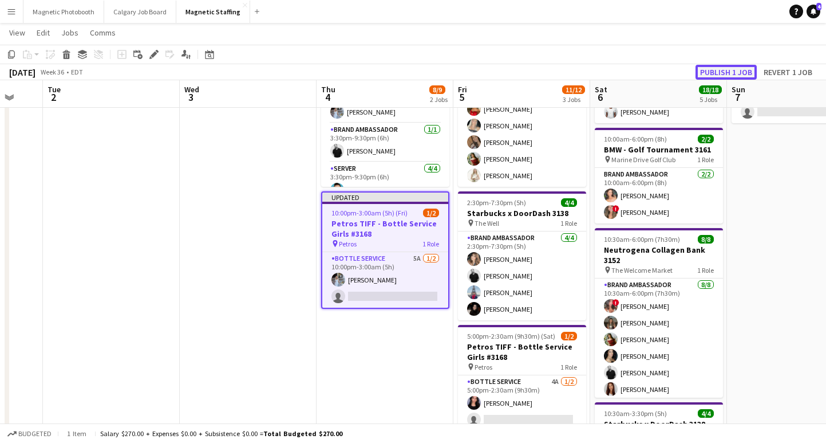
click at [724, 70] on button "Publish 1 job" at bounding box center [726, 72] width 61 height 15
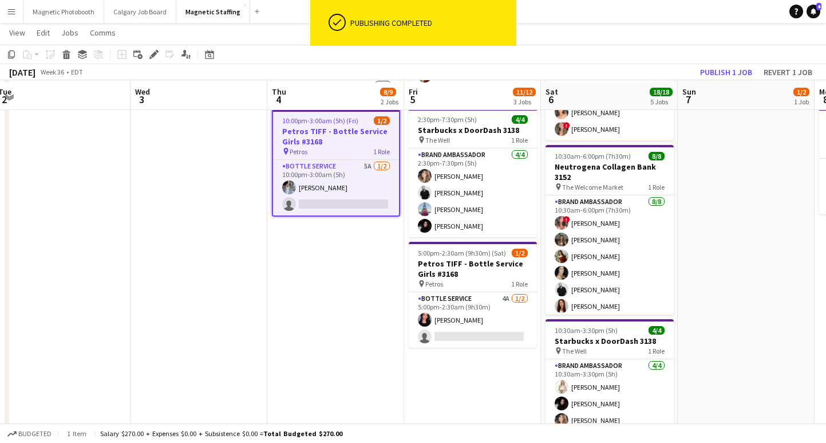
scroll to position [211, 0]
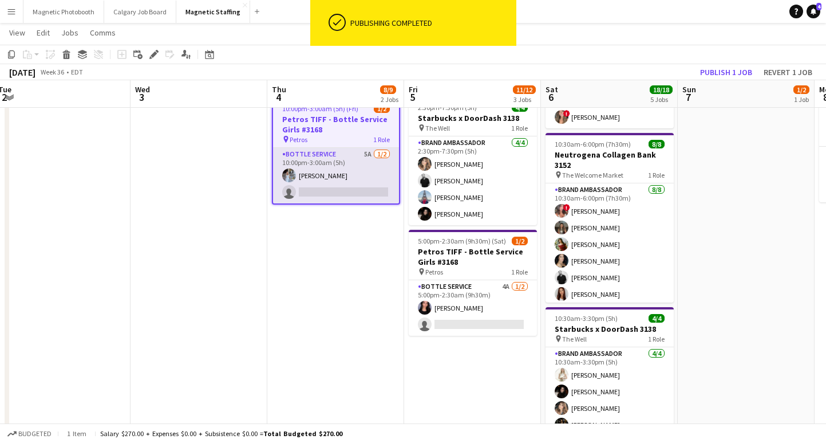
click at [358, 191] on app-card-role "Bottle Service 5A 1/2 10:00pm-3:00am (5h) Heather Siemonsen single-neutral-acti…" at bounding box center [336, 176] width 126 height 56
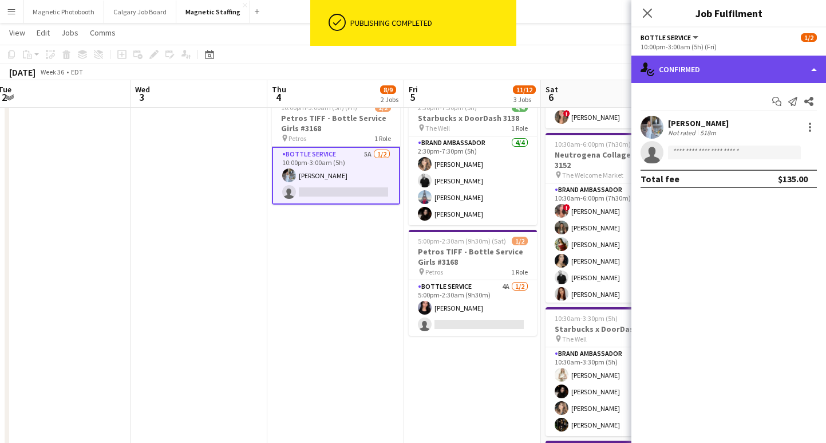
click at [734, 69] on div "single-neutral-actions-check-2 Confirmed" at bounding box center [729, 69] width 195 height 27
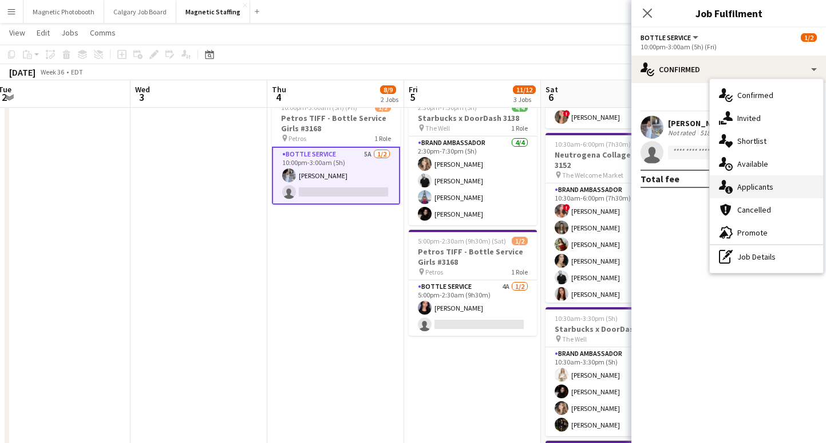
click at [775, 189] on div "single-neutral-actions-information Applicants" at bounding box center [766, 186] width 113 height 23
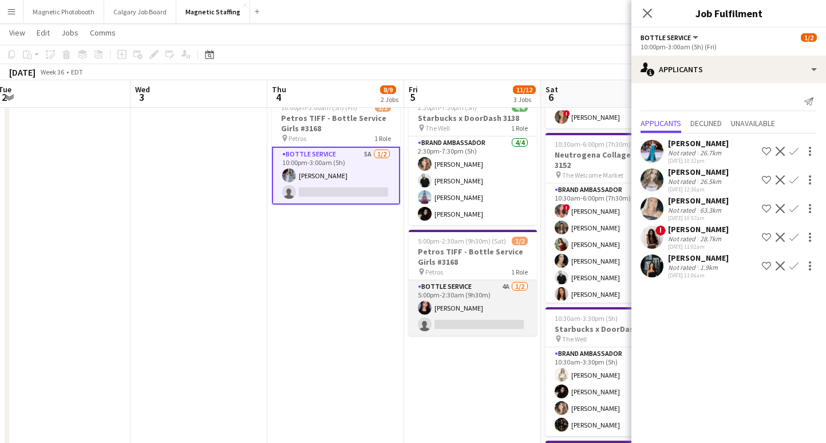
click at [464, 325] on app-card-role "Bottle Service 4A 1/2 5:00pm-2:30am (9h30m) Jennifer Bigirimana single-neutral-…" at bounding box center [473, 308] width 128 height 56
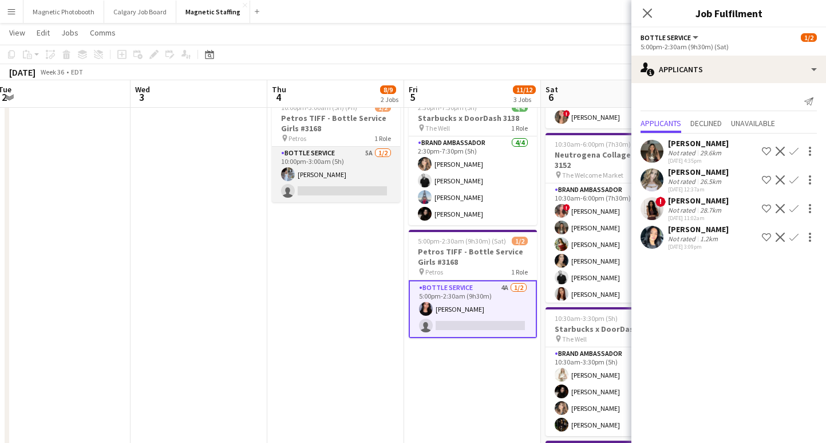
click at [375, 187] on app-card-role "Bottle Service 5A 1/2 10:00pm-3:00am (5h) Heather Siemonsen single-neutral-acti…" at bounding box center [336, 175] width 128 height 56
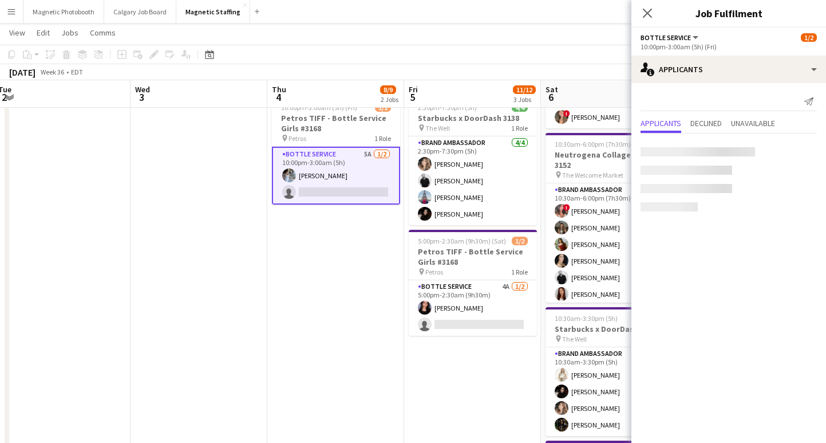
scroll to position [0, 281]
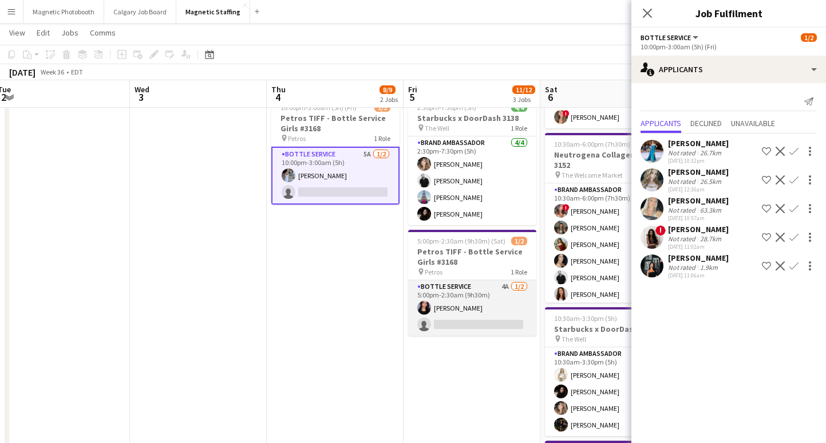
click at [479, 324] on app-card-role "Bottle Service 4A 1/2 5:00pm-2:30am (9h30m) Jennifer Bigirimana single-neutral-…" at bounding box center [472, 308] width 128 height 56
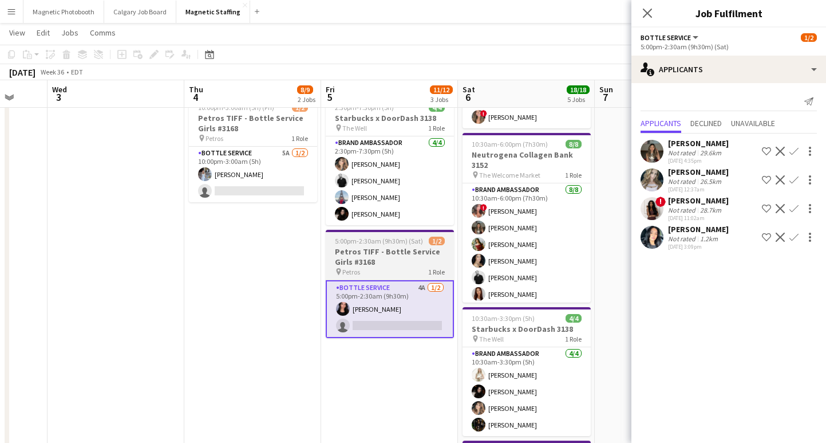
scroll to position [0, 362]
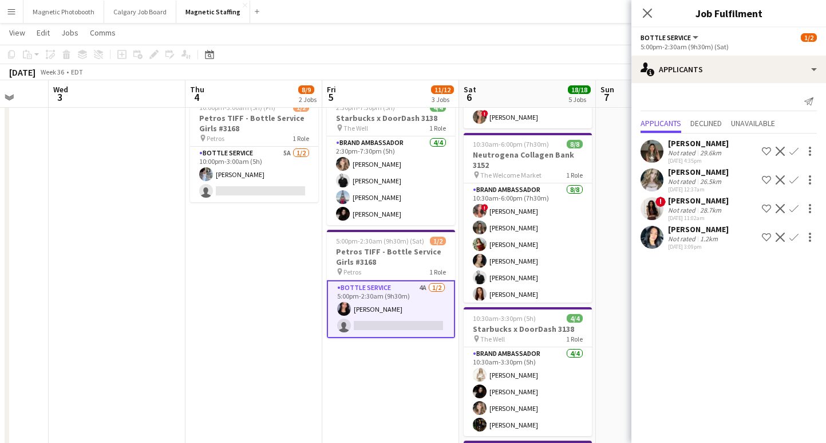
click at [710, 148] on div "29.6km" at bounding box center [711, 152] width 26 height 9
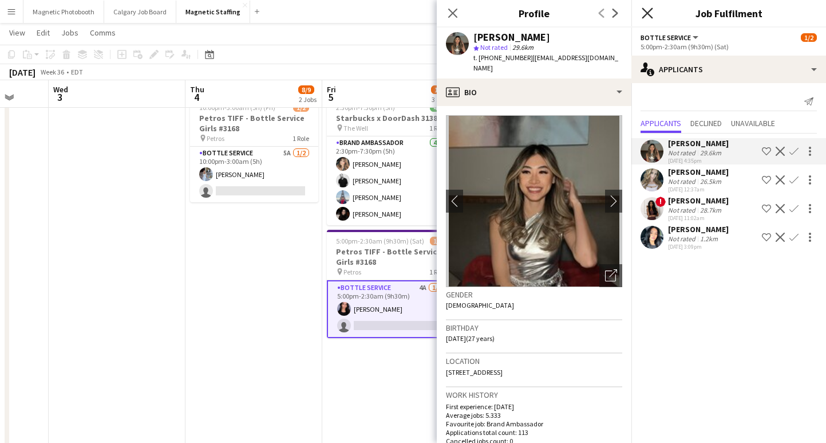
click at [648, 14] on icon at bounding box center [647, 12] width 11 height 11
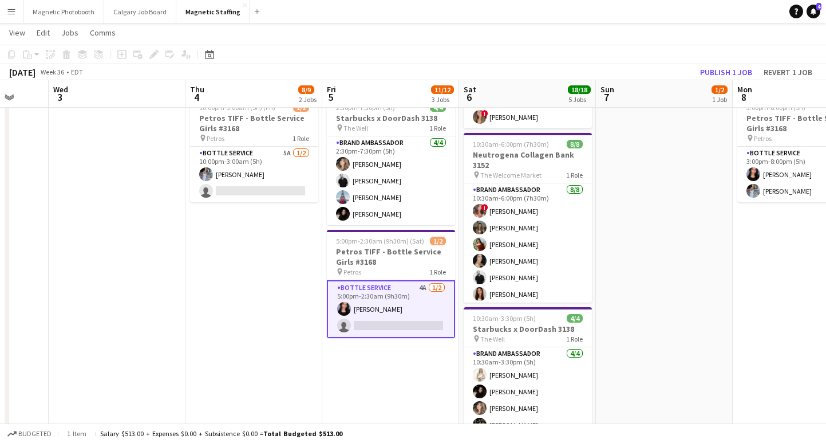
click at [235, 253] on app-date-cell "3:30pm-9:30pm (6h) 7/7 Neutrogena Collagen Bank 3152 pin The Welcome Market 3 R…" at bounding box center [254, 256] width 137 height 676
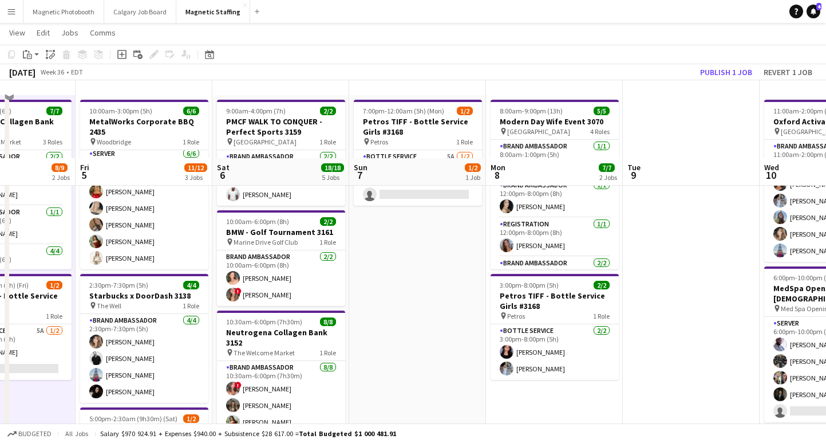
scroll to position [0, 0]
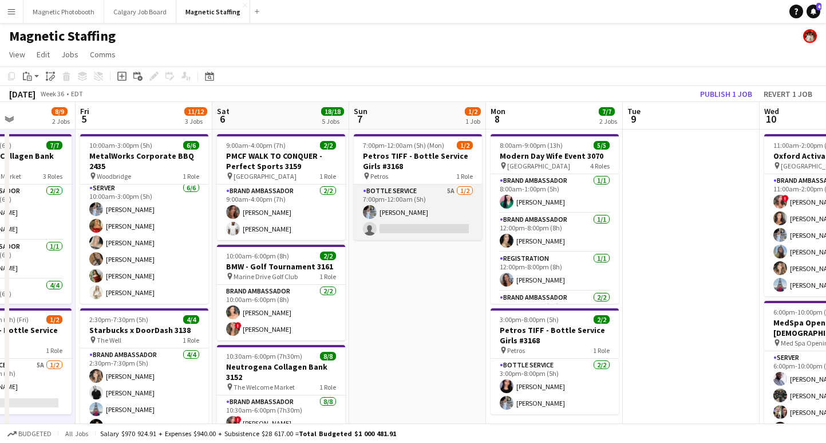
click at [407, 232] on app-card-role "Bottle Service 5A 1/2 7:00pm-12:00am (5h) Heather Siemonsen single-neutral-acti…" at bounding box center [418, 212] width 128 height 56
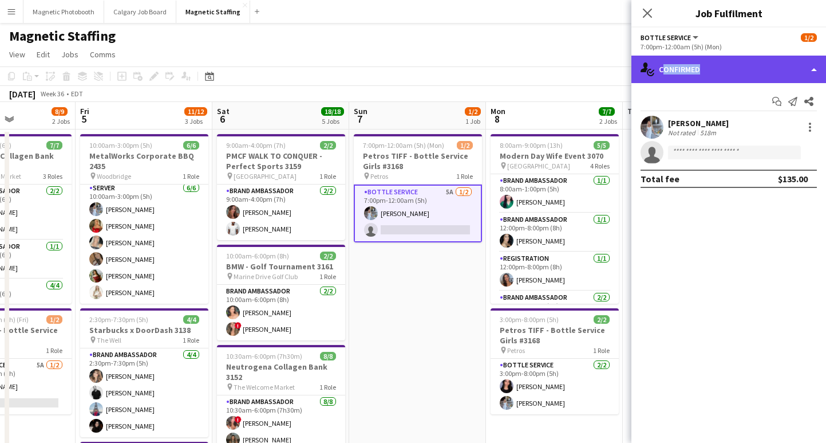
click at [693, 74] on div "single-neutral-actions-check-2 Confirmed" at bounding box center [729, 69] width 195 height 27
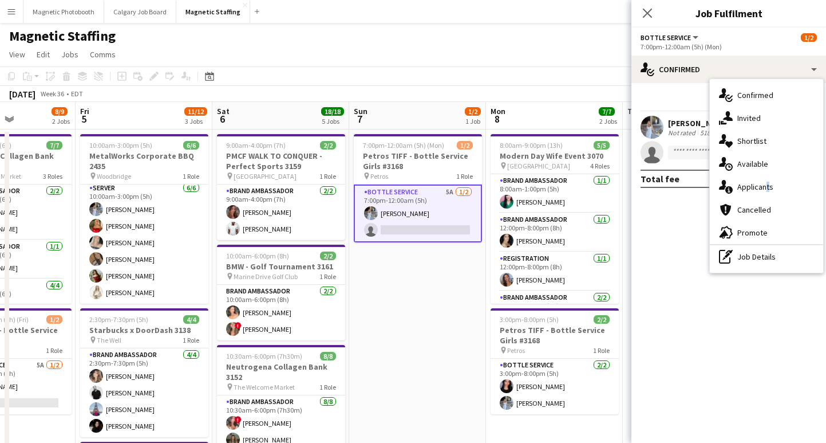
click at [764, 189] on div "single-neutral-actions-information Applicants" at bounding box center [766, 186] width 113 height 23
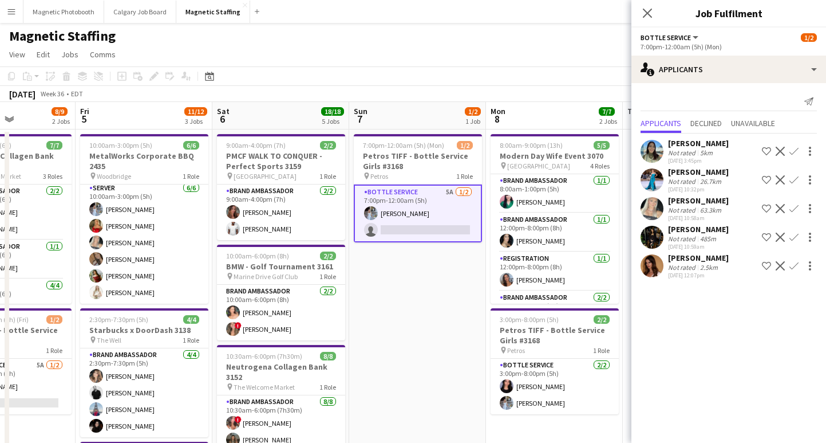
click at [705, 223] on div "Samantha Zimmerman Not rated 5km 08-28-2025 3:45pm Shortlist crew Decline Confi…" at bounding box center [729, 207] width 195 height 148
click at [698, 266] on div "2.5km" at bounding box center [709, 267] width 22 height 9
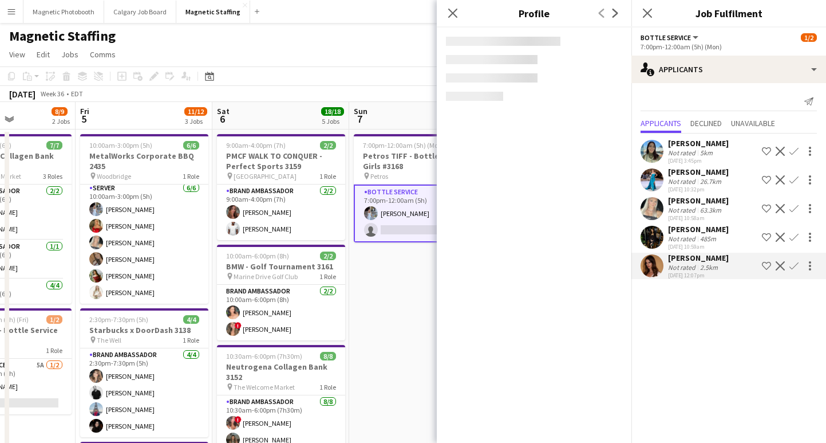
click at [697, 223] on div "Samantha Zimmerman Not rated 5km 08-28-2025 3:45pm Shortlist crew Decline Confi…" at bounding box center [729, 207] width 195 height 148
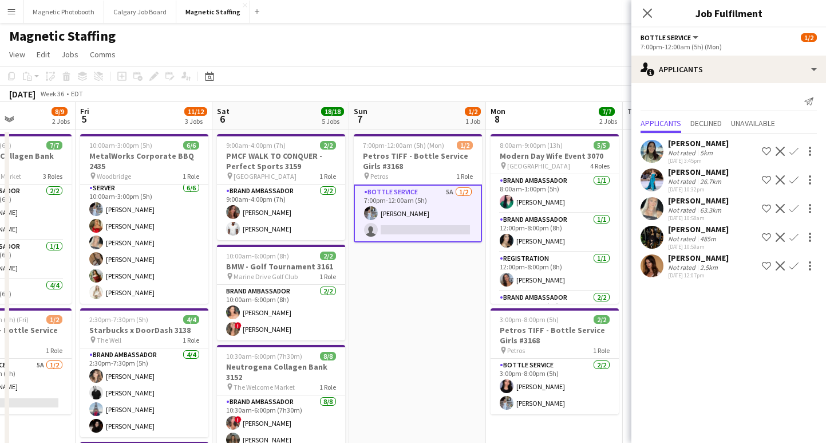
click at [694, 238] on div "Not rated" at bounding box center [683, 238] width 30 height 9
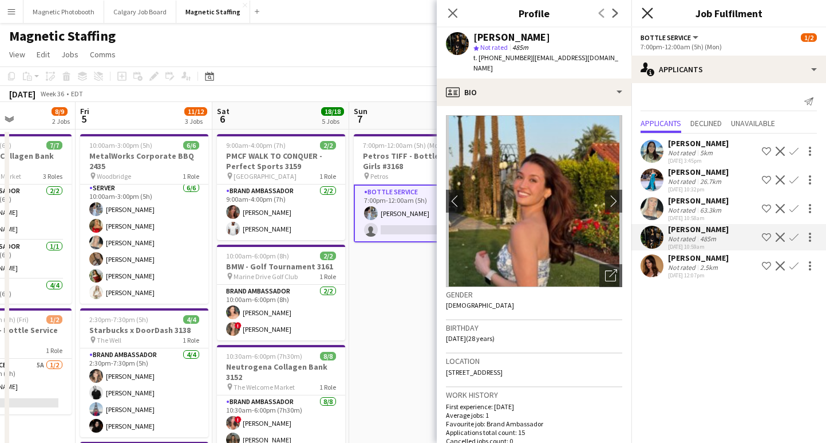
click at [644, 17] on icon "Close pop-in" at bounding box center [647, 12] width 11 height 11
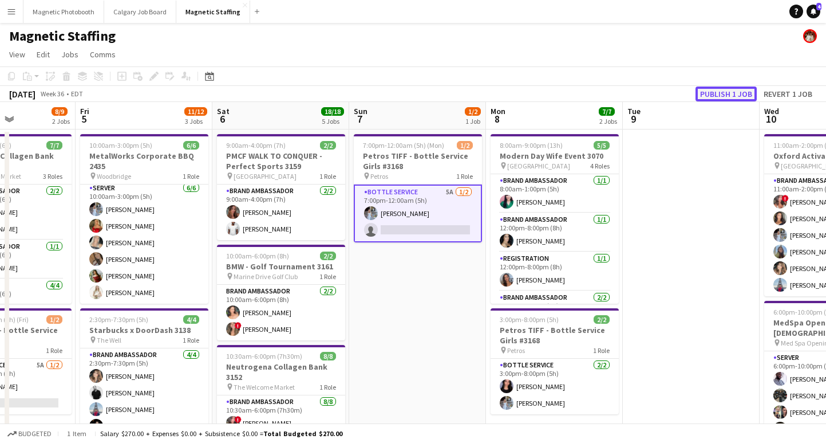
click at [740, 94] on button "Publish 1 job" at bounding box center [726, 93] width 61 height 15
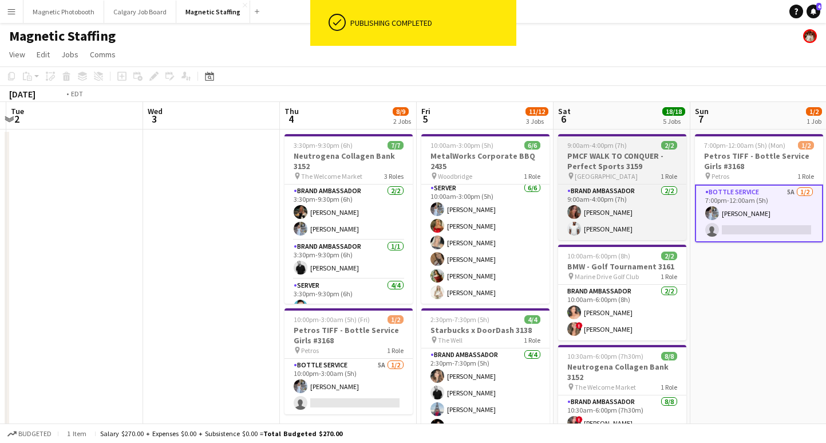
scroll to position [0, 341]
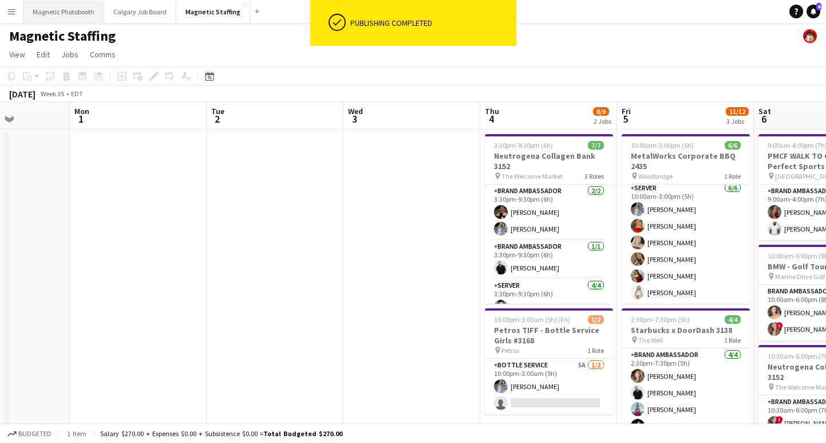
click at [81, 16] on button "Magnetic Photobooth Close" at bounding box center [63, 12] width 81 height 22
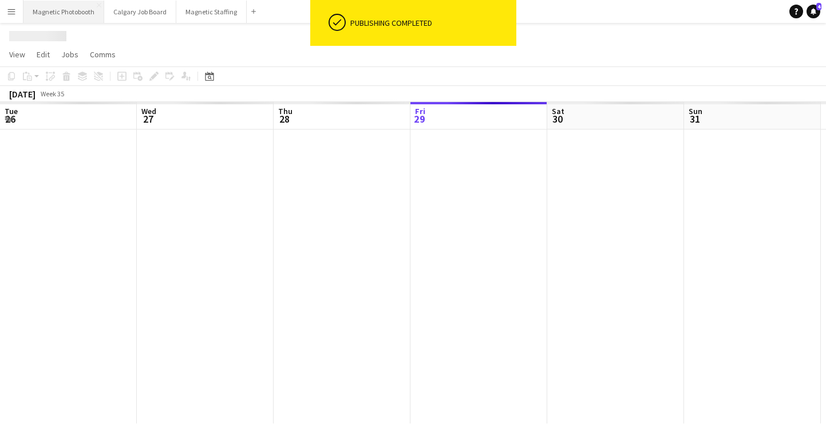
scroll to position [0, 274]
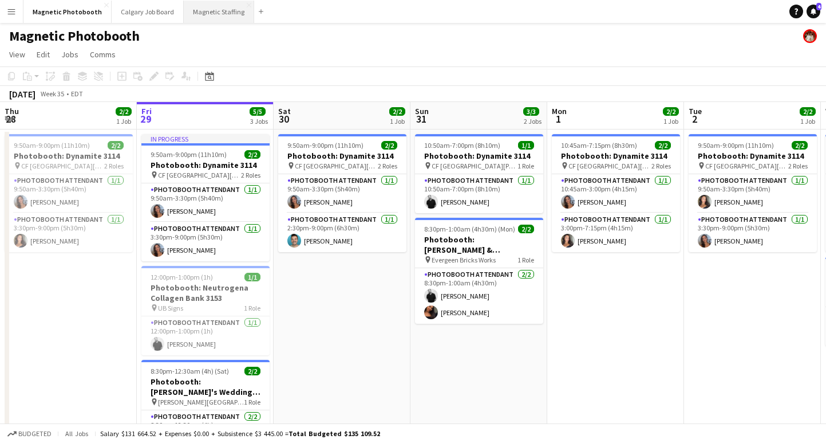
click at [218, 10] on button "Magnetic Staffing Close" at bounding box center [219, 12] width 70 height 22
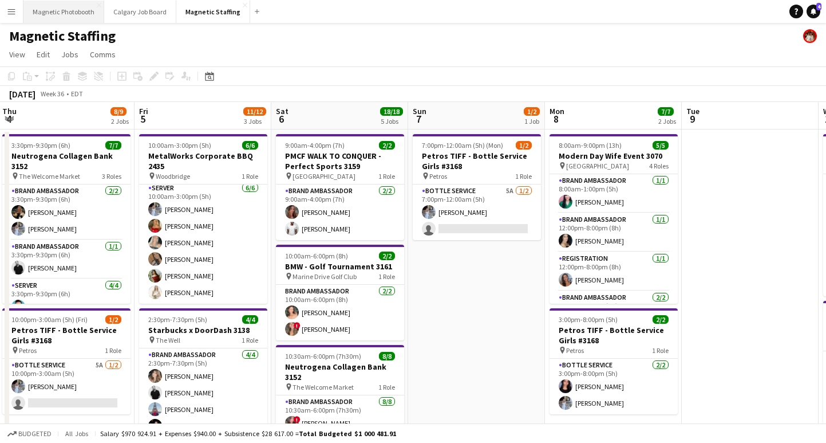
click at [77, 12] on button "Magnetic Photobooth Close" at bounding box center [63, 12] width 81 height 22
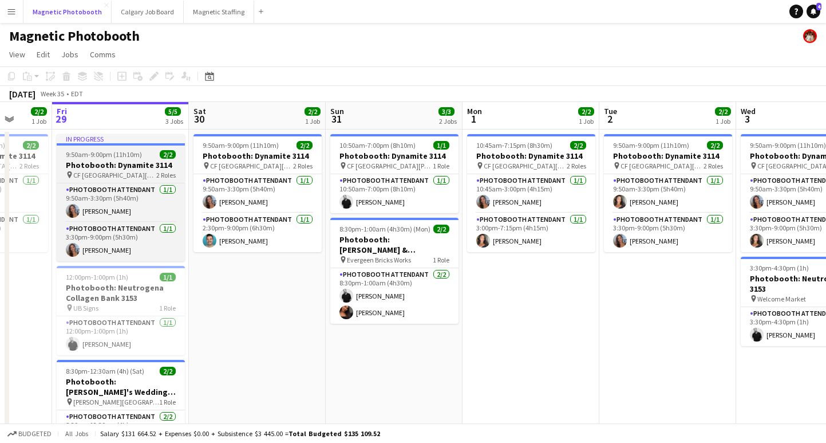
scroll to position [0, 359]
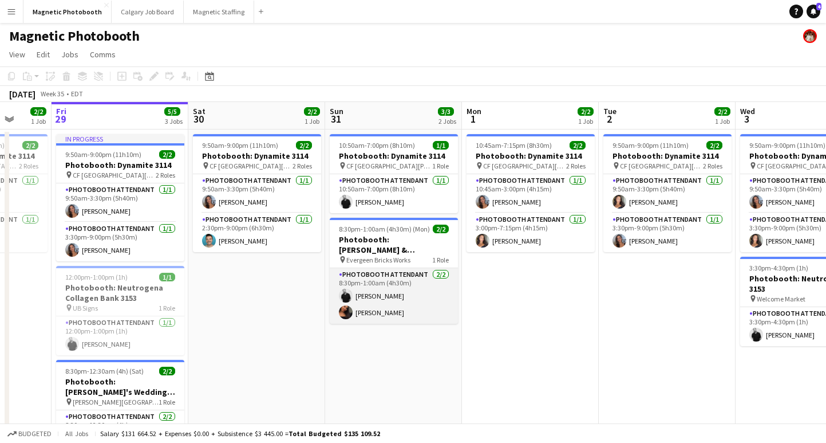
click at [374, 316] on app-card-role "Photobooth Attendant [DATE] 8:30pm-1:00am (4h30m) [PERSON_NAME] [PERSON_NAME]" at bounding box center [394, 296] width 128 height 56
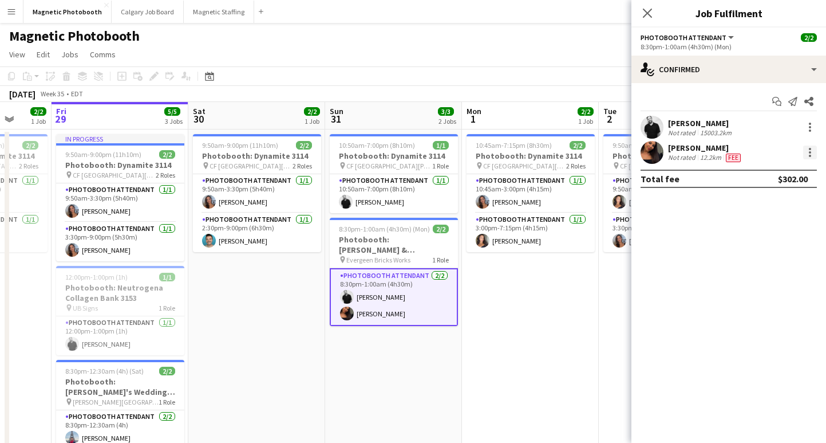
click at [814, 155] on div at bounding box center [810, 152] width 14 height 14
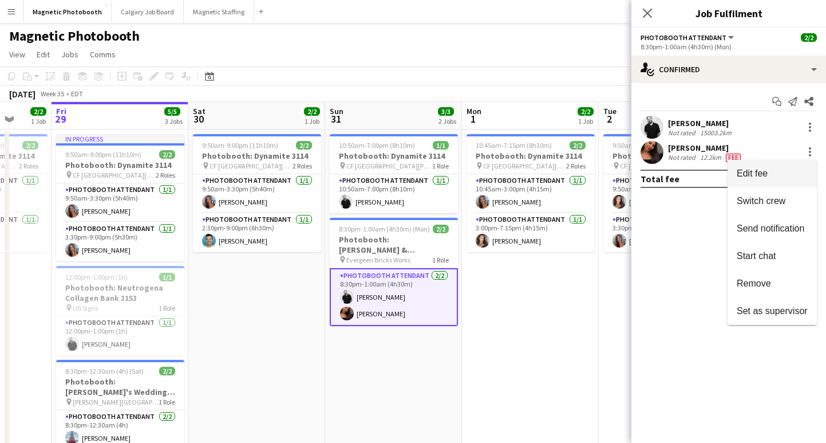
click at [771, 171] on span "Edit fee" at bounding box center [772, 173] width 71 height 10
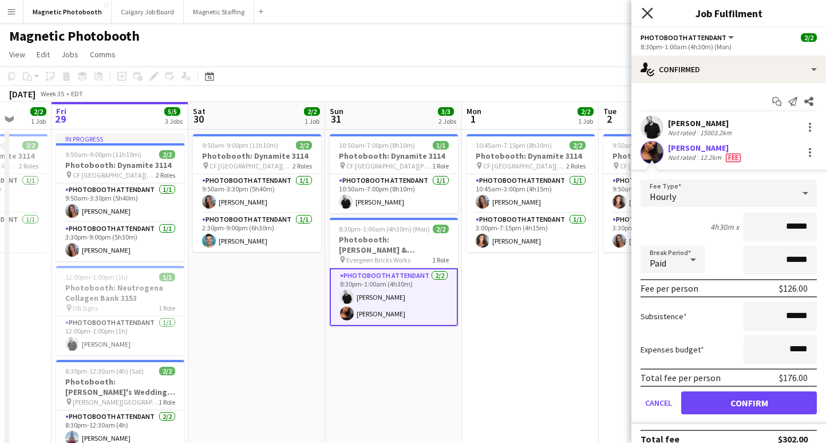
click at [647, 16] on icon "Close pop-in" at bounding box center [647, 12] width 11 height 11
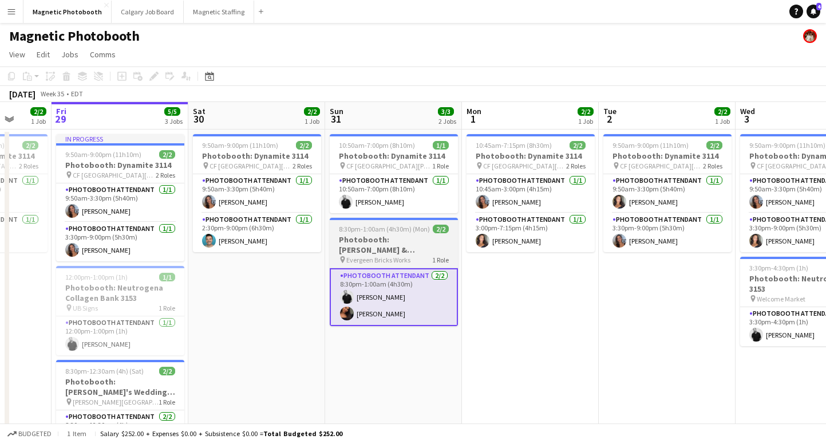
click at [399, 240] on h3 "Photobooth: [PERSON_NAME] & [PERSON_NAME]'s Wedding 2881" at bounding box center [394, 244] width 128 height 21
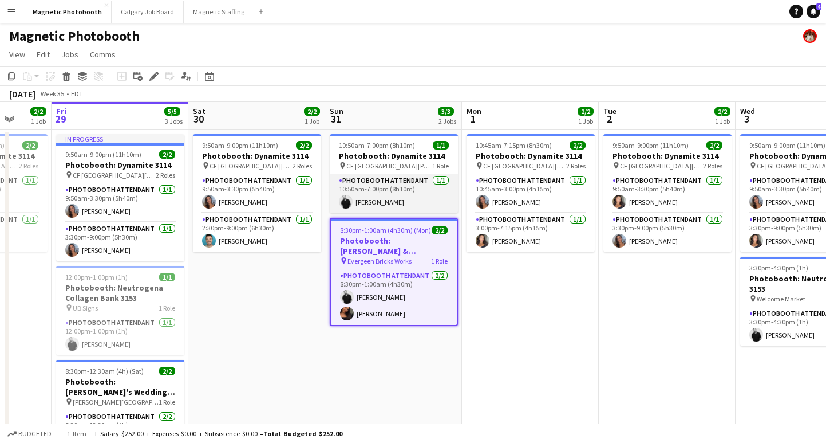
click at [404, 199] on app-card-role "Photobooth Attendant 1/1 10:50am-7:00pm (8h10m) jean-philippe roy" at bounding box center [394, 193] width 128 height 39
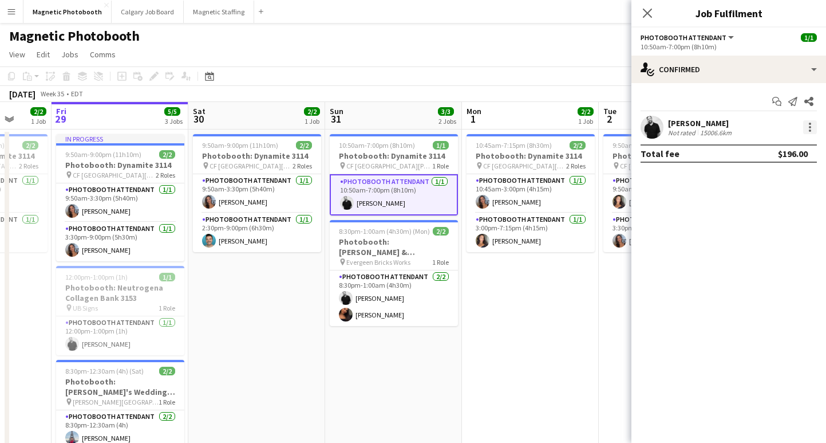
click at [814, 131] on div at bounding box center [810, 127] width 14 height 14
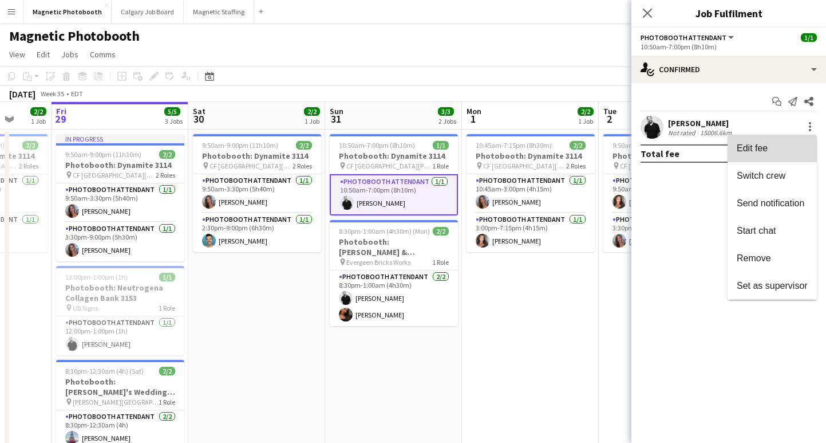
click at [777, 156] on button "Edit fee" at bounding box center [772, 148] width 89 height 27
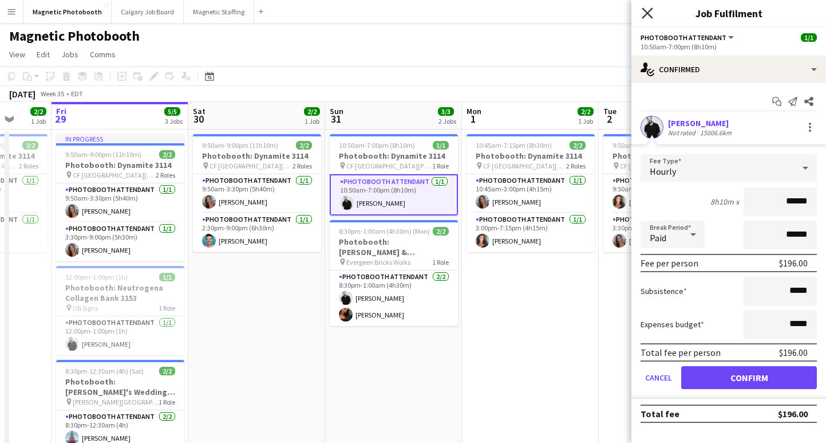
click at [645, 10] on icon at bounding box center [647, 12] width 11 height 11
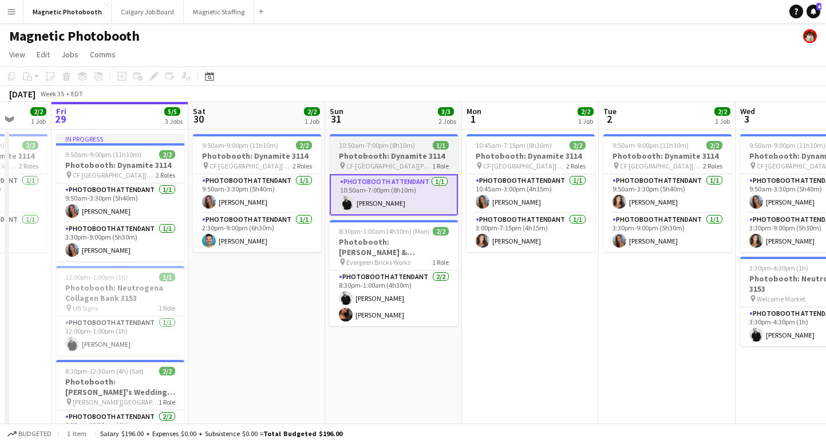
click at [420, 155] on h3 "Photobooth: Dynamite 3114" at bounding box center [394, 156] width 128 height 10
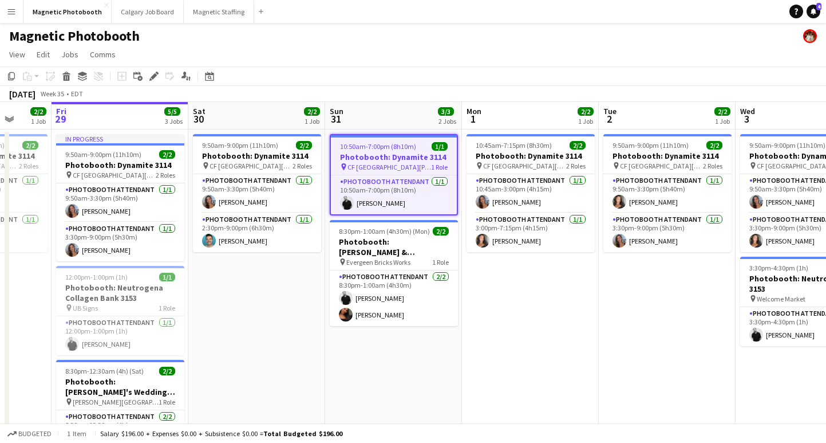
click at [245, 301] on app-date-cell "9:50am-9:00pm (11h10m) 2/2 Photobooth: Dynamite 3114 pin [GEOGRAPHIC_DATA][PERS…" at bounding box center [256, 374] width 137 height 491
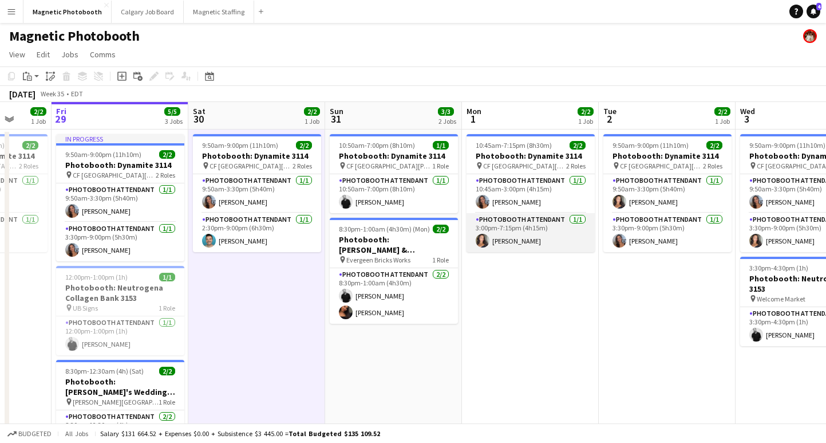
scroll to position [0, 400]
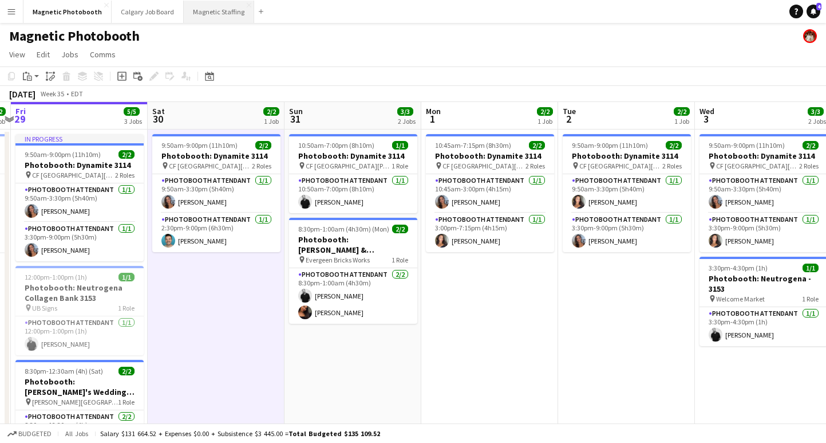
click at [199, 14] on button "Magnetic Staffing Close" at bounding box center [219, 12] width 70 height 22
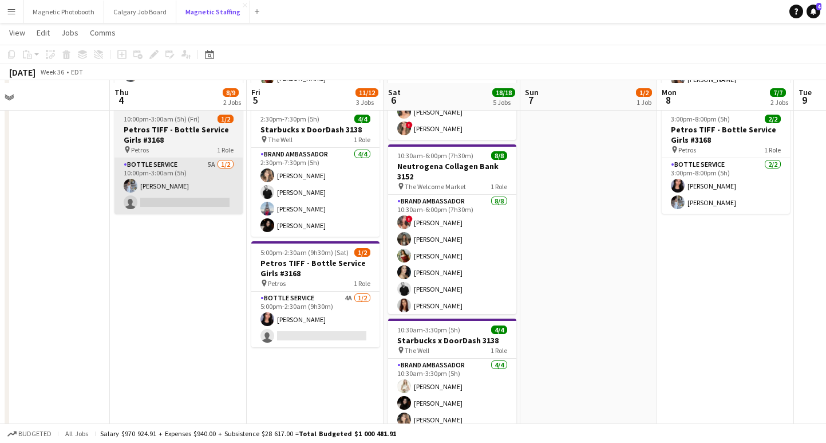
scroll to position [207, 0]
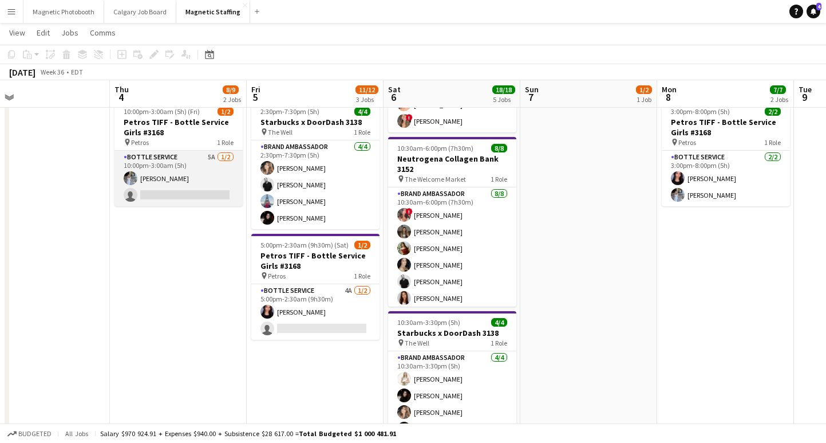
click at [167, 199] on app-card-role "Bottle Service 5A 1/2 10:00pm-3:00am (5h) Heather Siemonsen single-neutral-acti…" at bounding box center [179, 179] width 128 height 56
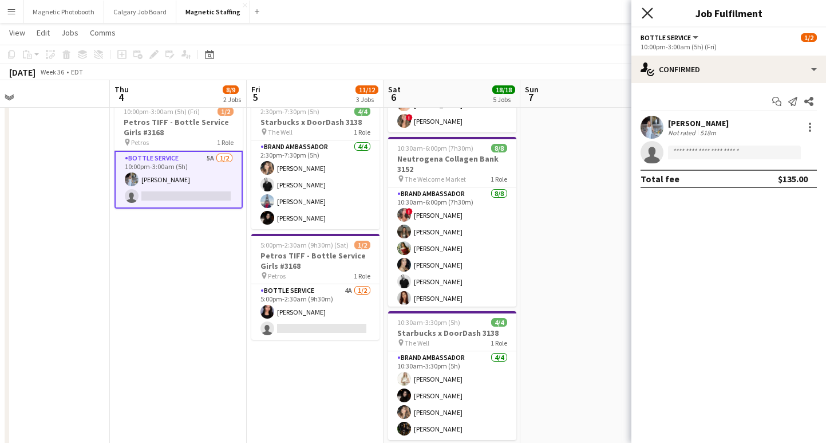
click at [648, 15] on icon "Close pop-in" at bounding box center [647, 12] width 11 height 11
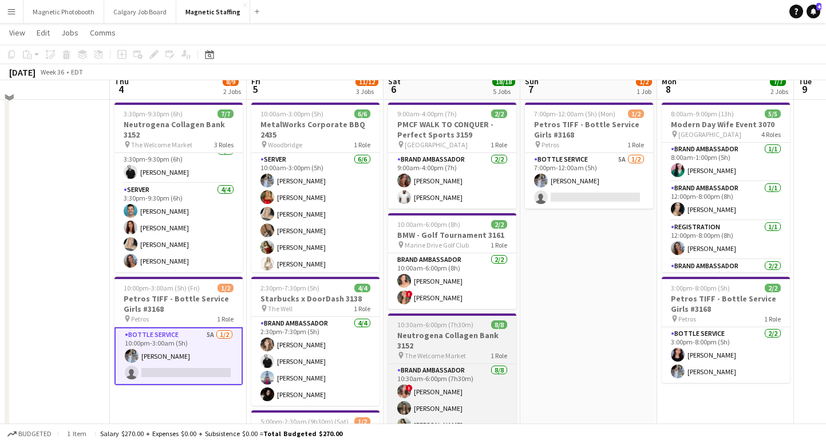
scroll to position [19, 0]
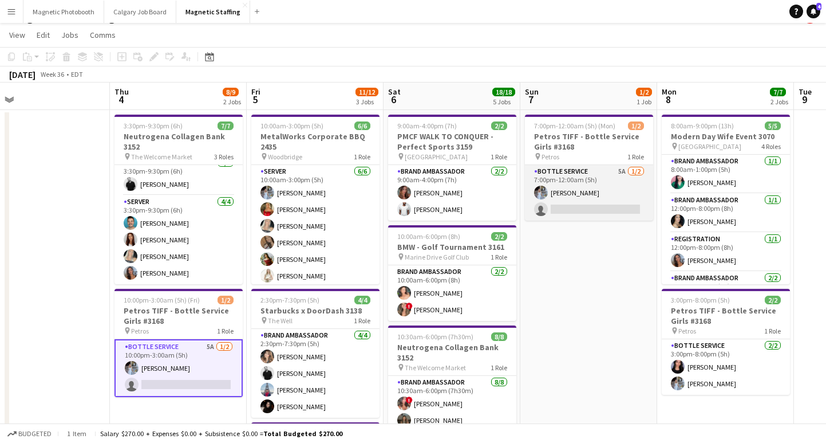
click at [578, 207] on app-card-role "Bottle Service 5A 1/2 7:00pm-12:00am (5h) Heather Siemonsen single-neutral-acti…" at bounding box center [589, 193] width 128 height 56
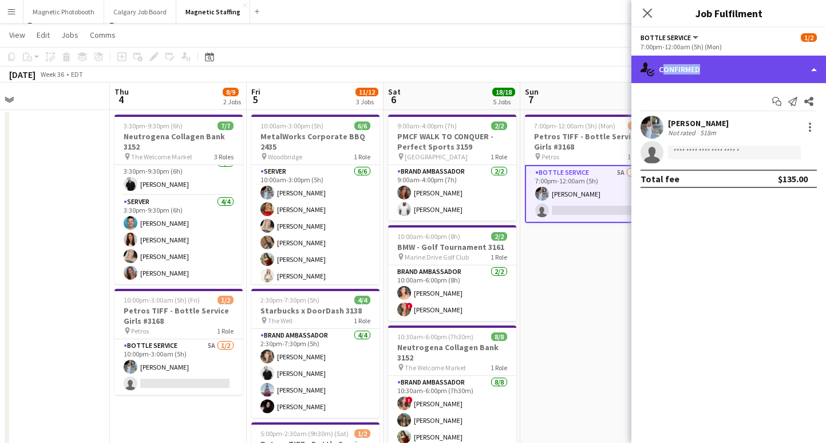
click at [697, 74] on div "single-neutral-actions-check-2 Confirmed" at bounding box center [729, 69] width 195 height 27
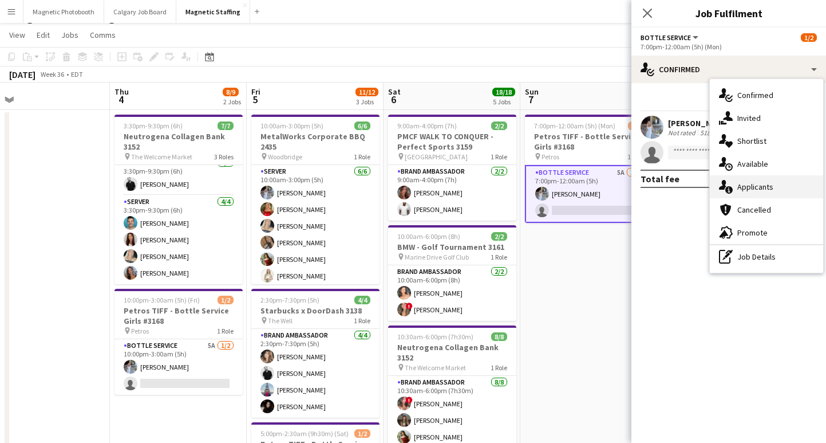
click at [766, 190] on div "single-neutral-actions-information Applicants" at bounding box center [766, 186] width 113 height 23
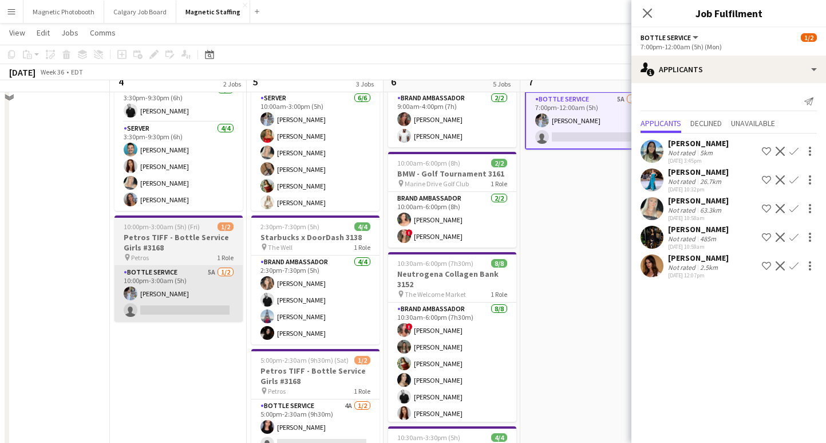
scroll to position [98, 0]
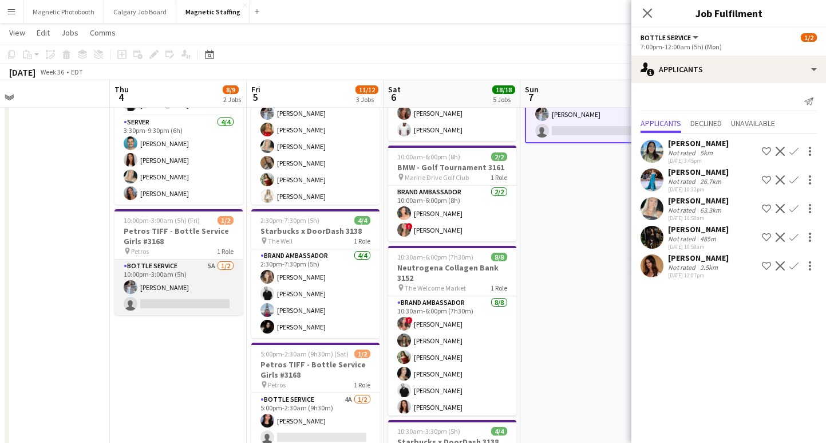
click at [180, 307] on app-card-role "Bottle Service 5A 1/2 10:00pm-3:00am (5h) Heather Siemonsen single-neutral-acti…" at bounding box center [179, 287] width 128 height 56
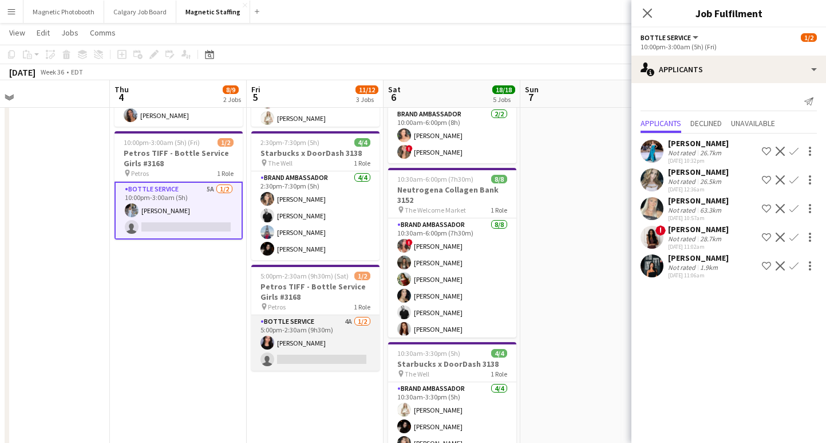
scroll to position [0, 574]
click at [300, 350] on app-card-role "Bottle Service 4A 1/2 5:00pm-2:30am (9h30m) Jennifer Bigirimana single-neutral-…" at bounding box center [316, 343] width 128 height 56
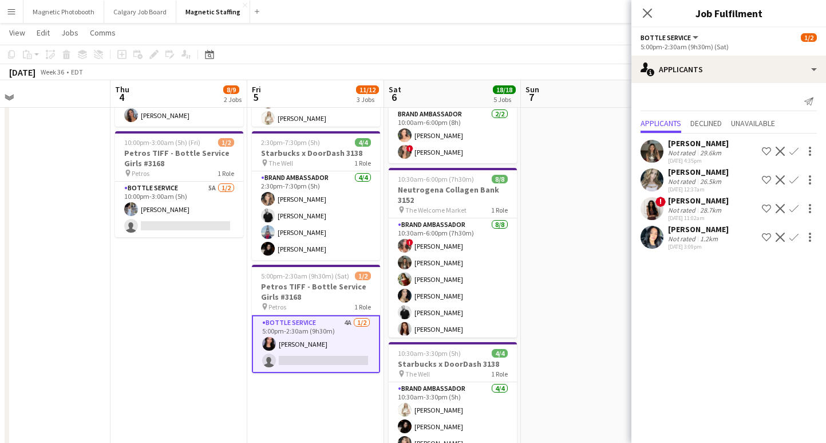
click at [793, 237] on app-icon "Confirm" at bounding box center [794, 236] width 9 height 9
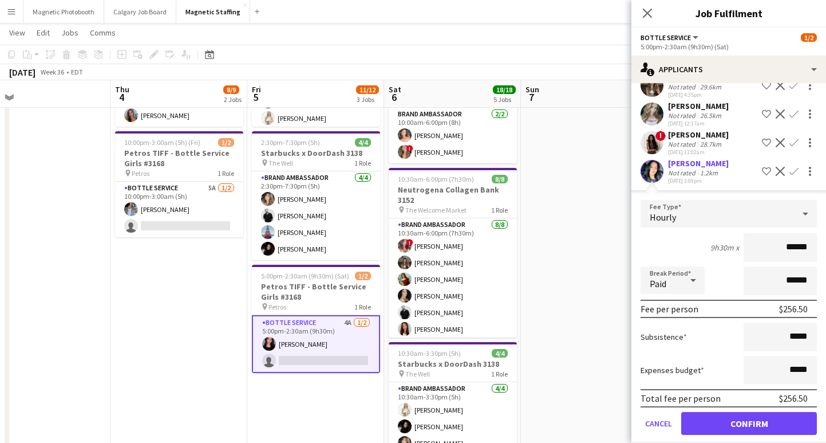
scroll to position [79, 0]
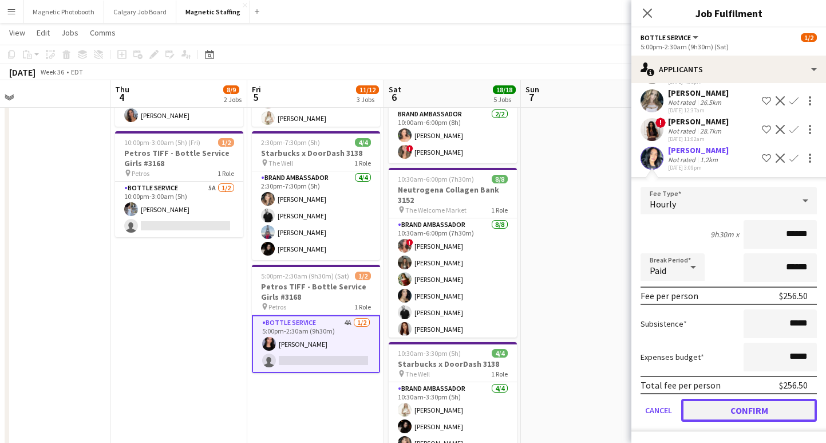
click at [708, 407] on button "Confirm" at bounding box center [749, 410] width 136 height 23
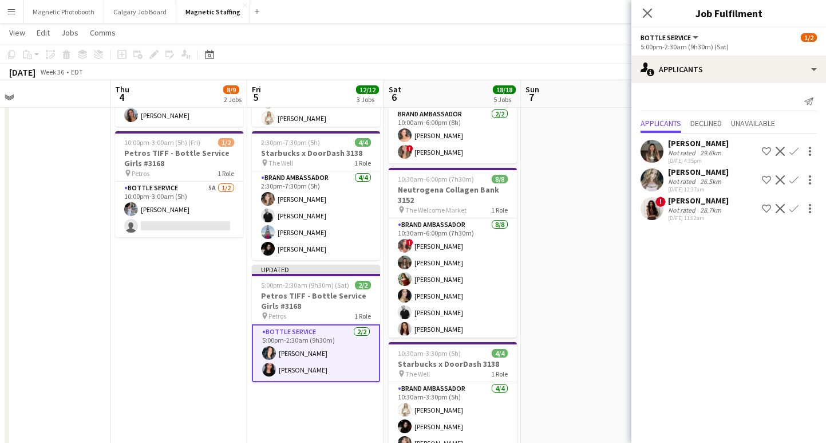
scroll to position [0, 0]
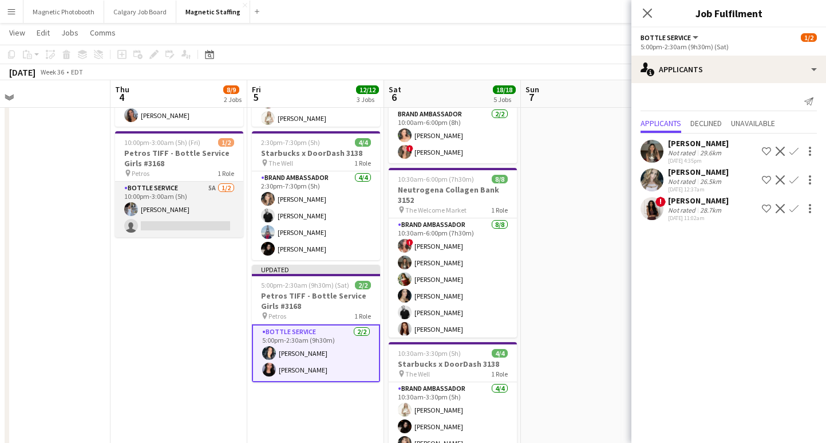
click at [179, 224] on app-card-role "Bottle Service 5A 1/2 10:00pm-3:00am (5h) Heather Siemonsen single-neutral-acti…" at bounding box center [179, 210] width 128 height 56
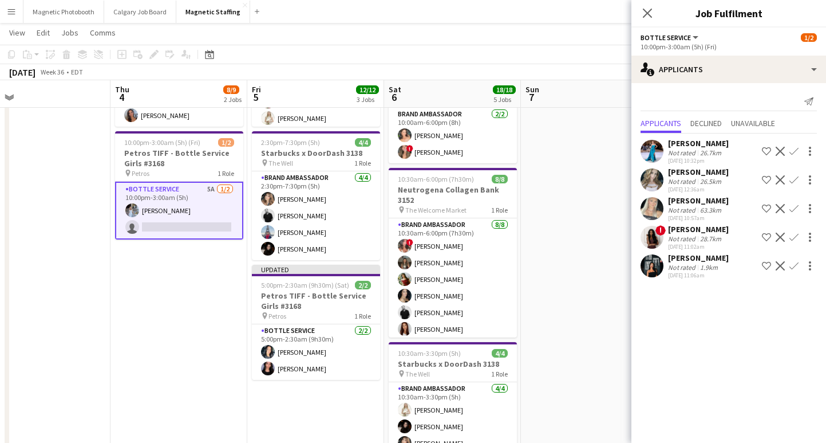
click at [177, 222] on app-card-role "Bottle Service 5A 1/2 10:00pm-3:00am (5h) Heather Siemonsen single-neutral-acti…" at bounding box center [179, 211] width 128 height 58
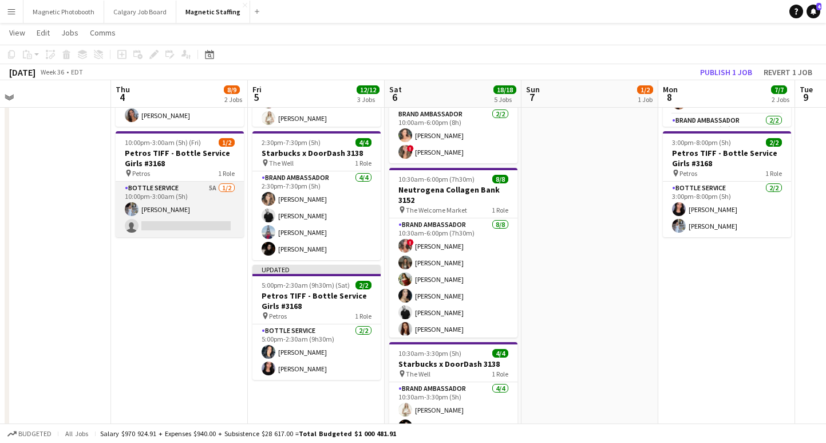
click at [177, 222] on app-card-role "Bottle Service 5A 1/2 10:00pm-3:00am (5h) Heather Siemonsen single-neutral-acti…" at bounding box center [180, 210] width 128 height 56
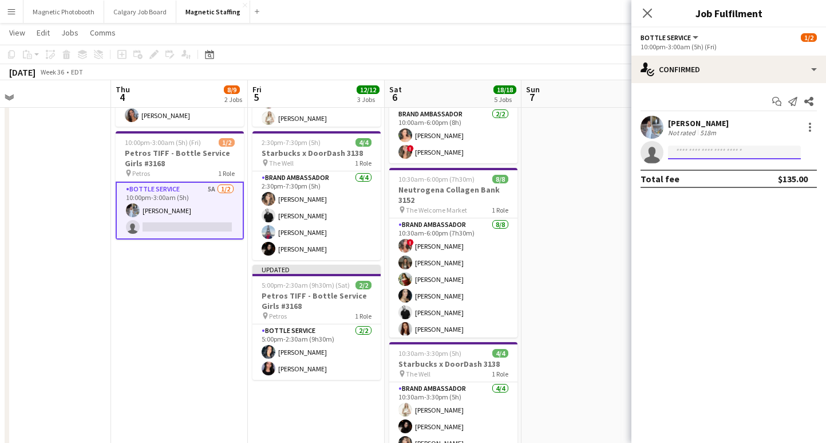
click at [693, 152] on input at bounding box center [734, 152] width 133 height 14
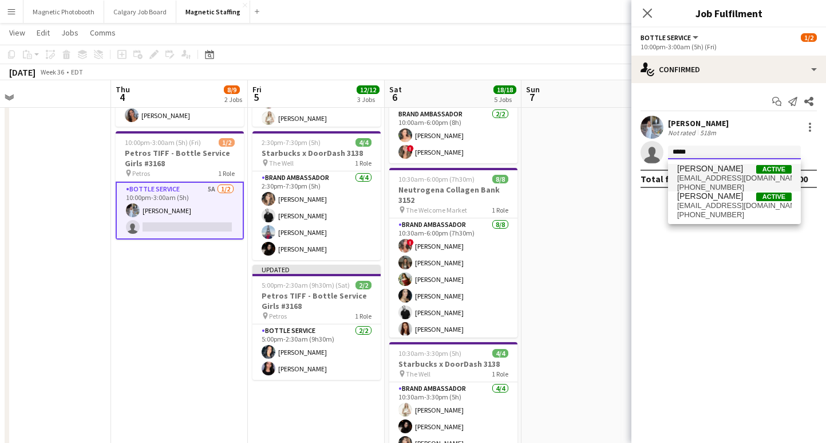
type input "*****"
click at [715, 167] on span "Kiara Barclay" at bounding box center [710, 169] width 66 height 10
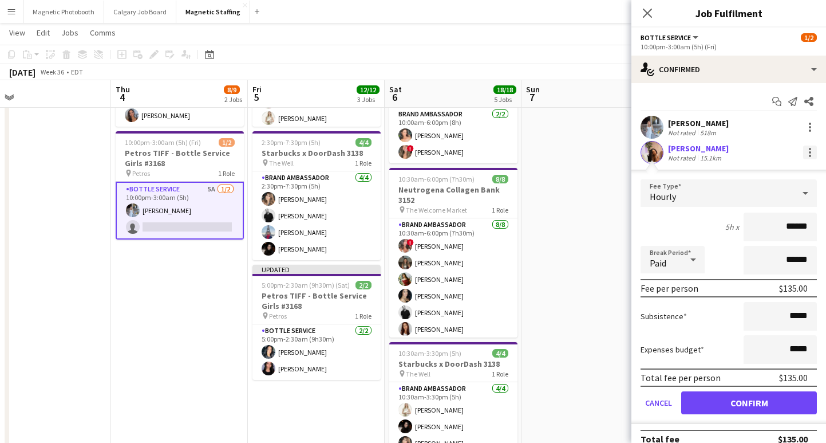
click at [811, 150] on div at bounding box center [810, 152] width 14 height 14
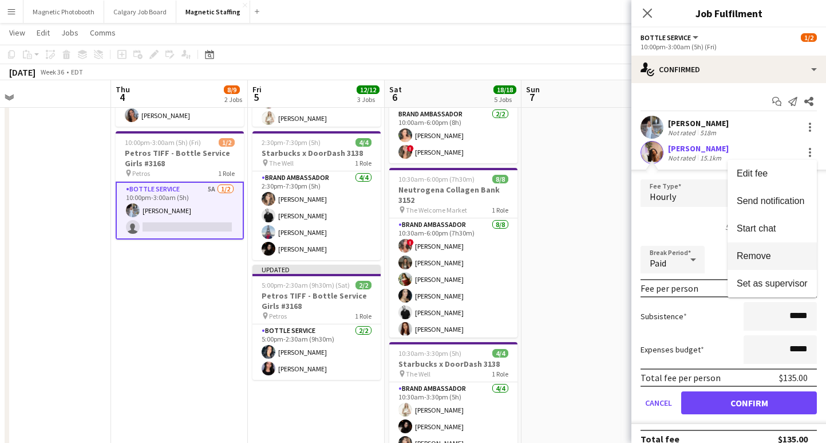
click at [752, 251] on span "Remove" at bounding box center [754, 256] width 34 height 10
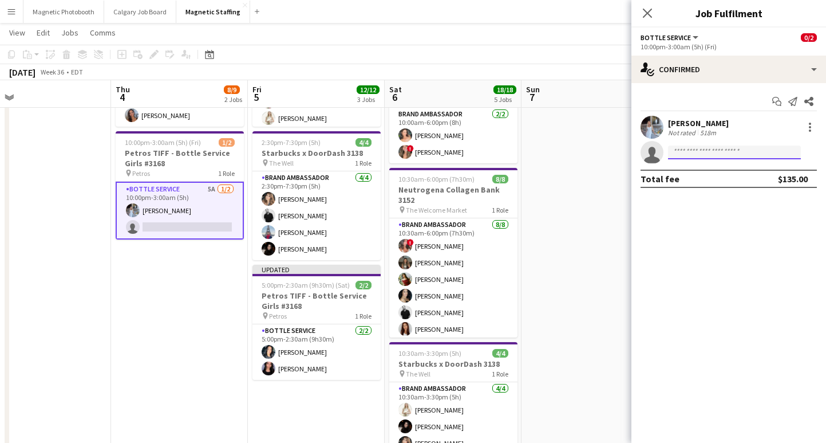
click at [714, 156] on input at bounding box center [734, 152] width 133 height 14
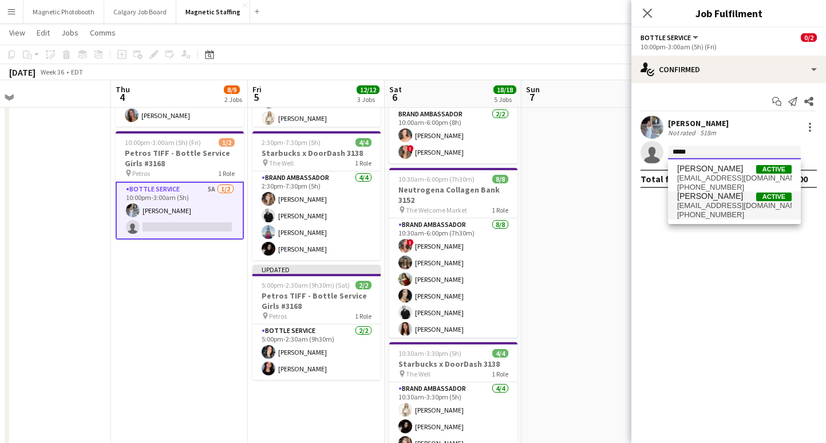
type input "*****"
click at [713, 215] on span "+16475731369" at bounding box center [734, 214] width 115 height 9
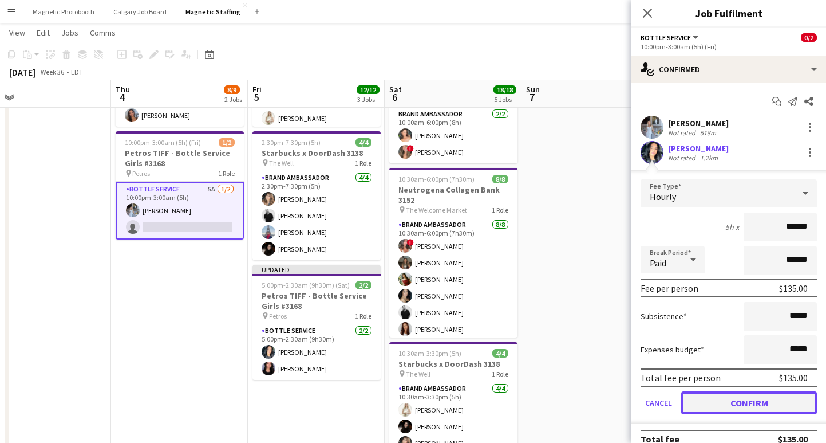
click at [710, 407] on button "Confirm" at bounding box center [749, 402] width 136 height 23
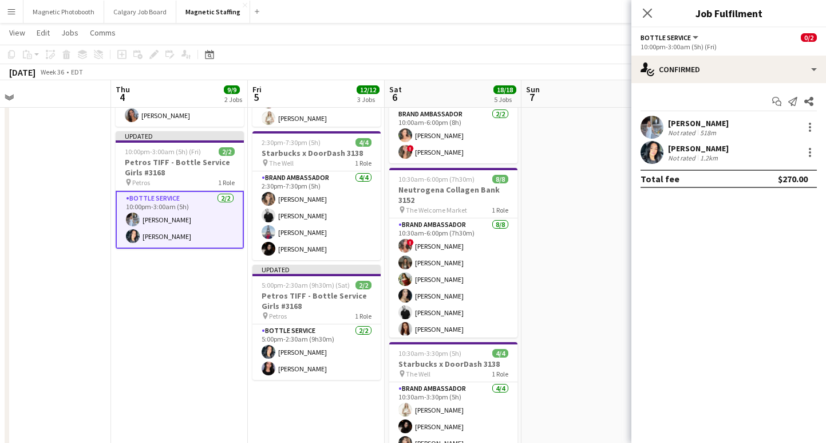
click at [651, 11] on icon "Close pop-in" at bounding box center [647, 13] width 9 height 9
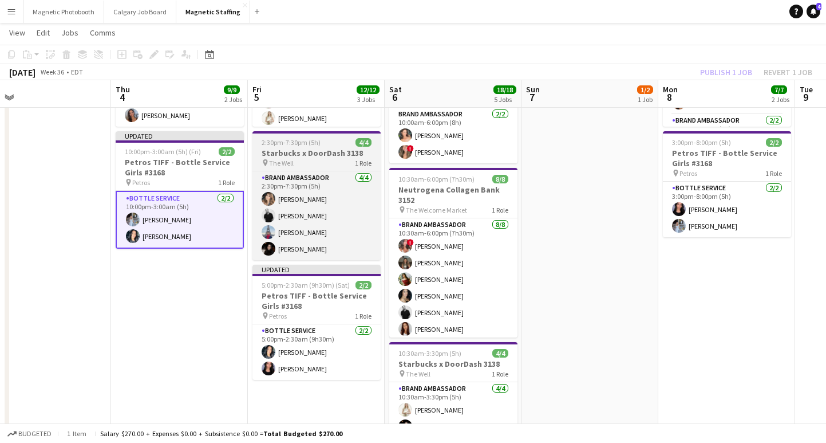
click at [297, 146] on span "2:30pm-7:30pm (5h)" at bounding box center [291, 142] width 59 height 9
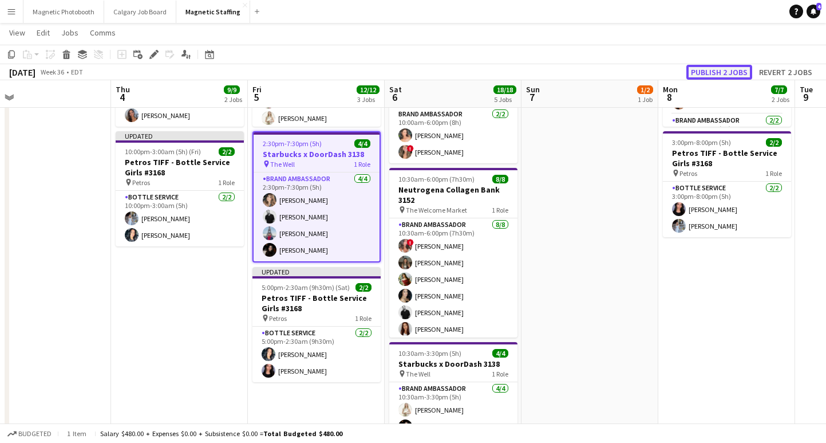
click at [739, 68] on button "Publish 2 jobs" at bounding box center [720, 72] width 66 height 15
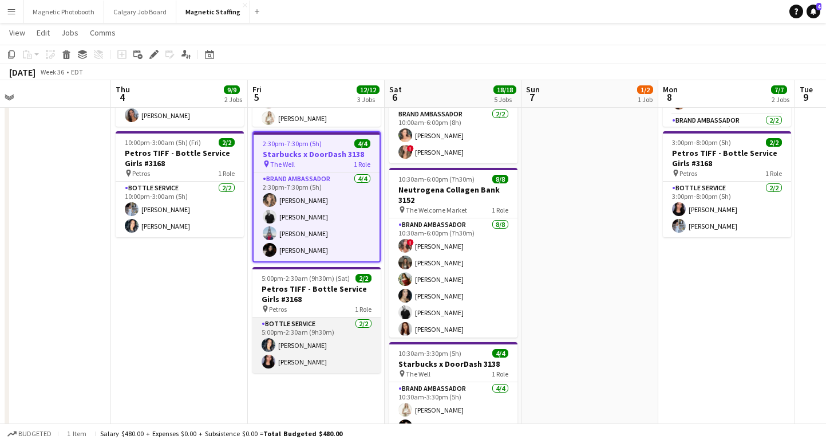
click at [303, 360] on app-card-role "Bottle Service 2/2 5:00pm-2:30am (9h30m) Kiara Briones Jennifer Bigirimana" at bounding box center [317, 345] width 128 height 56
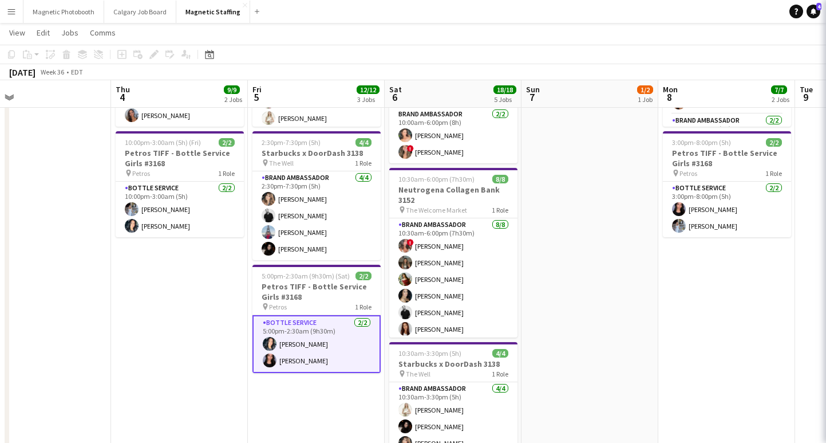
click at [302, 346] on app-card-role "Bottle Service 2/2 5:00pm-2:30am (9h30m) Kiara Briones Jennifer Bigirimana" at bounding box center [317, 344] width 128 height 58
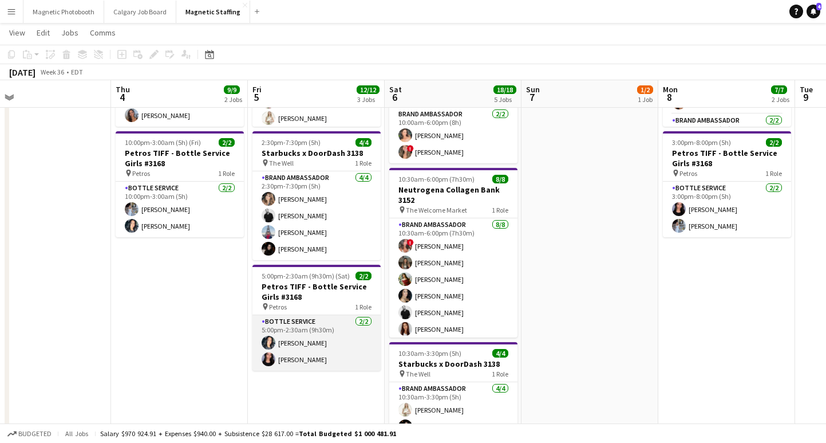
click at [323, 336] on app-card-role "Bottle Service 2/2 5:00pm-2:30am (9h30m) Kiara Briones Jennifer Bigirimana" at bounding box center [317, 343] width 128 height 56
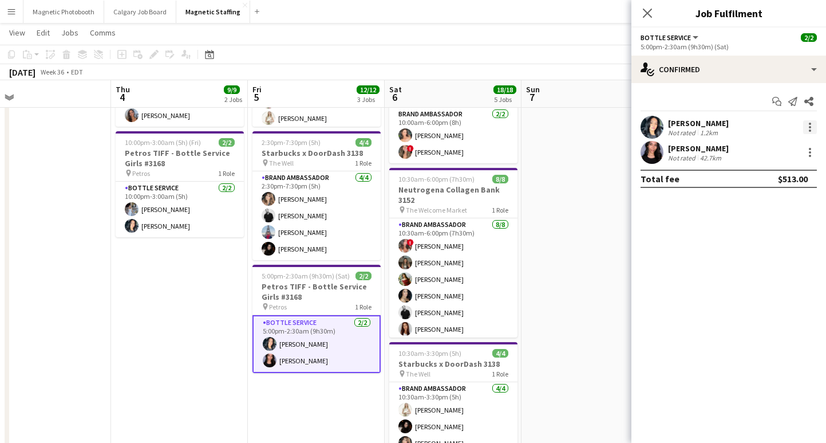
click at [805, 129] on div at bounding box center [810, 127] width 14 height 14
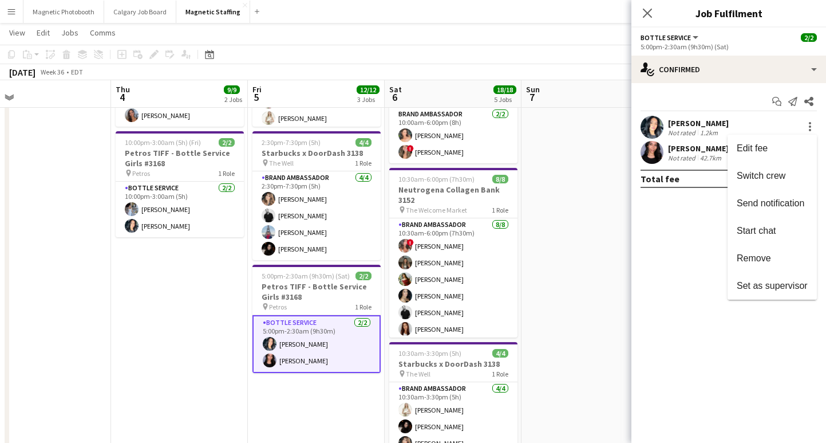
click at [752, 264] on button "Remove" at bounding box center [772, 258] width 89 height 27
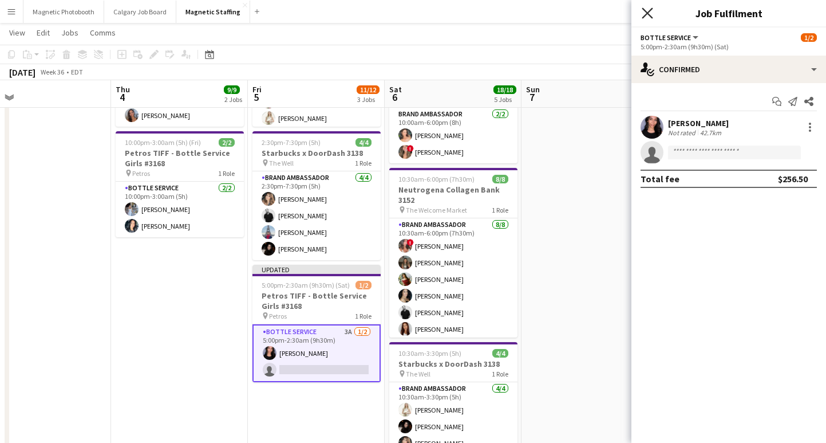
click at [648, 10] on icon "Close pop-in" at bounding box center [647, 12] width 11 height 11
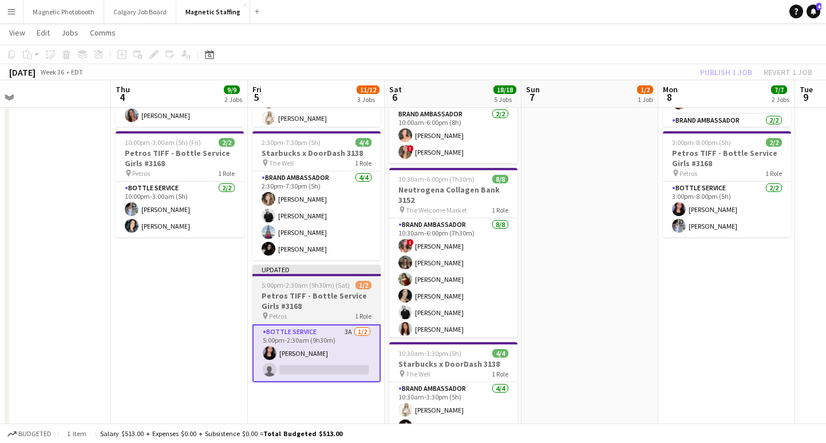
click at [314, 281] on span "5:00pm-2:30am (9h30m) (Sat)" at bounding box center [306, 285] width 88 height 9
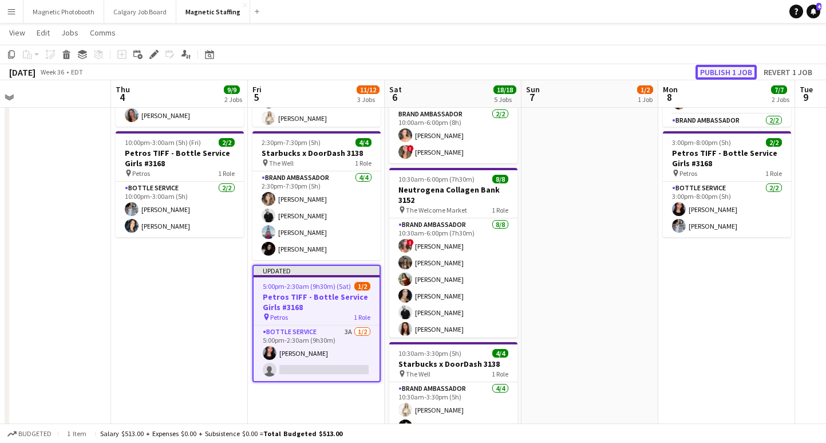
click at [717, 77] on button "Publish 1 job" at bounding box center [726, 72] width 61 height 15
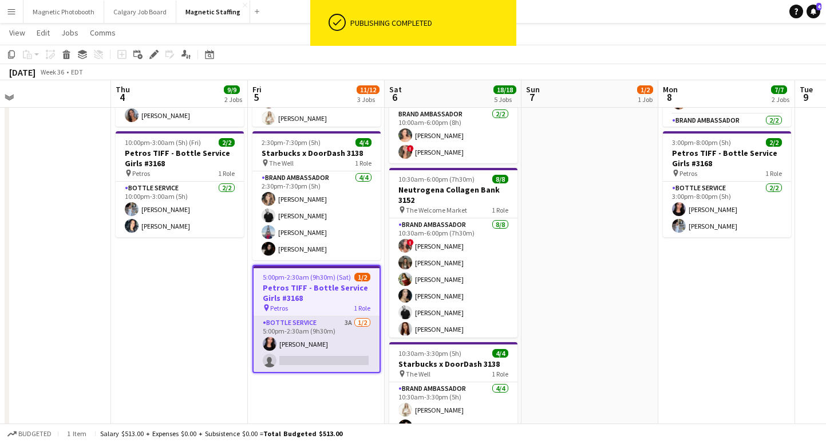
click at [298, 360] on app-card-role "Bottle Service 3A [DATE] 5:00pm-2:30am (9h30m) [PERSON_NAME] single-neutral-act…" at bounding box center [317, 344] width 126 height 56
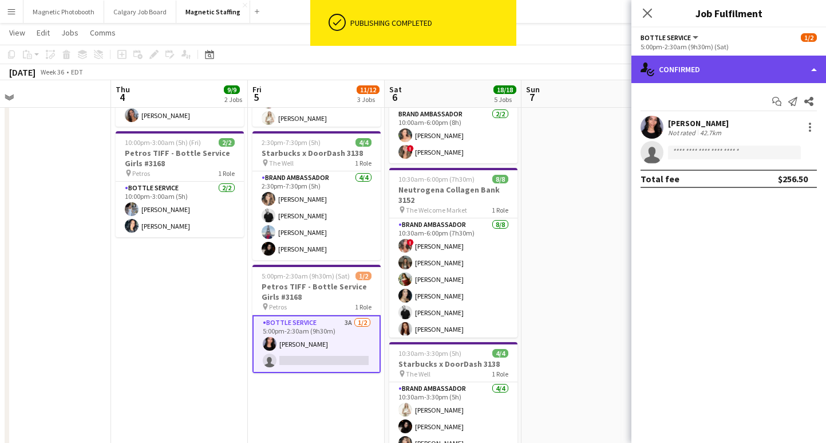
click at [719, 73] on div "single-neutral-actions-check-2 Confirmed" at bounding box center [729, 69] width 195 height 27
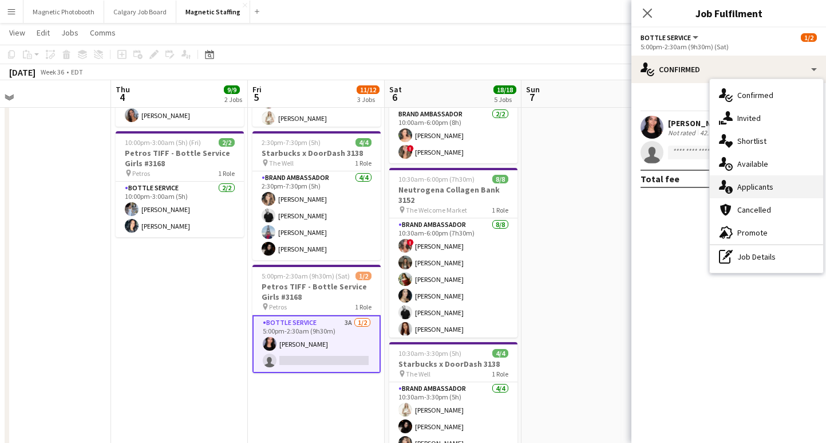
click at [774, 187] on div "single-neutral-actions-information Applicants" at bounding box center [766, 186] width 113 height 23
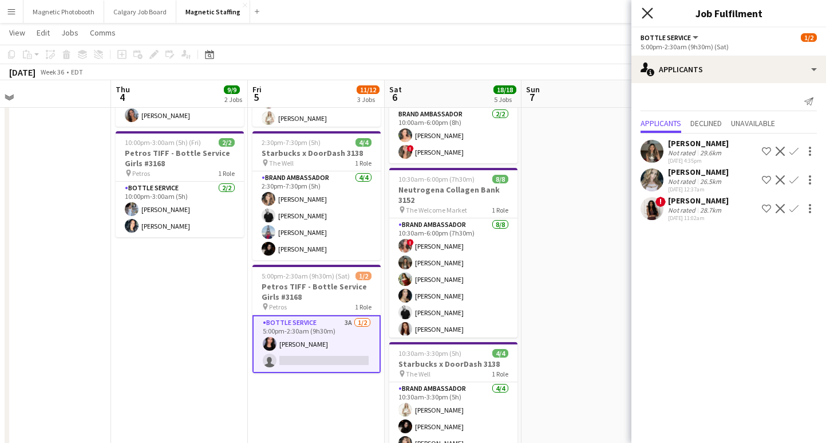
click at [648, 14] on icon "Close pop-in" at bounding box center [647, 12] width 11 height 11
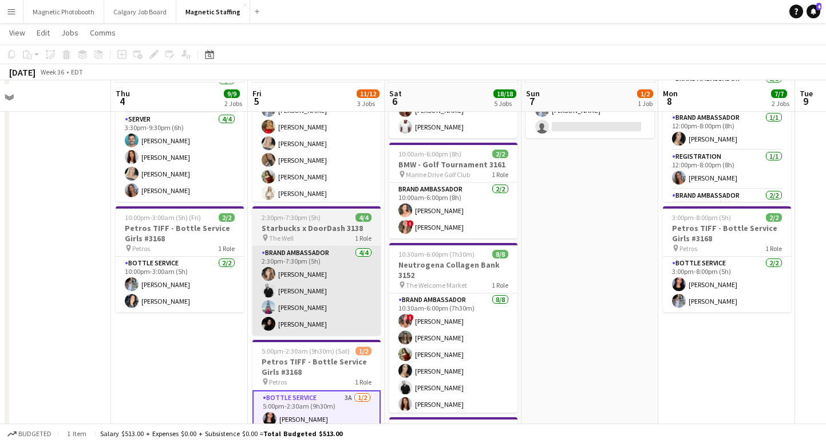
scroll to position [83, 0]
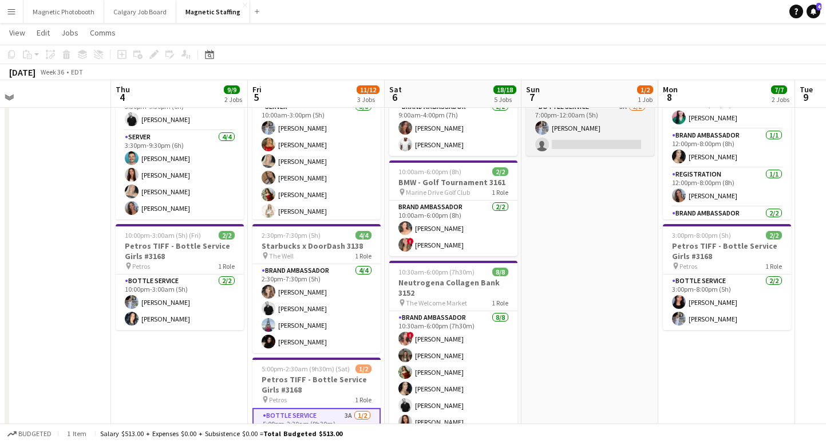
click at [582, 151] on app-card-role "Bottle Service 5A 1/2 7:00pm-12:00am (5h) Heather Siemonsen single-neutral-acti…" at bounding box center [590, 128] width 128 height 56
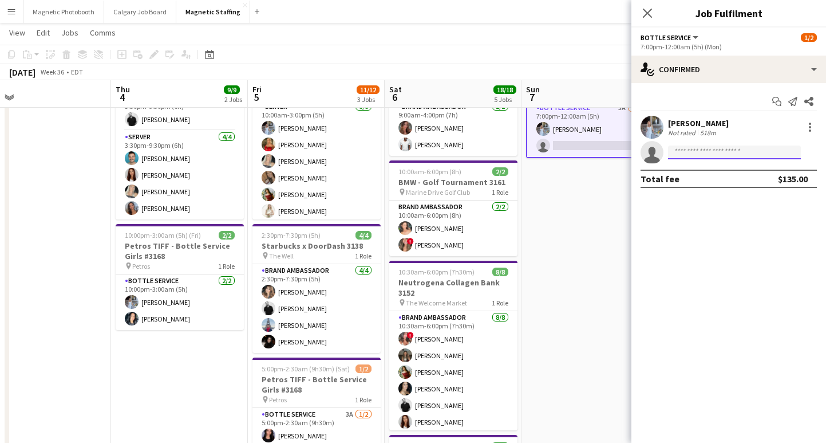
click at [719, 154] on input at bounding box center [734, 152] width 133 height 14
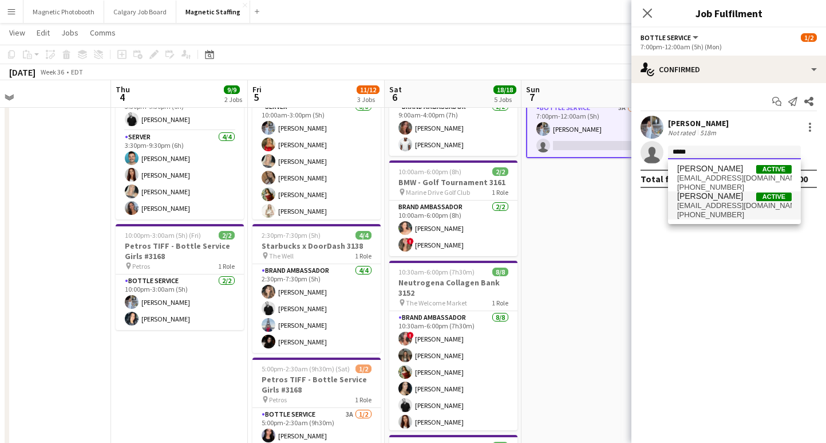
type input "*****"
click at [710, 203] on span "kiarabriones@yahoo.com" at bounding box center [734, 205] width 115 height 9
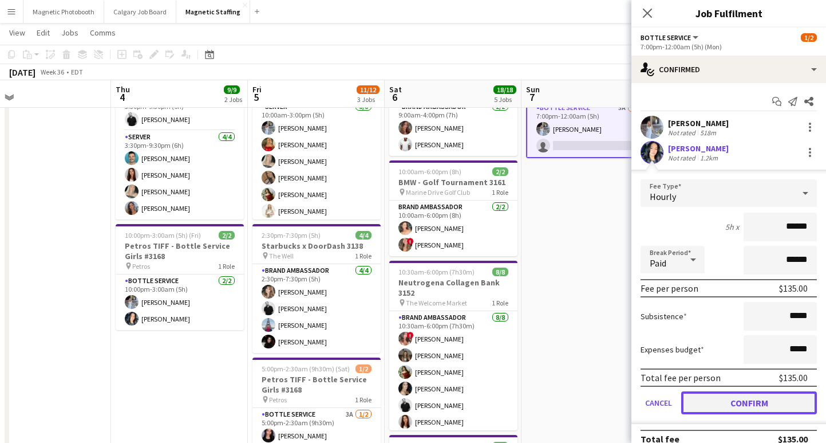
click at [714, 402] on button "Confirm" at bounding box center [749, 402] width 136 height 23
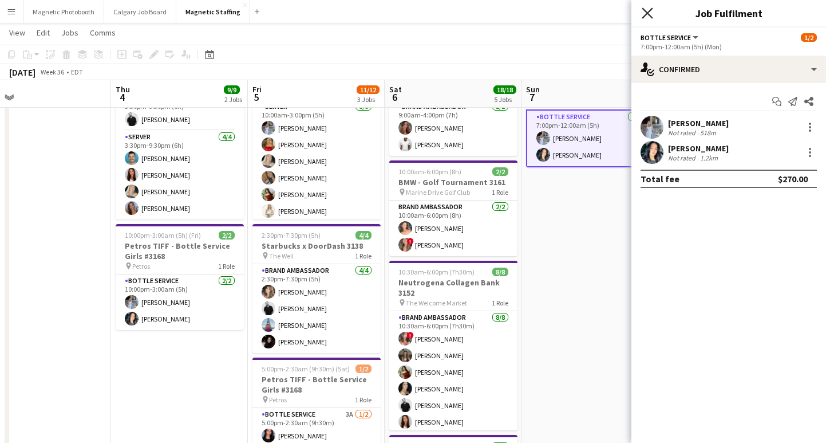
click at [647, 11] on icon "Close pop-in" at bounding box center [647, 12] width 11 height 11
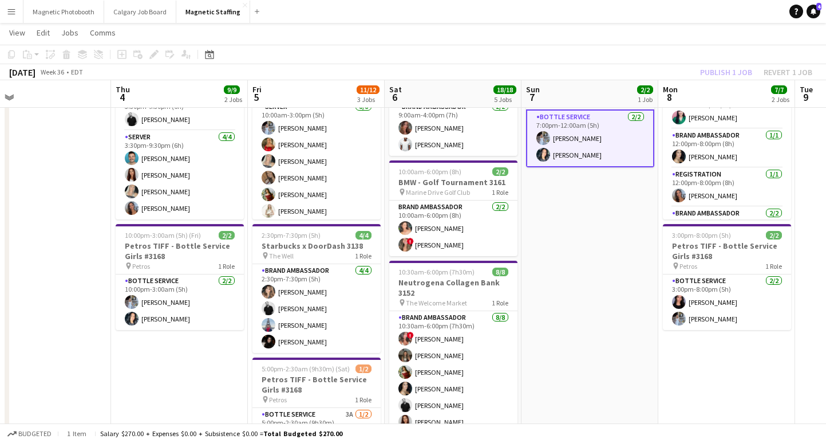
click at [605, 112] on app-card-role "Bottle Service 2/2 7:00pm-12:00am (5h) Heather Siemonsen Kiara Briones" at bounding box center [590, 138] width 128 height 58
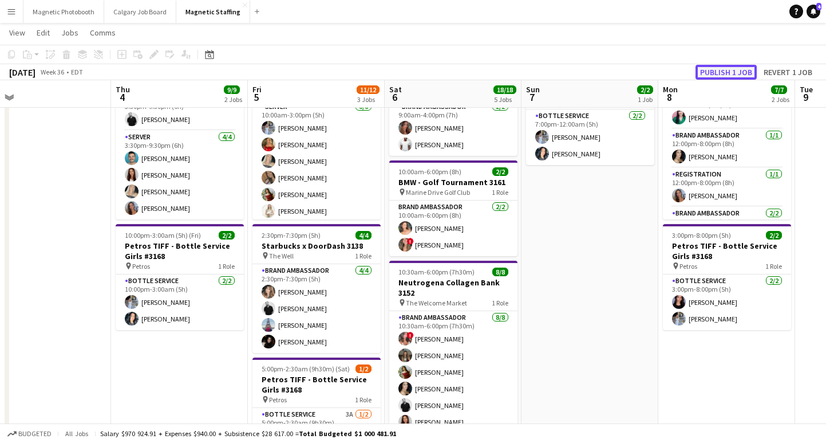
click at [718, 71] on button "Publish 1 job" at bounding box center [726, 72] width 61 height 15
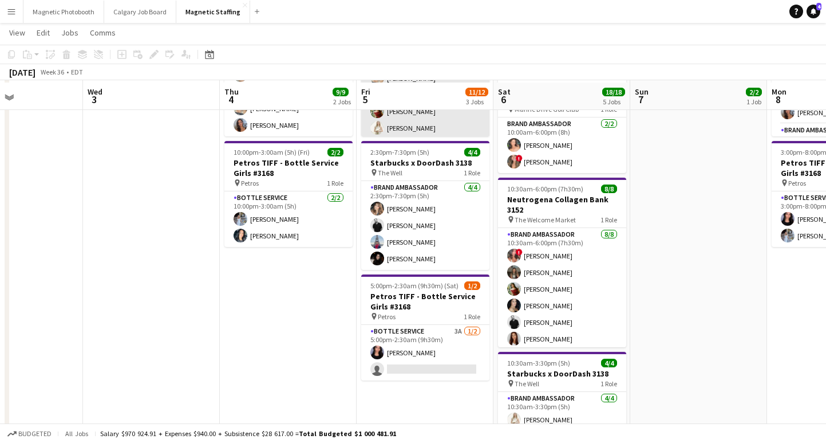
scroll to position [168, 0]
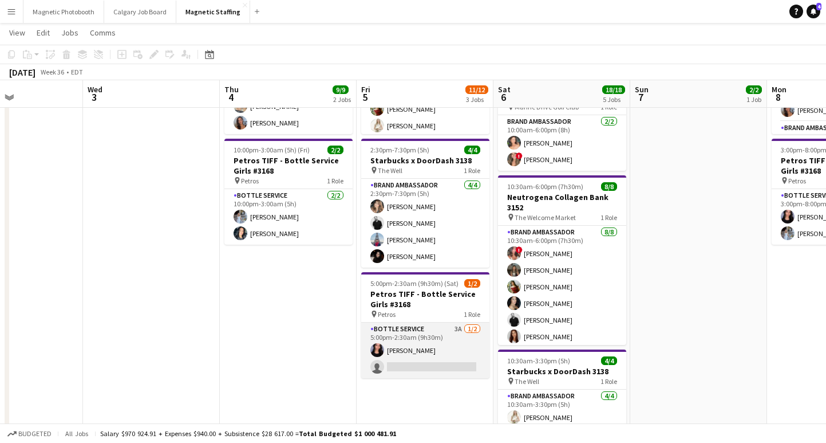
click at [419, 367] on app-card-role "Bottle Service 3A [DATE] 5:00pm-2:30am (9h30m) [PERSON_NAME] single-neutral-act…" at bounding box center [425, 350] width 128 height 56
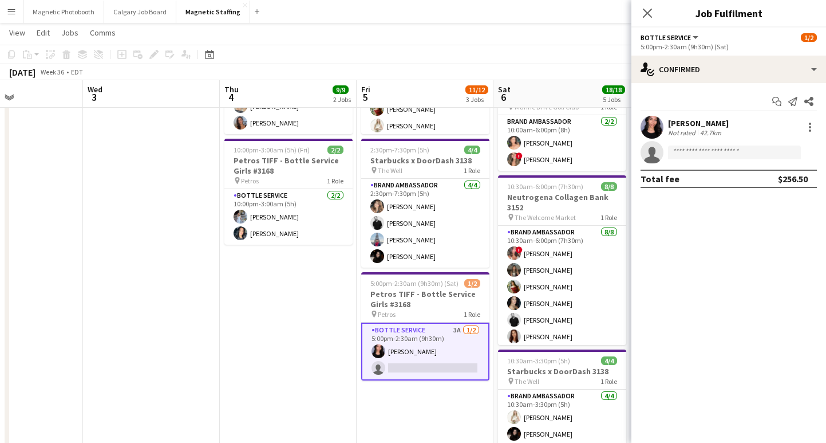
click at [701, 83] on div "Start chat Send notification Share Jennifer Bigirimana Not rated 42.7km single-…" at bounding box center [729, 140] width 195 height 114
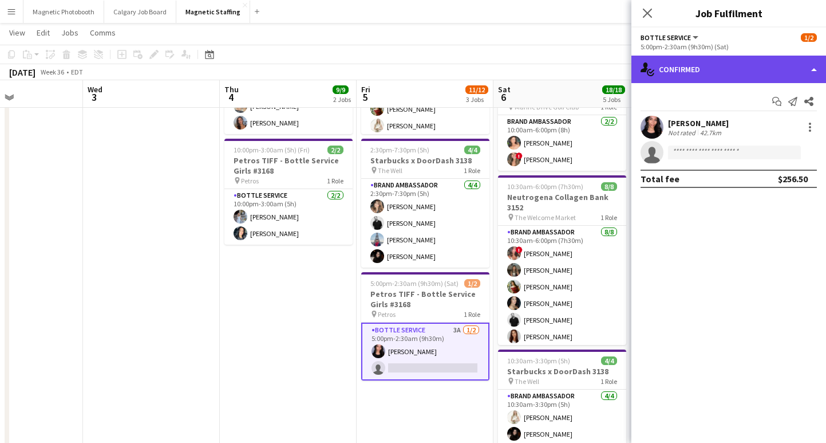
click at [703, 72] on div "single-neutral-actions-check-2 Confirmed" at bounding box center [729, 69] width 195 height 27
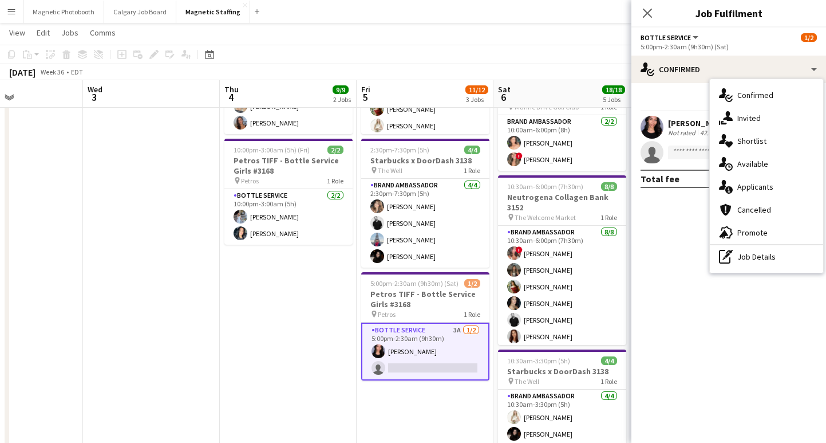
click at [756, 188] on div "single-neutral-actions-information Applicants" at bounding box center [766, 186] width 113 height 23
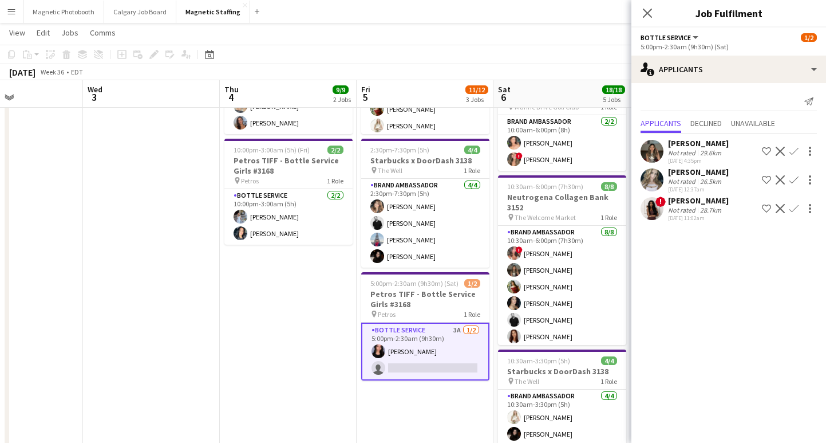
click at [712, 210] on div "28.7km" at bounding box center [711, 210] width 26 height 9
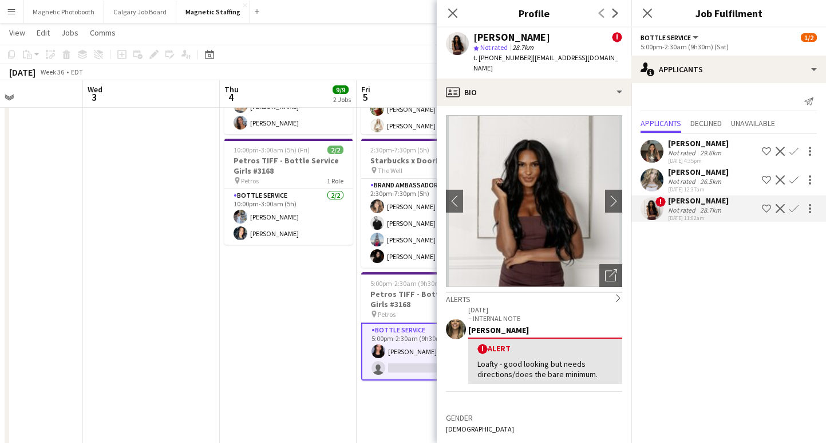
click at [709, 152] on div "29.6km" at bounding box center [711, 152] width 26 height 9
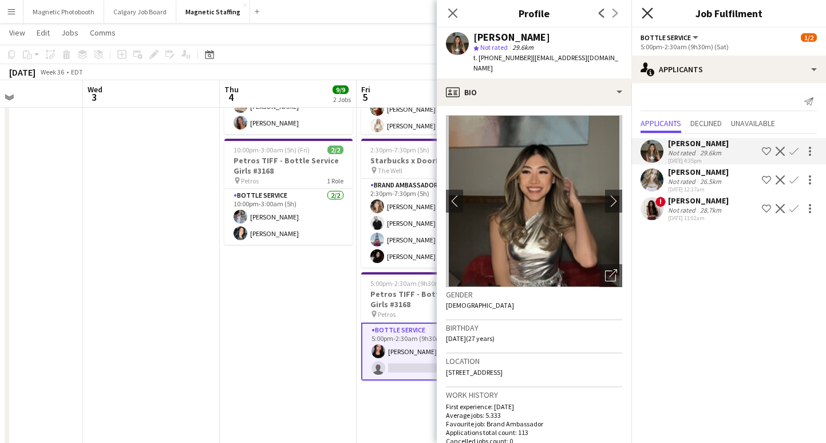
click at [645, 10] on icon at bounding box center [647, 12] width 11 height 11
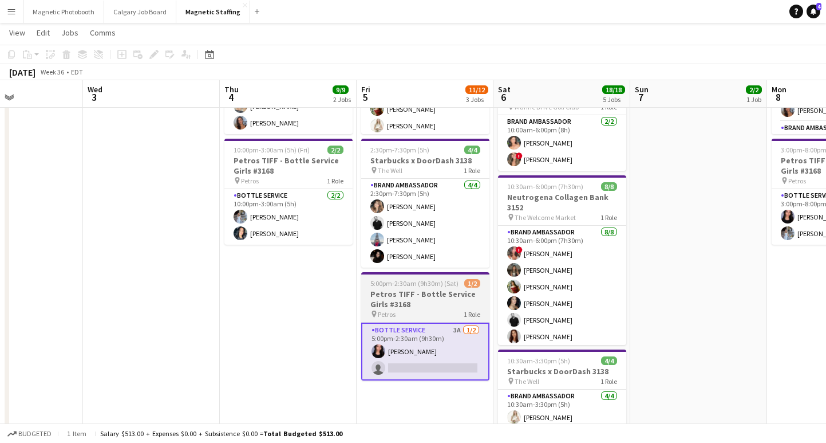
click at [430, 301] on h3 "Petros TIFF - Bottle Service Girls #3168" at bounding box center [425, 299] width 128 height 21
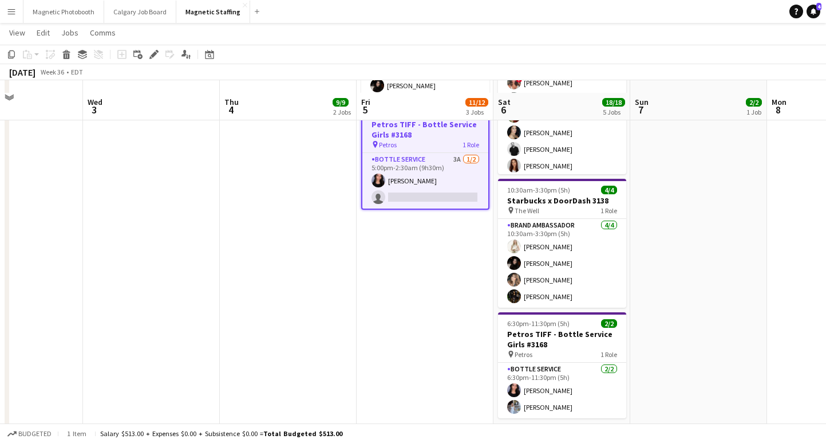
scroll to position [334, 0]
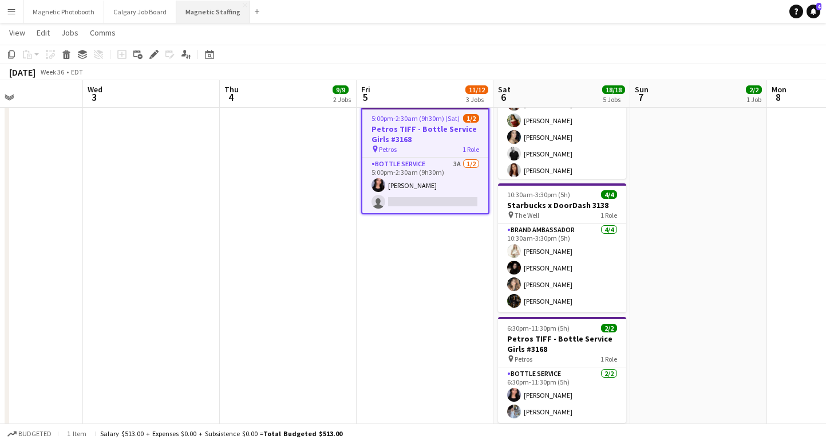
click at [208, 14] on button "Magnetic Staffing Close" at bounding box center [213, 12] width 74 height 22
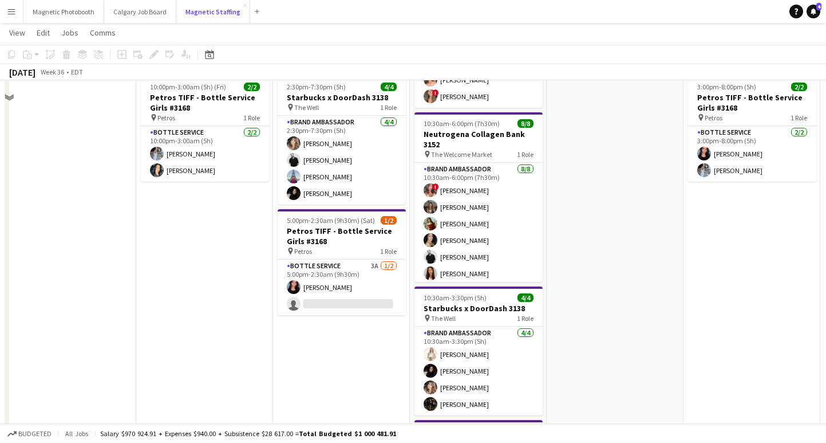
scroll to position [239, 0]
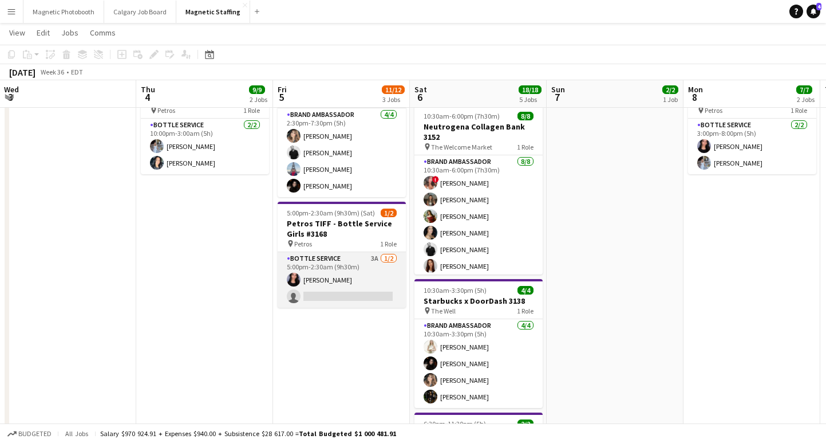
click at [329, 298] on app-card-role "Bottle Service 3A [DATE] 5:00pm-2:30am (9h30m) [PERSON_NAME] single-neutral-act…" at bounding box center [342, 280] width 128 height 56
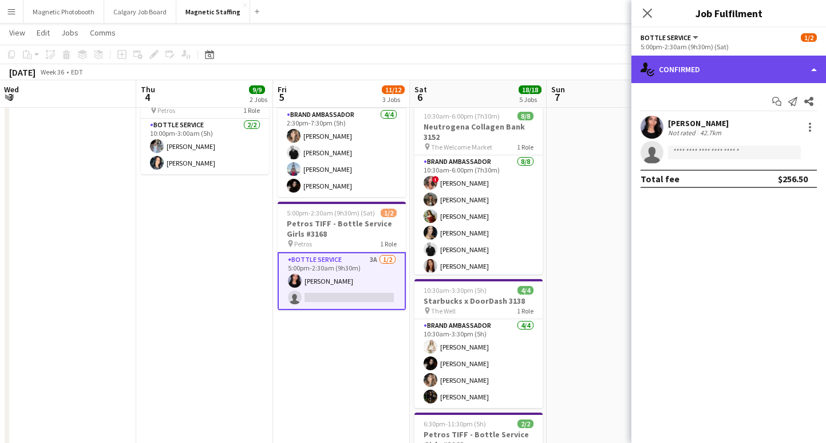
click at [714, 69] on div "single-neutral-actions-check-2 Confirmed" at bounding box center [729, 69] width 195 height 27
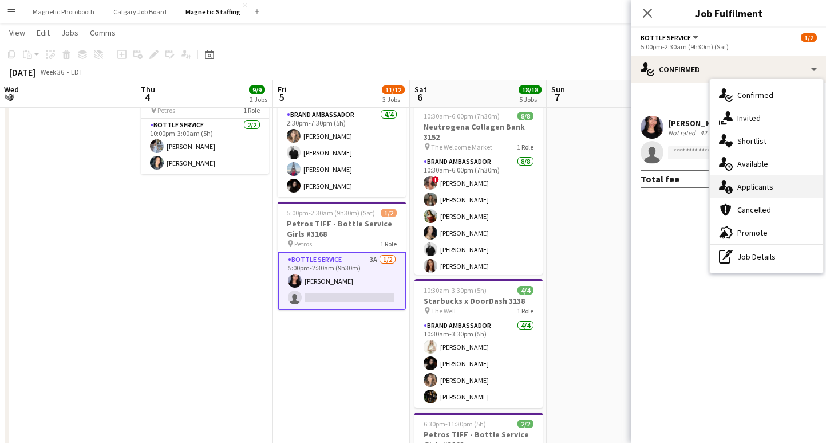
click at [758, 192] on div "single-neutral-actions-information Applicants" at bounding box center [766, 186] width 113 height 23
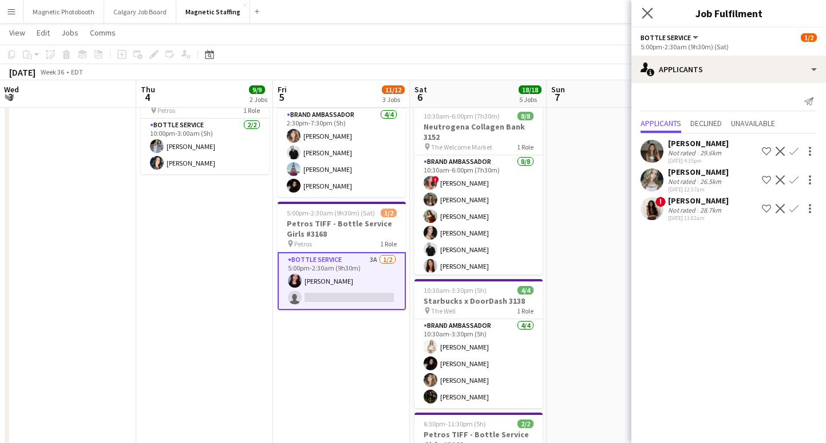
click at [653, 12] on app-icon "Close pop-in" at bounding box center [648, 13] width 17 height 17
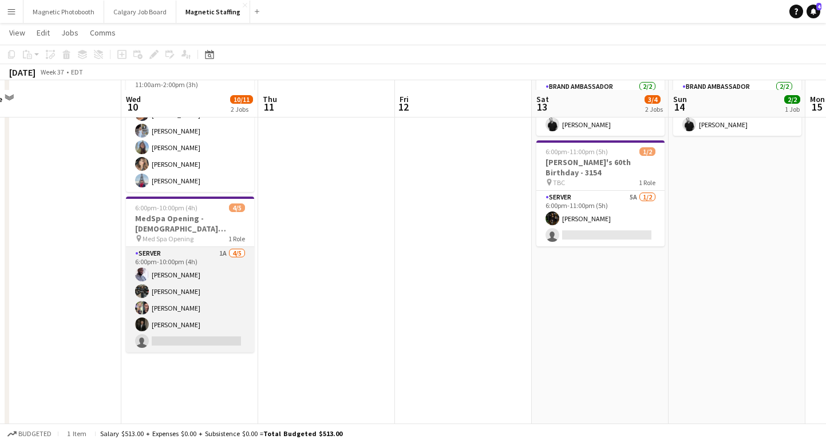
scroll to position [128, 0]
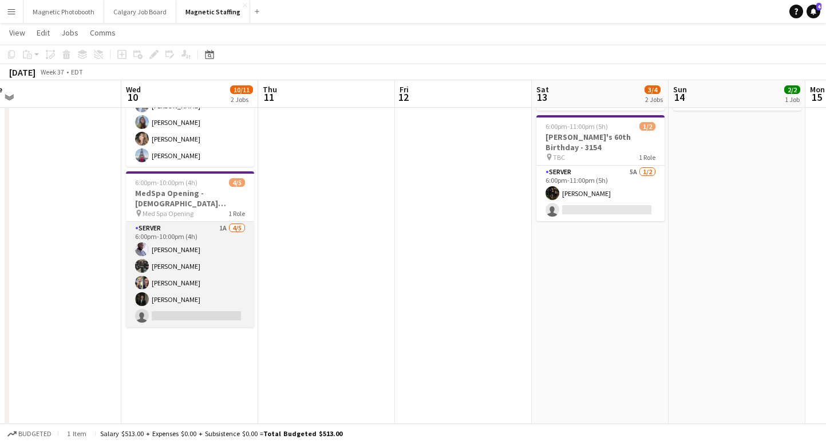
click at [181, 315] on app-card-role "Server 1A 4/5 6:00pm-10:00pm (4h) Charles Ofori-Attah Karim Bennoui Lucas Berto…" at bounding box center [190, 274] width 128 height 105
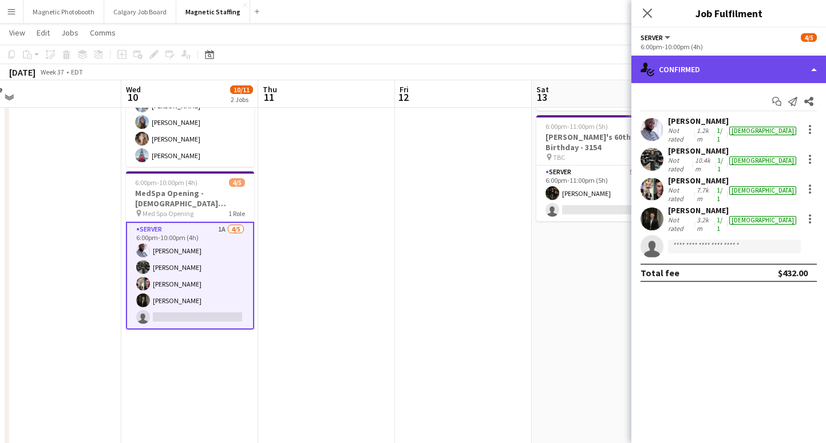
click at [709, 73] on div "single-neutral-actions-check-2 Confirmed" at bounding box center [729, 69] width 195 height 27
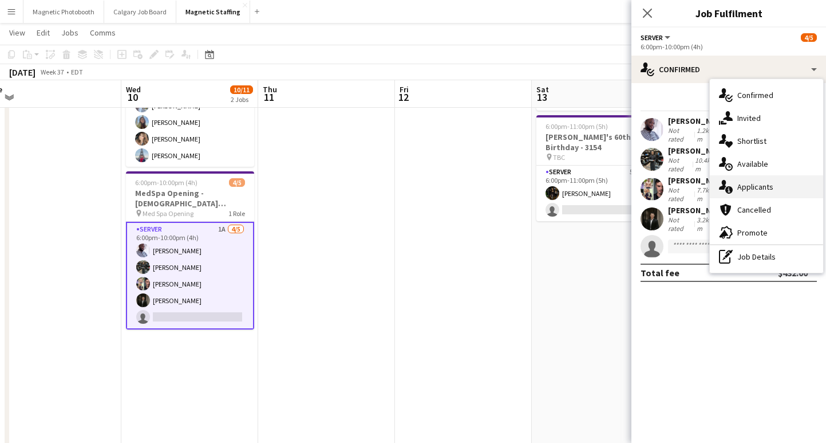
click at [774, 187] on div "single-neutral-actions-information Applicants" at bounding box center [766, 186] width 113 height 23
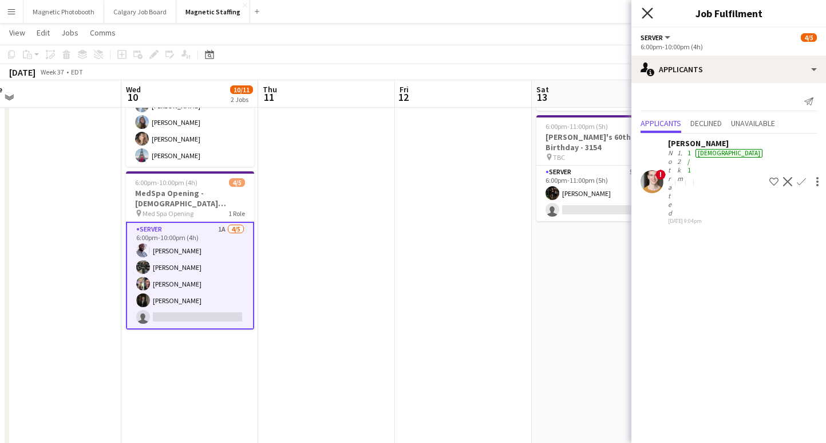
click at [648, 15] on icon "Close pop-in" at bounding box center [647, 12] width 11 height 11
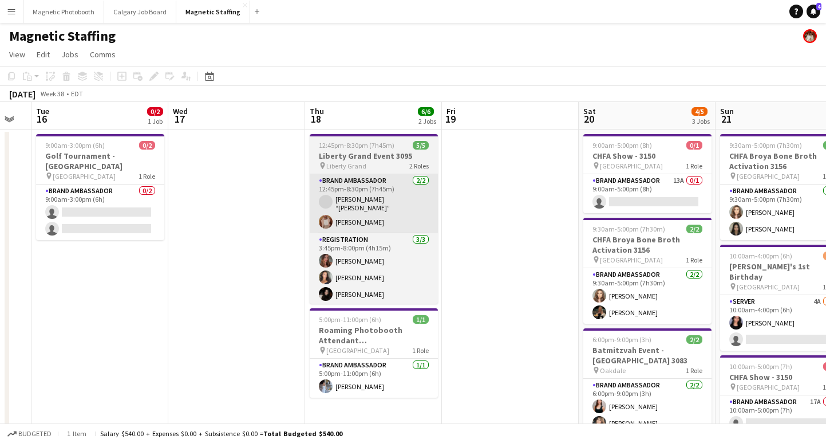
scroll to position [0, 398]
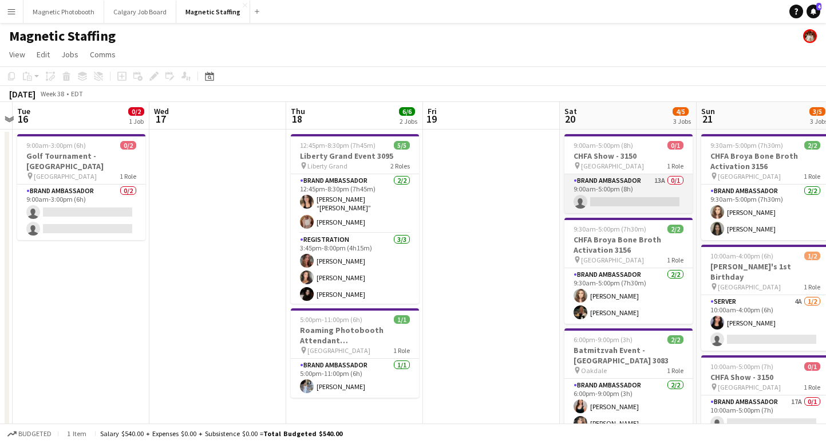
click at [617, 200] on app-card-role "Brand Ambassador 13A 0/1 9:00am-5:00pm (8h) single-neutral-actions" at bounding box center [629, 193] width 128 height 39
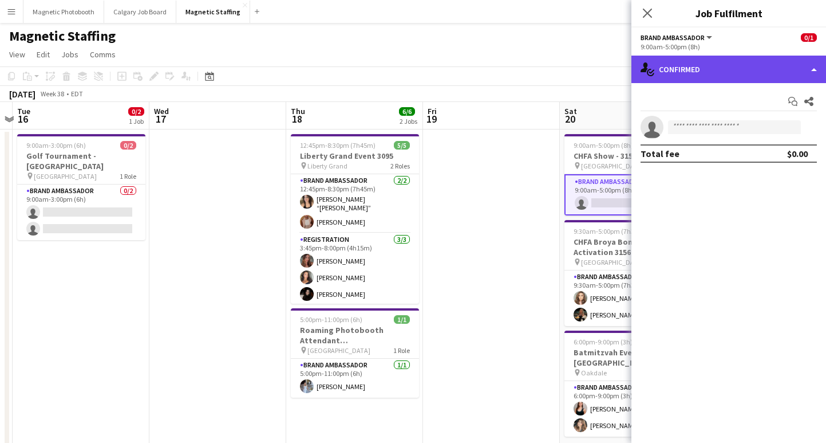
click at [736, 67] on div "single-neutral-actions-check-2 Confirmed" at bounding box center [729, 69] width 195 height 27
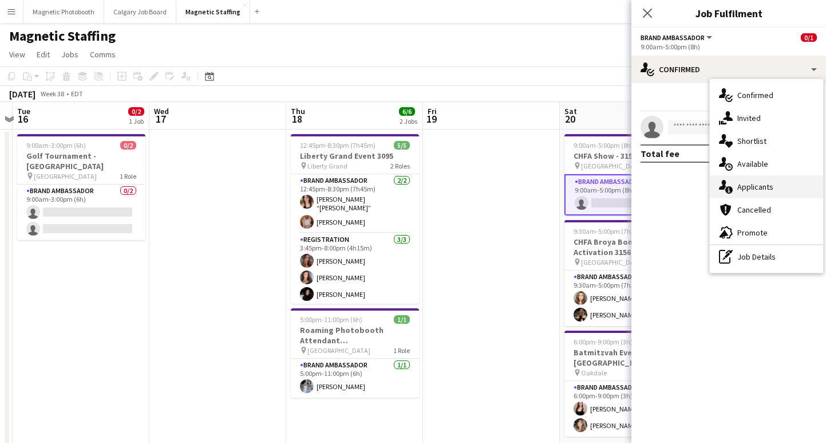
click at [758, 187] on div "single-neutral-actions-information Applicants" at bounding box center [766, 186] width 113 height 23
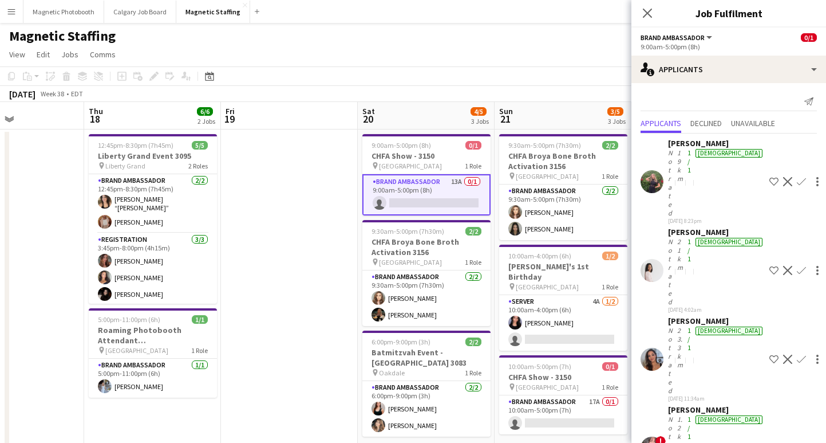
scroll to position [0, 329]
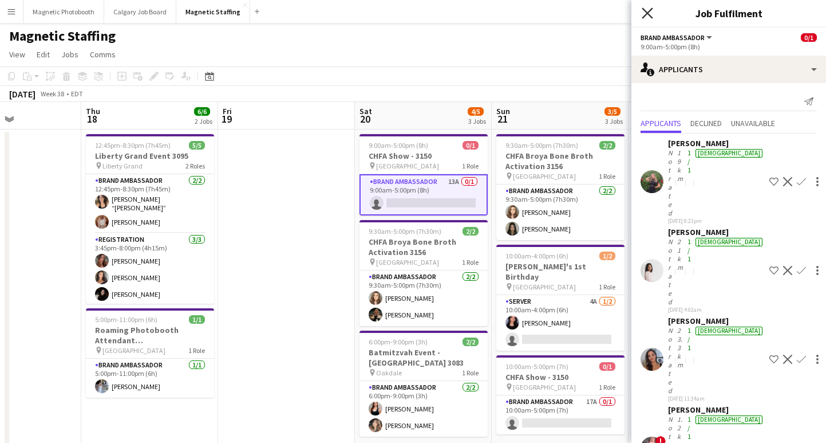
click at [649, 10] on icon "Close pop-in" at bounding box center [647, 12] width 11 height 11
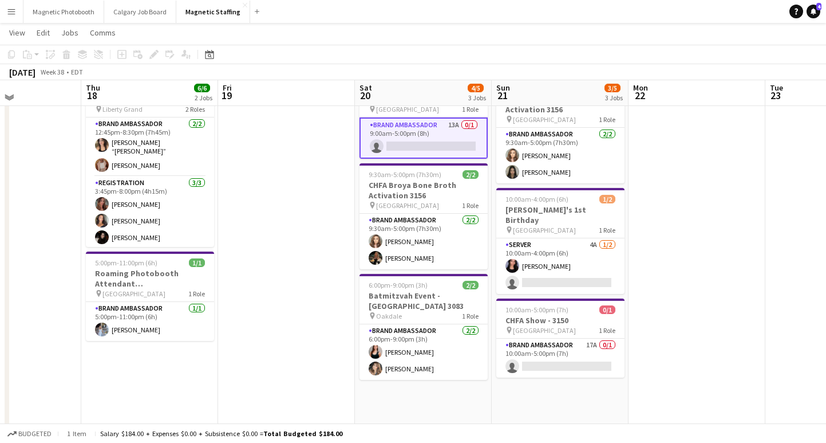
scroll to position [58, 0]
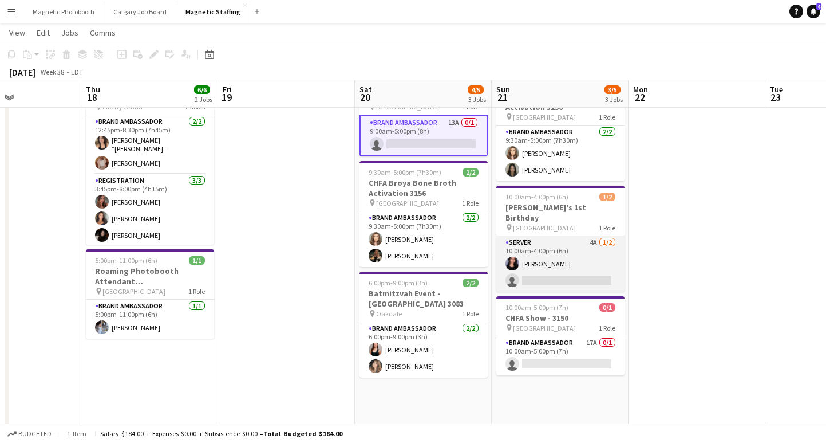
click at [544, 270] on app-card-role "Server 4A 1/2 10:00am-4:00pm (6h) Jennifer Bigirimana single-neutral-actions" at bounding box center [560, 264] width 128 height 56
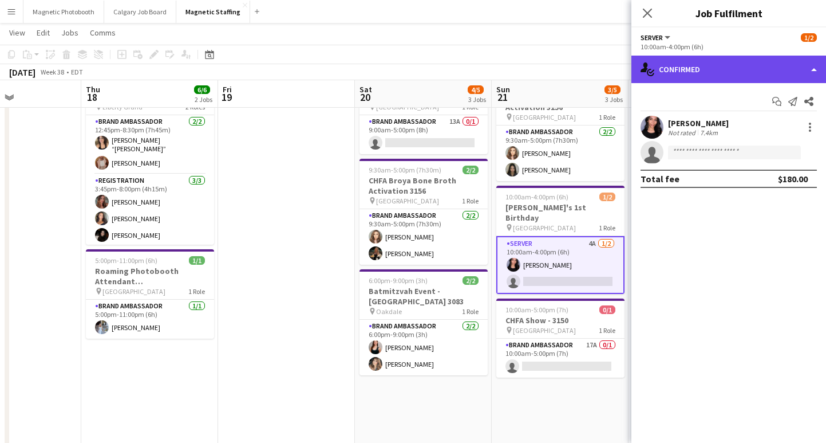
click at [726, 70] on div "single-neutral-actions-check-2 Confirmed" at bounding box center [729, 69] width 195 height 27
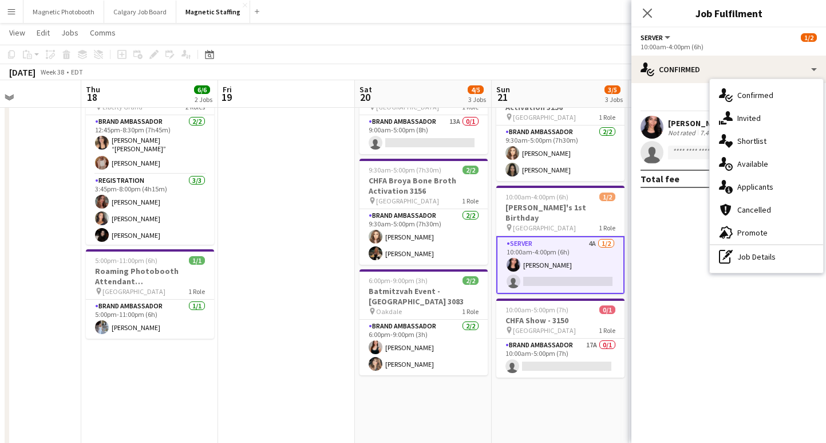
click at [764, 187] on div "single-neutral-actions-information Applicants" at bounding box center [766, 186] width 113 height 23
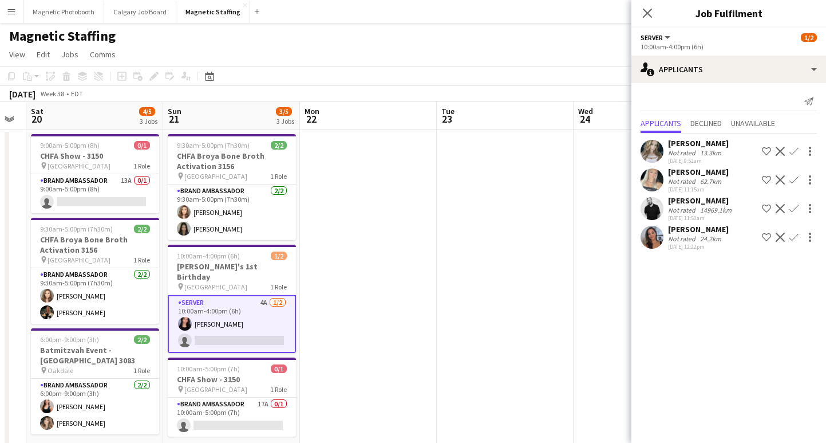
scroll to position [0, 275]
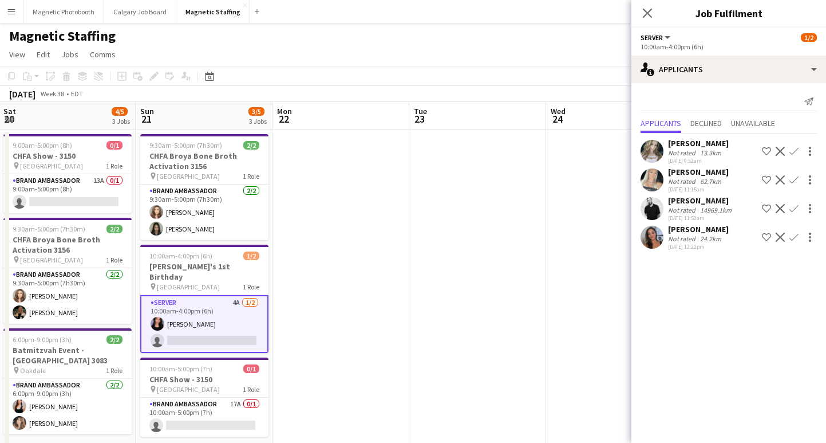
click at [794, 238] on app-icon "Confirm" at bounding box center [794, 236] width 9 height 9
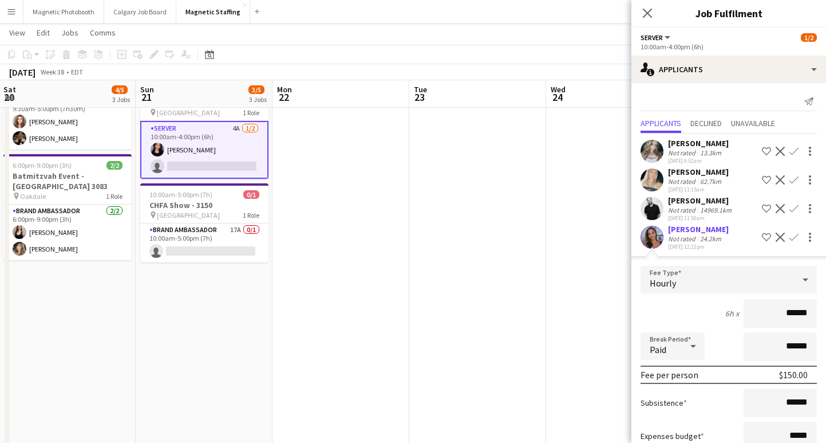
scroll to position [79, 0]
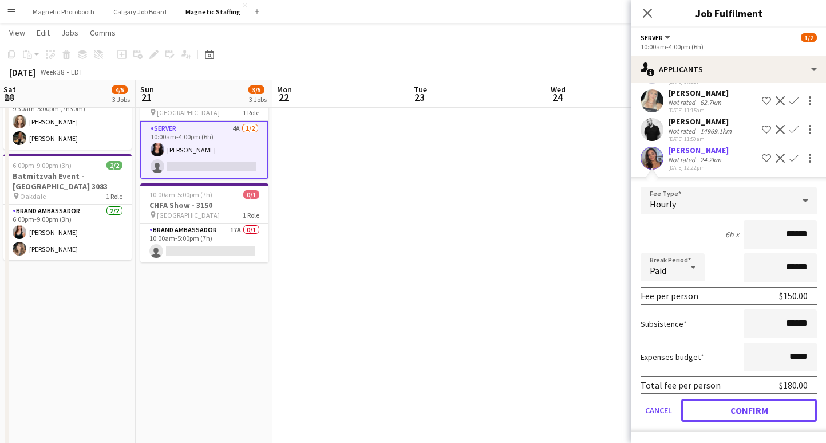
click at [720, 408] on button "Confirm" at bounding box center [749, 410] width 136 height 23
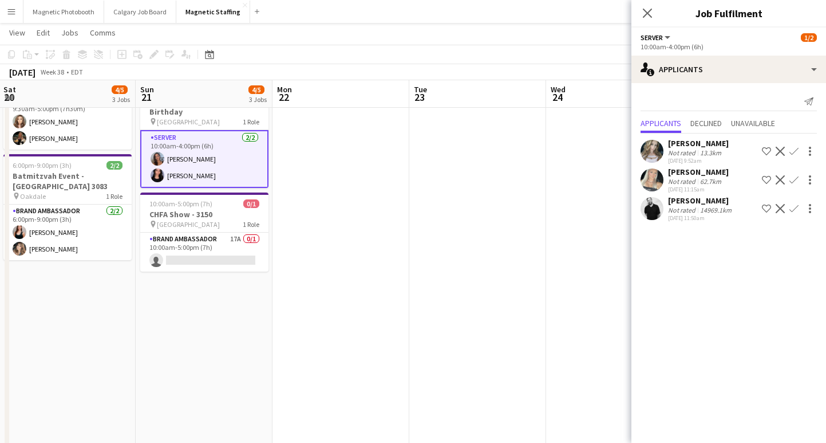
scroll to position [0, 0]
click at [646, 14] on icon at bounding box center [647, 12] width 11 height 11
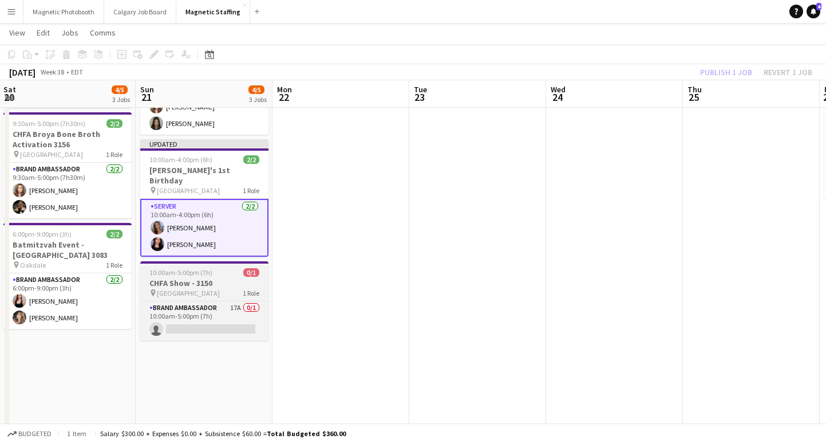
scroll to position [88, 0]
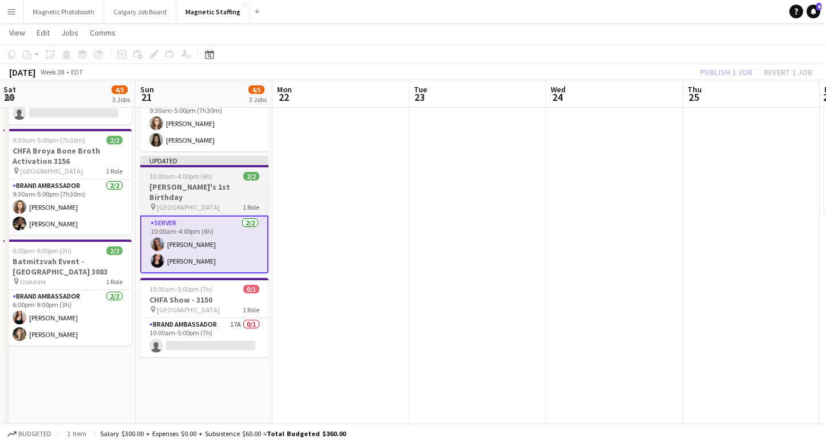
click at [209, 202] on div "pin King City 1 Role" at bounding box center [204, 206] width 128 height 9
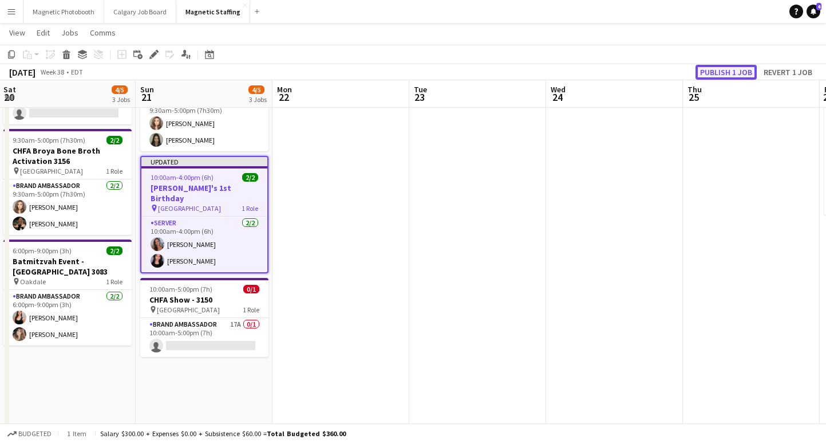
click at [720, 67] on button "Publish 1 job" at bounding box center [726, 72] width 61 height 15
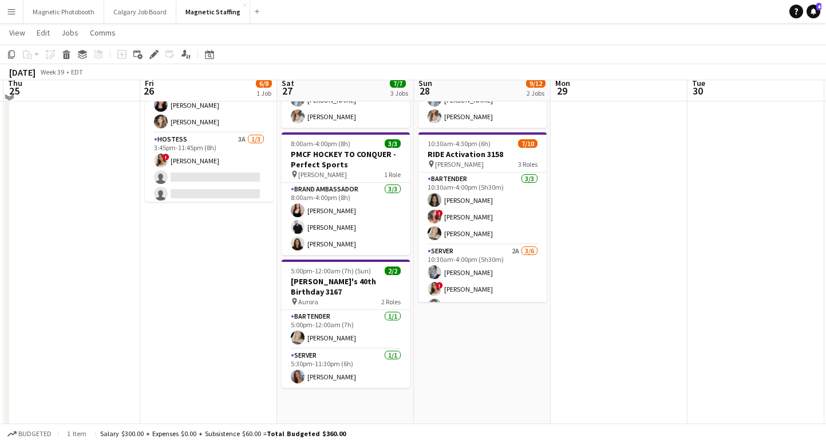
scroll to position [103, 0]
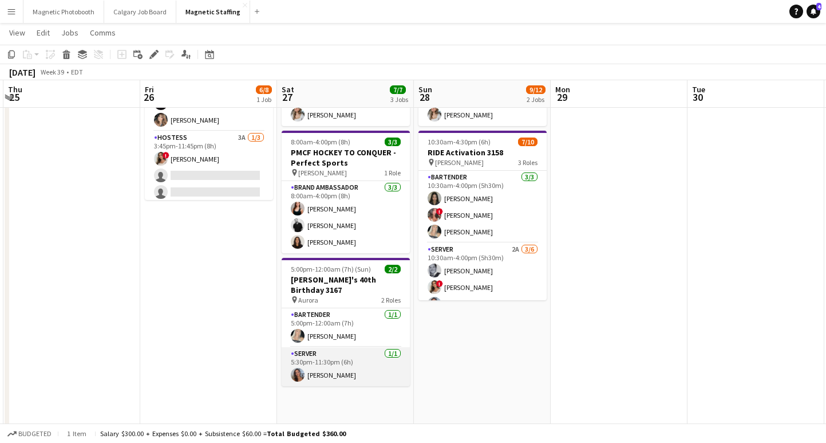
click at [351, 365] on app-card-role "Server 1/1 5:30pm-11:30pm (6h) Diana Michailidis" at bounding box center [346, 366] width 128 height 39
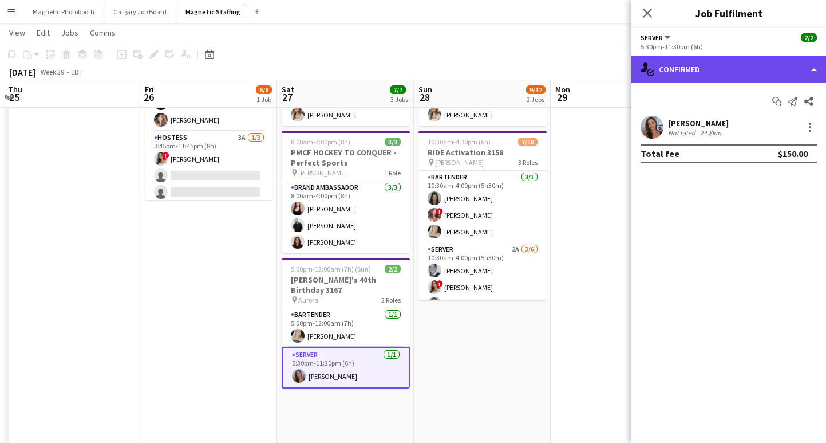
click at [703, 81] on div "single-neutral-actions-check-2 Confirmed" at bounding box center [729, 69] width 195 height 27
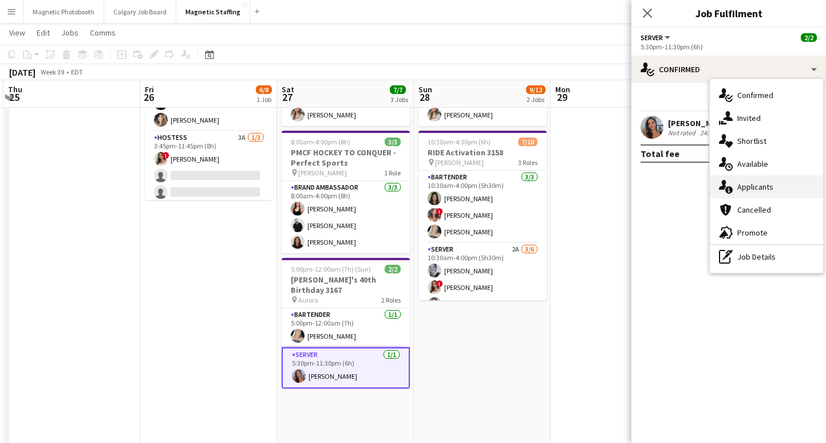
click at [763, 188] on div "single-neutral-actions-information Applicants" at bounding box center [766, 186] width 113 height 23
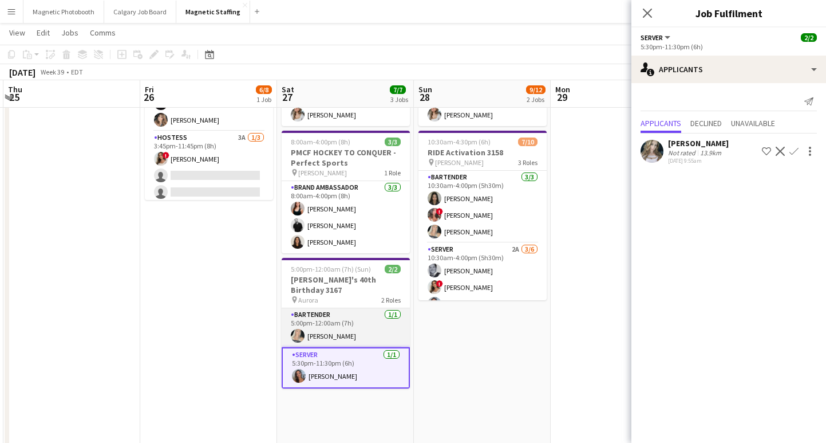
click at [347, 324] on app-card-role "Bartender 1/1 5:00pm-12:00am (7h) Maija Dekoker" at bounding box center [346, 327] width 128 height 39
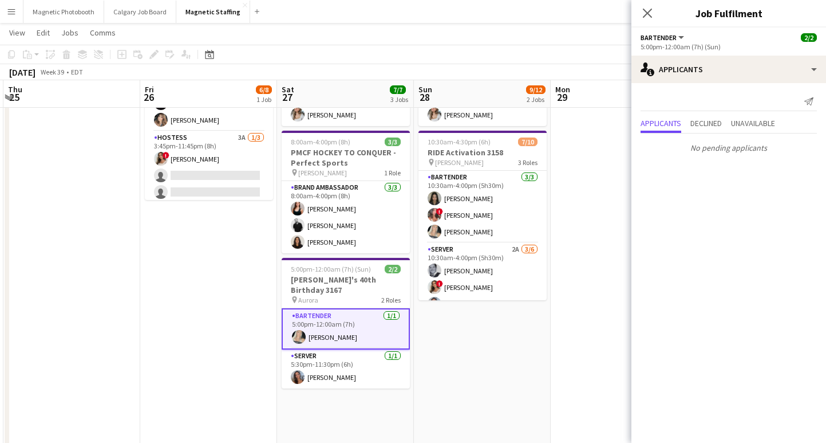
click at [658, 14] on div "Close pop-in" at bounding box center [648, 13] width 32 height 26
click at [654, 6] on app-icon "Close pop-in" at bounding box center [648, 13] width 17 height 17
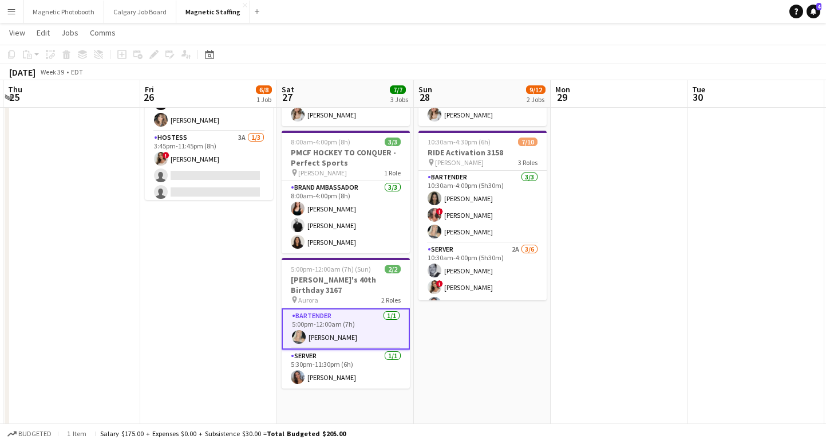
click at [648, 10] on app-navbar "Menu Boards Boards Boards All jobs Status Workforce Workforce My Workforce Recr…" at bounding box center [413, 11] width 826 height 23
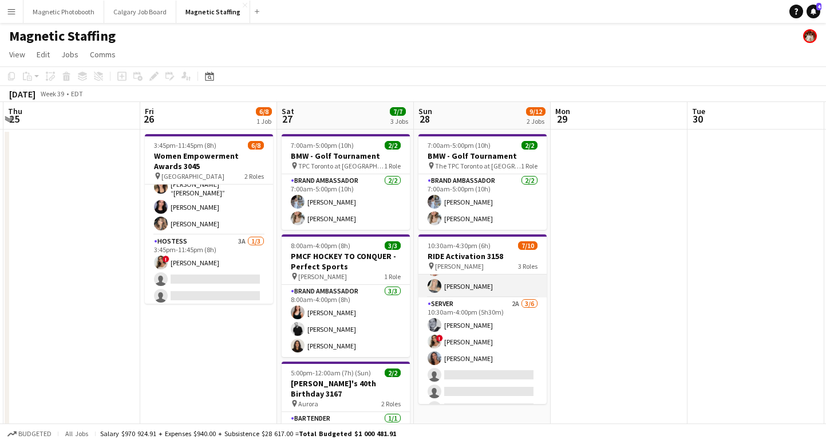
scroll to position [56, 0]
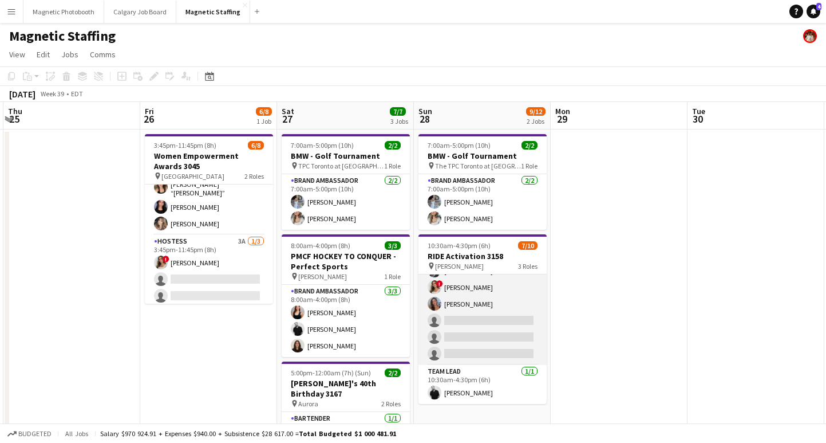
click at [479, 342] on app-card-role "Server 2A 3/6 10:30am-4:00pm (5h30m) Mike Oelker ! Emily Vandongen Diana Michai…" at bounding box center [483, 304] width 128 height 122
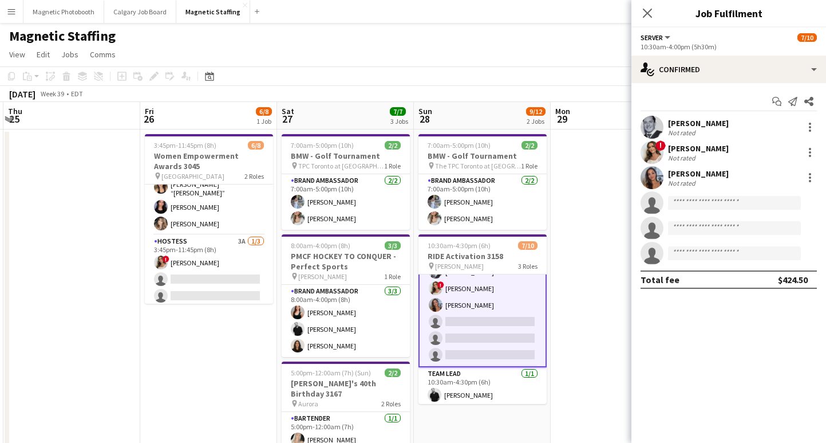
scroll to position [105, 0]
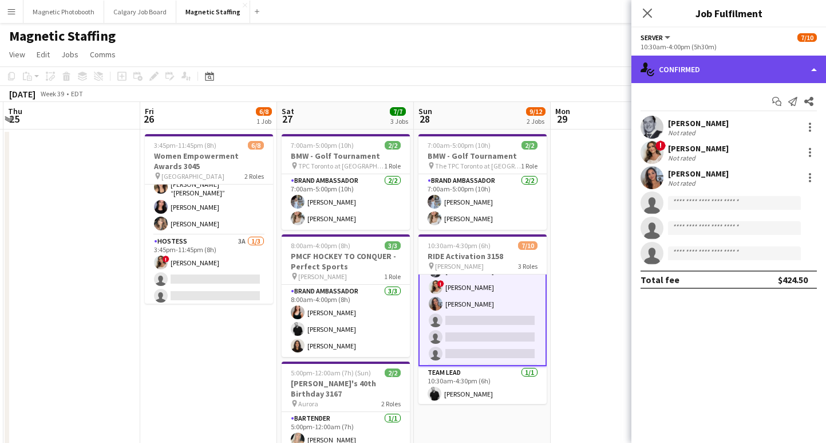
click at [696, 70] on div "single-neutral-actions-check-2 Confirmed" at bounding box center [729, 69] width 195 height 27
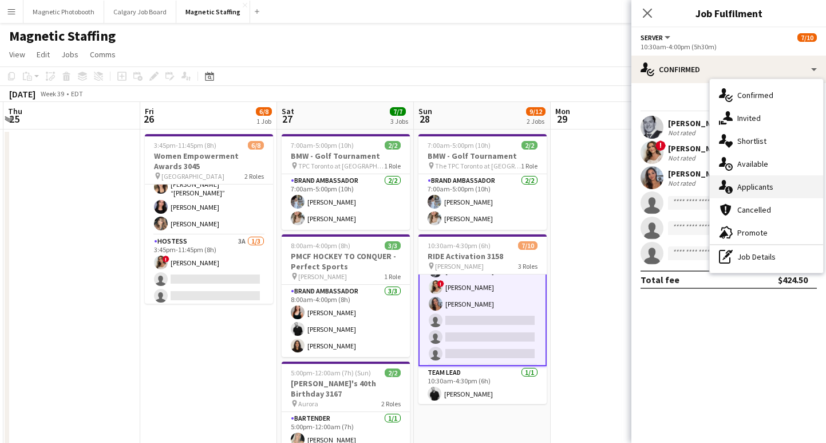
click at [780, 181] on div "single-neutral-actions-information Applicants" at bounding box center [766, 186] width 113 height 23
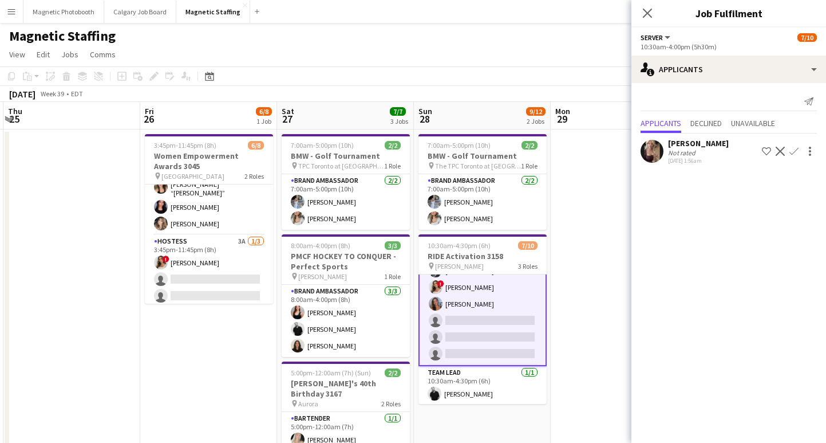
click at [798, 152] on app-icon "Confirm" at bounding box center [794, 151] width 9 height 9
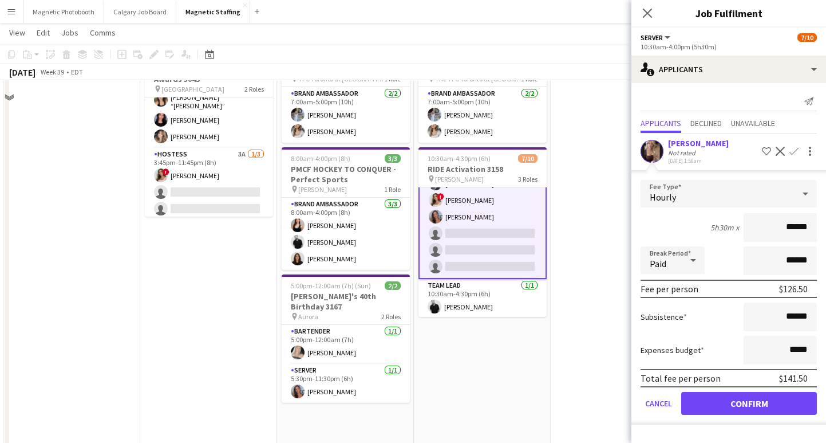
scroll to position [102, 0]
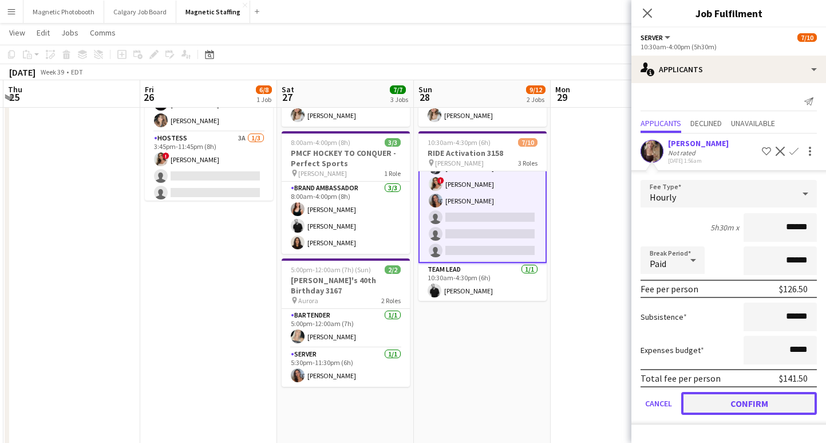
click at [702, 399] on button "Confirm" at bounding box center [749, 403] width 136 height 23
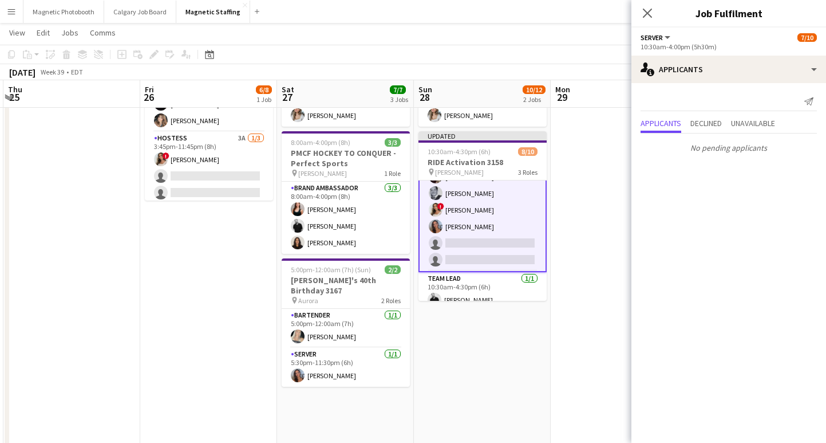
scroll to position [115, 0]
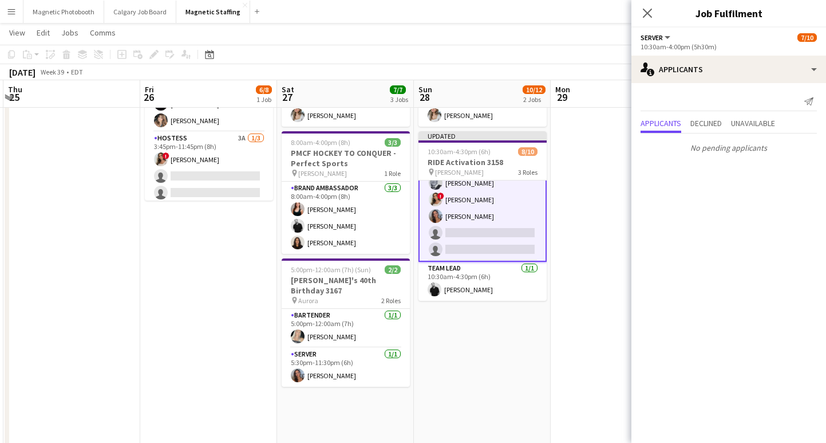
click at [479, 237] on app-card-role "Server 1A 4/6 10:30am-4:00pm (5h30m) Morgan Ballantyne Mike Oelker ! Emily Vand…" at bounding box center [483, 199] width 128 height 124
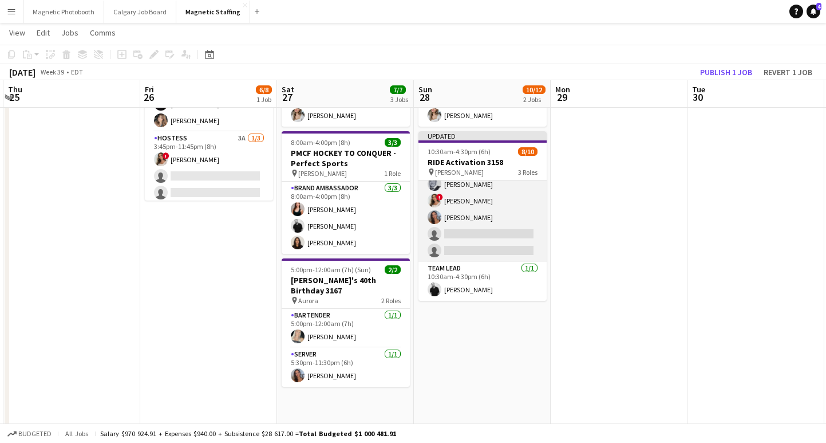
click at [479, 237] on app-card-role "Server 1A 4/6 10:30am-4:00pm (5h30m) Morgan Ballantyne Mike Oelker ! Emily Vand…" at bounding box center [483, 201] width 128 height 122
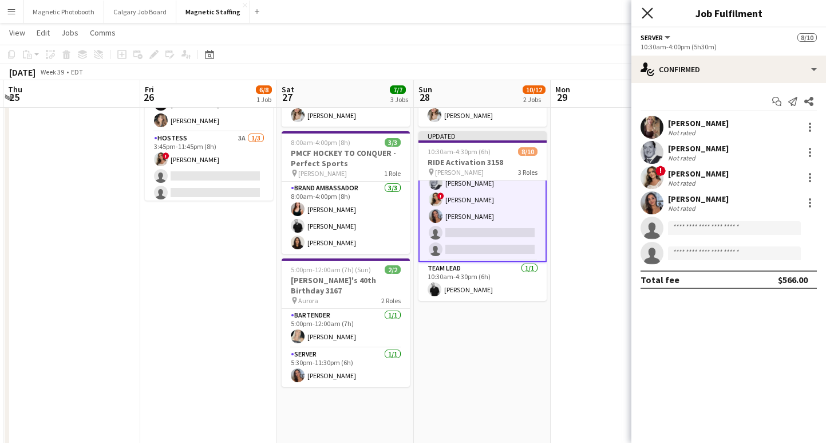
click at [650, 12] on icon "Close pop-in" at bounding box center [647, 12] width 11 height 11
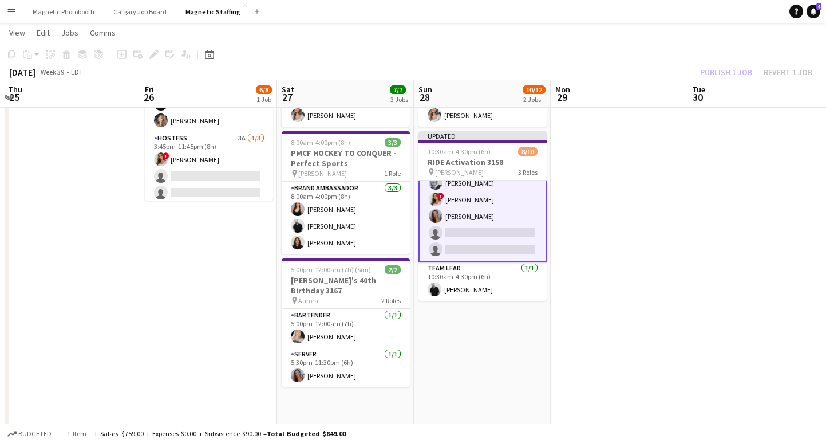
click at [728, 70] on div "Publish 1 job Revert 1 job" at bounding box center [757, 72] width 140 height 15
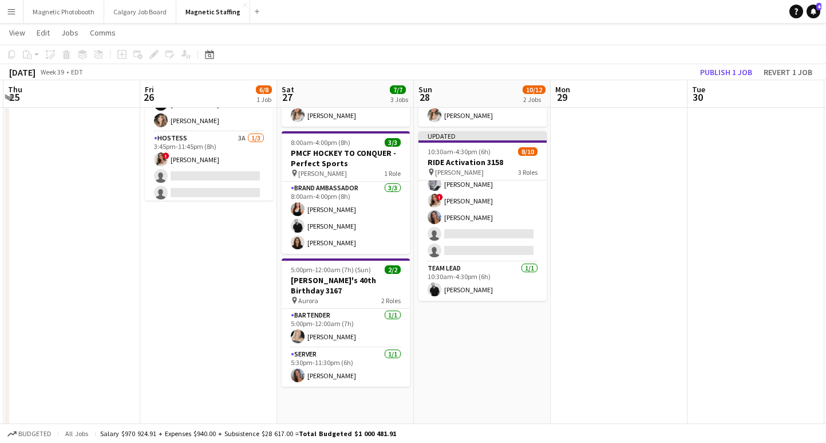
scroll to position [113, 0]
click at [714, 69] on button "Publish 1 job" at bounding box center [726, 72] width 61 height 15
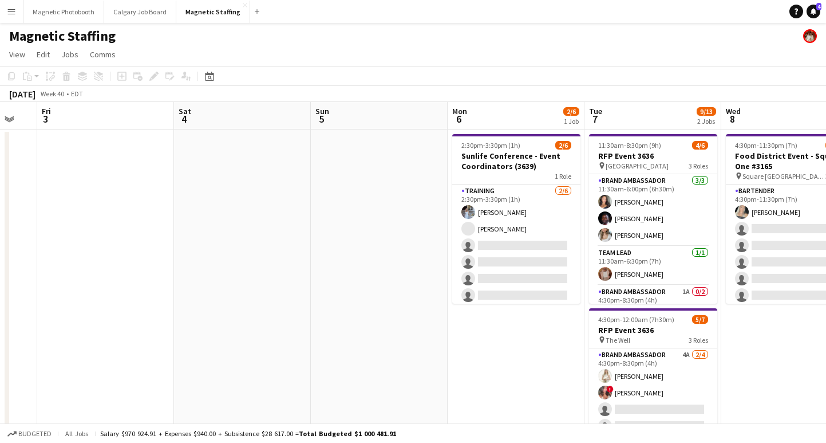
scroll to position [0, 357]
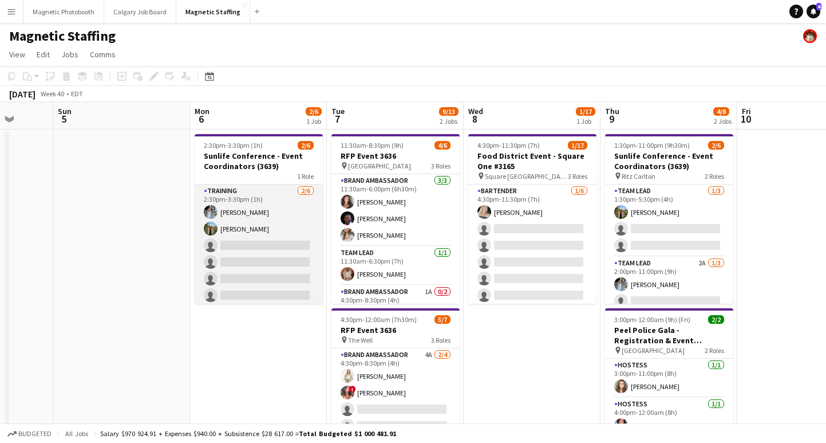
click at [244, 273] on app-card-role "Training 2/6 2:30pm-3:30pm (1h) Heather Siemonsen Tereza Zetko single-neutral-a…" at bounding box center [259, 245] width 128 height 122
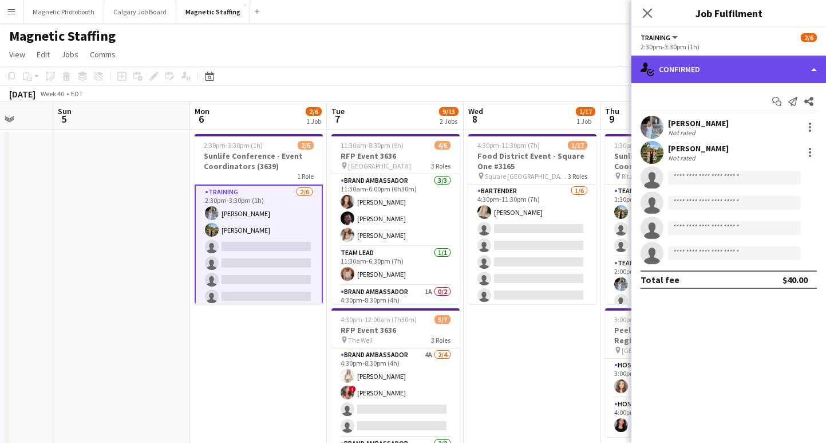
click at [739, 58] on div "single-neutral-actions-check-2 Confirmed" at bounding box center [729, 69] width 195 height 27
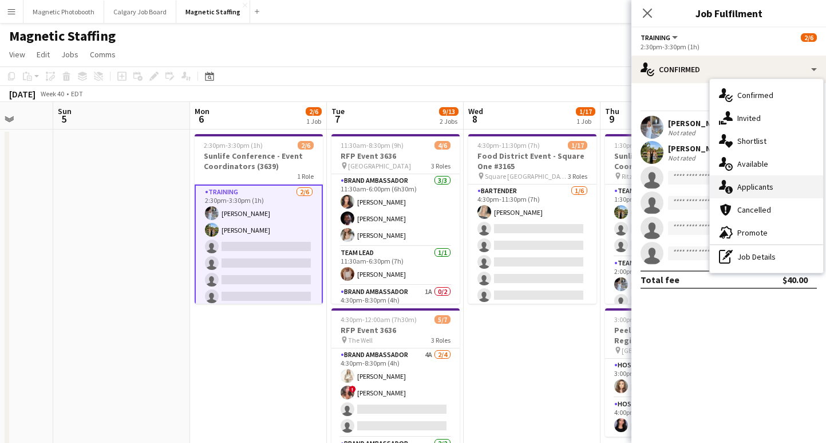
click at [753, 183] on div "single-neutral-actions-information Applicants" at bounding box center [766, 186] width 113 height 23
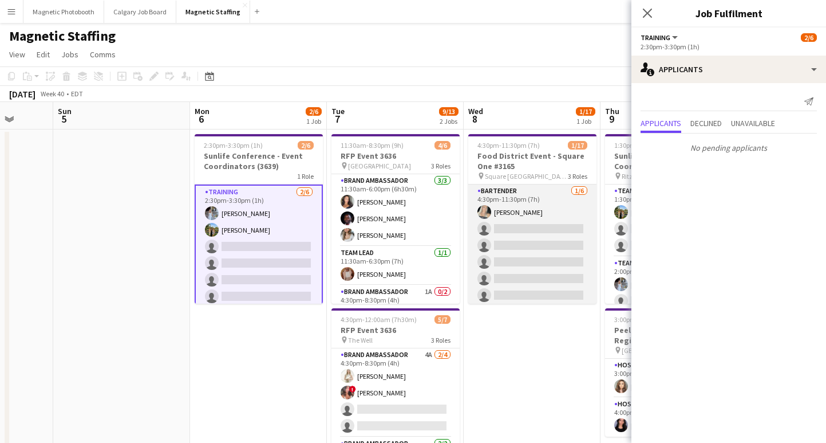
click at [518, 247] on app-card-role "Bartender 1/6 4:30pm-11:30pm (7h) Maija Dekoker single-neutral-actions single-n…" at bounding box center [532, 245] width 128 height 122
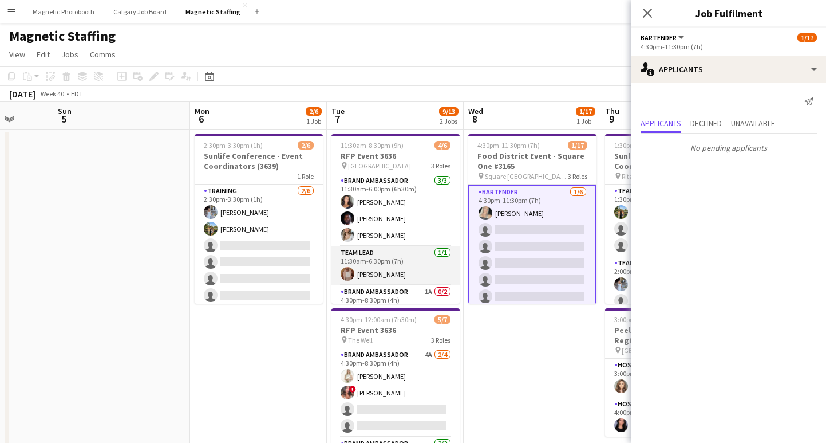
scroll to position [37, 0]
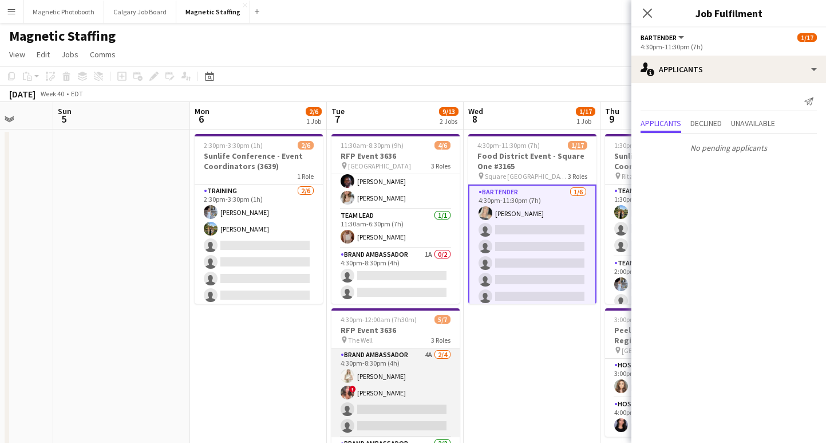
click at [366, 412] on app-card-role "Brand Ambassador 4A 2/4 4:30pm-8:30pm (4h) Katryna Klepacki ! Alyssa Curto sing…" at bounding box center [396, 392] width 128 height 89
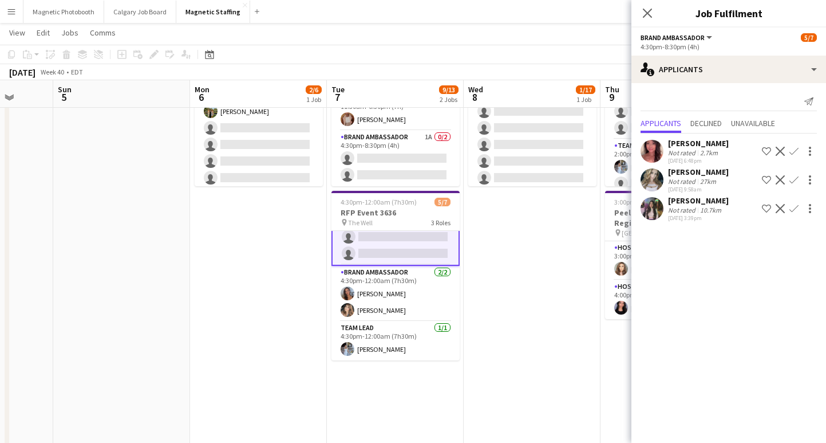
scroll to position [0, 0]
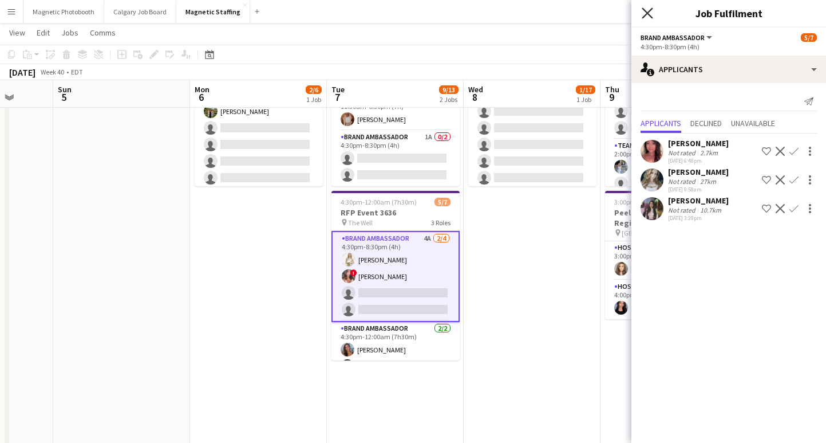
click at [649, 12] on icon "Close pop-in" at bounding box center [647, 12] width 11 height 11
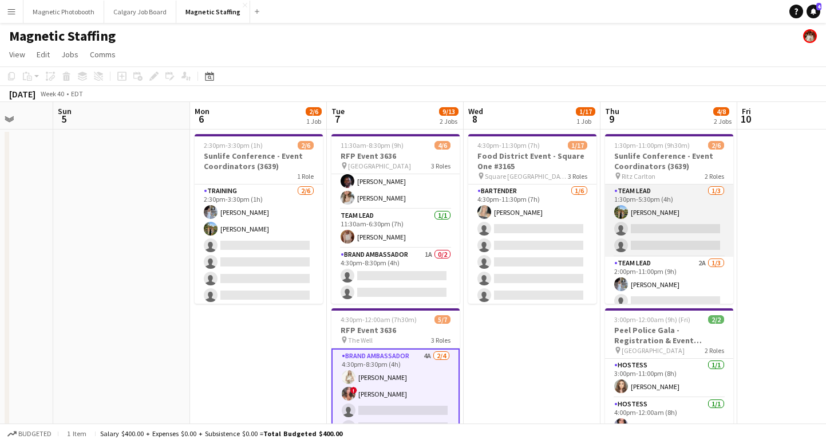
click at [680, 228] on app-card-role "Team Lead 1/3 1:30pm-5:30pm (4h) Tereza Zetko single-neutral-actions single-neu…" at bounding box center [669, 220] width 128 height 72
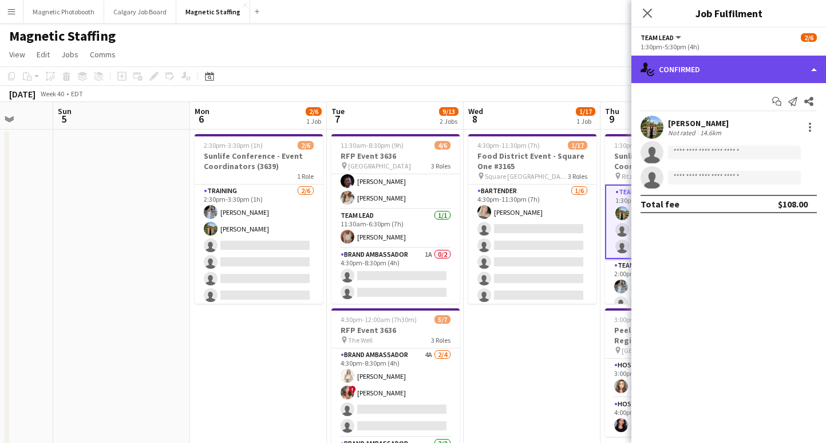
click at [730, 72] on div "single-neutral-actions-check-2 Confirmed" at bounding box center [729, 69] width 195 height 27
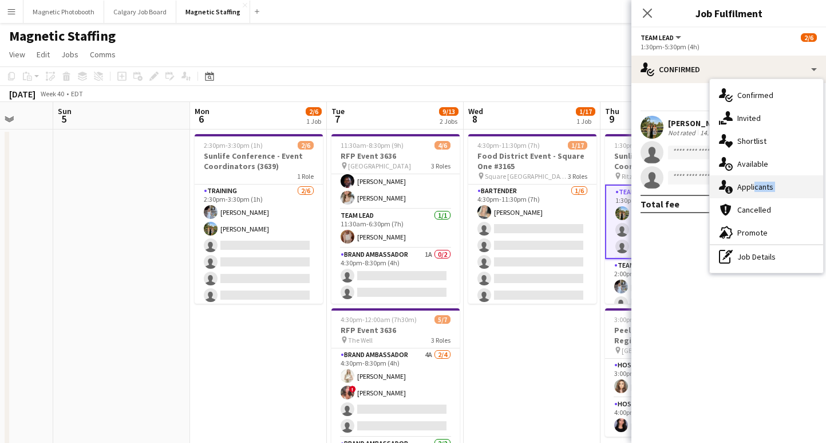
drag, startPoint x: 755, startPoint y: 199, endPoint x: 753, endPoint y: 190, distance: 9.4
click at [753, 190] on div "single-neutral-actions-check-2 Confirmed single-neutral-actions-share-1 Invited…" at bounding box center [766, 176] width 113 height 194
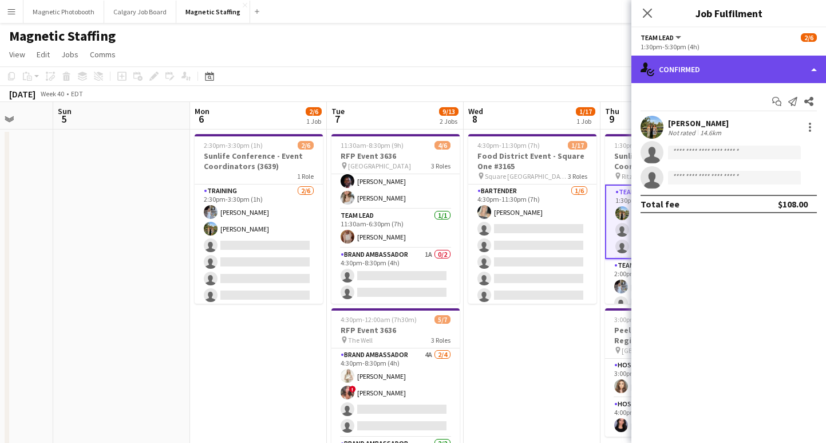
click at [693, 77] on div "single-neutral-actions-check-2 Confirmed" at bounding box center [729, 69] width 195 height 27
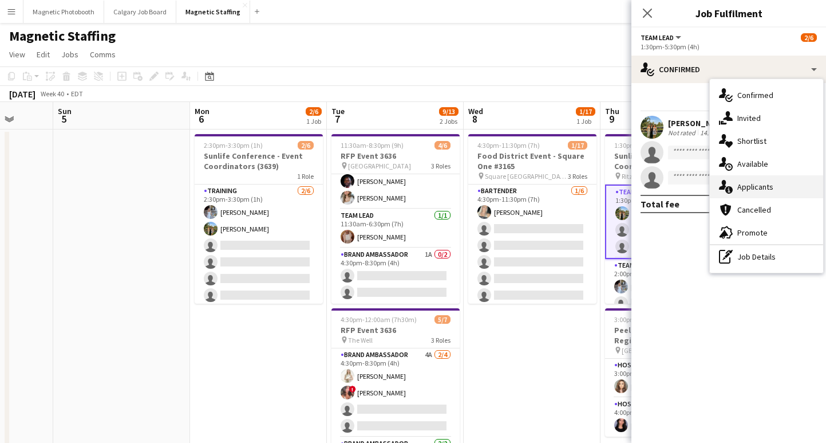
click at [748, 188] on div "single-neutral-actions-information Applicants" at bounding box center [766, 186] width 113 height 23
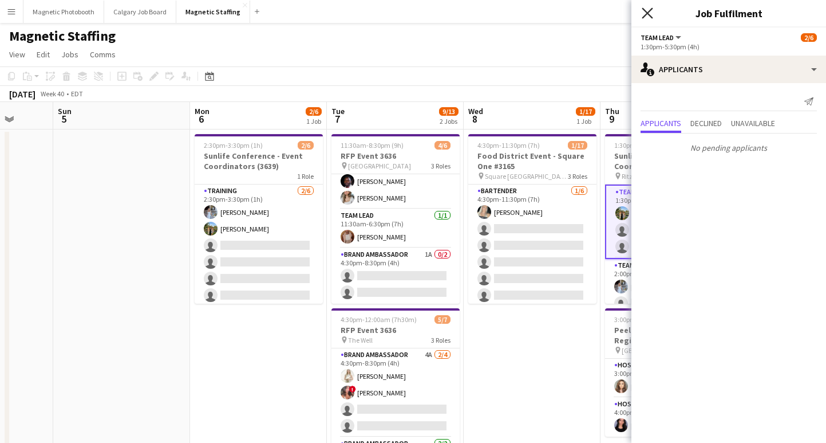
click at [646, 13] on icon at bounding box center [647, 12] width 11 height 11
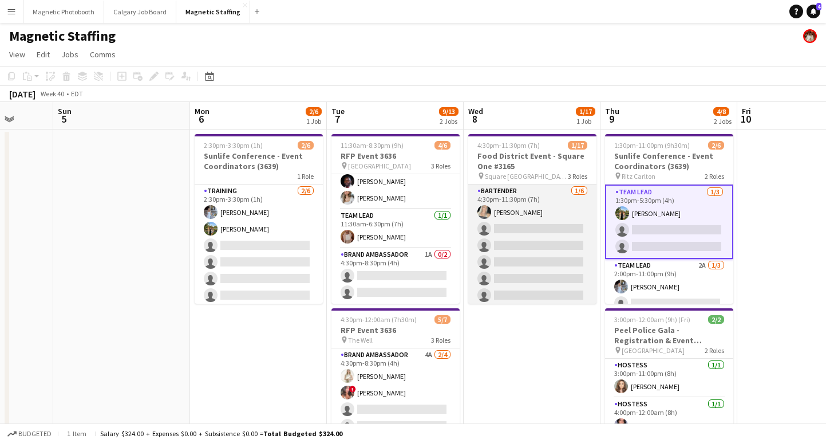
click at [515, 247] on app-card-role "Bartender 1/6 4:30pm-11:30pm (7h) Maija Dekoker single-neutral-actions single-n…" at bounding box center [532, 245] width 128 height 122
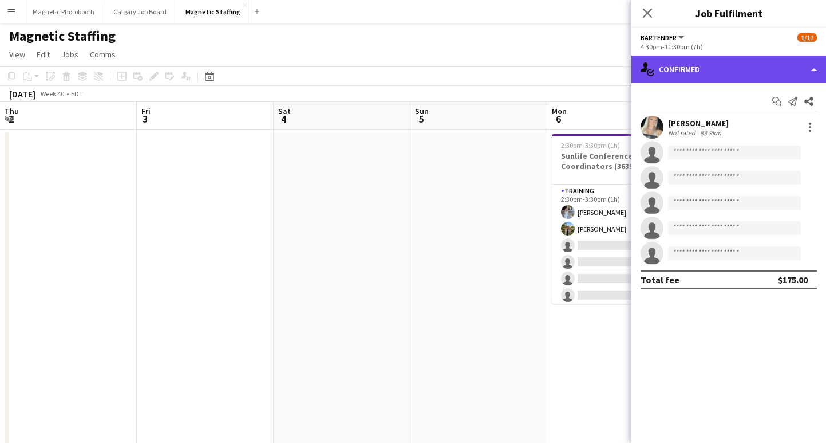
scroll to position [37, 0]
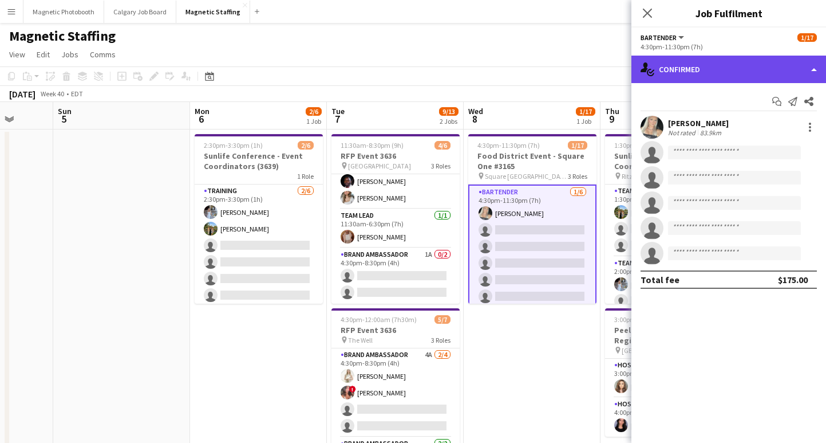
click at [660, 75] on div "single-neutral-actions-check-2 Confirmed" at bounding box center [729, 69] width 195 height 27
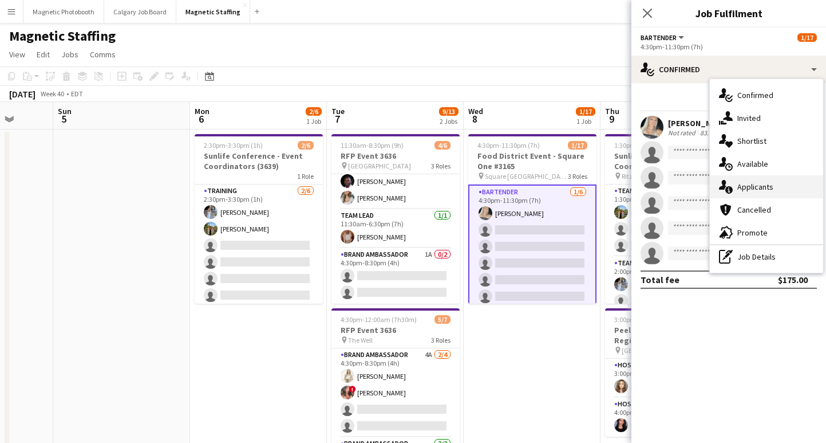
click at [751, 183] on div "single-neutral-actions-information Applicants" at bounding box center [766, 186] width 113 height 23
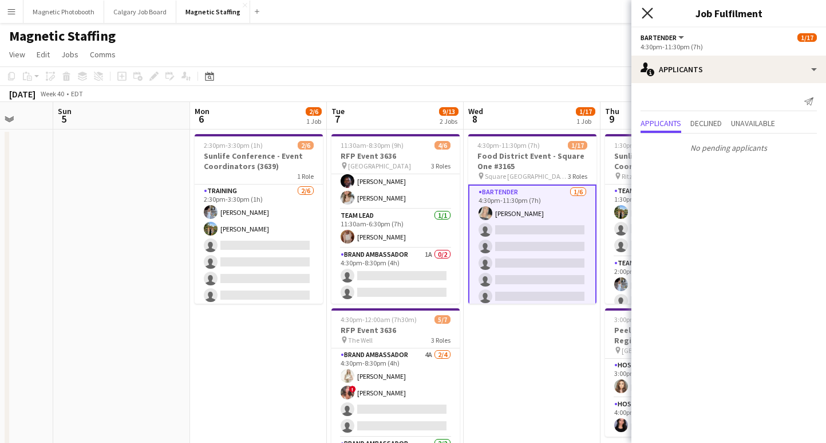
click at [644, 11] on icon "Close pop-in" at bounding box center [647, 12] width 11 height 11
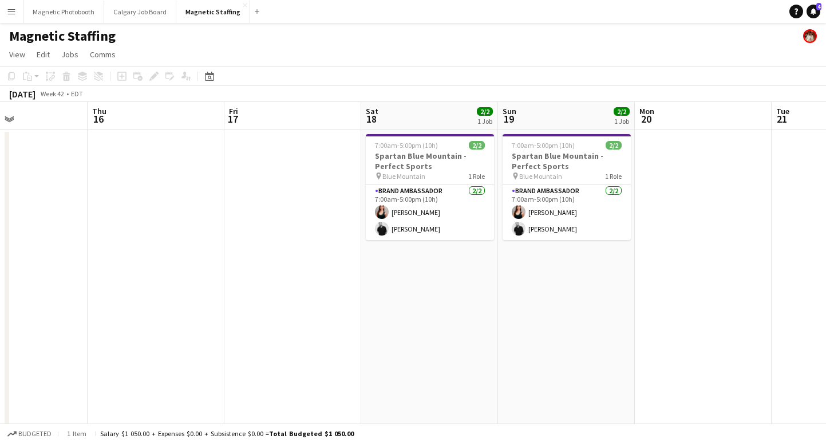
scroll to position [0, 563]
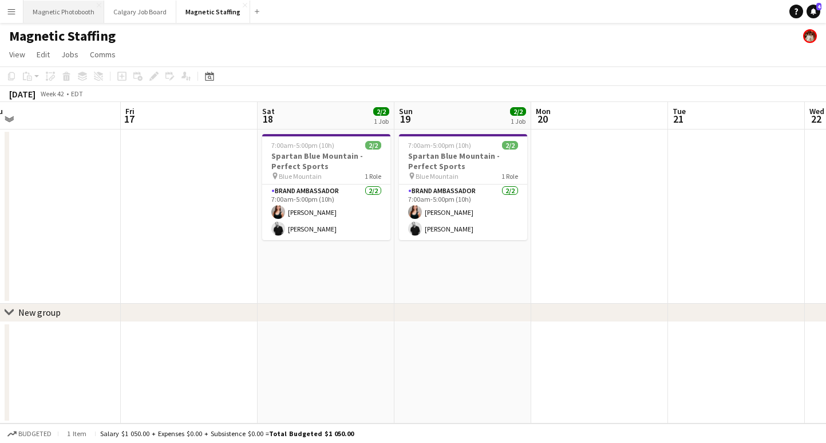
click at [75, 6] on button "Magnetic Photobooth Close" at bounding box center [63, 12] width 81 height 22
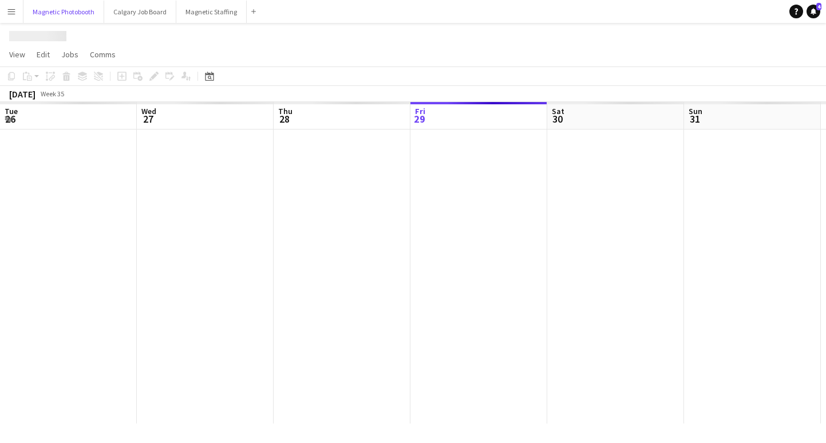
scroll to position [0, 274]
